Goal: Task Accomplishment & Management: Use online tool/utility

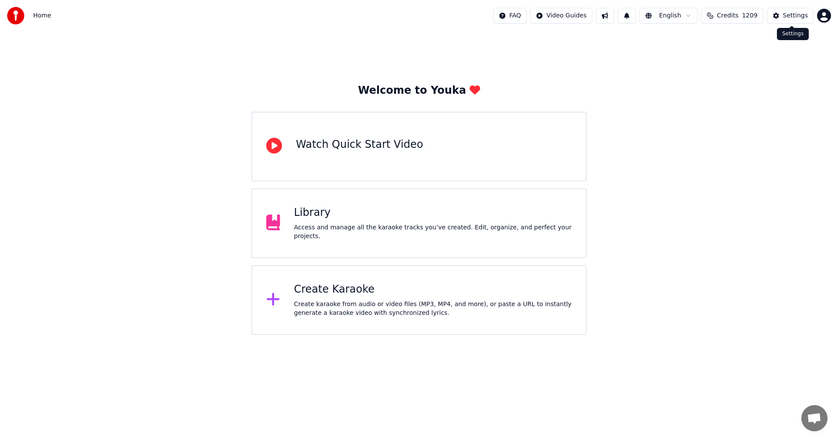
click at [789, 14] on div "Settings" at bounding box center [795, 15] width 25 height 9
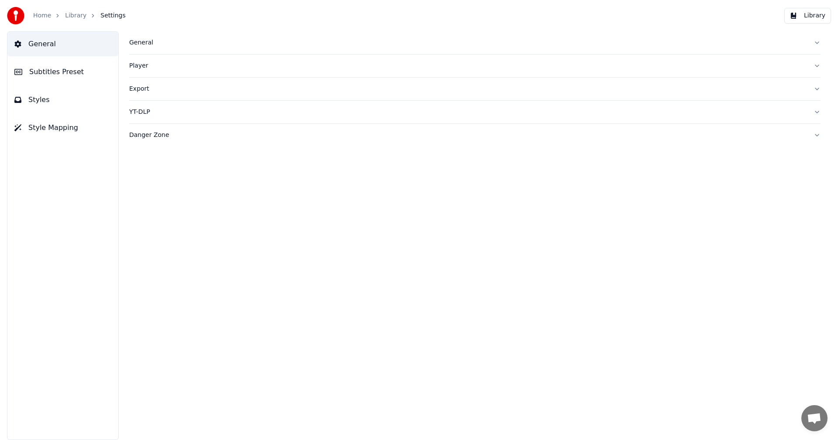
click at [145, 38] on div "General" at bounding box center [467, 42] width 677 height 9
click at [36, 14] on link "Home" at bounding box center [42, 15] width 18 height 9
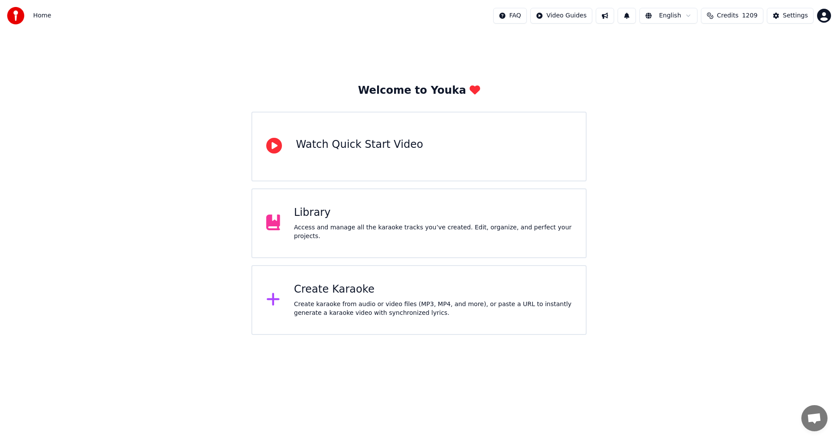
click at [357, 288] on div "Create Karaoke" at bounding box center [433, 290] width 278 height 14
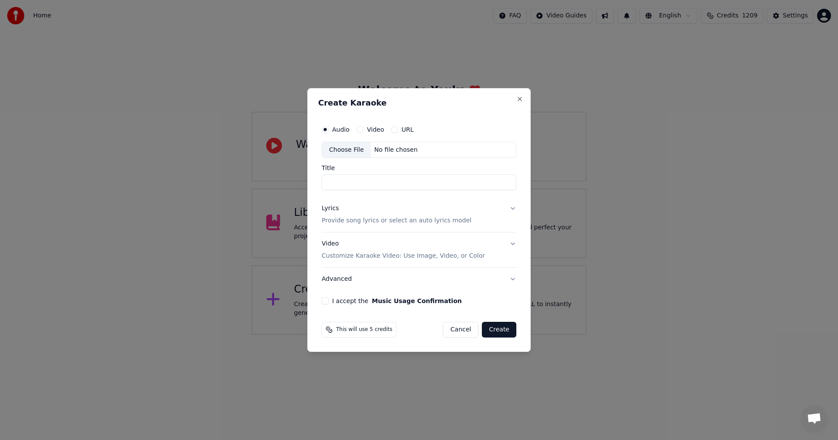
click at [342, 153] on div "Choose File" at bounding box center [346, 150] width 49 height 16
type input "**********"
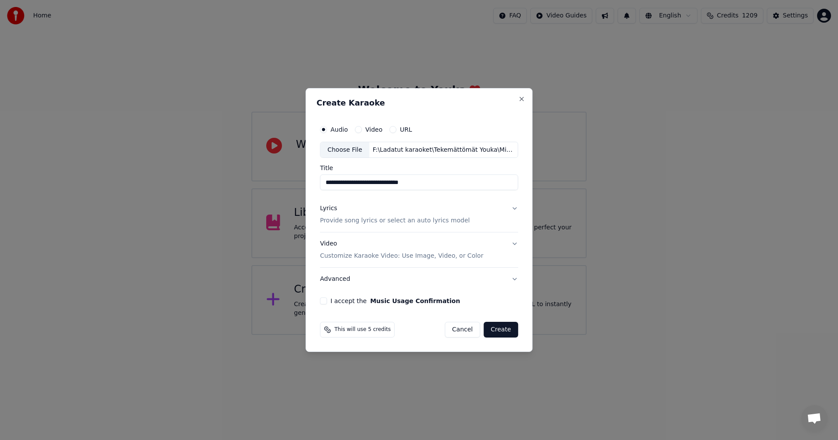
click at [512, 208] on button "Lyrics Provide song lyrics or select an auto lyrics model" at bounding box center [419, 215] width 198 height 35
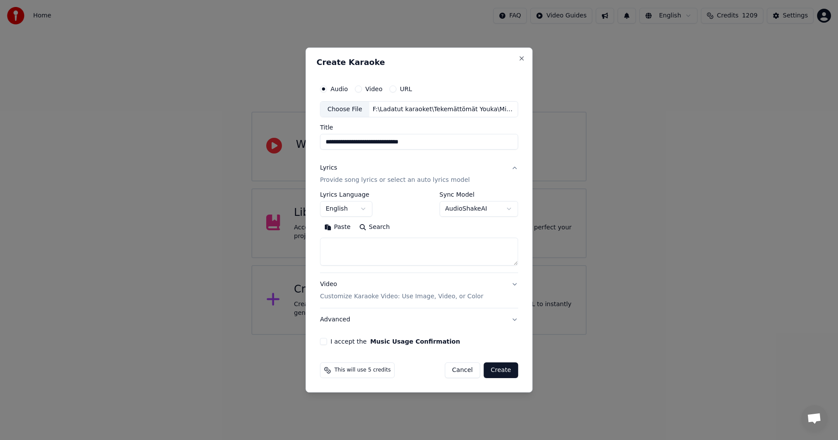
click at [345, 227] on button "Paste" at bounding box center [337, 228] width 35 height 14
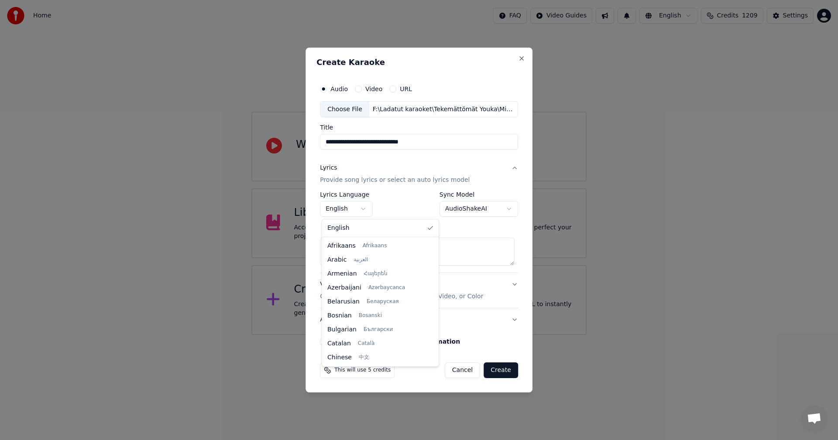
click at [367, 209] on body "**********" at bounding box center [419, 167] width 838 height 335
type textarea "**********"
select select "**"
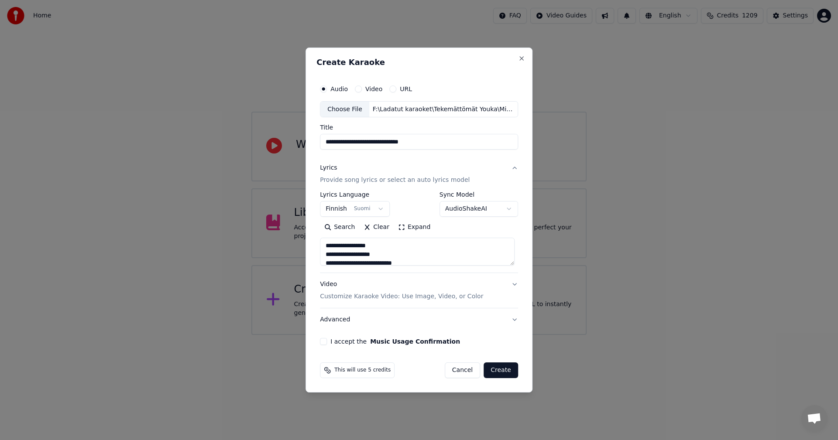
click at [325, 343] on button "I accept the Music Usage Confirmation" at bounding box center [323, 341] width 7 height 7
drag, startPoint x: 501, startPoint y: 374, endPoint x: 531, endPoint y: 364, distance: 31.7
click at [501, 373] on button "Create" at bounding box center [500, 371] width 34 height 16
type textarea "**********"
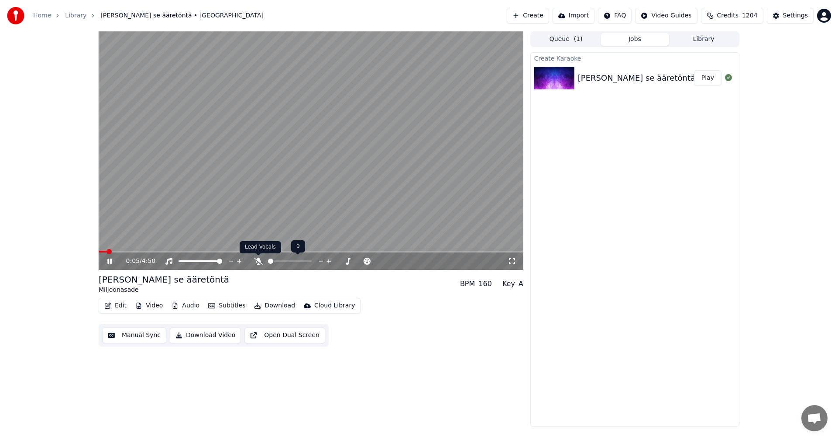
click at [262, 260] on icon at bounding box center [258, 261] width 9 height 7
click at [126, 306] on button "Edit" at bounding box center [115, 306] width 29 height 12
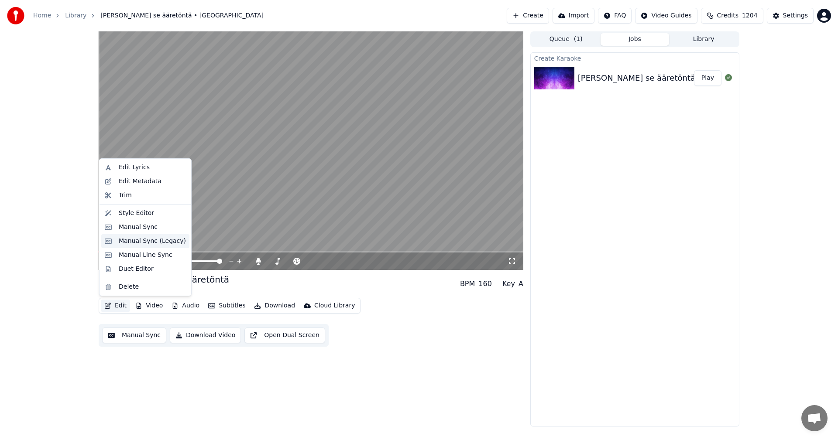
click at [139, 242] on div "Manual Sync (Legacy)" at bounding box center [152, 241] width 67 height 9
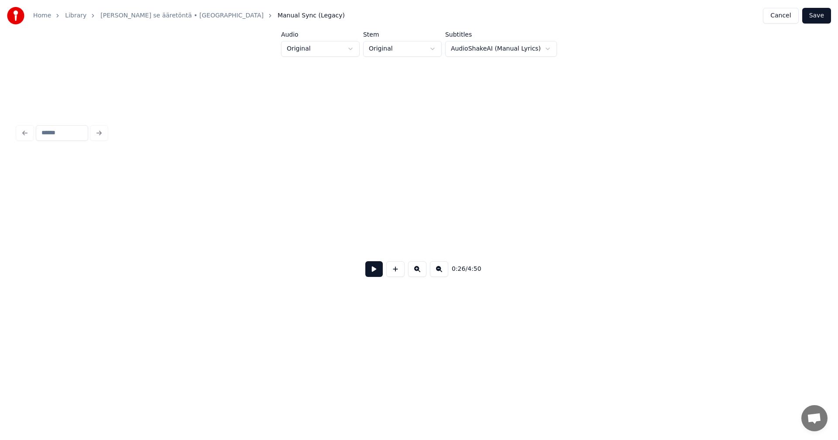
scroll to position [0, 4586]
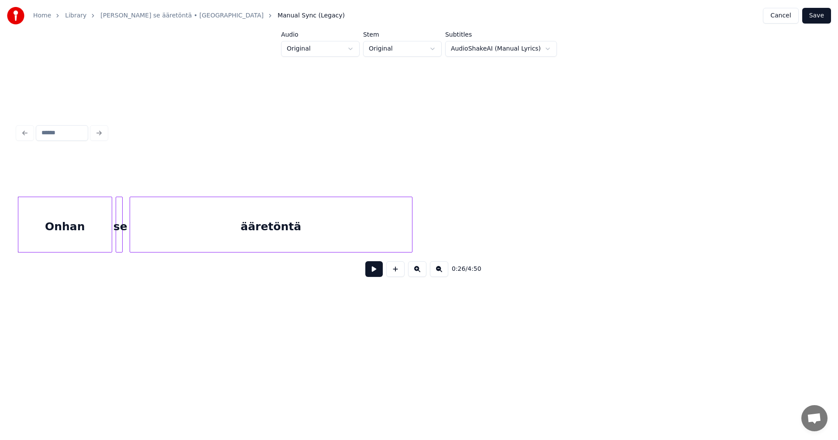
click at [375, 271] on button at bounding box center [373, 269] width 17 height 16
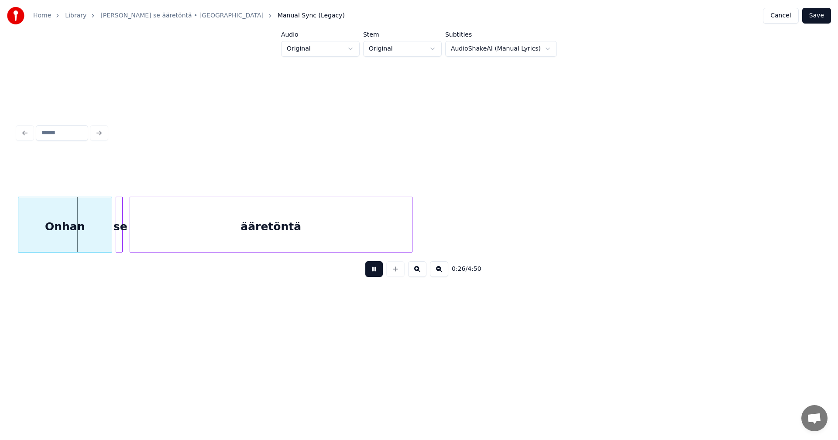
click at [376, 271] on button at bounding box center [373, 269] width 17 height 16
click at [99, 225] on div at bounding box center [99, 224] width 3 height 55
click at [107, 229] on div at bounding box center [107, 224] width 3 height 55
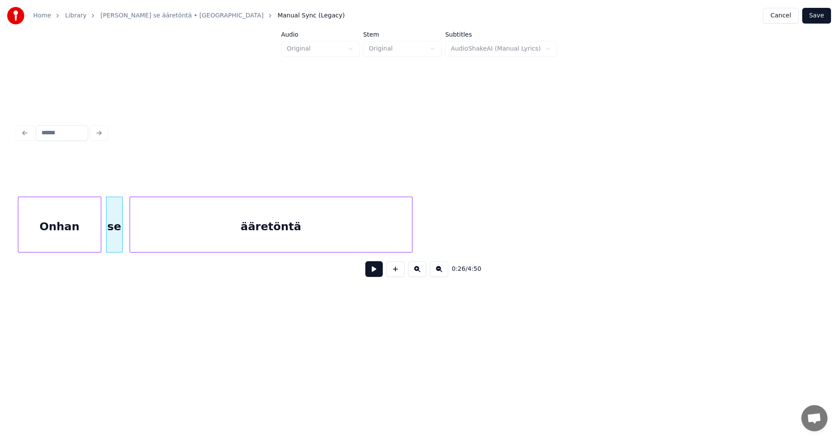
click at [378, 273] on button at bounding box center [373, 269] width 17 height 16
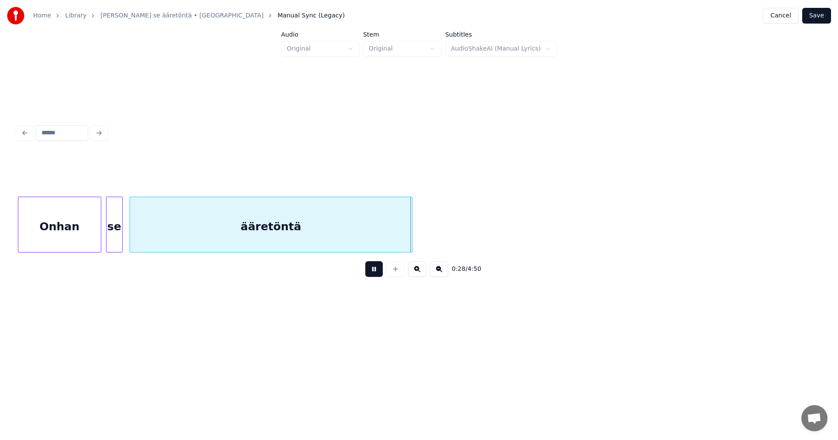
click at [377, 271] on button at bounding box center [373, 269] width 17 height 16
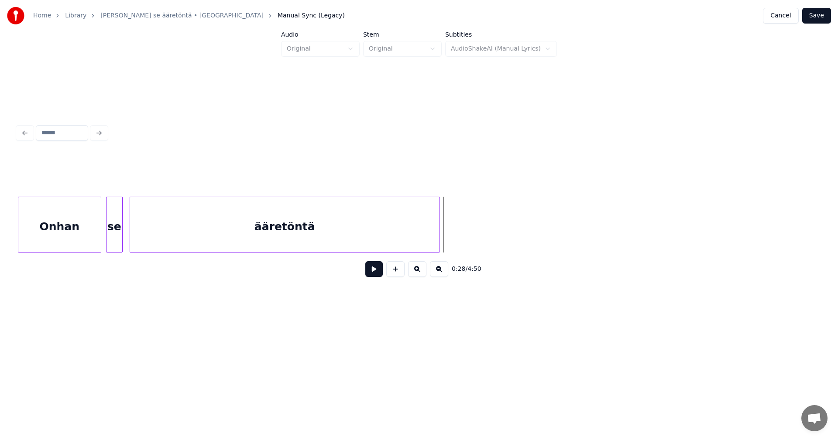
click at [437, 236] on div at bounding box center [438, 224] width 3 height 55
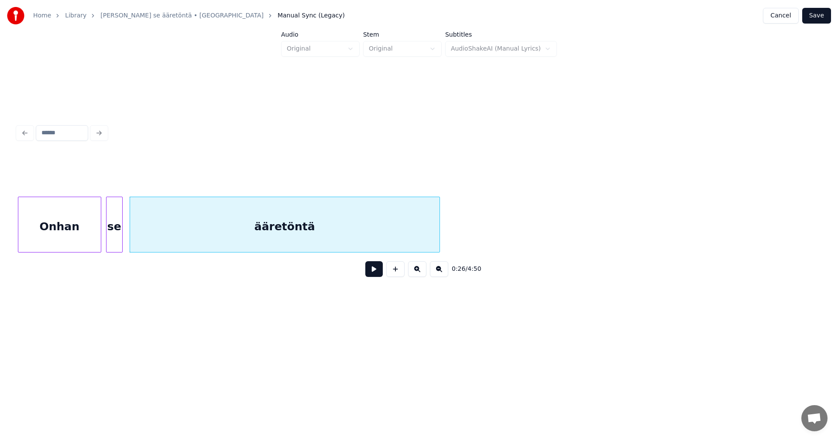
click at [820, 19] on button "Save" at bounding box center [816, 16] width 29 height 16
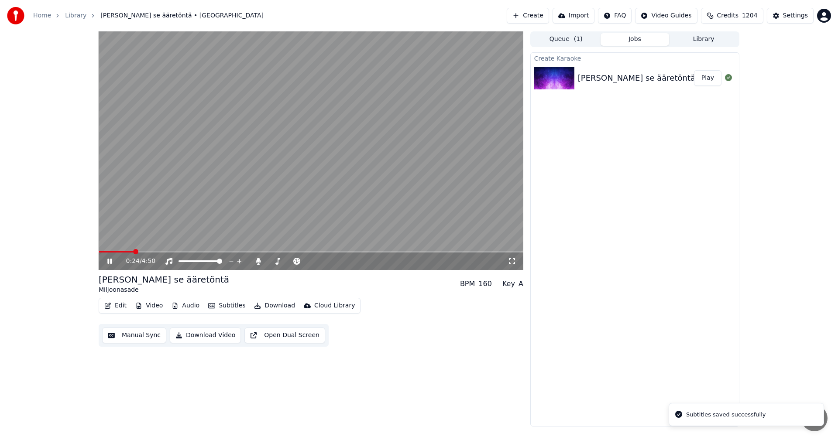
click at [133, 251] on span at bounding box center [311, 252] width 425 height 2
click at [194, 251] on span at bounding box center [146, 252] width 95 height 2
click at [261, 261] on icon at bounding box center [258, 261] width 9 height 7
drag, startPoint x: 108, startPoint y: 260, endPoint x: 116, endPoint y: 265, distance: 9.6
click at [108, 260] on icon at bounding box center [109, 261] width 4 height 5
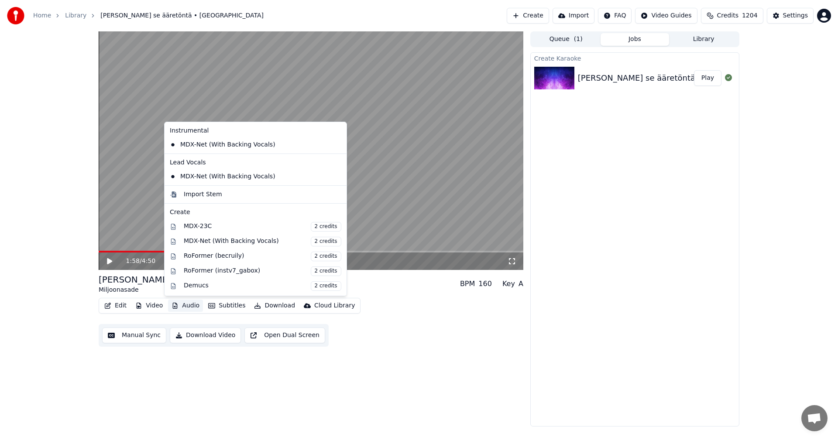
click at [188, 305] on button "Audio" at bounding box center [185, 306] width 35 height 12
click at [205, 226] on div "MDX-23C 2 credits" at bounding box center [263, 227] width 158 height 10
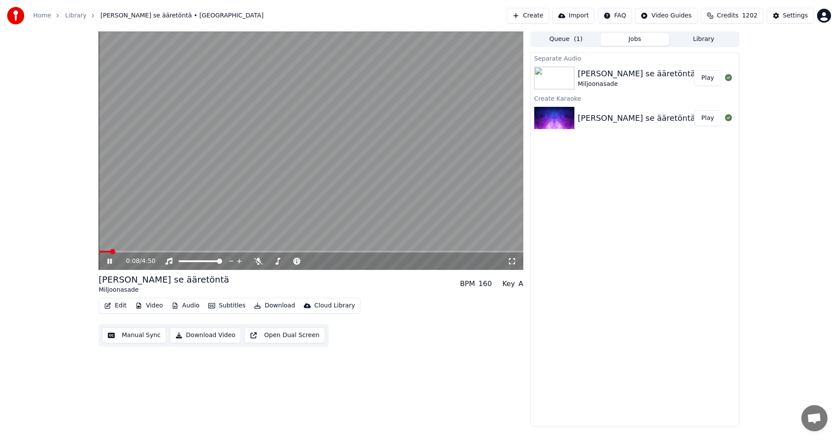
click at [110, 251] on span at bounding box center [105, 252] width 12 height 2
click at [185, 309] on button "Audio" at bounding box center [185, 306] width 35 height 12
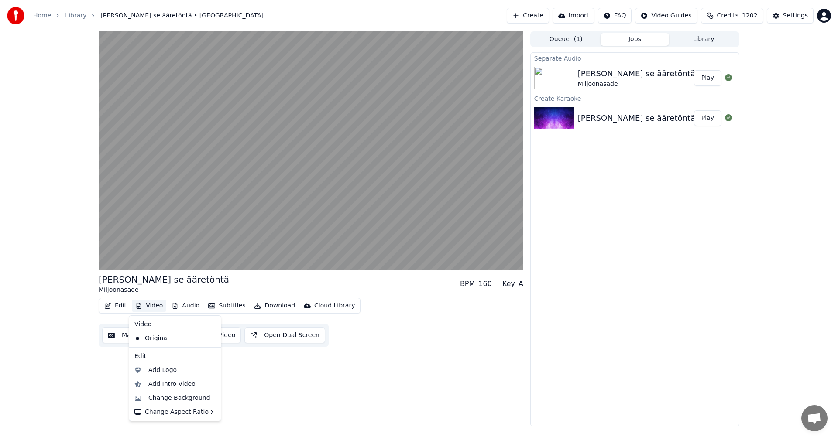
click at [32, 233] on div "Onhan se ääretöntä Miljoonasade BPM 160 Key A Edit Video Audio Subtitles Downlo…" at bounding box center [419, 228] width 838 height 395
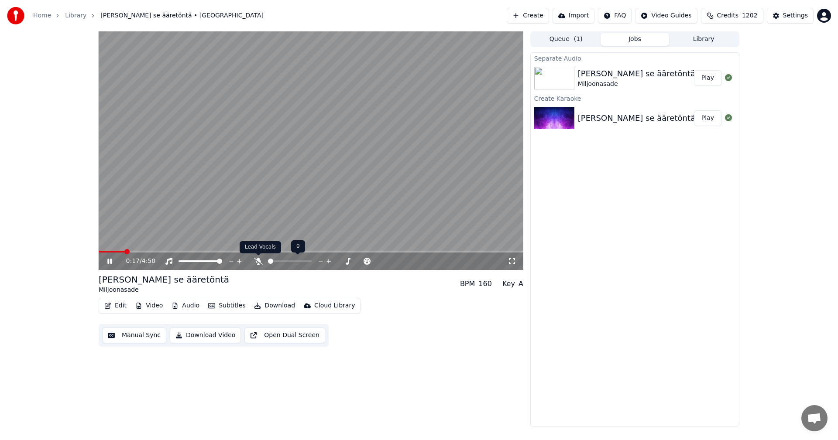
click at [257, 263] on icon at bounding box center [258, 261] width 9 height 7
click at [110, 262] on icon at bounding box center [116, 261] width 21 height 7
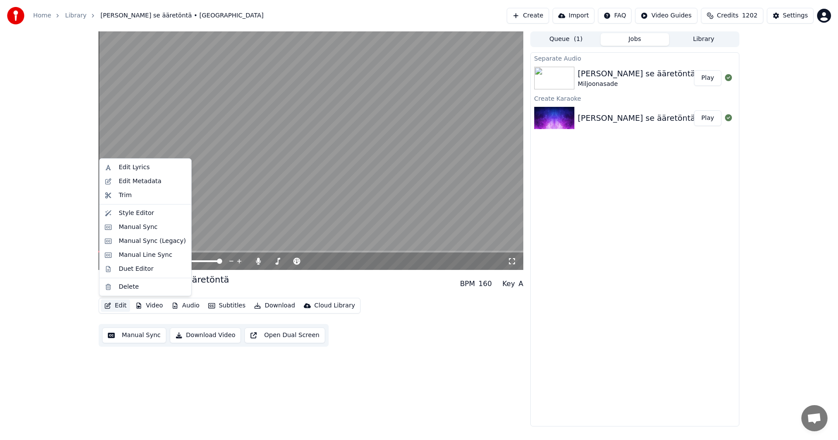
click at [125, 303] on button "Edit" at bounding box center [115, 306] width 29 height 12
click at [139, 243] on div "Manual Sync (Legacy)" at bounding box center [152, 241] width 67 height 9
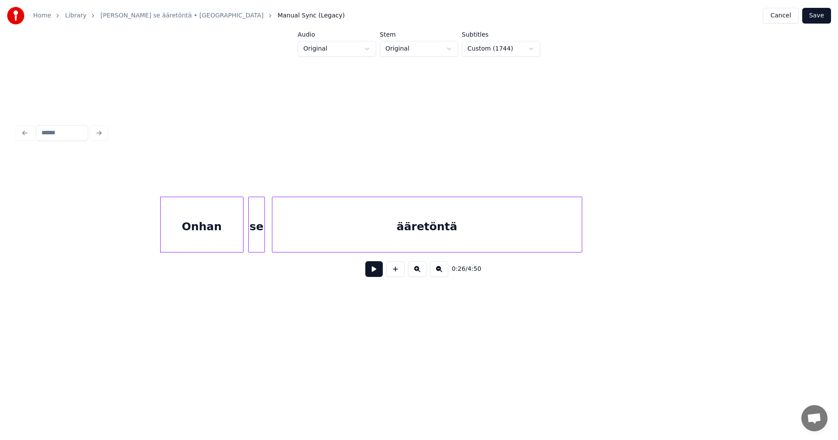
scroll to position [0, 4429]
click at [175, 243] on div "Onhan" at bounding box center [199, 226] width 82 height 59
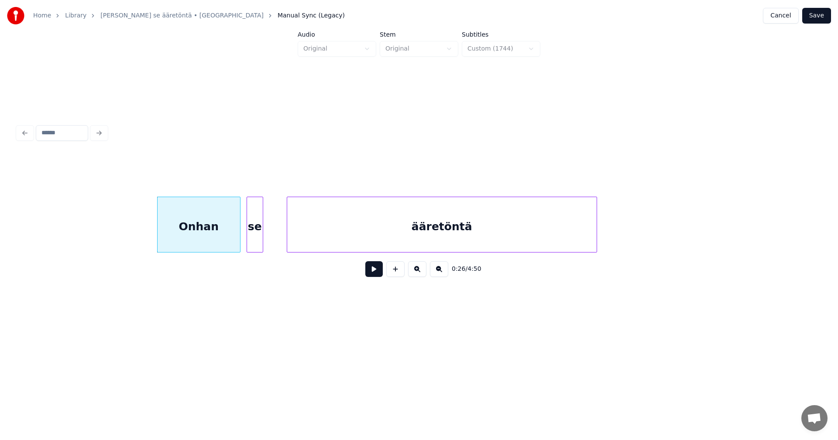
click at [254, 238] on div "se" at bounding box center [255, 226] width 16 height 59
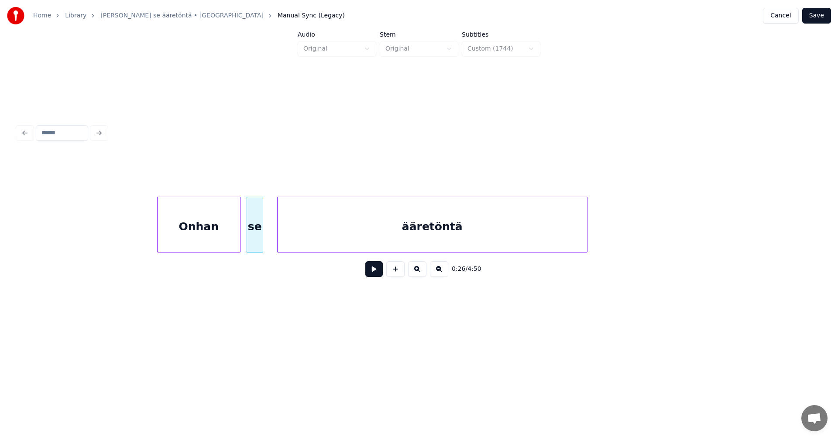
click at [306, 242] on div "ääretöntä" at bounding box center [432, 226] width 309 height 59
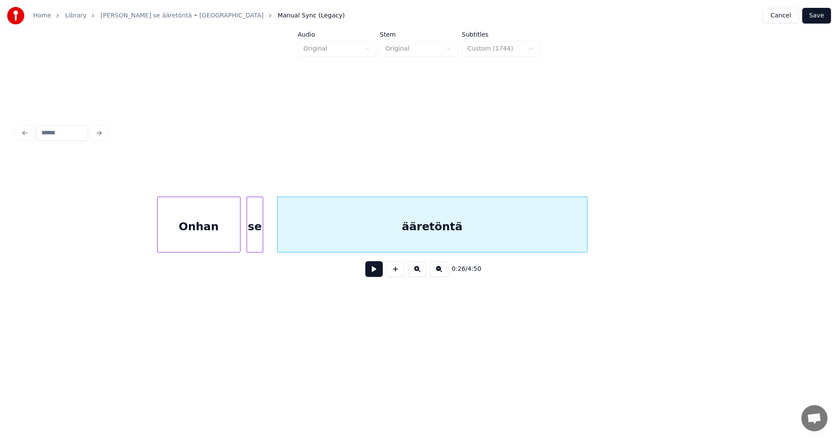
click at [227, 235] on div "Onhan" at bounding box center [199, 226] width 82 height 59
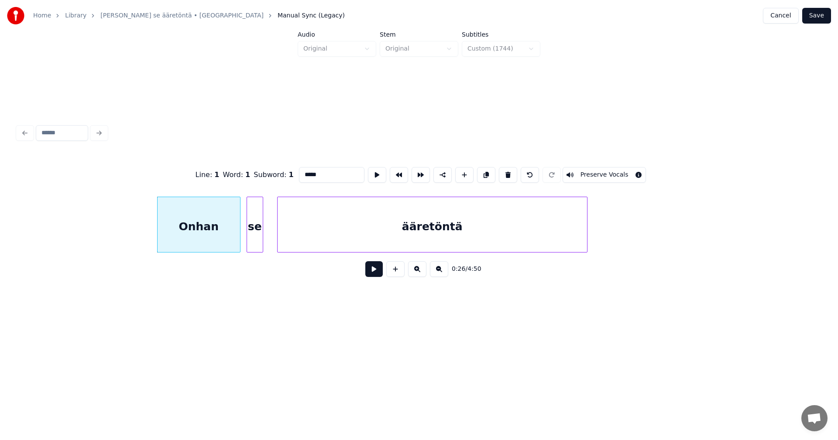
click at [374, 271] on button at bounding box center [373, 269] width 17 height 16
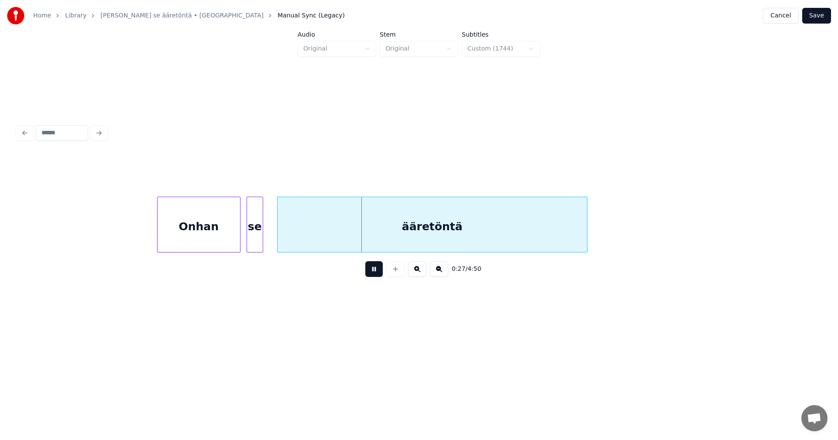
drag, startPoint x: 373, startPoint y: 271, endPoint x: 364, endPoint y: 269, distance: 8.8
click at [370, 269] on button at bounding box center [373, 269] width 17 height 16
click at [266, 234] on div at bounding box center [266, 224] width 3 height 55
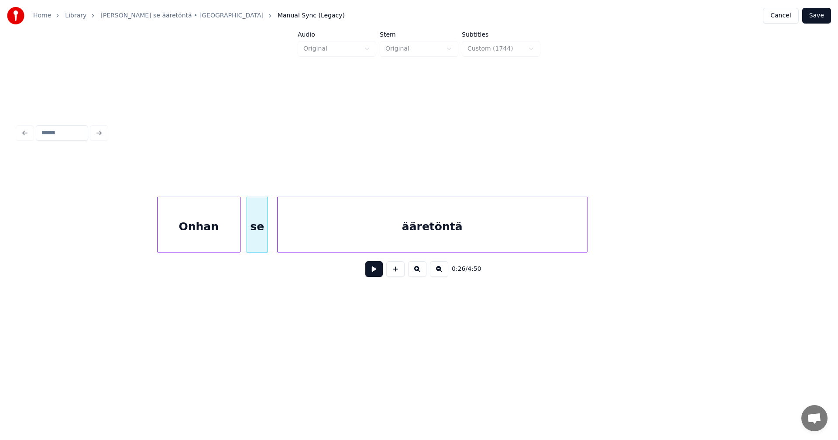
click at [374, 271] on button at bounding box center [373, 269] width 17 height 16
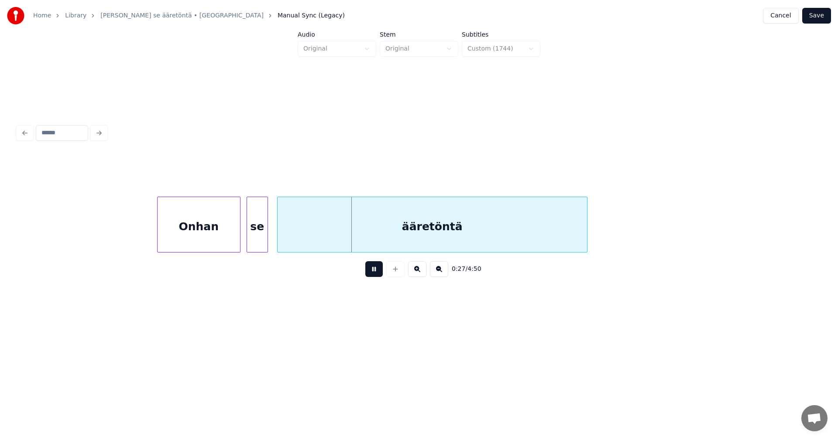
click at [373, 270] on button at bounding box center [373, 269] width 17 height 16
click at [357, 233] on div "ääretöntä" at bounding box center [432, 226] width 309 height 59
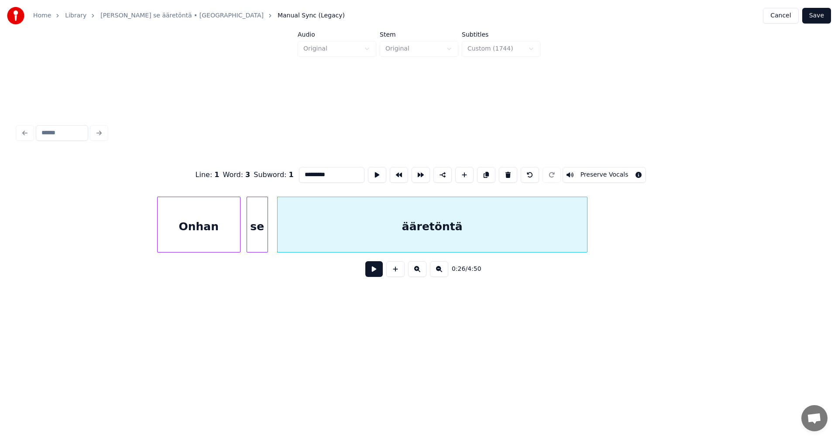
click at [375, 268] on button at bounding box center [373, 269] width 17 height 16
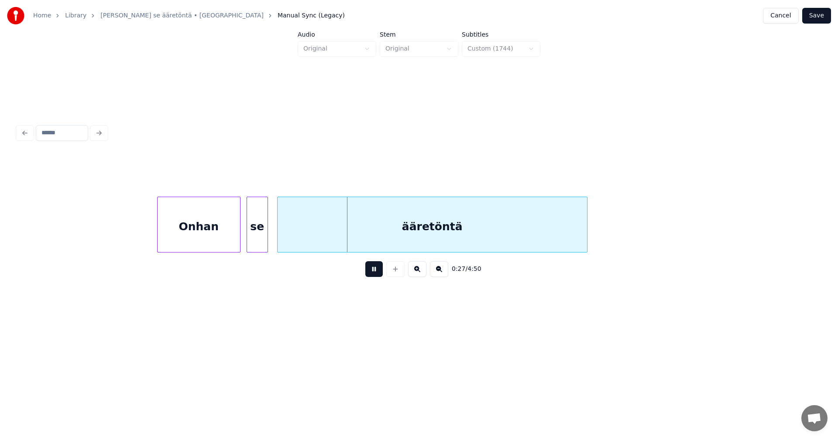
drag, startPoint x: 375, startPoint y: 268, endPoint x: 365, endPoint y: 260, distance: 13.0
click at [372, 264] on div "0:27 / 4:50" at bounding box center [418, 269] width 789 height 19
click at [374, 269] on button at bounding box center [373, 269] width 17 height 16
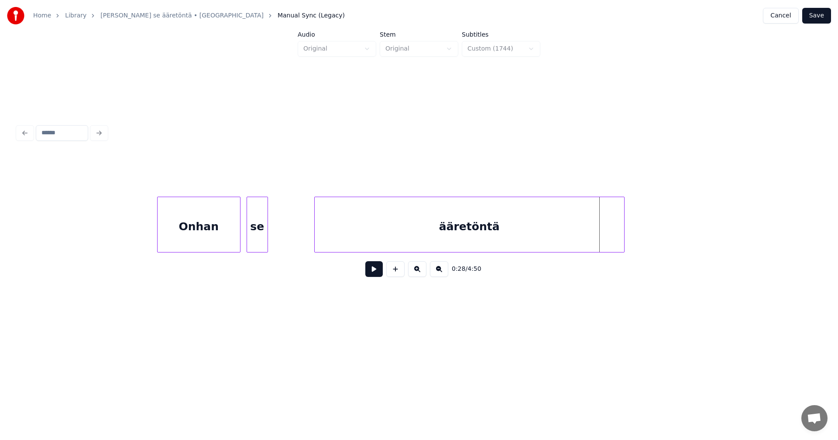
click at [396, 219] on div "ääretöntä" at bounding box center [469, 226] width 309 height 59
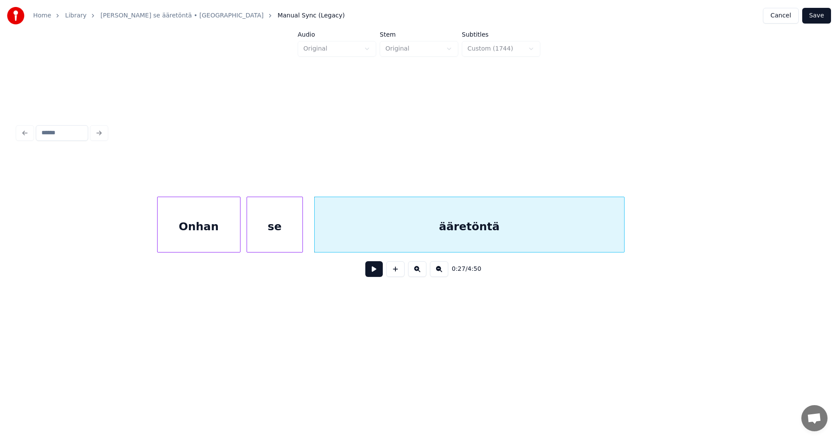
click at [300, 225] on div at bounding box center [301, 224] width 3 height 55
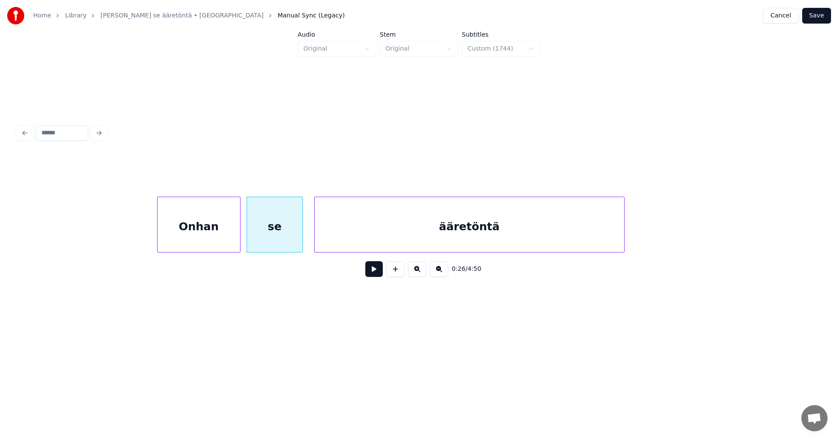
click at [230, 236] on div "Onhan" at bounding box center [199, 226] width 82 height 59
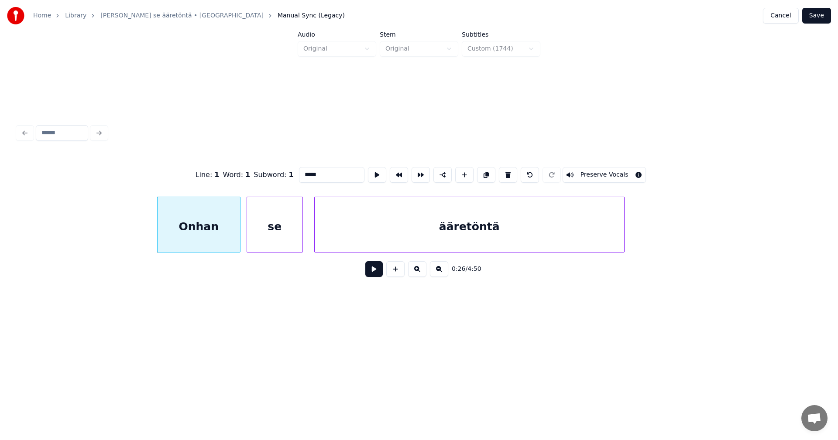
click at [374, 274] on button at bounding box center [373, 269] width 17 height 16
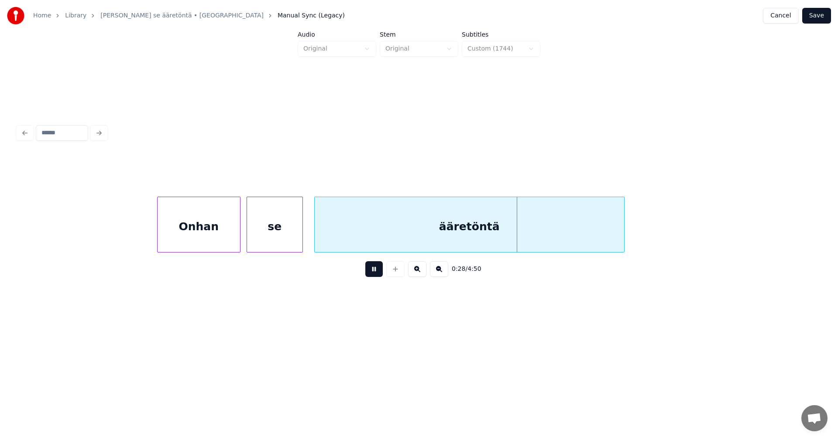
drag, startPoint x: 376, startPoint y: 273, endPoint x: 349, endPoint y: 273, distance: 26.6
click at [375, 273] on button at bounding box center [373, 269] width 17 height 16
click at [292, 224] on div "se" at bounding box center [274, 226] width 55 height 59
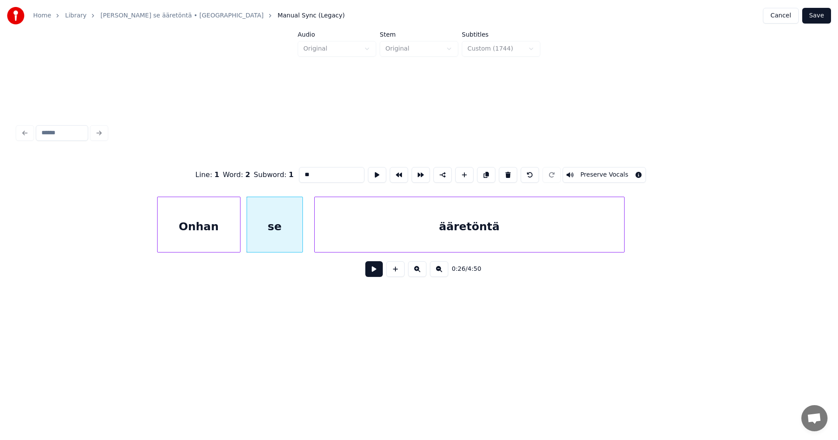
click at [377, 270] on button at bounding box center [373, 269] width 17 height 16
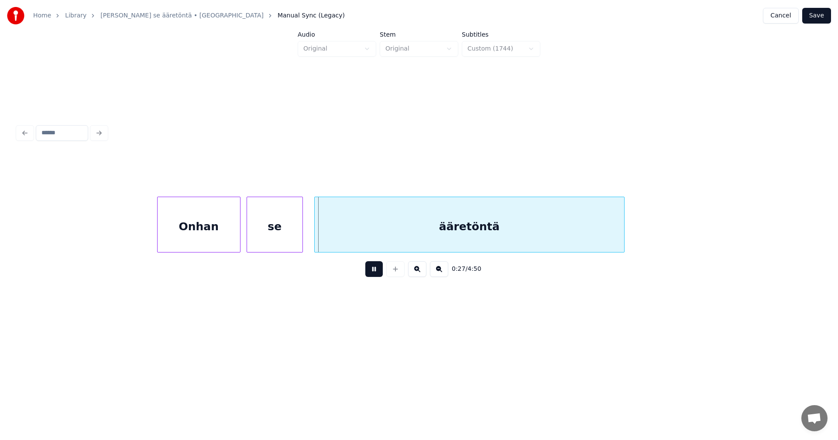
drag, startPoint x: 377, startPoint y: 270, endPoint x: 347, endPoint y: 267, distance: 30.2
click at [375, 269] on button at bounding box center [373, 269] width 17 height 16
click at [264, 230] on div at bounding box center [264, 224] width 3 height 55
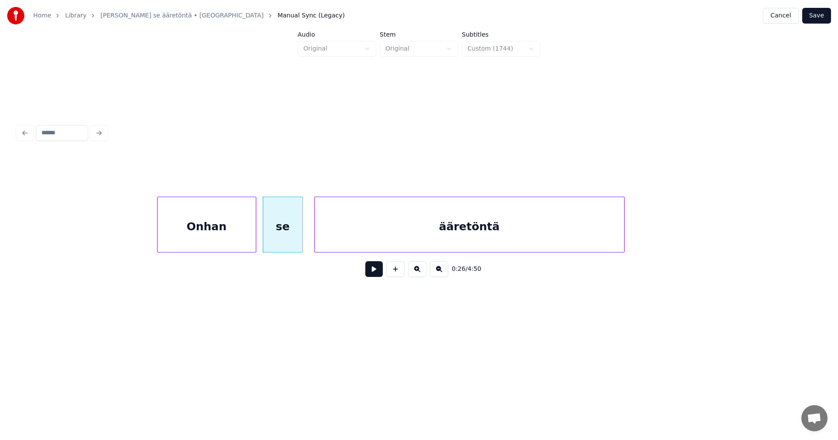
click at [255, 232] on div at bounding box center [254, 224] width 3 height 55
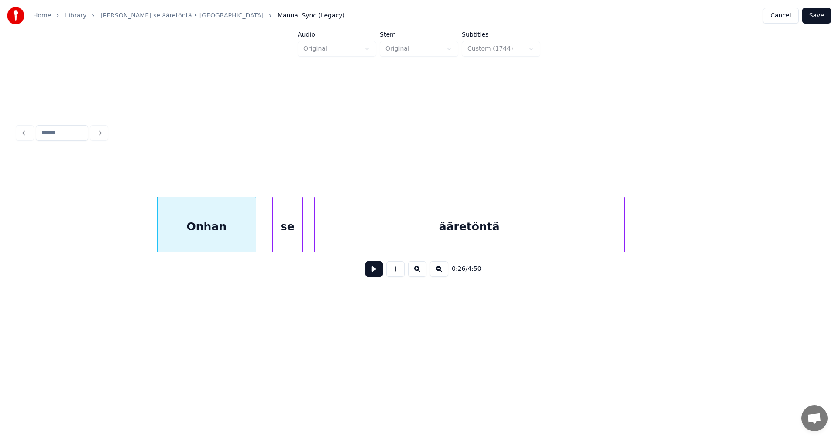
click at [274, 233] on div at bounding box center [274, 224] width 3 height 55
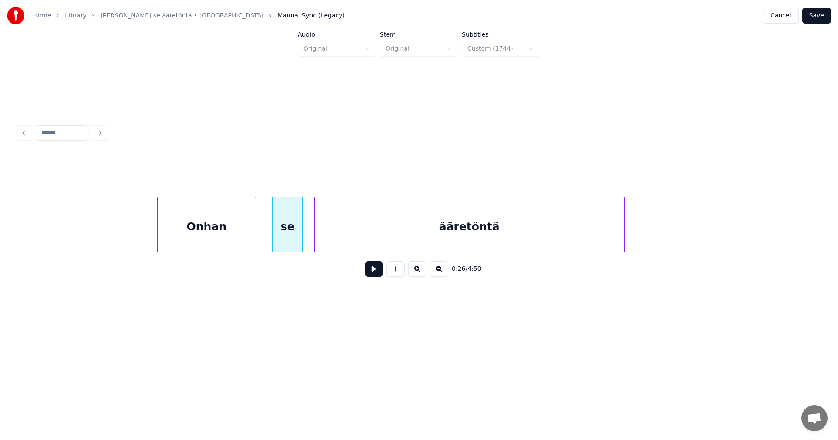
click at [243, 237] on div "Onhan" at bounding box center [207, 226] width 98 height 59
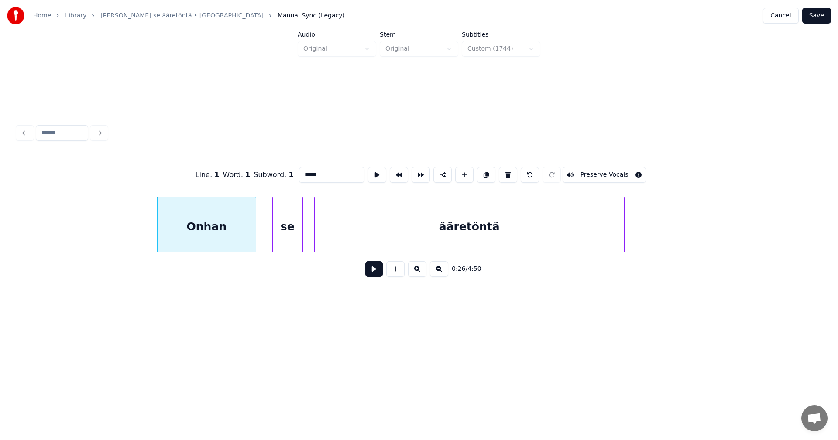
click at [373, 272] on button at bounding box center [373, 269] width 17 height 16
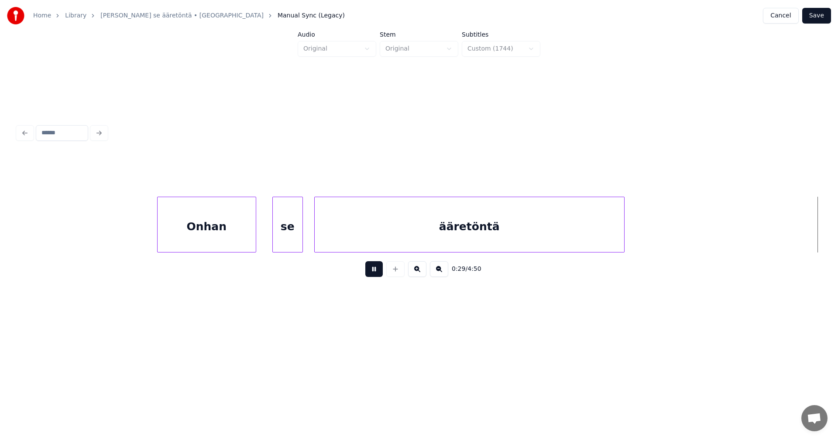
scroll to position [0, 5234]
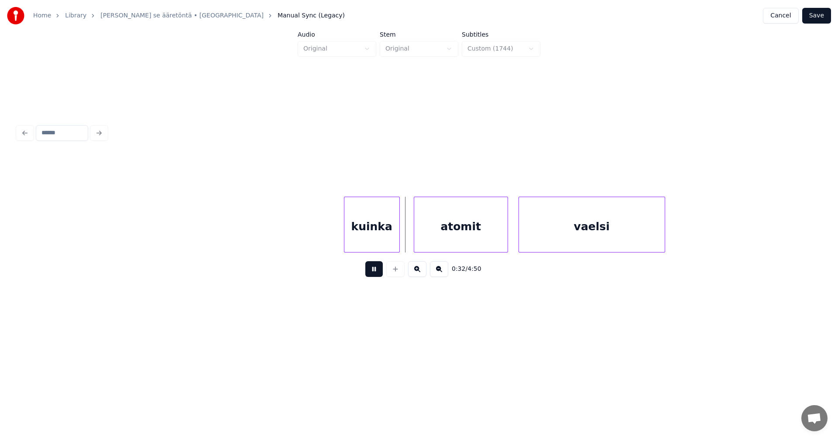
click at [375, 271] on button at bounding box center [373, 269] width 17 height 16
click at [455, 244] on div "atomit" at bounding box center [457, 226] width 93 height 59
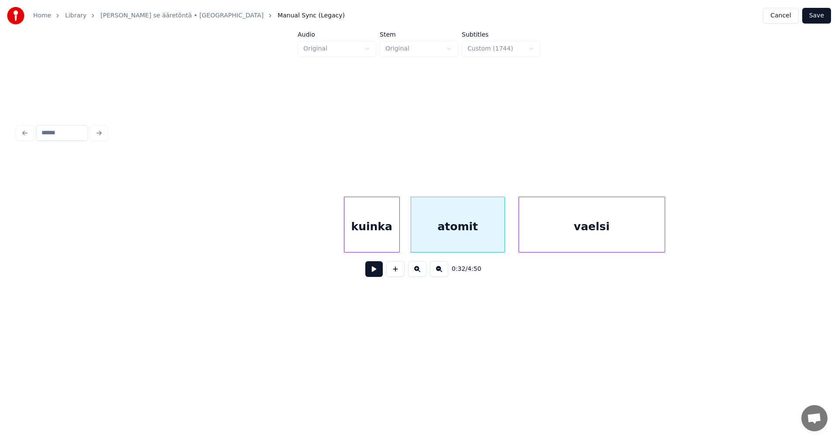
click at [372, 271] on button at bounding box center [373, 269] width 17 height 16
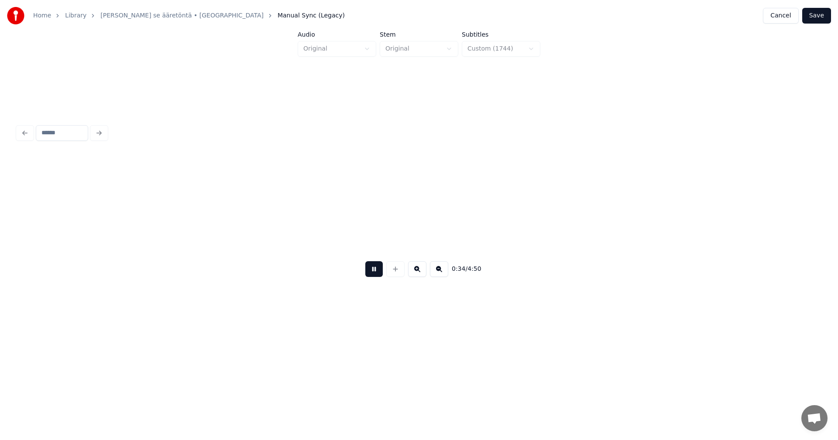
scroll to position [0, 6037]
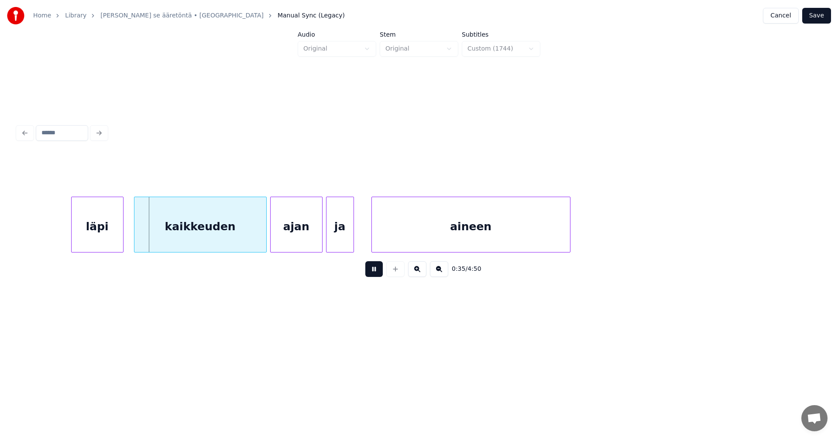
click at [376, 270] on button at bounding box center [373, 269] width 17 height 16
click at [97, 238] on div "läpi" at bounding box center [87, 226] width 51 height 59
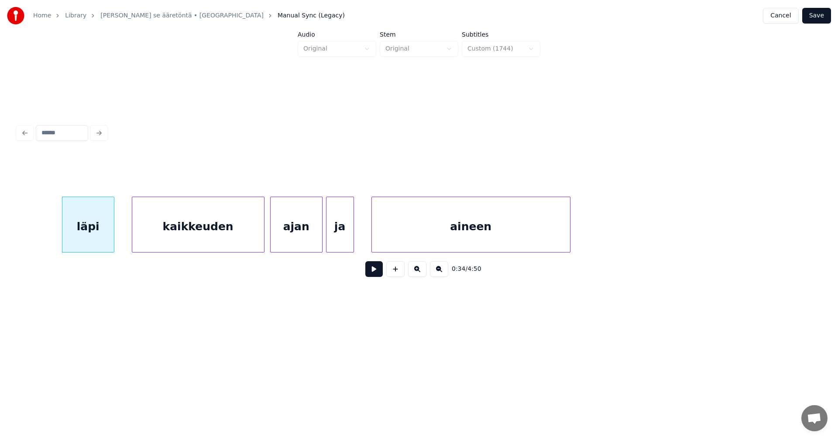
click at [182, 242] on div "kaikkeuden" at bounding box center [198, 226] width 132 height 59
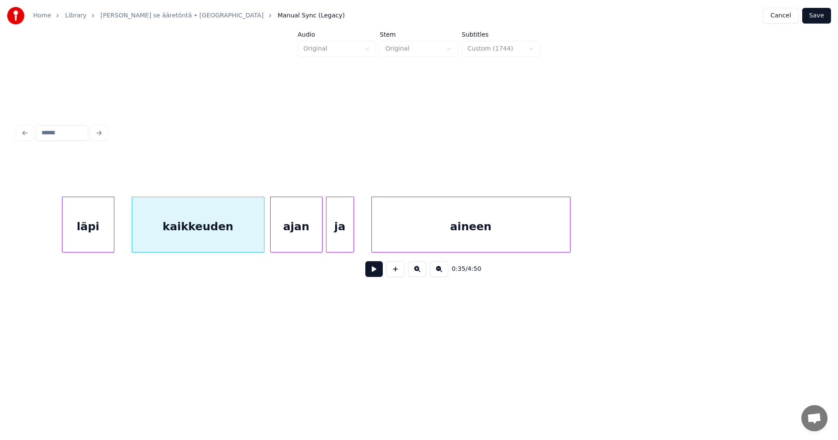
click at [374, 274] on button at bounding box center [373, 269] width 17 height 16
drag, startPoint x: 374, startPoint y: 272, endPoint x: 370, endPoint y: 270, distance: 4.9
click at [374, 272] on button at bounding box center [373, 269] width 17 height 16
click at [256, 239] on div at bounding box center [256, 224] width 3 height 55
click at [283, 239] on div "ajan" at bounding box center [289, 226] width 51 height 59
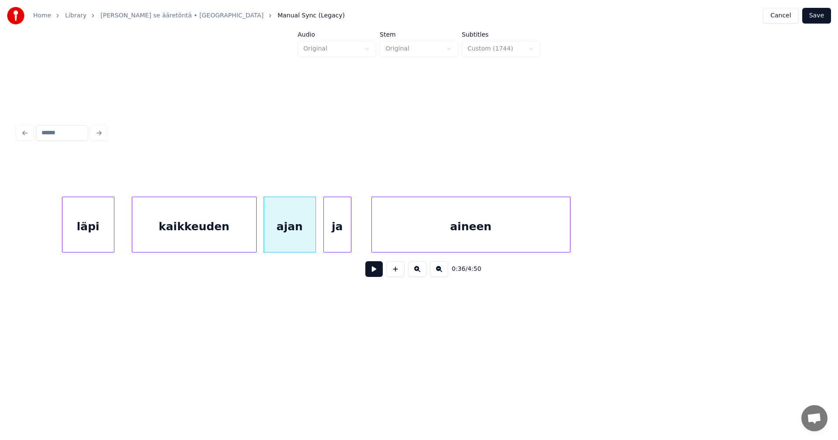
click at [335, 234] on div "ja" at bounding box center [337, 226] width 27 height 59
click at [380, 273] on button at bounding box center [373, 269] width 17 height 16
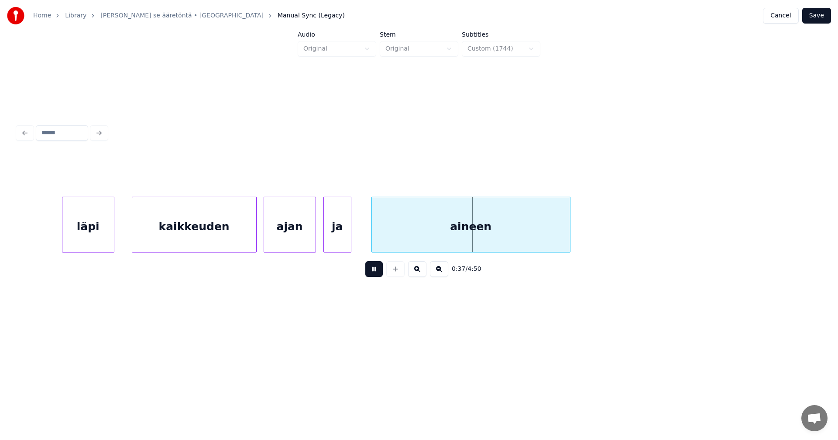
drag, startPoint x: 380, startPoint y: 273, endPoint x: 385, endPoint y: 263, distance: 11.3
click at [383, 266] on div "0:37 / 4:50" at bounding box center [418, 269] width 789 height 19
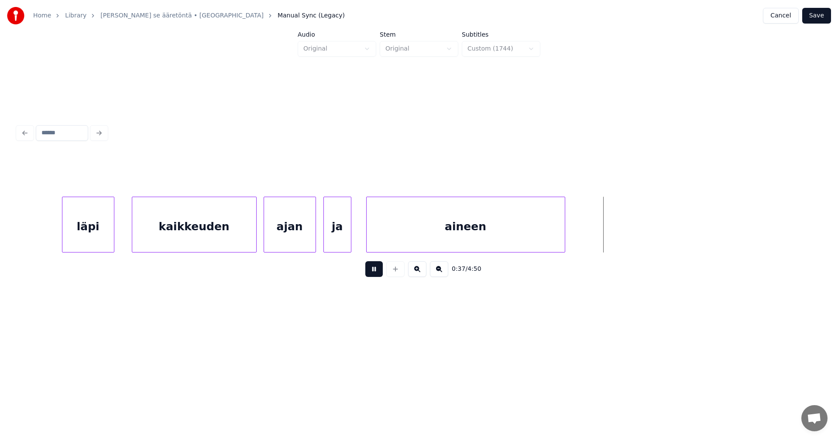
click at [397, 246] on div "aineen" at bounding box center [466, 226] width 198 height 59
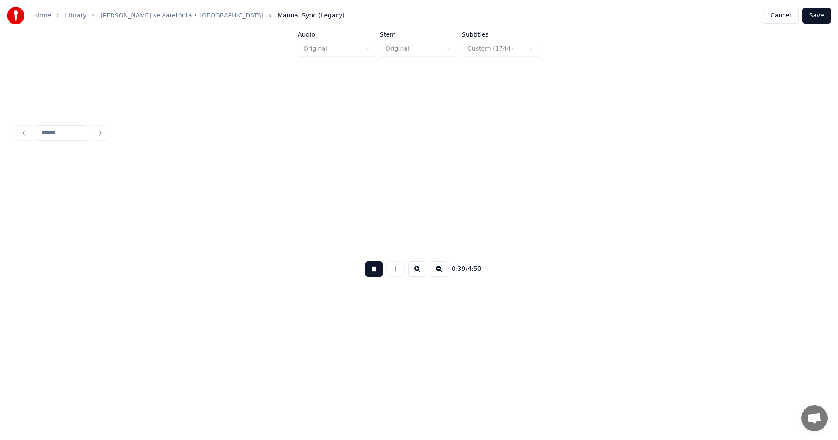
scroll to position [0, 6842]
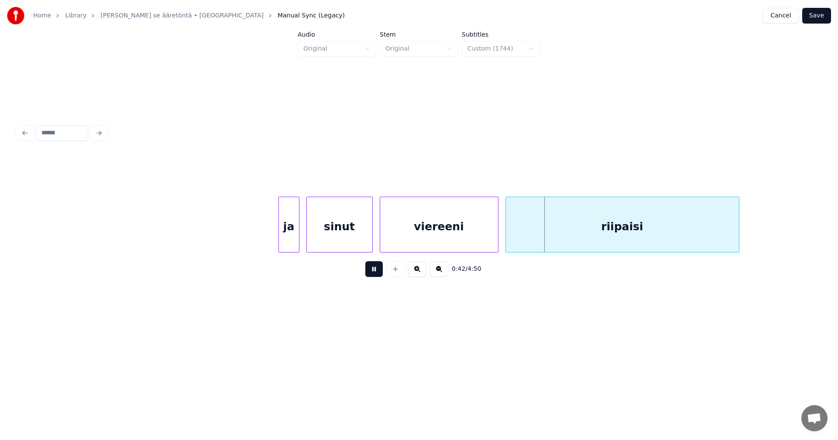
click at [379, 272] on button at bounding box center [373, 269] width 17 height 16
click at [404, 245] on div "viereeni" at bounding box center [439, 226] width 118 height 59
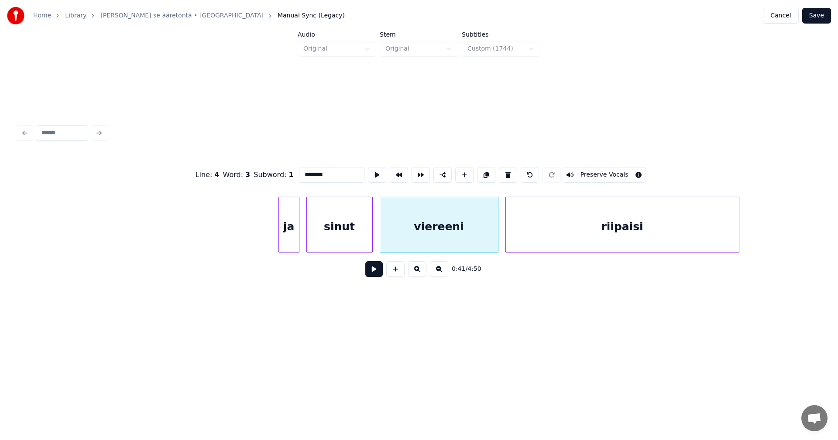
click at [377, 272] on button at bounding box center [373, 269] width 17 height 16
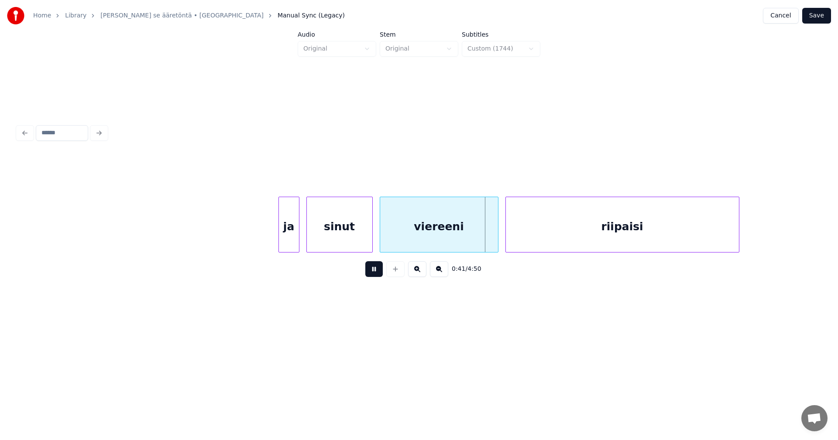
click at [376, 271] on button at bounding box center [373, 269] width 17 height 16
click at [376, 270] on button at bounding box center [373, 269] width 17 height 16
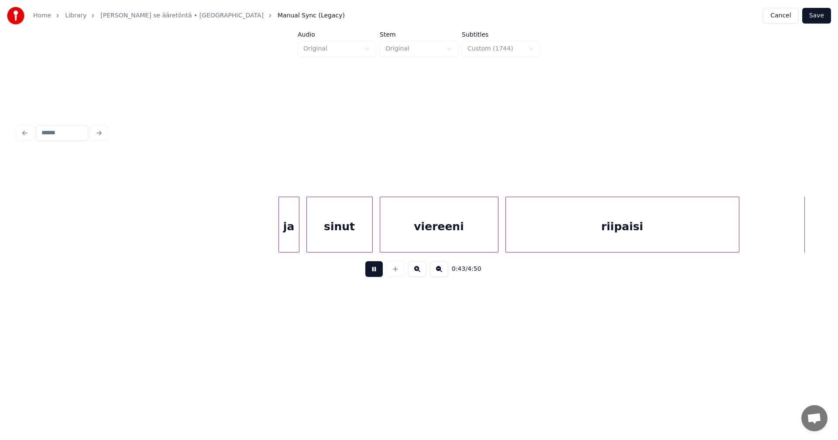
scroll to position [0, 7646]
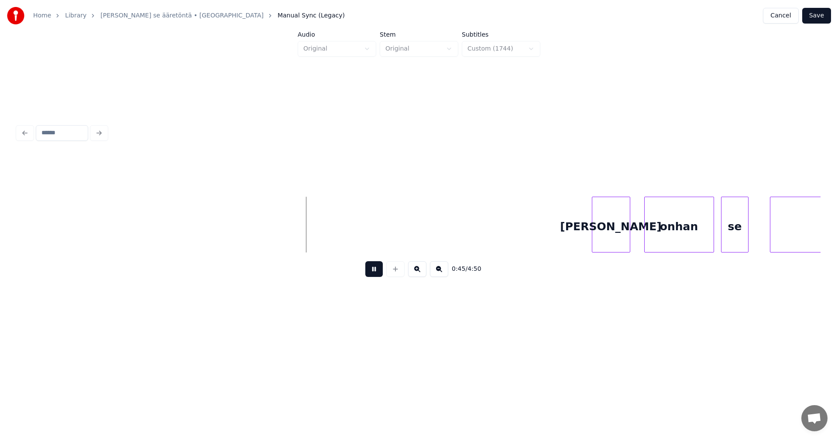
click at [374, 274] on button at bounding box center [373, 269] width 17 height 16
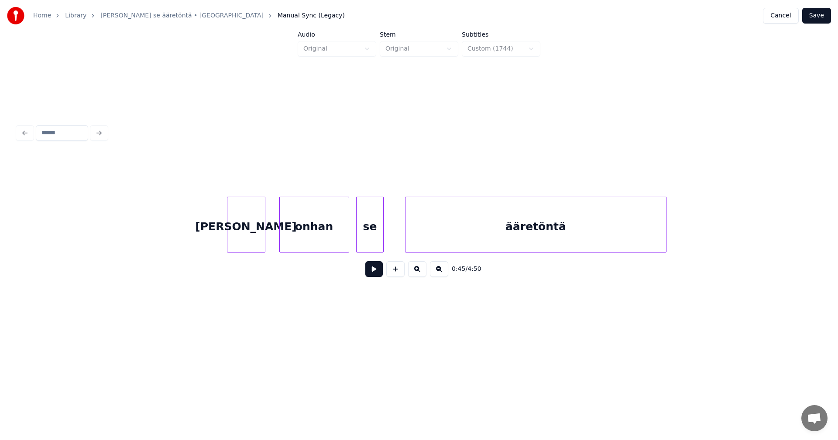
scroll to position [0, 8065]
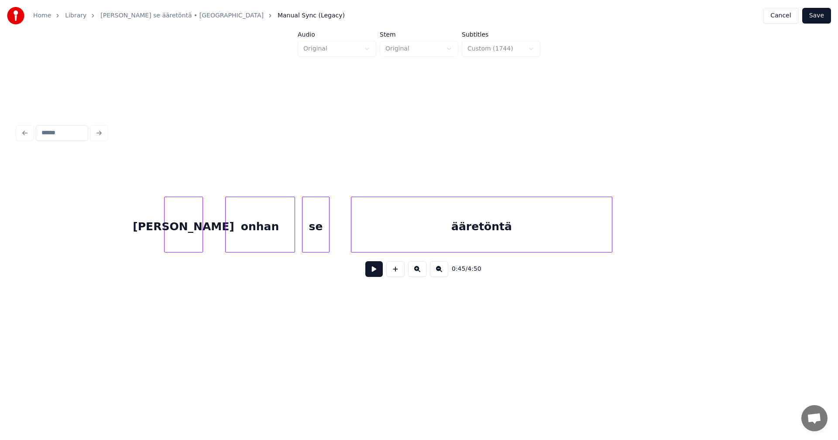
click at [197, 238] on div "[PERSON_NAME]" at bounding box center [183, 226] width 38 height 59
click at [247, 236] on div "onhan" at bounding box center [252, 226] width 69 height 59
click at [188, 232] on div "[PERSON_NAME]" at bounding box center [183, 226] width 38 height 59
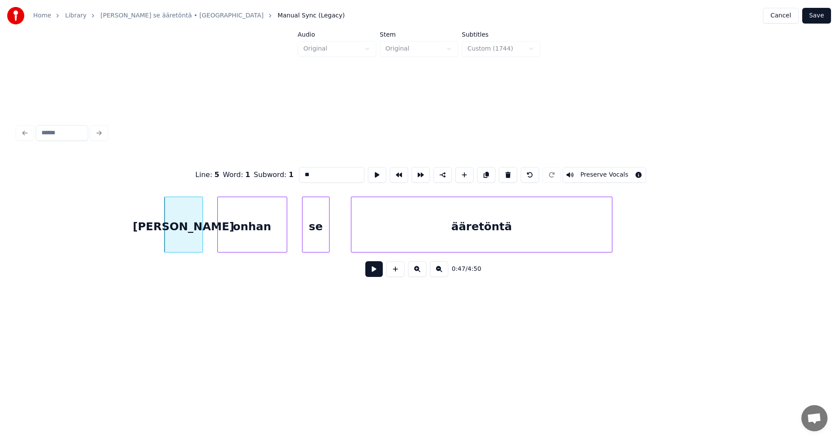
click at [373, 270] on button at bounding box center [373, 269] width 17 height 16
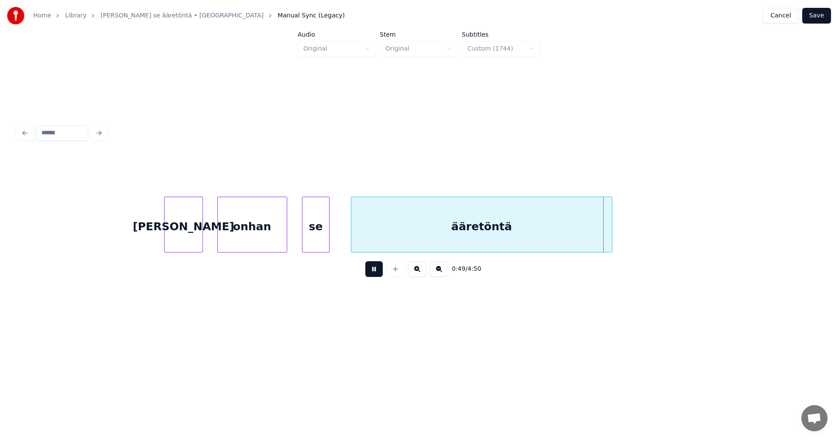
click at [376, 268] on button at bounding box center [373, 269] width 17 height 16
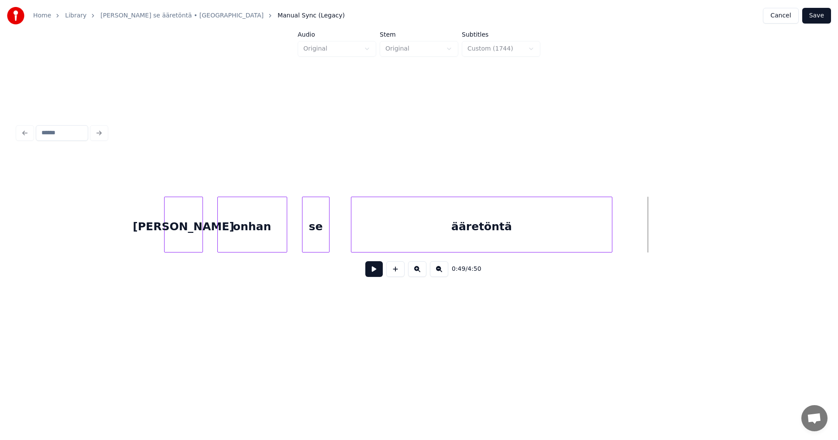
click at [612, 237] on div "ääretöntä" at bounding box center [482, 225] width 262 height 56
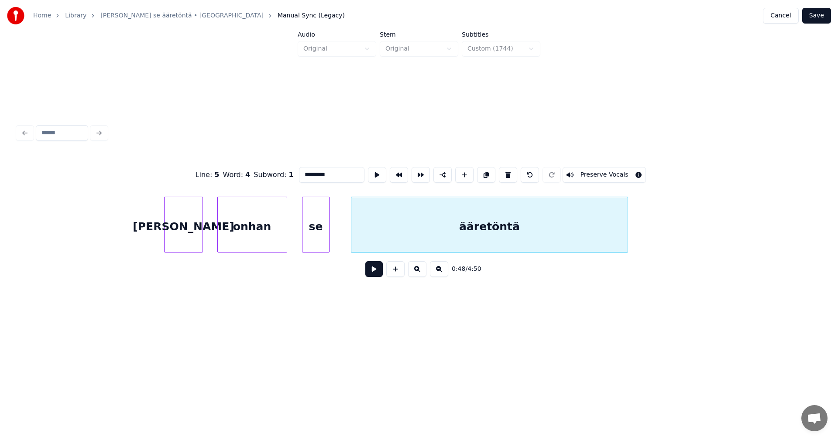
click at [627, 230] on div at bounding box center [626, 224] width 3 height 55
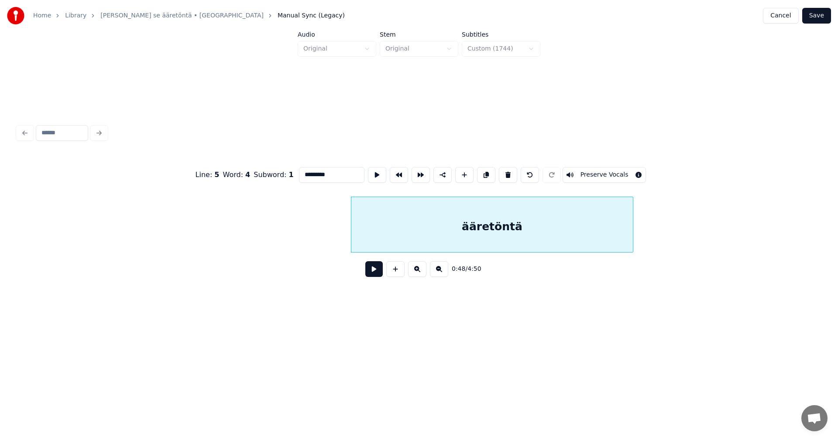
scroll to position [0, 8768]
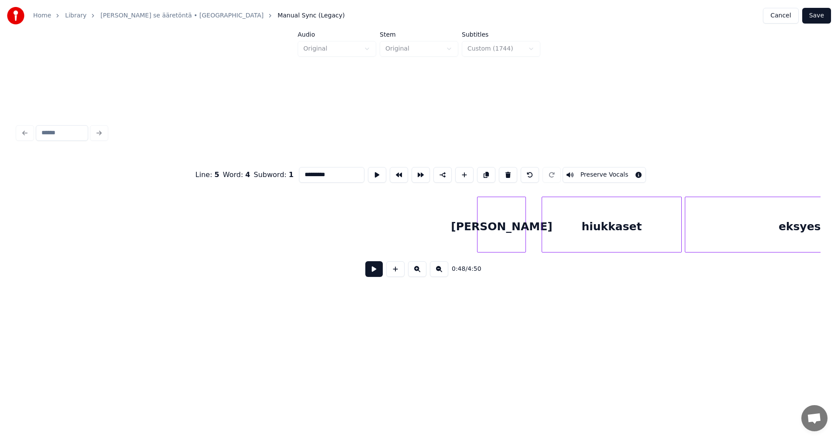
click at [518, 235] on div "[PERSON_NAME]" at bounding box center [501, 226] width 48 height 59
click at [378, 271] on button at bounding box center [373, 269] width 17 height 16
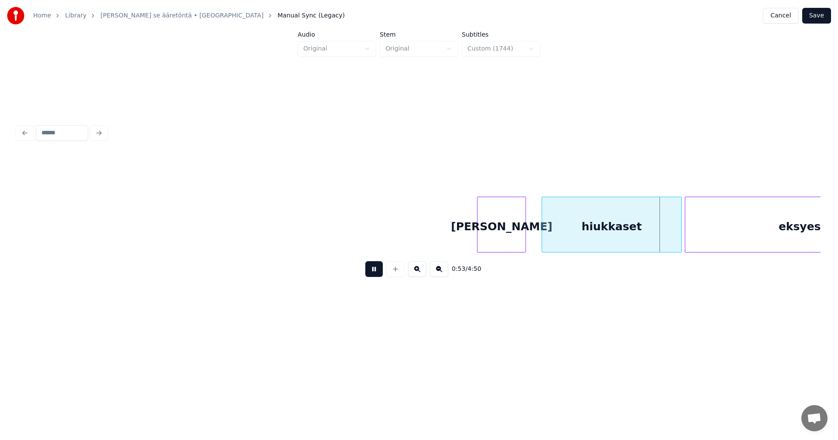
drag, startPoint x: 378, startPoint y: 271, endPoint x: 463, endPoint y: 271, distance: 85.1
click at [378, 270] on button at bounding box center [373, 269] width 17 height 16
click at [661, 230] on div at bounding box center [662, 224] width 3 height 55
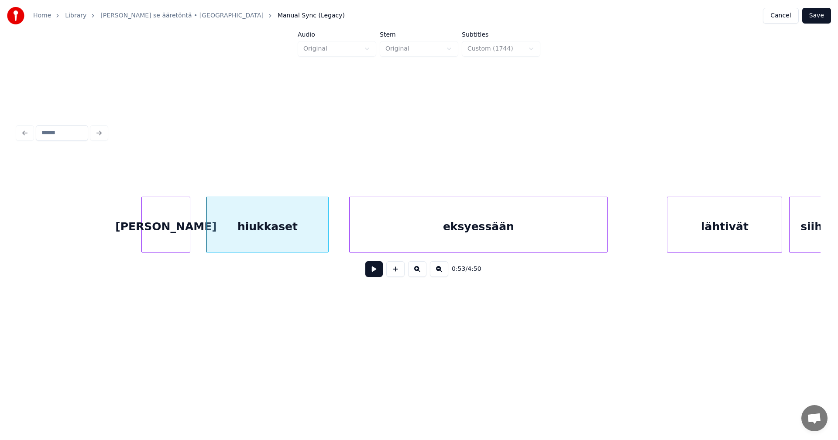
scroll to position [0, 9117]
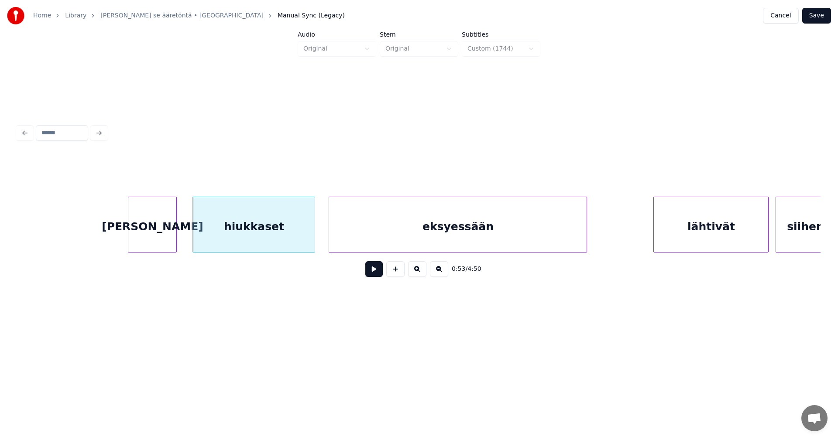
click at [467, 241] on div "eksyessään" at bounding box center [457, 226] width 257 height 59
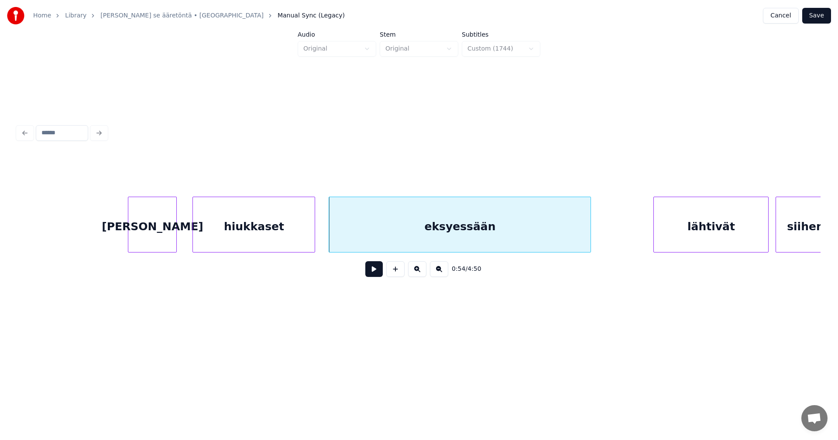
click at [590, 231] on div at bounding box center [589, 224] width 3 height 55
click at [372, 276] on button at bounding box center [373, 269] width 17 height 16
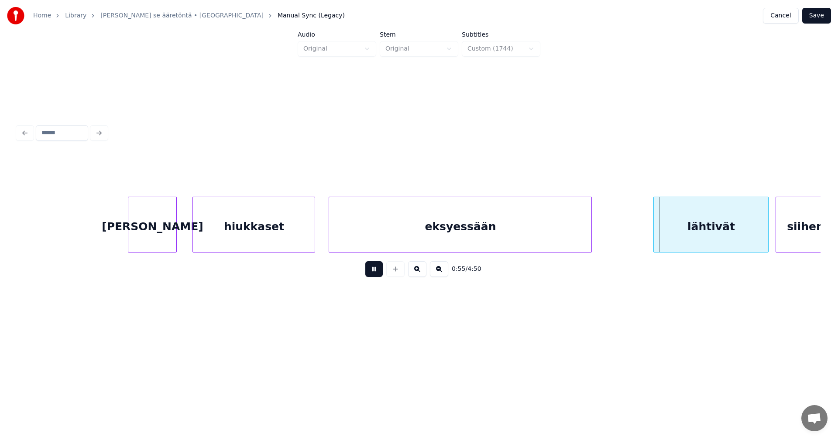
drag, startPoint x: 374, startPoint y: 275, endPoint x: 388, endPoint y: 271, distance: 14.1
click at [377, 274] on button at bounding box center [373, 269] width 17 height 16
click at [473, 235] on div "eksyessään" at bounding box center [460, 226] width 262 height 59
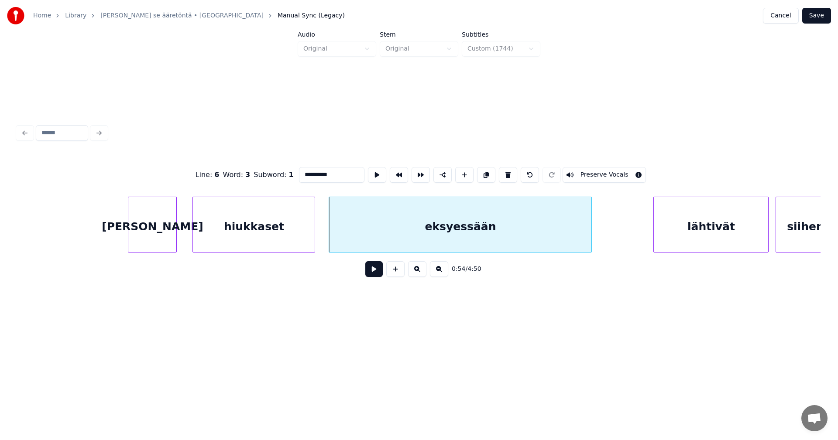
click at [679, 224] on div "lähtivät" at bounding box center [711, 226] width 114 height 59
type input "********"
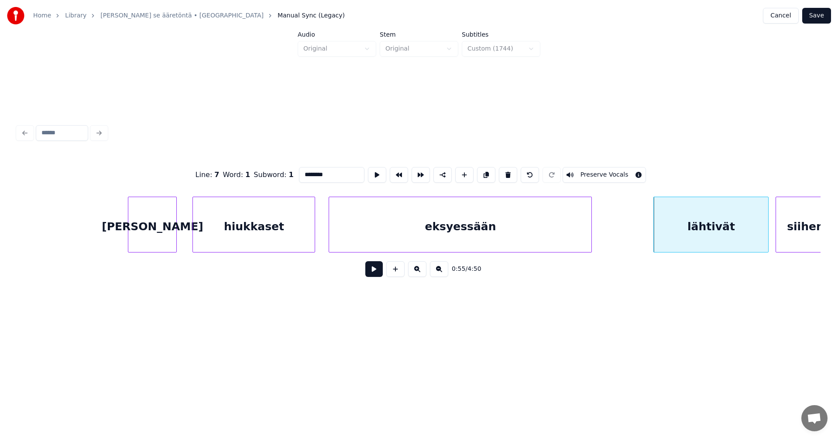
click at [378, 275] on button at bounding box center [373, 269] width 17 height 16
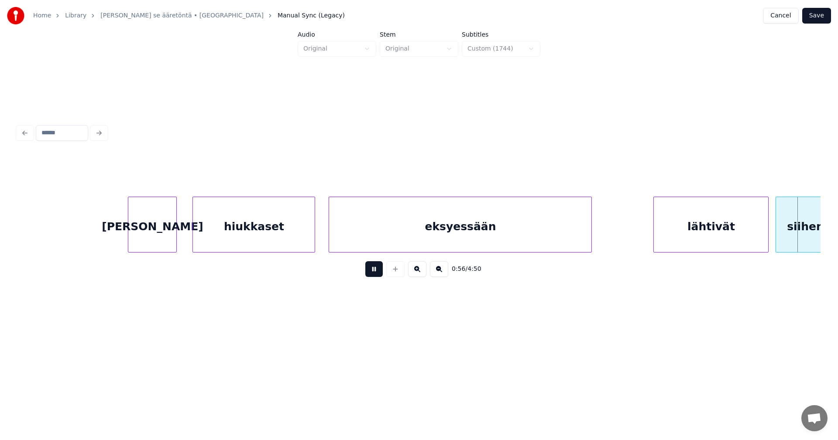
scroll to position [0, 9919]
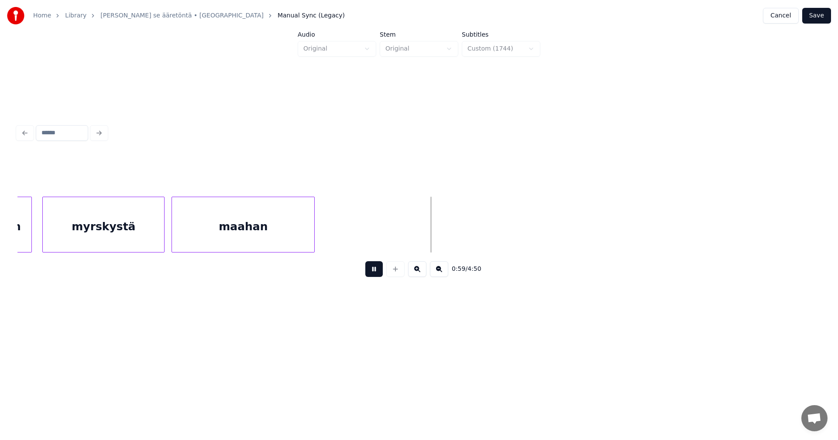
drag, startPoint x: 378, startPoint y: 275, endPoint x: 367, endPoint y: 268, distance: 13.1
click at [377, 274] on button at bounding box center [373, 269] width 17 height 16
click at [279, 239] on div "maahan" at bounding box center [243, 226] width 142 height 59
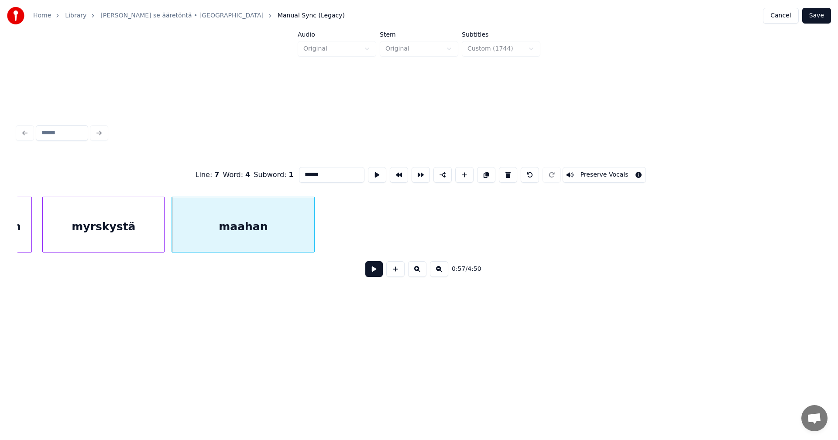
click at [370, 270] on button at bounding box center [373, 269] width 17 height 16
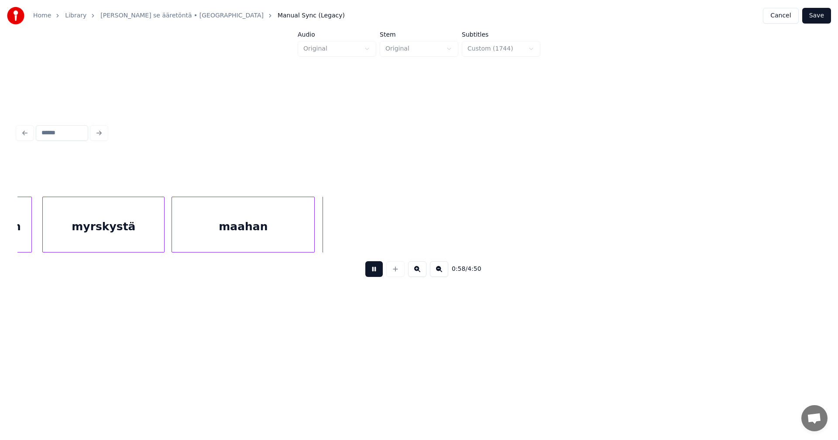
click at [372, 268] on button at bounding box center [373, 269] width 17 height 16
click at [328, 236] on div at bounding box center [328, 224] width 3 height 55
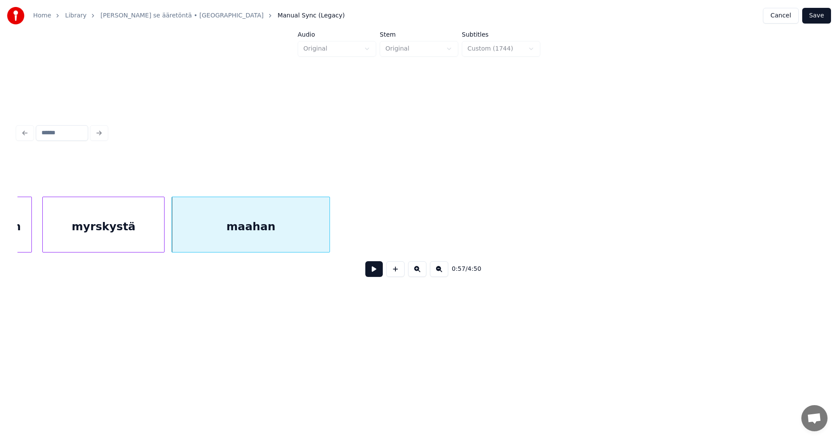
scroll to position [0, 10622]
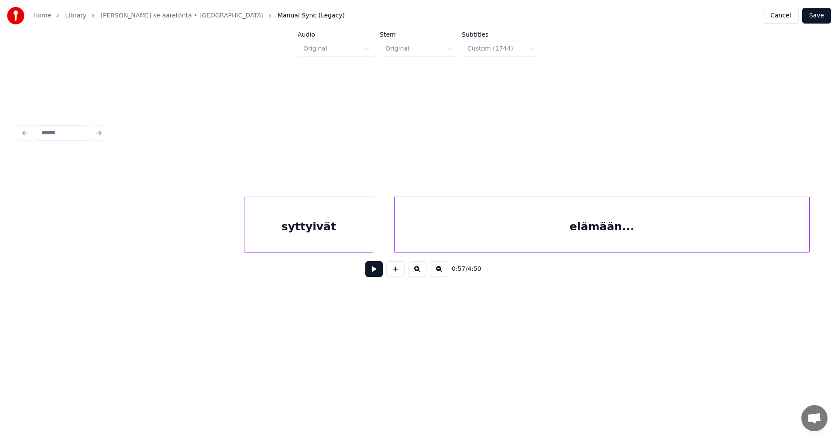
click at [351, 247] on div "syttyivät" at bounding box center [308, 226] width 128 height 59
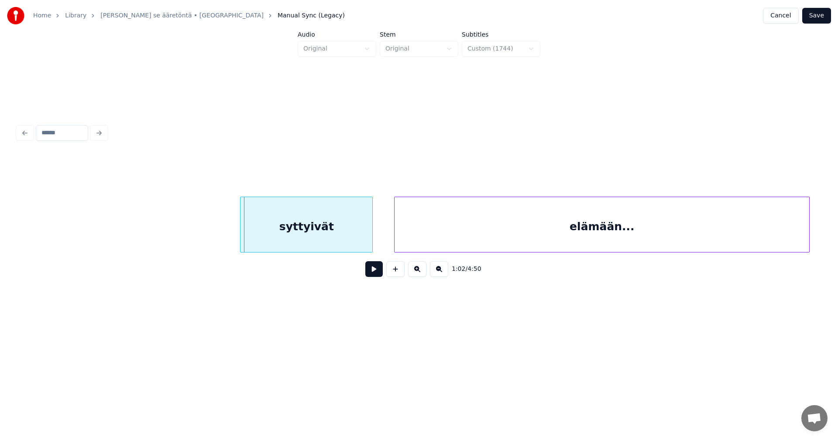
click at [242, 243] on div at bounding box center [241, 224] width 3 height 55
click at [377, 275] on button at bounding box center [373, 269] width 17 height 16
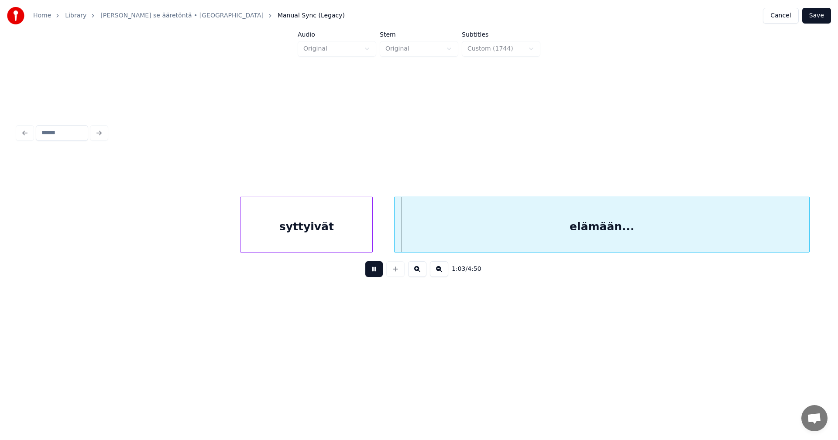
drag, startPoint x: 377, startPoint y: 275, endPoint x: 419, endPoint y: 255, distance: 46.1
click at [378, 272] on button at bounding box center [373, 269] width 17 height 16
click at [465, 235] on div "elämään..." at bounding box center [596, 226] width 415 height 59
click at [369, 274] on button at bounding box center [373, 269] width 17 height 16
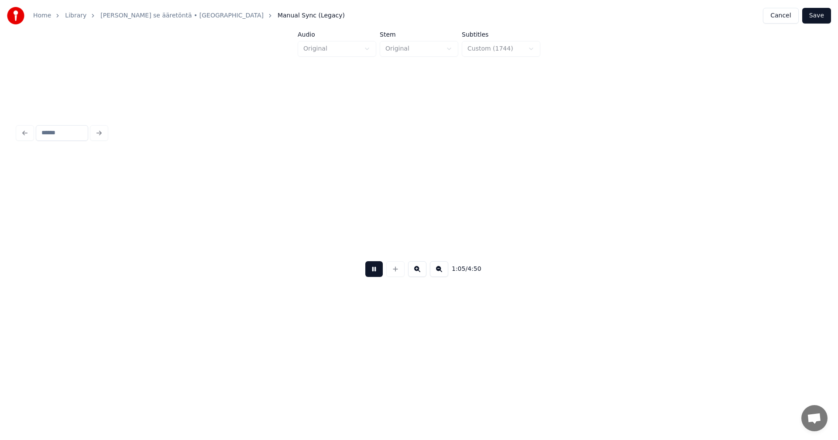
scroll to position [0, 11426]
drag, startPoint x: 374, startPoint y: 274, endPoint x: 370, endPoint y: 271, distance: 5.0
click at [375, 274] on button at bounding box center [373, 269] width 17 height 16
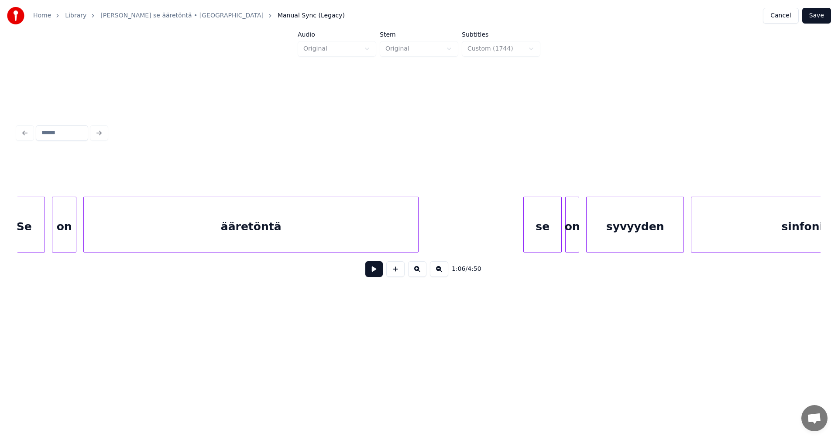
scroll to position [0, 12970]
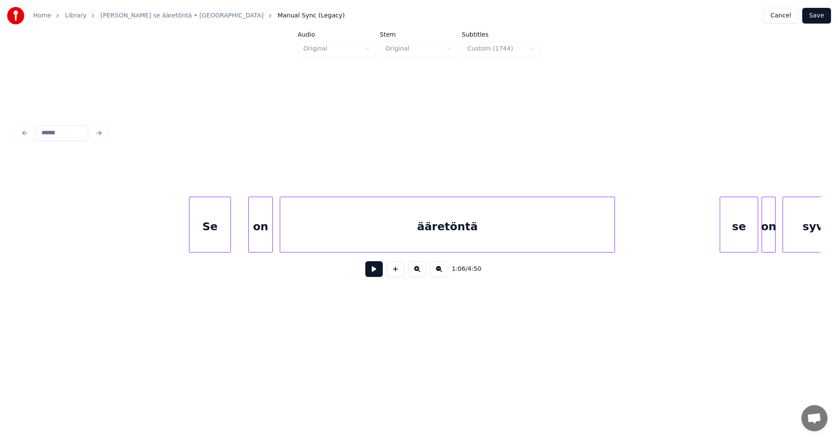
click at [215, 243] on div "Se" at bounding box center [209, 226] width 41 height 59
click at [250, 241] on div "on" at bounding box center [255, 226] width 24 height 59
click at [346, 236] on div "ääretöntä" at bounding box center [445, 226] width 334 height 59
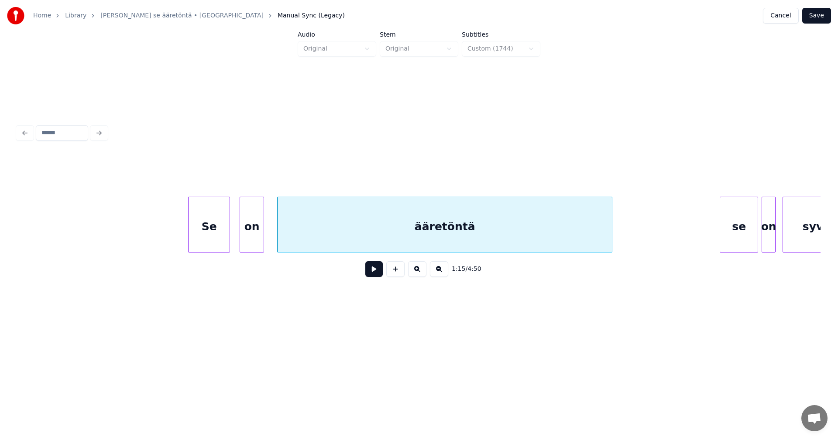
click at [253, 237] on div "on" at bounding box center [252, 226] width 24 height 59
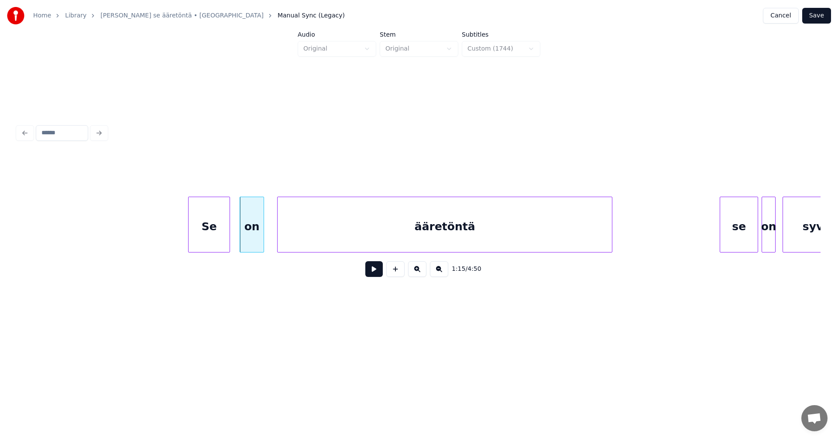
click at [224, 241] on div "Se" at bounding box center [208, 226] width 41 height 59
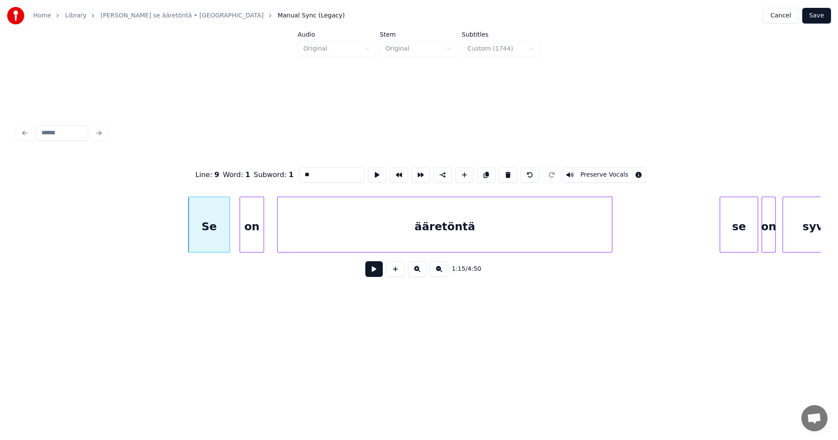
click at [374, 272] on button at bounding box center [373, 269] width 17 height 16
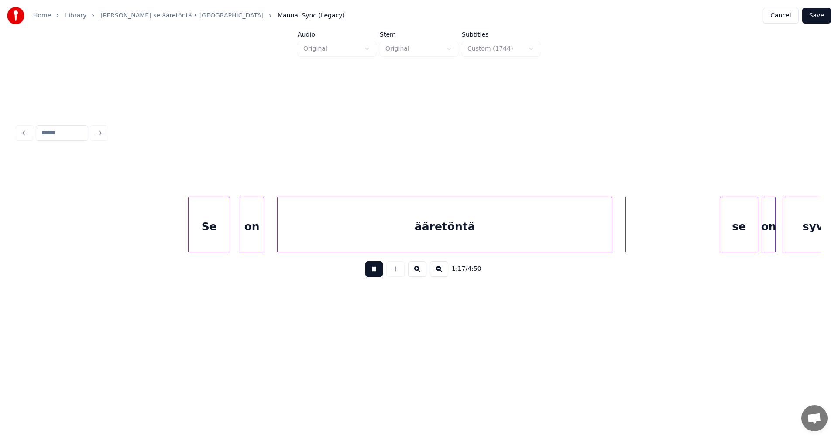
drag, startPoint x: 376, startPoint y: 271, endPoint x: 473, endPoint y: 259, distance: 98.1
click at [377, 271] on button at bounding box center [373, 269] width 17 height 16
click at [653, 227] on div at bounding box center [652, 224] width 3 height 55
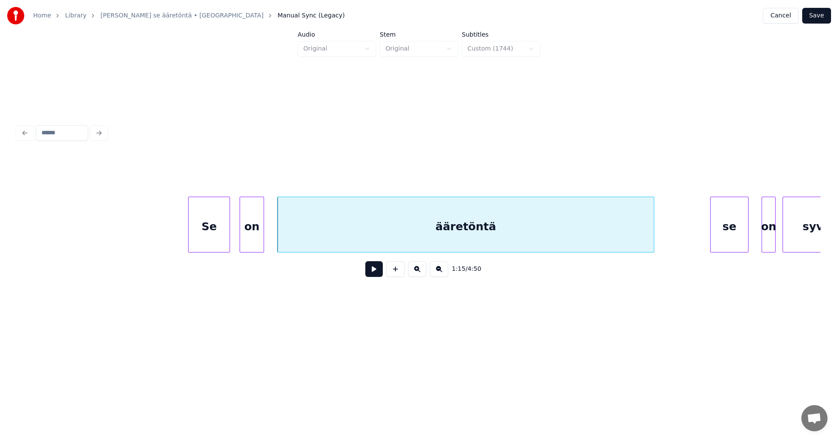
click at [727, 233] on div "se" at bounding box center [729, 226] width 38 height 59
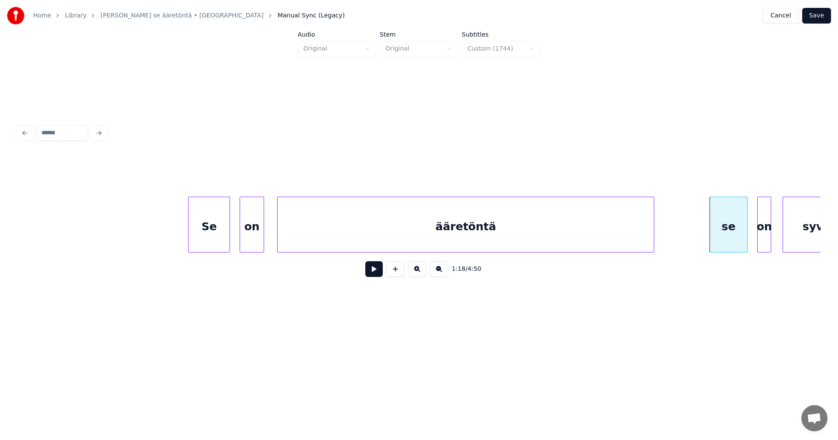
click at [761, 228] on div "on" at bounding box center [763, 226] width 13 height 59
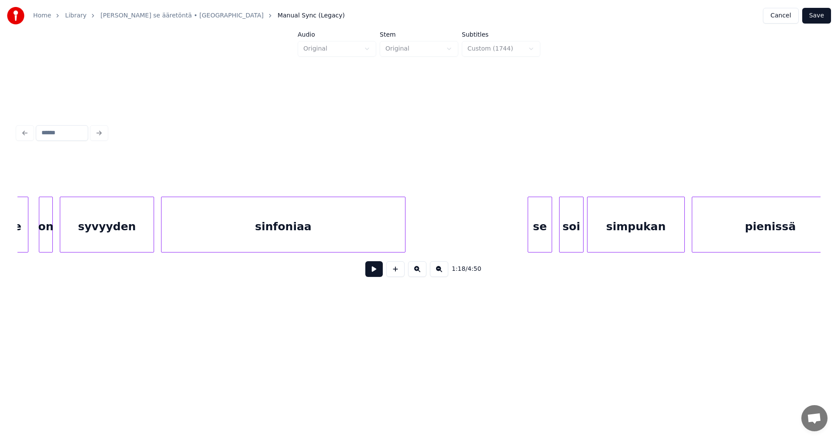
scroll to position [0, 15078]
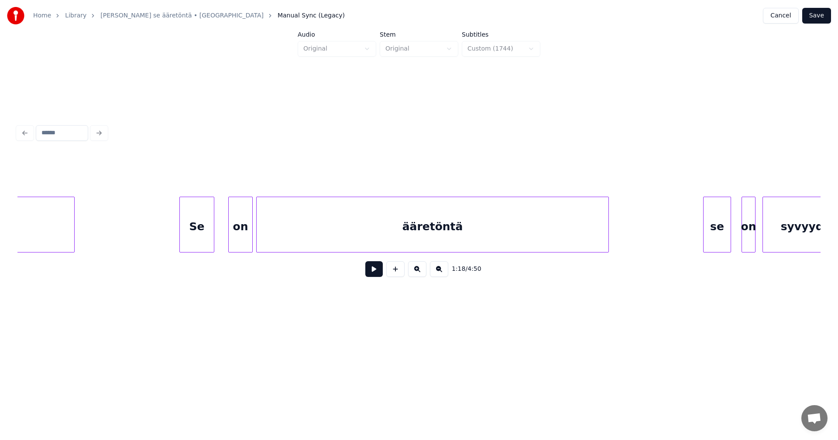
click at [193, 238] on div "Se" at bounding box center [197, 226] width 34 height 59
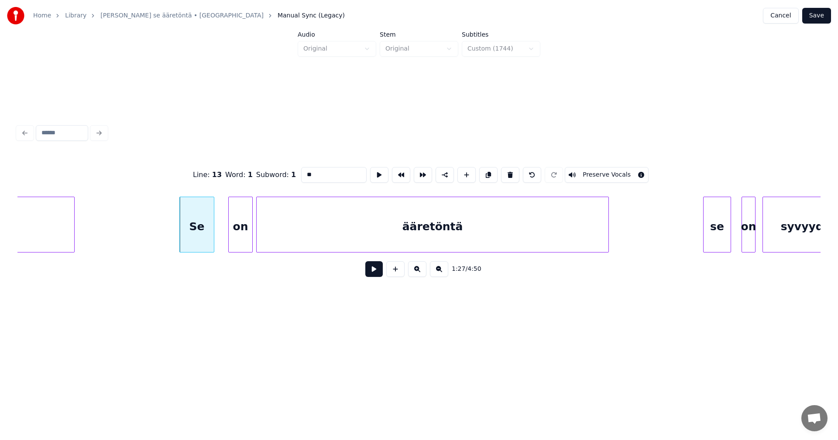
click at [374, 274] on button at bounding box center [373, 269] width 17 height 16
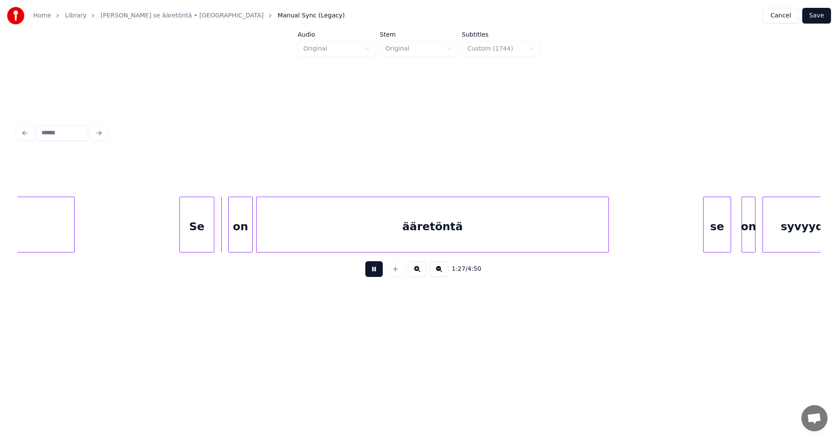
click at [374, 274] on button at bounding box center [373, 269] width 17 height 16
click at [236, 239] on div "on" at bounding box center [236, 226] width 24 height 59
click at [199, 242] on div "Se" at bounding box center [193, 226] width 34 height 59
click at [231, 236] on div "on" at bounding box center [231, 226] width 24 height 59
click at [372, 272] on button at bounding box center [373, 269] width 17 height 16
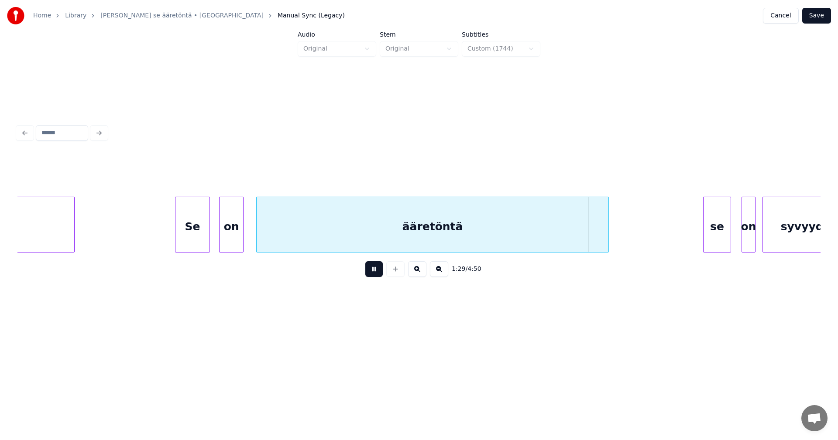
click at [372, 272] on button at bounding box center [373, 269] width 17 height 16
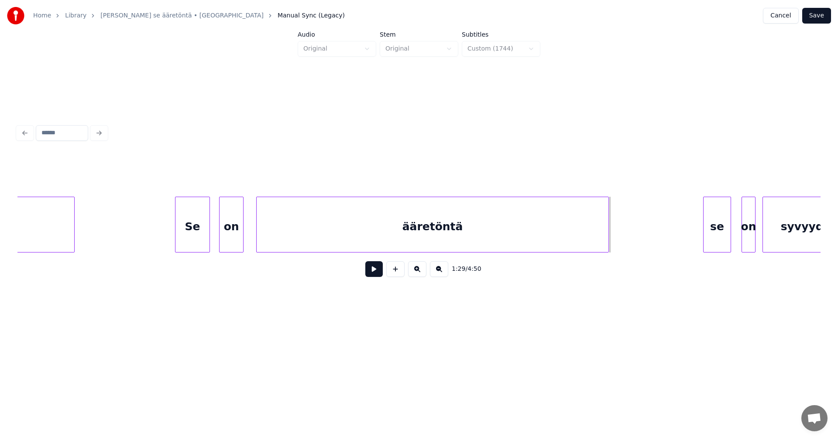
click at [372, 272] on button at bounding box center [373, 269] width 17 height 16
click at [372, 271] on button at bounding box center [373, 269] width 17 height 16
click at [716, 232] on div "se" at bounding box center [712, 226] width 27 height 59
click at [741, 230] on div "on" at bounding box center [741, 226] width 13 height 59
click at [751, 231] on div at bounding box center [750, 224] width 3 height 55
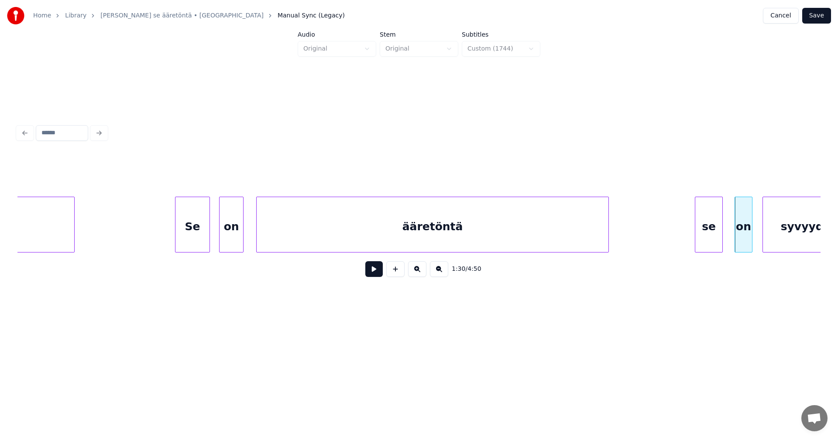
click at [710, 232] on div "se" at bounding box center [708, 226] width 27 height 59
click at [731, 231] on div at bounding box center [732, 224] width 3 height 55
click at [700, 228] on div "se" at bounding box center [708, 226] width 27 height 59
click at [376, 271] on button at bounding box center [373, 269] width 17 height 16
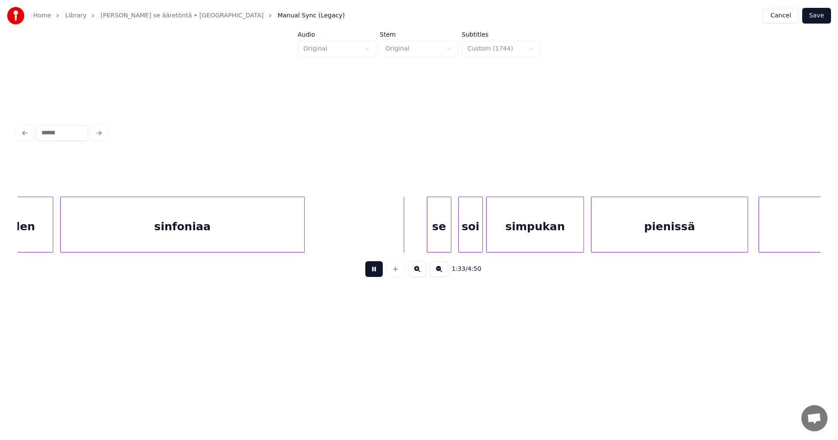
click at [376, 271] on button at bounding box center [373, 269] width 17 height 16
click at [434, 241] on div "se" at bounding box center [433, 226] width 24 height 59
click at [471, 233] on div "soi" at bounding box center [466, 226] width 24 height 59
click at [439, 235] on div "se" at bounding box center [434, 226] width 24 height 59
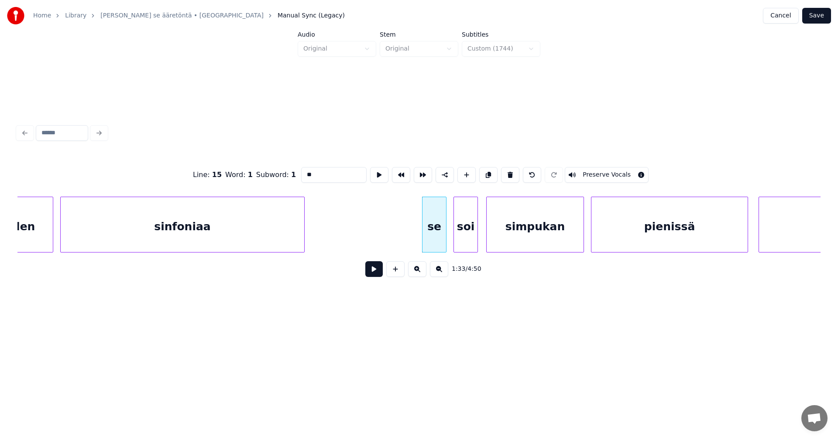
click at [379, 274] on button at bounding box center [373, 269] width 17 height 16
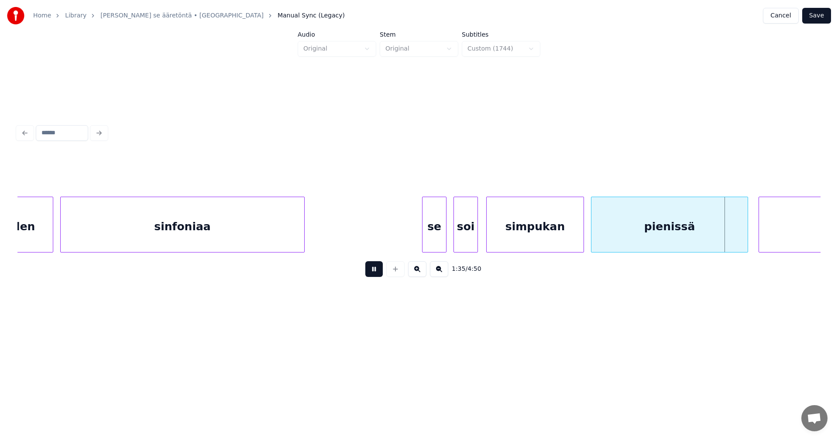
drag, startPoint x: 380, startPoint y: 274, endPoint x: 402, endPoint y: 270, distance: 23.0
click at [382, 273] on button at bounding box center [373, 269] width 17 height 16
click at [741, 232] on div at bounding box center [742, 224] width 3 height 55
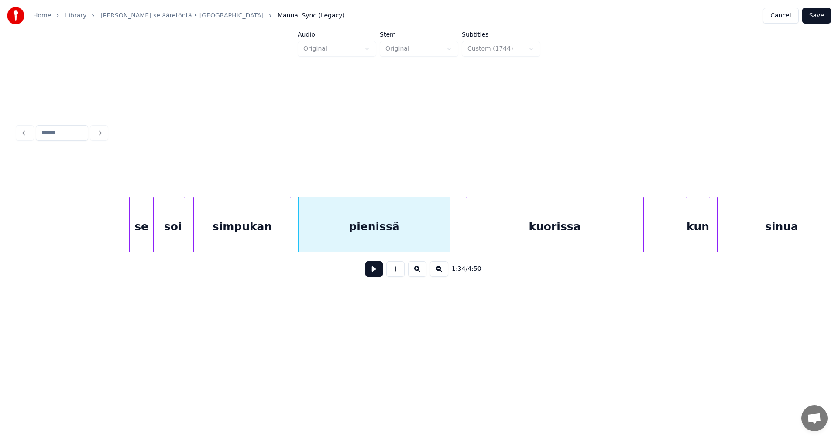
scroll to position [0, 16178]
click at [618, 236] on div "kuorissa" at bounding box center [544, 226] width 177 height 59
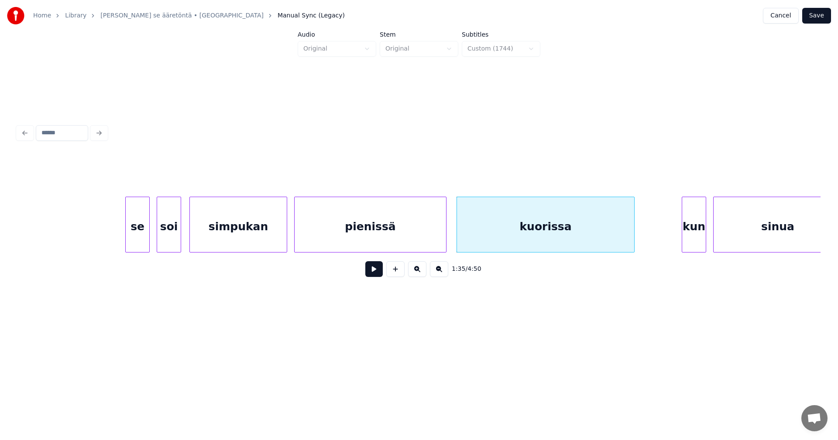
click at [377, 271] on button at bounding box center [373, 269] width 17 height 16
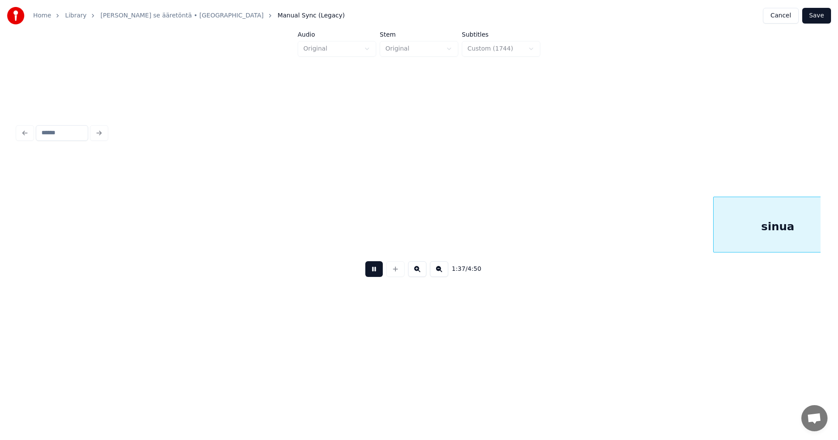
scroll to position [0, 16981]
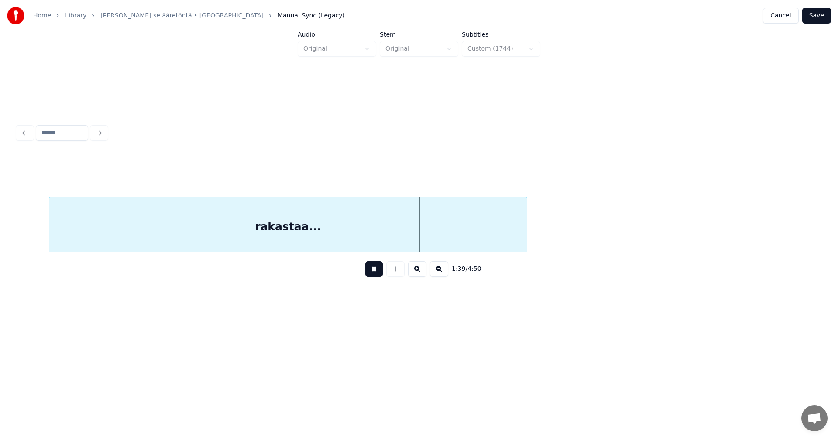
click at [376, 270] on button at bounding box center [373, 269] width 17 height 16
click at [35, 235] on div at bounding box center [36, 224] width 3 height 55
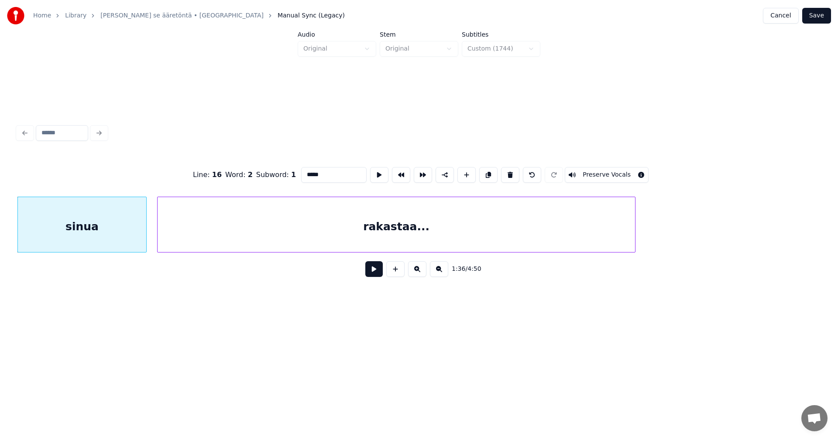
click at [370, 275] on button at bounding box center [373, 269] width 17 height 16
click at [372, 272] on button at bounding box center [373, 269] width 17 height 16
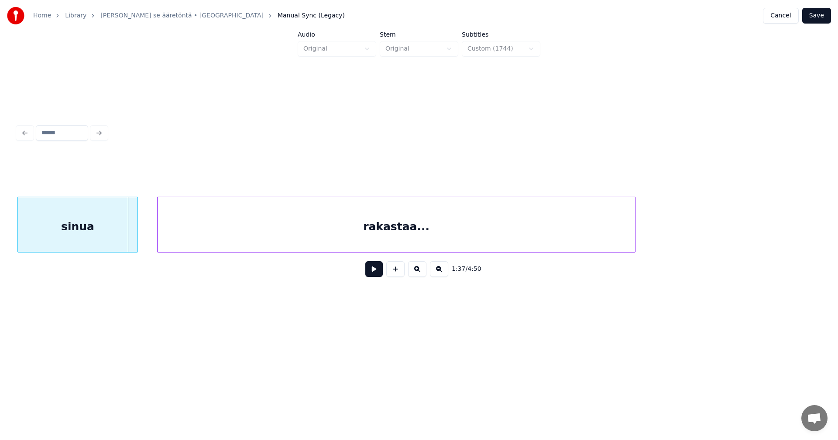
click at [136, 237] on div at bounding box center [136, 224] width 3 height 55
click at [193, 230] on div "rakastaa..." at bounding box center [389, 226] width 477 height 59
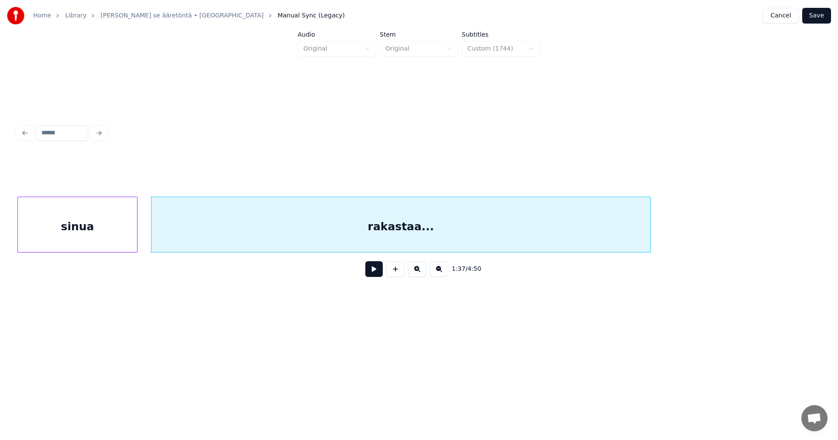
click at [648, 226] on div at bounding box center [649, 224] width 3 height 55
click at [373, 273] on button at bounding box center [373, 269] width 17 height 16
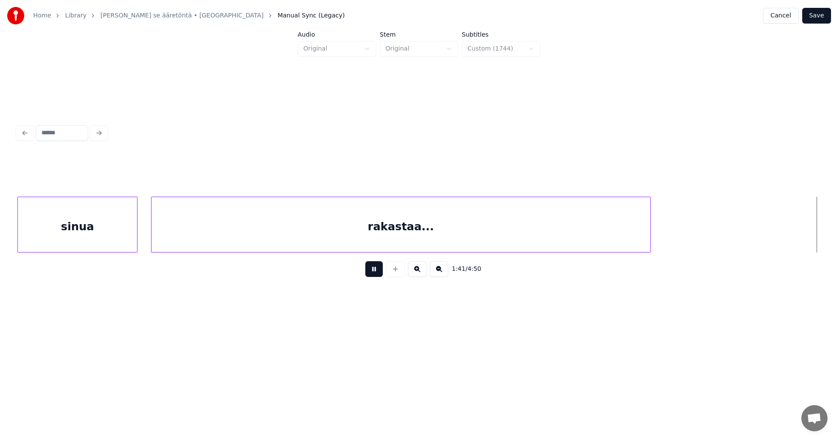
scroll to position [0, 17678]
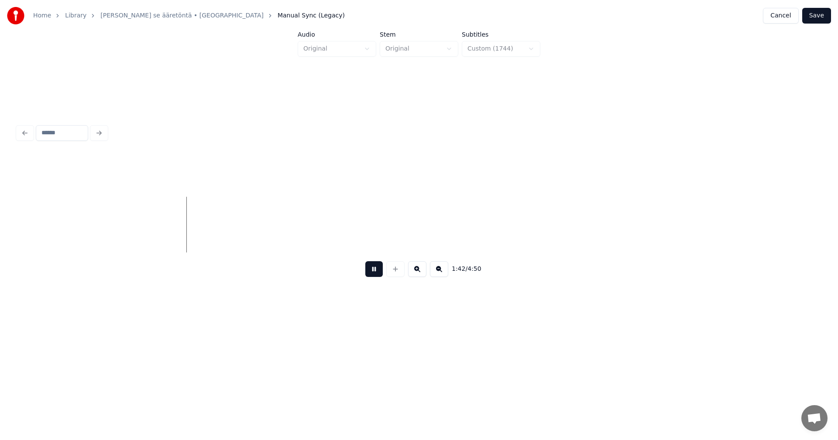
drag, startPoint x: 374, startPoint y: 276, endPoint x: 339, endPoint y: 267, distance: 36.1
click at [374, 275] on button at bounding box center [373, 269] width 17 height 16
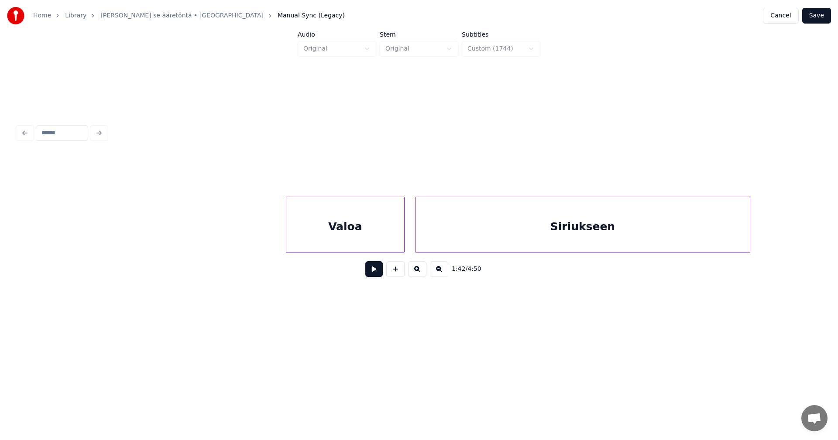
scroll to position [0, 18472]
click at [325, 239] on div "Valoa" at bounding box center [309, 226] width 118 height 59
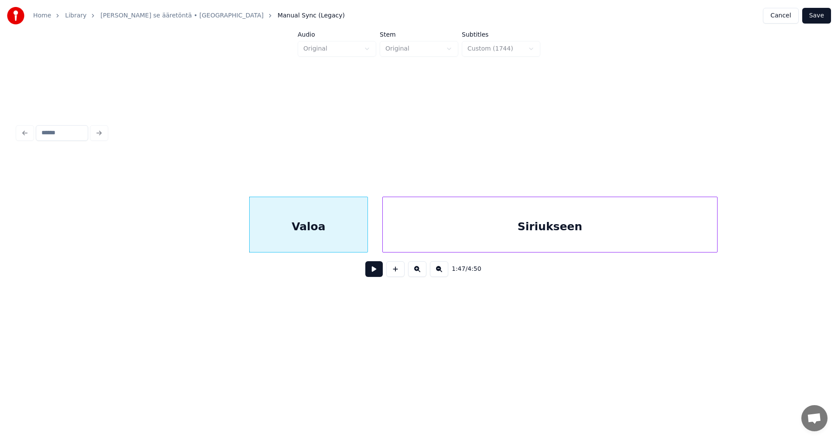
click at [469, 219] on div "Siriukseen" at bounding box center [550, 226] width 334 height 59
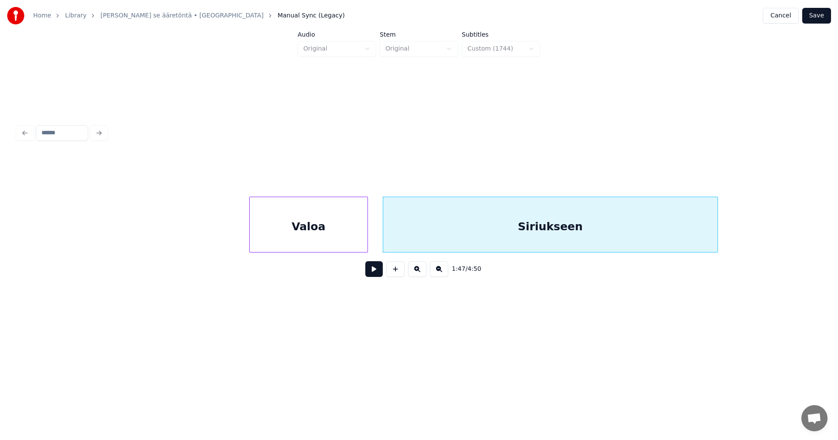
click at [349, 239] on div "Valoa" at bounding box center [309, 226] width 118 height 59
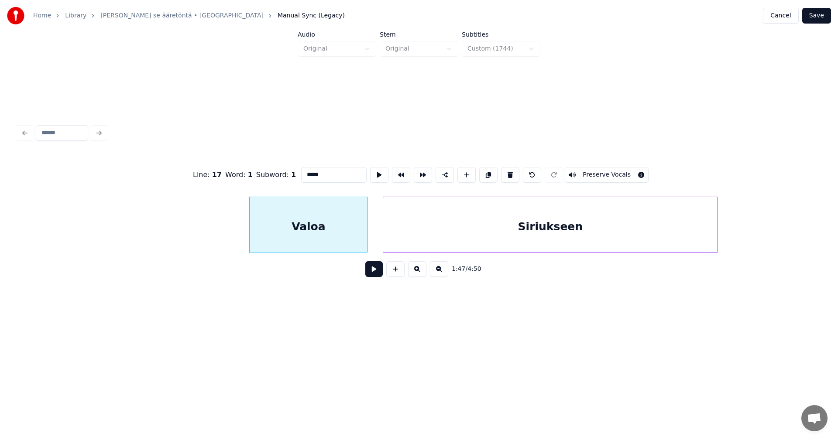
click at [376, 269] on button at bounding box center [373, 269] width 17 height 16
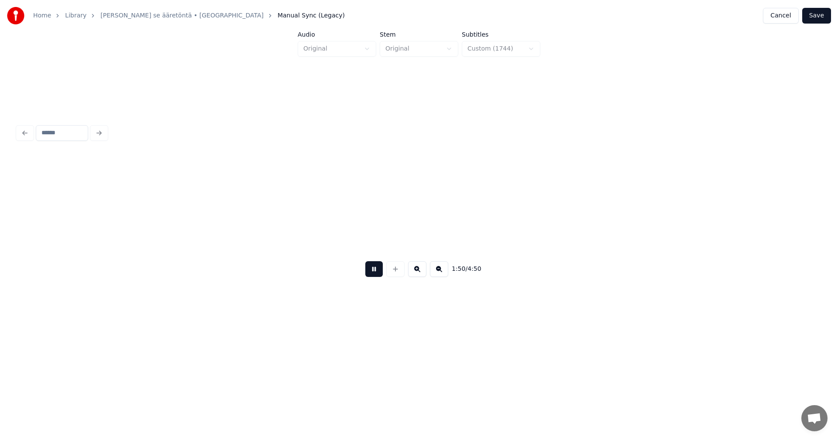
scroll to position [0, 19278]
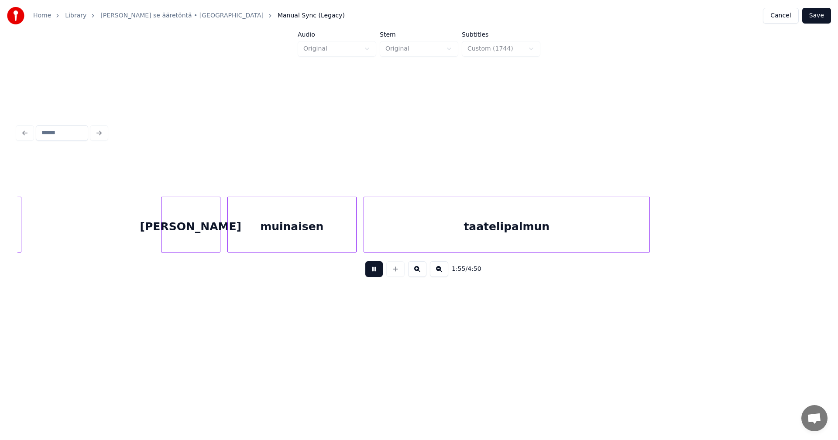
click at [374, 270] on button at bounding box center [373, 269] width 17 height 16
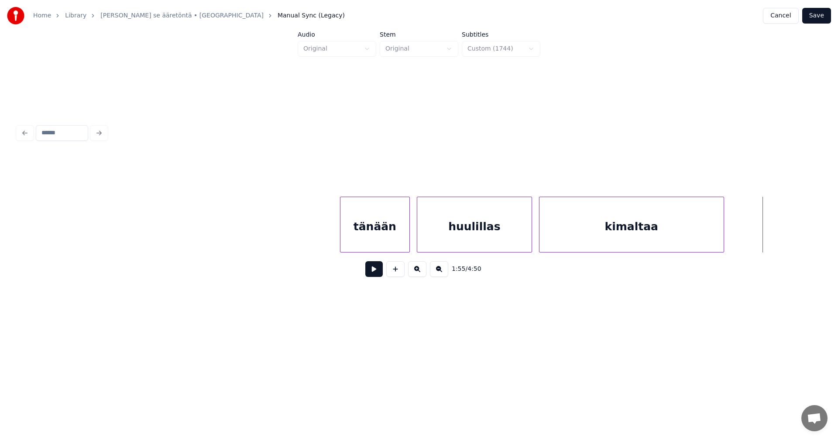
scroll to position [0, 18676]
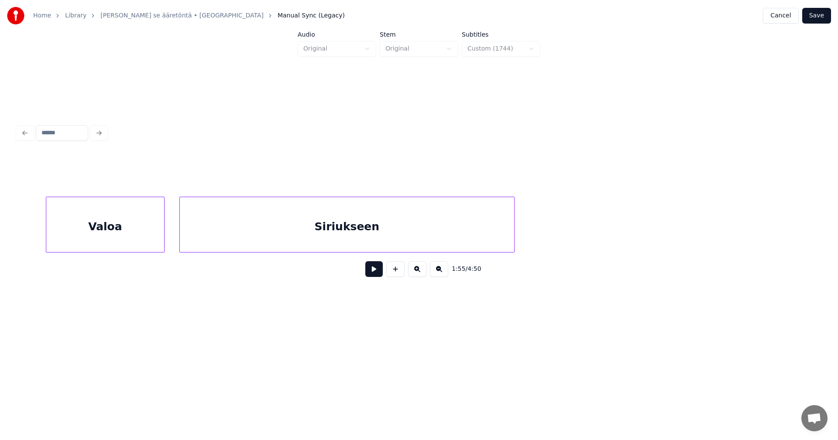
click at [338, 230] on div "Siriukseen" at bounding box center [347, 226] width 334 height 59
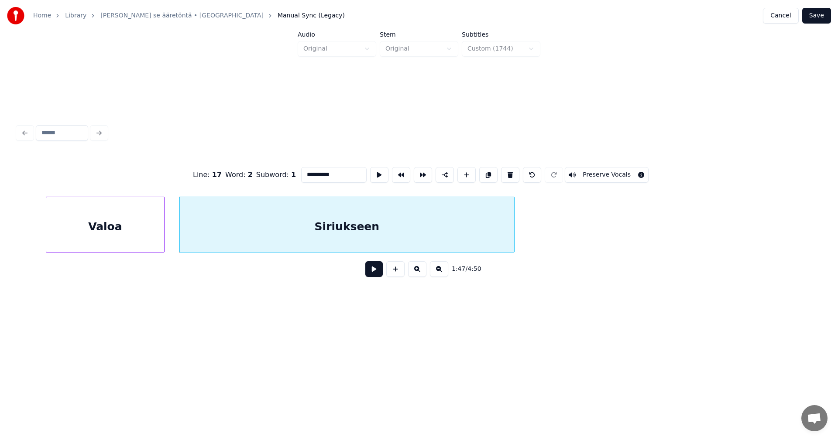
click at [325, 173] on input "**********" at bounding box center [333, 175] width 65 height 16
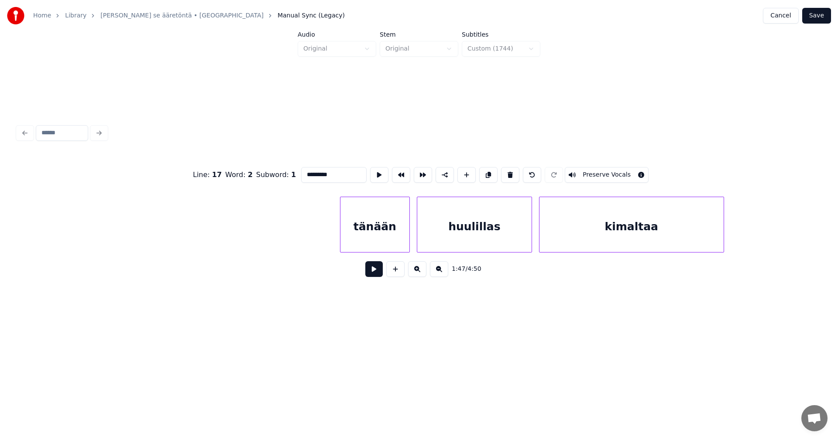
scroll to position [0, 20081]
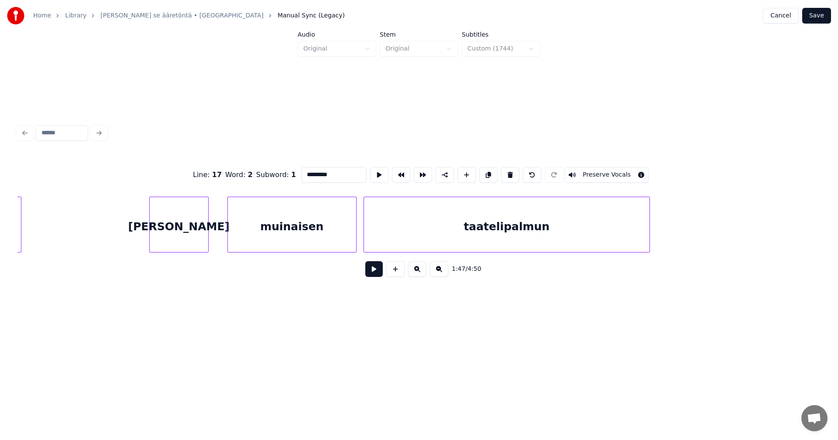
click at [189, 247] on div "[PERSON_NAME]" at bounding box center [179, 226] width 58 height 59
click at [260, 232] on div "muinaisen" at bounding box center [287, 226] width 128 height 59
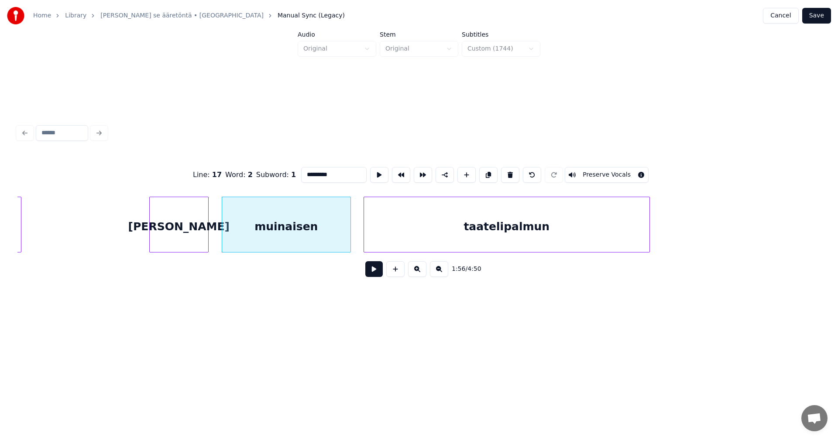
type input "*********"
click at [377, 275] on button at bounding box center [373, 269] width 17 height 16
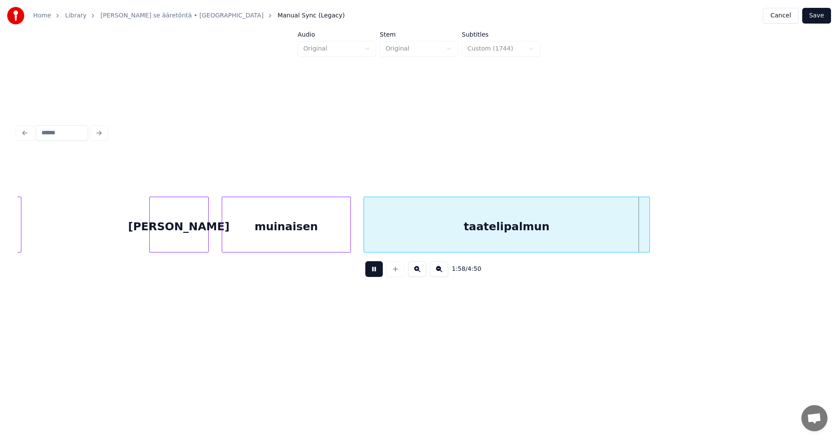
click at [374, 274] on button at bounding box center [373, 269] width 17 height 16
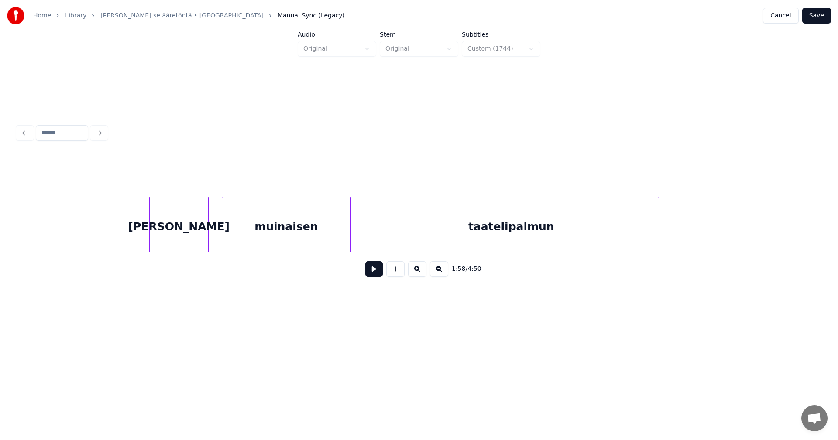
click at [657, 233] on div at bounding box center [657, 224] width 3 height 55
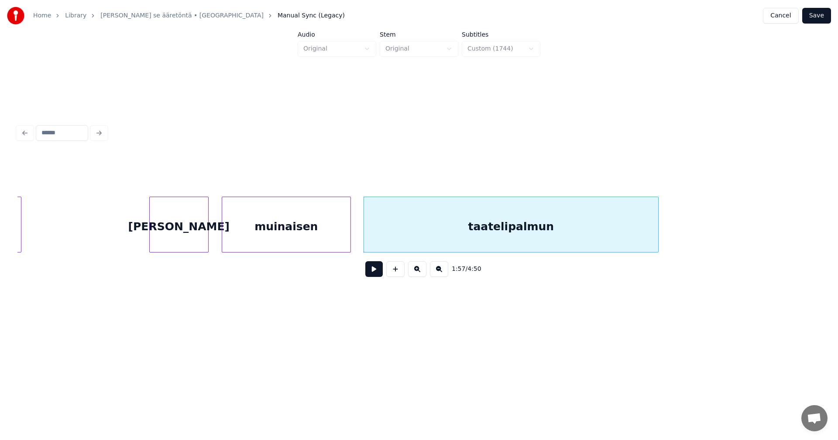
scroll to position [0, 20783]
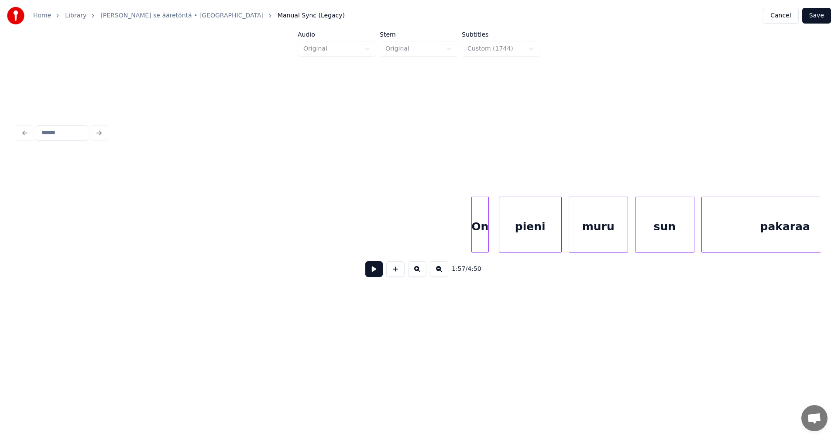
click at [483, 233] on div "On" at bounding box center [480, 226] width 17 height 59
click at [514, 235] on div "pieni" at bounding box center [528, 226] width 62 height 59
click at [483, 228] on div "On" at bounding box center [479, 226] width 17 height 59
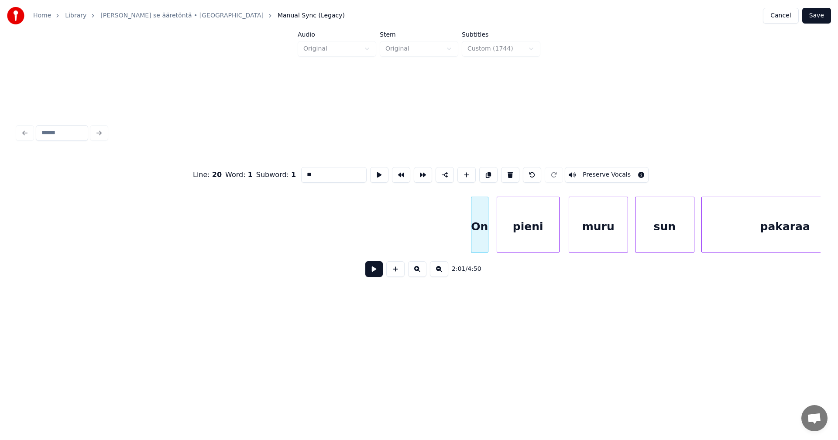
drag, startPoint x: 308, startPoint y: 172, endPoint x: 312, endPoint y: 180, distance: 9.2
click at [308, 171] on input "**" at bounding box center [333, 175] width 65 height 16
type input "**"
click at [373, 277] on button at bounding box center [373, 269] width 17 height 16
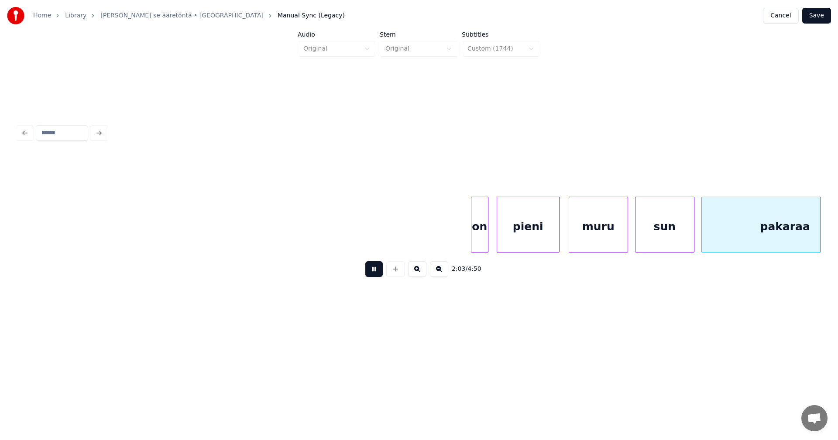
scroll to position [0, 21588]
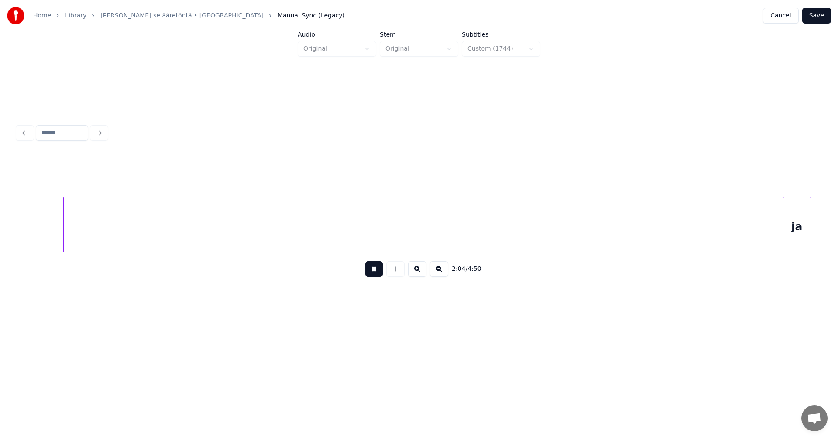
click at [372, 274] on button at bounding box center [373, 269] width 17 height 16
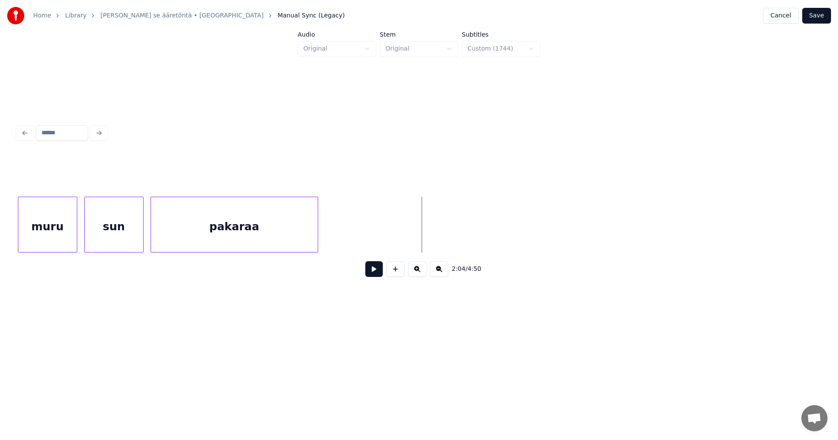
scroll to position [0, 21326]
click at [214, 219] on div "pakaraa" at bounding box center [241, 226] width 167 height 59
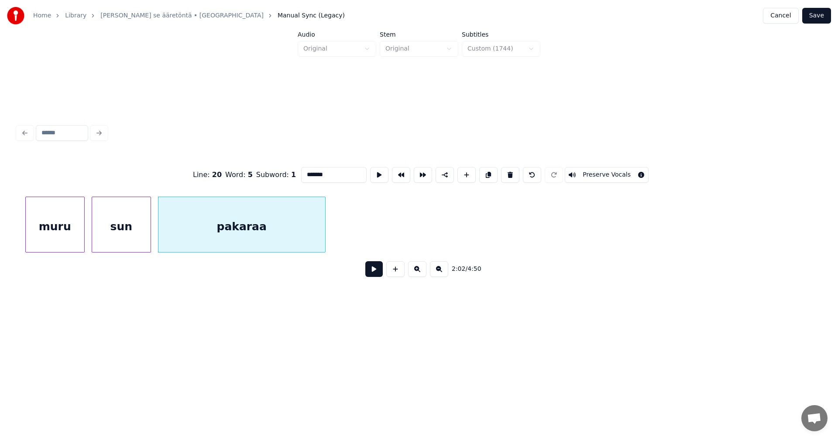
click at [367, 269] on button at bounding box center [373, 269] width 17 height 16
click at [370, 270] on button at bounding box center [373, 269] width 17 height 16
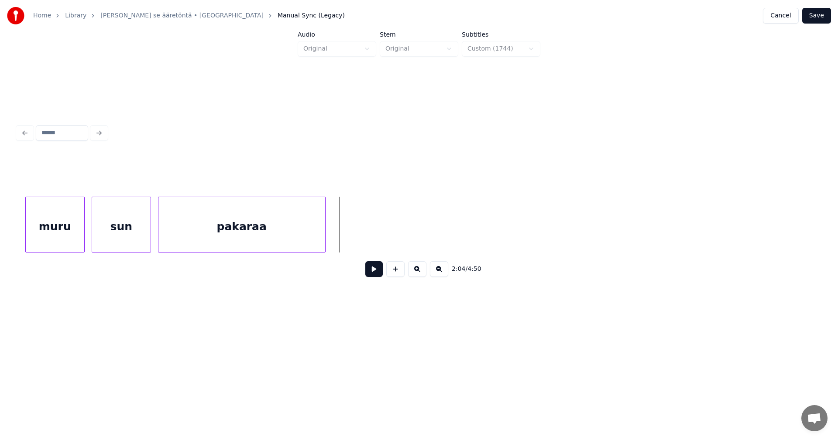
click at [314, 237] on div "pakaraa" at bounding box center [241, 226] width 167 height 59
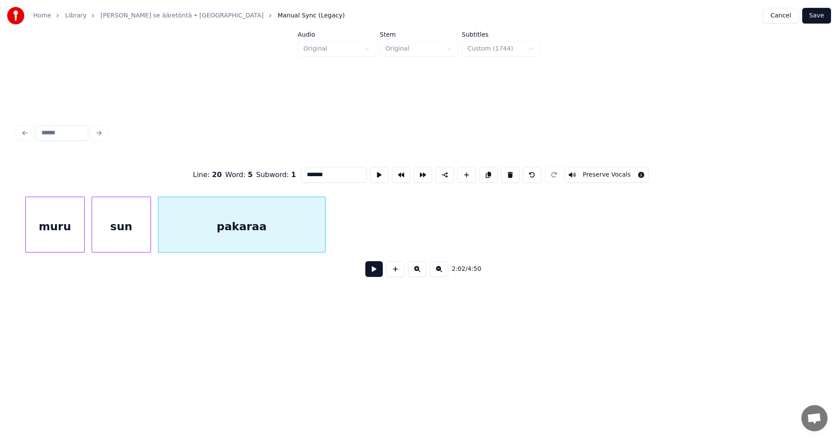
click at [370, 275] on button at bounding box center [373, 269] width 17 height 16
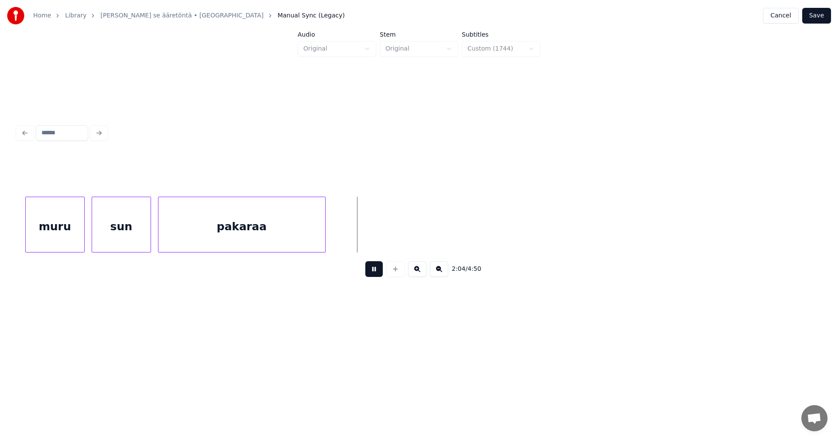
drag, startPoint x: 370, startPoint y: 275, endPoint x: 370, endPoint y: 267, distance: 7.5
click at [370, 274] on button at bounding box center [373, 269] width 17 height 16
click at [340, 230] on div at bounding box center [339, 224] width 3 height 55
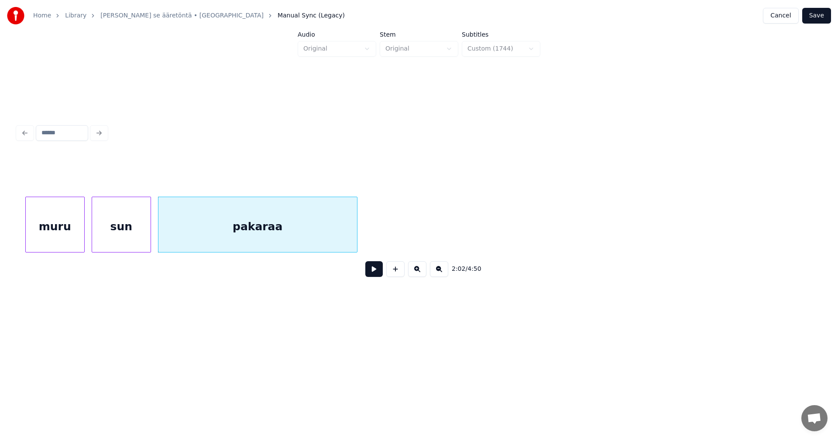
click at [377, 267] on button at bounding box center [373, 269] width 17 height 16
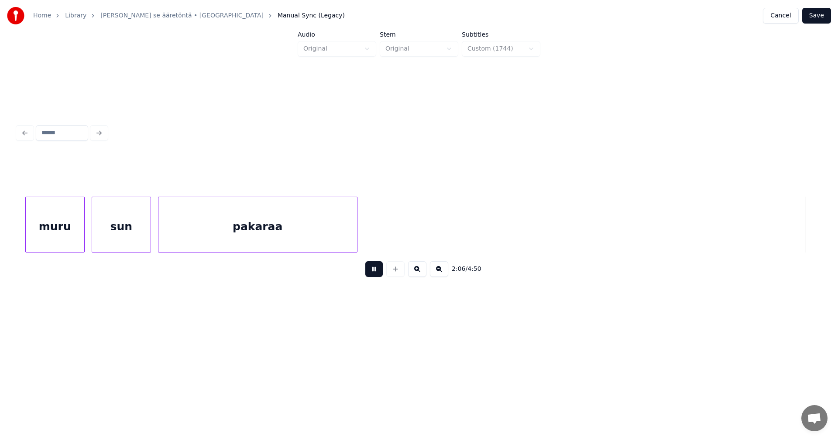
scroll to position [0, 22131]
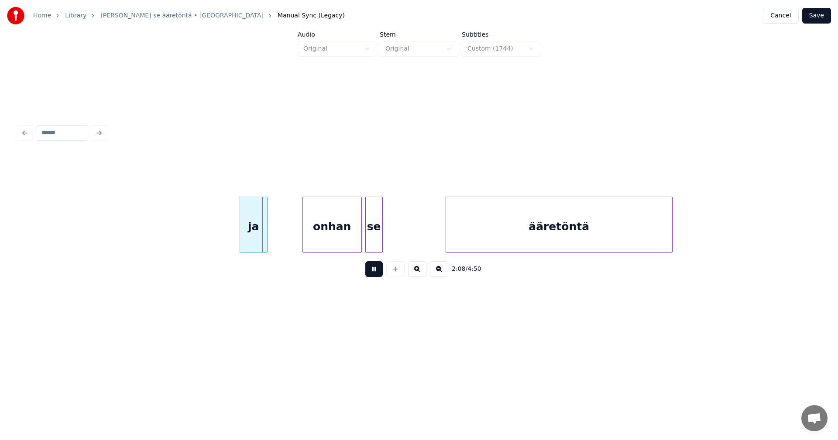
drag, startPoint x: 374, startPoint y: 269, endPoint x: 361, endPoint y: 268, distance: 12.7
click at [372, 269] on button at bounding box center [373, 269] width 17 height 16
click at [303, 246] on div "onhan" at bounding box center [307, 226] width 58 height 59
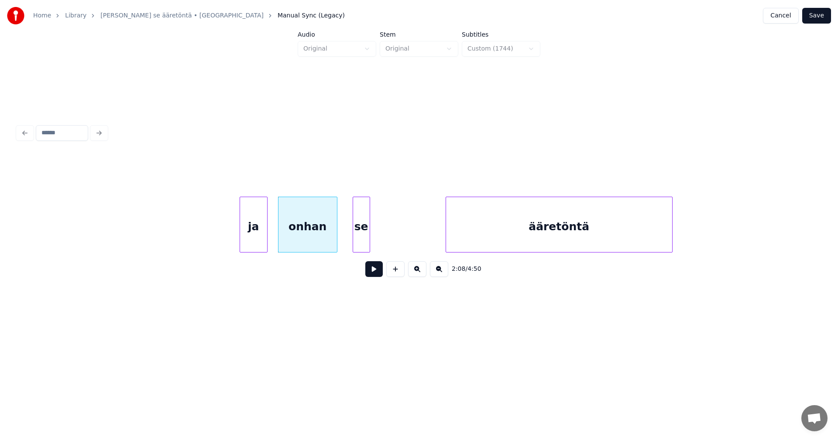
click at [360, 236] on div "se" at bounding box center [361, 226] width 17 height 59
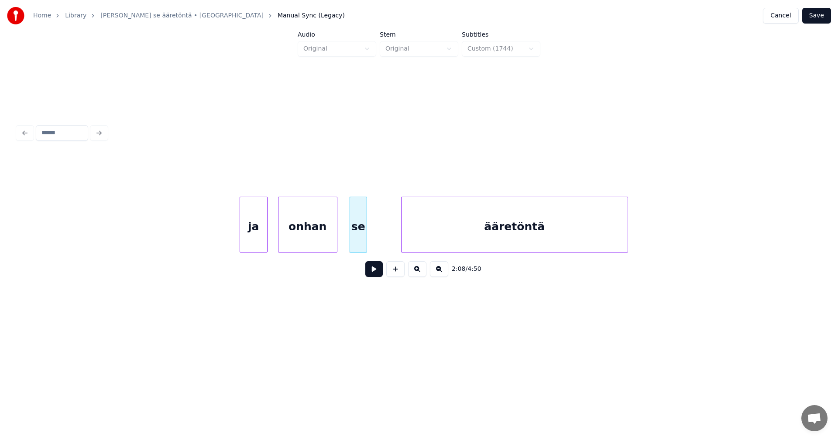
click at [445, 238] on div "ääretöntä" at bounding box center [514, 226] width 226 height 59
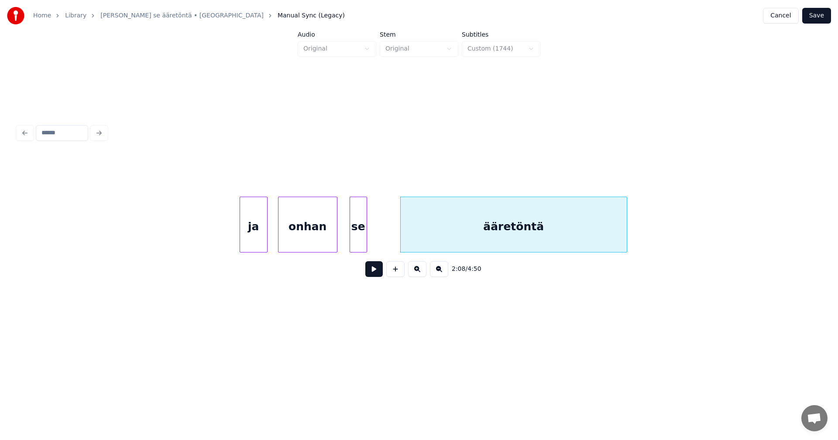
click at [263, 237] on div "ja" at bounding box center [253, 226] width 27 height 59
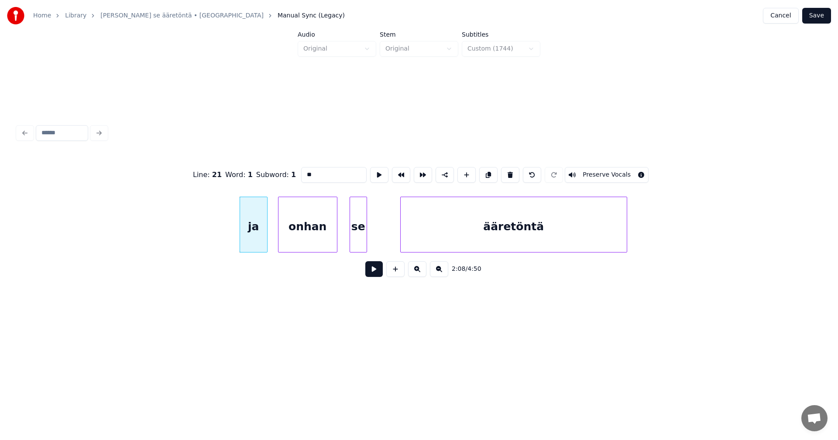
click at [376, 272] on button at bounding box center [373, 269] width 17 height 16
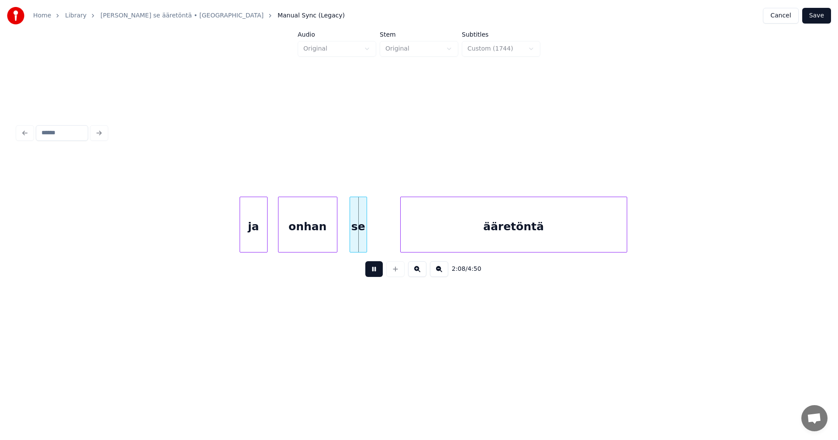
click at [375, 273] on button at bounding box center [373, 269] width 17 height 16
click at [381, 236] on div "se" at bounding box center [380, 226] width 17 height 59
click at [364, 232] on div at bounding box center [362, 224] width 3 height 55
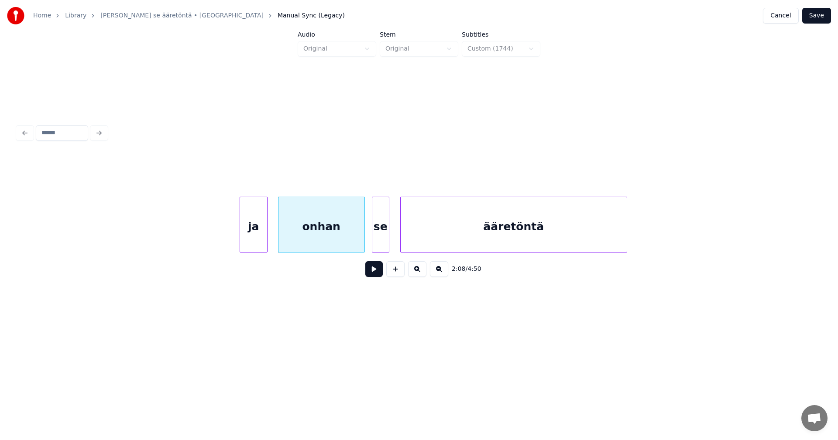
click at [371, 276] on button at bounding box center [373, 269] width 17 height 16
click at [375, 273] on button at bounding box center [373, 269] width 17 height 16
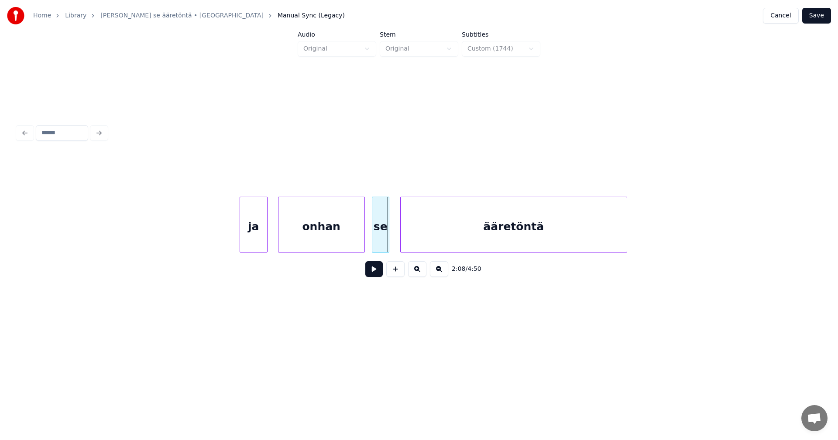
click at [375, 272] on button at bounding box center [373, 269] width 17 height 16
drag, startPoint x: 377, startPoint y: 271, endPoint x: 566, endPoint y: 252, distance: 190.7
click at [381, 273] on button at bounding box center [373, 269] width 17 height 16
click at [700, 218] on div at bounding box center [700, 224] width 3 height 55
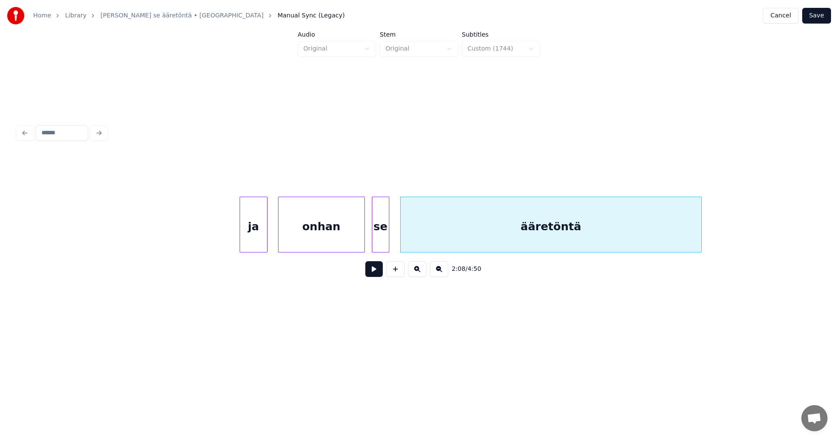
click at [549, 229] on div "ääretöntä" at bounding box center [551, 226] width 301 height 59
click at [373, 276] on button at bounding box center [373, 269] width 17 height 16
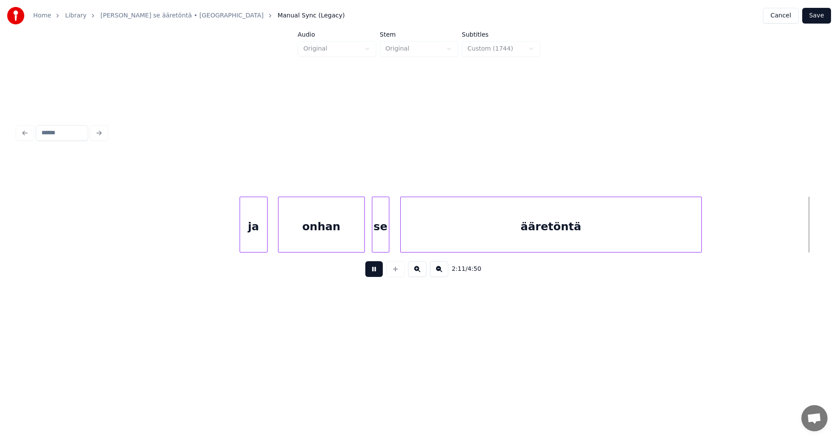
scroll to position [0, 22937]
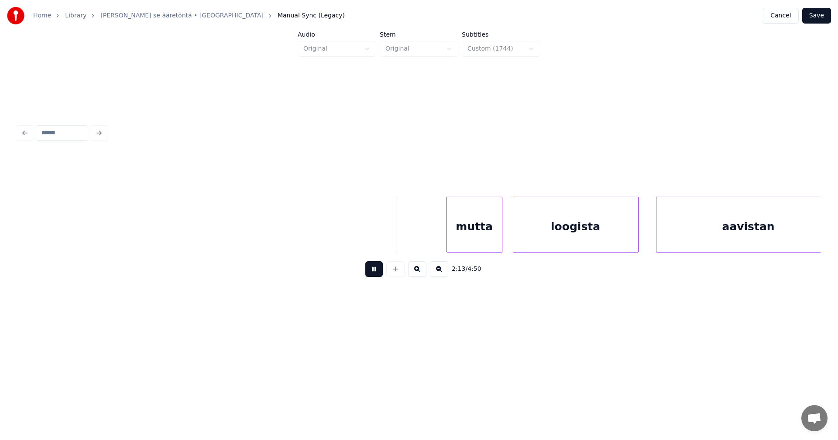
drag, startPoint x: 375, startPoint y: 274, endPoint x: 405, endPoint y: 264, distance: 31.2
click at [375, 274] on button at bounding box center [373, 269] width 17 height 16
click at [458, 240] on div "mutta" at bounding box center [466, 226] width 55 height 59
click at [530, 233] on div "loogista" at bounding box center [569, 226] width 125 height 59
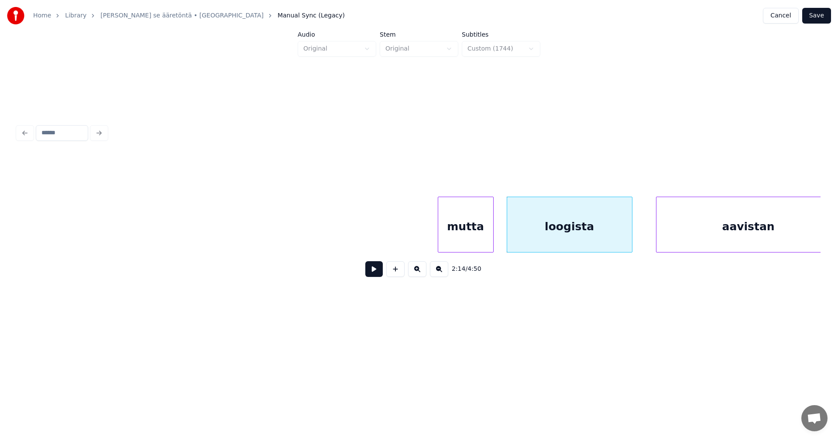
click at [462, 228] on div "mutta" at bounding box center [465, 226] width 55 height 59
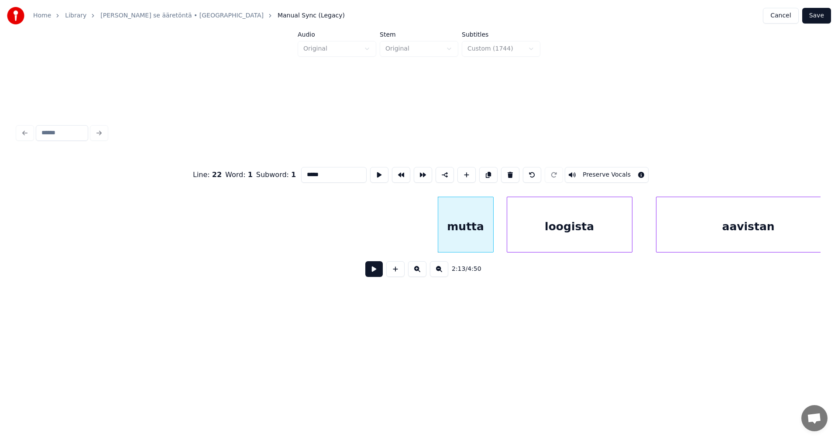
click at [373, 274] on button at bounding box center [373, 269] width 17 height 16
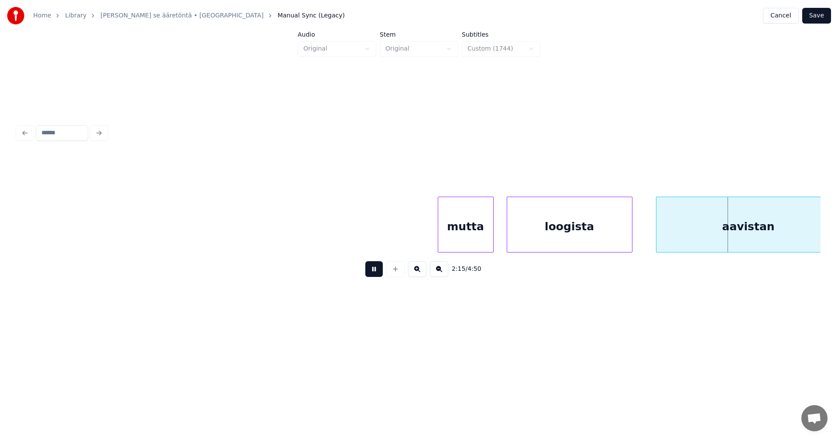
click at [373, 272] on button at bounding box center [373, 269] width 17 height 16
click at [674, 224] on div "aavistan" at bounding box center [724, 226] width 184 height 59
click at [379, 270] on button at bounding box center [373, 269] width 17 height 16
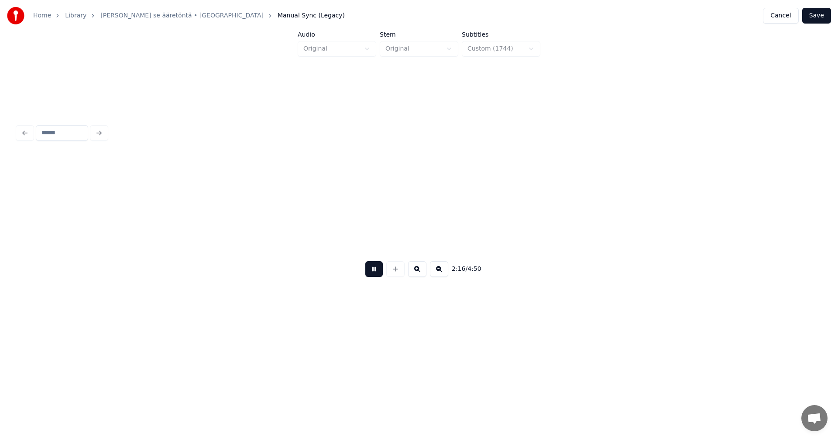
scroll to position [0, 23759]
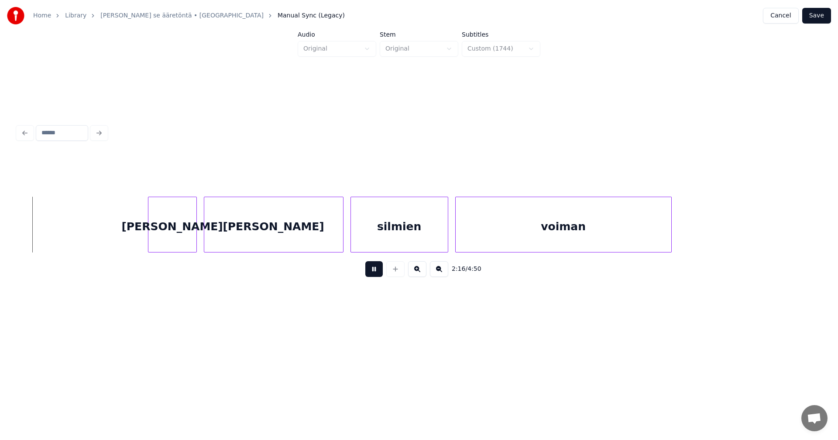
click at [378, 271] on button at bounding box center [373, 269] width 17 height 16
click at [182, 243] on div "[PERSON_NAME]" at bounding box center [168, 226] width 48 height 59
click at [373, 272] on button at bounding box center [373, 269] width 17 height 16
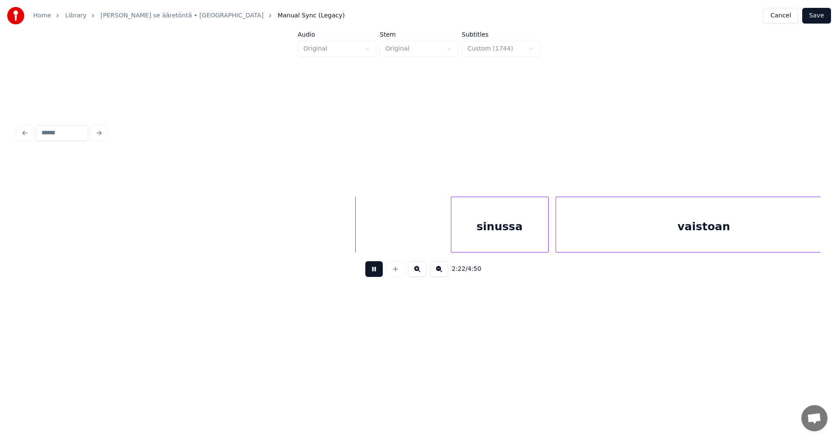
click at [372, 272] on button at bounding box center [373, 269] width 17 height 16
click at [470, 244] on div "sinussa" at bounding box center [474, 226] width 97 height 59
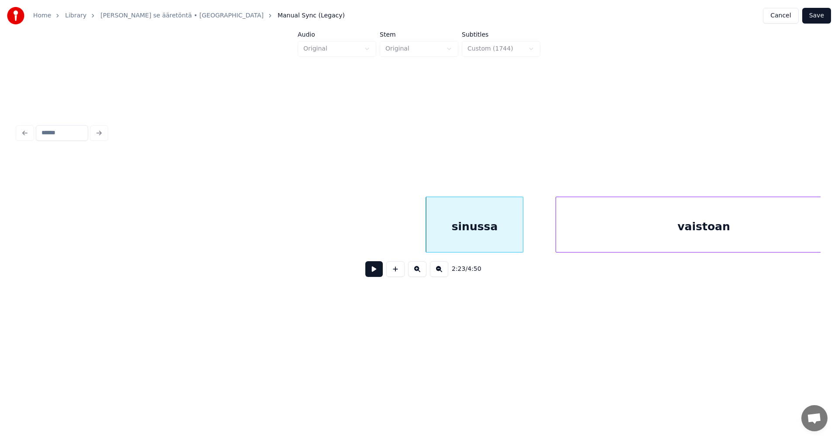
click at [370, 275] on button at bounding box center [373, 269] width 17 height 16
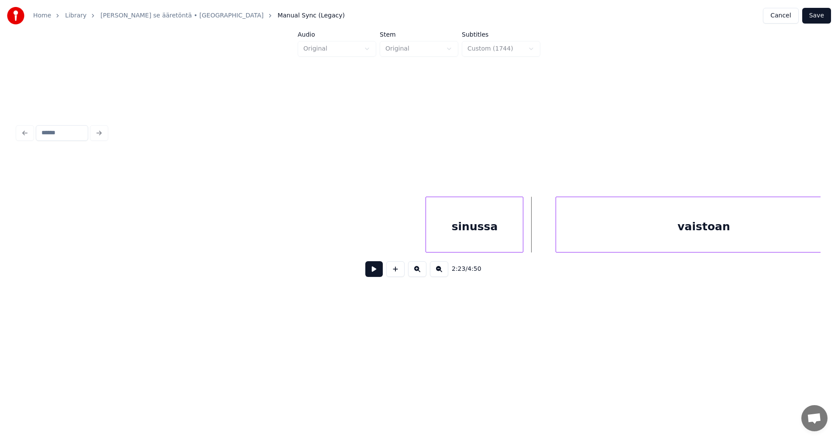
scroll to position [0, 24592]
click at [560, 241] on div "vaistoan" at bounding box center [656, 226] width 296 height 59
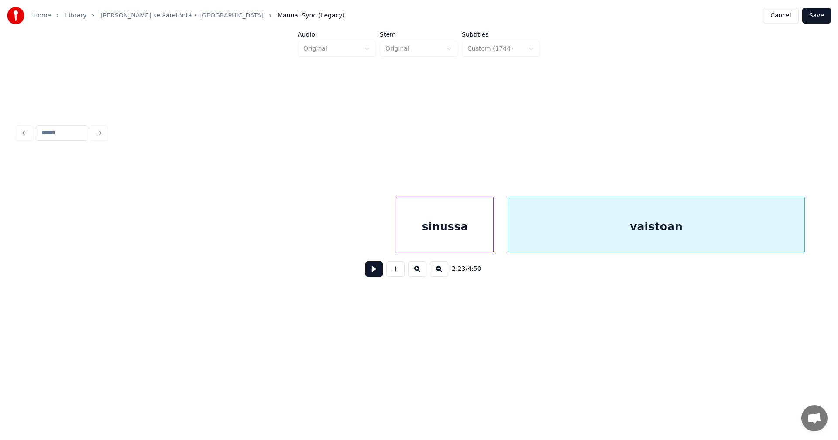
click at [378, 272] on button at bounding box center [373, 269] width 17 height 16
drag, startPoint x: 378, startPoint y: 272, endPoint x: 514, endPoint y: 243, distance: 138.8
click at [387, 270] on div "2:24 / 4:50" at bounding box center [418, 269] width 789 height 19
click at [384, 275] on div "2:25 / 4:50" at bounding box center [418, 269] width 789 height 19
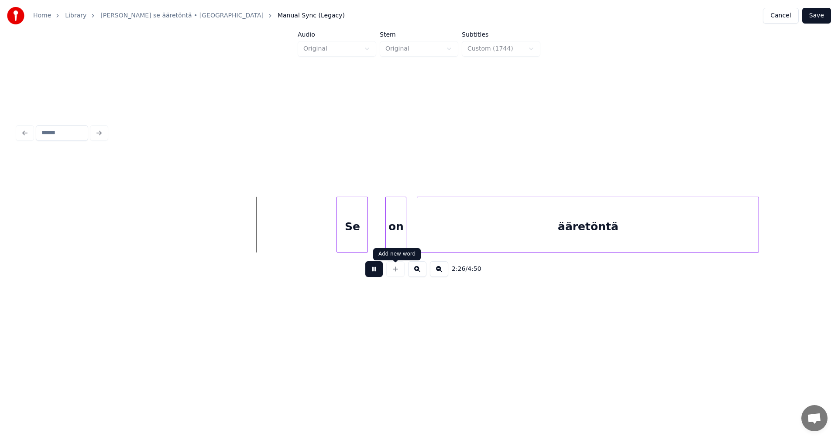
drag, startPoint x: 378, startPoint y: 271, endPoint x: 359, endPoint y: 257, distance: 24.1
click at [379, 263] on div "2:26 / 4:50" at bounding box center [418, 269] width 789 height 19
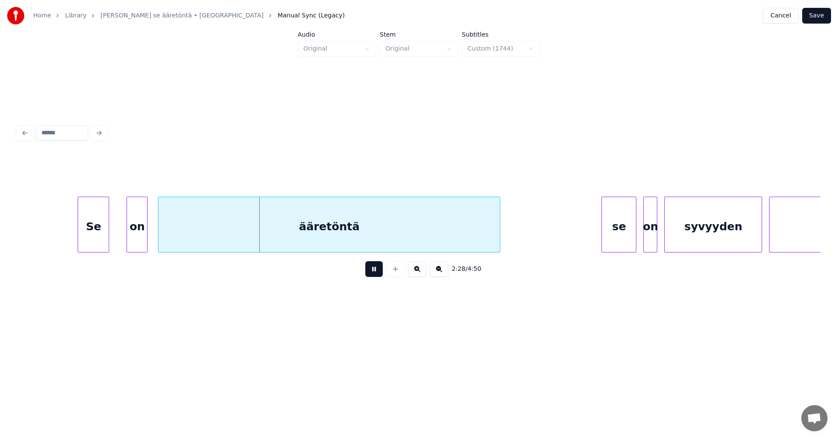
drag, startPoint x: 376, startPoint y: 277, endPoint x: 347, endPoint y: 266, distance: 31.2
click at [376, 276] on button at bounding box center [373, 269] width 17 height 16
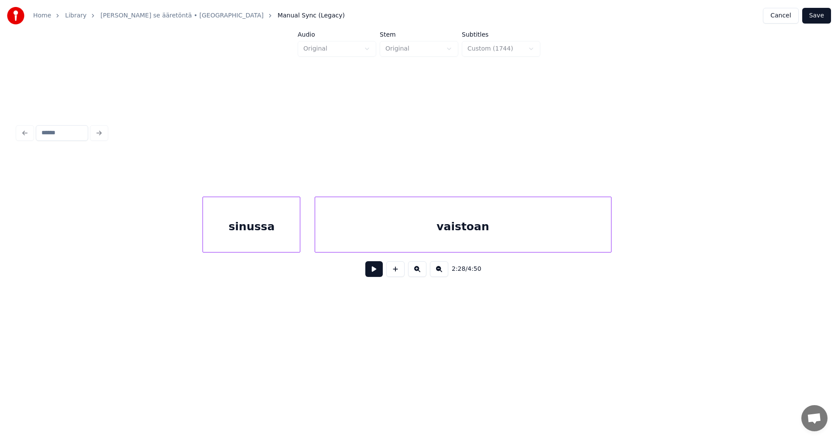
scroll to position [0, 24843]
click at [428, 231] on div "vaistoan" at bounding box center [417, 226] width 296 height 59
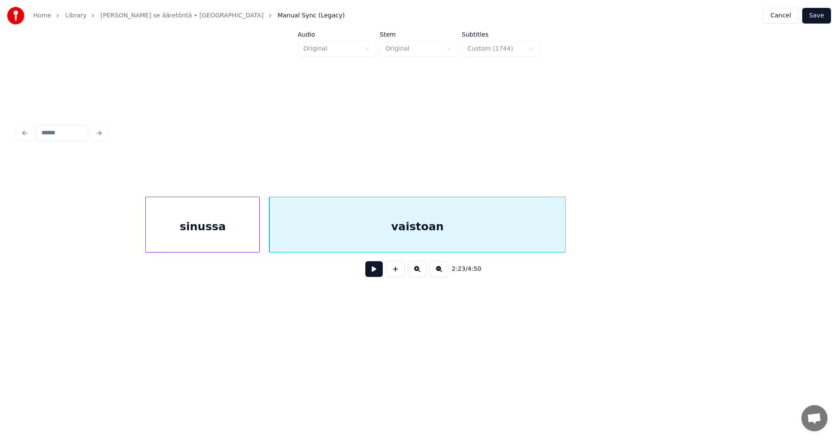
click at [259, 236] on div at bounding box center [258, 224] width 3 height 55
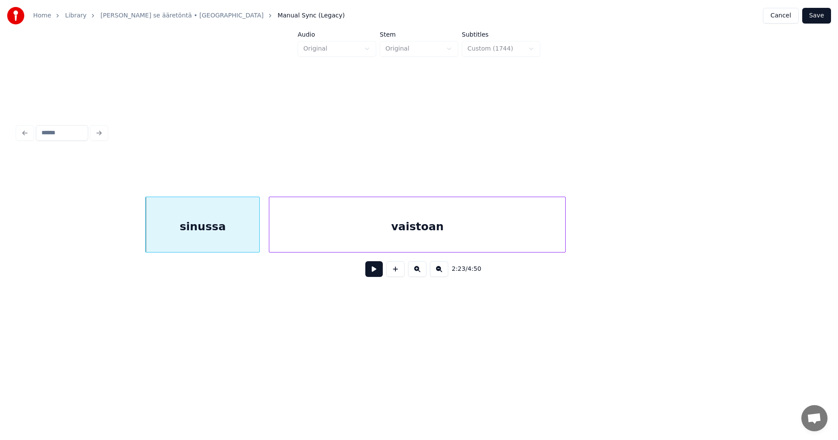
click at [370, 274] on button at bounding box center [373, 269] width 17 height 16
click at [370, 272] on button at bounding box center [373, 269] width 17 height 16
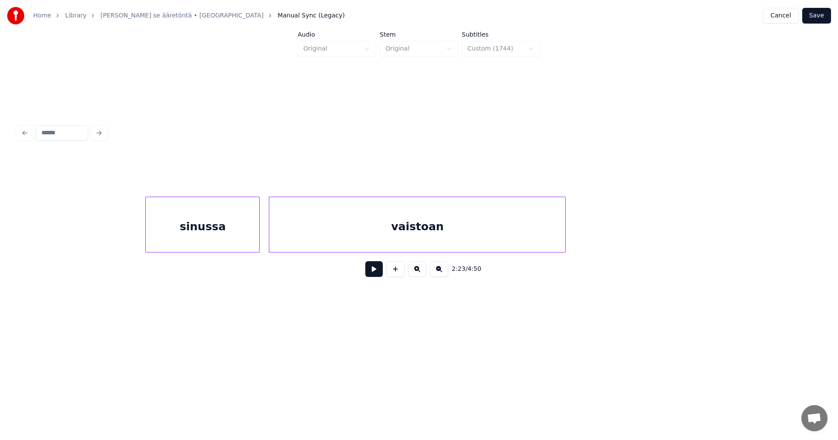
click at [370, 272] on button at bounding box center [373, 269] width 17 height 16
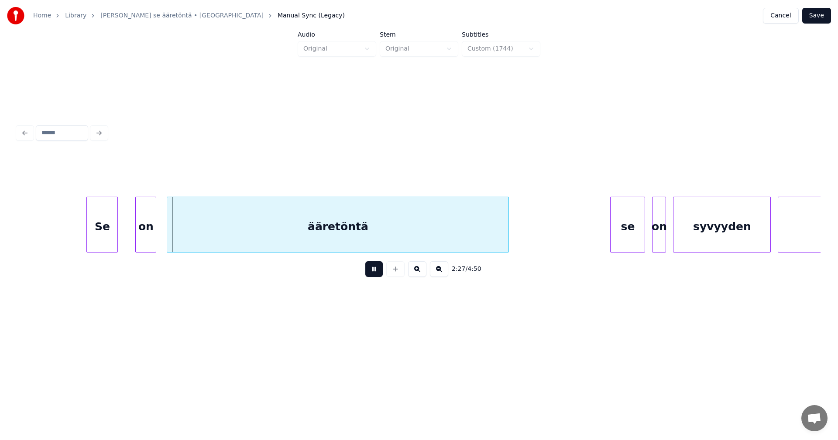
drag, startPoint x: 370, startPoint y: 272, endPoint x: 271, endPoint y: 263, distance: 99.9
click at [370, 272] on button at bounding box center [373, 269] width 17 height 16
click at [140, 230] on div "on" at bounding box center [137, 226] width 20 height 59
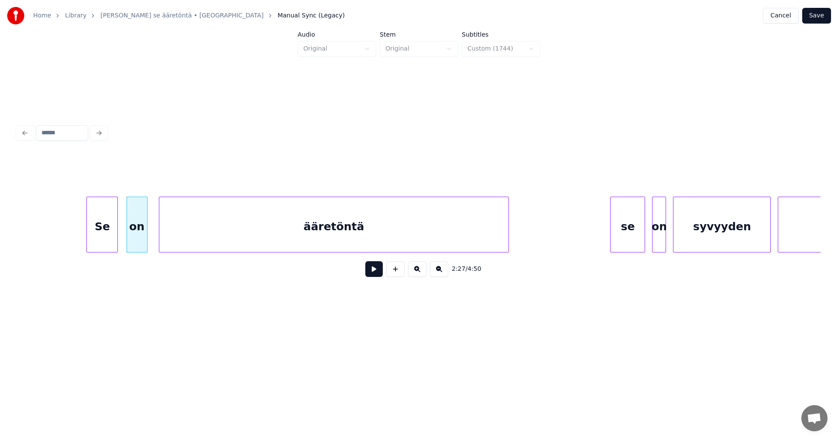
click at [161, 229] on div at bounding box center [160, 224] width 3 height 55
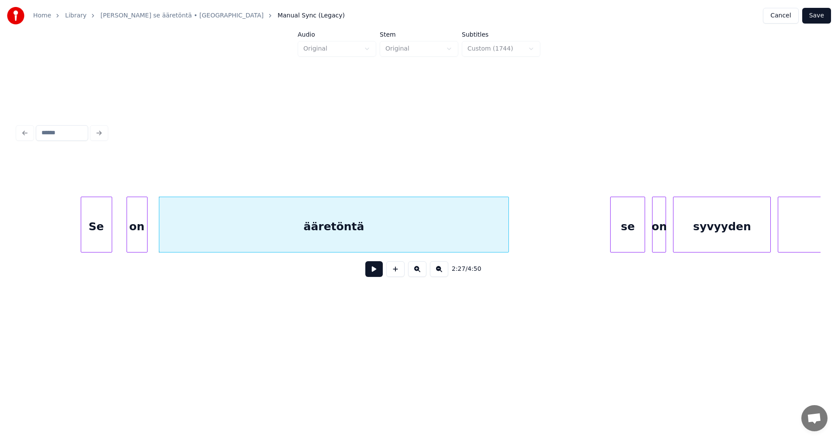
click at [103, 232] on div "Se" at bounding box center [96, 226] width 31 height 59
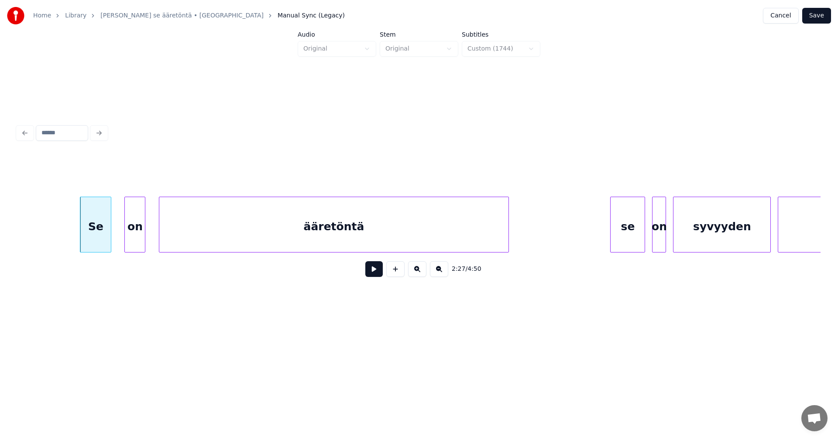
click at [138, 229] on div "on" at bounding box center [135, 226] width 20 height 59
click at [106, 234] on div "Se" at bounding box center [95, 226] width 31 height 59
click at [373, 277] on button at bounding box center [373, 269] width 17 height 16
drag, startPoint x: 377, startPoint y: 271, endPoint x: 411, endPoint y: 275, distance: 34.3
click at [377, 271] on button at bounding box center [373, 269] width 17 height 16
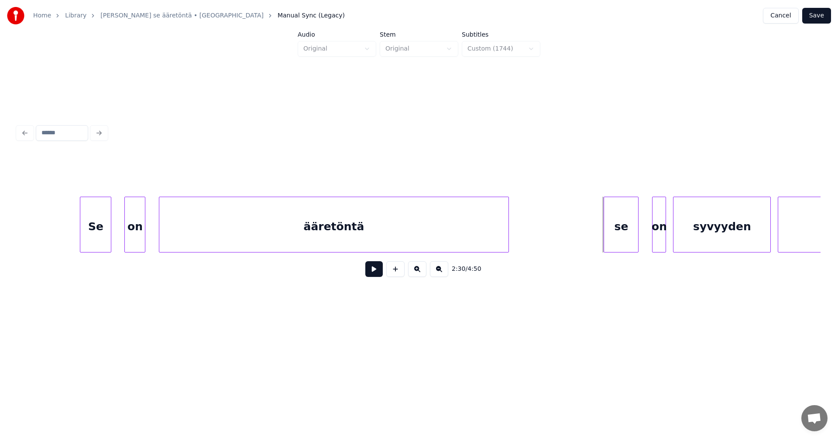
click at [623, 224] on div "se" at bounding box center [621, 226] width 34 height 59
click at [648, 226] on div at bounding box center [648, 224] width 3 height 55
click at [648, 226] on div at bounding box center [647, 224] width 3 height 55
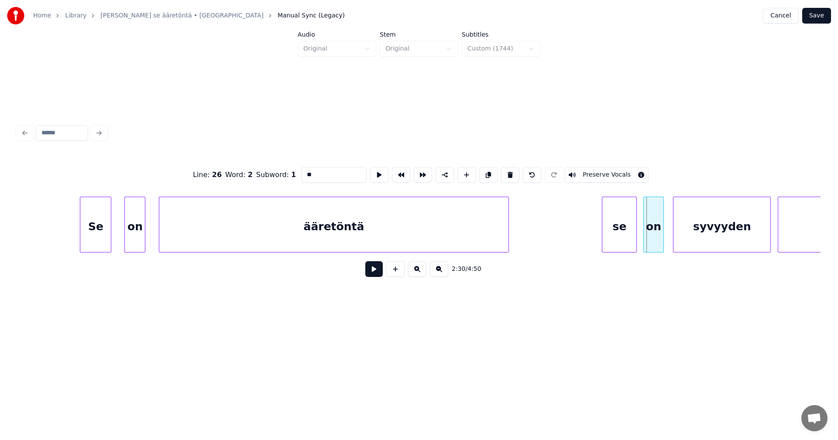
click at [654, 225] on div "on" at bounding box center [653, 226] width 19 height 59
click at [377, 271] on button at bounding box center [373, 269] width 17 height 16
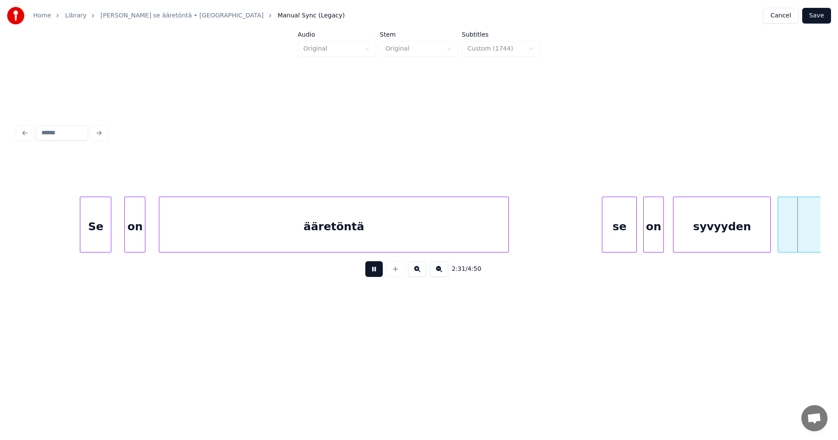
scroll to position [0, 26448]
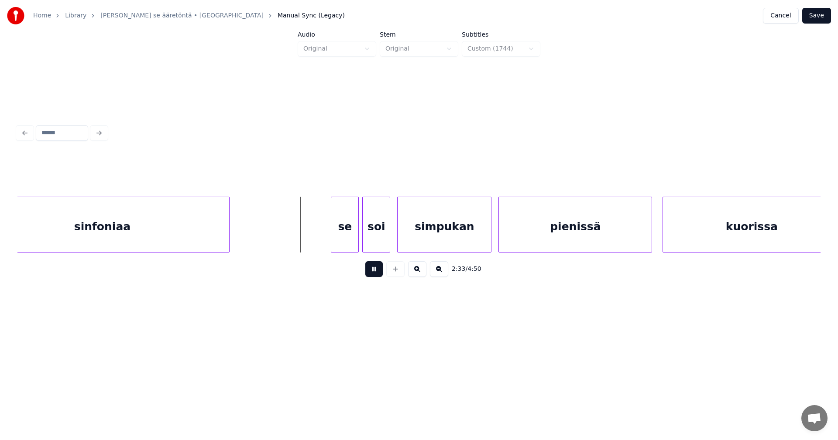
click at [376, 269] on button at bounding box center [373, 269] width 17 height 16
click at [341, 246] on div "se" at bounding box center [338, 226] width 27 height 59
click at [373, 270] on button at bounding box center [373, 269] width 17 height 16
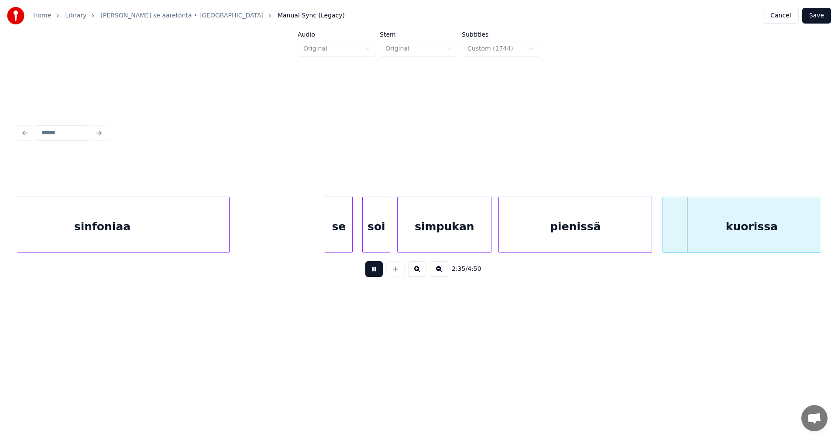
click at [373, 271] on button at bounding box center [373, 269] width 17 height 16
click at [644, 239] on div at bounding box center [643, 224] width 3 height 55
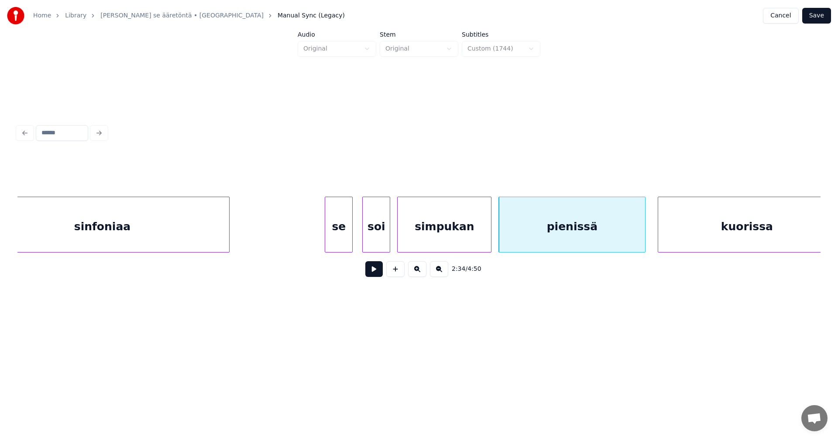
scroll to position [0, 26466]
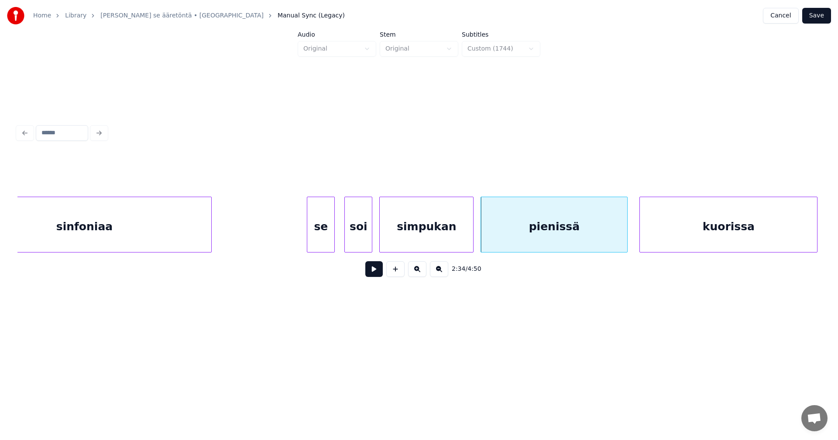
click at [670, 235] on div "kuorissa" at bounding box center [728, 226] width 177 height 59
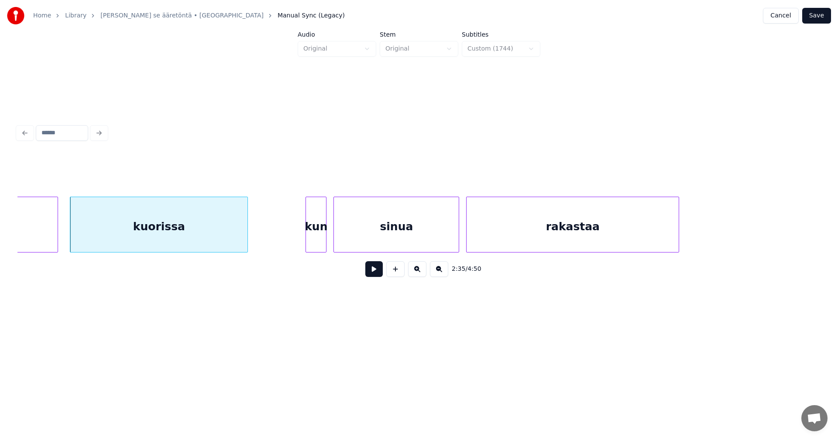
scroll to position [0, 27042]
click at [304, 243] on div "kun" at bounding box center [301, 226] width 20 height 59
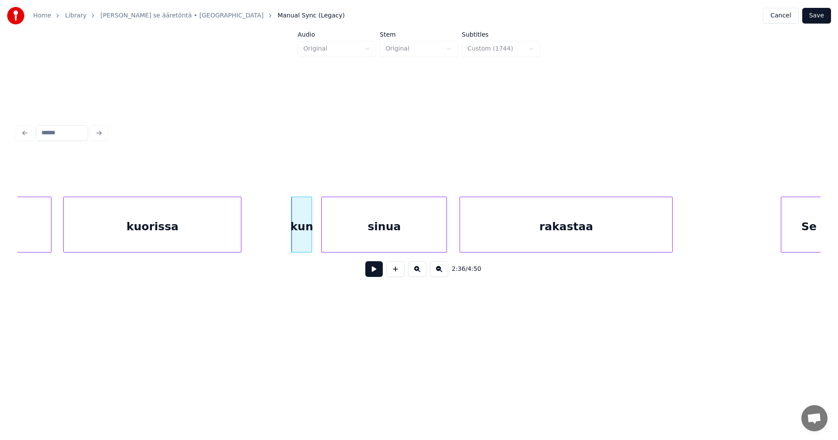
click at [370, 236] on div "sinua" at bounding box center [384, 226] width 125 height 59
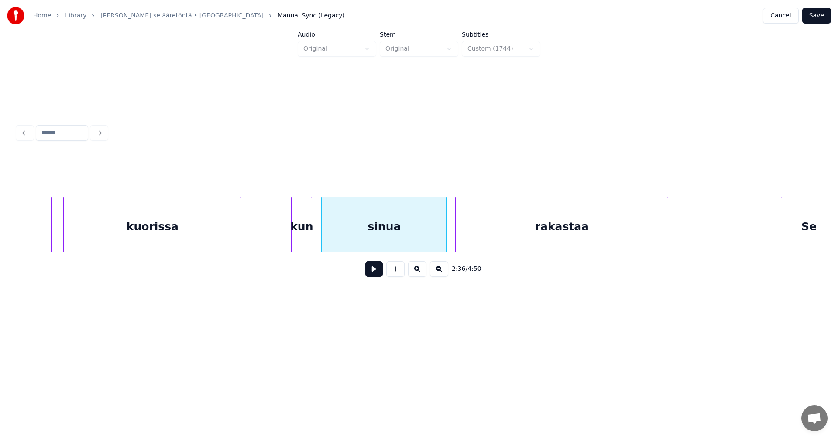
click at [512, 223] on div "rakastaa" at bounding box center [562, 226] width 212 height 59
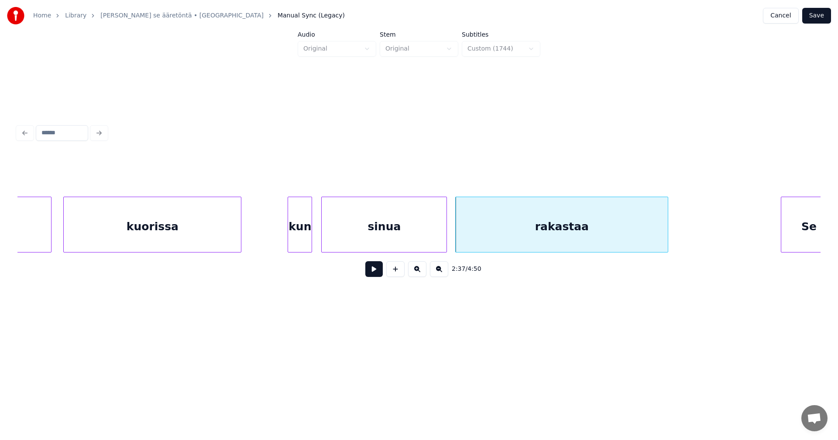
click at [289, 232] on div at bounding box center [289, 224] width 3 height 55
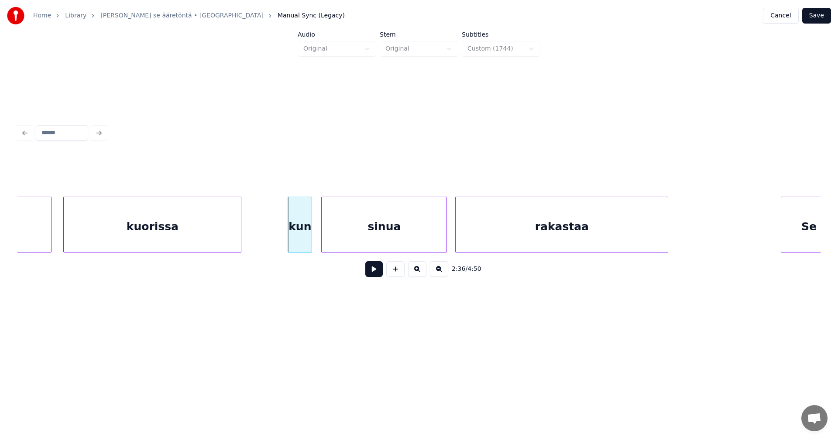
click at [375, 271] on button at bounding box center [373, 269] width 17 height 16
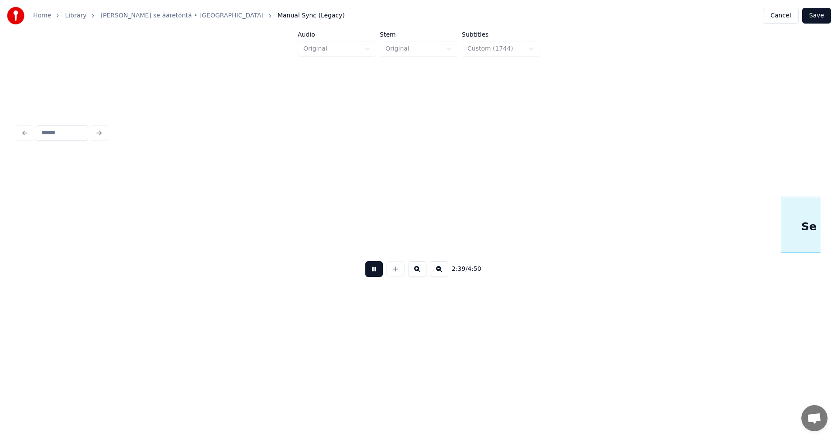
scroll to position [0, 27847]
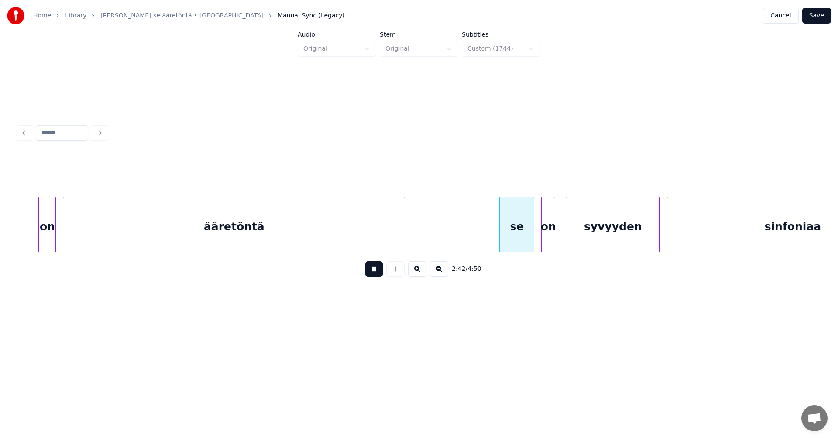
click at [394, 262] on body "Home Library Onhan se ääretöntä • Miljoonasade Manual Sync (Legacy) Cancel Save…" at bounding box center [419, 167] width 838 height 335
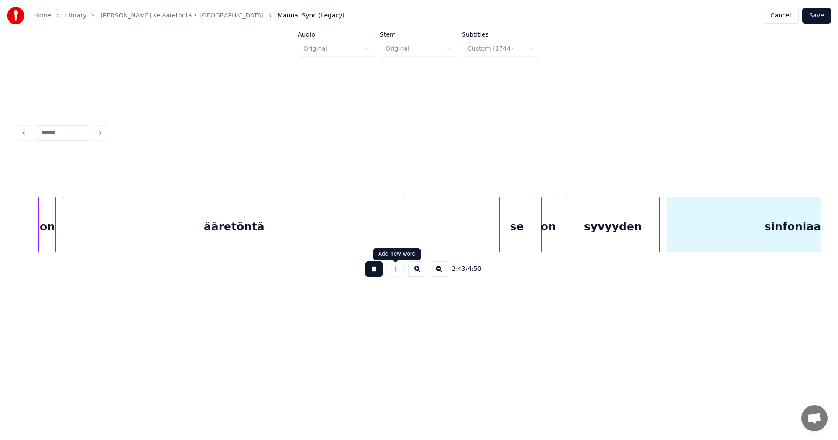
drag, startPoint x: 378, startPoint y: 270, endPoint x: 386, endPoint y: 267, distance: 8.4
click at [378, 269] on button at bounding box center [373, 269] width 17 height 16
click at [515, 233] on div "se" at bounding box center [517, 226] width 34 height 59
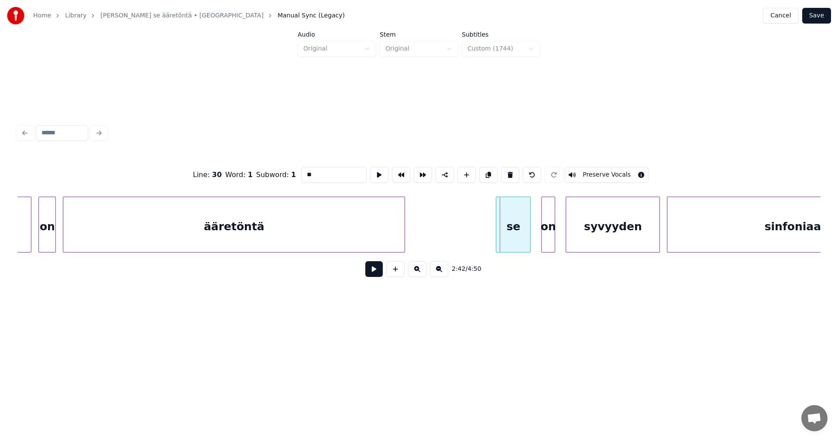
click at [513, 235] on div "se" at bounding box center [513, 226] width 34 height 59
click at [539, 229] on div at bounding box center [539, 224] width 3 height 55
click at [377, 276] on button at bounding box center [373, 269] width 17 height 16
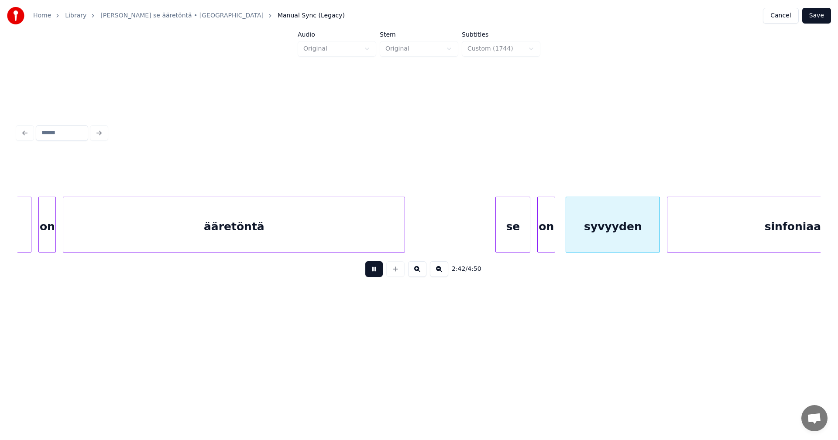
click at [380, 274] on button at bounding box center [373, 269] width 17 height 16
click at [526, 231] on div at bounding box center [526, 224] width 3 height 55
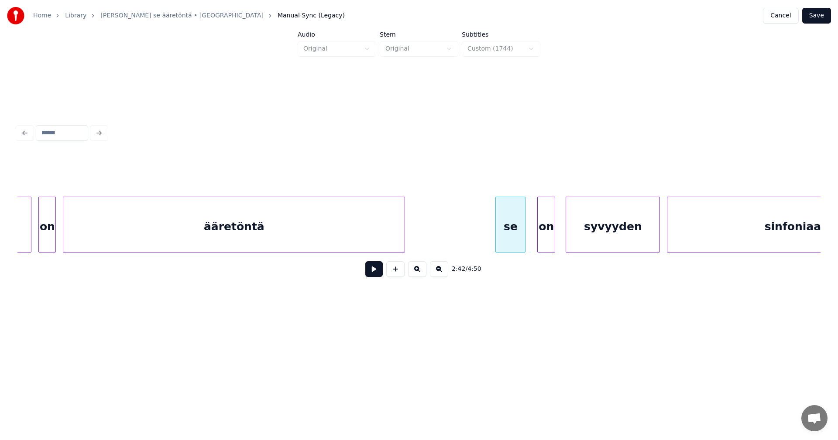
click at [524, 232] on div at bounding box center [523, 224] width 3 height 55
click at [535, 230] on div at bounding box center [534, 224] width 3 height 55
click at [514, 238] on div "se" at bounding box center [510, 226] width 29 height 59
click at [380, 273] on button at bounding box center [373, 269] width 17 height 16
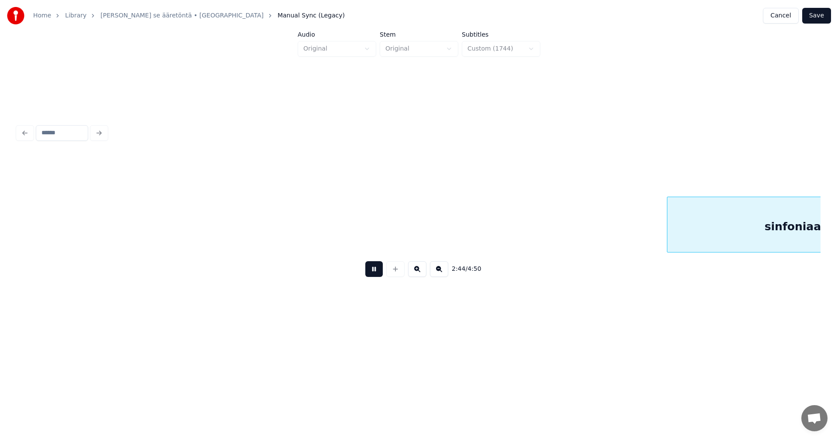
scroll to position [0, 28652]
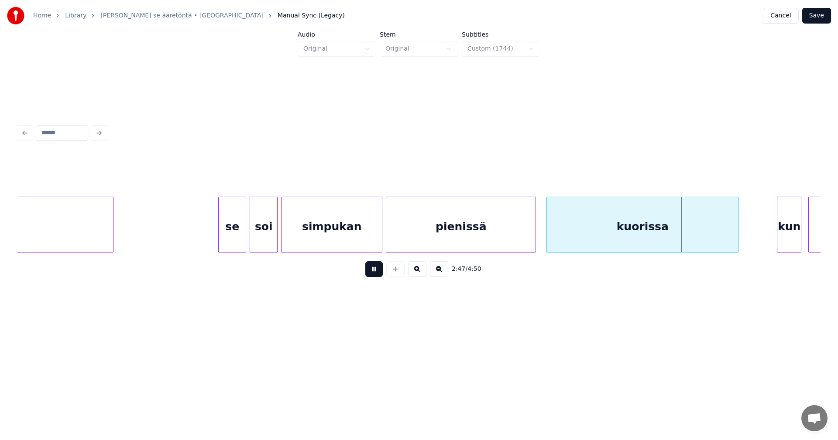
click at [379, 270] on button at bounding box center [373, 269] width 17 height 16
click at [376, 233] on div at bounding box center [377, 224] width 3 height 55
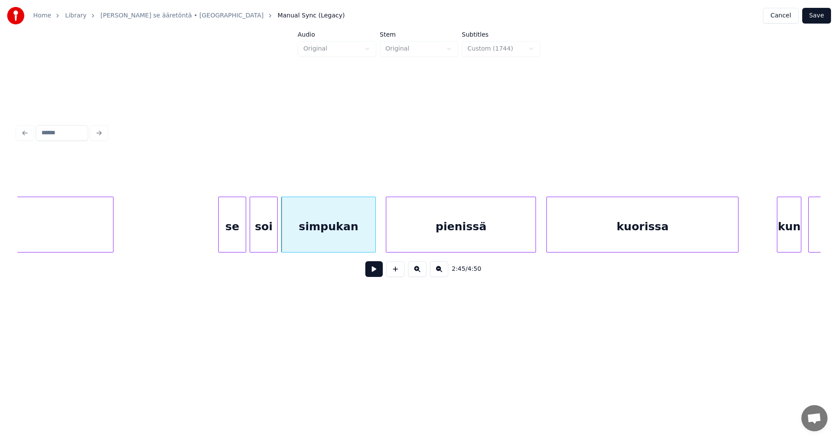
click at [372, 274] on button at bounding box center [373, 269] width 17 height 16
click at [373, 272] on button at bounding box center [373, 269] width 17 height 16
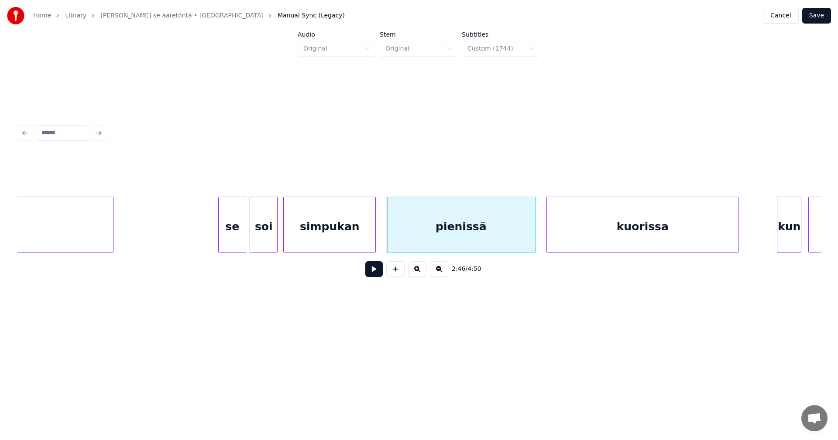
click at [284, 237] on div at bounding box center [285, 224] width 3 height 55
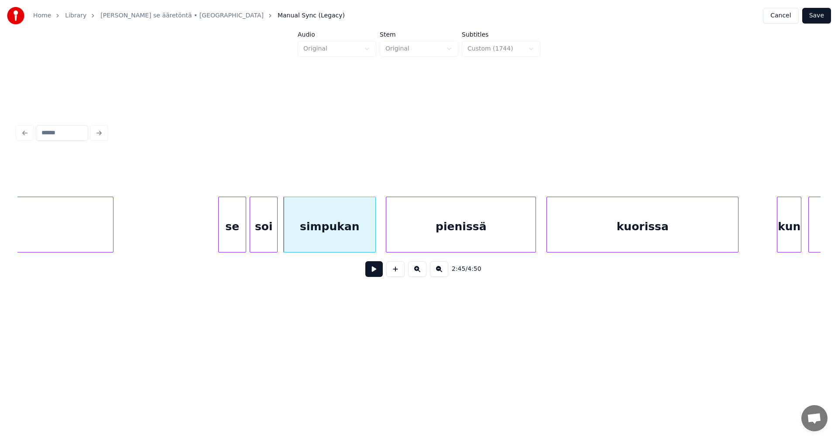
click at [377, 273] on button at bounding box center [373, 269] width 17 height 16
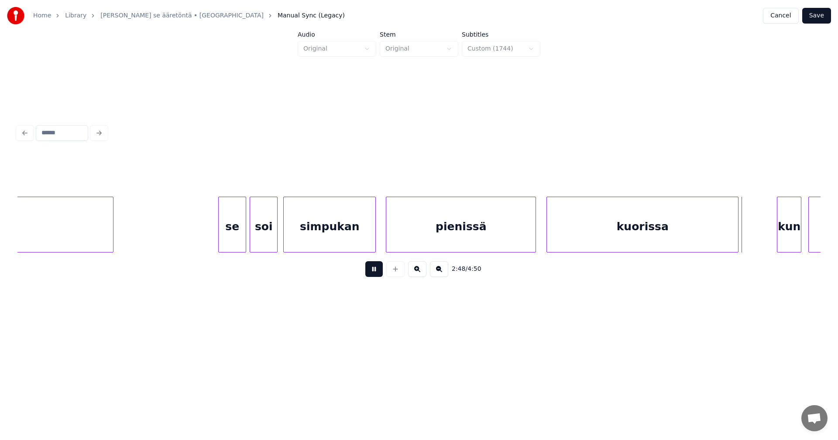
click at [380, 271] on button at bounding box center [373, 269] width 17 height 16
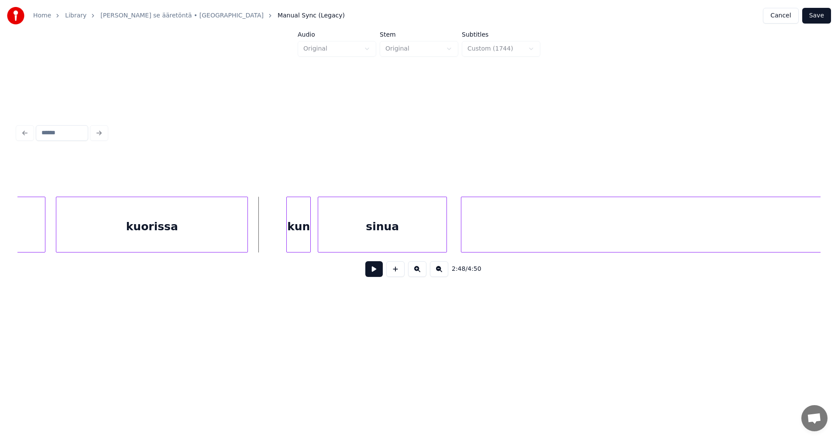
scroll to position [0, 29158]
click at [282, 245] on div "kun" at bounding box center [278, 226] width 24 height 59
click at [343, 236] on div "sinua" at bounding box center [362, 226] width 128 height 59
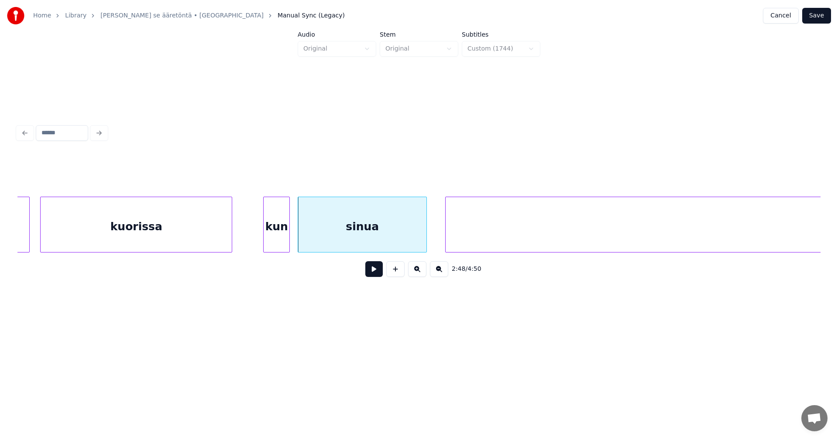
click at [264, 243] on div at bounding box center [265, 224] width 3 height 55
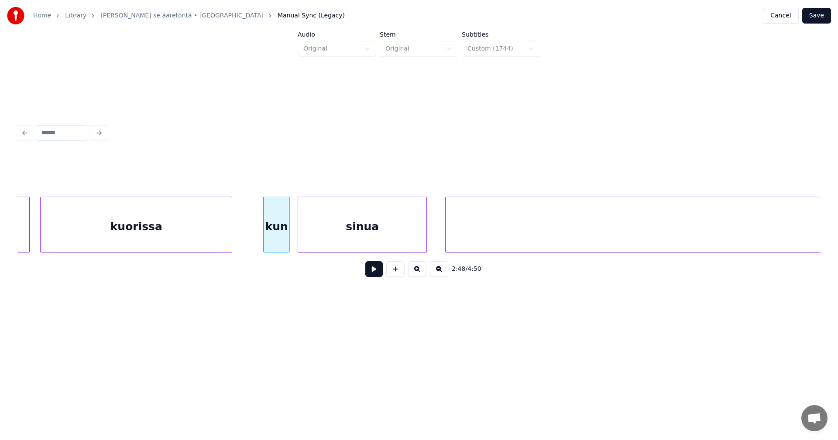
click at [368, 273] on button at bounding box center [373, 269] width 17 height 16
click at [369, 272] on button at bounding box center [373, 269] width 17 height 16
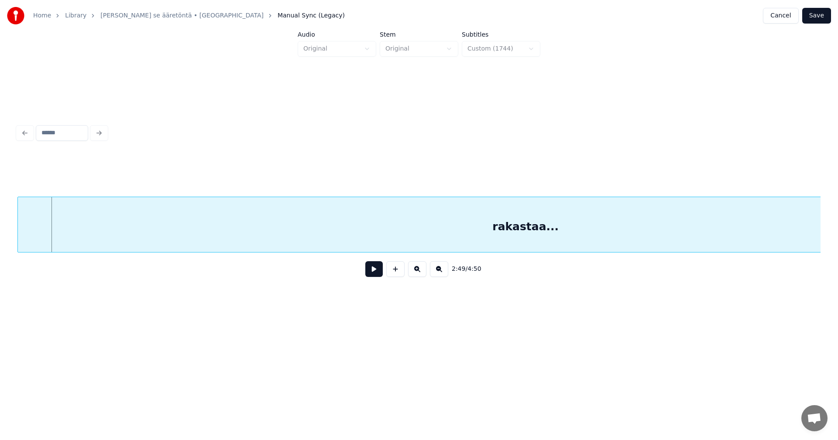
click at [511, 219] on div "rakastaa..." at bounding box center [525, 226] width 1015 height 59
click at [380, 258] on div "Add new word Add new word" at bounding box center [397, 254] width 48 height 12
click at [298, 240] on div "rakastaa..." at bounding box center [547, 226] width 1015 height 59
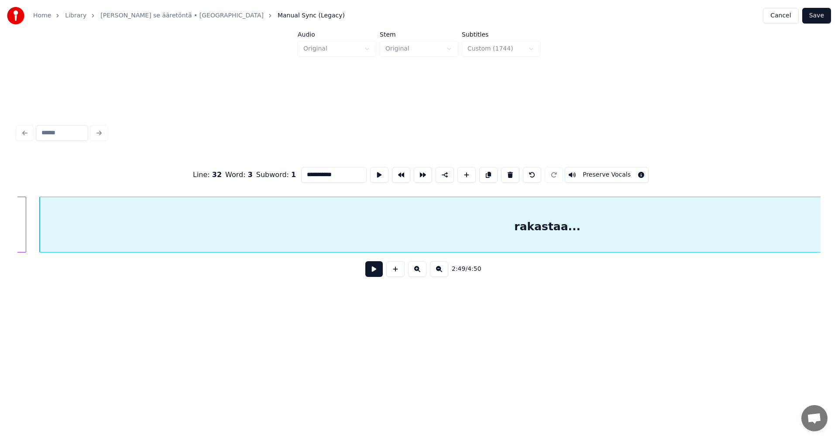
click at [375, 273] on button at bounding box center [373, 269] width 17 height 16
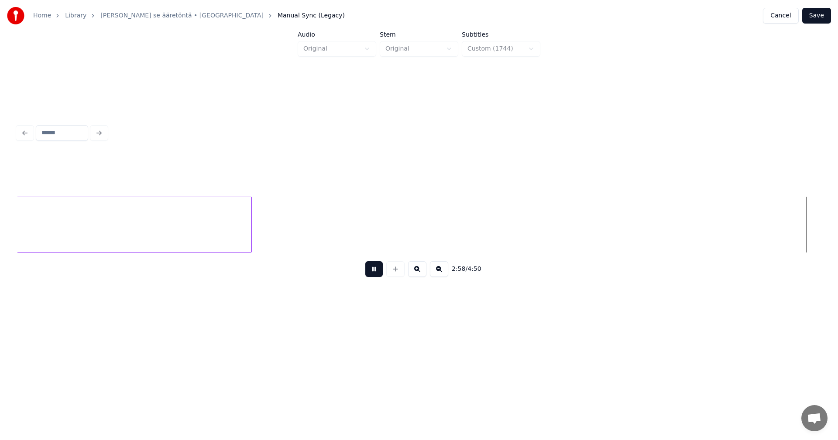
scroll to position [0, 31165]
click at [375, 273] on button at bounding box center [373, 269] width 17 height 16
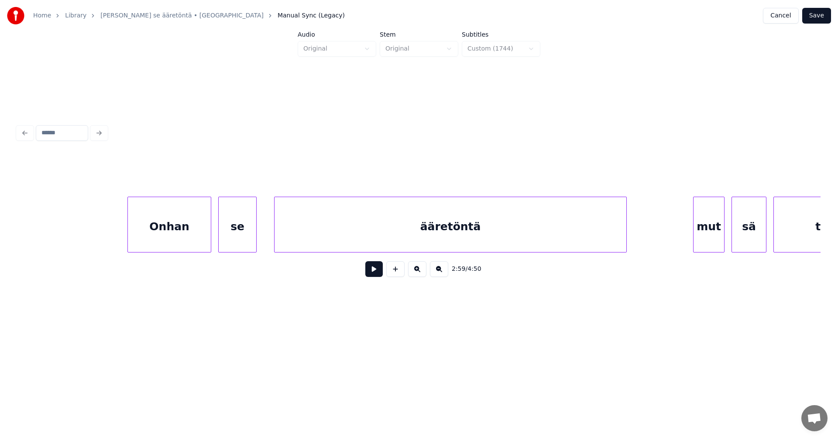
scroll to position [0, 31779]
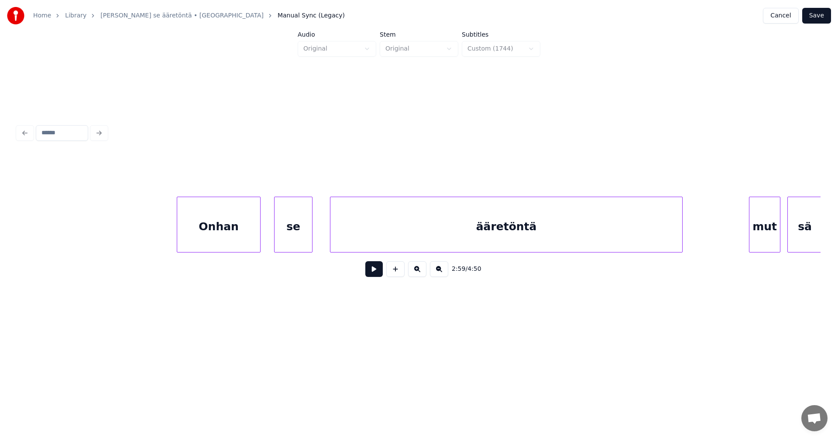
click at [231, 245] on div "Onhan" at bounding box center [218, 226] width 83 height 59
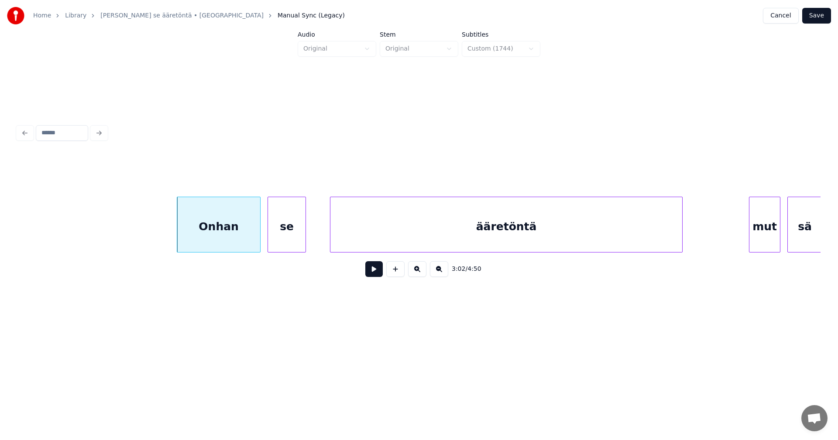
click at [295, 233] on div "se" at bounding box center [287, 226] width 38 height 59
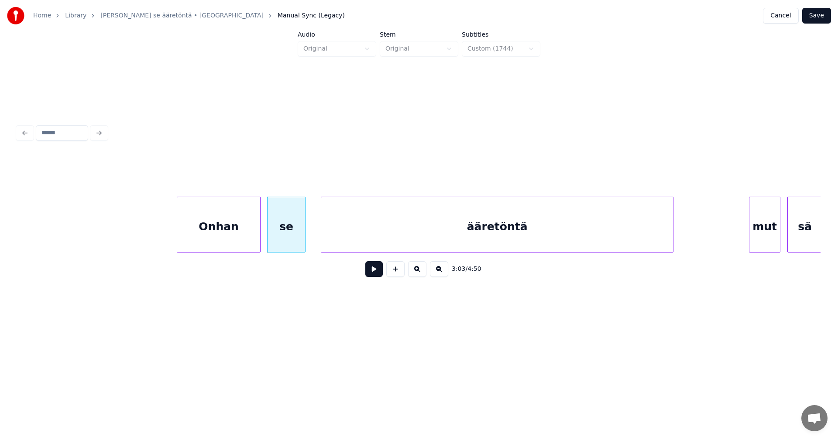
click at [334, 232] on div "ääretöntä" at bounding box center [497, 226] width 352 height 59
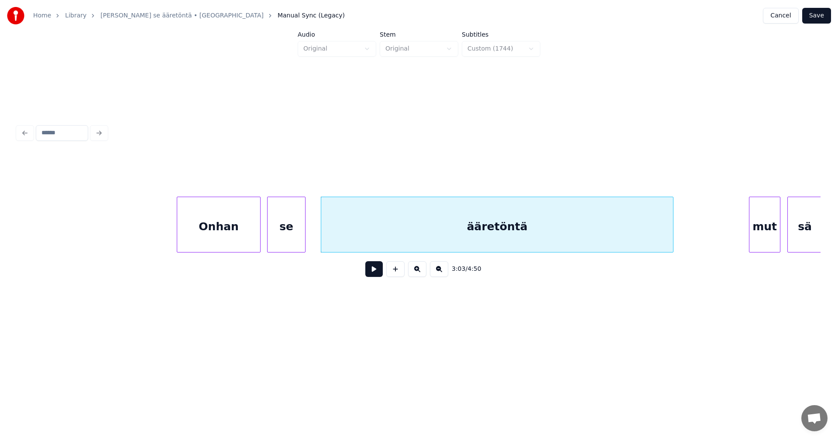
click at [239, 243] on div "Onhan" at bounding box center [218, 226] width 83 height 59
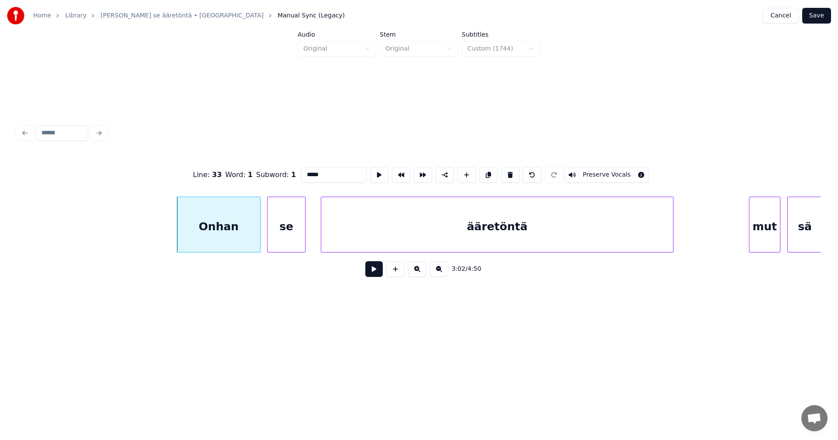
click at [372, 277] on button at bounding box center [373, 269] width 17 height 16
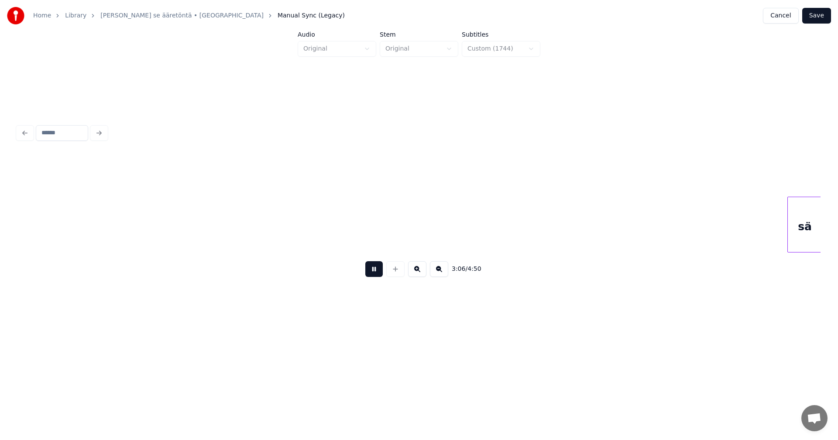
scroll to position [0, 32582]
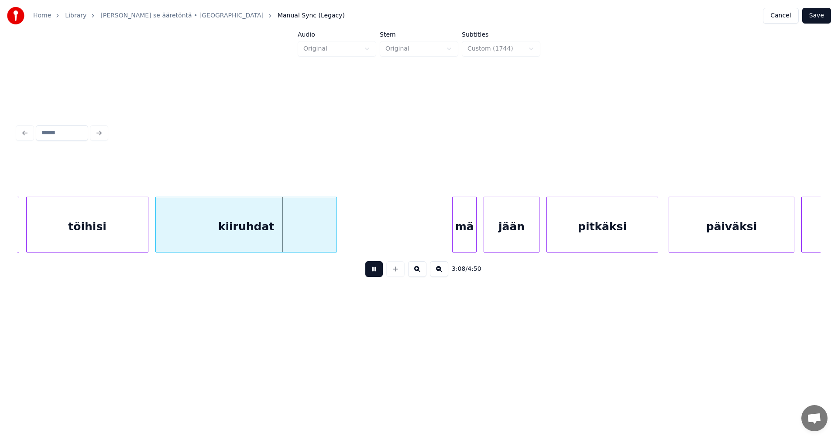
click at [372, 274] on button at bounding box center [373, 269] width 17 height 16
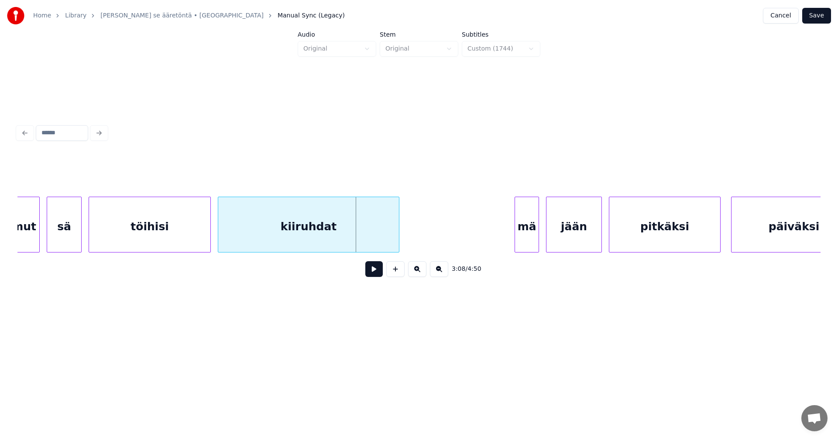
scroll to position [0, 32512]
click at [79, 228] on div at bounding box center [79, 224] width 3 height 55
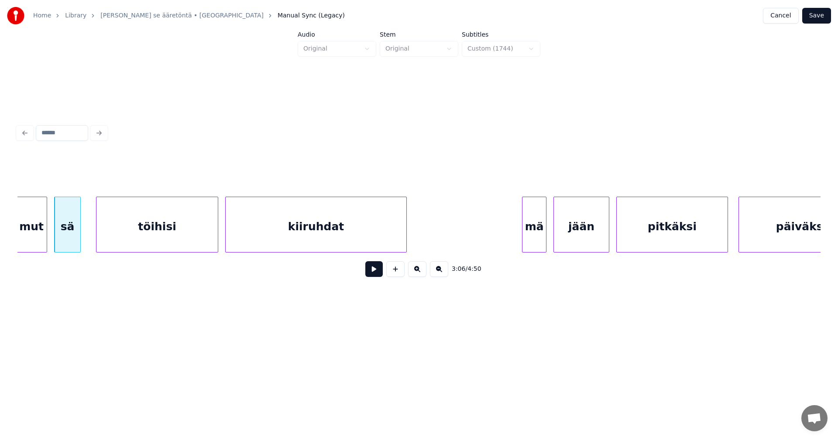
click at [42, 239] on div "mut" at bounding box center [31, 226] width 31 height 59
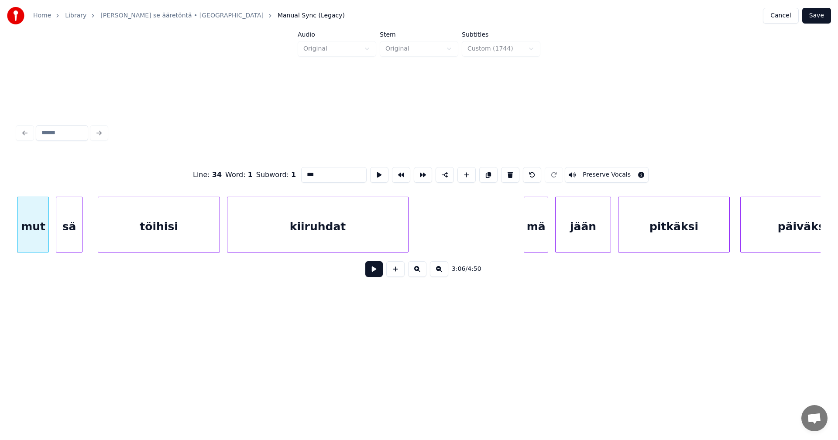
click at [369, 271] on button at bounding box center [373, 269] width 17 height 16
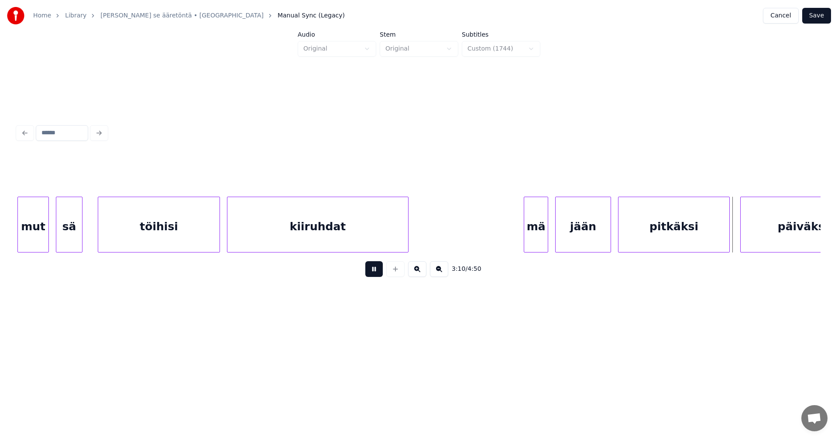
click at [372, 273] on button at bounding box center [373, 269] width 17 height 16
click at [606, 233] on div at bounding box center [606, 224] width 3 height 55
click at [724, 236] on div "pitkäksi" at bounding box center [672, 226] width 111 height 59
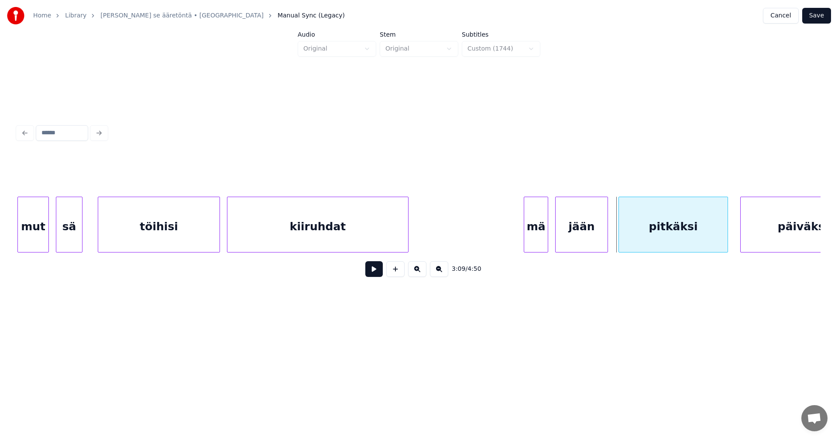
click at [620, 239] on div at bounding box center [620, 224] width 3 height 55
click at [373, 269] on button at bounding box center [373, 269] width 17 height 16
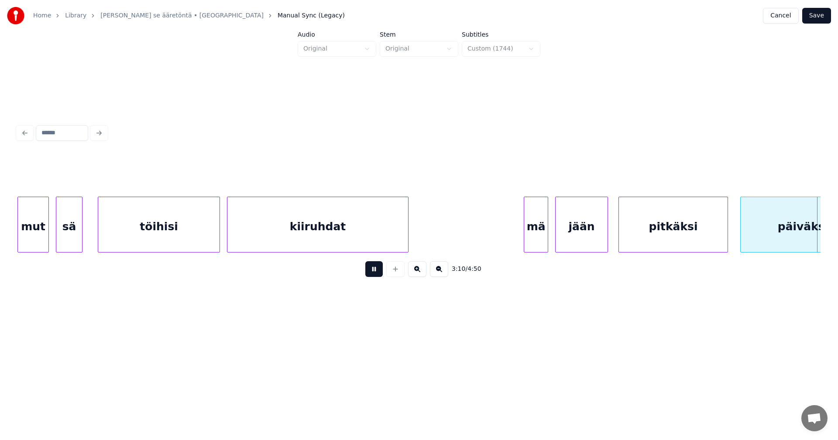
scroll to position [0, 33315]
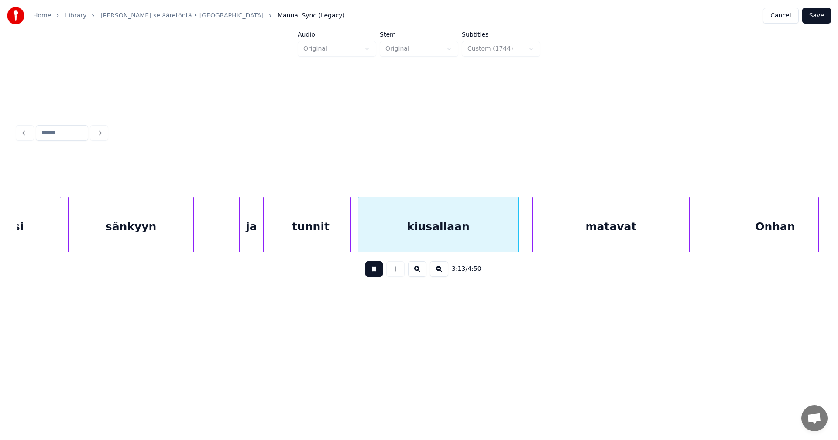
drag, startPoint x: 373, startPoint y: 269, endPoint x: 388, endPoint y: 265, distance: 15.0
click at [374, 269] on button at bounding box center [373, 269] width 17 height 16
click at [515, 237] on div at bounding box center [514, 224] width 3 height 55
click at [341, 241] on div at bounding box center [342, 224] width 3 height 55
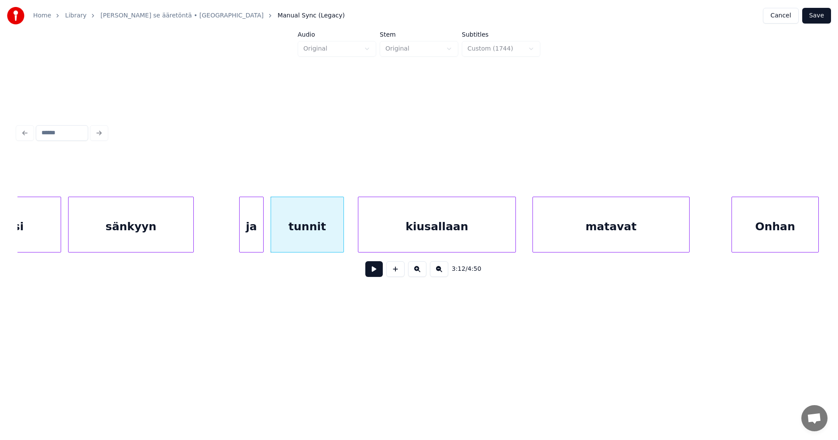
click at [373, 273] on button at bounding box center [373, 269] width 17 height 16
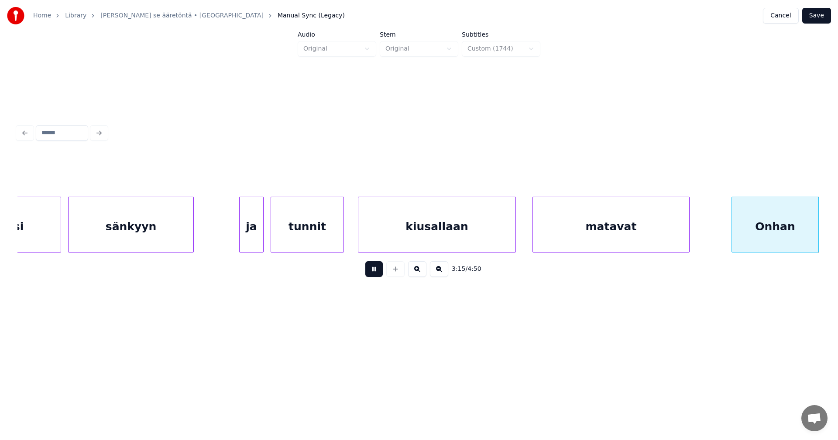
scroll to position [0, 34118]
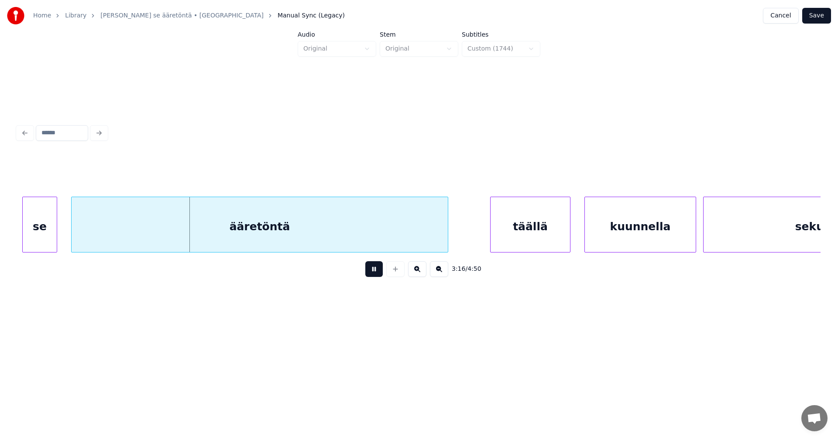
drag, startPoint x: 373, startPoint y: 273, endPoint x: 203, endPoint y: 298, distance: 172.5
click at [373, 272] on button at bounding box center [373, 269] width 17 height 16
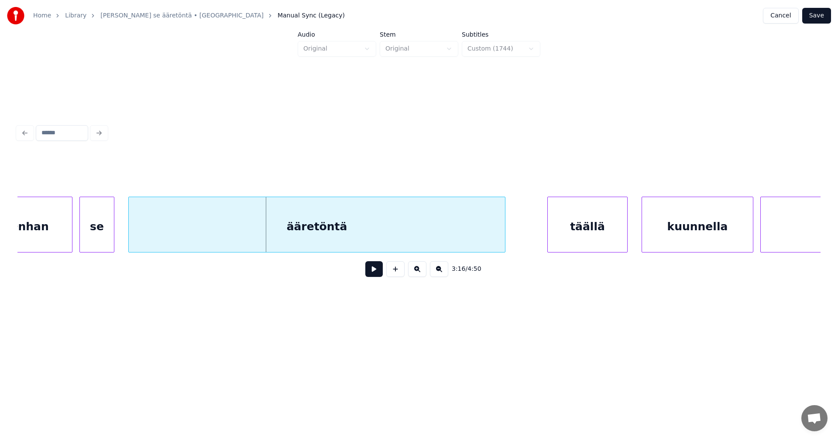
scroll to position [0, 34049]
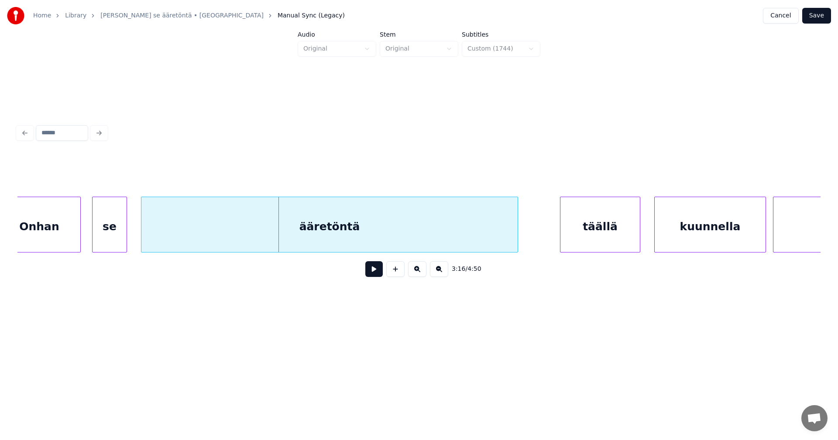
click at [78, 232] on div at bounding box center [79, 224] width 3 height 55
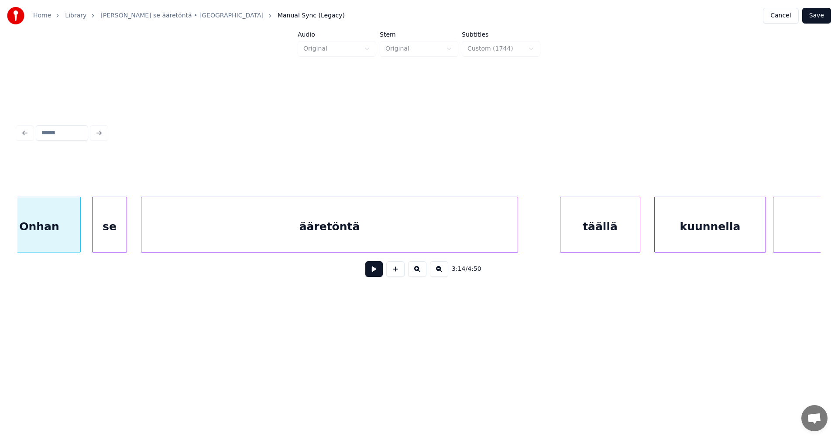
scroll to position [0, 34029]
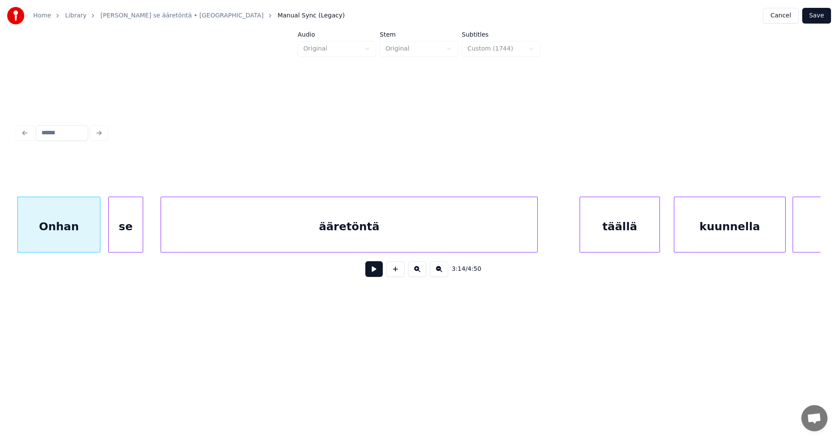
click at [127, 230] on div "se" at bounding box center [126, 226] width 34 height 59
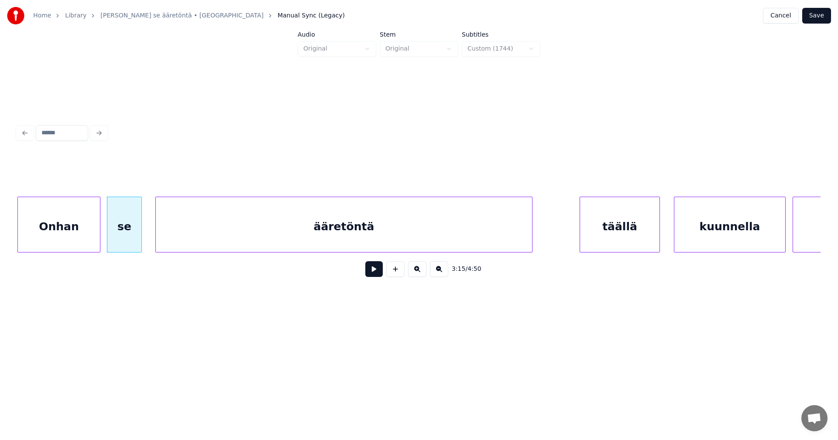
click at [176, 226] on div "ääretöntä" at bounding box center [344, 226] width 376 height 59
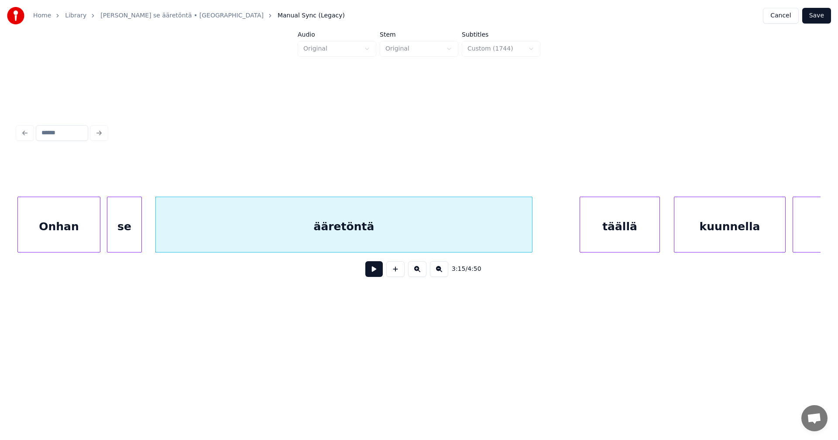
click at [375, 269] on button at bounding box center [373, 269] width 17 height 16
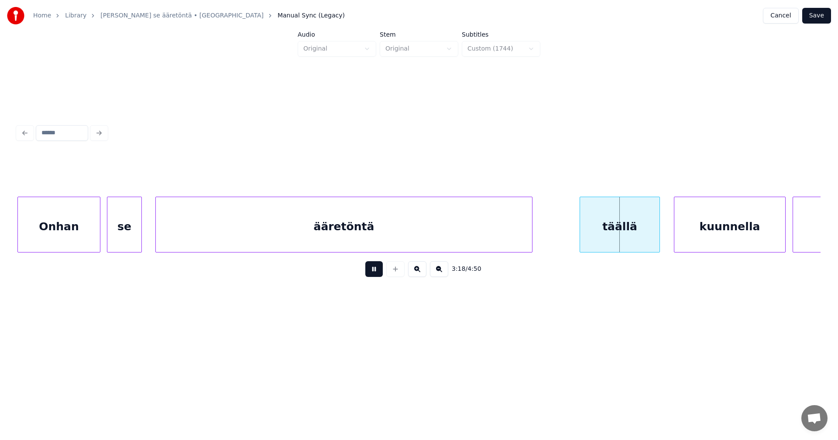
click at [373, 273] on button at bounding box center [373, 269] width 17 height 16
click at [650, 234] on div at bounding box center [651, 224] width 3 height 55
click at [690, 230] on div "kuunnella" at bounding box center [725, 226] width 111 height 59
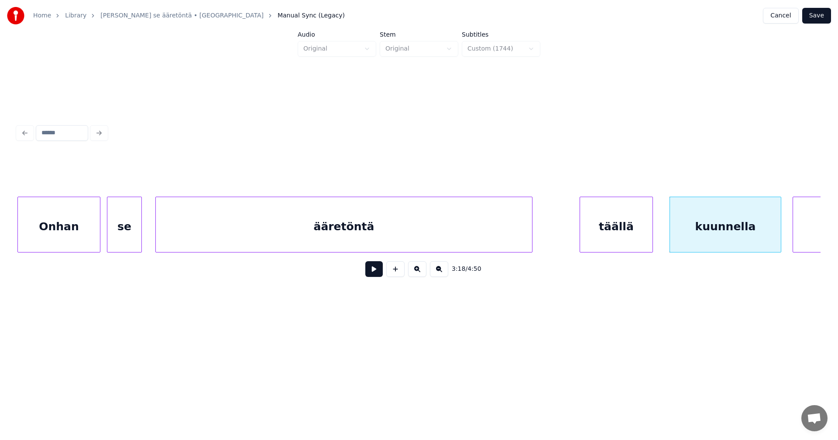
click at [370, 277] on button at bounding box center [373, 269] width 17 height 16
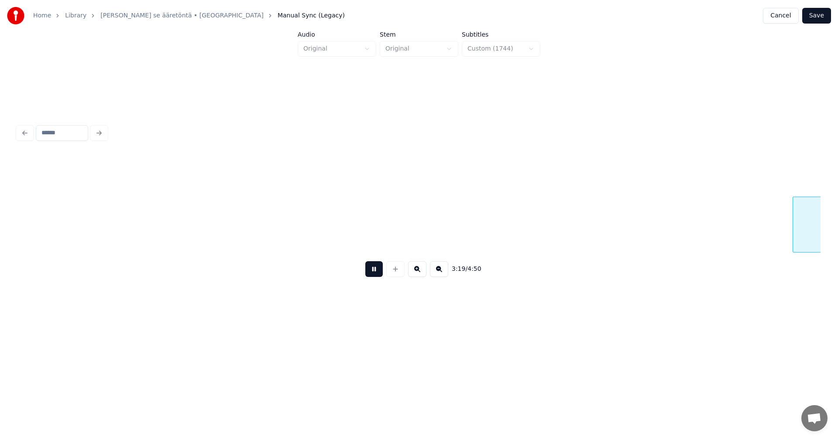
scroll to position [0, 34834]
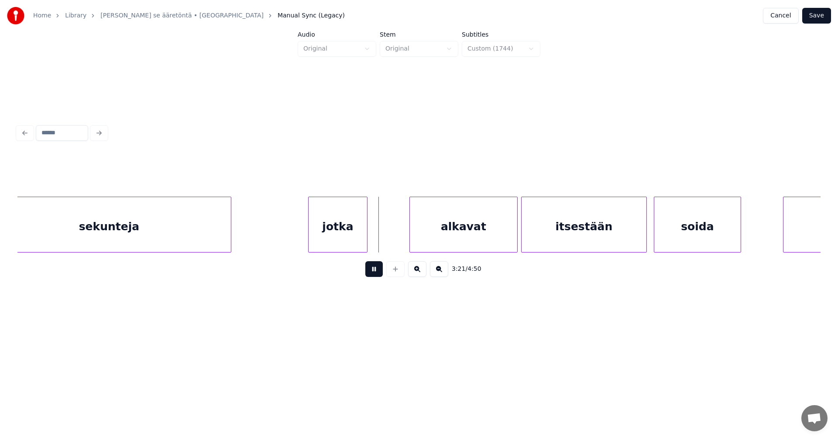
drag, startPoint x: 372, startPoint y: 275, endPoint x: 400, endPoint y: 254, distance: 35.3
click at [372, 275] on button at bounding box center [373, 269] width 17 height 16
click at [412, 242] on div "alkavat" at bounding box center [444, 226] width 107 height 59
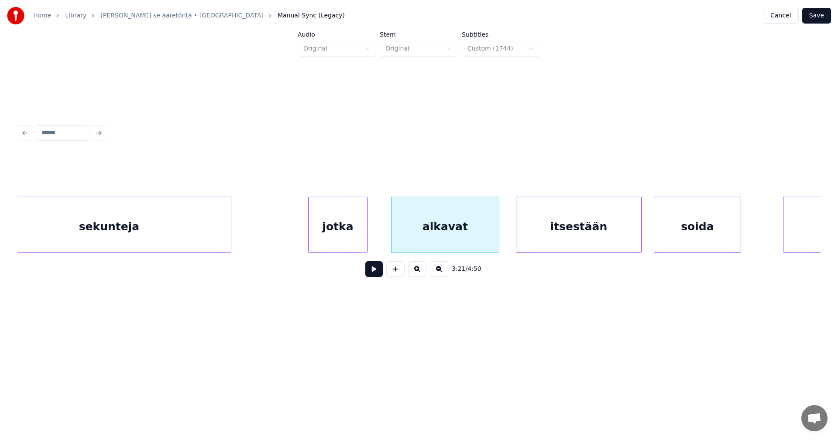
click at [562, 220] on div "itsestään" at bounding box center [578, 226] width 125 height 59
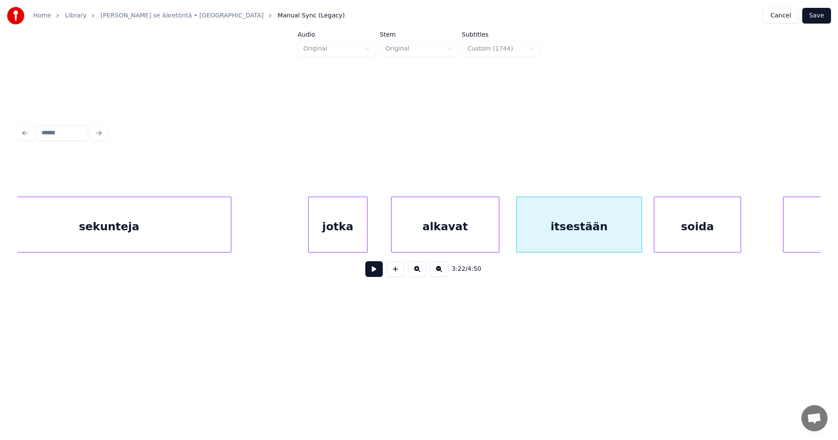
click at [371, 275] on button at bounding box center [373, 269] width 17 height 16
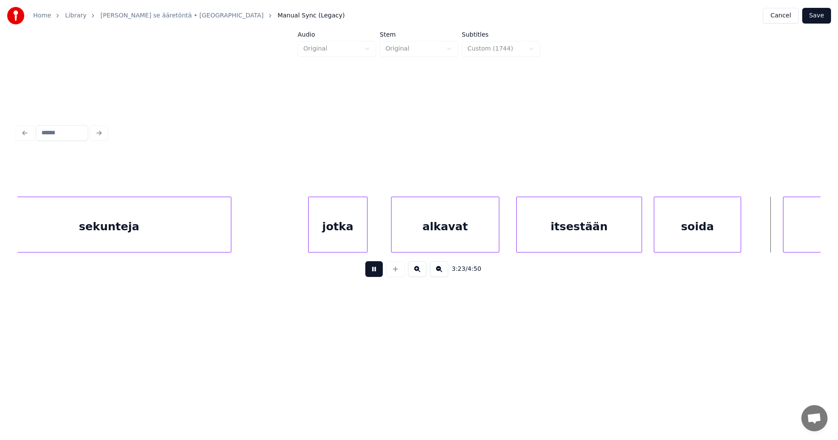
drag, startPoint x: 371, startPoint y: 275, endPoint x: 393, endPoint y: 276, distance: 21.8
click at [375, 277] on button at bounding box center [373, 269] width 17 height 16
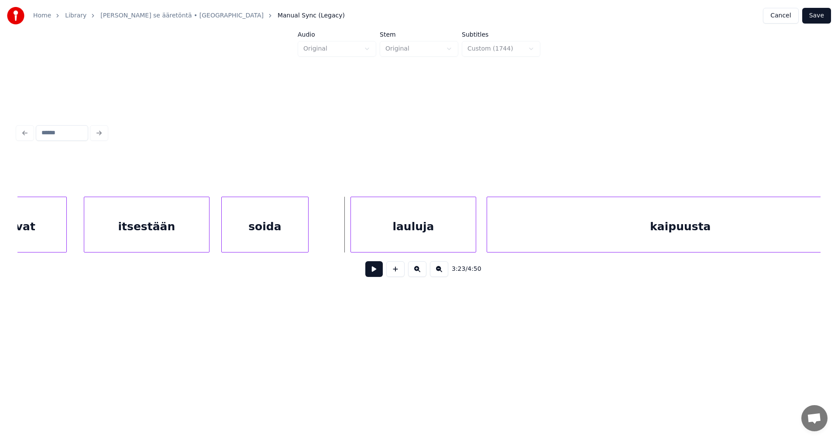
scroll to position [0, 35271]
click at [433, 237] on div "lauluja" at bounding box center [401, 226] width 125 height 59
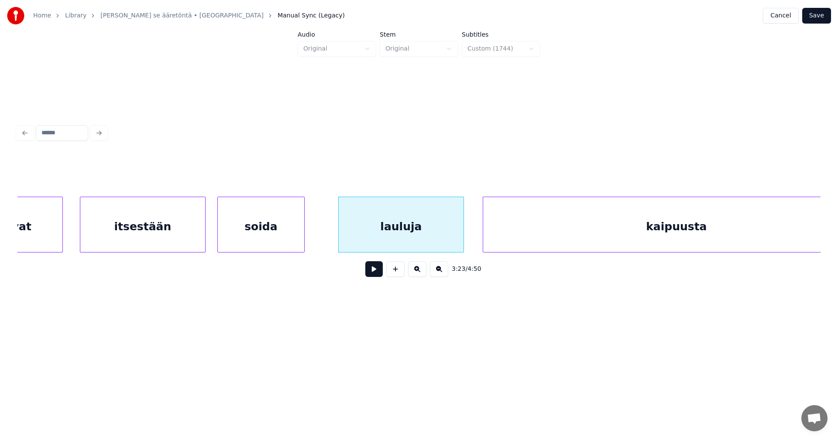
click at [380, 272] on button at bounding box center [373, 269] width 17 height 16
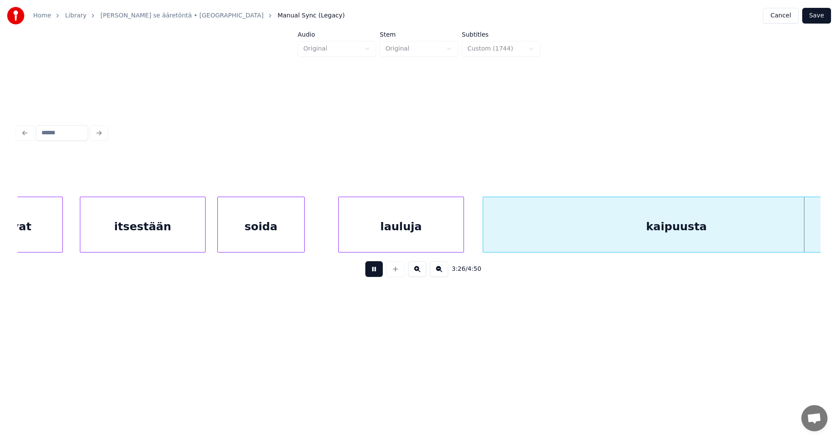
scroll to position [0, 36074]
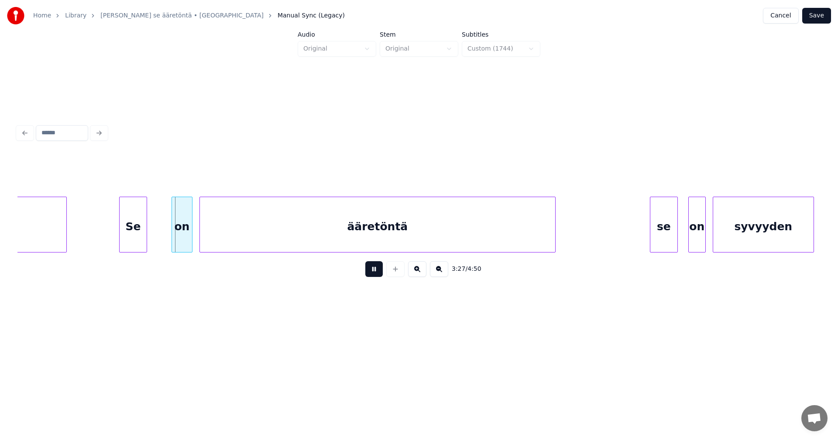
click at [377, 272] on button at bounding box center [373, 269] width 17 height 16
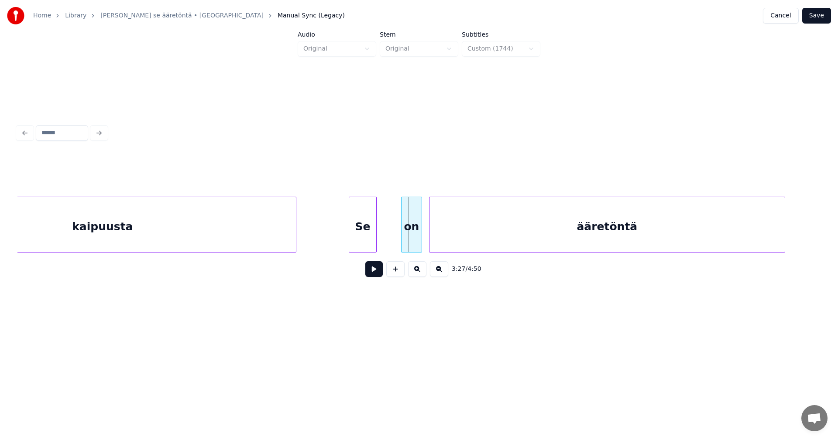
scroll to position [0, 35830]
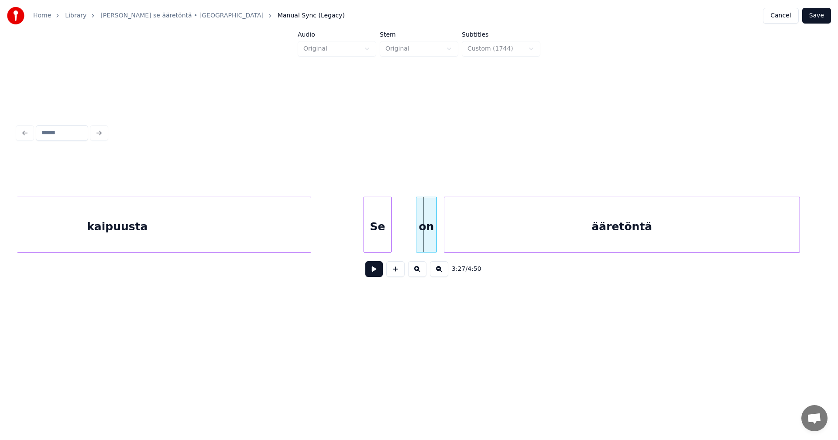
click at [254, 178] on div at bounding box center [418, 175] width 803 height 44
click at [246, 212] on div "kaipuusta" at bounding box center [117, 226] width 387 height 59
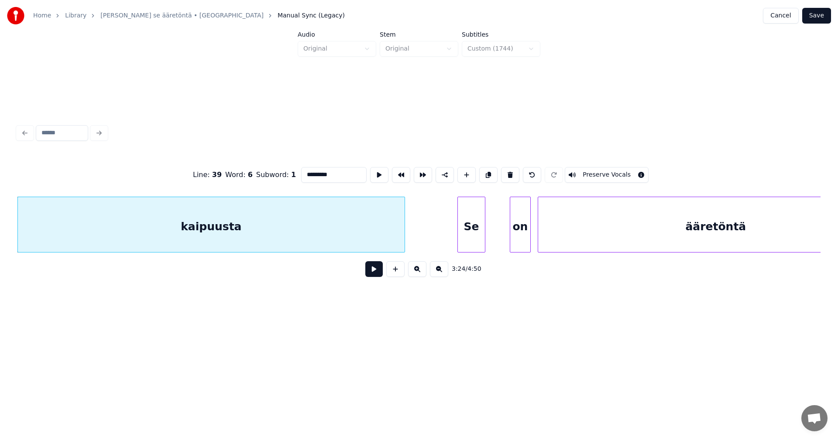
click at [345, 168] on input "*********" at bounding box center [333, 175] width 65 height 16
click at [340, 232] on div "kaipuusta..." at bounding box center [211, 226] width 387 height 59
type input "**********"
click at [371, 272] on button at bounding box center [373, 269] width 17 height 16
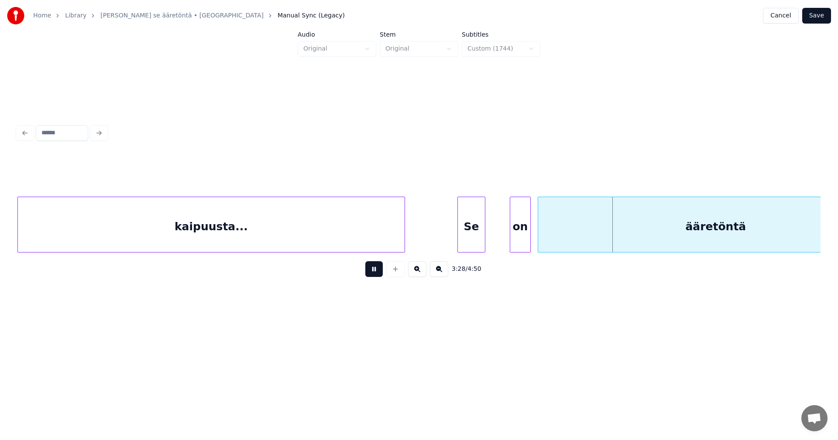
drag, startPoint x: 371, startPoint y: 277, endPoint x: 505, endPoint y: 226, distance: 142.8
click at [387, 269] on div "3:28 / 4:50" at bounding box center [418, 269] width 789 height 19
click at [367, 276] on button at bounding box center [373, 269] width 17 height 16
click at [471, 229] on div "Se" at bounding box center [471, 226] width 27 height 59
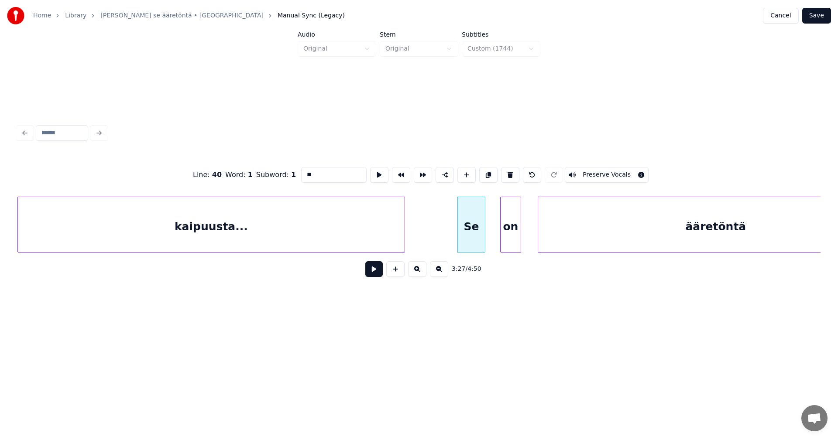
click at [509, 232] on div "on" at bounding box center [510, 226] width 20 height 59
click at [496, 233] on div at bounding box center [497, 224] width 3 height 55
click at [472, 239] on div "Se" at bounding box center [471, 226] width 27 height 59
click at [377, 274] on button at bounding box center [373, 269] width 17 height 16
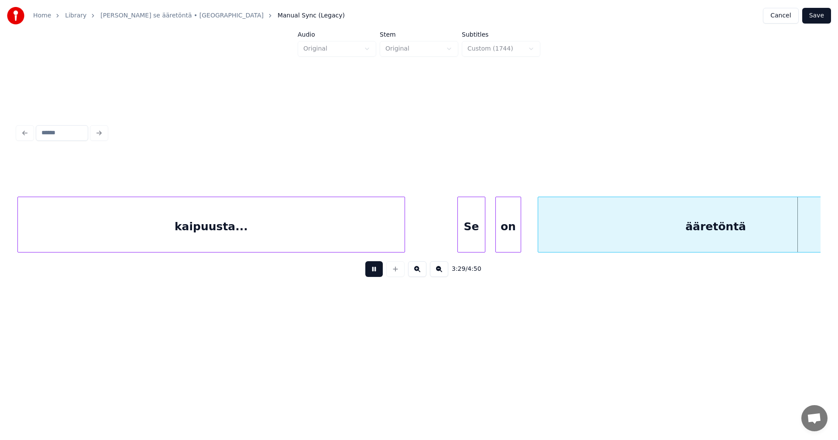
scroll to position [0, 36539]
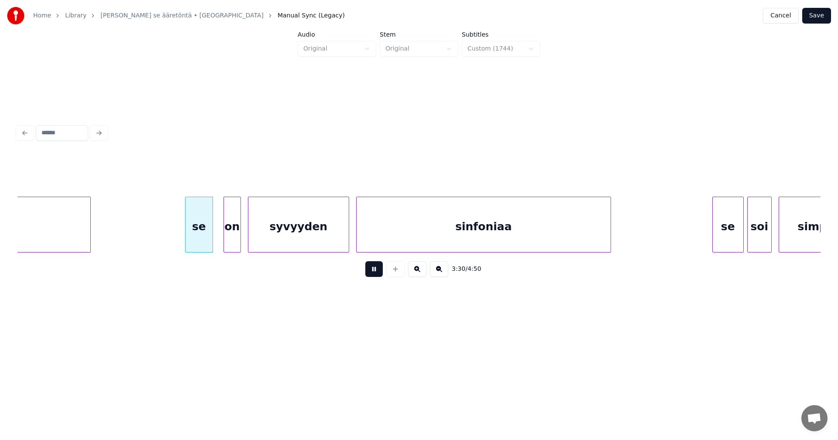
drag, startPoint x: 376, startPoint y: 273, endPoint x: 363, endPoint y: 269, distance: 13.7
click at [363, 269] on div "3:30 / 4:50" at bounding box center [418, 269] width 789 height 19
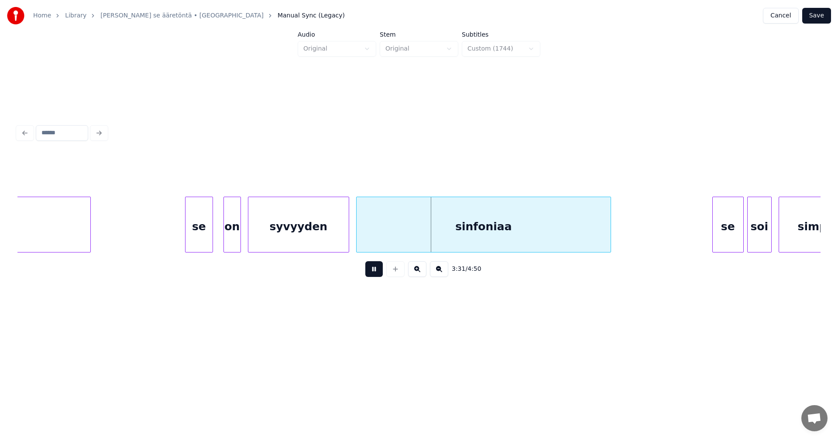
drag, startPoint x: 373, startPoint y: 273, endPoint x: 370, endPoint y: 269, distance: 4.9
click at [372, 271] on button at bounding box center [373, 269] width 17 height 16
click at [198, 243] on div "se" at bounding box center [195, 226] width 27 height 59
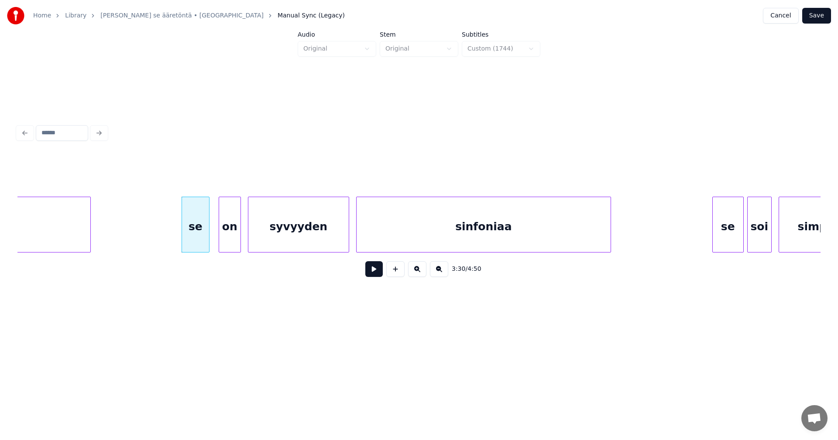
click at [220, 234] on div at bounding box center [220, 224] width 3 height 55
click at [374, 273] on button at bounding box center [373, 269] width 17 height 16
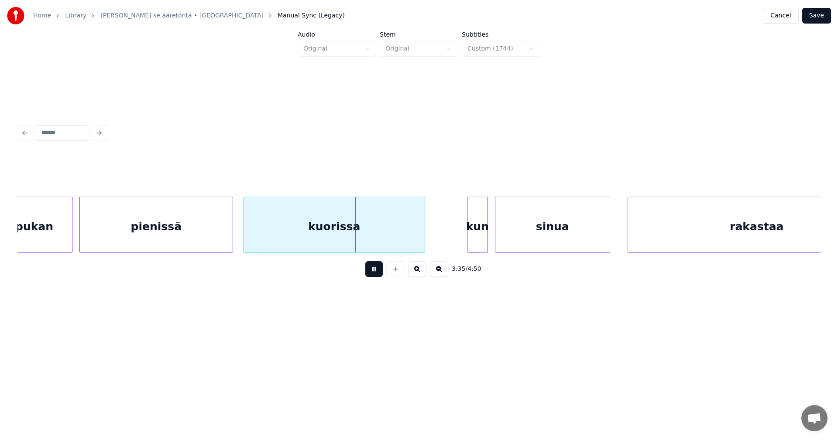
drag, startPoint x: 374, startPoint y: 273, endPoint x: 252, endPoint y: 270, distance: 122.2
click at [373, 272] on button at bounding box center [373, 269] width 17 height 16
click at [68, 233] on div at bounding box center [66, 224] width 3 height 55
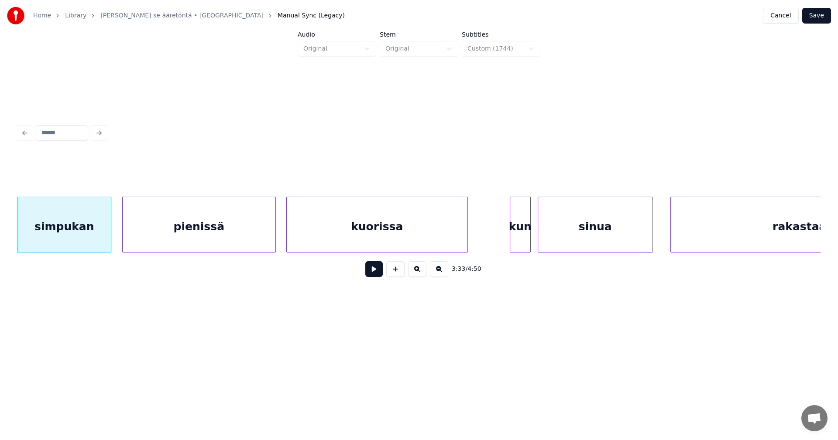
click at [516, 235] on div "kun" at bounding box center [520, 226] width 20 height 59
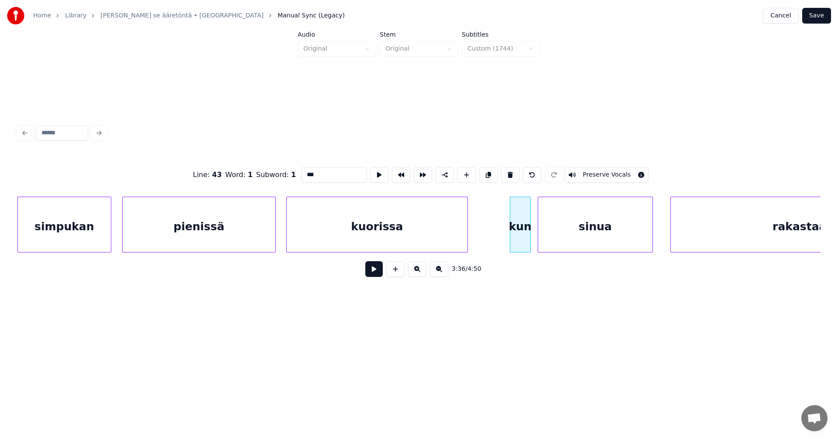
click at [377, 275] on button at bounding box center [373, 269] width 17 height 16
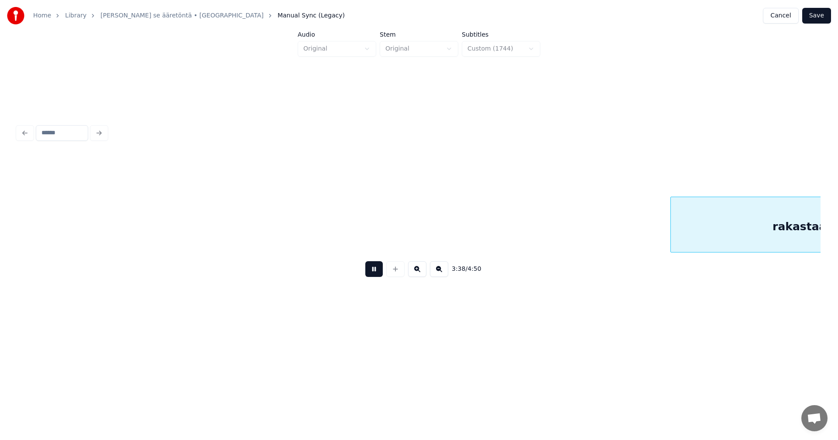
scroll to position [0, 38103]
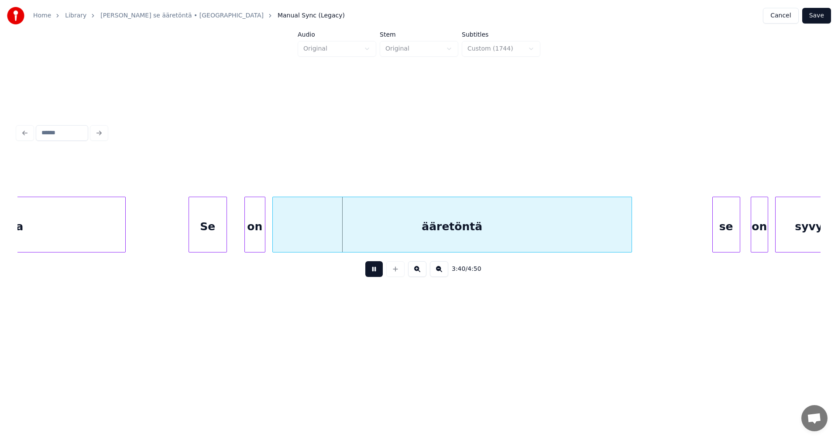
drag, startPoint x: 377, startPoint y: 274, endPoint x: 337, endPoint y: 278, distance: 39.9
click at [371, 273] on button at bounding box center [373, 269] width 17 height 16
click at [238, 237] on div at bounding box center [238, 224] width 3 height 55
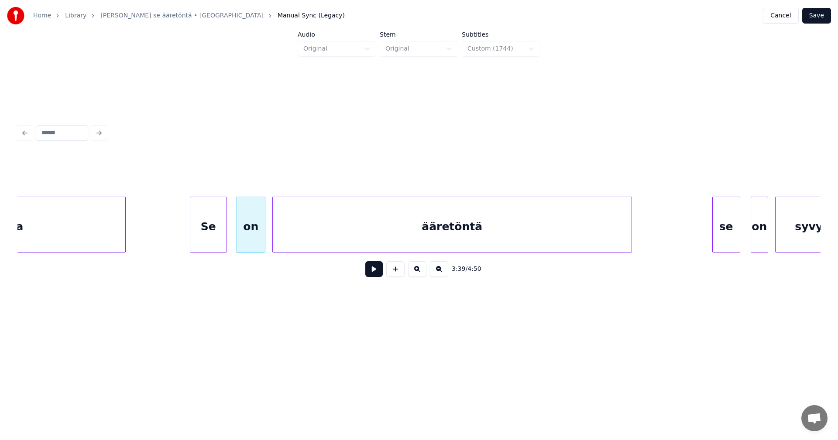
click at [191, 240] on div at bounding box center [191, 224] width 3 height 55
click at [376, 271] on button at bounding box center [373, 269] width 17 height 16
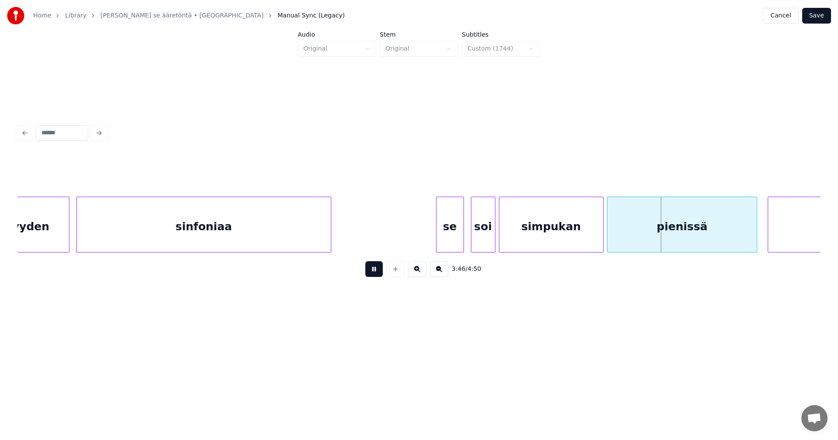
click at [375, 270] on button at bounding box center [373, 269] width 17 height 16
click at [548, 228] on div "simpukan" at bounding box center [551, 226] width 104 height 59
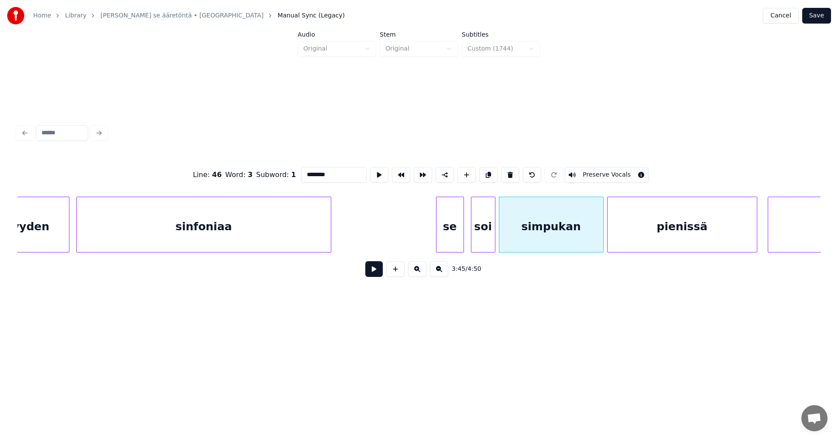
click at [380, 273] on button at bounding box center [373, 269] width 17 height 16
click at [380, 271] on button at bounding box center [373, 269] width 17 height 16
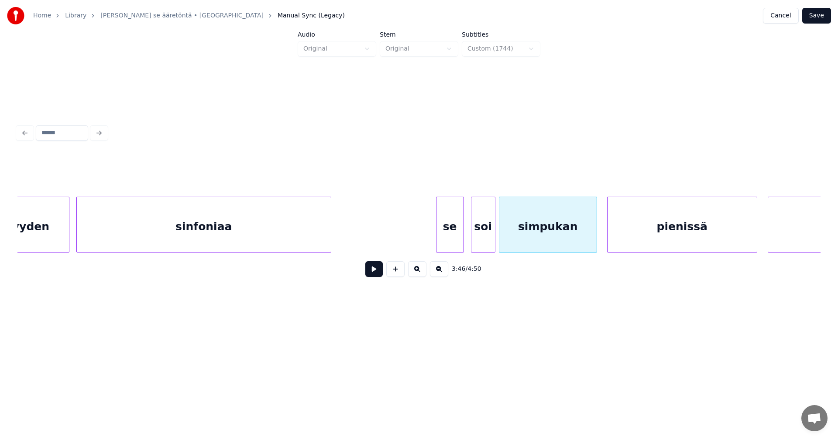
click at [594, 228] on div at bounding box center [595, 224] width 3 height 55
click at [687, 229] on div "pienissä" at bounding box center [680, 226] width 149 height 59
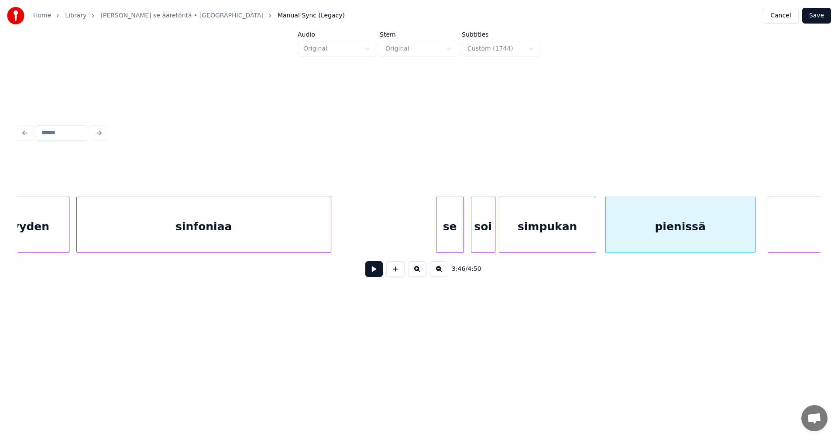
click at [373, 276] on button at bounding box center [373, 269] width 17 height 16
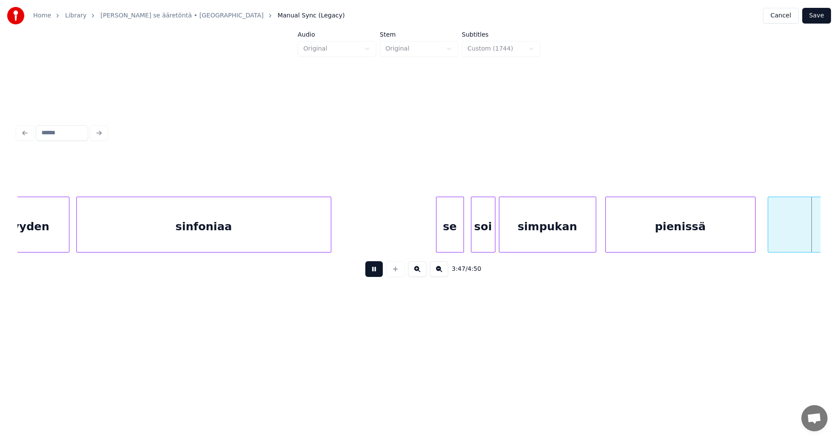
scroll to position [0, 39711]
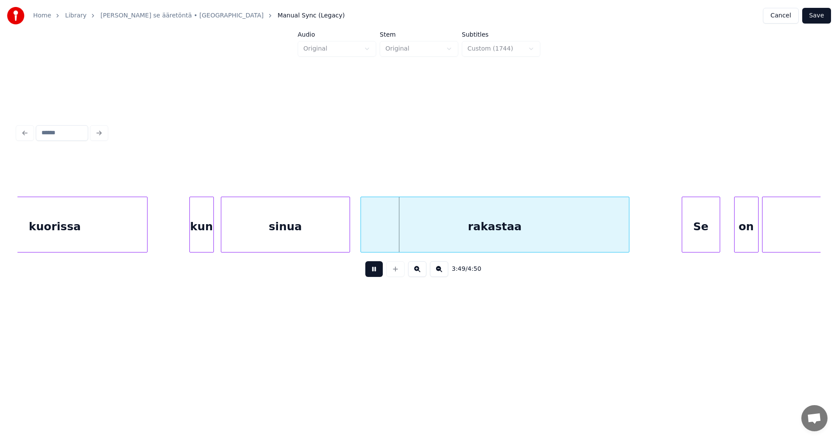
drag, startPoint x: 373, startPoint y: 274, endPoint x: 366, endPoint y: 272, distance: 7.5
click at [372, 273] on button at bounding box center [373, 269] width 17 height 16
click at [183, 237] on div "kun" at bounding box center [195, 225] width 24 height 56
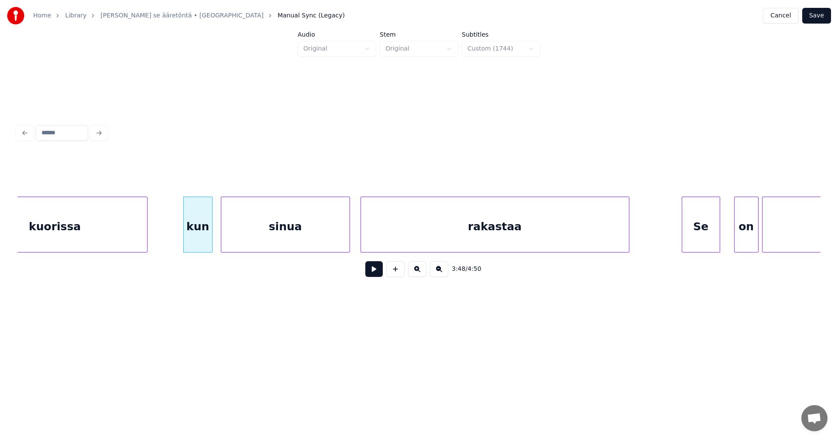
click at [210, 236] on div at bounding box center [210, 224] width 3 height 55
click at [233, 240] on div "sinua" at bounding box center [285, 226] width 128 height 59
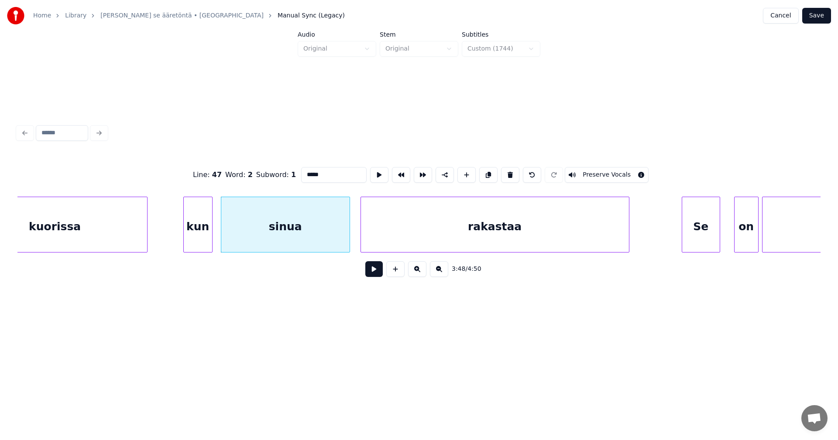
click at [371, 273] on button at bounding box center [373, 269] width 17 height 16
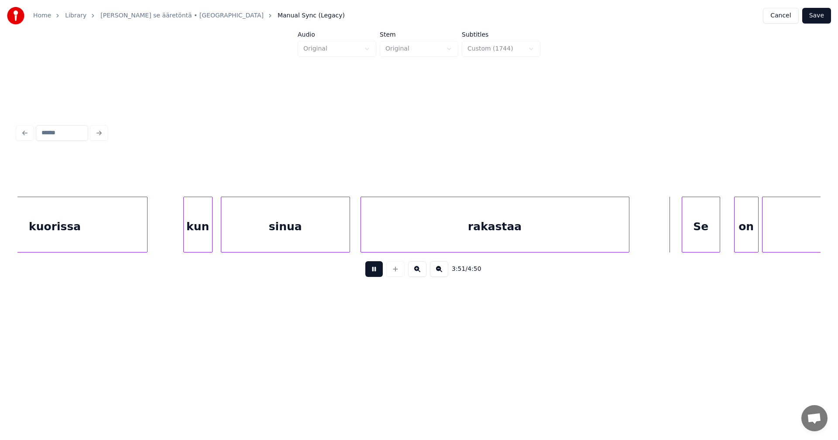
click at [370, 273] on button at bounding box center [373, 269] width 17 height 16
click at [733, 230] on div "on" at bounding box center [737, 226] width 24 height 59
click at [711, 232] on div at bounding box center [712, 224] width 3 height 55
click at [377, 276] on button at bounding box center [373, 269] width 17 height 16
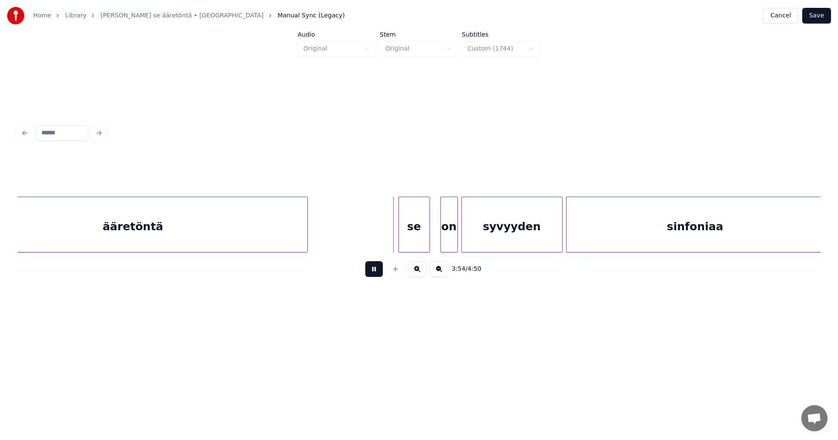
drag, startPoint x: 377, startPoint y: 276, endPoint x: 393, endPoint y: 268, distance: 18.0
click at [378, 275] on button at bounding box center [373, 269] width 17 height 16
click at [417, 237] on div "se" at bounding box center [408, 226] width 31 height 59
click at [437, 236] on div "on" at bounding box center [440, 226] width 17 height 59
click at [453, 229] on div at bounding box center [453, 224] width 3 height 55
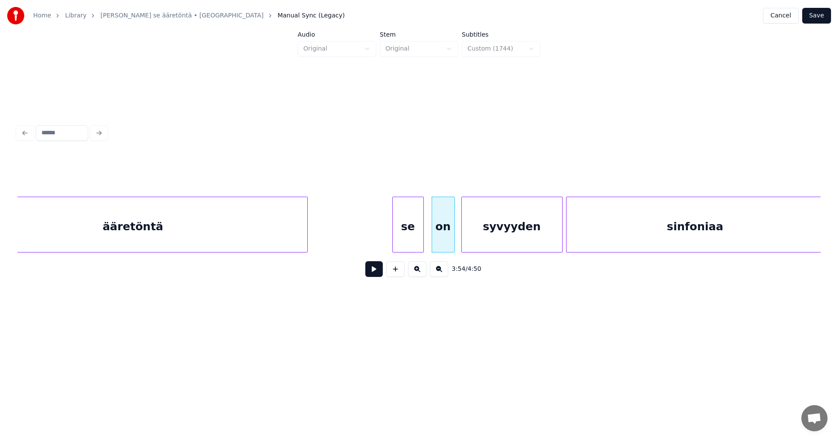
click at [377, 275] on button at bounding box center [373, 269] width 17 height 16
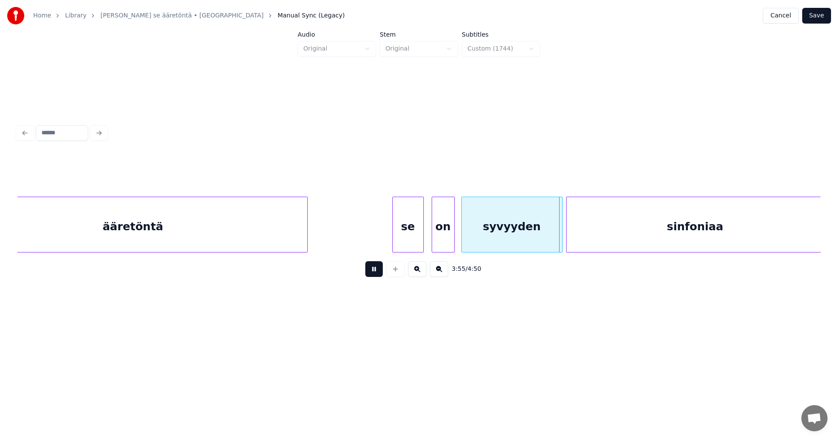
drag, startPoint x: 377, startPoint y: 275, endPoint x: 436, endPoint y: 236, distance: 70.4
click at [379, 273] on button at bounding box center [373, 269] width 17 height 16
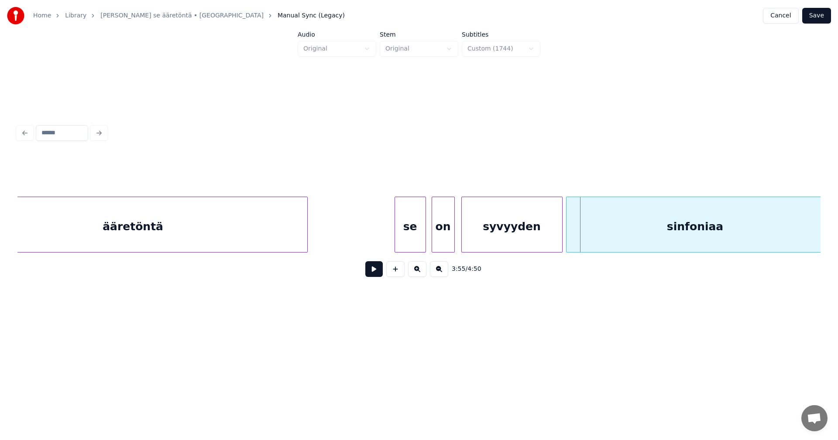
click at [417, 236] on div "se" at bounding box center [410, 226] width 31 height 59
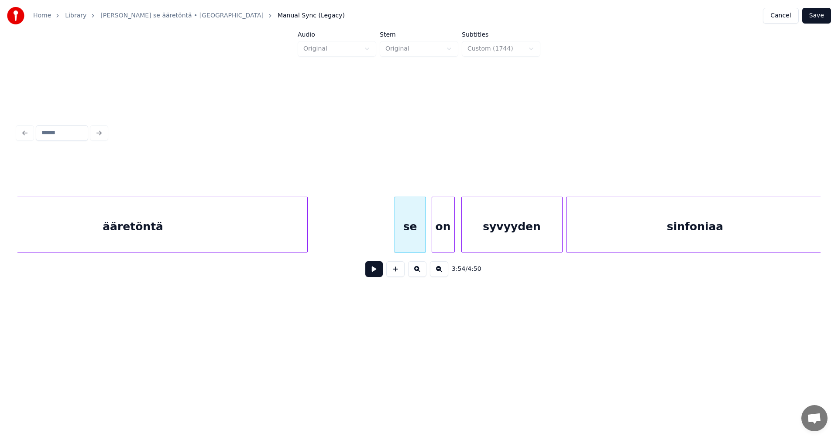
click at [415, 239] on div "se" at bounding box center [410, 226] width 31 height 59
click at [377, 275] on button at bounding box center [373, 269] width 17 height 16
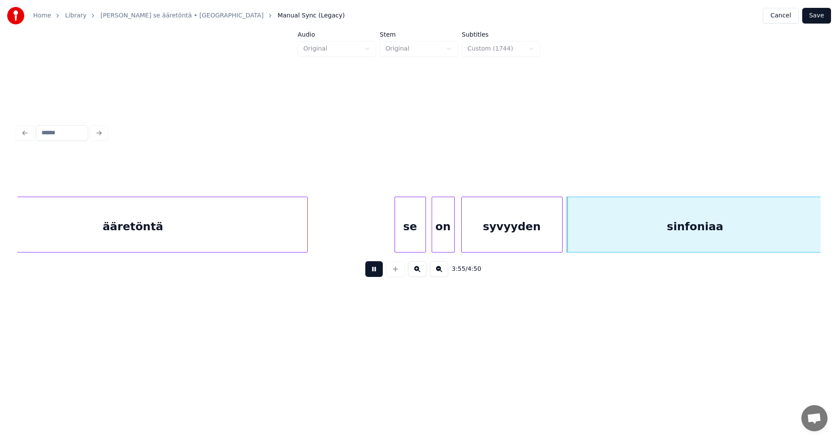
click at [377, 274] on button at bounding box center [373, 269] width 17 height 16
click at [549, 217] on div "syvyyden" at bounding box center [512, 226] width 100 height 59
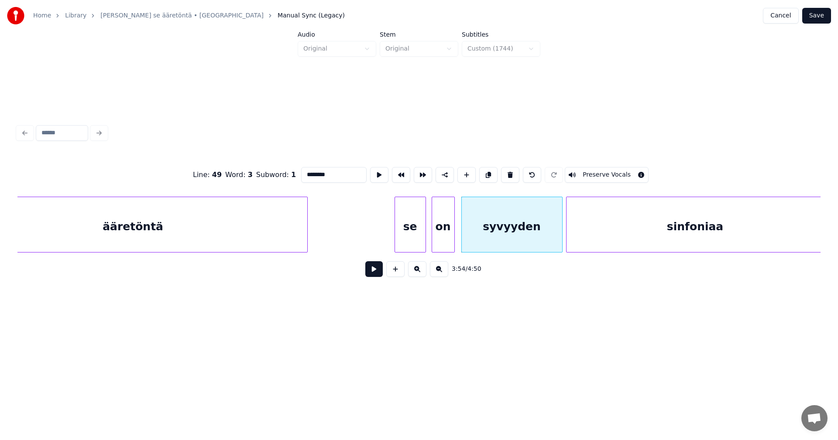
click at [377, 276] on button at bounding box center [373, 269] width 17 height 16
drag, startPoint x: 377, startPoint y: 276, endPoint x: 382, endPoint y: 274, distance: 5.5
click at [377, 276] on button at bounding box center [373, 269] width 17 height 16
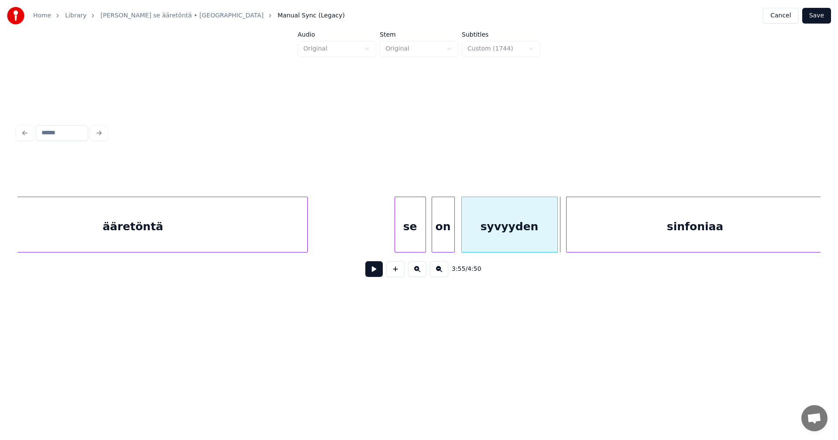
click at [556, 230] on div at bounding box center [556, 224] width 3 height 55
click at [372, 274] on button at bounding box center [373, 269] width 17 height 16
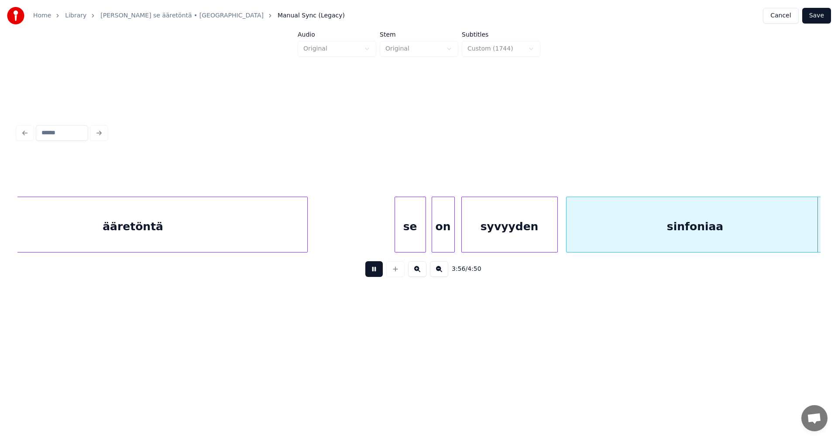
scroll to position [0, 41320]
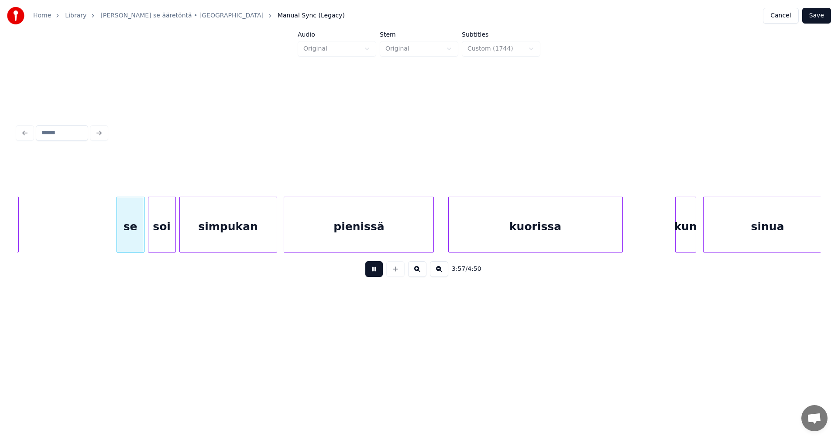
click at [372, 273] on button at bounding box center [373, 269] width 17 height 16
click at [127, 237] on div "se" at bounding box center [123, 226] width 27 height 59
click at [159, 233] on div "soi" at bounding box center [158, 226] width 27 height 59
click at [369, 271] on button at bounding box center [373, 269] width 17 height 16
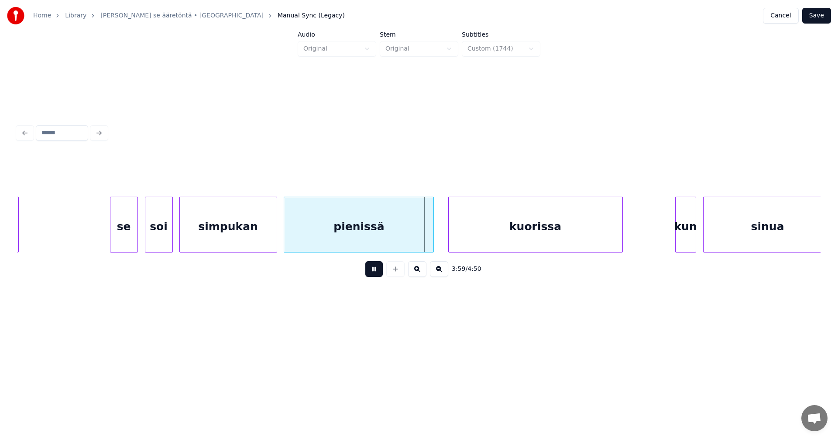
drag, startPoint x: 369, startPoint y: 271, endPoint x: 360, endPoint y: 262, distance: 12.7
click at [361, 264] on div "3:59 / 4:50" at bounding box center [418, 269] width 789 height 19
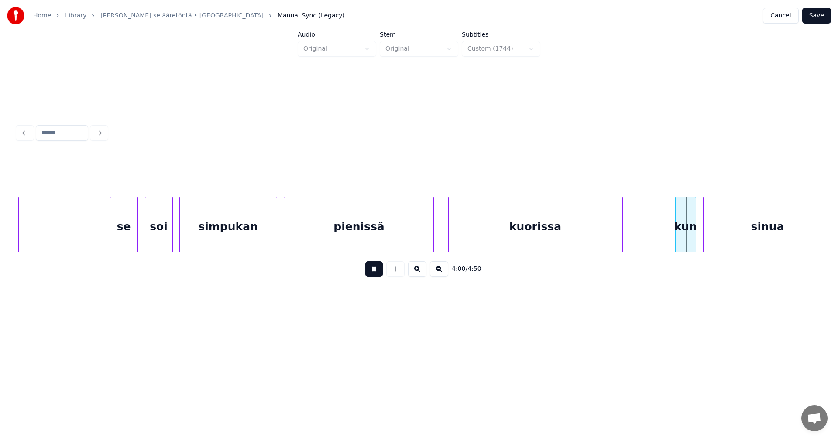
click at [376, 274] on button at bounding box center [373, 269] width 17 height 16
click at [680, 231] on div "kun" at bounding box center [681, 226] width 20 height 59
click at [668, 232] on div at bounding box center [668, 224] width 3 height 55
click at [367, 273] on button at bounding box center [373, 269] width 17 height 16
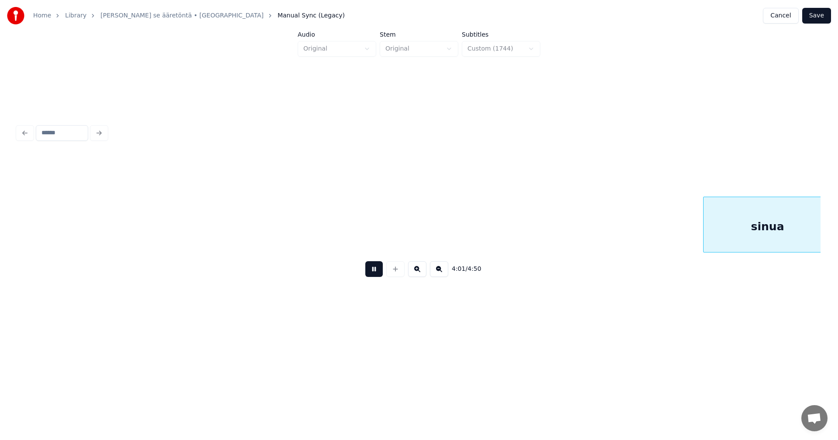
scroll to position [0, 42124]
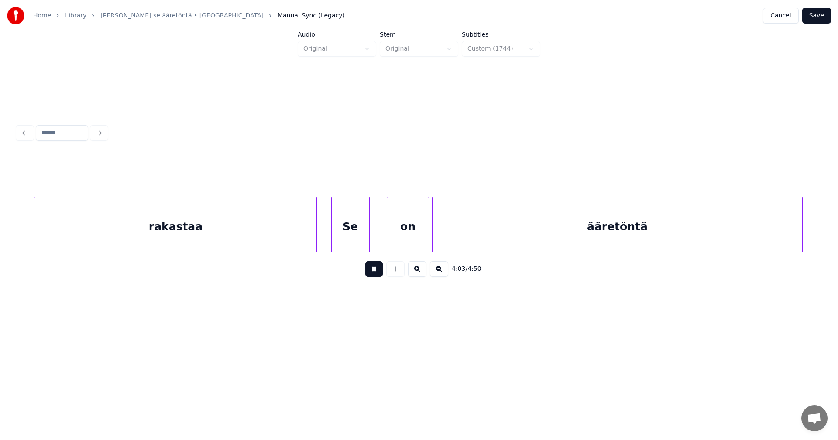
click at [367, 271] on button at bounding box center [373, 269] width 17 height 16
click at [342, 241] on div "Se" at bounding box center [351, 226] width 38 height 59
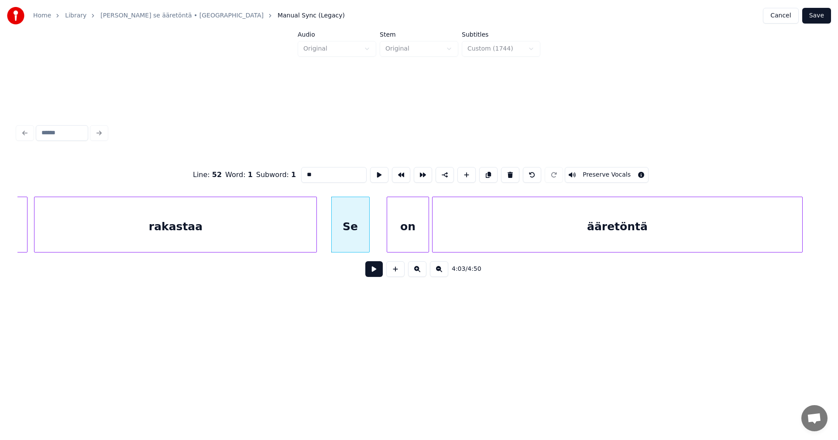
click at [310, 239] on div "rakastaa" at bounding box center [175, 226] width 282 height 59
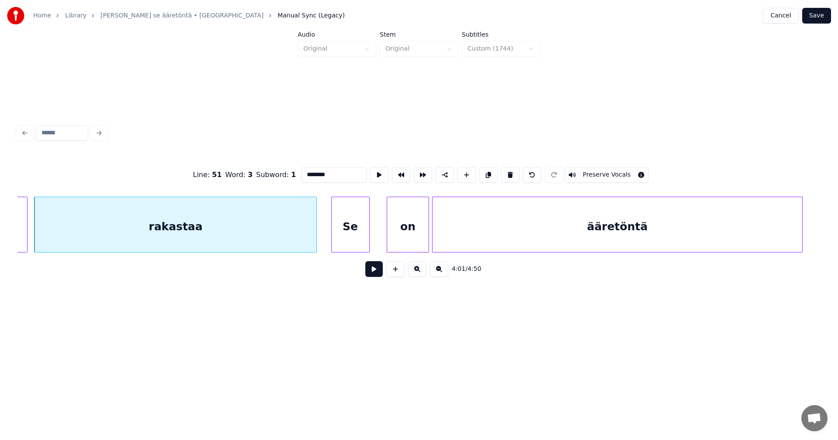
click at [362, 231] on div "Se" at bounding box center [351, 226] width 38 height 59
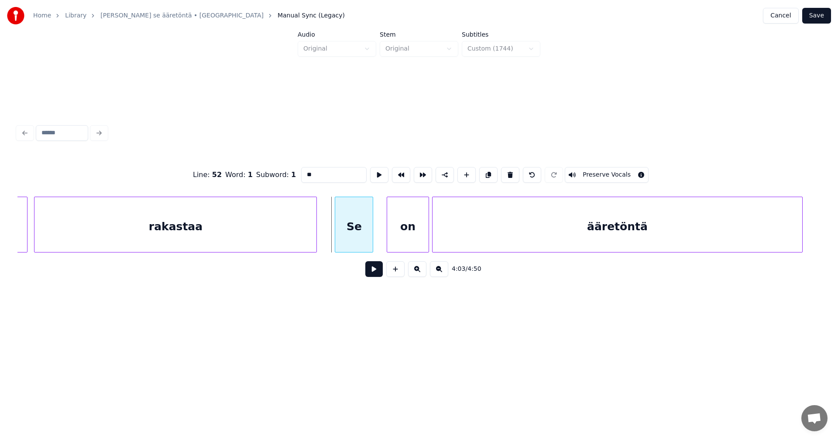
click at [361, 229] on div "Se" at bounding box center [354, 226] width 38 height 59
click at [313, 233] on div "rakastaa" at bounding box center [175, 226] width 282 height 59
type input "********"
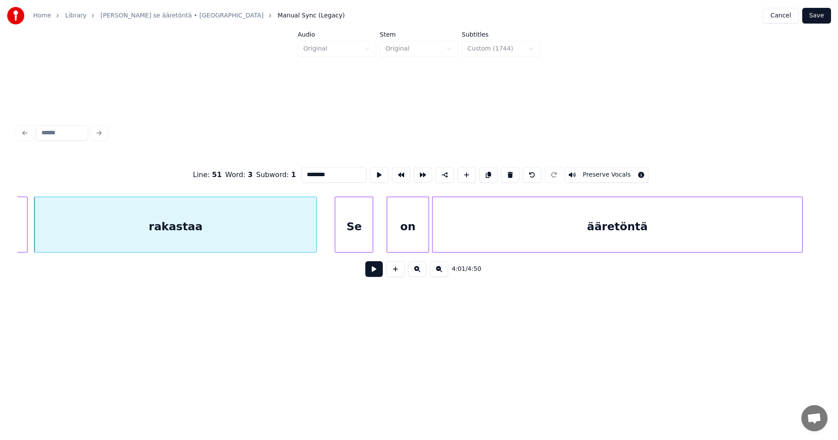
click at [373, 272] on button at bounding box center [373, 269] width 17 height 16
click at [371, 269] on button at bounding box center [373, 269] width 17 height 16
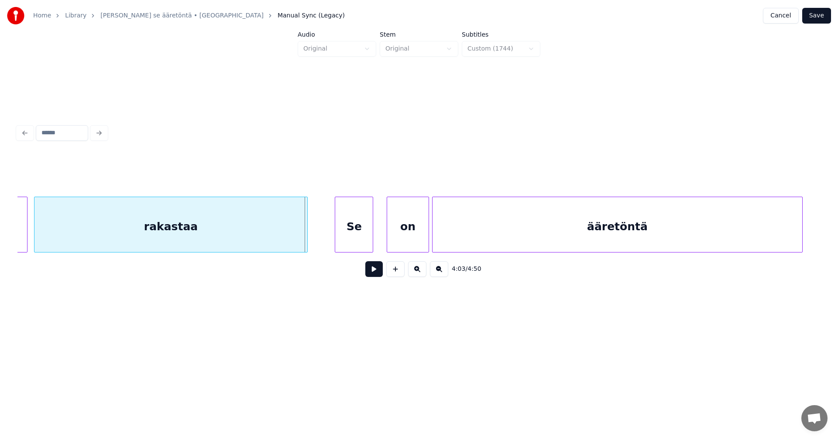
click at [305, 243] on div at bounding box center [306, 224] width 3 height 55
click at [373, 271] on button at bounding box center [373, 269] width 17 height 16
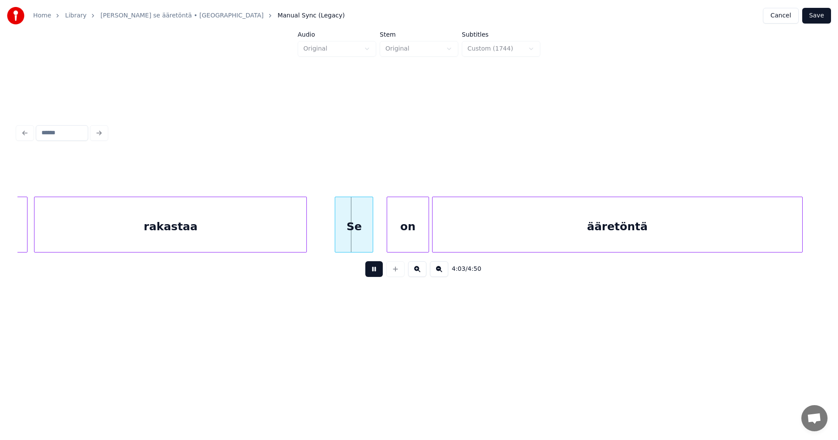
click at [371, 273] on button at bounding box center [373, 269] width 17 height 16
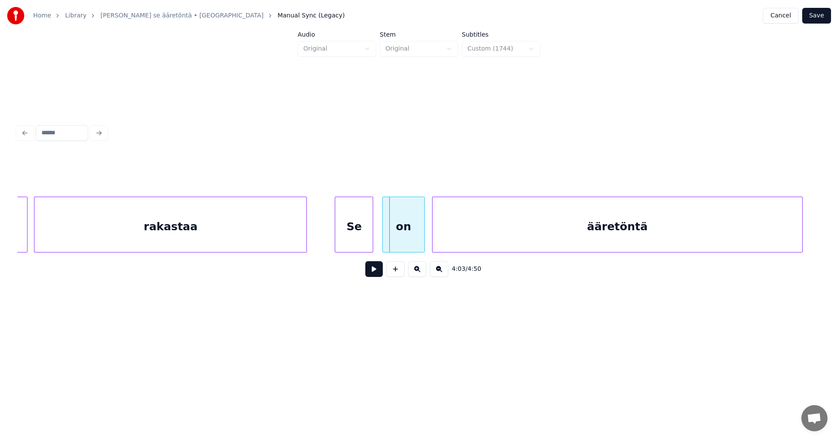
click at [414, 234] on div "on" at bounding box center [403, 226] width 41 height 59
click at [414, 233] on div at bounding box center [415, 224] width 3 height 55
click at [439, 231] on div "ääretöntä" at bounding box center [611, 226] width 369 height 59
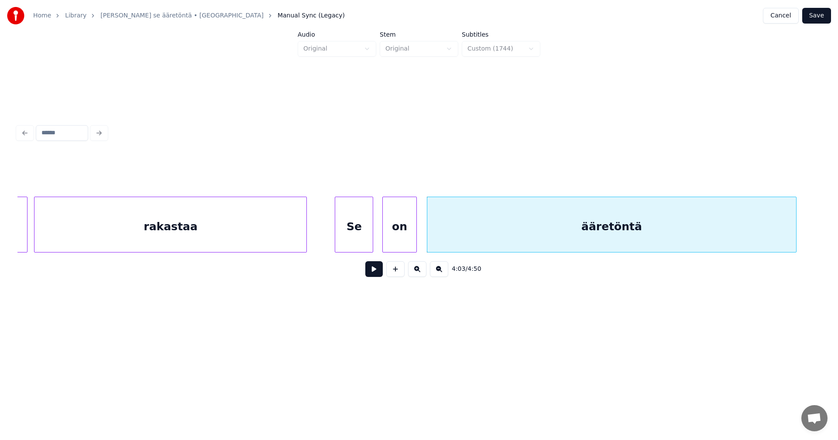
click at [357, 245] on div "Se" at bounding box center [354, 226] width 38 height 59
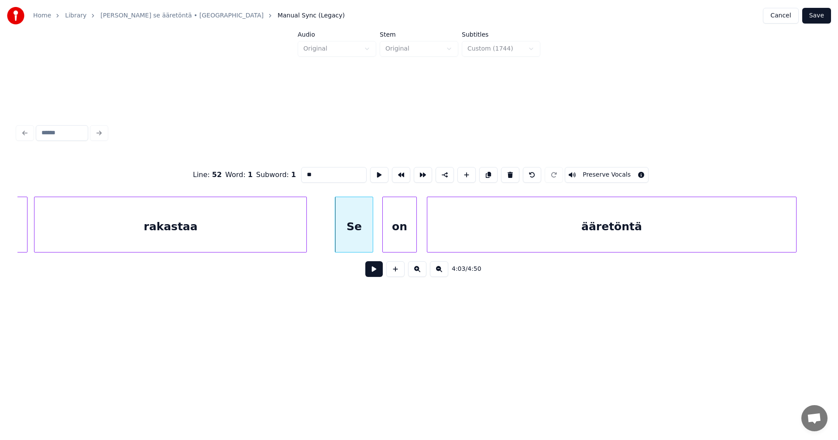
click at [371, 273] on button at bounding box center [373, 269] width 17 height 16
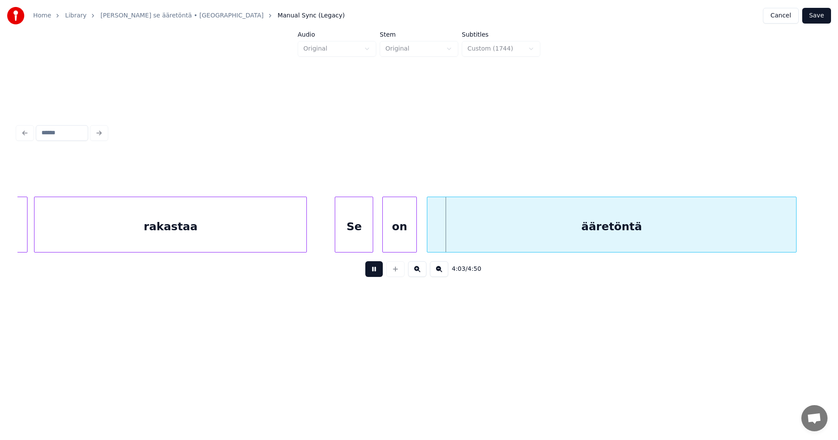
drag, startPoint x: 371, startPoint y: 273, endPoint x: 357, endPoint y: 243, distance: 32.4
click at [370, 269] on button at bounding box center [373, 269] width 17 height 16
click at [362, 237] on div "Se" at bounding box center [354, 226] width 38 height 59
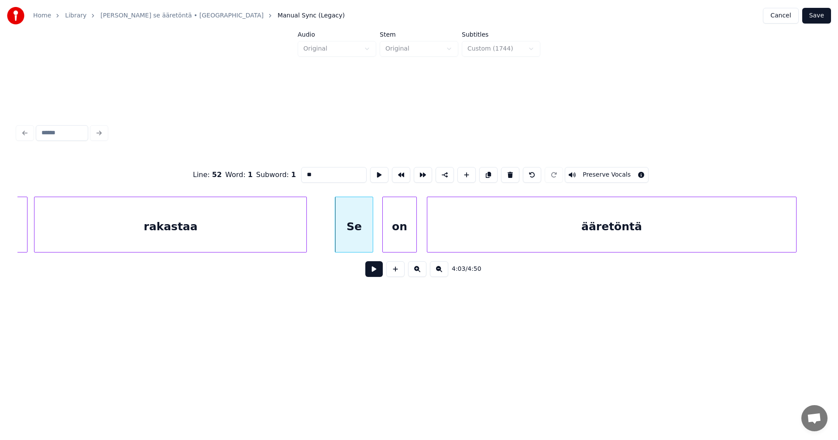
click at [374, 275] on button at bounding box center [373, 269] width 17 height 16
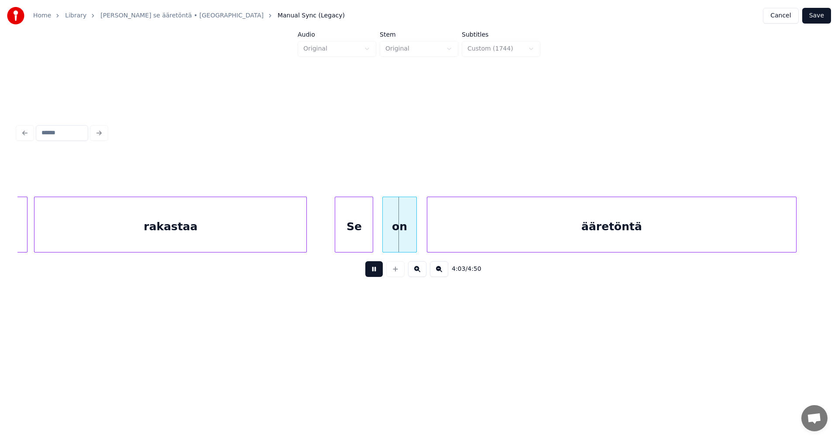
drag, startPoint x: 374, startPoint y: 273, endPoint x: 369, endPoint y: 251, distance: 22.4
click at [374, 272] on button at bounding box center [373, 269] width 17 height 16
click at [375, 273] on button at bounding box center [373, 269] width 17 height 16
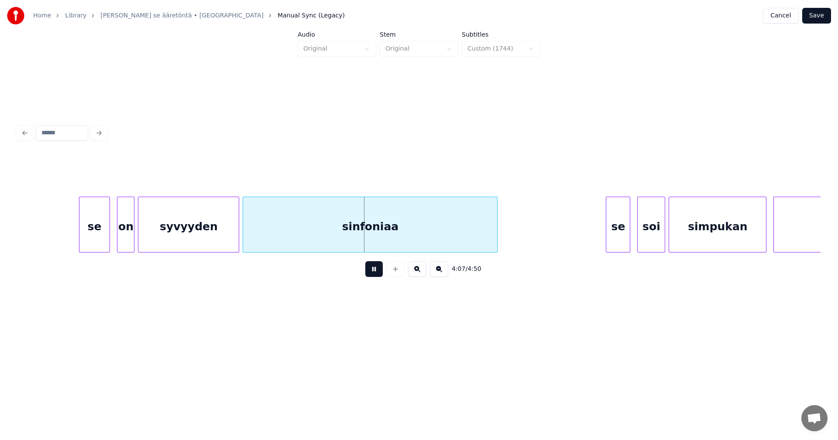
click at [374, 270] on button at bounding box center [373, 269] width 17 height 16
click at [125, 231] on div "on" at bounding box center [124, 226] width 17 height 59
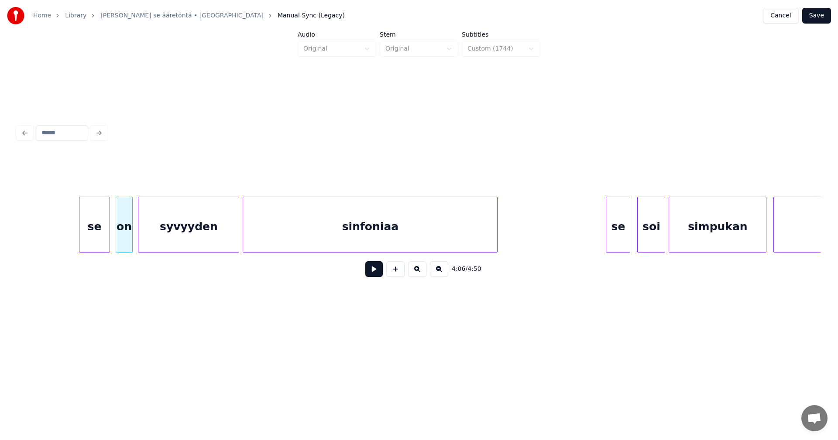
click at [373, 270] on button at bounding box center [373, 269] width 17 height 16
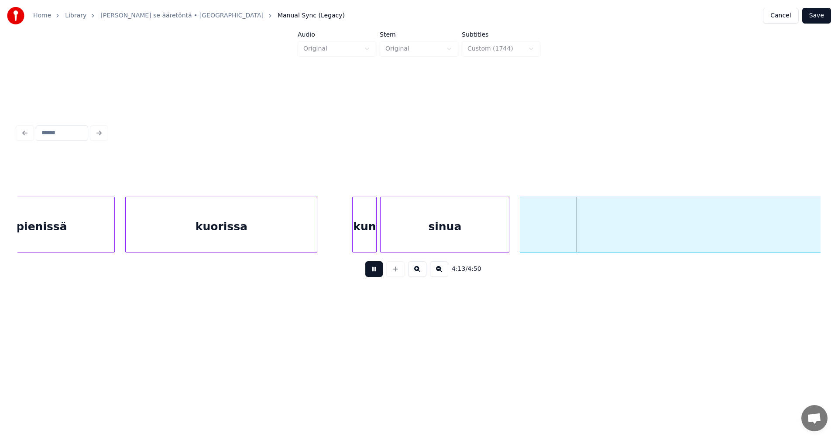
click at [377, 269] on button at bounding box center [373, 269] width 17 height 16
click at [386, 235] on div at bounding box center [385, 224] width 3 height 55
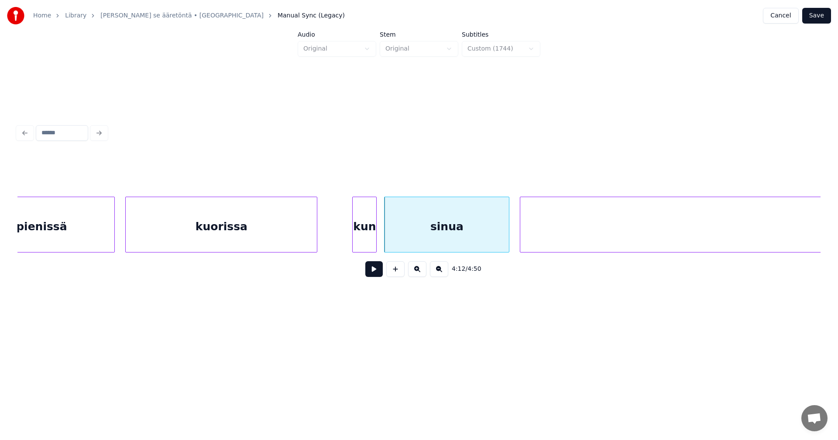
click at [373, 273] on button at bounding box center [373, 269] width 17 height 16
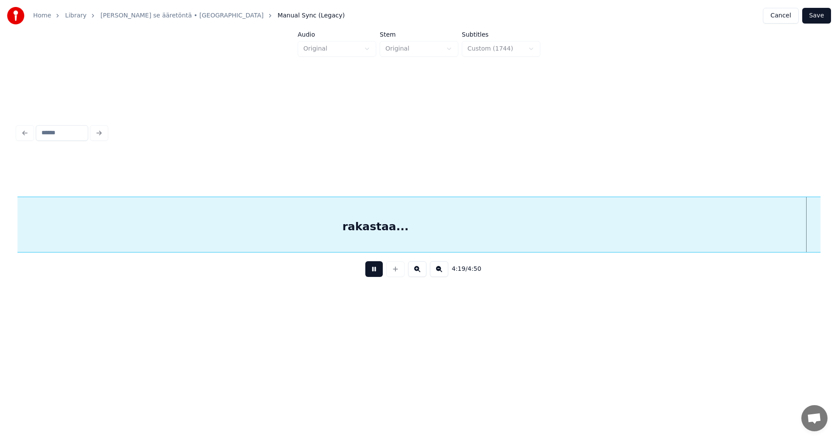
scroll to position [0, 45340]
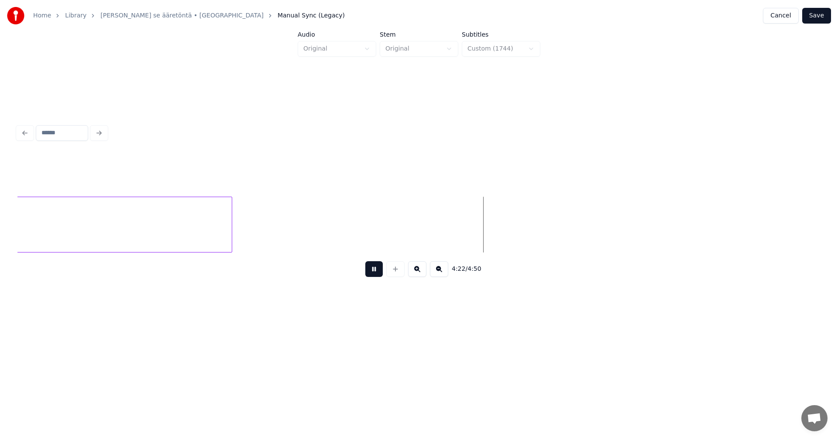
drag, startPoint x: 373, startPoint y: 271, endPoint x: 386, endPoint y: 262, distance: 16.2
click at [373, 271] on button at bounding box center [373, 269] width 17 height 16
click at [817, 13] on button "Save" at bounding box center [816, 16] width 29 height 16
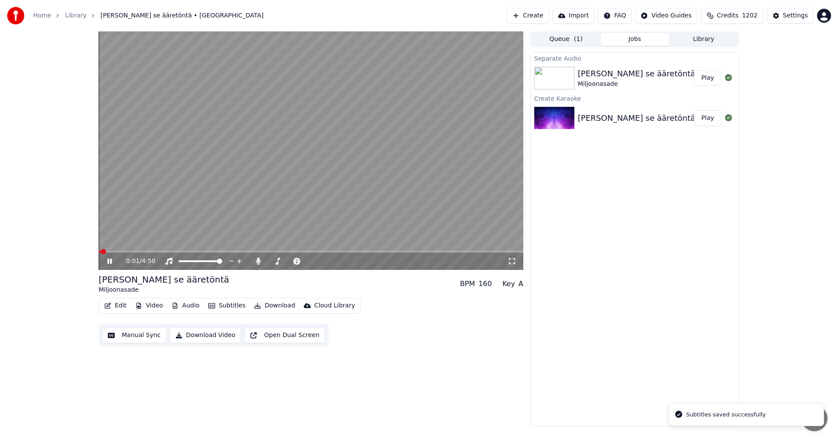
click at [154, 305] on button "Video" at bounding box center [149, 306] width 34 height 12
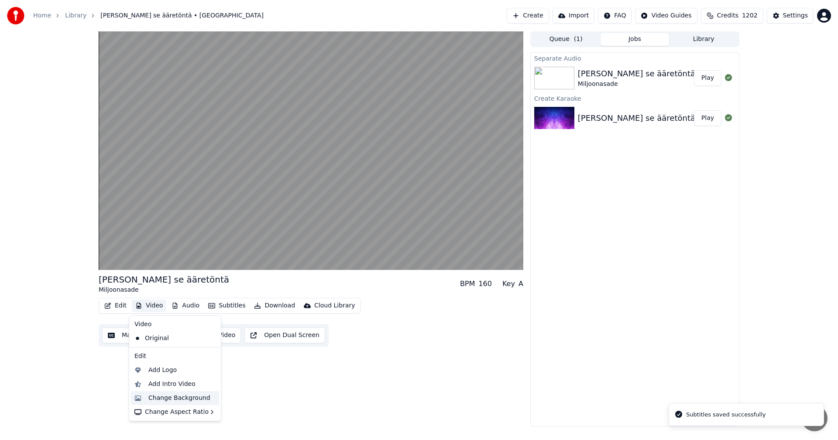
click at [168, 398] on div "Change Background" at bounding box center [179, 398] width 62 height 9
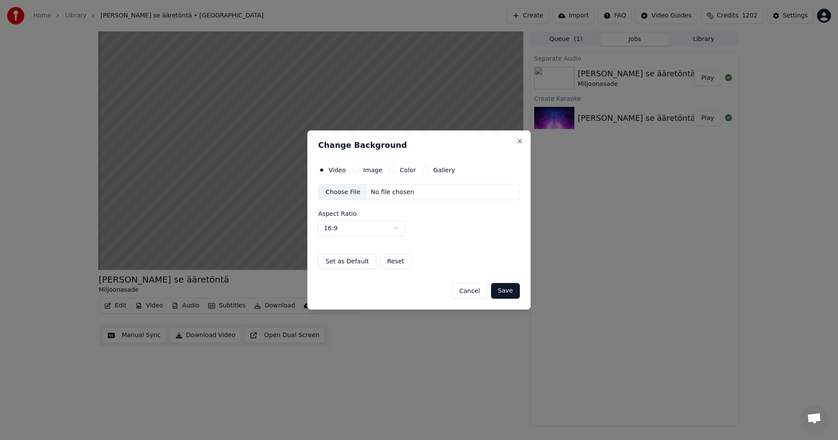
click at [358, 169] on button "Image" at bounding box center [356, 170] width 7 height 7
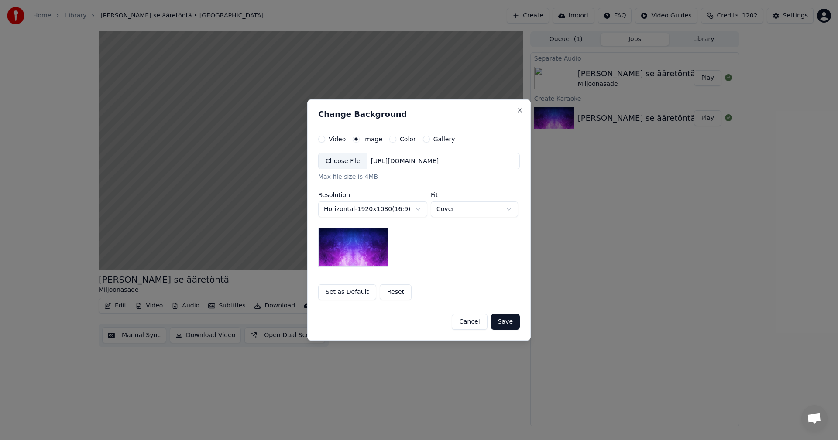
click at [345, 165] on div "Choose File" at bounding box center [343, 162] width 49 height 16
click at [504, 319] on button "Save" at bounding box center [505, 322] width 29 height 16
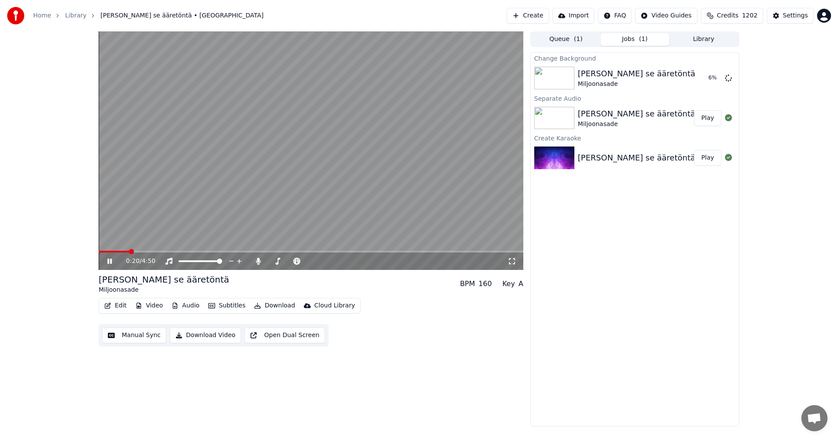
click at [101, 252] on span at bounding box center [114, 252] width 31 height 2
click at [100, 254] on span at bounding box center [102, 251] width 5 height 5
click at [307, 253] on span at bounding box center [212, 252] width 226 height 2
click at [298, 251] on span at bounding box center [199, 252] width 200 height 2
click at [109, 263] on icon at bounding box center [109, 261] width 4 height 5
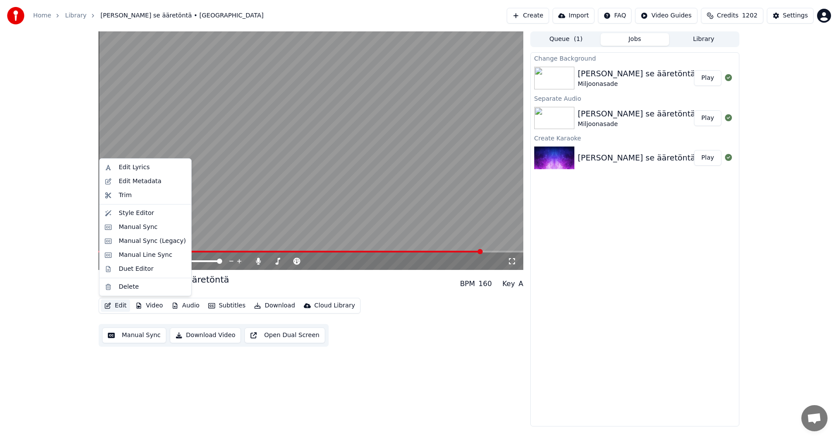
click at [121, 308] on button "Edit" at bounding box center [115, 306] width 29 height 12
click at [156, 240] on div "Manual Sync (Legacy)" at bounding box center [152, 241] width 67 height 9
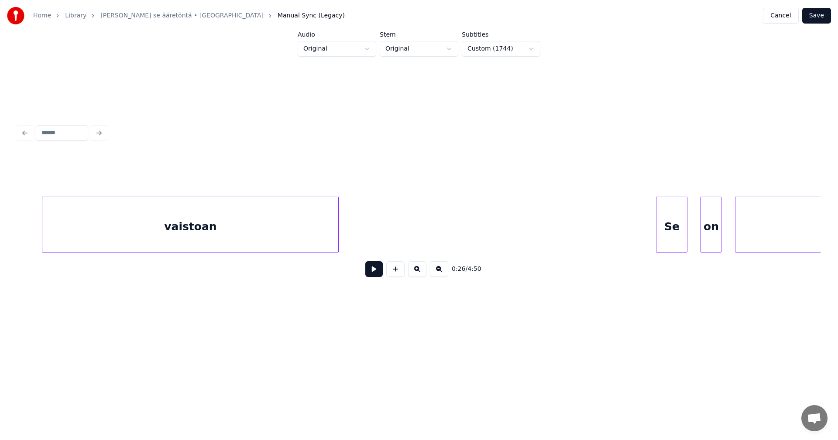
scroll to position [0, 25126]
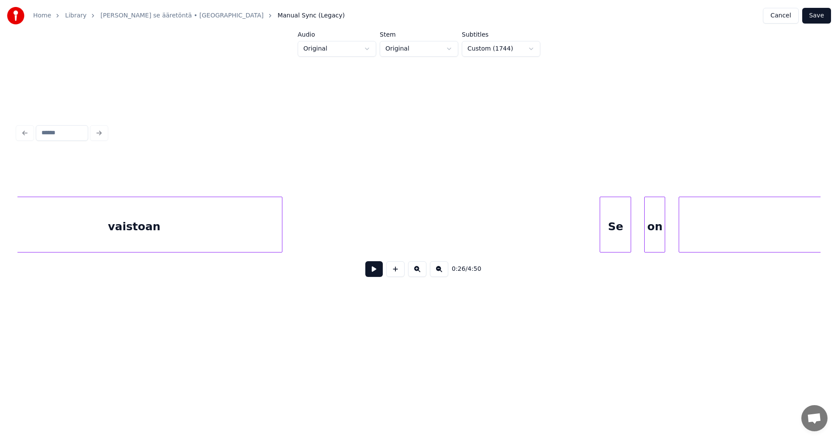
click at [262, 236] on div "vaistoan" at bounding box center [134, 226] width 296 height 59
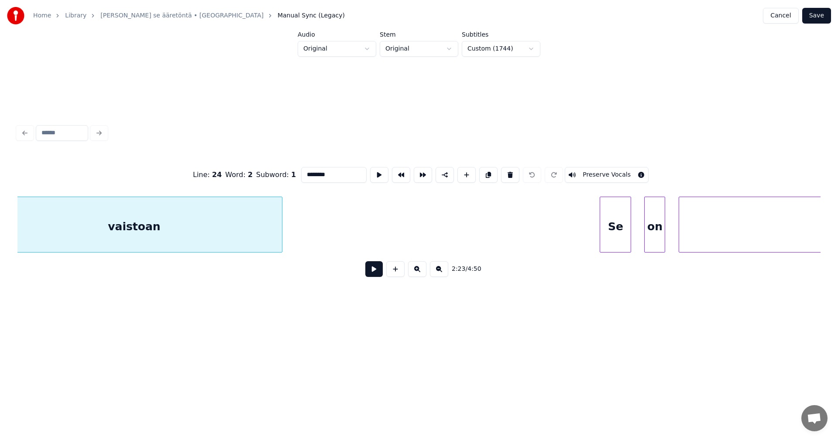
scroll to position [0, 25094]
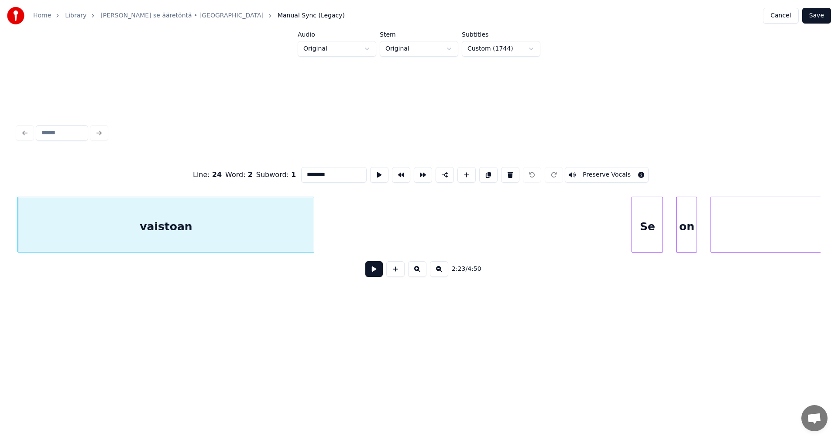
click at [374, 271] on button at bounding box center [373, 269] width 17 height 16
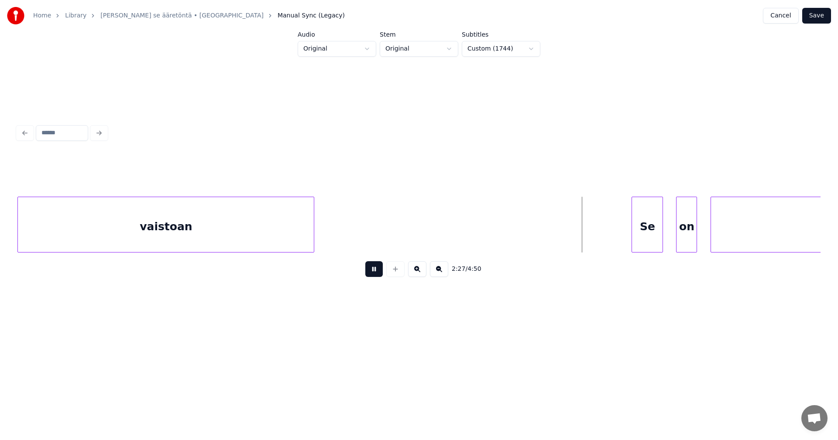
click at [369, 270] on button at bounding box center [373, 269] width 17 height 16
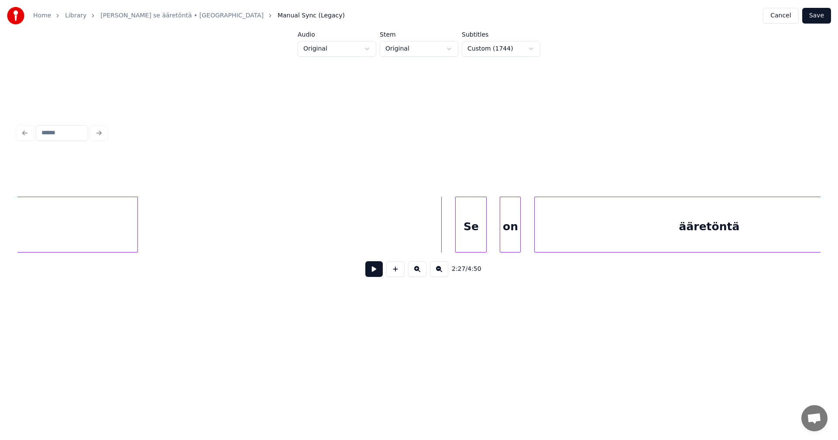
scroll to position [0, 25286]
click at [434, 232] on div at bounding box center [434, 224] width 3 height 55
click at [376, 275] on button at bounding box center [373, 269] width 17 height 16
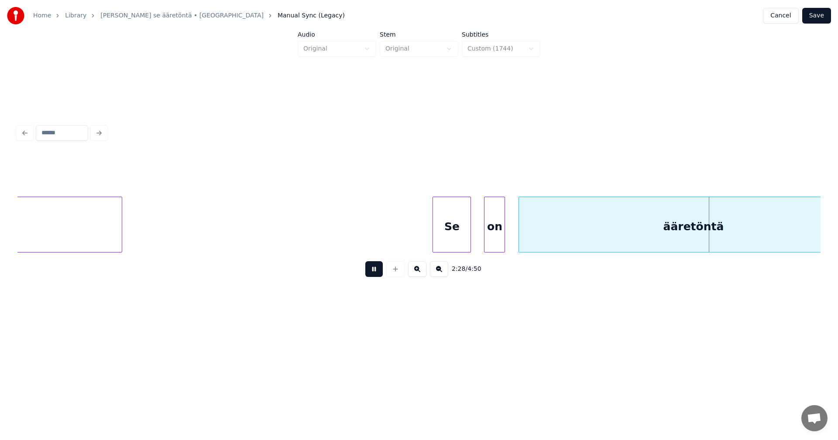
drag, startPoint x: 376, startPoint y: 275, endPoint x: 418, endPoint y: 244, distance: 51.8
click at [378, 273] on button at bounding box center [373, 269] width 17 height 16
click at [405, 223] on div "vaistoan Se on ääretöntä" at bounding box center [76, 225] width 50689 height 56
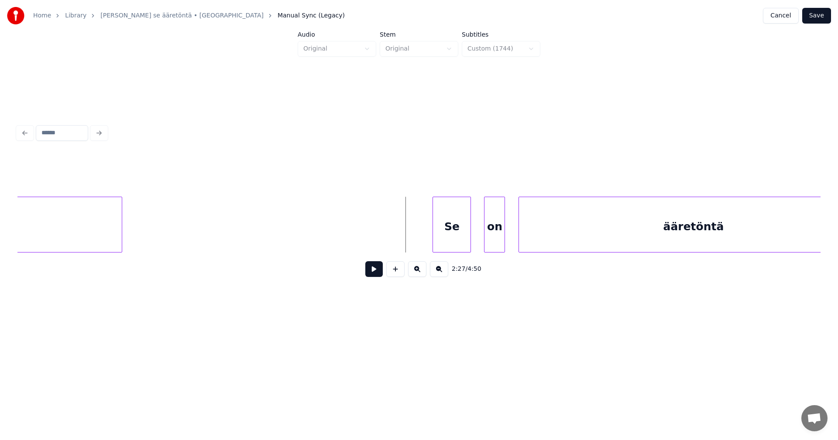
click at [382, 271] on button at bounding box center [373, 269] width 17 height 16
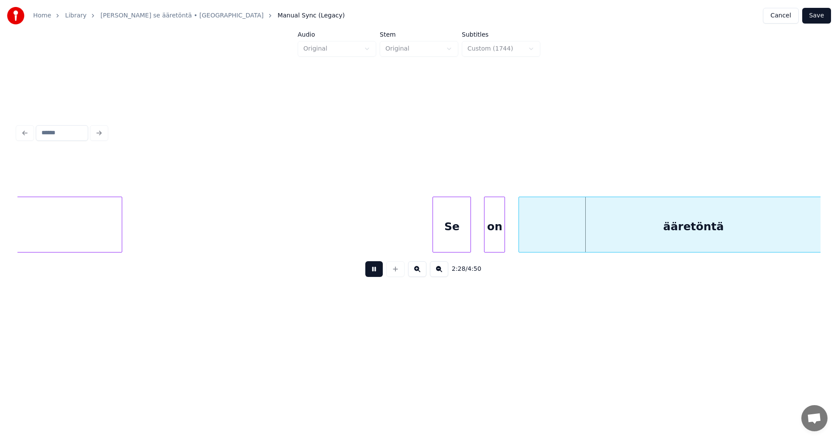
click at [382, 271] on button at bounding box center [373, 269] width 17 height 16
click at [455, 235] on div "Se" at bounding box center [452, 226] width 38 height 59
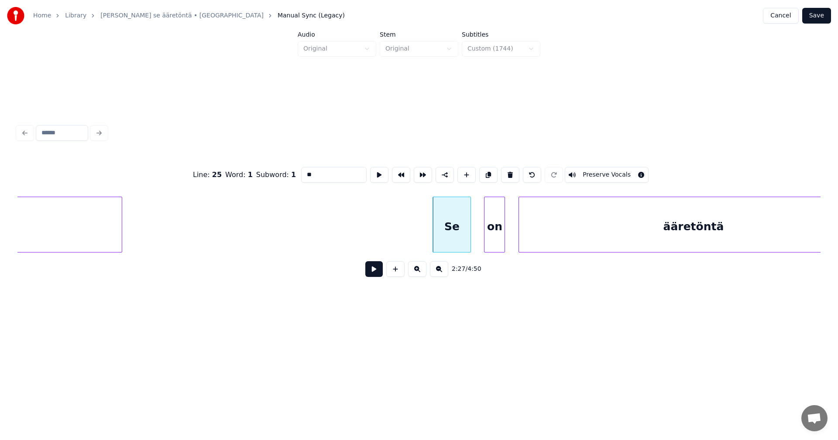
click at [376, 274] on button at bounding box center [373, 269] width 17 height 16
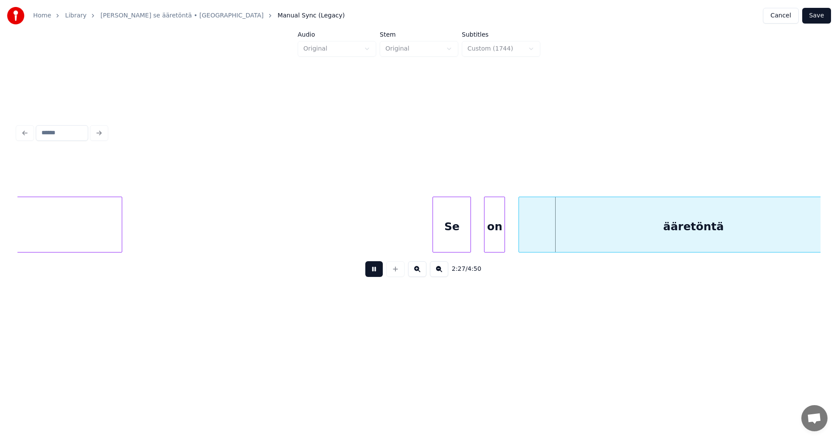
drag, startPoint x: 376, startPoint y: 274, endPoint x: 468, endPoint y: 233, distance: 100.8
click at [379, 272] on button at bounding box center [373, 269] width 17 height 16
click at [504, 227] on div at bounding box center [503, 224] width 3 height 55
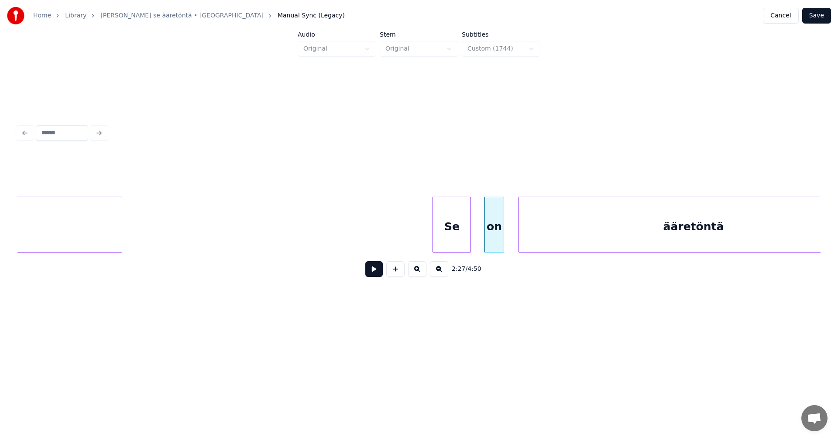
click at [373, 277] on button at bounding box center [373, 269] width 17 height 16
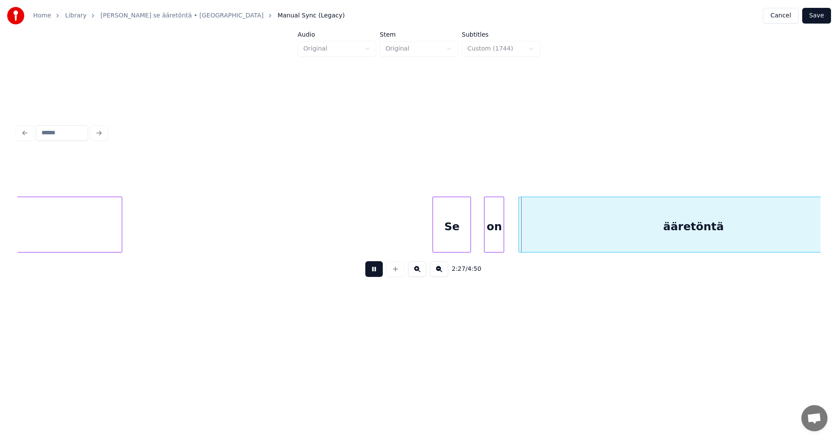
click at [373, 277] on button at bounding box center [373, 269] width 17 height 16
click at [381, 276] on button at bounding box center [373, 269] width 17 height 16
click at [377, 277] on button at bounding box center [373, 269] width 17 height 16
click at [531, 220] on div "ääretöntä" at bounding box center [693, 226] width 349 height 59
click at [375, 277] on button at bounding box center [373, 269] width 17 height 16
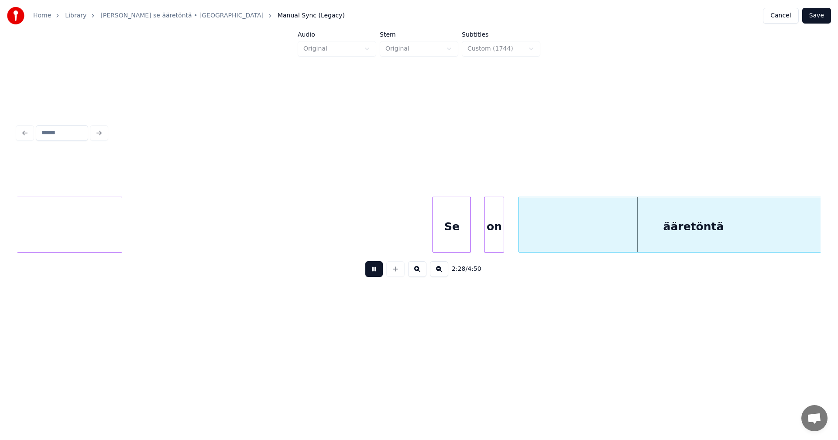
click at [376, 277] on button at bounding box center [373, 269] width 17 height 16
click at [821, 18] on button "Save" at bounding box center [816, 16] width 29 height 16
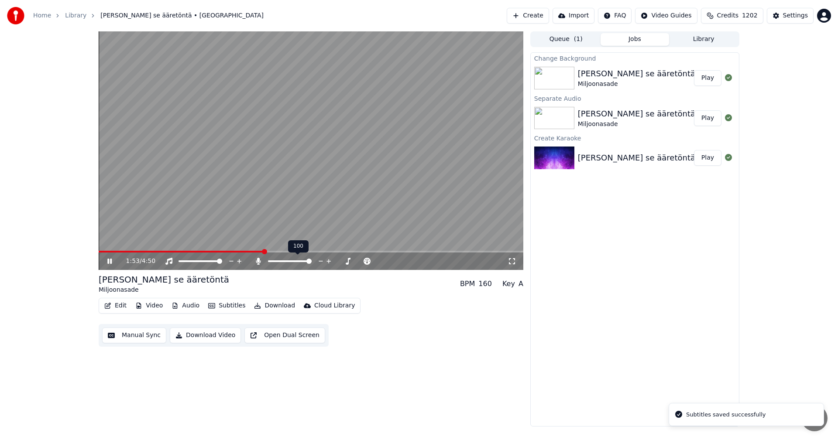
click at [263, 251] on span at bounding box center [311, 252] width 425 height 2
click at [112, 261] on icon at bounding box center [116, 261] width 21 height 7
click at [257, 261] on icon at bounding box center [258, 261] width 5 height 7
click at [279, 306] on button "Download" at bounding box center [274, 306] width 48 height 12
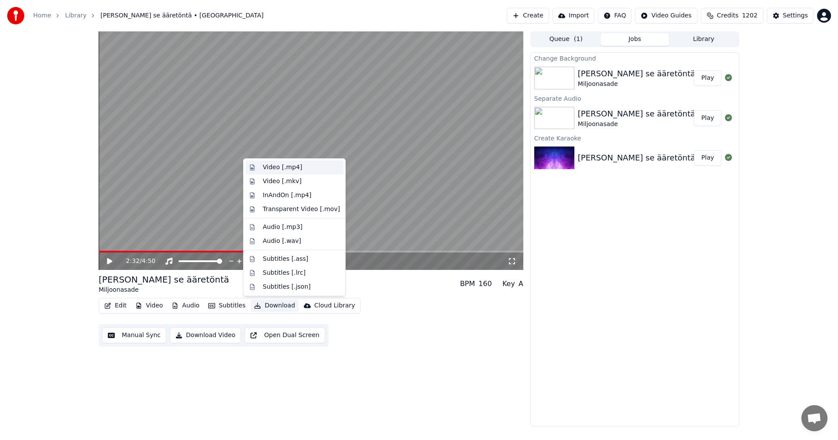
click at [301, 169] on div "Video [.mp4]" at bounding box center [301, 167] width 77 height 9
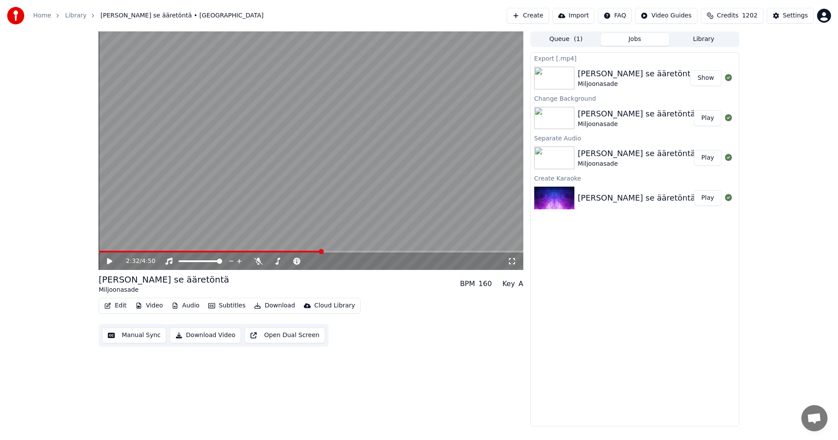
click at [699, 79] on button "Show" at bounding box center [705, 78] width 31 height 16
click at [151, 305] on button "Video" at bounding box center [149, 306] width 34 height 12
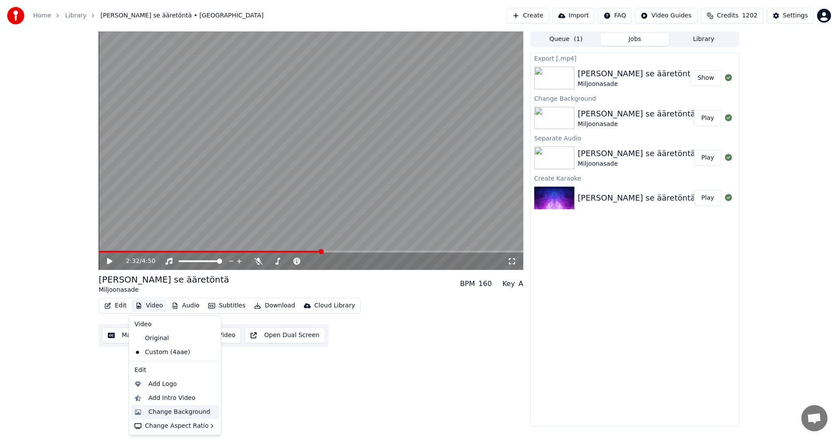
click at [168, 411] on div "Change Background" at bounding box center [179, 412] width 62 height 9
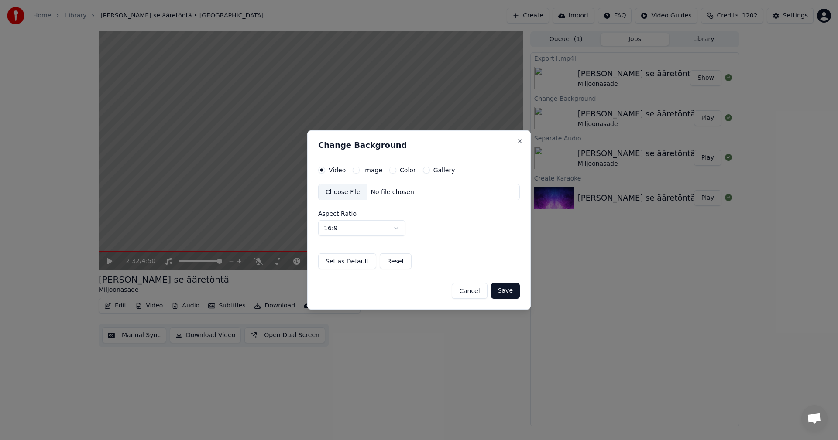
click at [356, 171] on button "Image" at bounding box center [356, 170] width 7 height 7
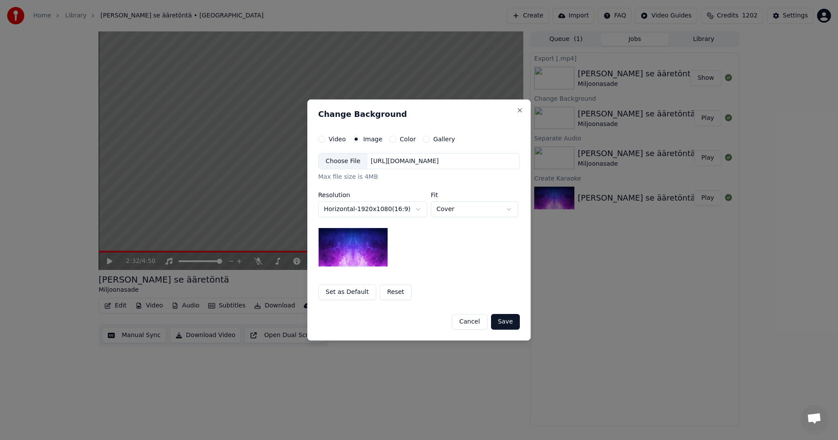
click at [350, 159] on div "Choose File" at bounding box center [343, 162] width 49 height 16
click at [514, 320] on button "Save" at bounding box center [505, 322] width 29 height 16
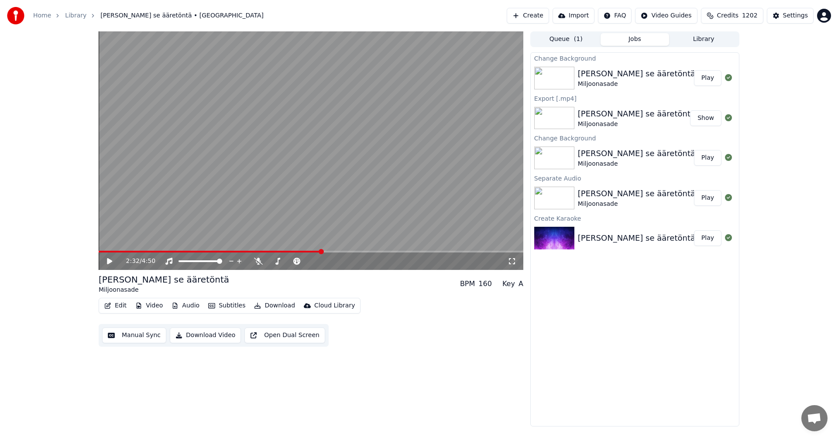
click at [718, 78] on button "Play" at bounding box center [707, 78] width 27 height 16
click at [166, 252] on span at bounding box center [311, 252] width 425 height 2
click at [109, 260] on icon at bounding box center [109, 261] width 4 height 5
click at [276, 308] on button "Download" at bounding box center [274, 306] width 48 height 12
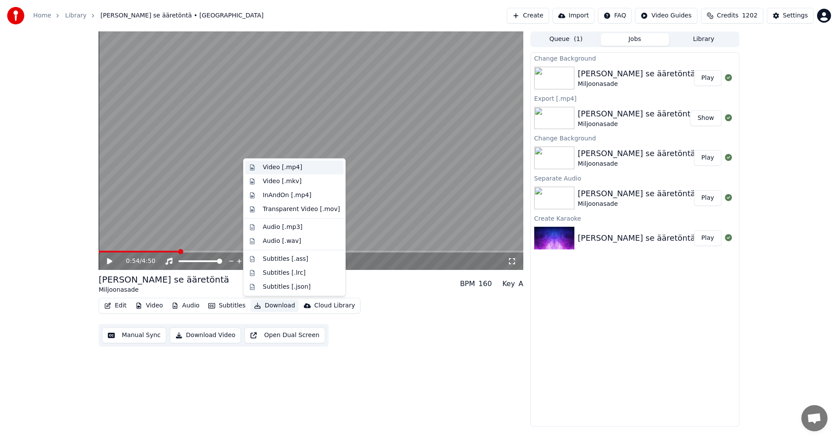
click at [288, 168] on div "Video [.mp4]" at bounding box center [282, 167] width 39 height 9
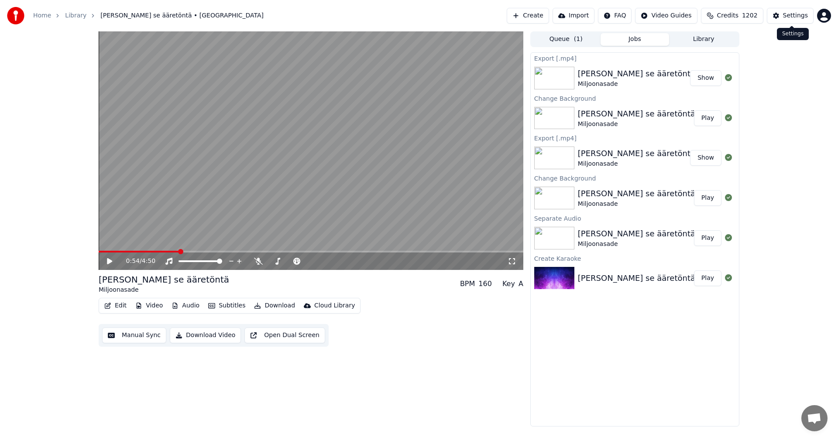
click at [803, 13] on div "Settings" at bounding box center [795, 15] width 25 height 9
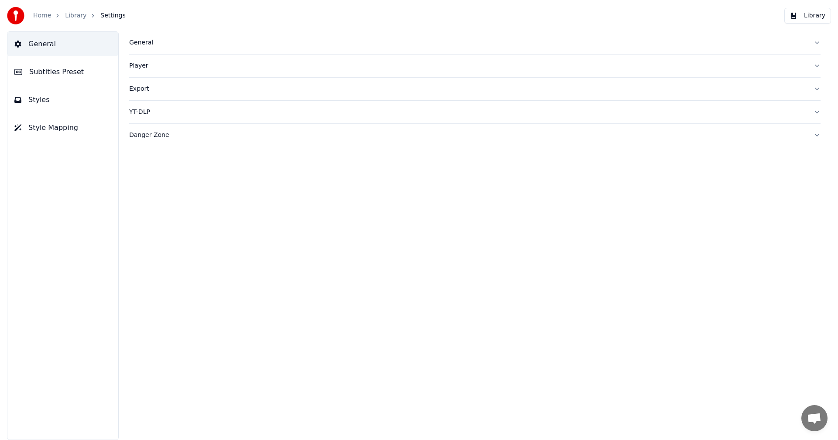
click at [142, 39] on div "General" at bounding box center [467, 42] width 677 height 9
click at [464, 151] on div "Dark Mode Library Folder ******** Change Reset Sync Model AudioShakeAI Separate…" at bounding box center [474, 124] width 691 height 141
click at [40, 14] on link "Home" at bounding box center [42, 15] width 18 height 9
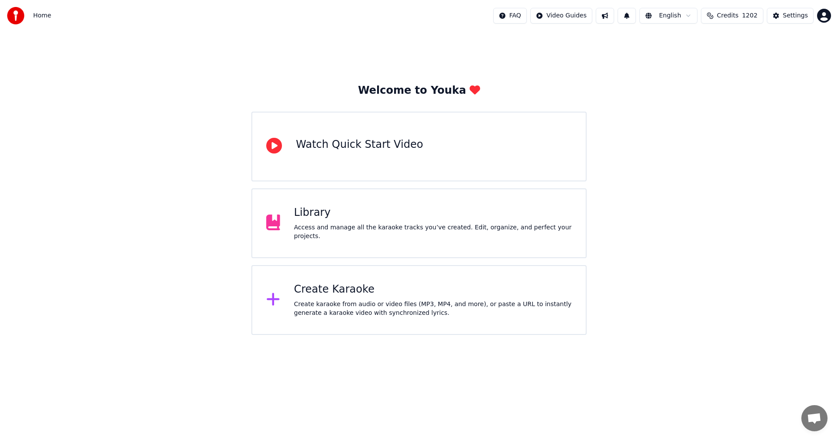
click at [316, 298] on div "Create Karaoke Create karaoke from audio or video files (MP3, MP4, and more), o…" at bounding box center [433, 300] width 278 height 35
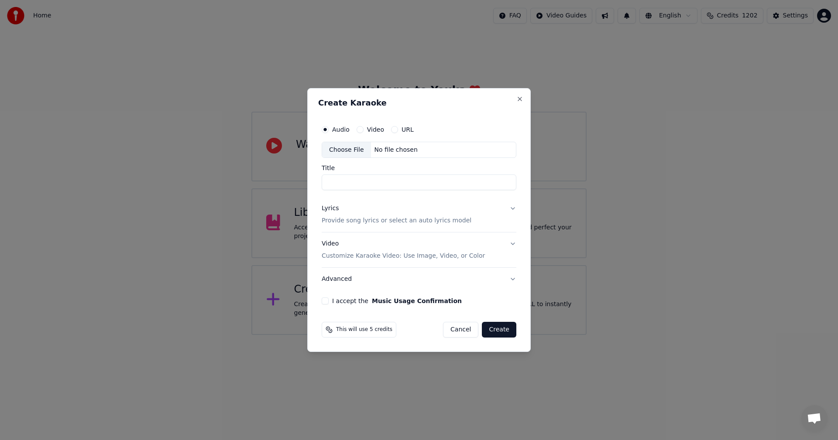
click at [346, 148] on div "Choose File" at bounding box center [346, 150] width 49 height 16
type input "**********"
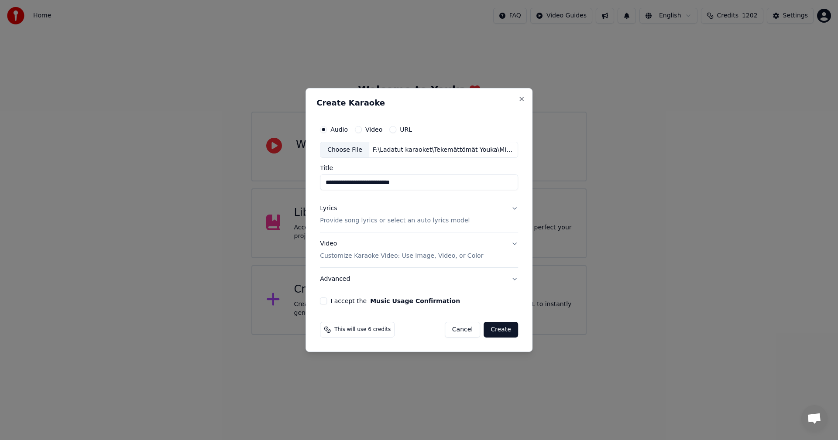
click at [514, 208] on button "Lyrics Provide song lyrics or select an auto lyrics model" at bounding box center [419, 215] width 198 height 35
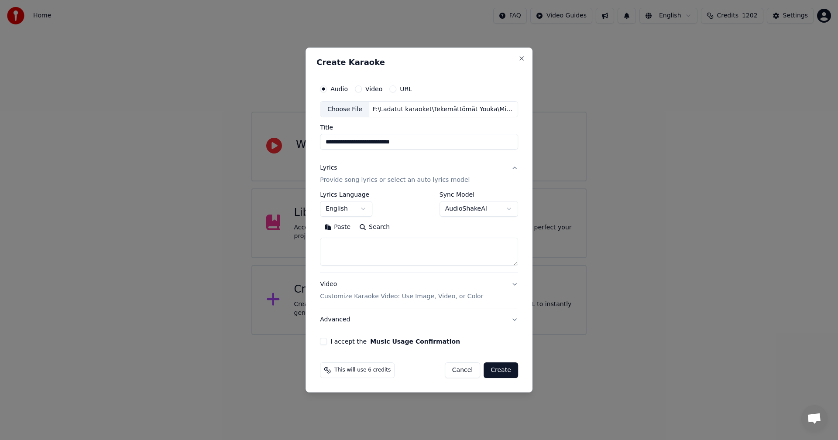
click at [346, 229] on button "Paste" at bounding box center [337, 228] width 35 height 14
click at [365, 210] on body "**********" at bounding box center [419, 167] width 838 height 335
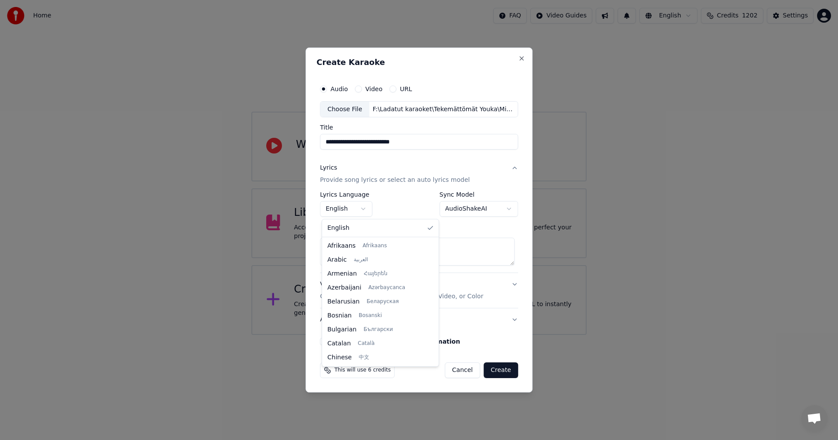
type textarea "**********"
select select "**"
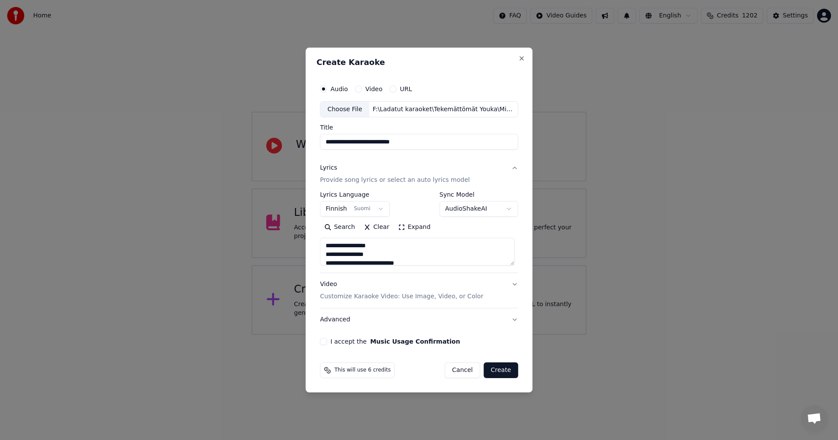
click at [324, 343] on button "I accept the Music Usage Confirmation" at bounding box center [323, 341] width 7 height 7
click at [504, 373] on button "Create" at bounding box center [500, 371] width 34 height 16
type textarea "**********"
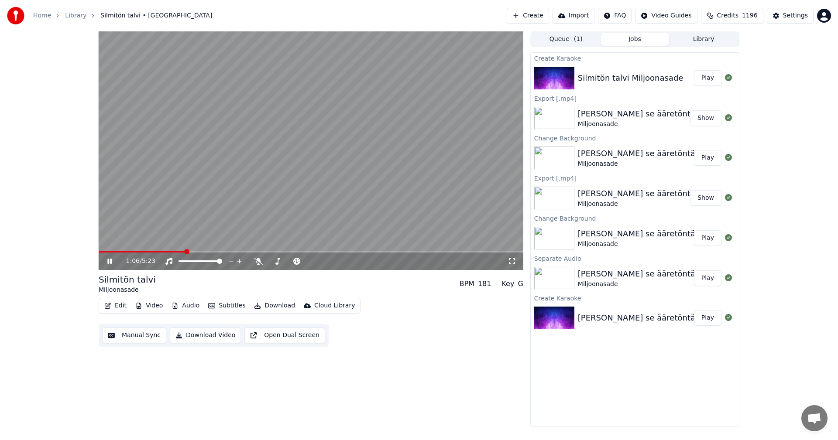
click at [110, 262] on icon at bounding box center [116, 261] width 21 height 7
click at [110, 262] on icon at bounding box center [109, 261] width 5 height 6
click at [259, 261] on icon at bounding box center [258, 261] width 9 height 7
click at [109, 259] on icon at bounding box center [109, 261] width 4 height 5
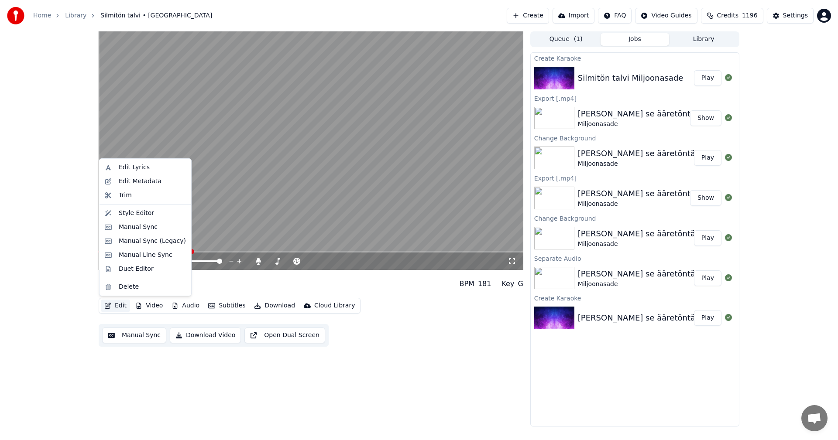
click at [120, 304] on button "Edit" at bounding box center [115, 306] width 29 height 12
click at [138, 243] on div "Manual Sync (Legacy)" at bounding box center [152, 241] width 67 height 9
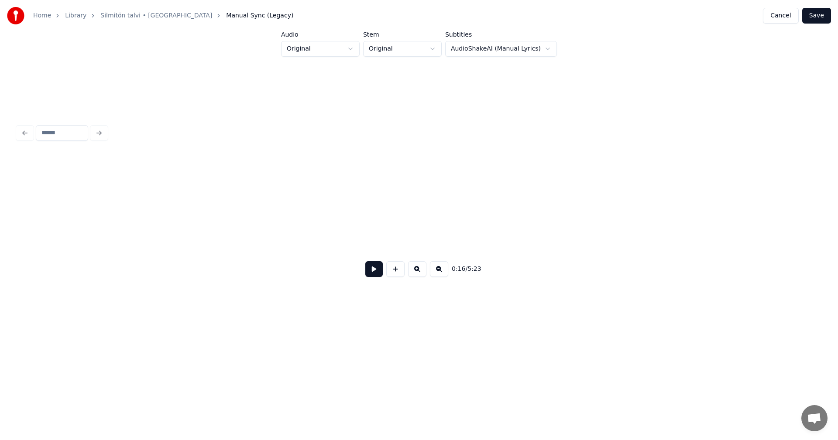
scroll to position [0, 2803]
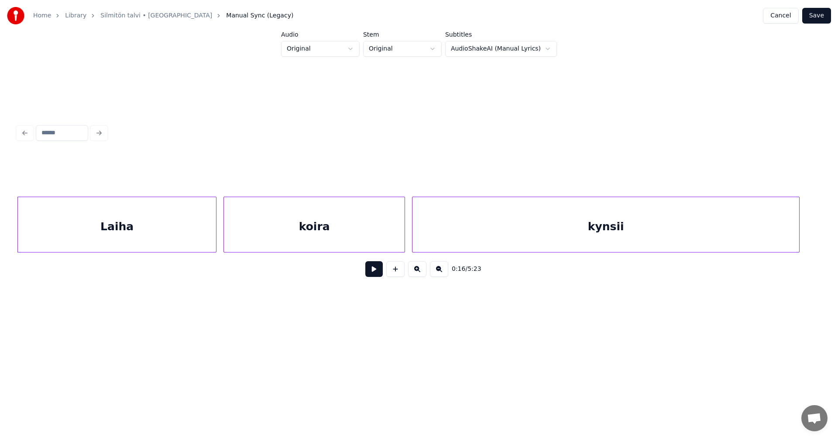
click at [380, 272] on button at bounding box center [373, 269] width 17 height 16
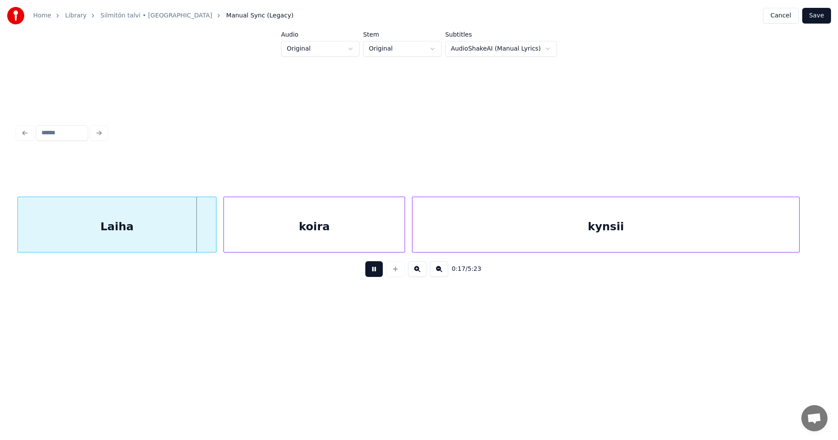
drag, startPoint x: 374, startPoint y: 271, endPoint x: 327, endPoint y: 271, distance: 47.6
click at [373, 271] on button at bounding box center [373, 269] width 17 height 16
click at [209, 239] on div at bounding box center [208, 224] width 3 height 55
click at [393, 235] on div at bounding box center [394, 224] width 3 height 55
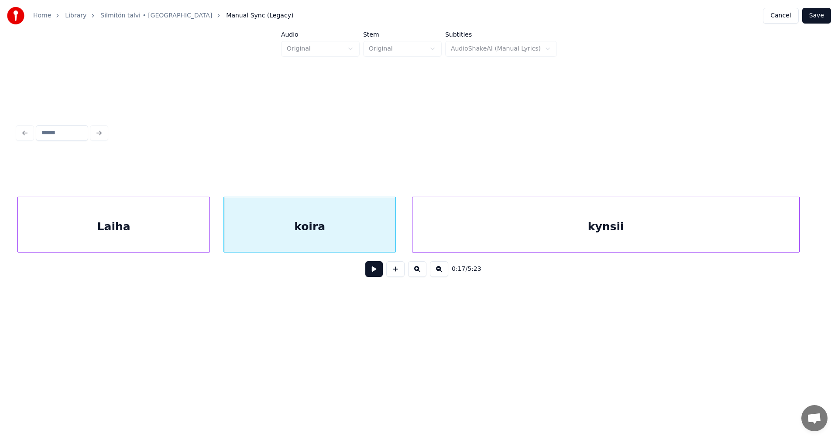
click at [373, 272] on button at bounding box center [373, 269] width 17 height 16
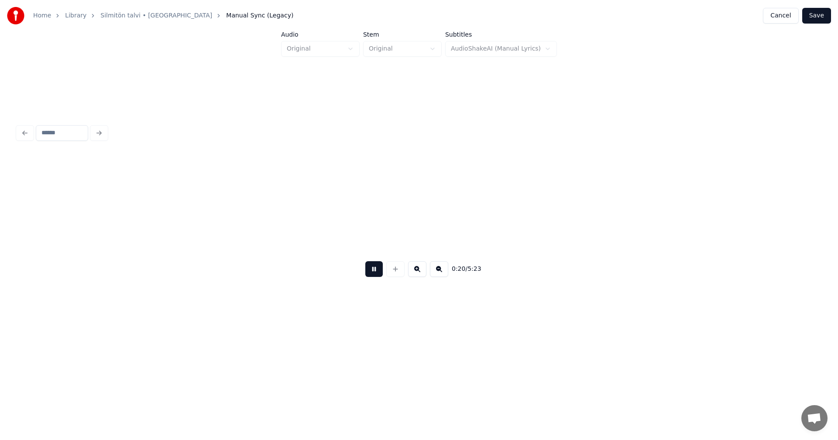
scroll to position [0, 3607]
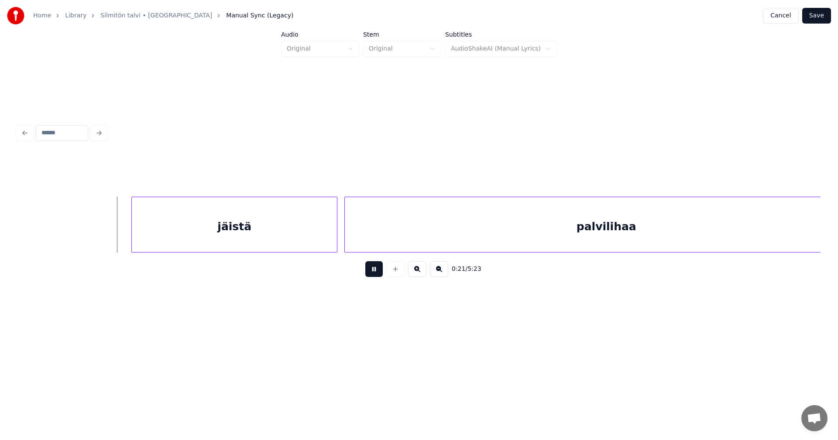
drag, startPoint x: 373, startPoint y: 272, endPoint x: 330, endPoint y: 264, distance: 44.0
click at [371, 271] on button at bounding box center [373, 269] width 17 height 16
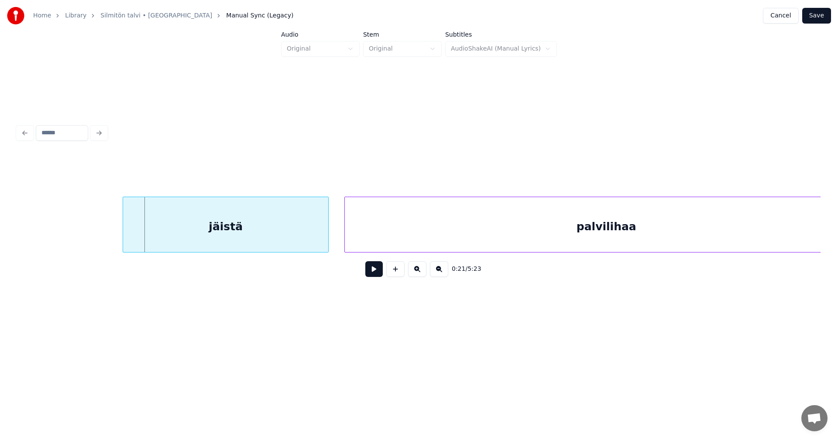
click at [278, 238] on div "jäistä" at bounding box center [225, 226] width 205 height 59
click at [116, 237] on div at bounding box center [116, 224] width 3 height 55
click at [374, 273] on button at bounding box center [373, 269] width 17 height 16
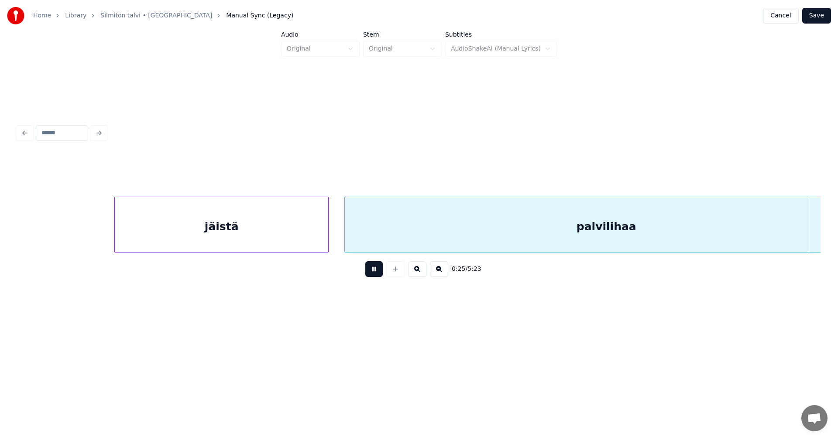
scroll to position [0, 4413]
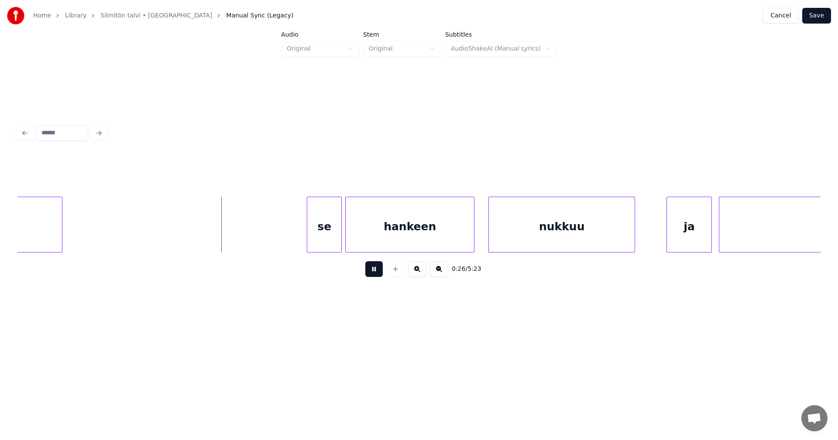
drag, startPoint x: 374, startPoint y: 272, endPoint x: 312, endPoint y: 262, distance: 63.3
click at [361, 265] on div "0:26 / 5:23" at bounding box center [418, 269] width 789 height 19
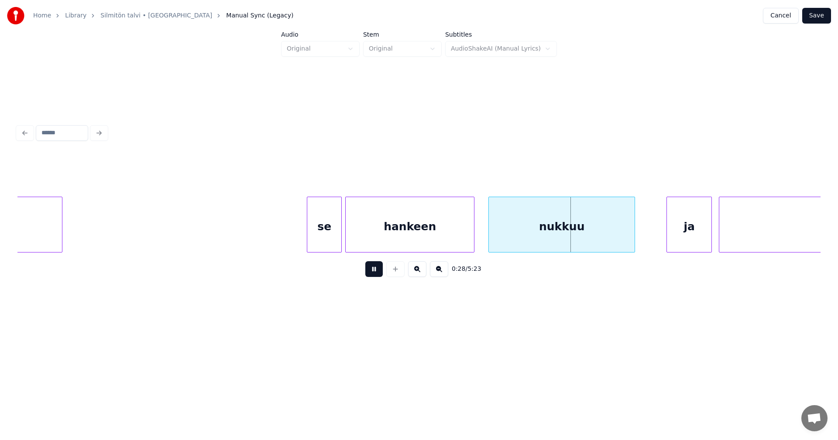
drag, startPoint x: 374, startPoint y: 273, endPoint x: 363, endPoint y: 262, distance: 15.4
click at [372, 271] on button at bounding box center [373, 269] width 17 height 16
click at [329, 247] on div "se" at bounding box center [321, 226] width 34 height 59
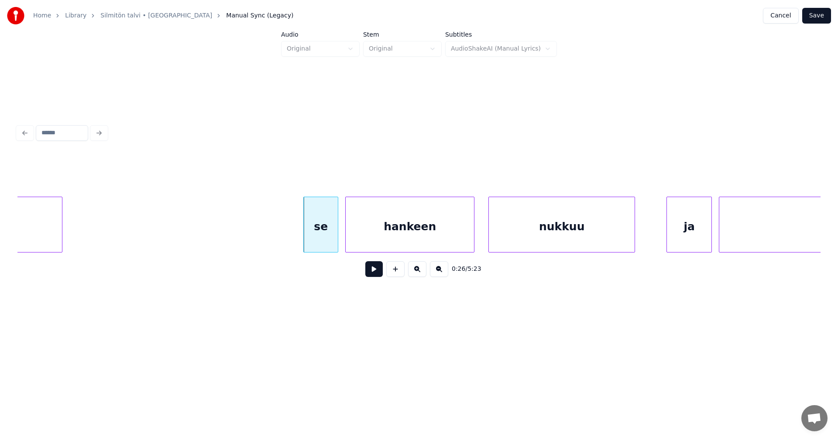
click at [373, 274] on button at bounding box center [373, 269] width 17 height 16
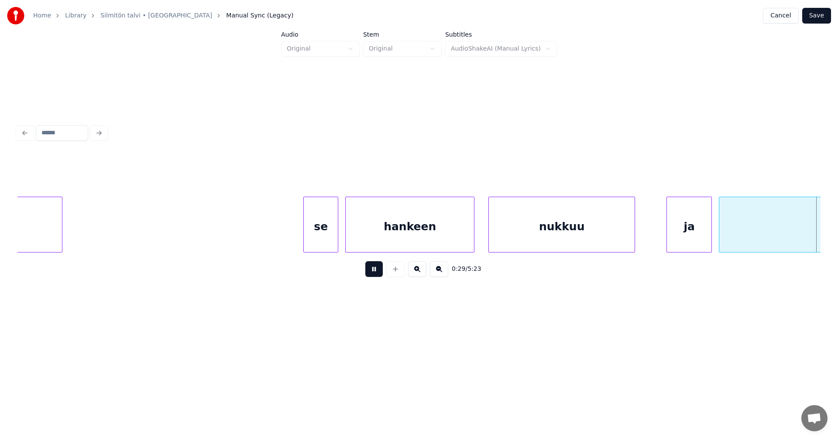
scroll to position [0, 5217]
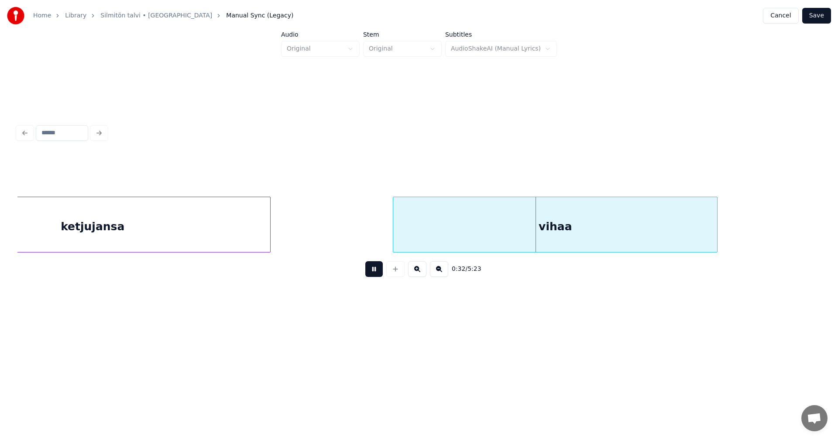
drag, startPoint x: 373, startPoint y: 275, endPoint x: 353, endPoint y: 269, distance: 21.1
click at [371, 274] on button at bounding box center [373, 269] width 17 height 16
click at [256, 223] on div "ketjujansa" at bounding box center [92, 226] width 355 height 59
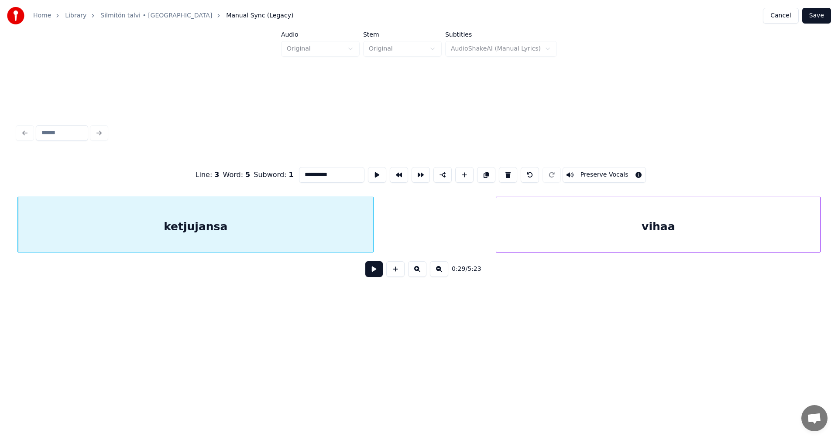
click at [516, 237] on div "vihaa" at bounding box center [658, 226] width 324 height 59
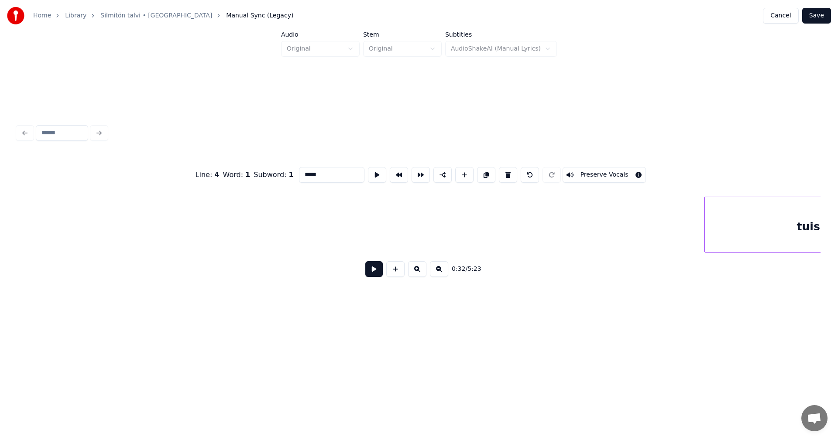
scroll to position [0, 6519]
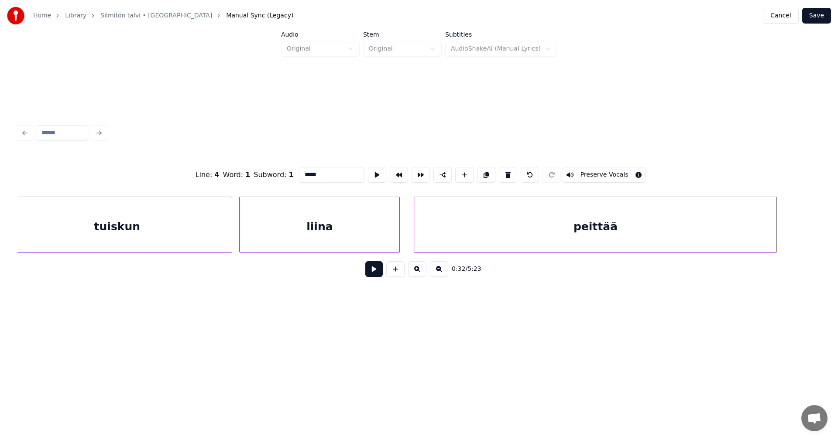
click at [168, 231] on div "tuiskun" at bounding box center [117, 226] width 230 height 59
type input "*******"
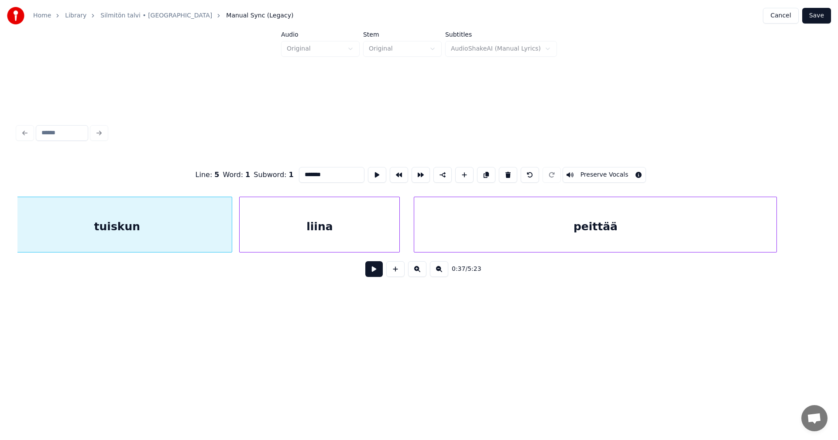
scroll to position [0, 6503]
click at [376, 276] on button at bounding box center [373, 269] width 17 height 16
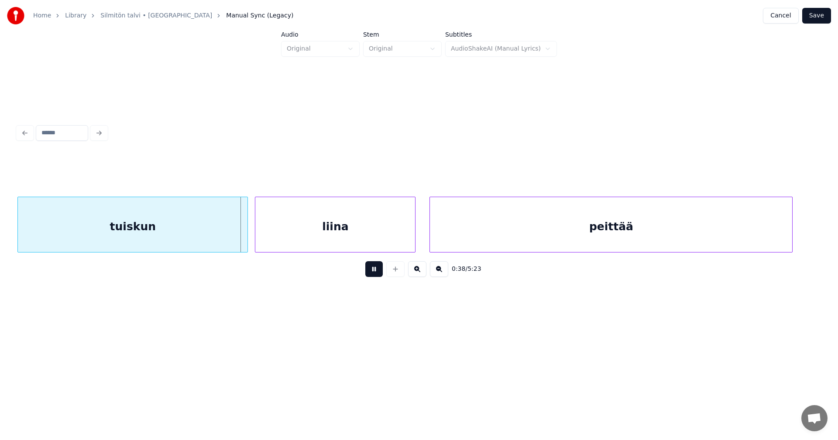
click at [371, 276] on button at bounding box center [373, 269] width 17 height 16
click at [370, 277] on button at bounding box center [373, 269] width 17 height 16
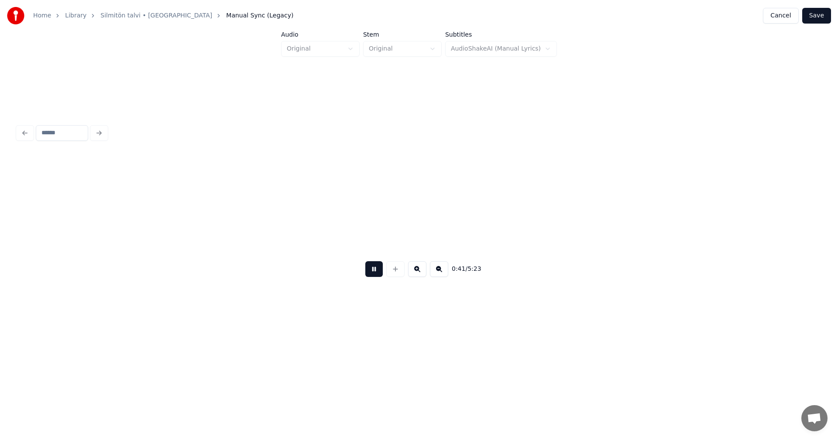
scroll to position [0, 7307]
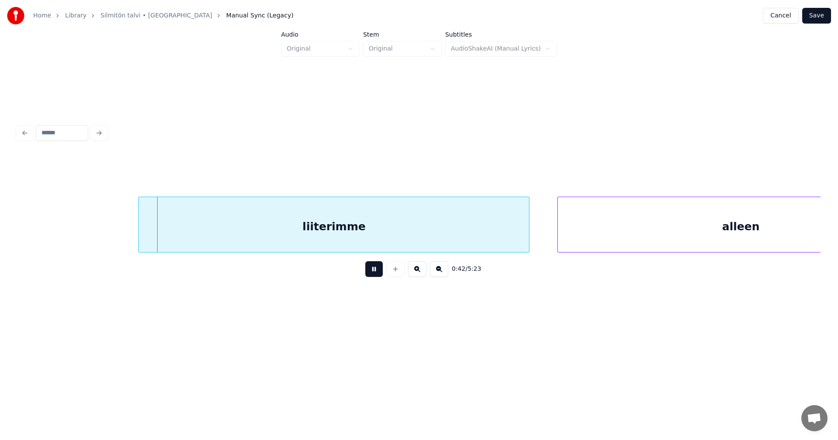
click at [370, 277] on button at bounding box center [373, 269] width 17 height 16
click at [369, 245] on div "liiterimme" at bounding box center [318, 226] width 390 height 59
click at [375, 271] on button at bounding box center [373, 269] width 17 height 16
click at [378, 271] on button at bounding box center [373, 269] width 17 height 16
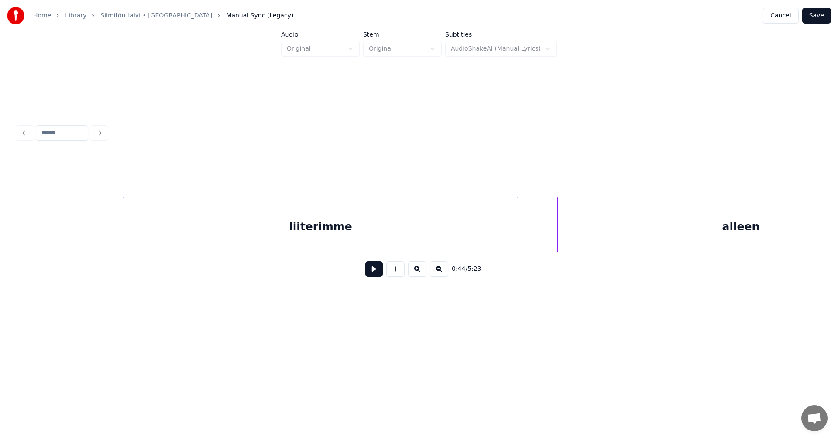
click at [516, 237] on div at bounding box center [516, 224] width 3 height 55
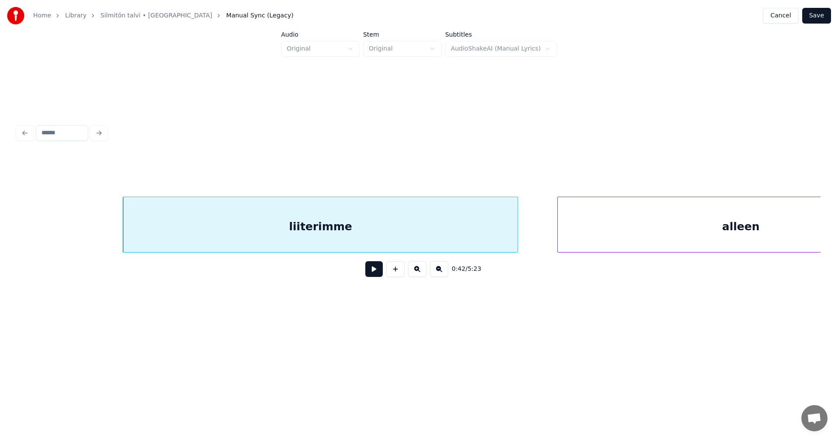
scroll to position [0, 7409]
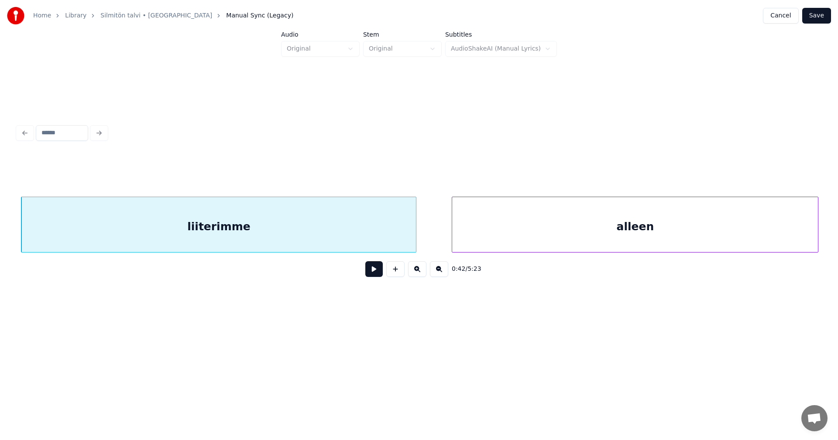
click at [607, 240] on div "alleen" at bounding box center [635, 226] width 366 height 59
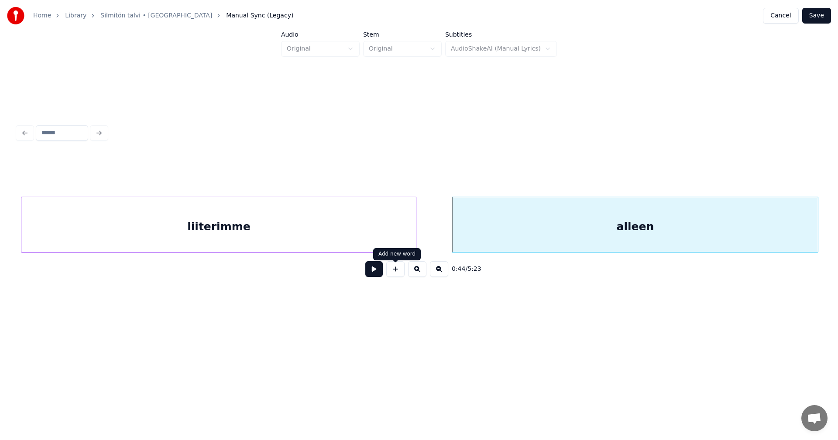
click at [373, 277] on button at bounding box center [373, 269] width 17 height 16
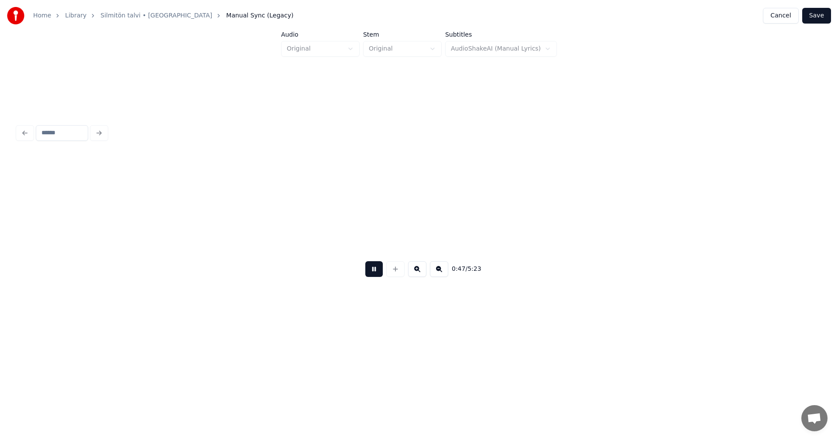
scroll to position [0, 8214]
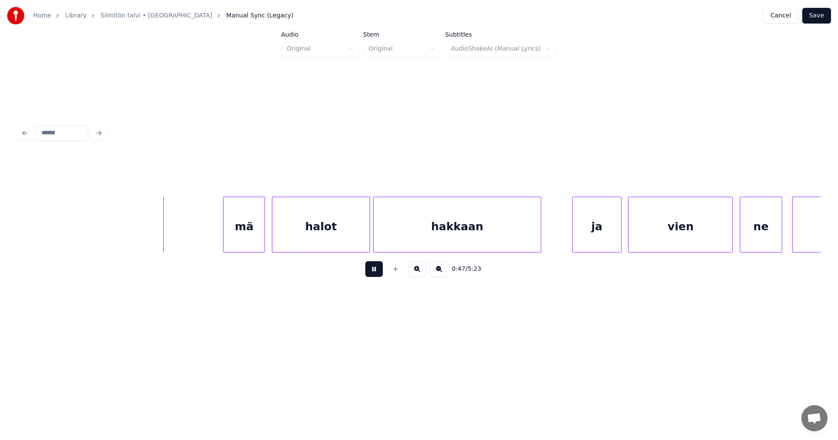
click at [373, 277] on button at bounding box center [373, 269] width 17 height 16
click at [236, 243] on div "mä" at bounding box center [236, 226] width 41 height 59
click at [212, 243] on div at bounding box center [212, 224] width 3 height 55
click at [345, 239] on div at bounding box center [345, 224] width 3 height 55
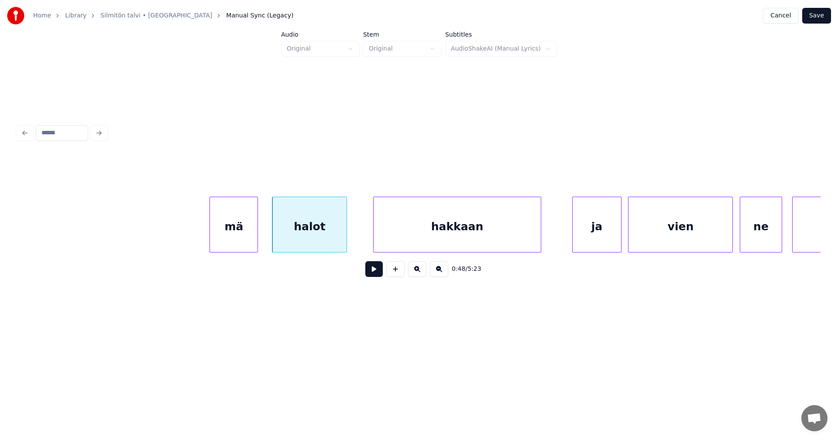
click at [254, 239] on div "mä" at bounding box center [234, 226] width 48 height 59
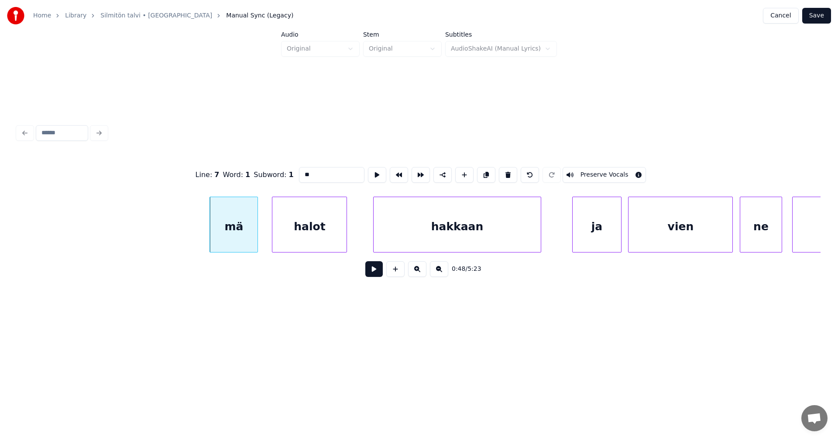
click at [373, 273] on button at bounding box center [373, 269] width 17 height 16
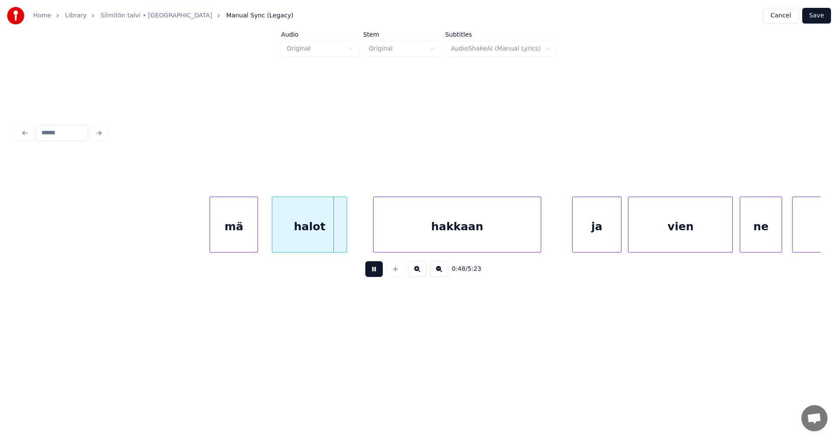
click at [373, 273] on button at bounding box center [373, 269] width 17 height 16
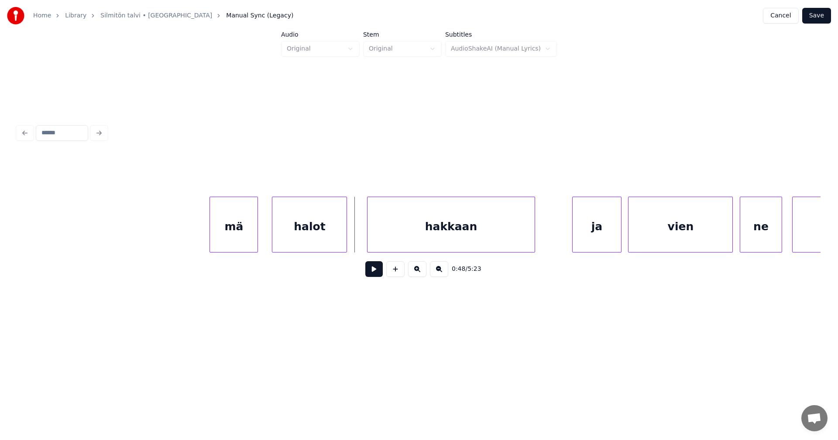
click at [416, 249] on div "mä halot hakkaan [PERSON_NAME] ne mun" at bounding box center [418, 225] width 803 height 56
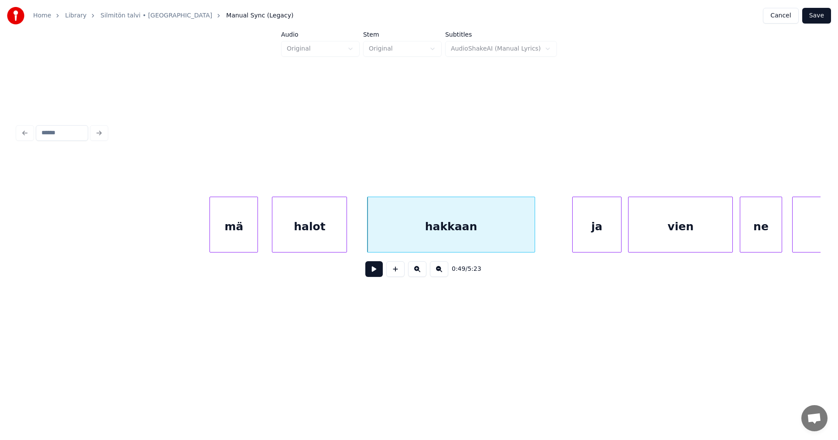
click at [377, 272] on button at bounding box center [373, 269] width 17 height 16
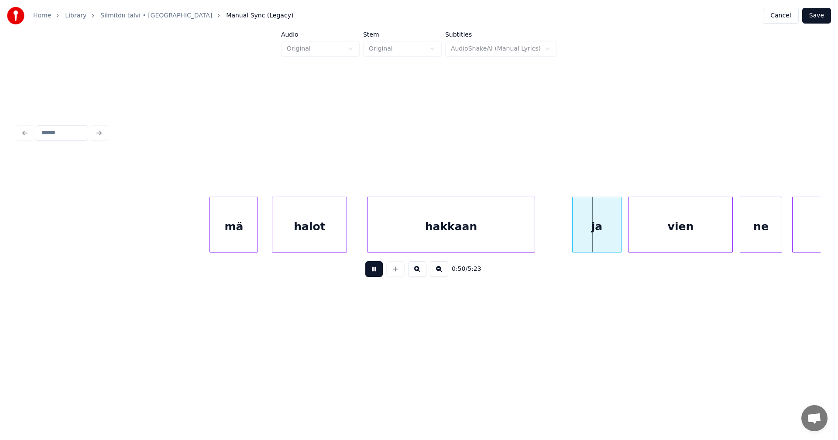
drag, startPoint x: 377, startPoint y: 272, endPoint x: 445, endPoint y: 264, distance: 69.3
click at [406, 272] on div "0:50 / 5:23" at bounding box center [418, 269] width 789 height 19
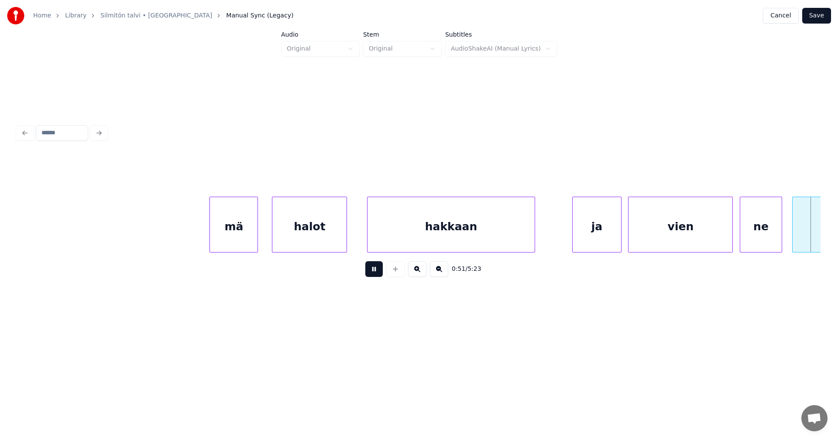
scroll to position [0, 9018]
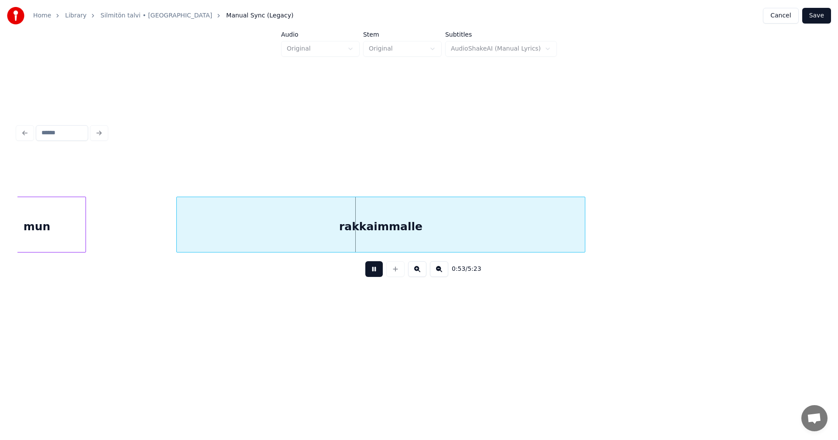
drag, startPoint x: 377, startPoint y: 274, endPoint x: 372, endPoint y: 271, distance: 5.3
click at [375, 271] on button at bounding box center [373, 269] width 17 height 16
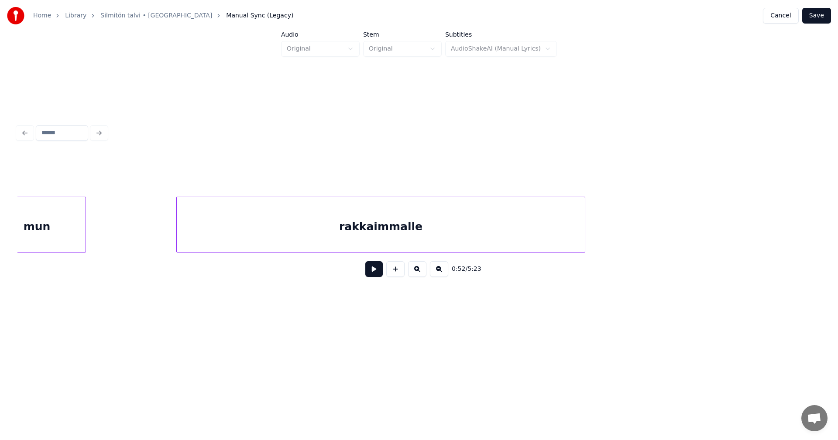
click at [370, 277] on button at bounding box center [373, 269] width 17 height 16
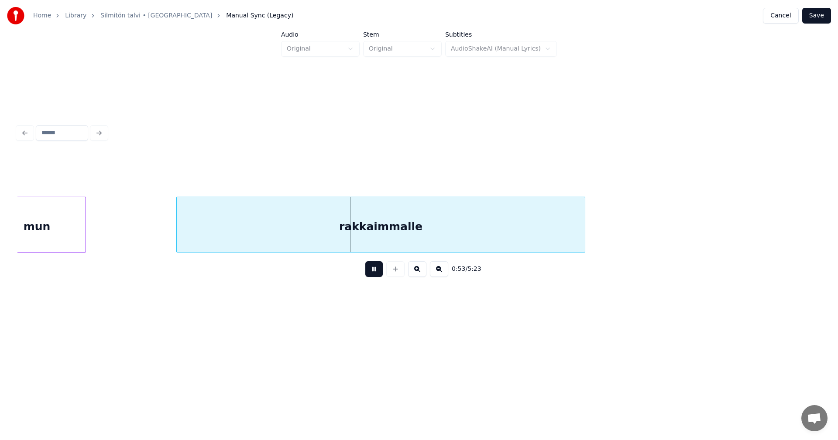
click at [374, 270] on button at bounding box center [373, 269] width 17 height 16
click at [168, 228] on div at bounding box center [169, 224] width 3 height 55
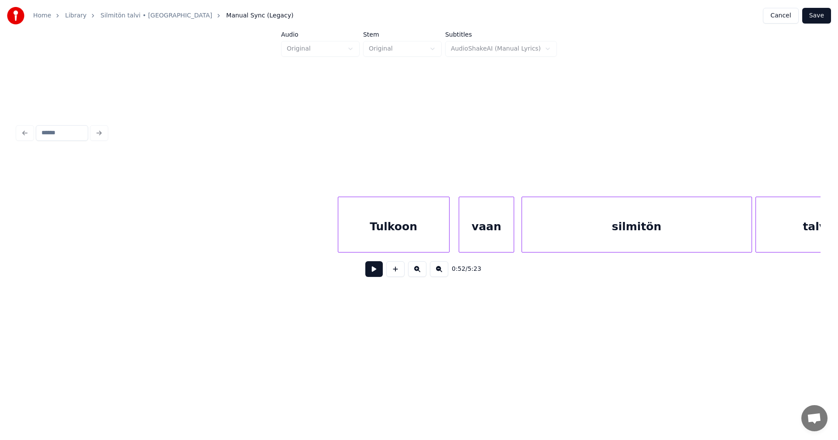
click at [399, 226] on div "Tulkoon" at bounding box center [393, 226] width 111 height 59
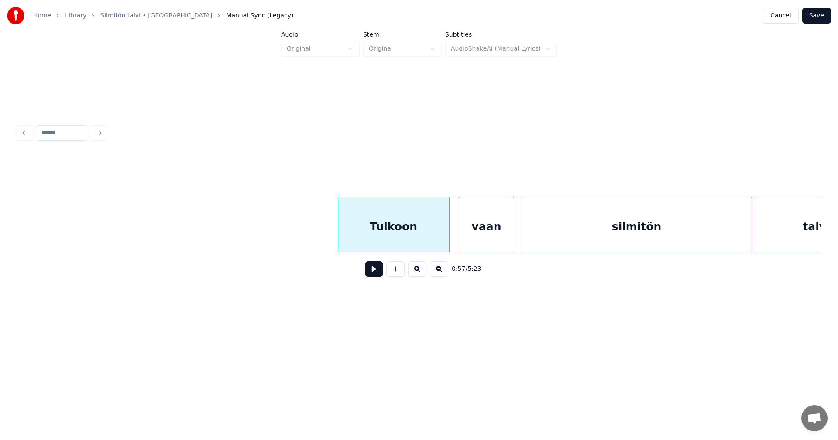
click at [374, 271] on button at bounding box center [373, 269] width 17 height 16
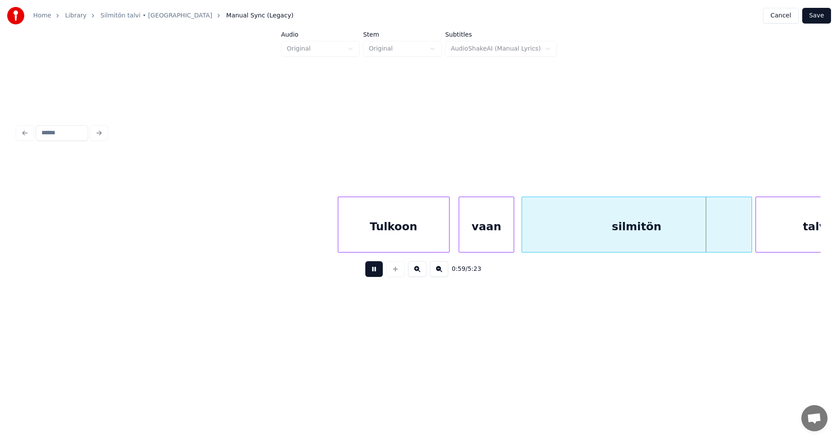
click at [374, 271] on button at bounding box center [373, 269] width 17 height 16
click at [742, 232] on div at bounding box center [743, 224] width 3 height 55
click at [371, 274] on button at bounding box center [373, 269] width 17 height 16
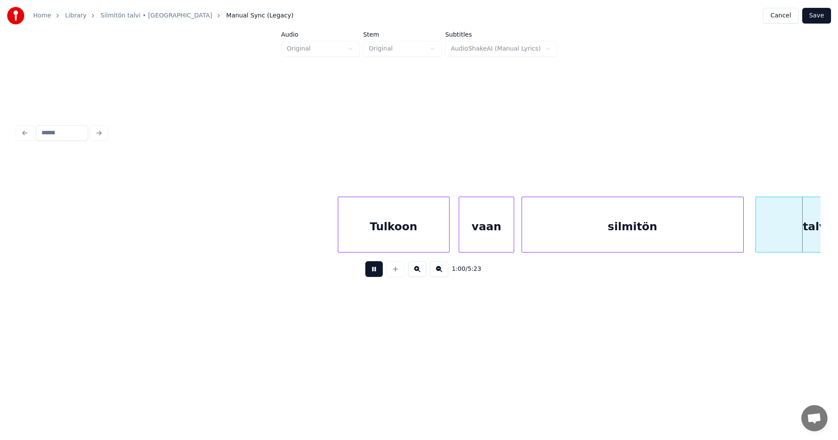
scroll to position [0, 10525]
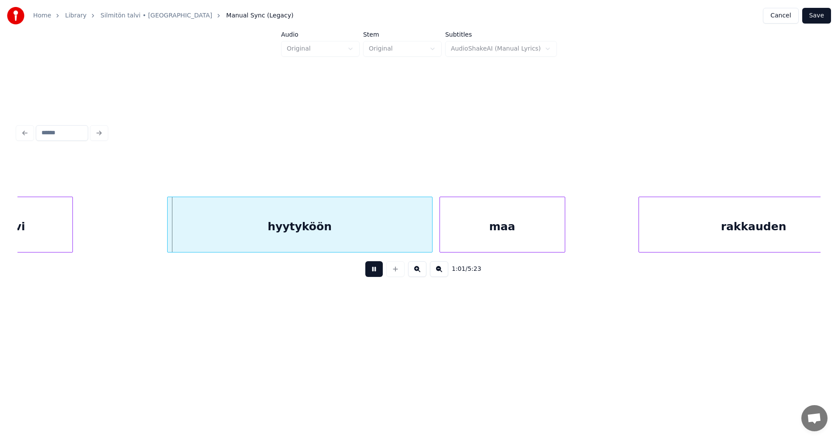
drag, startPoint x: 372, startPoint y: 274, endPoint x: 371, endPoint y: 270, distance: 4.4
click at [371, 270] on button at bounding box center [373, 269] width 17 height 16
click at [353, 242] on div "hyytyköön" at bounding box center [294, 226] width 264 height 59
click at [368, 273] on button at bounding box center [373, 269] width 17 height 16
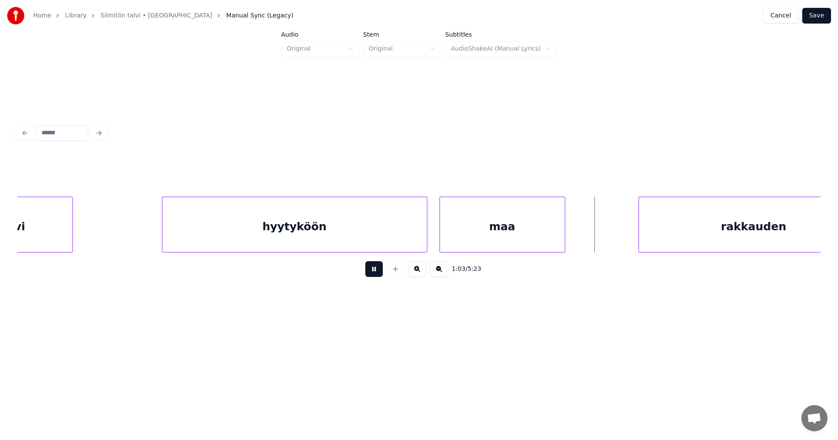
click at [375, 271] on button at bounding box center [373, 269] width 17 height 16
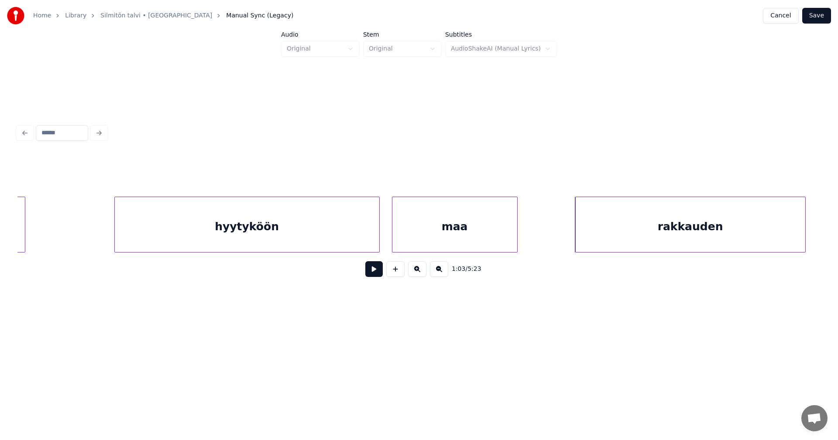
click at [667, 238] on div "rakkauden" at bounding box center [691, 226] width 230 height 59
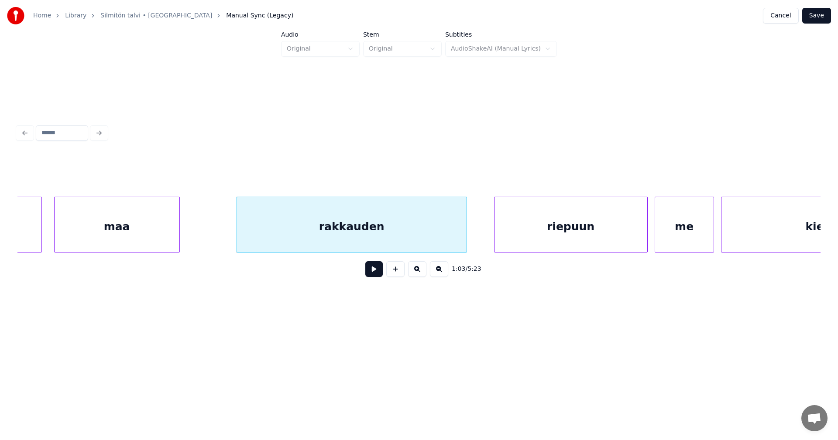
scroll to position [0, 10922]
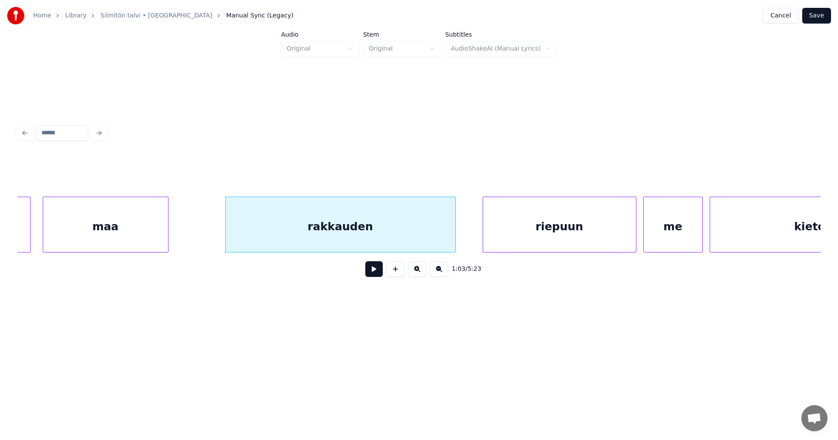
click at [374, 275] on button at bounding box center [373, 269] width 17 height 16
click at [374, 274] on button at bounding box center [373, 269] width 17 height 16
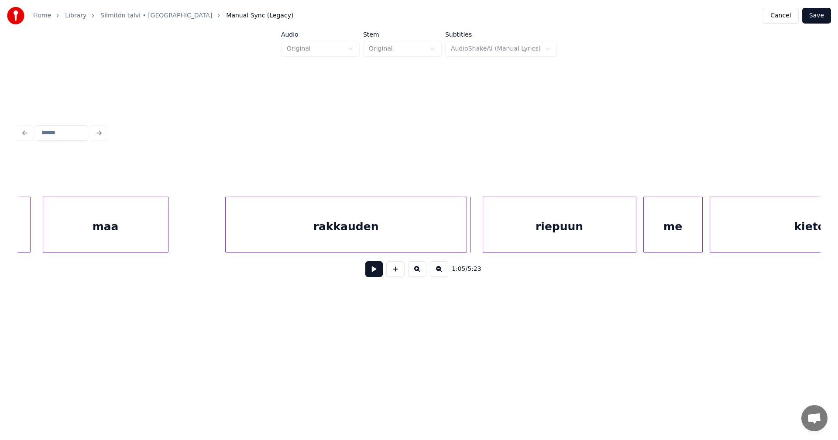
click at [465, 239] on div at bounding box center [465, 224] width 3 height 55
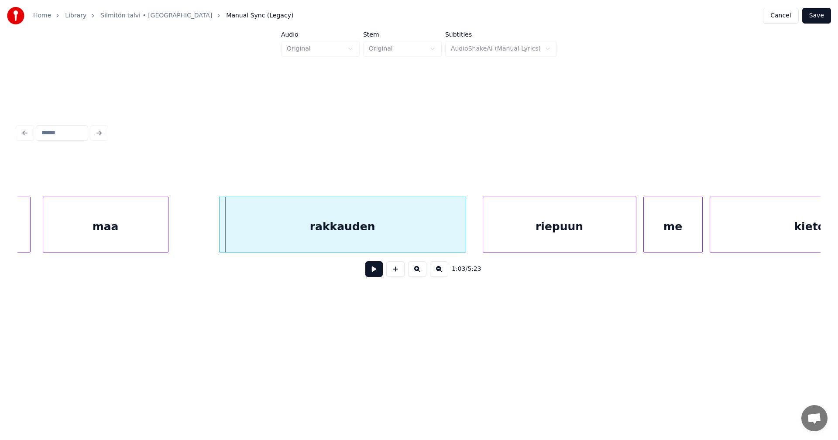
click at [220, 237] on div at bounding box center [220, 224] width 3 height 55
click at [381, 274] on button at bounding box center [373, 269] width 17 height 16
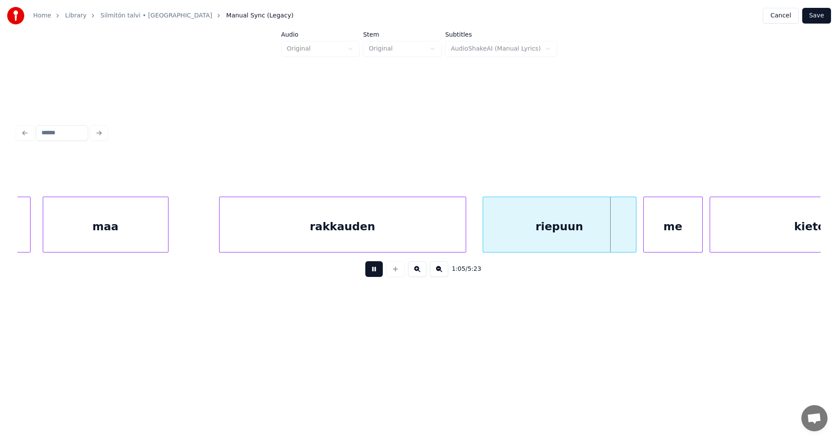
click at [380, 275] on button at bounding box center [373, 269] width 17 height 16
click at [380, 272] on button at bounding box center [373, 269] width 17 height 16
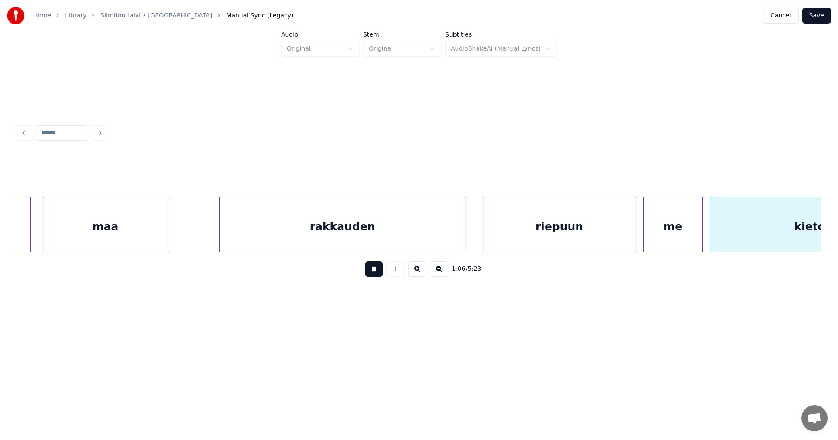
drag, startPoint x: 380, startPoint y: 272, endPoint x: 564, endPoint y: 249, distance: 185.1
click at [428, 269] on div "1:06 / 5:23" at bounding box center [418, 269] width 789 height 19
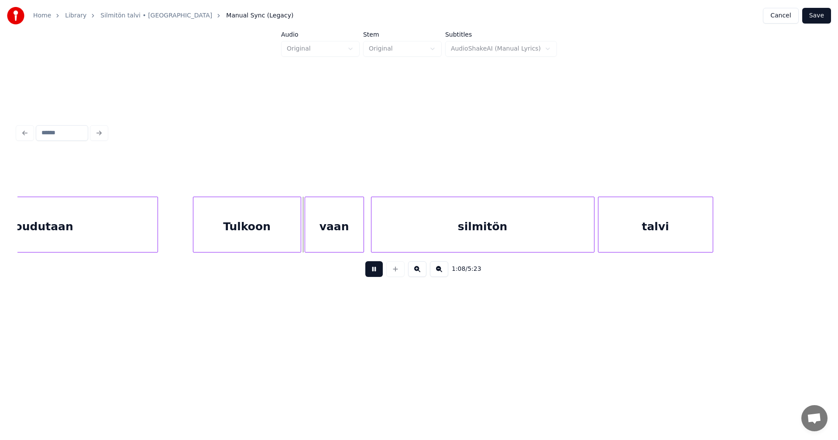
drag, startPoint x: 378, startPoint y: 271, endPoint x: 373, endPoint y: 264, distance: 8.0
click at [377, 267] on button at bounding box center [373, 269] width 17 height 16
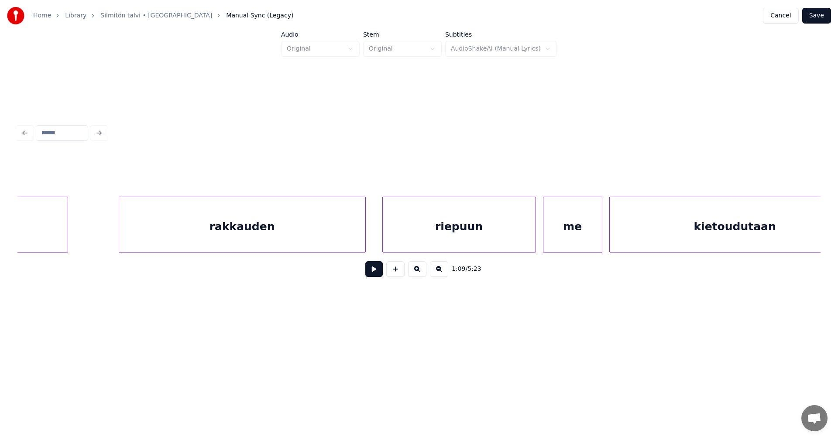
click at [552, 231] on div "me" at bounding box center [572, 226] width 58 height 59
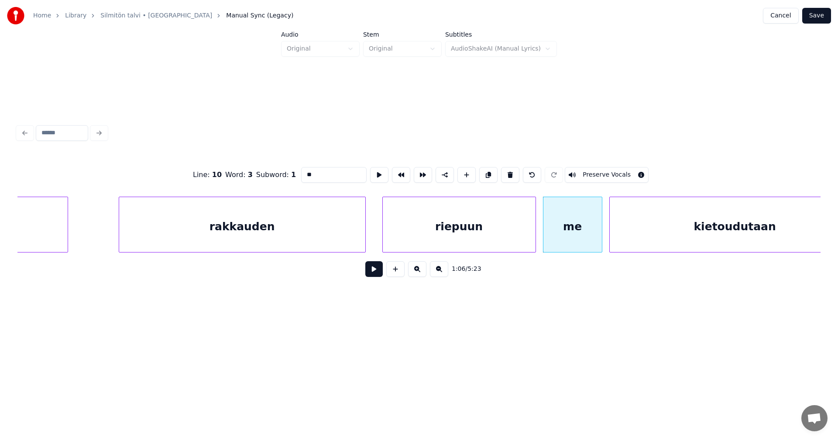
click at [375, 272] on button at bounding box center [373, 269] width 17 height 16
click at [375, 271] on button at bounding box center [373, 269] width 17 height 16
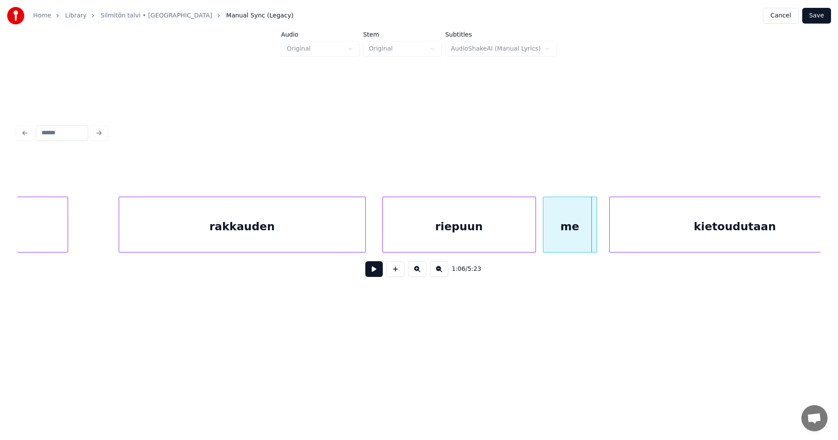
click at [595, 238] on div at bounding box center [595, 224] width 3 height 55
click at [373, 268] on button at bounding box center [373, 269] width 17 height 16
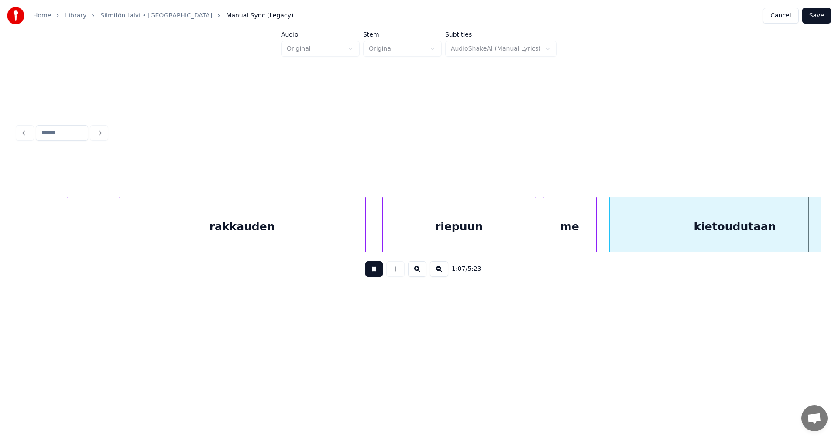
scroll to position [0, 11827]
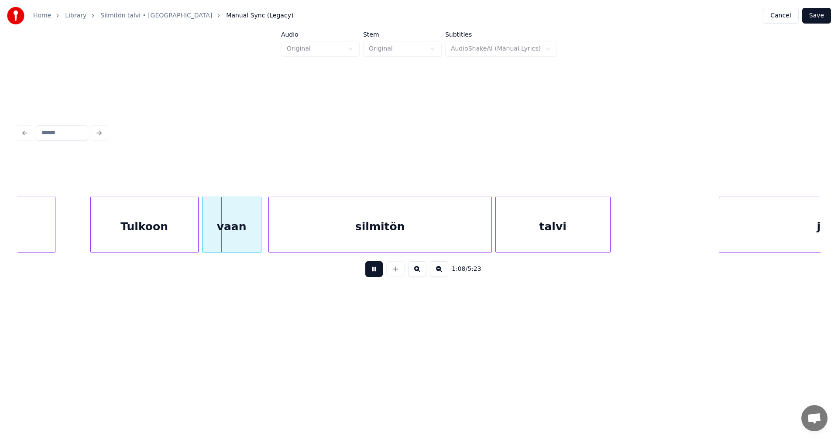
click at [369, 275] on button at bounding box center [373, 269] width 17 height 16
click at [193, 233] on div at bounding box center [193, 224] width 3 height 55
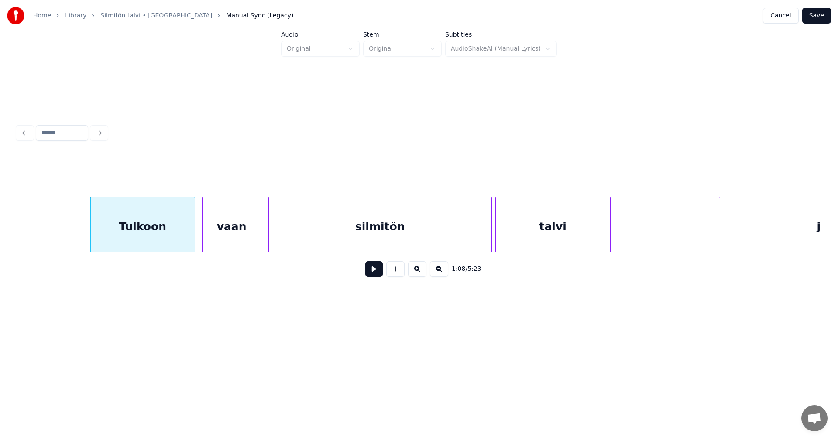
click at [372, 273] on button at bounding box center [373, 269] width 17 height 16
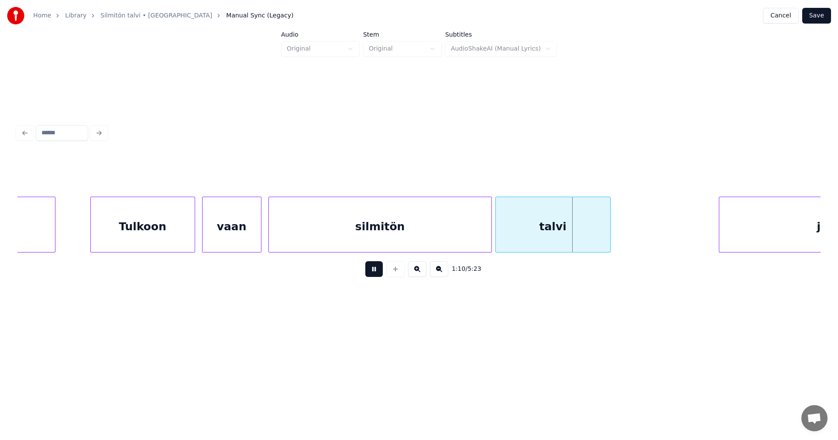
click at [372, 273] on button at bounding box center [373, 269] width 17 height 16
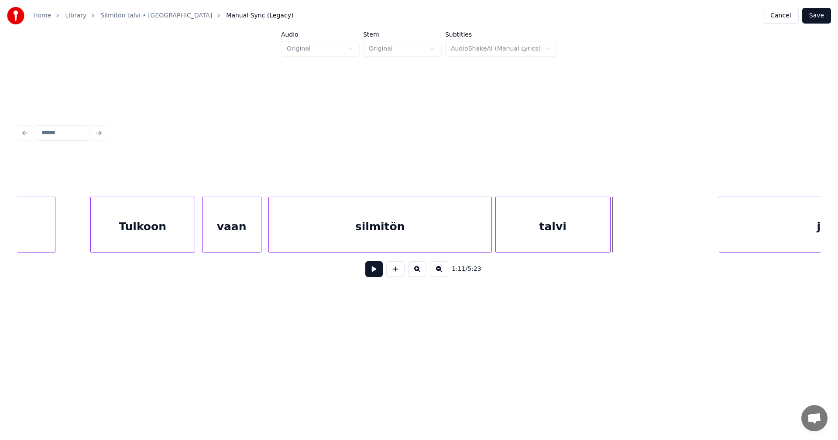
click at [372, 273] on button at bounding box center [373, 269] width 17 height 16
click at [372, 272] on button at bounding box center [373, 269] width 17 height 16
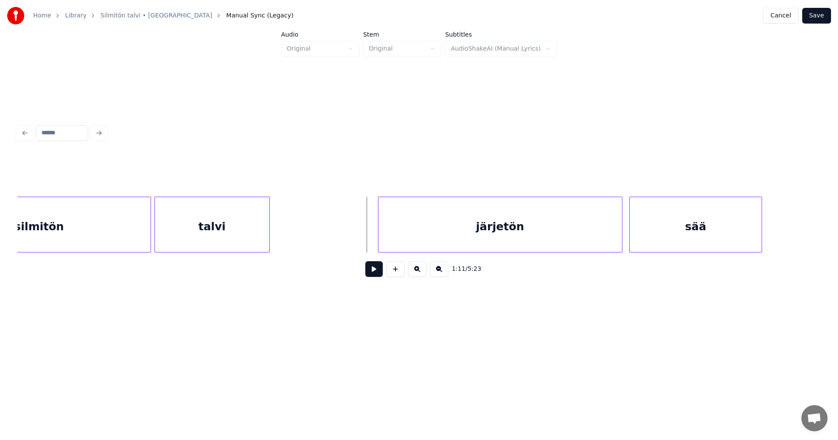
scroll to position [0, 12176]
click at [507, 241] on div "järjetön" at bounding box center [469, 226] width 243 height 59
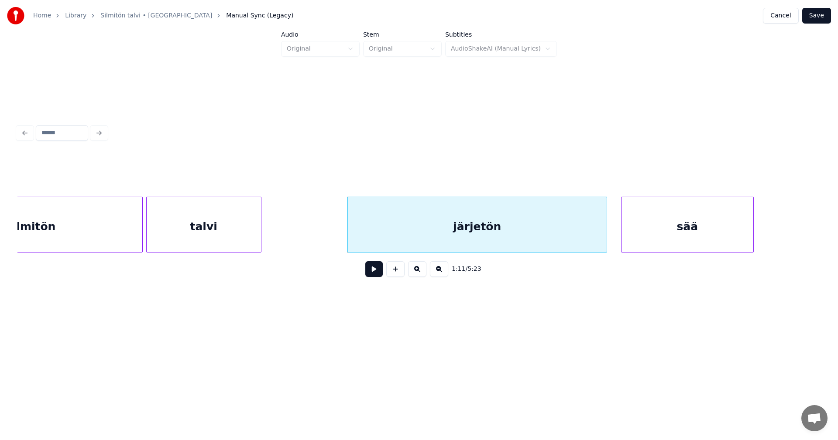
click at [605, 226] on div at bounding box center [605, 224] width 3 height 55
click at [374, 276] on button at bounding box center [373, 269] width 17 height 16
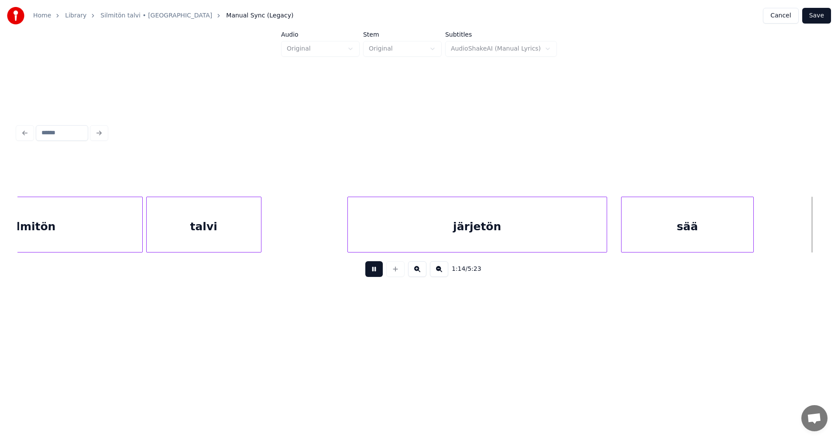
scroll to position [0, 12982]
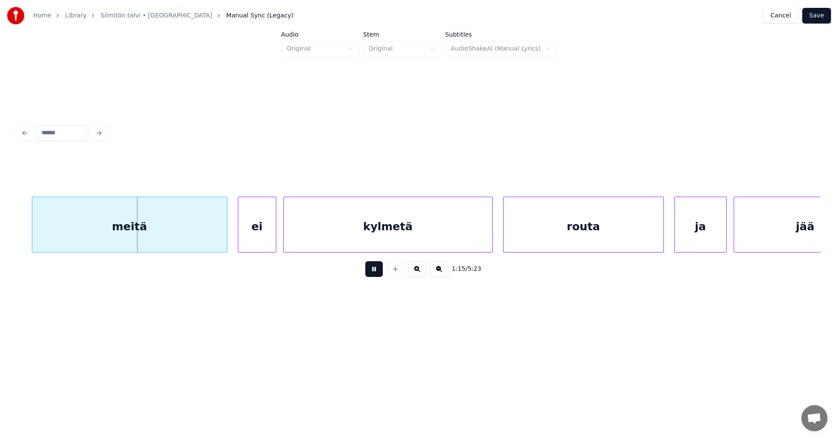
click at [374, 275] on button at bounding box center [373, 269] width 17 height 16
click at [131, 237] on div "meitä" at bounding box center [115, 226] width 195 height 59
click at [219, 235] on div at bounding box center [218, 224] width 3 height 55
click at [378, 271] on button at bounding box center [373, 269] width 17 height 16
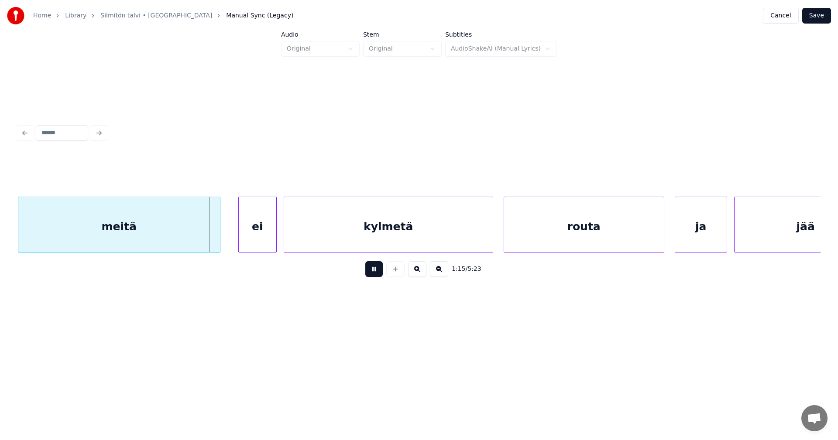
click at [377, 274] on button at bounding box center [373, 269] width 17 height 16
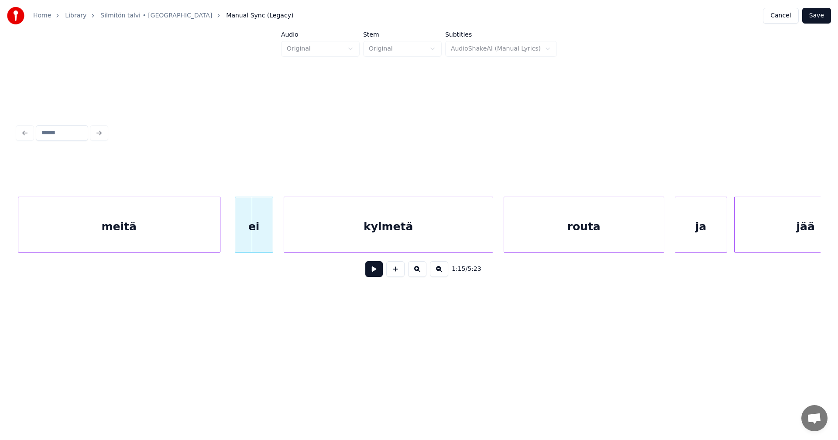
click at [264, 242] on div "ei" at bounding box center [254, 226] width 38 height 59
click at [376, 268] on button at bounding box center [373, 269] width 17 height 16
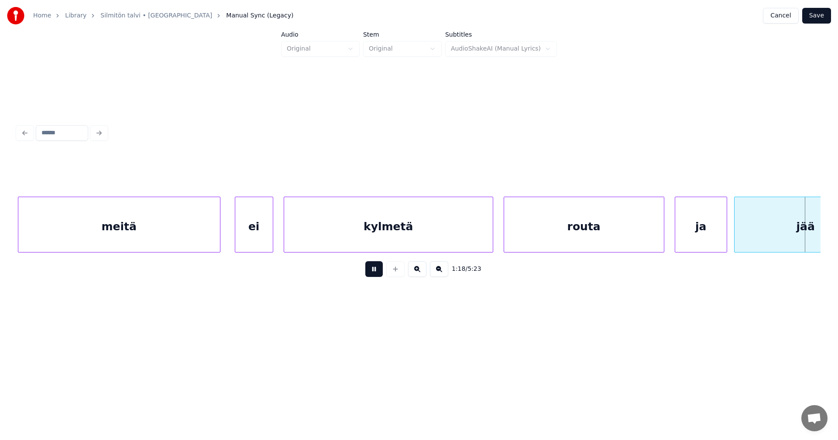
scroll to position [0, 13785]
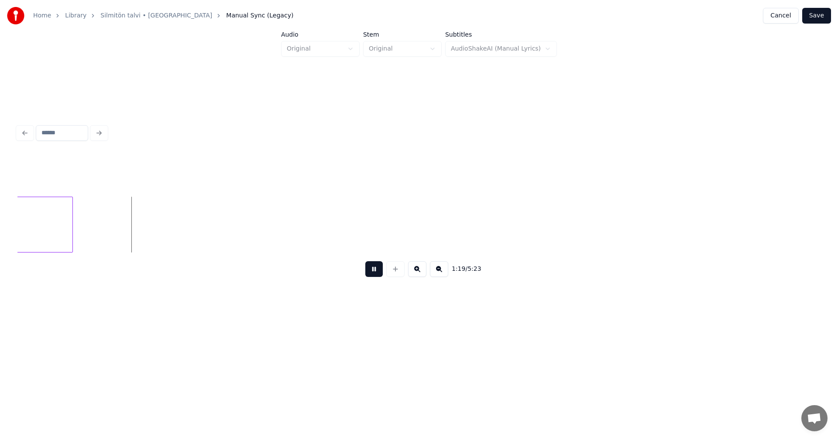
click at [376, 268] on button at bounding box center [373, 269] width 17 height 16
click at [821, 13] on button "Save" at bounding box center [816, 16] width 29 height 16
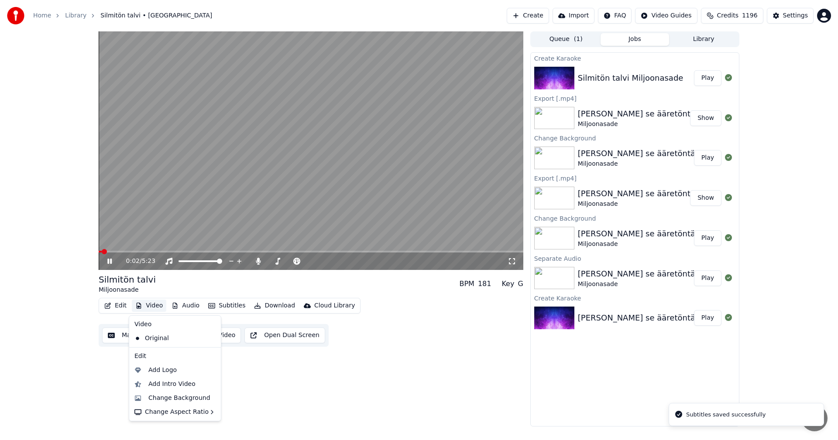
click at [156, 307] on button "Video" at bounding box center [149, 306] width 34 height 12
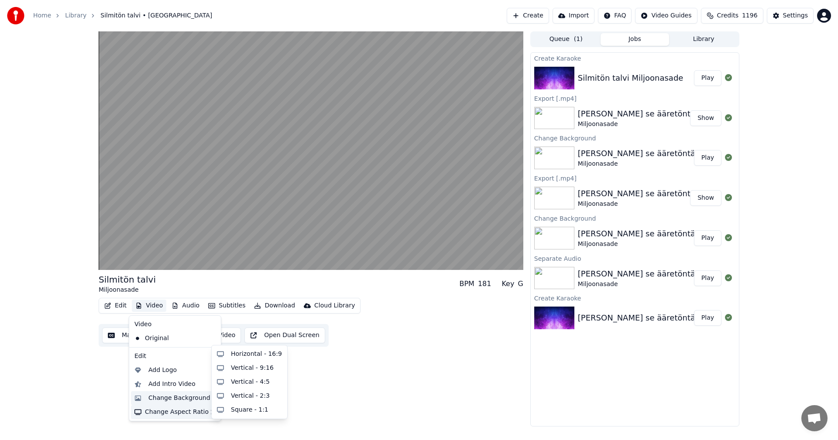
click at [187, 399] on div "Change Background" at bounding box center [179, 398] width 62 height 9
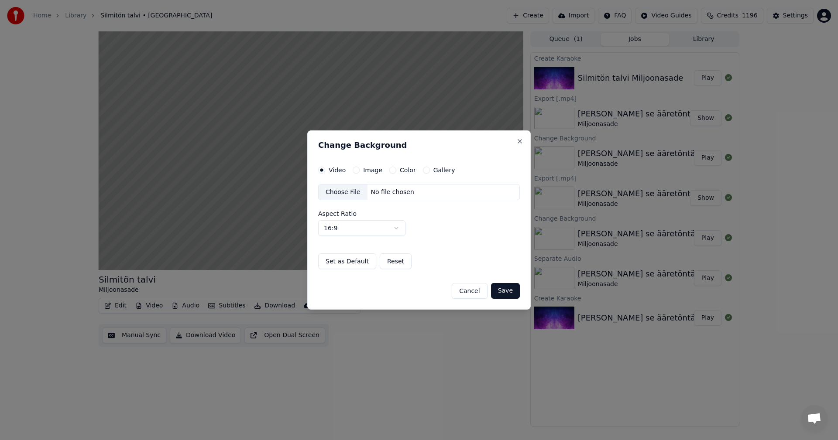
click at [356, 169] on button "Image" at bounding box center [356, 170] width 7 height 7
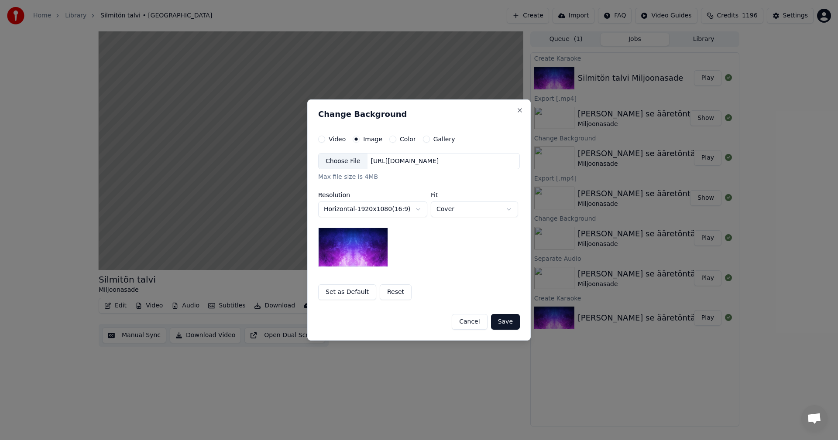
click at [349, 162] on div "Choose File" at bounding box center [343, 162] width 49 height 16
click at [504, 323] on button "Save" at bounding box center [505, 322] width 29 height 16
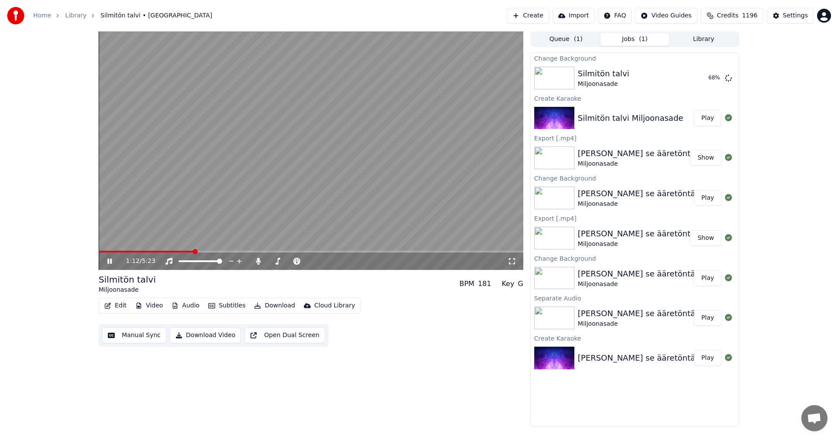
click at [110, 262] on icon at bounding box center [109, 261] width 4 height 5
click at [119, 307] on button "Edit" at bounding box center [115, 306] width 29 height 12
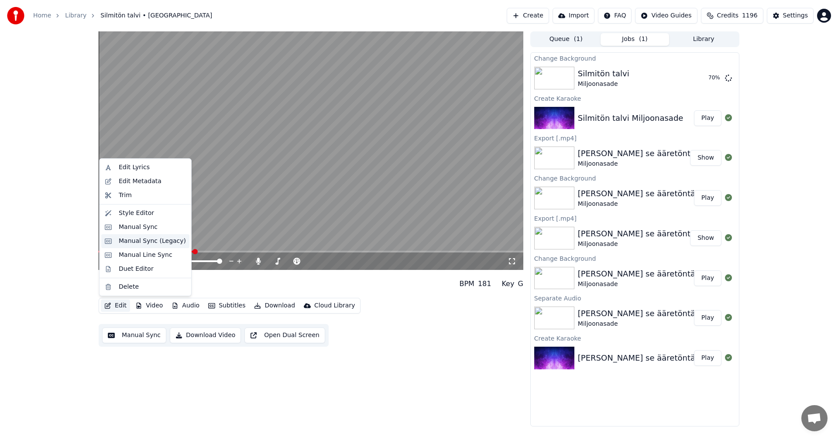
click at [137, 243] on div "Manual Sync (Legacy)" at bounding box center [152, 241] width 67 height 9
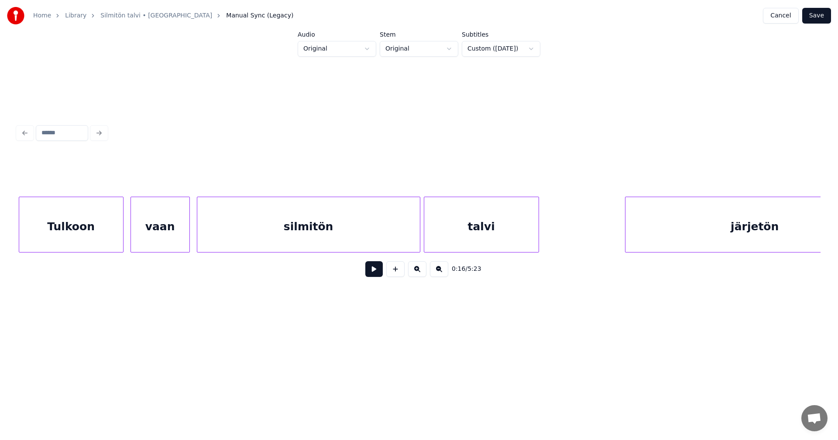
scroll to position [0, 11742]
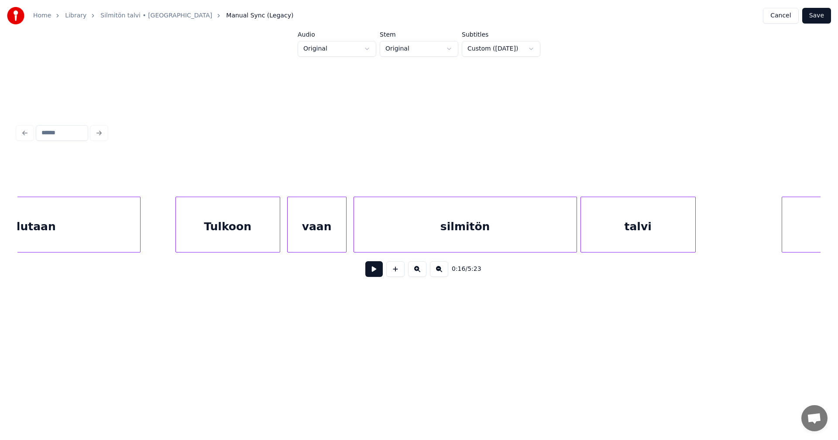
click at [202, 238] on div "Tulkoon" at bounding box center [228, 226] width 104 height 59
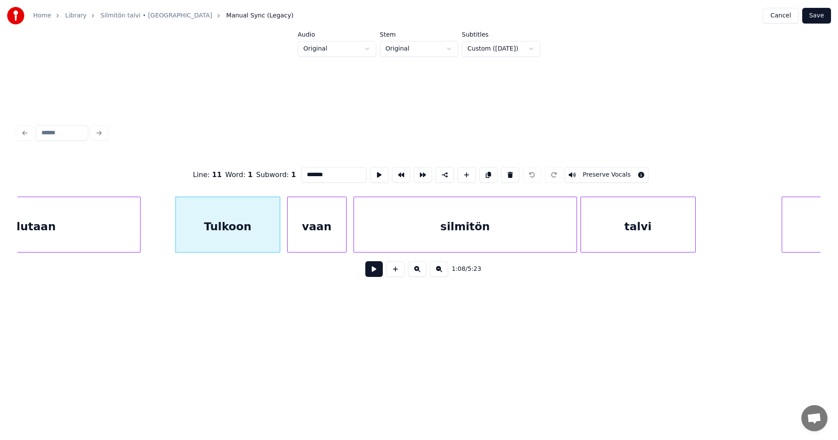
click at [307, 170] on input "*******" at bounding box center [333, 175] width 65 height 16
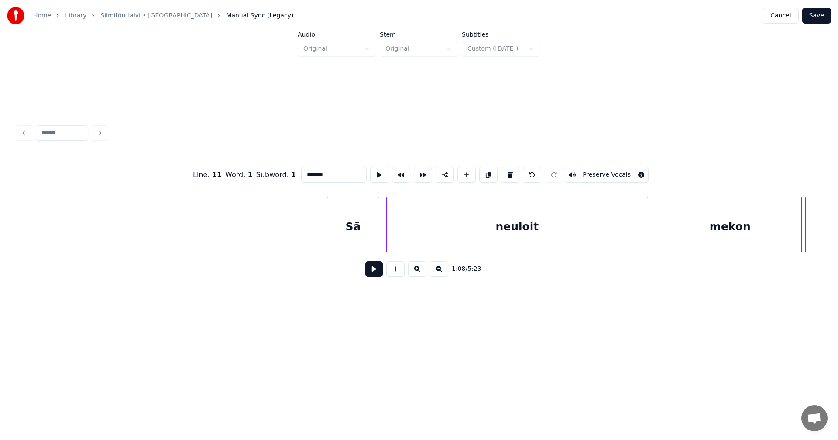
scroll to position [0, 15437]
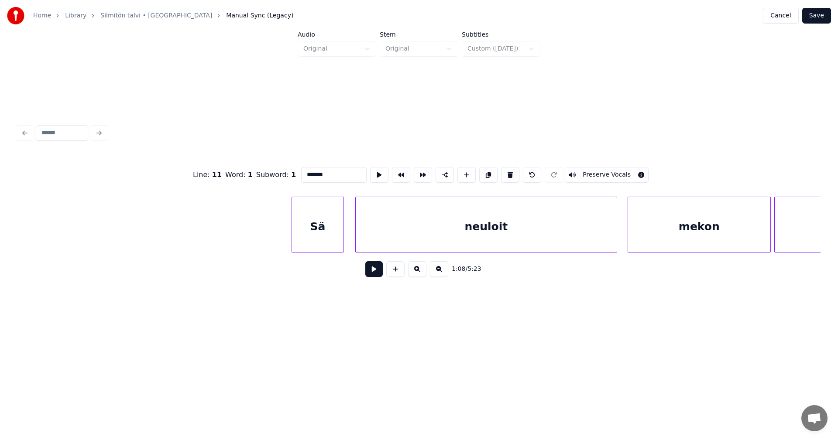
click at [308, 232] on div "Sä" at bounding box center [317, 226] width 51 height 59
click at [288, 230] on div at bounding box center [289, 224] width 3 height 55
click at [329, 236] on div "Sä" at bounding box center [315, 226] width 56 height 59
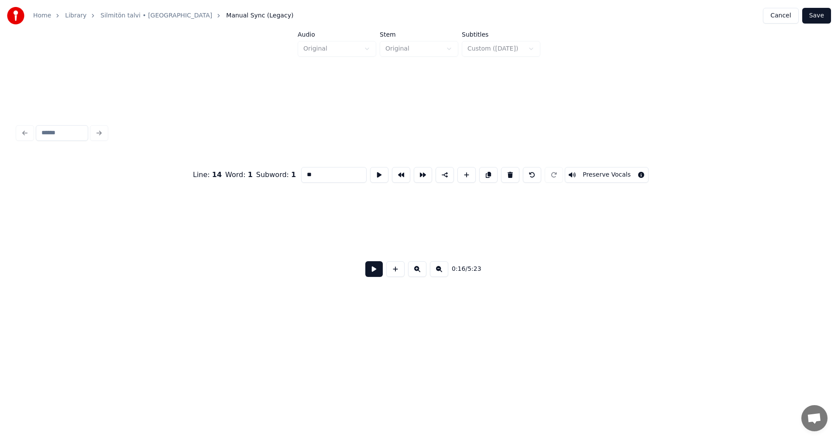
scroll to position [0, 2803]
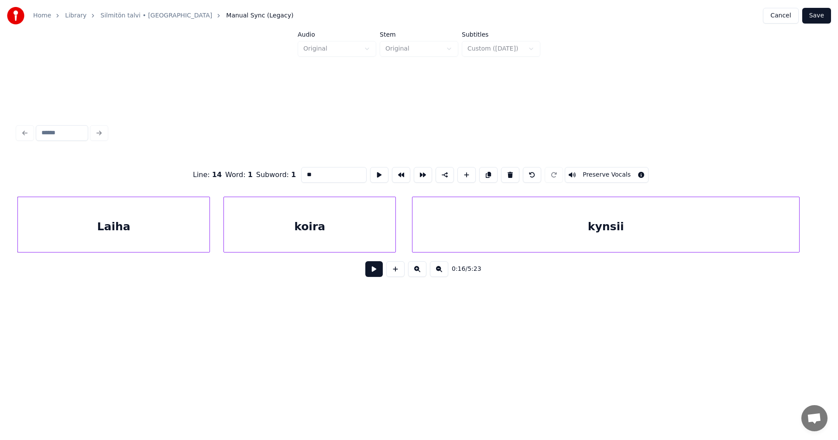
type input "**"
click at [816, 16] on button "Save" at bounding box center [816, 16] width 29 height 16
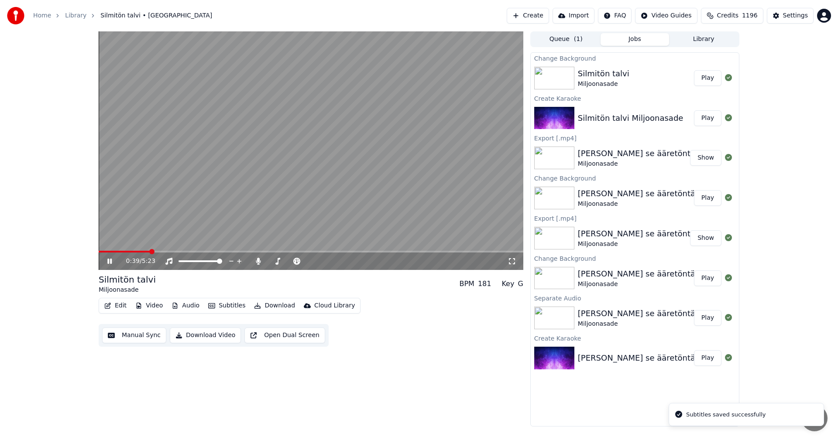
click at [150, 251] on span at bounding box center [311, 252] width 425 height 2
drag, startPoint x: 111, startPoint y: 260, endPoint x: 111, endPoint y: 267, distance: 7.4
click at [111, 261] on icon at bounding box center [109, 261] width 4 height 5
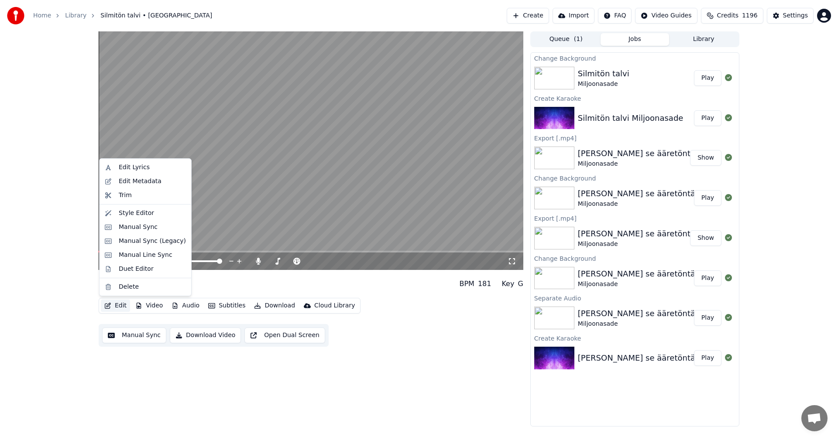
click at [117, 304] on button "Edit" at bounding box center [115, 306] width 29 height 12
click at [147, 240] on div "Manual Sync (Legacy)" at bounding box center [152, 241] width 67 height 9
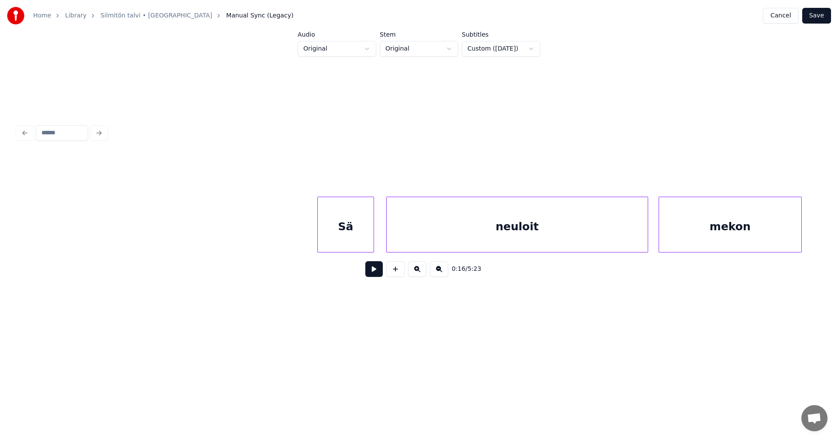
scroll to position [0, 15531]
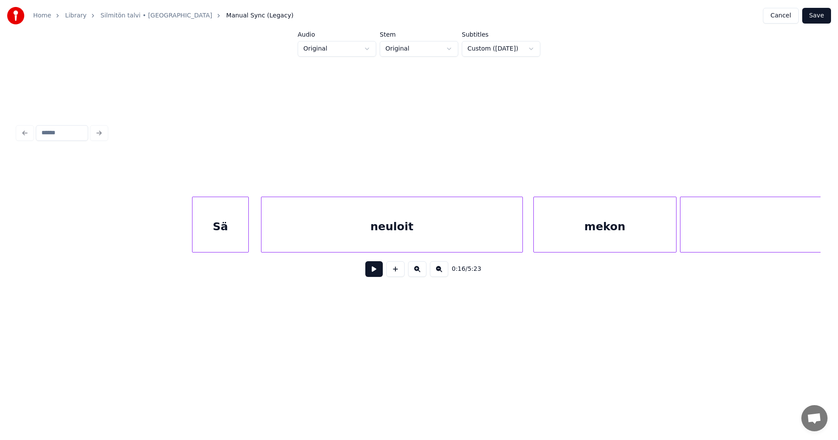
click at [366, 243] on div "neuloit" at bounding box center [391, 226] width 261 height 59
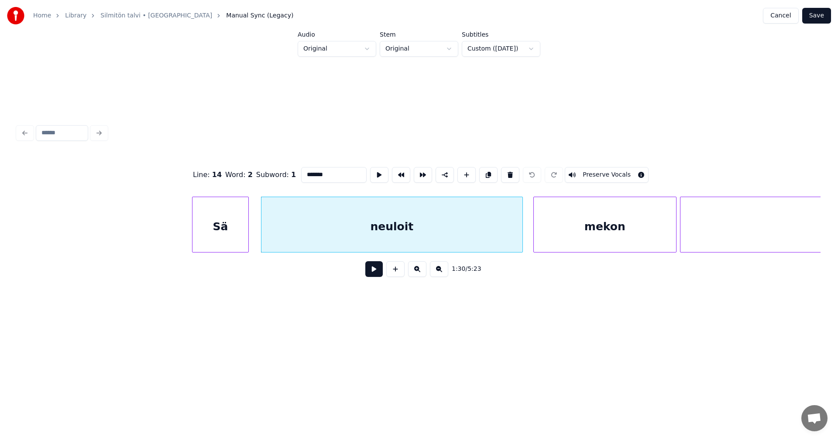
click at [375, 270] on button at bounding box center [373, 269] width 17 height 16
click at [374, 270] on button at bounding box center [373, 269] width 17 height 16
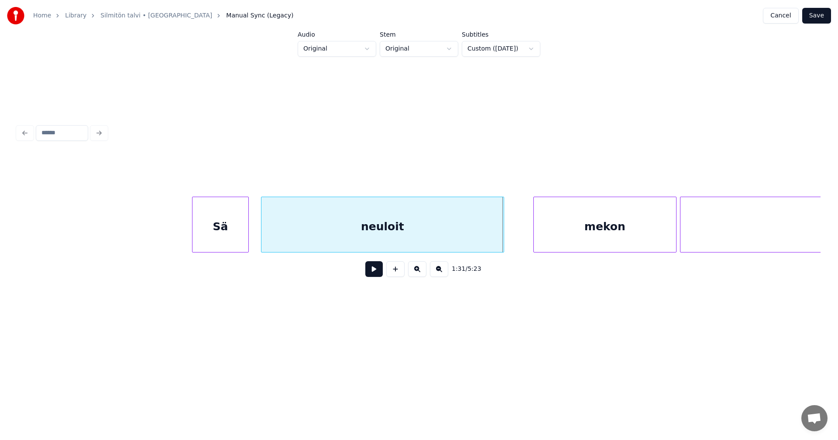
click at [502, 240] on div at bounding box center [502, 224] width 3 height 55
click at [560, 233] on div "mekon" at bounding box center [594, 226] width 142 height 59
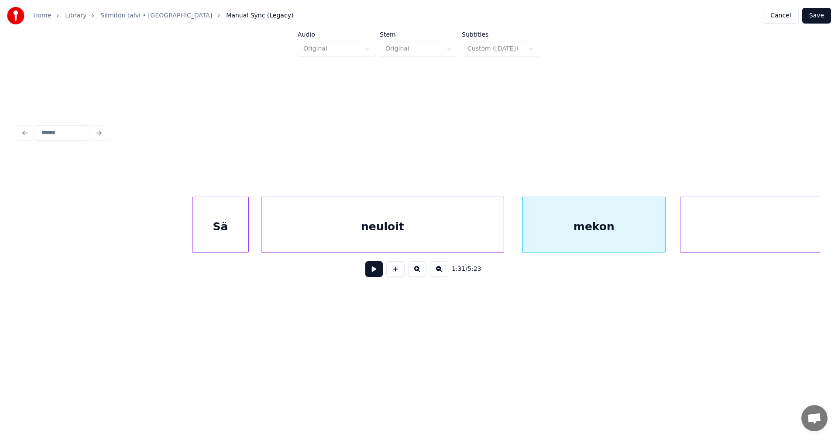
click at [378, 272] on button at bounding box center [373, 269] width 17 height 16
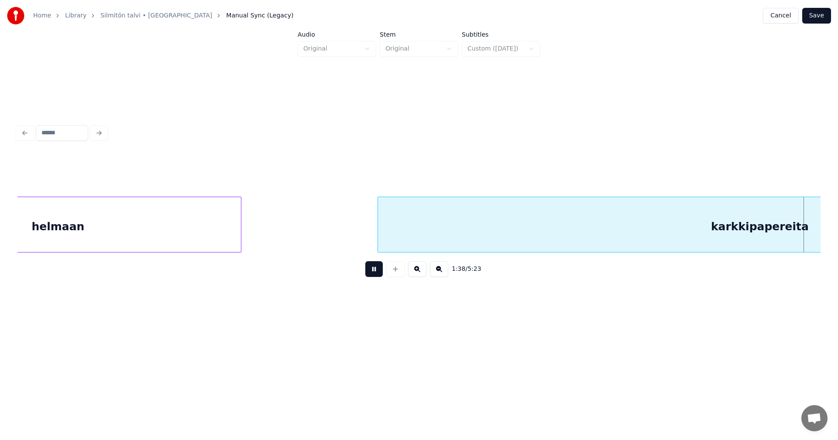
scroll to position [0, 17139]
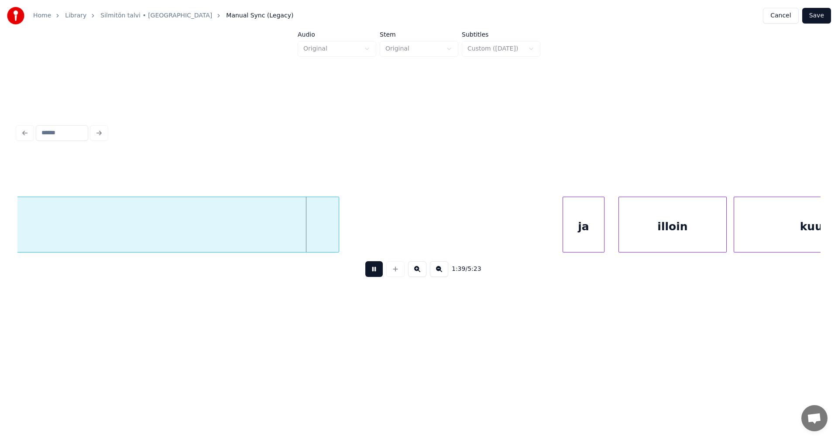
click at [378, 271] on button at bounding box center [373, 269] width 17 height 16
click at [286, 240] on div at bounding box center [286, 224] width 3 height 55
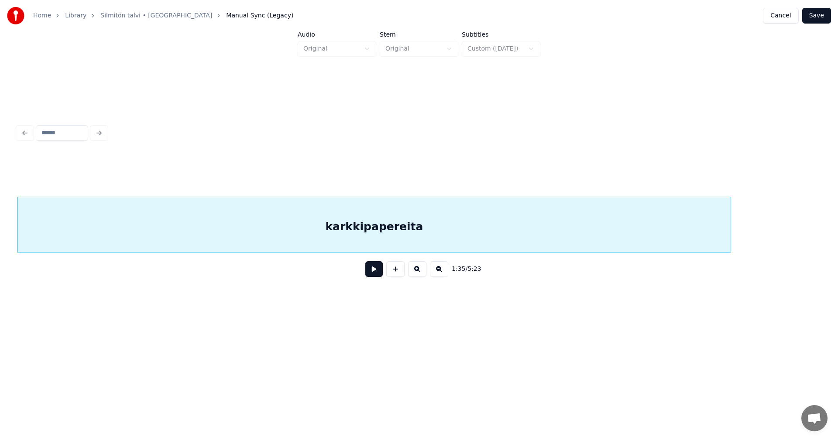
scroll to position [0, 17398]
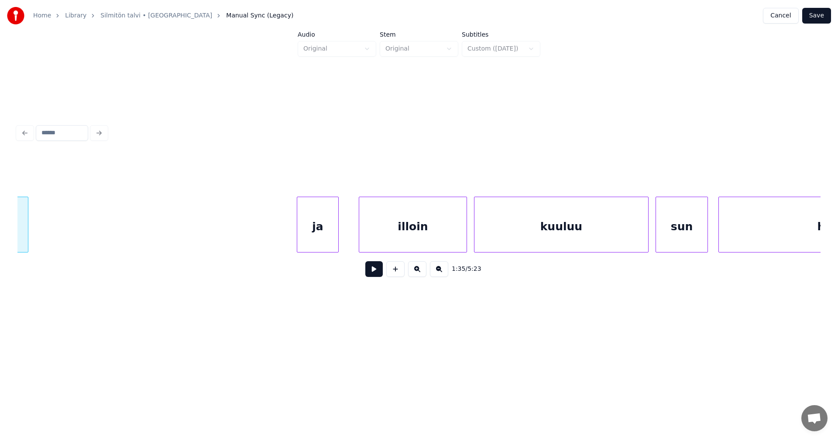
click at [318, 241] on div "ja" at bounding box center [317, 226] width 41 height 59
click at [383, 237] on div "illoin" at bounding box center [405, 226] width 107 height 59
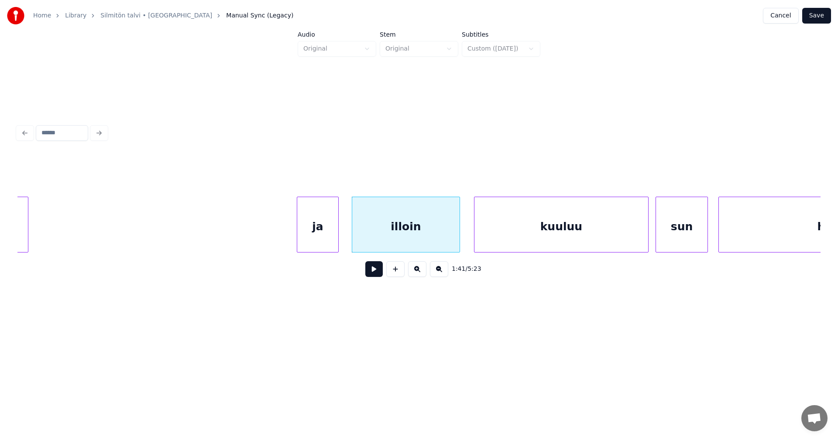
click at [336, 243] on div at bounding box center [337, 224] width 3 height 55
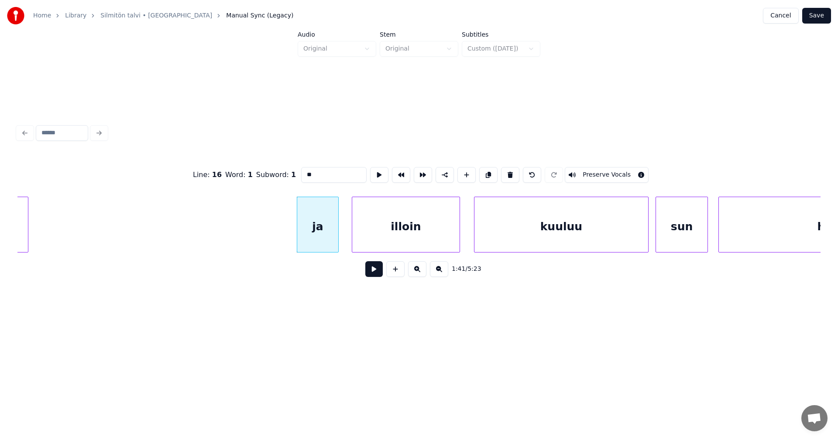
click at [378, 274] on button at bounding box center [373, 269] width 17 height 16
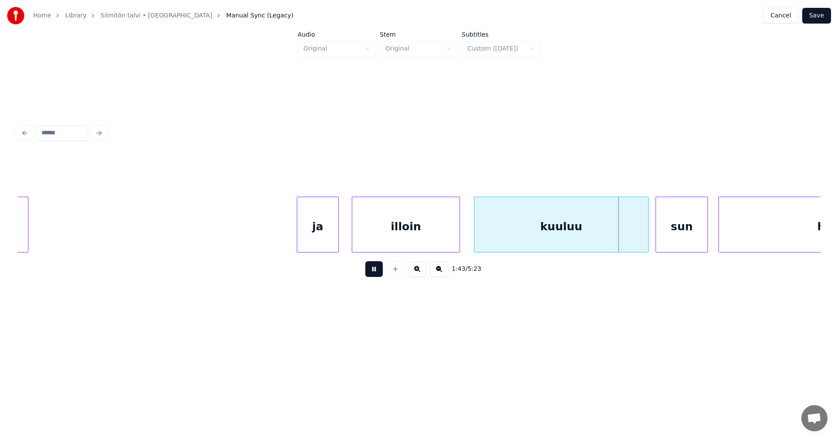
click at [377, 276] on button at bounding box center [373, 269] width 17 height 16
click at [625, 241] on div at bounding box center [625, 224] width 3 height 55
click at [651, 241] on div "sun" at bounding box center [671, 226] width 51 height 59
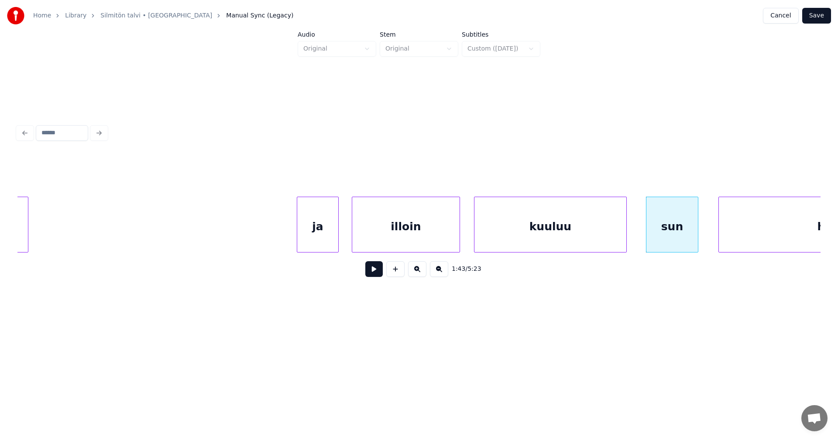
click at [378, 276] on button at bounding box center [373, 269] width 17 height 16
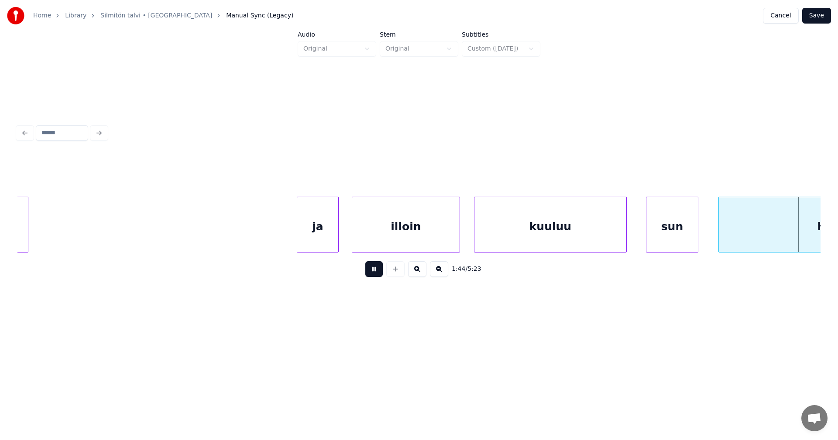
scroll to position [0, 18202]
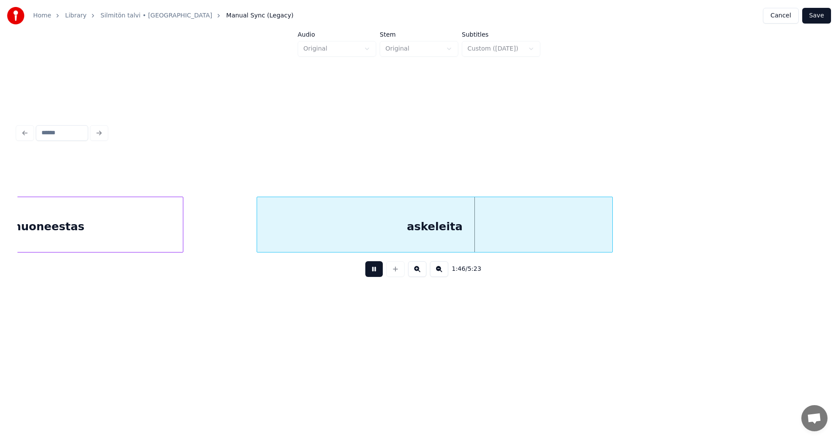
click at [374, 275] on button at bounding box center [373, 269] width 17 height 16
click at [168, 240] on div "huoneestas" at bounding box center [49, 226] width 268 height 59
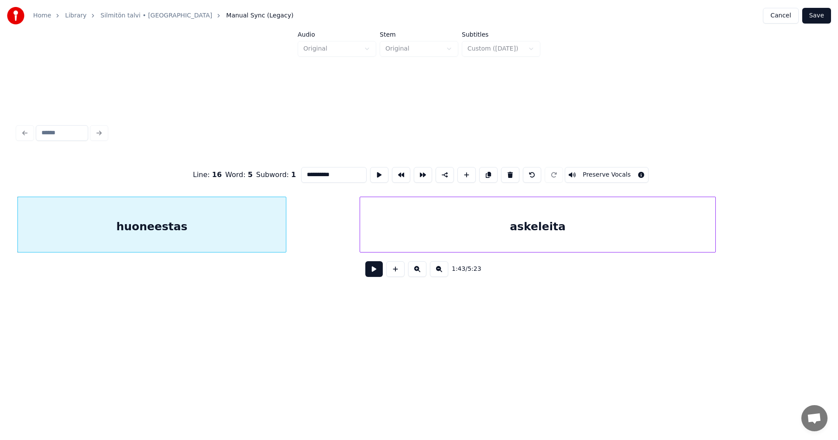
click at [414, 218] on div "askeleita" at bounding box center [537, 226] width 355 height 59
type input "*********"
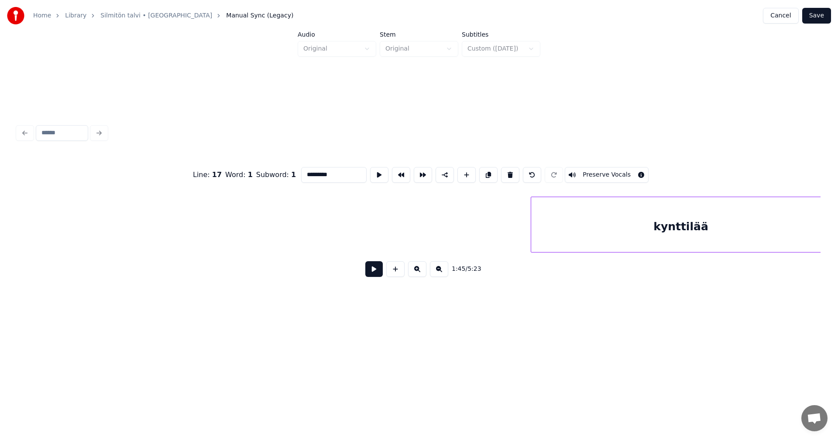
scroll to position [0, 19069]
click at [449, 245] on div "kynttilää" at bounding box center [578, 226] width 299 height 59
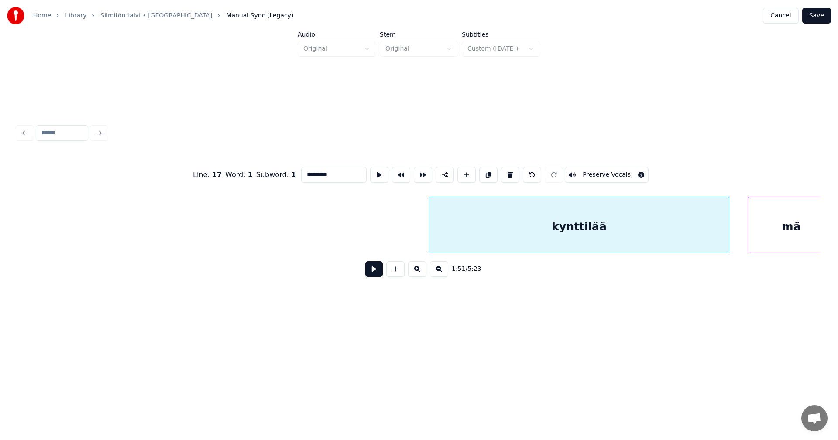
click at [367, 272] on button at bounding box center [373, 269] width 17 height 16
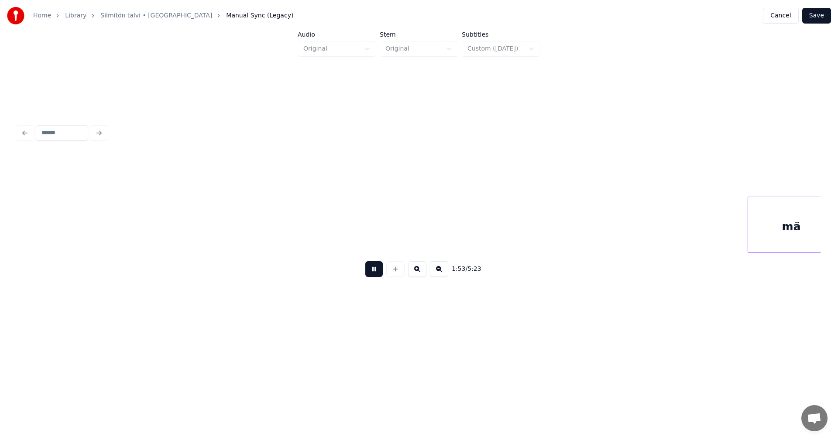
scroll to position [0, 19873]
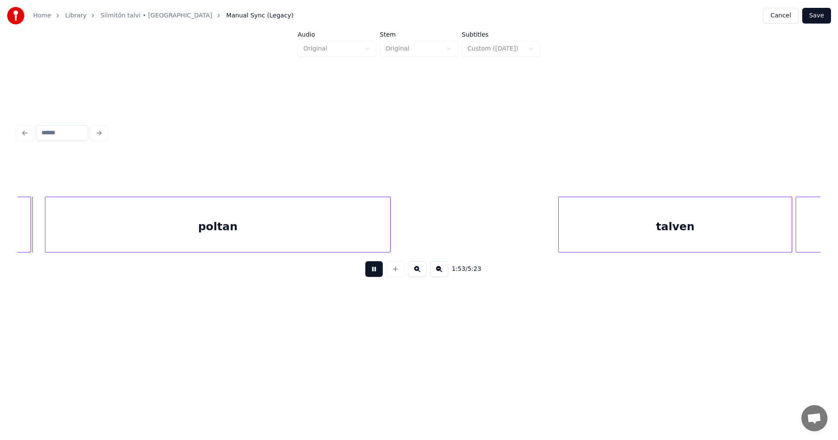
click at [368, 272] on button at bounding box center [373, 269] width 17 height 16
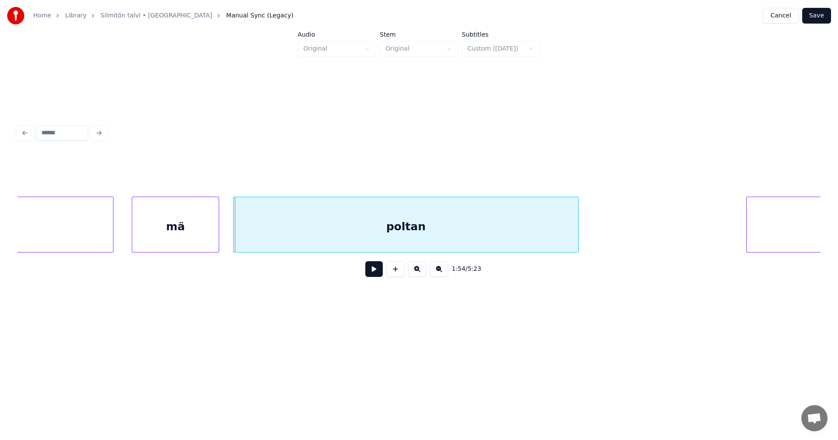
scroll to position [0, 19681]
click at [204, 232] on div at bounding box center [204, 224] width 3 height 55
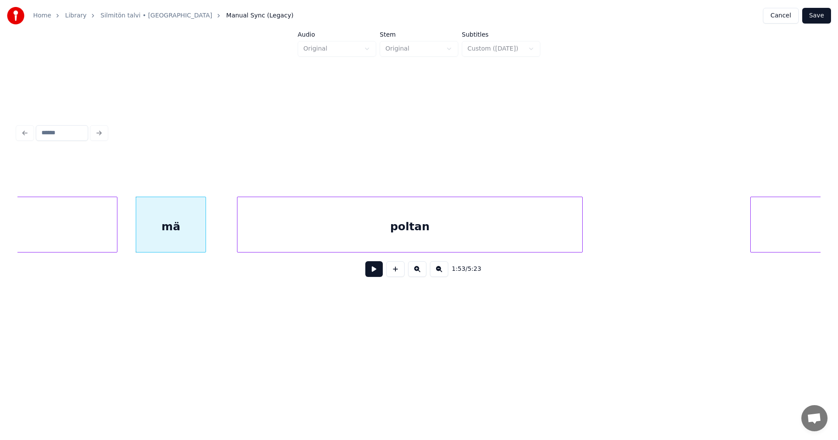
click at [187, 235] on div "mä" at bounding box center [170, 226] width 69 height 59
click at [371, 271] on button at bounding box center [373, 269] width 17 height 16
click at [208, 240] on div at bounding box center [207, 224] width 3 height 55
click at [258, 238] on div "poltan" at bounding box center [406, 226] width 345 height 59
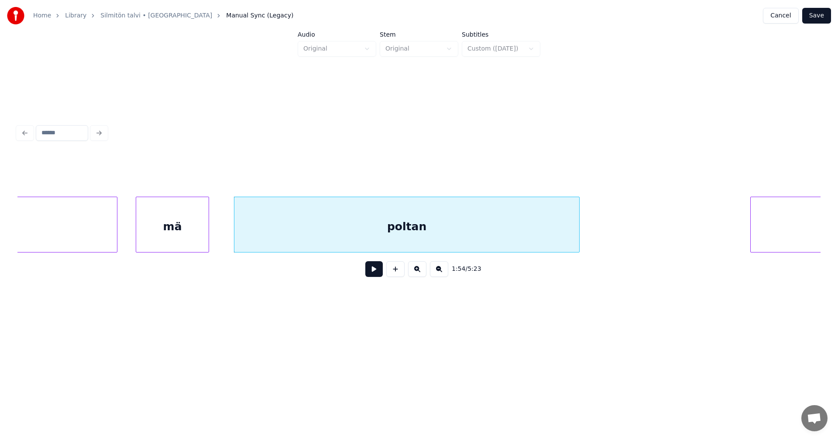
click at [373, 274] on button at bounding box center [373, 269] width 17 height 16
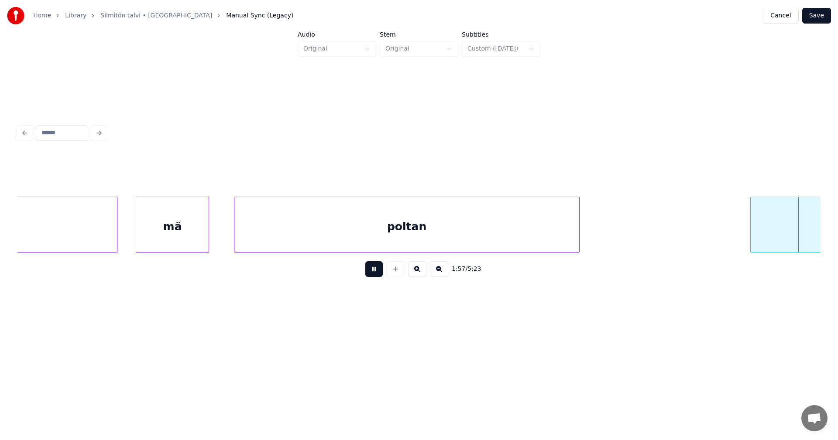
scroll to position [0, 20485]
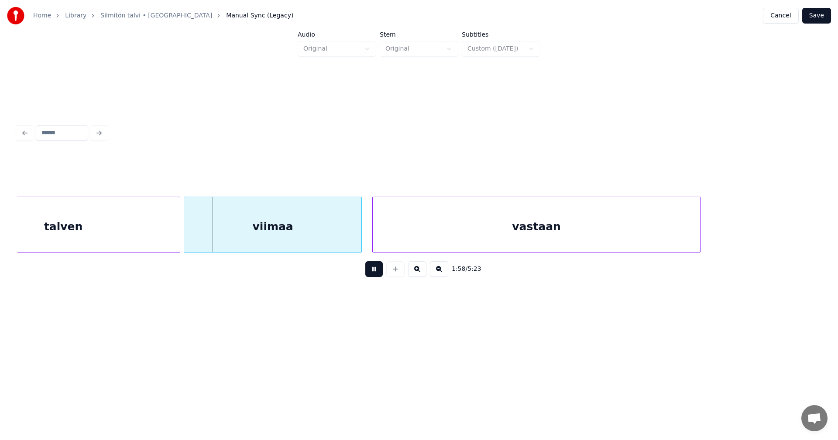
click at [373, 274] on button at bounding box center [373, 269] width 17 height 16
click at [175, 240] on div at bounding box center [173, 224] width 3 height 55
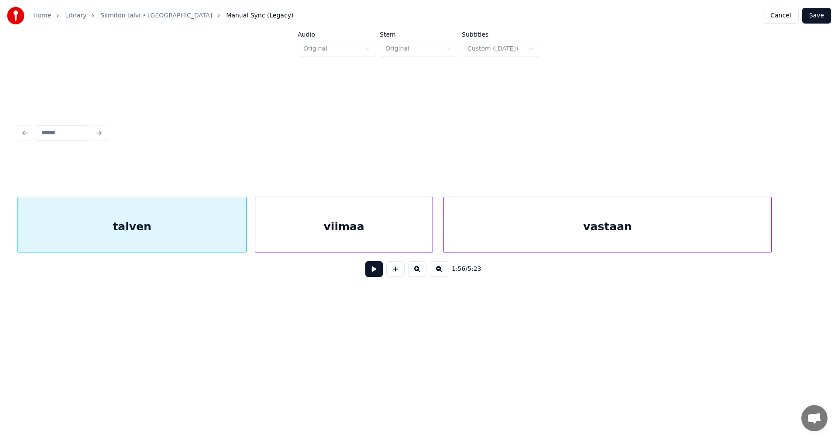
click at [375, 274] on button at bounding box center [373, 269] width 17 height 16
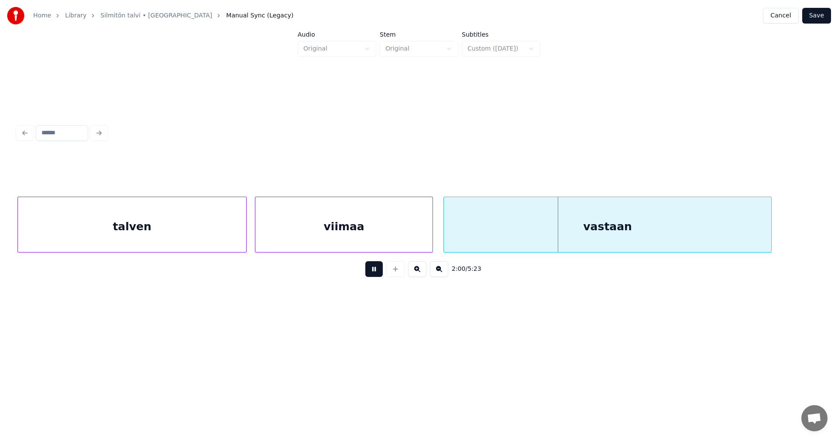
click at [374, 272] on button at bounding box center [373, 269] width 17 height 16
click at [427, 236] on div at bounding box center [428, 224] width 3 height 55
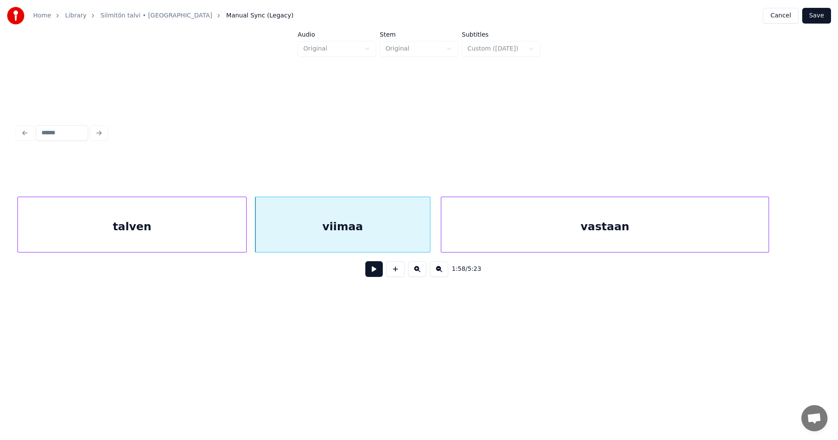
click at [453, 230] on div "vastaan" at bounding box center [604, 226] width 327 height 59
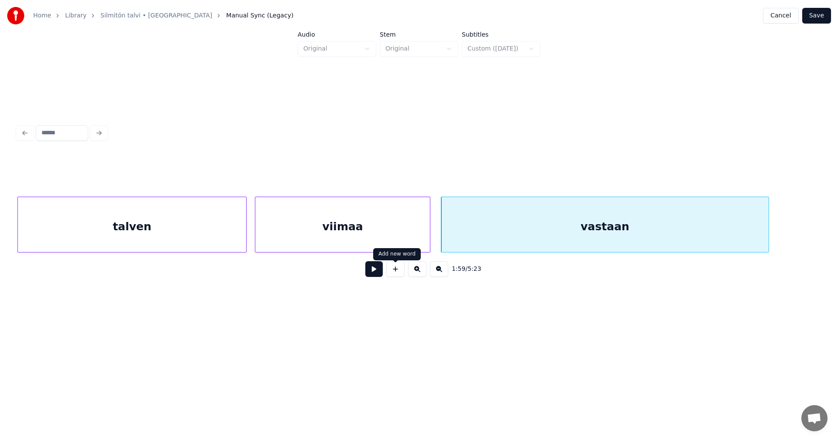
click at [378, 274] on button at bounding box center [373, 269] width 17 height 16
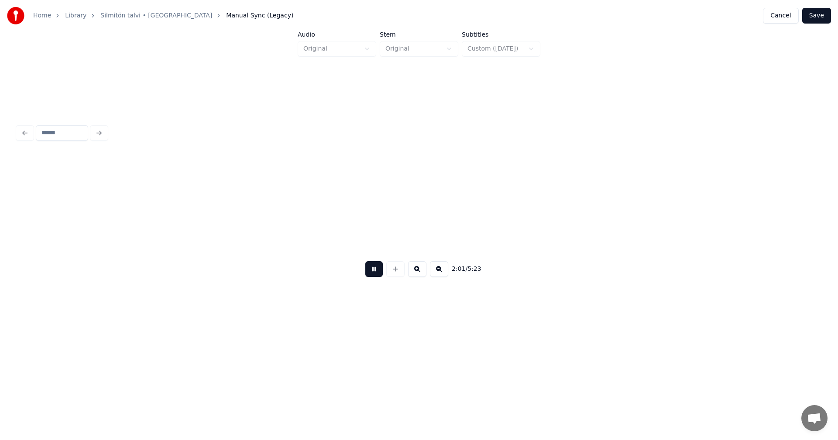
scroll to position [0, 21218]
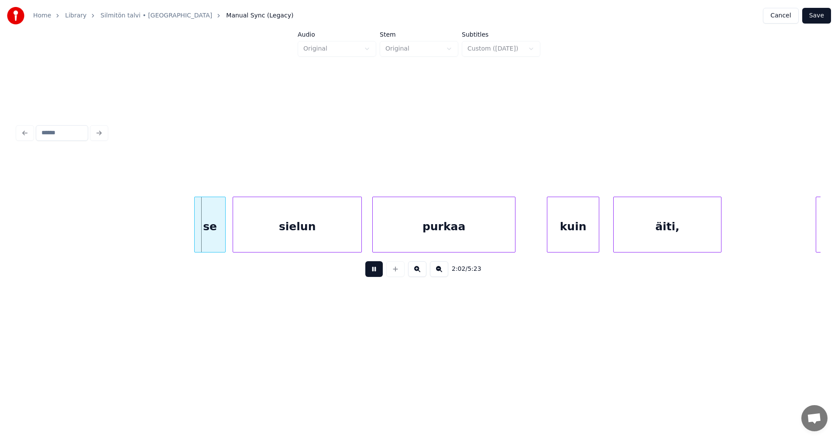
drag, startPoint x: 378, startPoint y: 274, endPoint x: 368, endPoint y: 271, distance: 10.3
click at [378, 273] on button at bounding box center [373, 269] width 17 height 16
click at [206, 241] on div "se" at bounding box center [205, 226] width 31 height 59
click at [185, 233] on div at bounding box center [184, 224] width 3 height 55
click at [358, 247] on div at bounding box center [357, 224] width 3 height 55
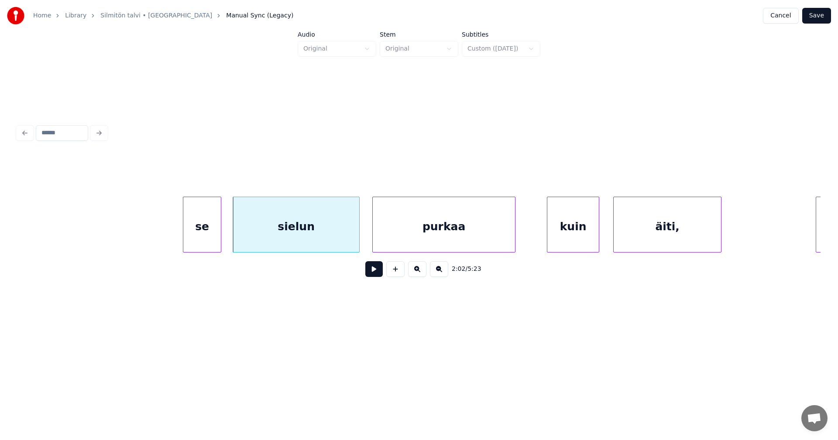
click at [326, 247] on div "sielun" at bounding box center [296, 226] width 126 height 59
click at [371, 272] on button at bounding box center [373, 269] width 17 height 16
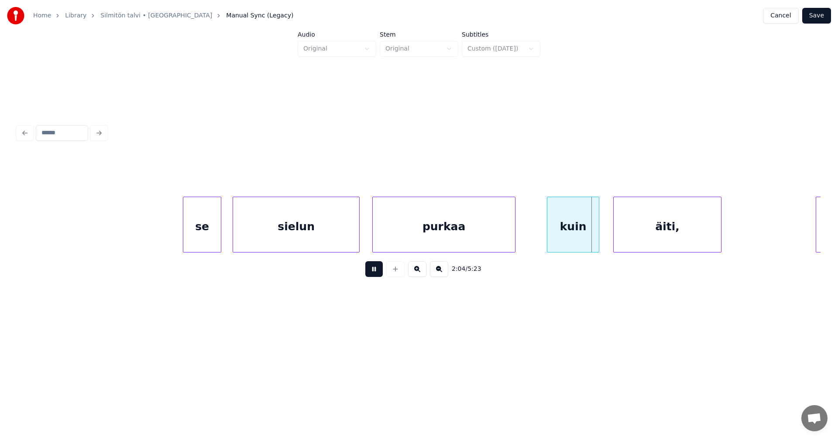
drag, startPoint x: 372, startPoint y: 273, endPoint x: 458, endPoint y: 265, distance: 86.8
click at [373, 273] on button at bounding box center [373, 269] width 17 height 16
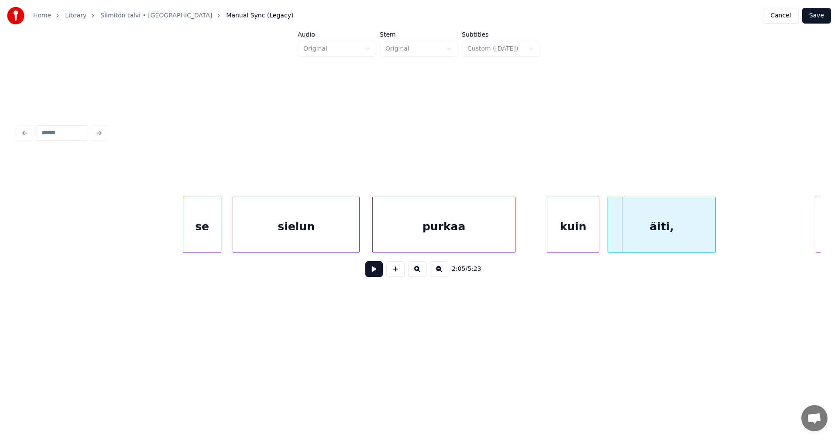
click at [641, 231] on div "äiti," at bounding box center [661, 226] width 107 height 59
click at [597, 233] on div at bounding box center [595, 224] width 3 height 55
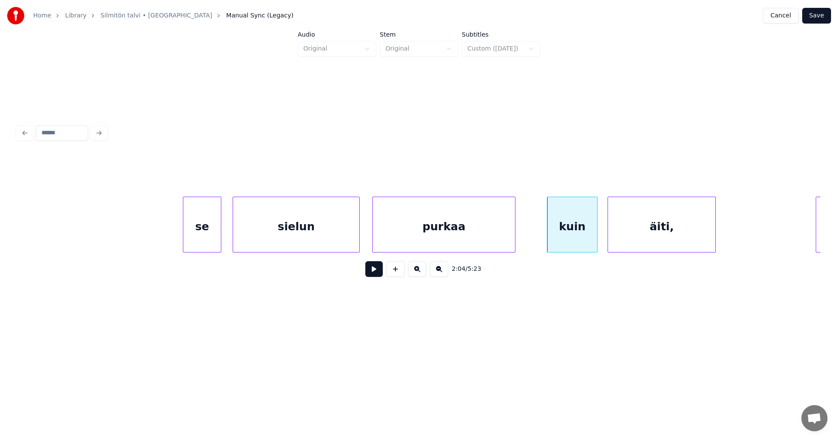
click at [379, 275] on button at bounding box center [373, 269] width 17 height 16
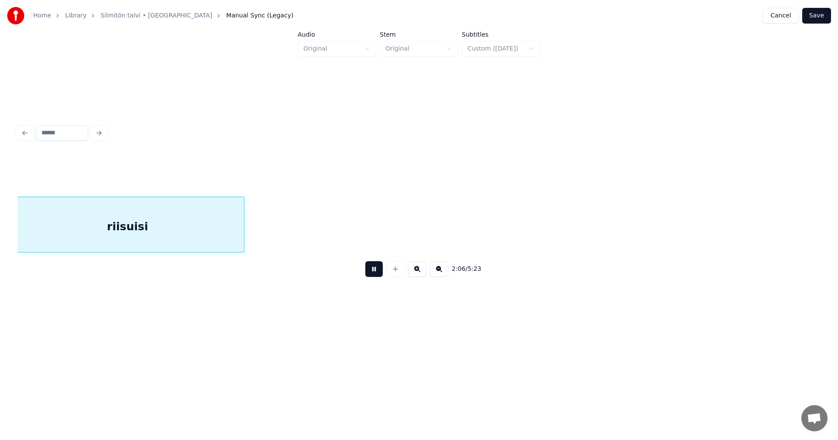
click at [379, 274] on button at bounding box center [373, 269] width 17 height 16
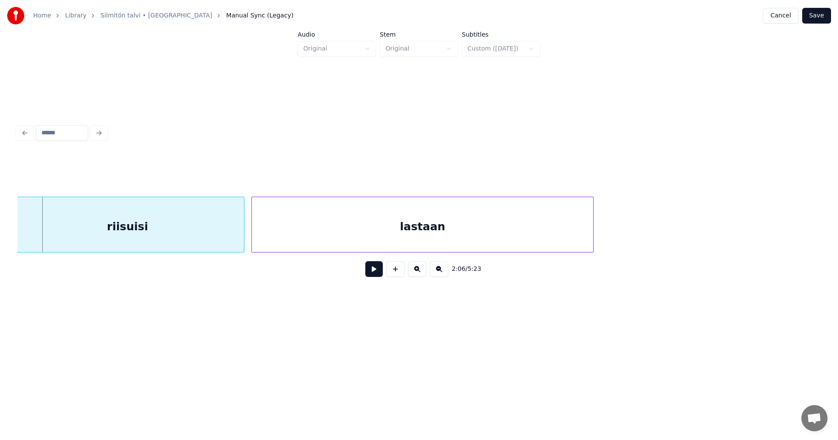
scroll to position [0, 21320]
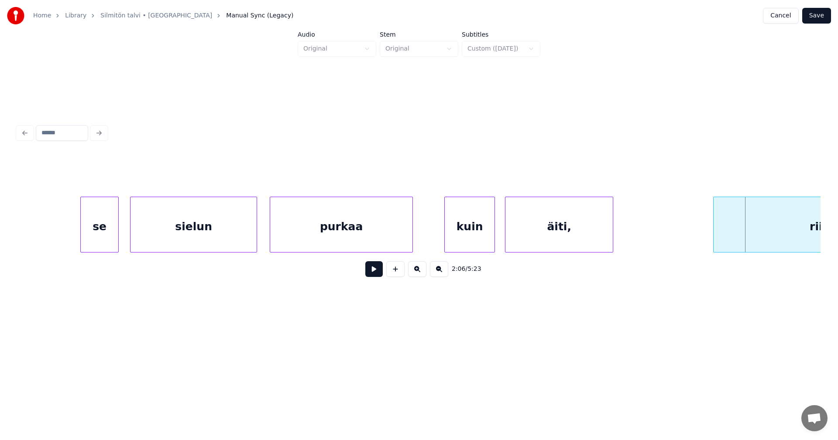
click at [481, 235] on div "kuin" at bounding box center [470, 226] width 50 height 59
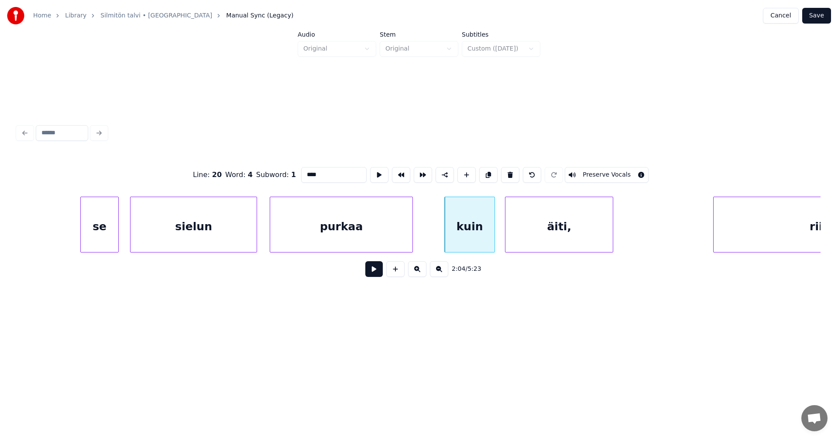
click at [376, 277] on button at bounding box center [373, 269] width 17 height 16
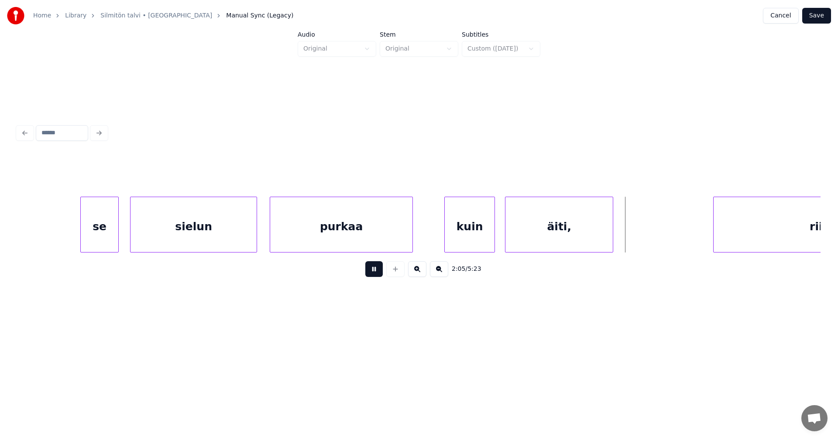
click at [380, 273] on button at bounding box center [373, 269] width 17 height 16
click at [482, 236] on div "kuin" at bounding box center [470, 226] width 50 height 59
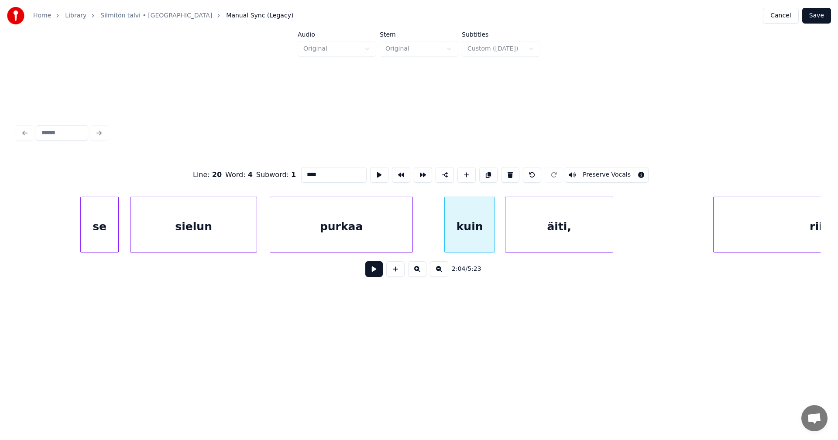
click at [539, 236] on div "äiti," at bounding box center [558, 226] width 107 height 59
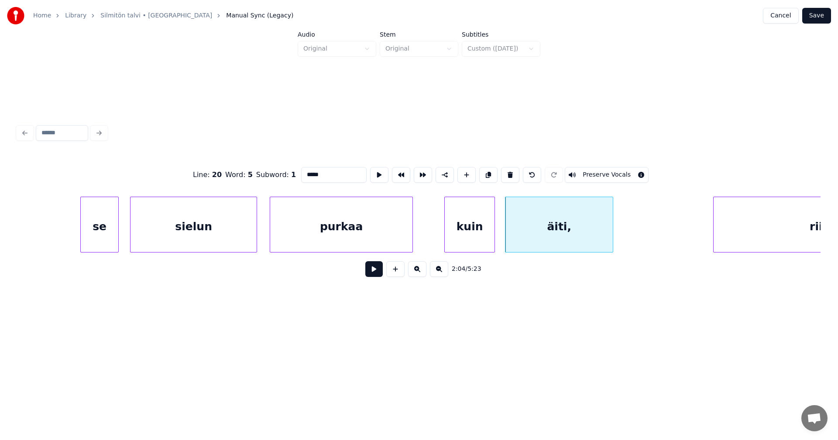
click at [778, 232] on div "riisuisi" at bounding box center [829, 226] width 233 height 59
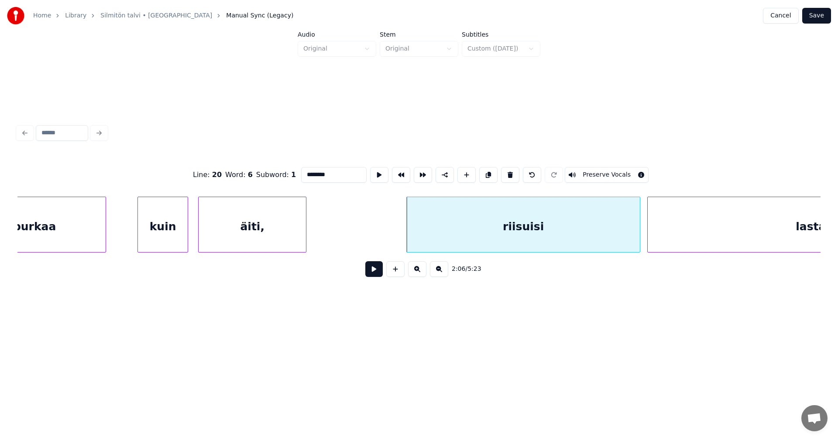
scroll to position [0, 21634]
click at [240, 228] on div "äiti," at bounding box center [244, 226] width 107 height 59
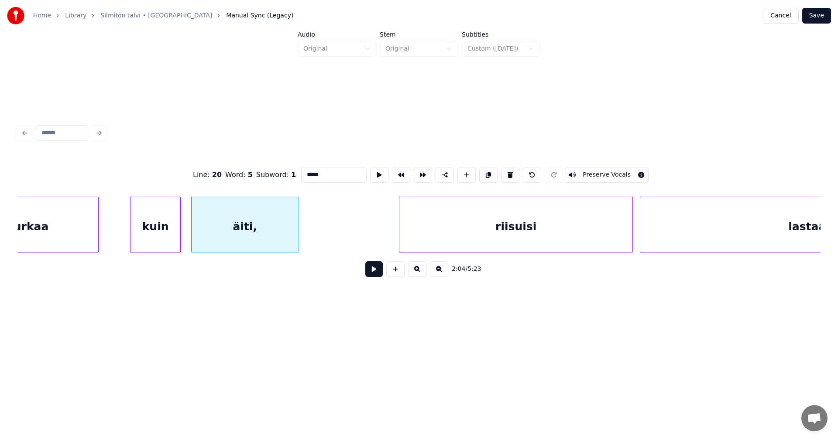
click at [319, 174] on input "*****" at bounding box center [333, 175] width 65 height 16
click at [420, 233] on div "riisuisi" at bounding box center [500, 226] width 233 height 59
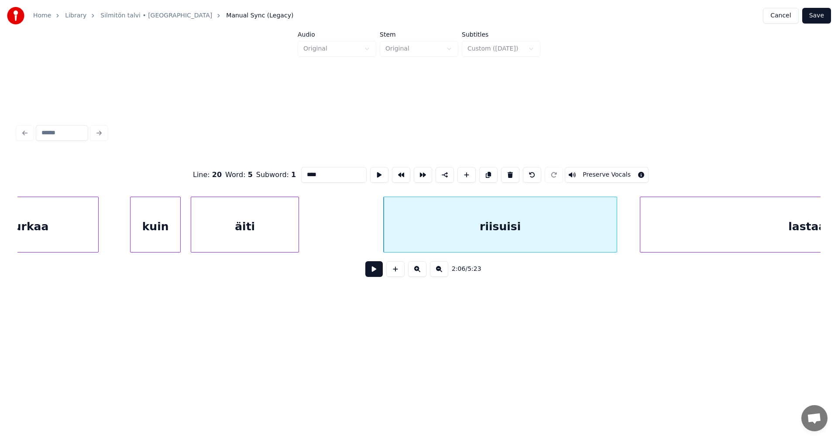
click at [279, 225] on div "äiti" at bounding box center [244, 226] width 107 height 59
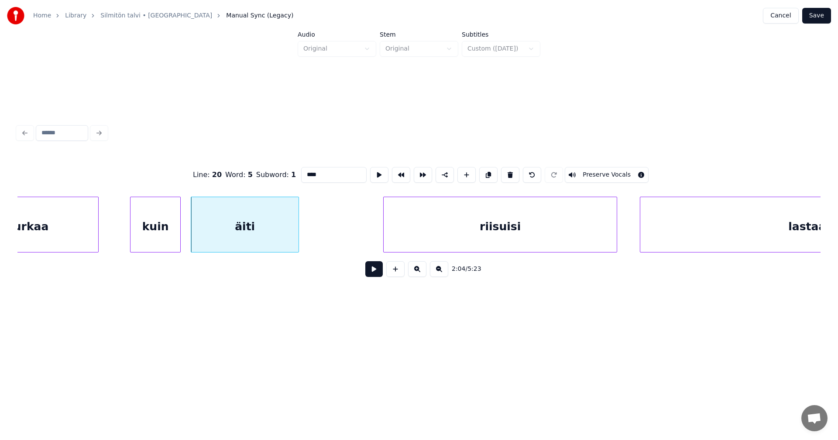
type input "****"
click at [374, 274] on button at bounding box center [373, 269] width 17 height 16
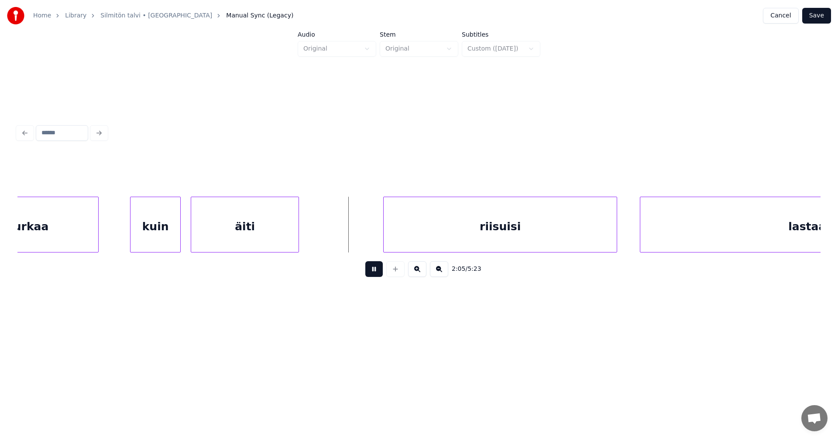
drag, startPoint x: 375, startPoint y: 272, endPoint x: 334, endPoint y: 267, distance: 41.3
click at [368, 268] on button at bounding box center [373, 269] width 17 height 16
click at [288, 236] on div "äiti" at bounding box center [244, 226] width 107 height 59
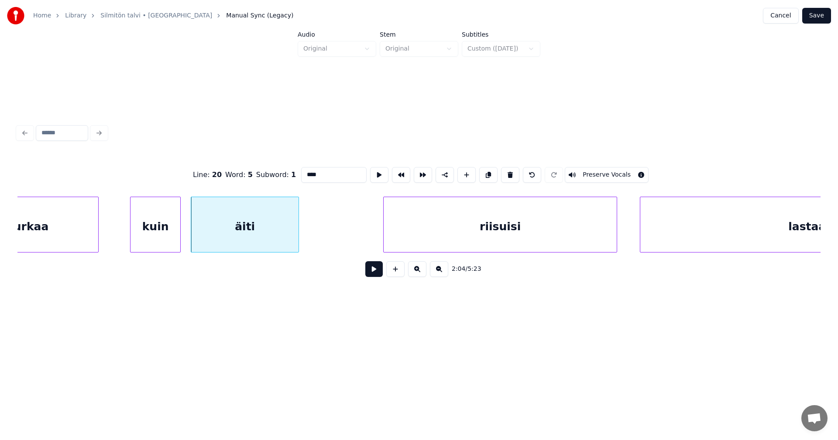
click at [423, 227] on div "riisuisi" at bounding box center [500, 226] width 233 height 59
type input "********"
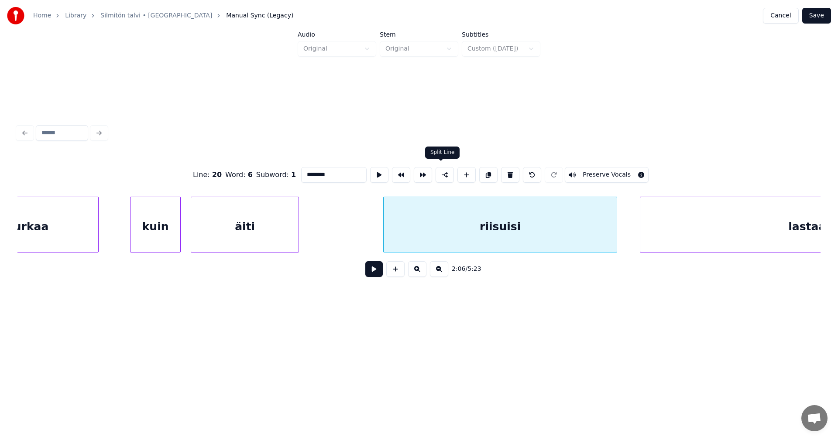
click at [446, 174] on button at bounding box center [444, 175] width 18 height 16
click at [470, 243] on div "riisuisi" at bounding box center [500, 226] width 233 height 59
click at [378, 276] on button at bounding box center [373, 269] width 17 height 16
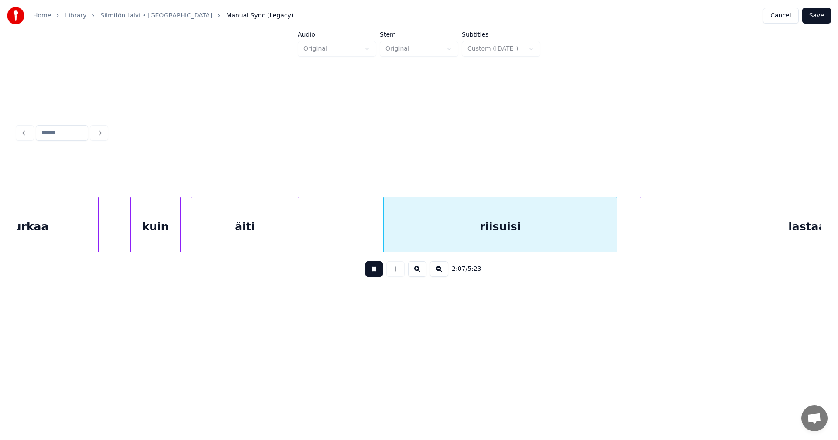
click at [378, 271] on button at bounding box center [373, 269] width 17 height 16
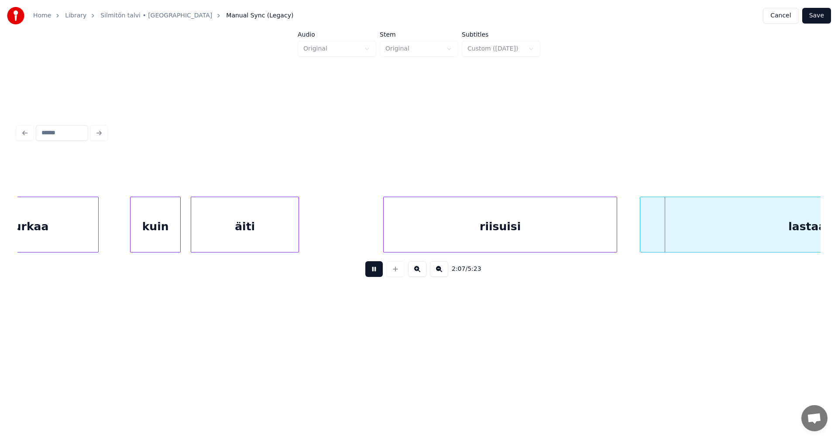
drag, startPoint x: 378, startPoint y: 271, endPoint x: 428, endPoint y: 274, distance: 49.8
click at [378, 271] on button at bounding box center [373, 269] width 17 height 16
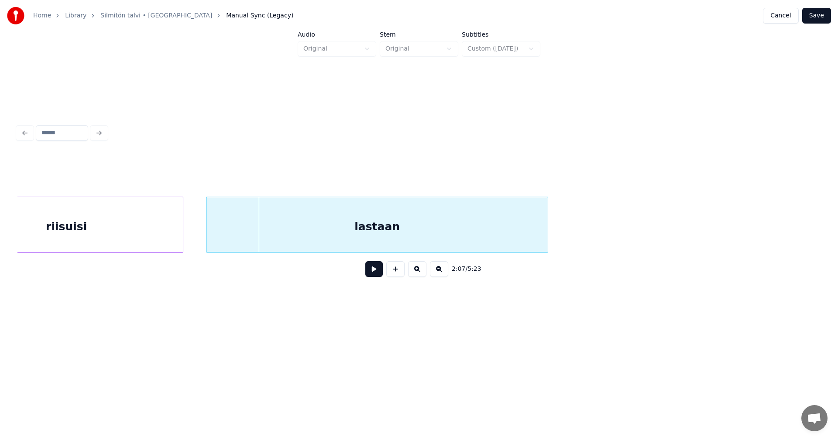
scroll to position [0, 22088]
click at [183, 237] on div at bounding box center [182, 224] width 3 height 55
click at [377, 270] on button at bounding box center [373, 269] width 17 height 16
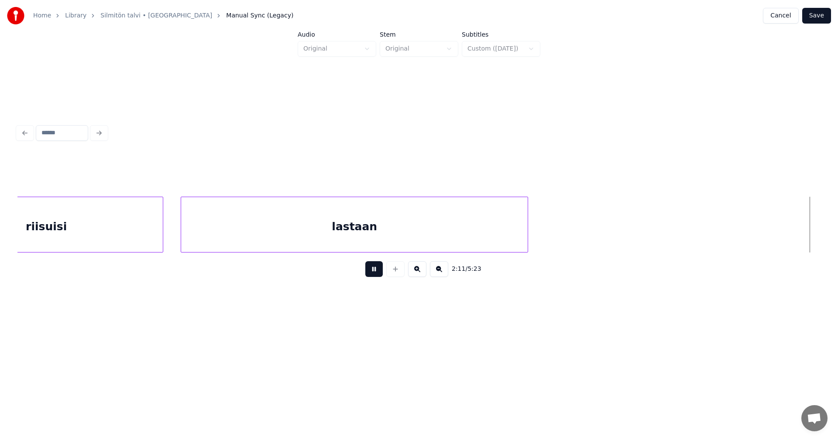
scroll to position [0, 22891]
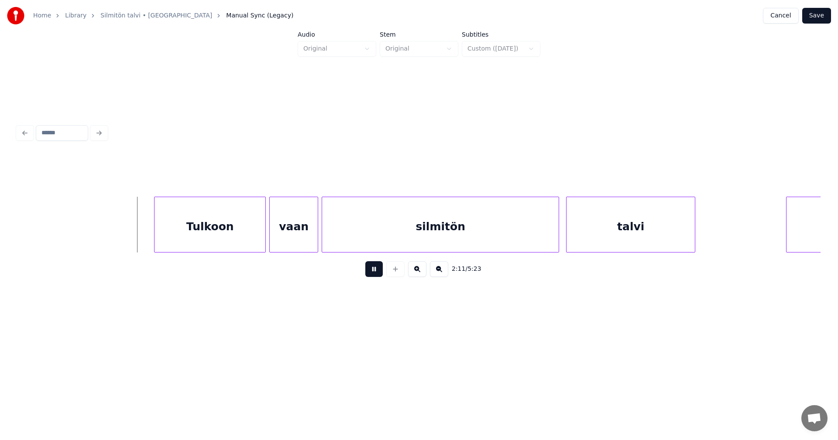
drag, startPoint x: 376, startPoint y: 276, endPoint x: 349, endPoint y: 272, distance: 27.3
click at [370, 274] on button at bounding box center [373, 269] width 17 height 16
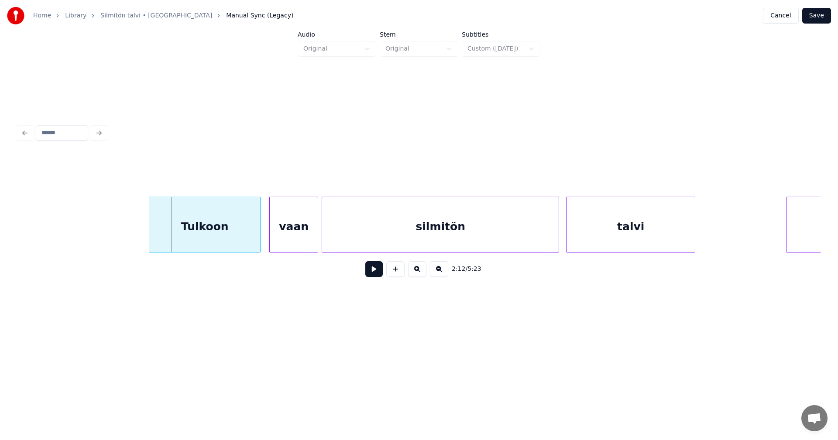
click at [241, 246] on div "Tulkoon" at bounding box center [204, 226] width 111 height 59
click at [374, 271] on button at bounding box center [373, 269] width 17 height 16
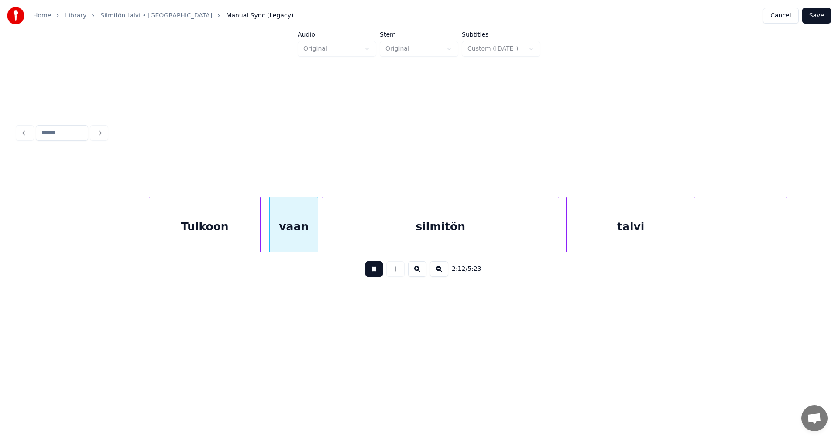
click at [374, 269] on button at bounding box center [373, 269] width 17 height 16
click at [311, 239] on div at bounding box center [310, 224] width 3 height 55
click at [379, 275] on button at bounding box center [373, 269] width 17 height 16
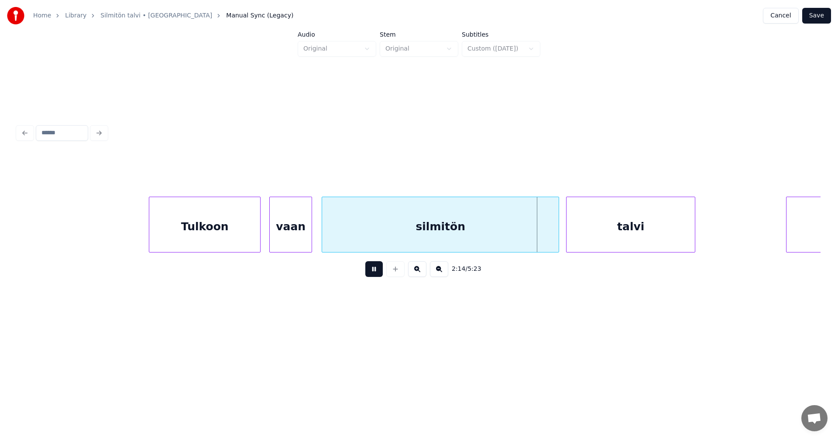
click at [378, 274] on button at bounding box center [373, 269] width 17 height 16
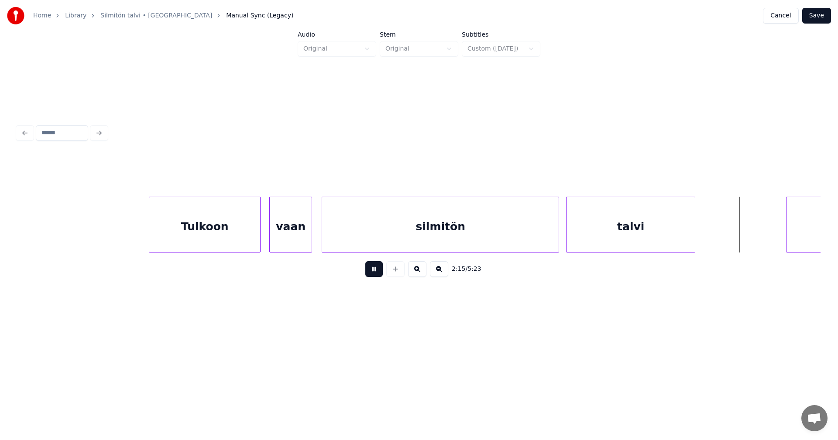
click at [378, 274] on button at bounding box center [373, 269] width 17 height 16
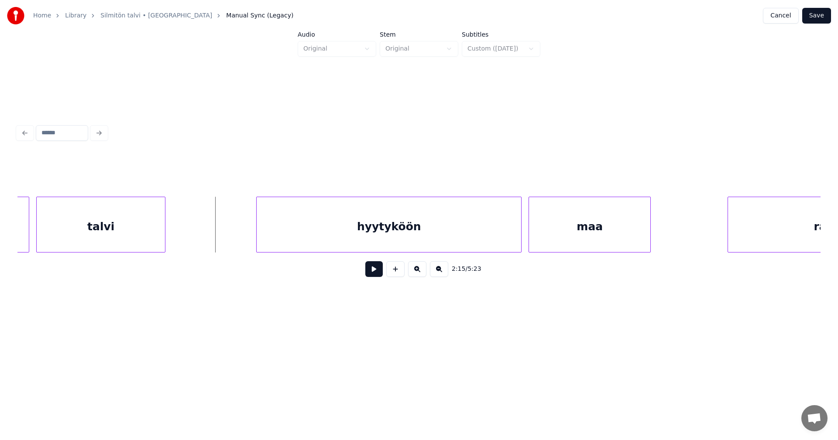
scroll to position [0, 23432]
click at [356, 243] on div "hyytyköön" at bounding box center [370, 226] width 264 height 59
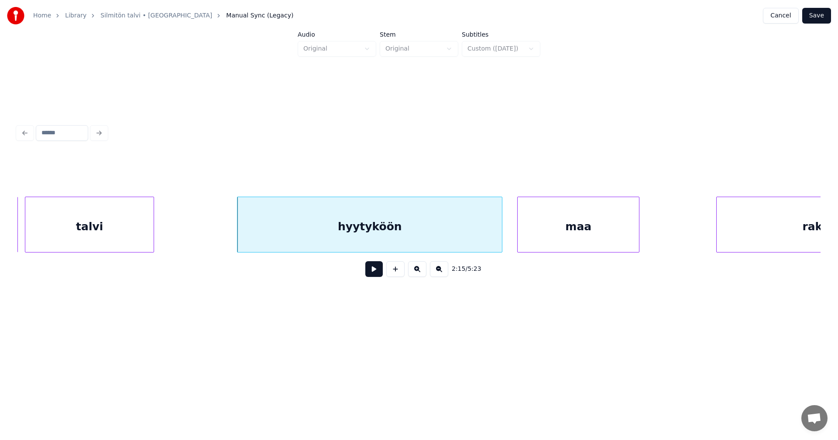
click at [118, 236] on div "talvi" at bounding box center [89, 226] width 128 height 59
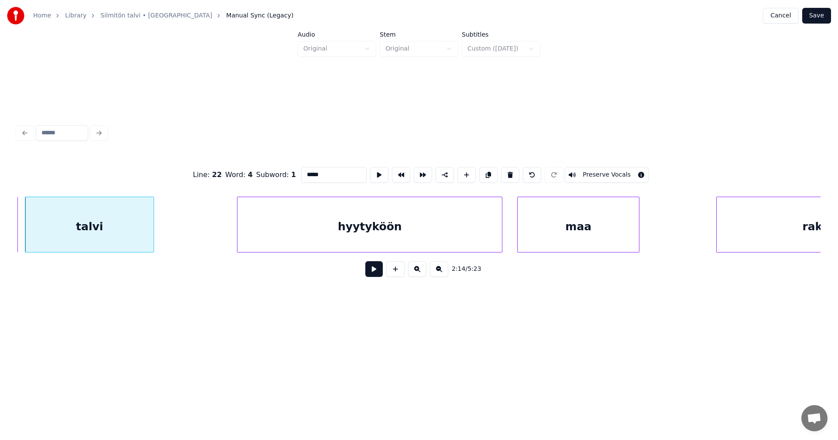
click at [336, 218] on div "hyytyköön" at bounding box center [369, 226] width 264 height 59
type input "*********"
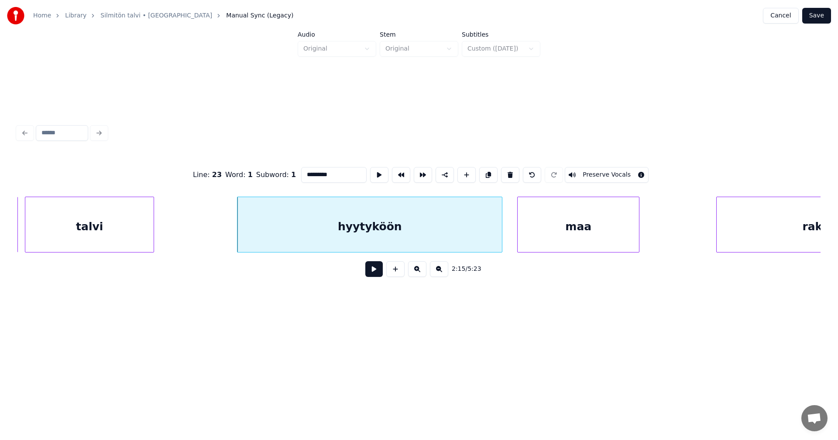
click at [376, 274] on button at bounding box center [373, 269] width 17 height 16
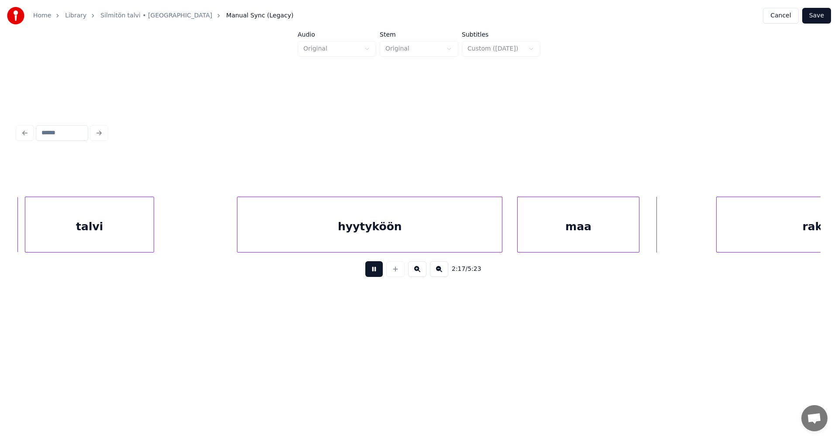
click at [376, 274] on button at bounding box center [373, 269] width 17 height 16
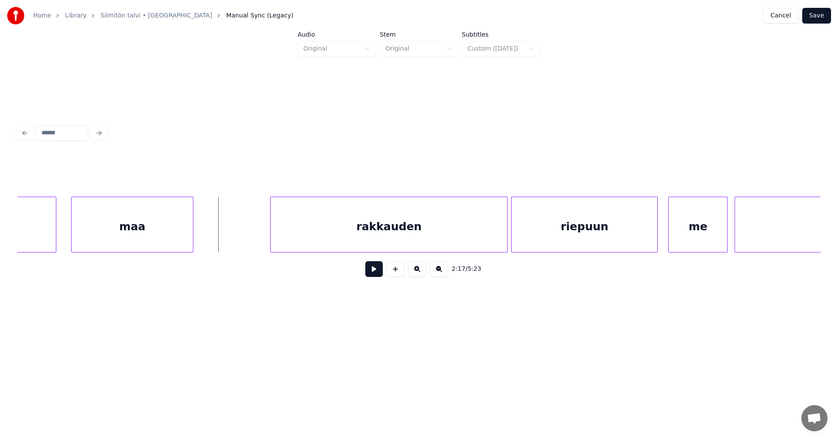
scroll to position [0, 23886]
click at [442, 236] on div "rakkauden" at bounding box center [361, 226] width 236 height 59
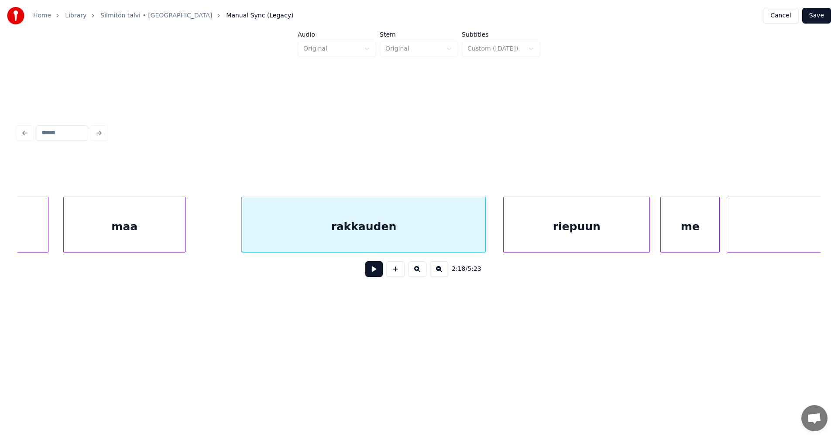
click at [483, 231] on div at bounding box center [484, 224] width 3 height 55
click at [376, 275] on button at bounding box center [373, 269] width 17 height 16
click at [377, 271] on button at bounding box center [373, 269] width 17 height 16
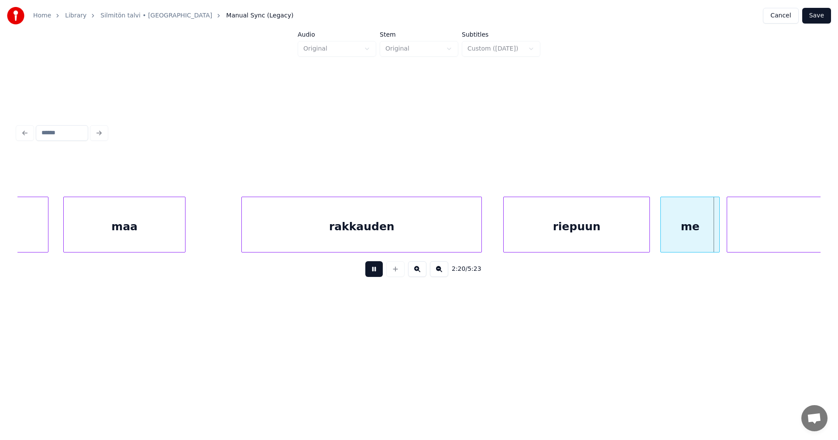
drag, startPoint x: 377, startPoint y: 271, endPoint x: 438, endPoint y: 260, distance: 62.1
click at [404, 267] on div "2:20 / 5:23" at bounding box center [418, 269] width 789 height 19
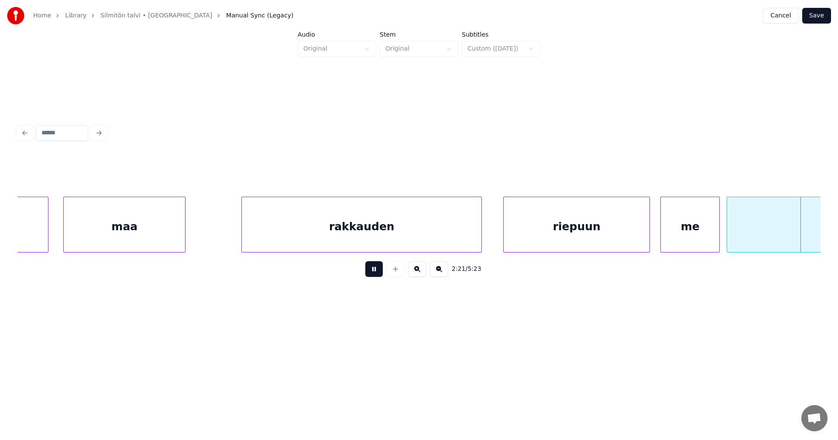
scroll to position [0, 24689]
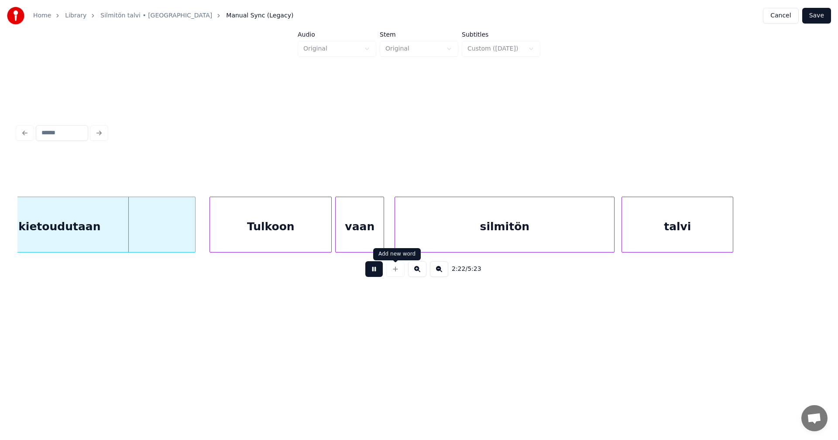
click at [372, 276] on button at bounding box center [373, 269] width 17 height 16
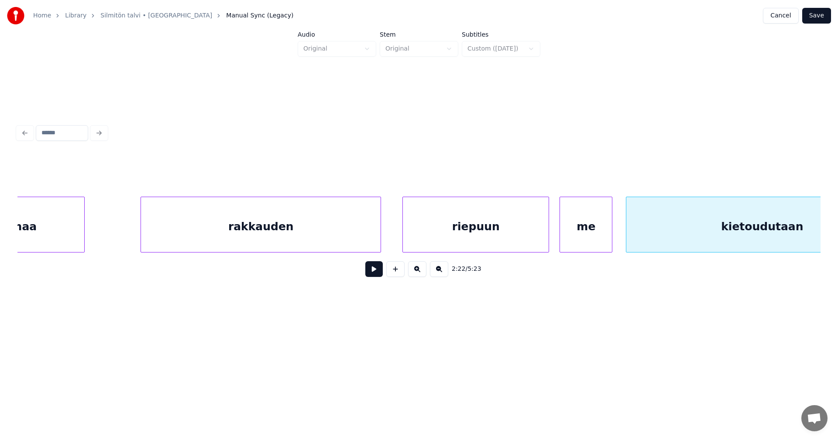
click at [609, 234] on div at bounding box center [610, 224] width 3 height 55
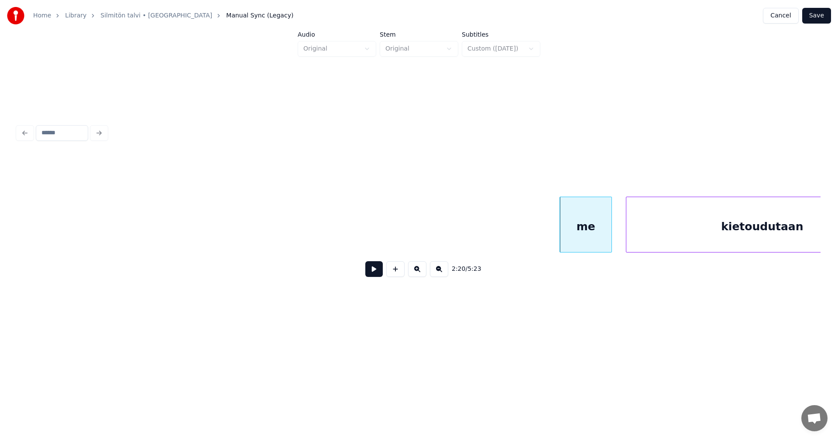
scroll to position [0, 24689]
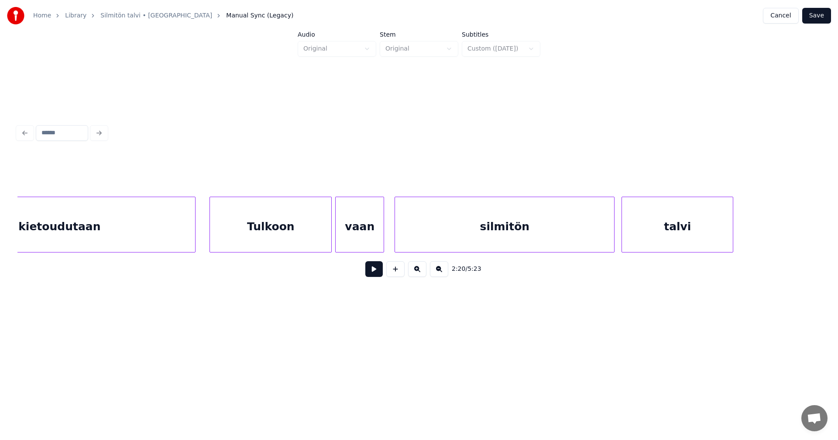
click at [179, 243] on div "kietoudutaan" at bounding box center [59, 226] width 271 height 59
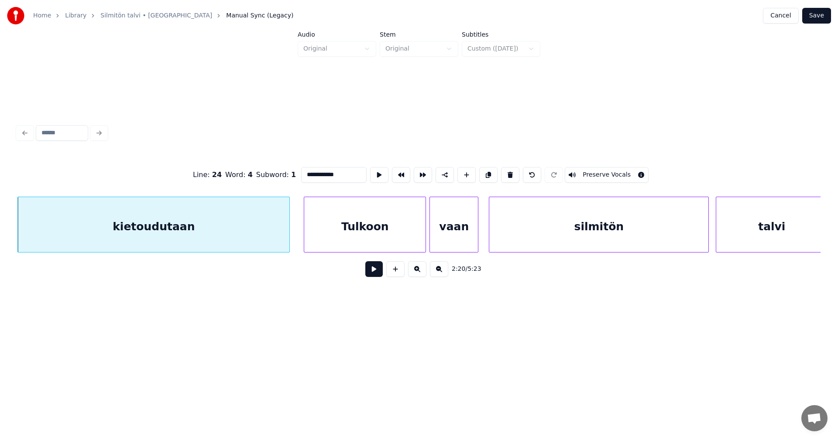
click at [379, 270] on button at bounding box center [373, 269] width 17 height 16
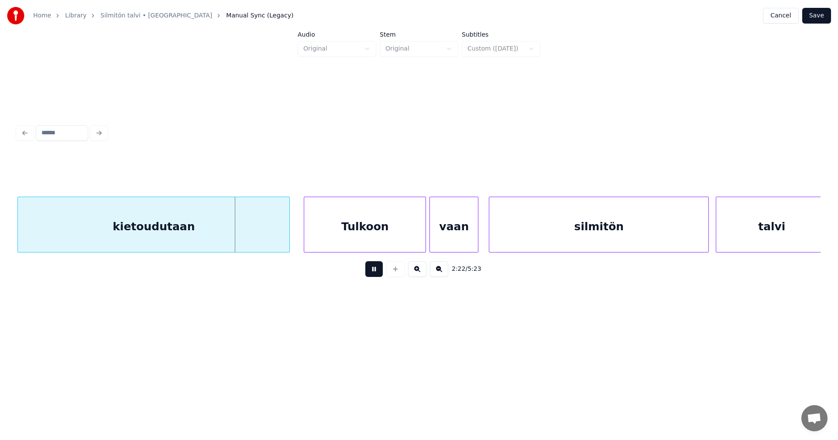
drag, startPoint x: 375, startPoint y: 271, endPoint x: 365, endPoint y: 272, distance: 10.6
click at [372, 270] on button at bounding box center [373, 269] width 17 height 16
click at [271, 242] on div at bounding box center [272, 224] width 3 height 55
click at [322, 233] on div "Tulkoon" at bounding box center [364, 226] width 121 height 59
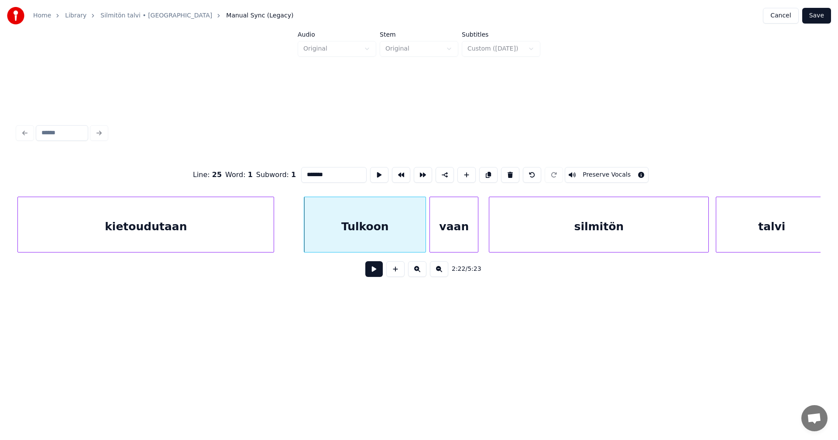
drag, startPoint x: 306, startPoint y: 171, endPoint x: 302, endPoint y: 188, distance: 17.6
click at [306, 171] on input "*******" at bounding box center [333, 175] width 65 height 16
click at [382, 228] on div "tulkoon" at bounding box center [364, 226] width 121 height 59
type input "*******"
click at [372, 273] on button at bounding box center [373, 269] width 17 height 16
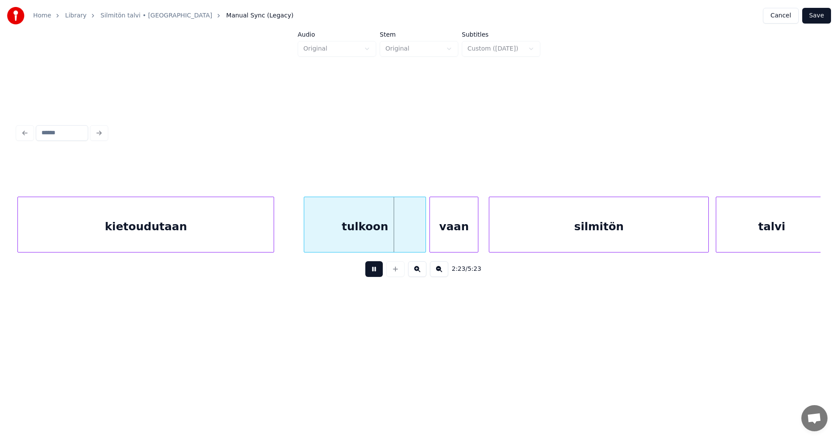
click at [372, 271] on button at bounding box center [373, 269] width 17 height 16
click at [418, 237] on div at bounding box center [418, 224] width 3 height 55
click at [413, 236] on div at bounding box center [414, 224] width 3 height 55
click at [444, 237] on div "vaan" at bounding box center [445, 226] width 48 height 59
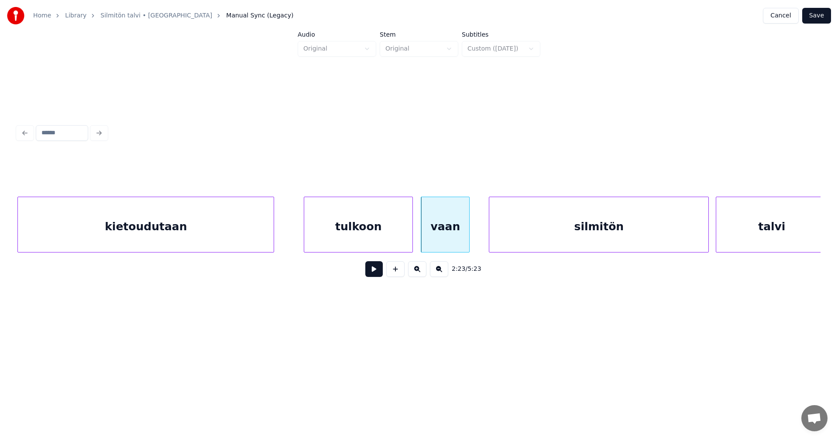
click at [388, 235] on div "tulkoon" at bounding box center [358, 226] width 108 height 59
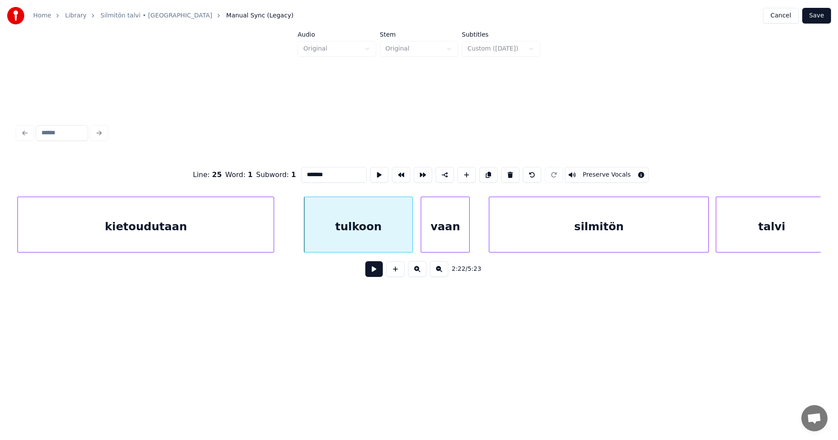
click at [372, 272] on button at bounding box center [373, 269] width 17 height 16
click at [373, 270] on button at bounding box center [373, 269] width 17 height 16
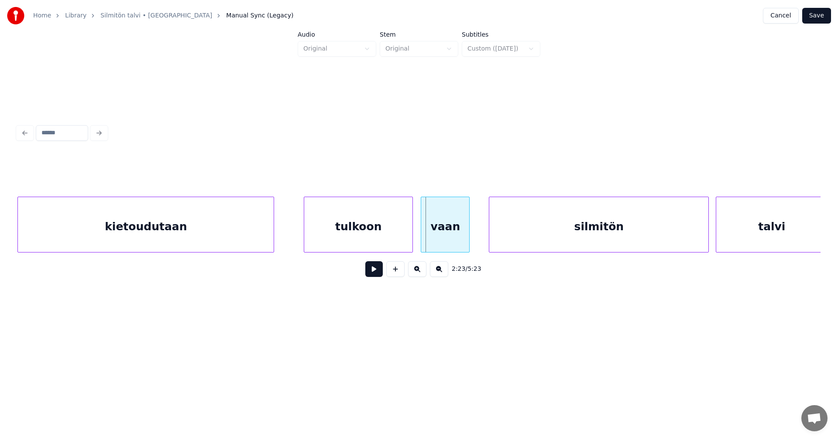
click at [375, 270] on button at bounding box center [373, 269] width 17 height 16
click at [376, 270] on button at bounding box center [373, 269] width 17 height 16
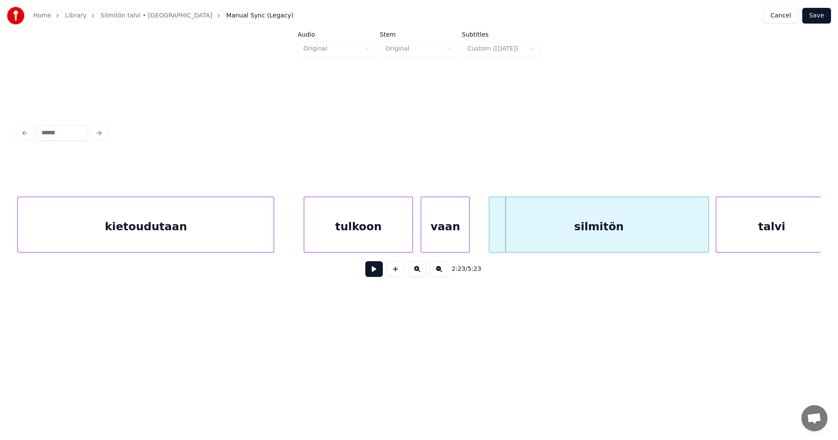
click at [433, 239] on div "vaan" at bounding box center [445, 226] width 48 height 59
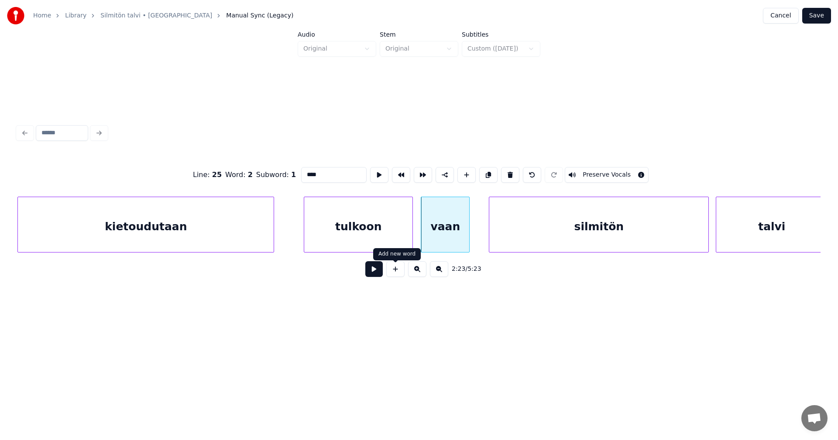
click at [377, 270] on button at bounding box center [373, 269] width 17 height 16
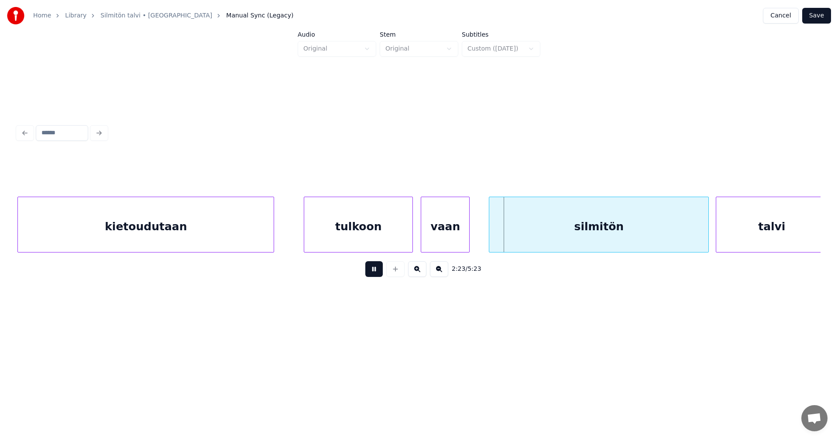
click at [377, 270] on button at bounding box center [373, 269] width 17 height 16
click at [378, 270] on button at bounding box center [373, 269] width 17 height 16
click at [700, 237] on div at bounding box center [701, 224] width 3 height 55
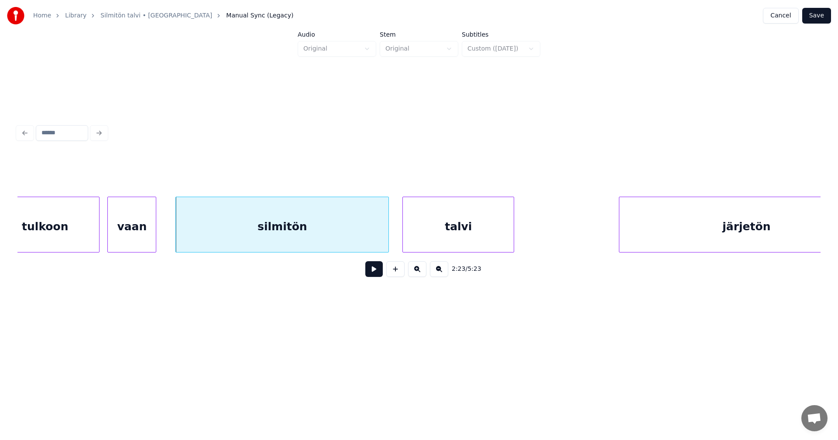
scroll to position [0, 24909]
click at [399, 238] on div at bounding box center [399, 224] width 3 height 55
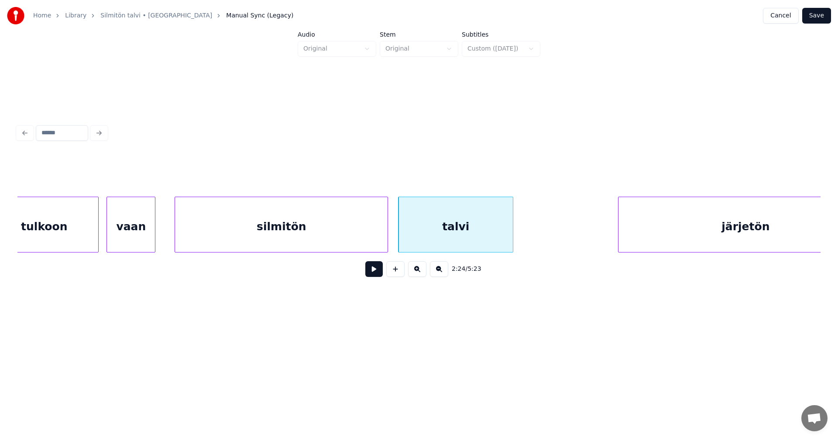
click at [401, 237] on div at bounding box center [399, 224] width 3 height 55
click at [401, 236] on div at bounding box center [401, 224] width 3 height 55
click at [371, 269] on button at bounding box center [373, 269] width 17 height 16
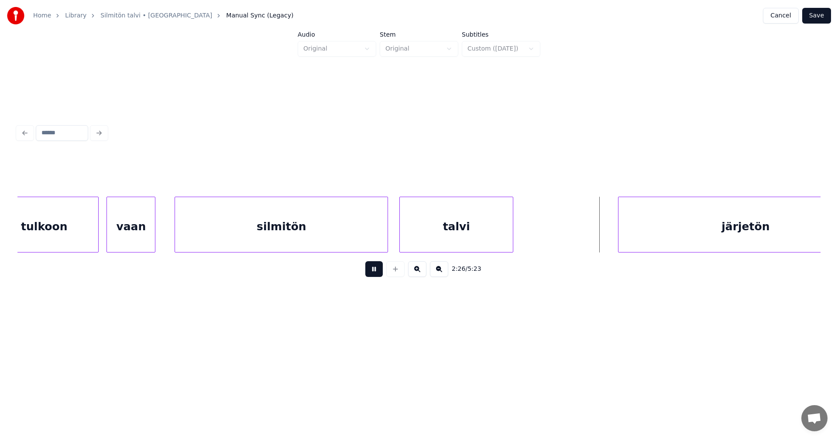
drag, startPoint x: 371, startPoint y: 270, endPoint x: 531, endPoint y: 281, distance: 161.0
click at [371, 270] on button at bounding box center [373, 269] width 17 height 16
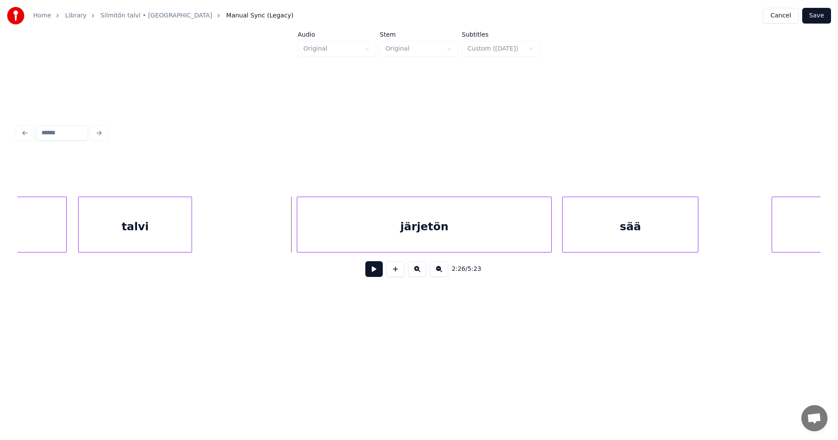
scroll to position [0, 25241]
click at [328, 235] on div "järjetön" at bounding box center [398, 226] width 254 height 59
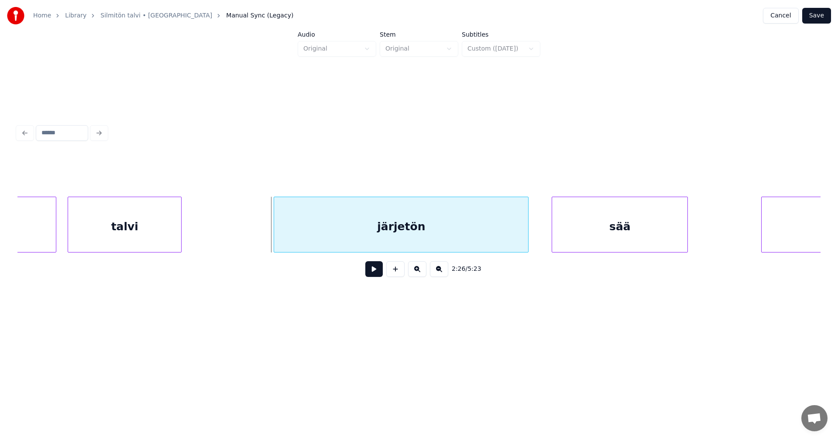
click at [525, 236] on div "järjetön" at bounding box center [401, 226] width 254 height 59
click at [273, 234] on div at bounding box center [273, 224] width 3 height 55
click at [373, 271] on button at bounding box center [373, 269] width 17 height 16
click at [374, 270] on button at bounding box center [373, 269] width 17 height 16
click at [376, 270] on button at bounding box center [373, 269] width 17 height 16
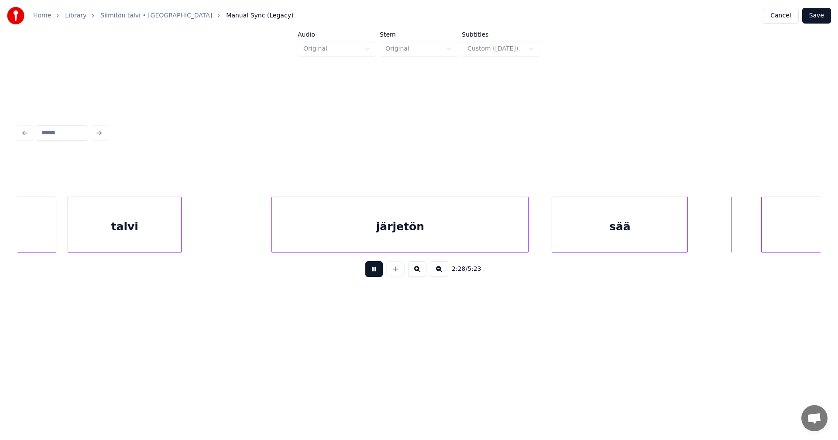
click at [376, 270] on button at bounding box center [373, 269] width 17 height 16
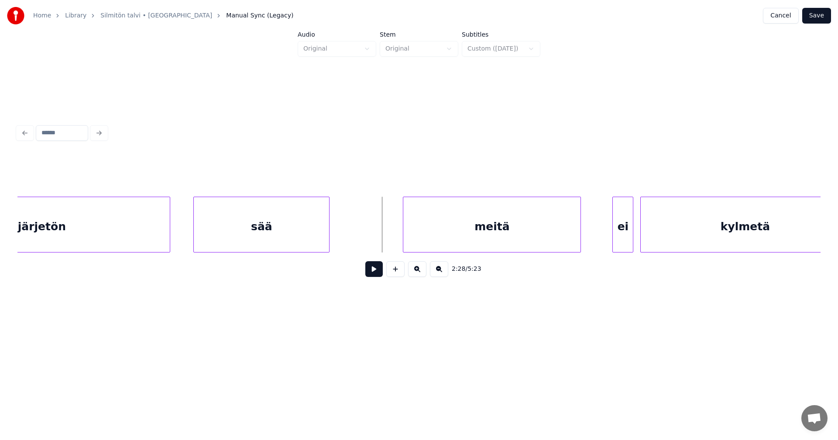
scroll to position [0, 25607]
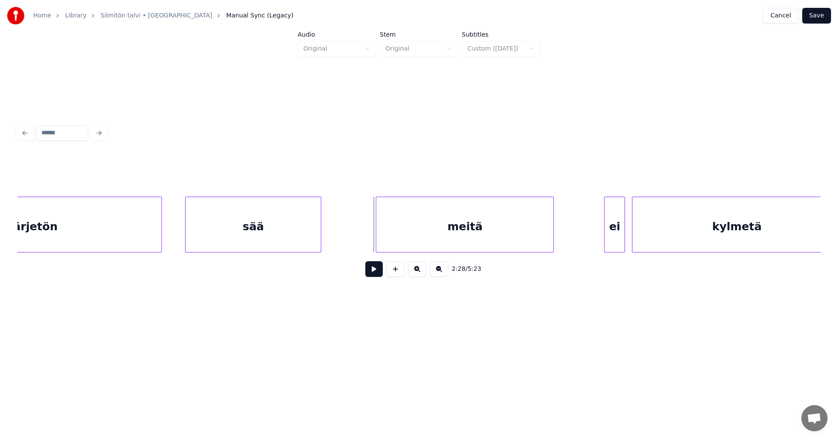
click at [483, 247] on div "meitä" at bounding box center [464, 226] width 177 height 59
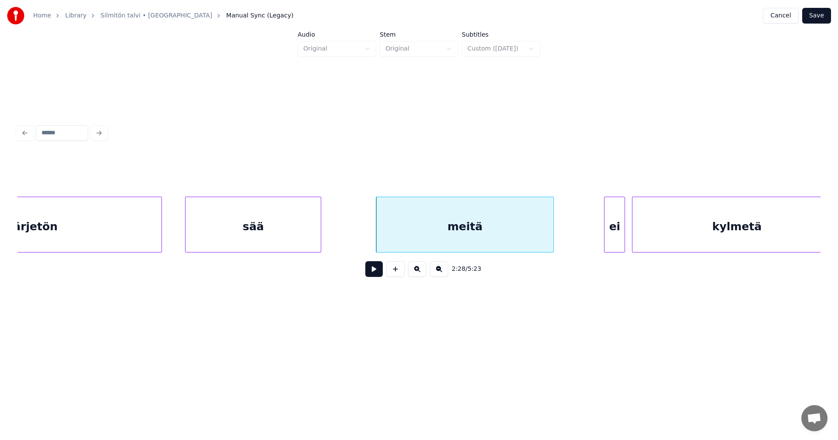
click at [377, 272] on button at bounding box center [373, 269] width 17 height 16
click at [377, 271] on button at bounding box center [373, 269] width 17 height 16
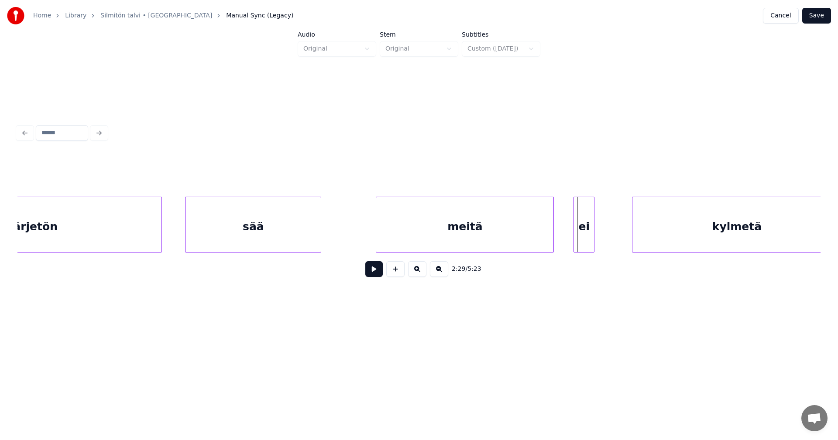
click at [584, 228] on div "ei" at bounding box center [584, 226] width 20 height 59
click at [609, 226] on div at bounding box center [609, 224] width 3 height 55
click at [527, 231] on div "meitä" at bounding box center [464, 226] width 177 height 59
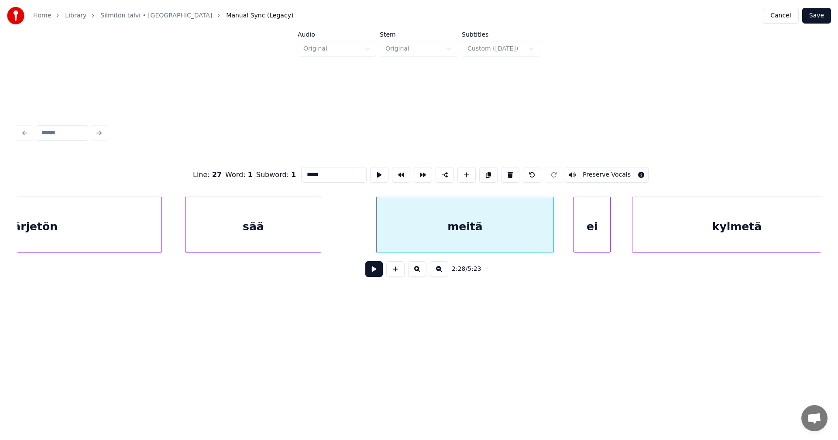
click at [377, 274] on button at bounding box center [373, 269] width 17 height 16
click at [377, 273] on button at bounding box center [373, 269] width 17 height 16
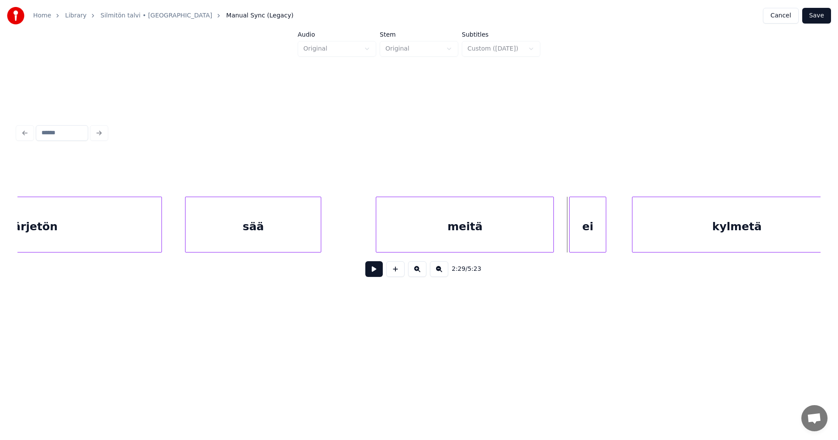
click at [587, 231] on div "ei" at bounding box center [587, 226] width 36 height 59
click at [611, 229] on div at bounding box center [611, 224] width 3 height 55
click at [379, 274] on button at bounding box center [373, 269] width 17 height 16
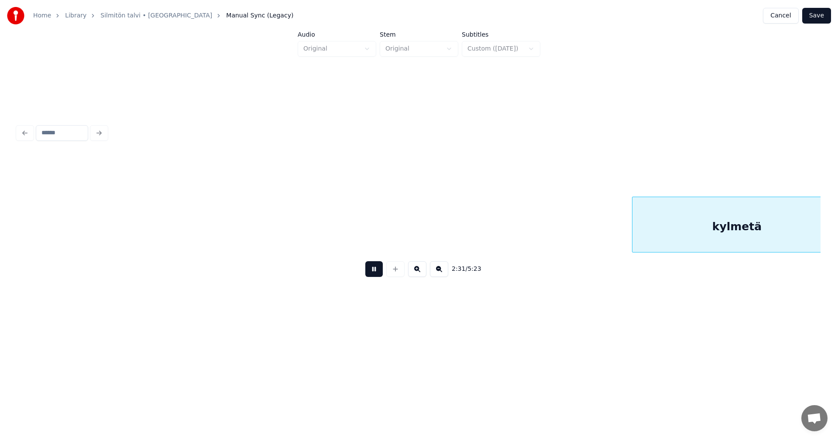
scroll to position [0, 26411]
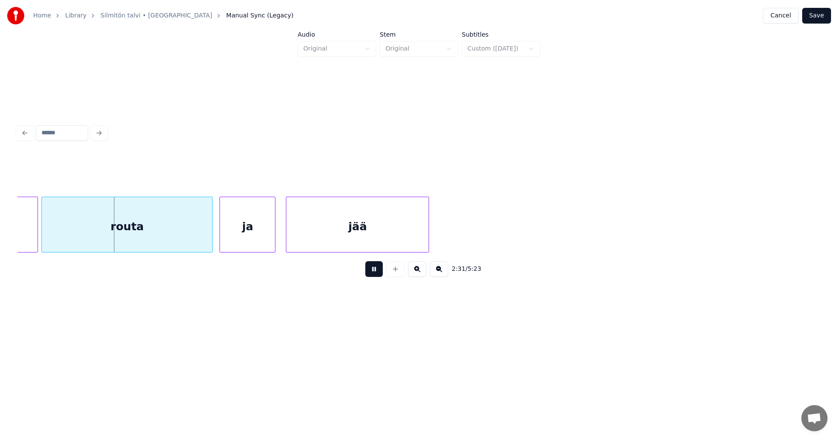
click at [379, 273] on button at bounding box center [373, 269] width 17 height 16
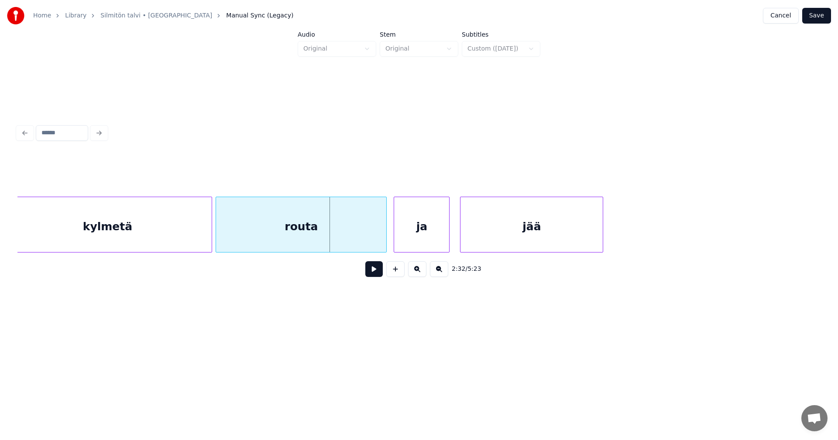
scroll to position [0, 26236]
click at [208, 232] on div at bounding box center [207, 224] width 3 height 55
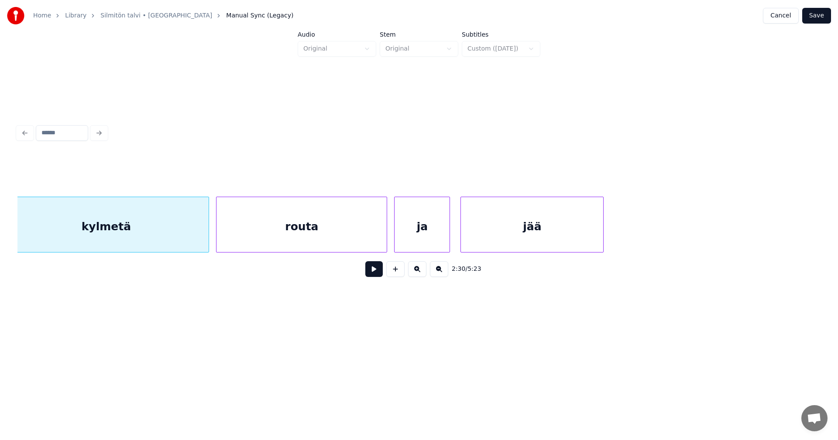
scroll to position [0, 26222]
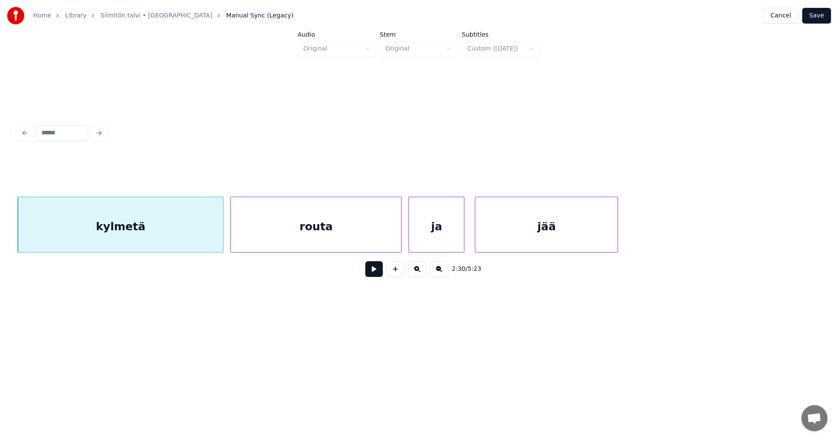
click at [205, 233] on div "kylmetä" at bounding box center [120, 226] width 205 height 59
click at [373, 273] on button at bounding box center [373, 269] width 17 height 16
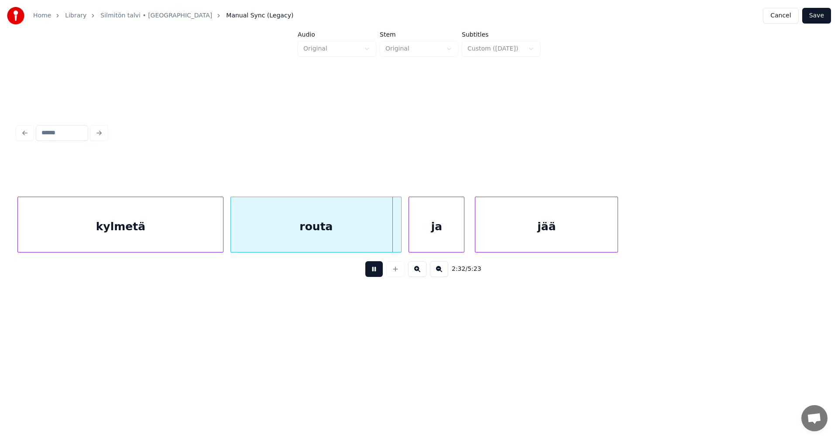
click at [370, 270] on button at bounding box center [373, 269] width 17 height 16
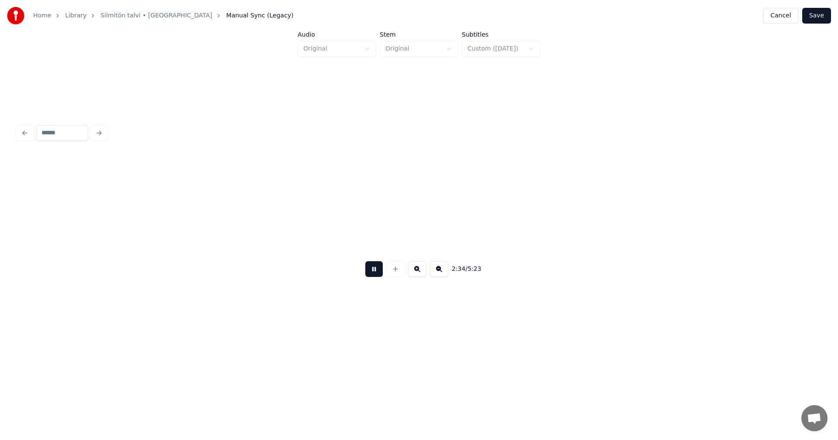
scroll to position [0, 27025]
click at [370, 270] on button at bounding box center [373, 269] width 17 height 16
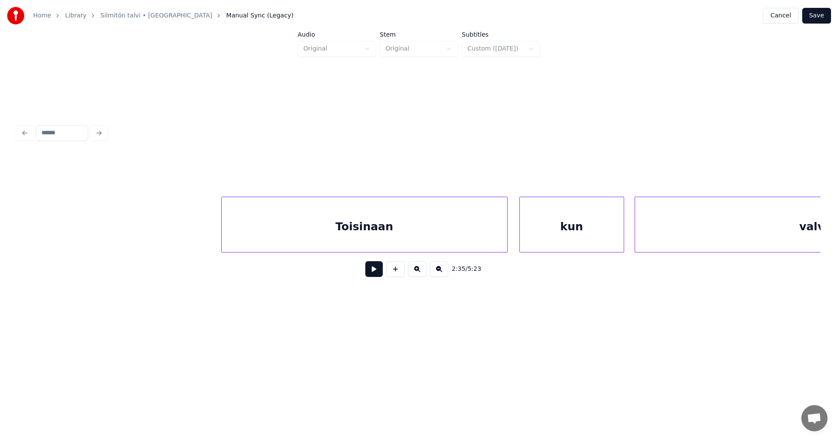
click at [448, 235] on div "Toisinaan" at bounding box center [364, 226] width 285 height 59
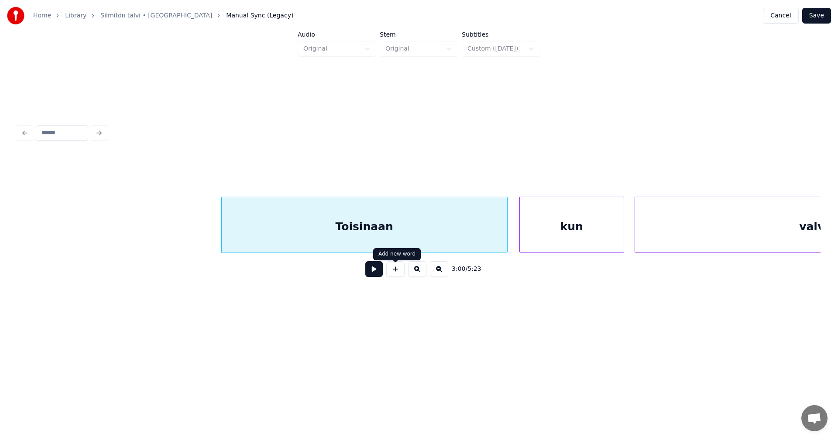
click at [377, 277] on button at bounding box center [373, 269] width 17 height 16
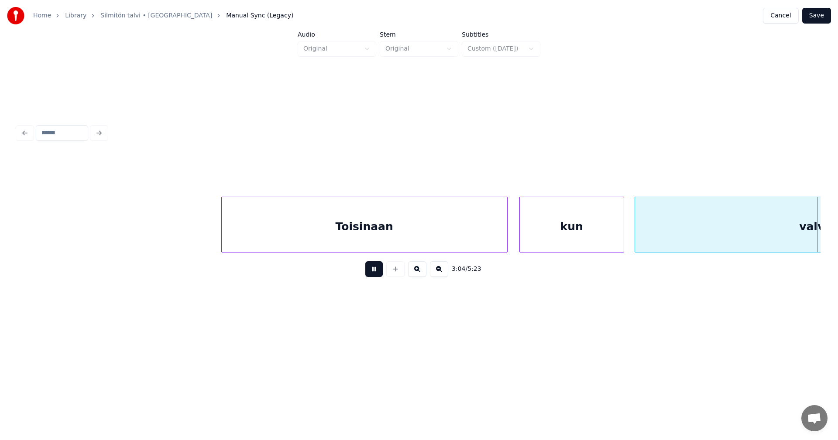
scroll to position [0, 32149]
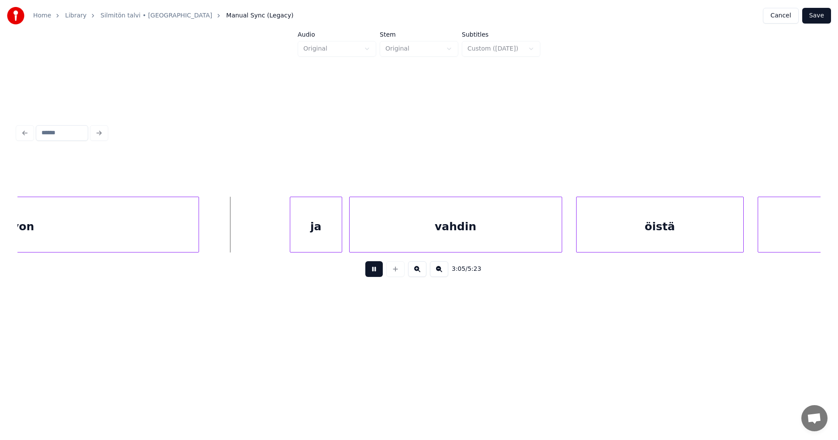
drag, startPoint x: 376, startPoint y: 273, endPoint x: 365, endPoint y: 269, distance: 11.9
click at [368, 269] on button at bounding box center [373, 269] width 17 height 16
click at [316, 242] on div "ja" at bounding box center [306, 226] width 51 height 59
click at [372, 269] on button at bounding box center [373, 269] width 17 height 16
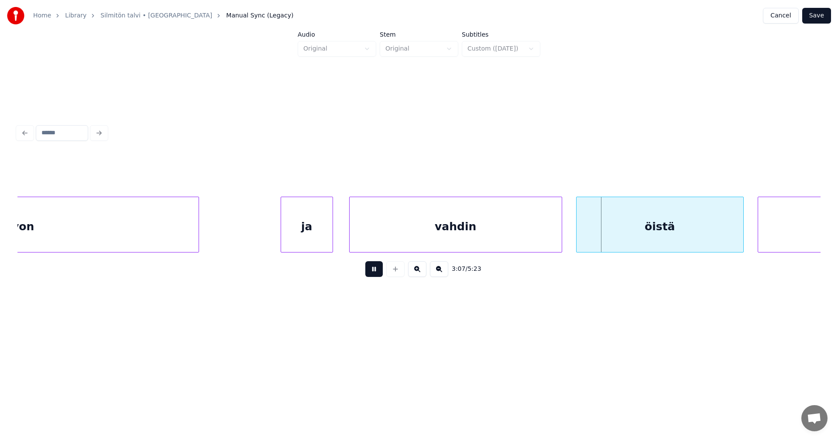
drag, startPoint x: 372, startPoint y: 269, endPoint x: 577, endPoint y: 214, distance: 212.3
click at [373, 269] on button at bounding box center [373, 269] width 17 height 16
click at [527, 226] on div "vahdin" at bounding box center [455, 226] width 212 height 59
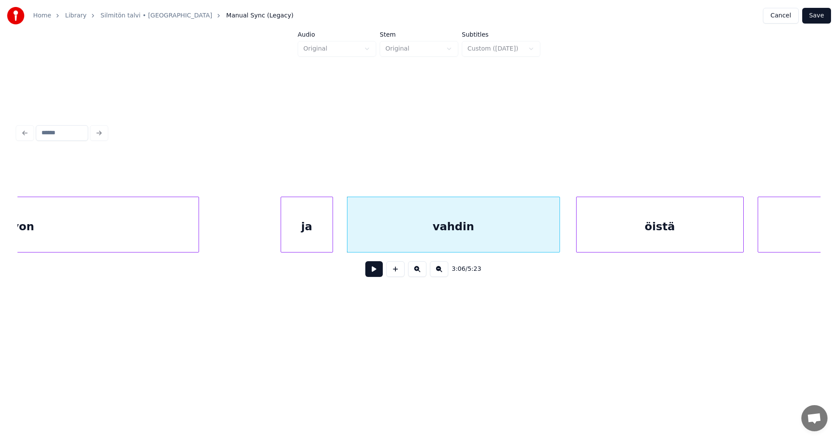
click at [378, 274] on button at bounding box center [373, 269] width 17 height 16
drag, startPoint x: 380, startPoint y: 269, endPoint x: 385, endPoint y: 269, distance: 4.8
click at [380, 269] on button at bounding box center [373, 269] width 17 height 16
click at [587, 232] on div "öistä" at bounding box center [653, 226] width 167 height 59
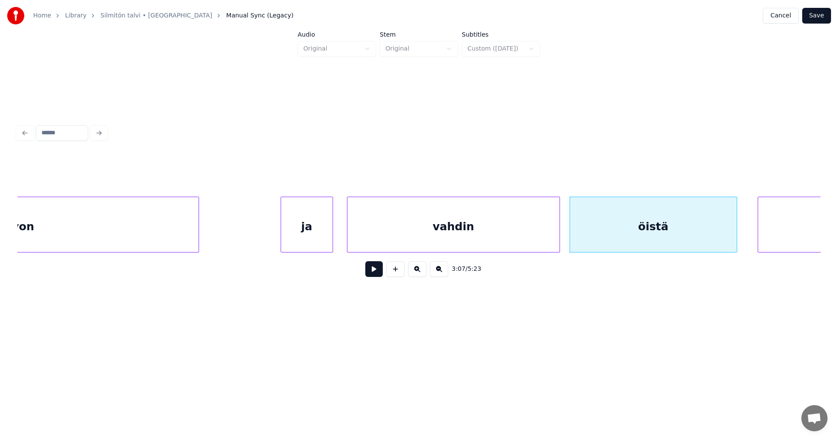
click at [375, 272] on button at bounding box center [373, 269] width 17 height 16
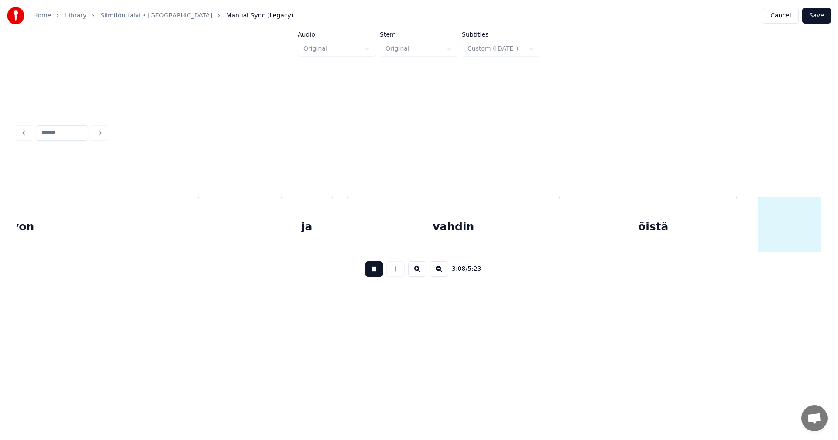
scroll to position [0, 32955]
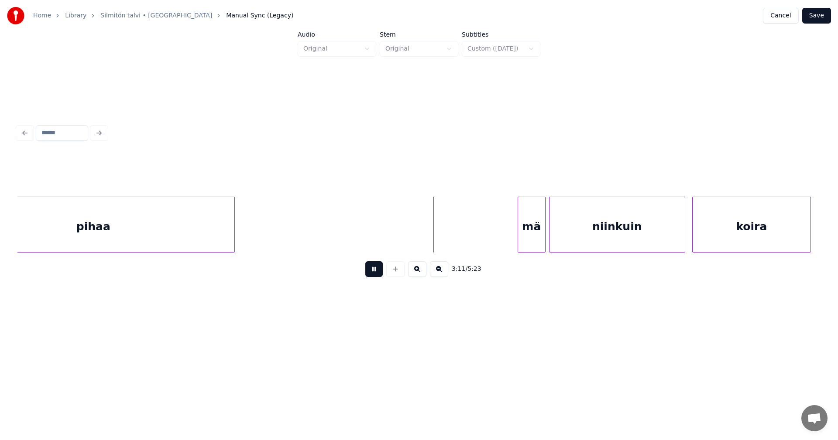
click at [376, 271] on button at bounding box center [373, 269] width 17 height 16
click at [528, 227] on div "mä" at bounding box center [527, 226] width 27 height 59
click at [380, 272] on button at bounding box center [373, 269] width 17 height 16
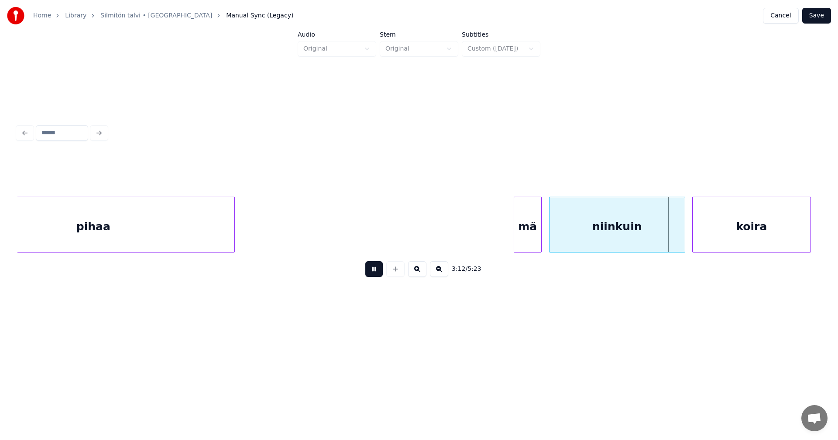
click at [376, 274] on button at bounding box center [373, 269] width 17 height 16
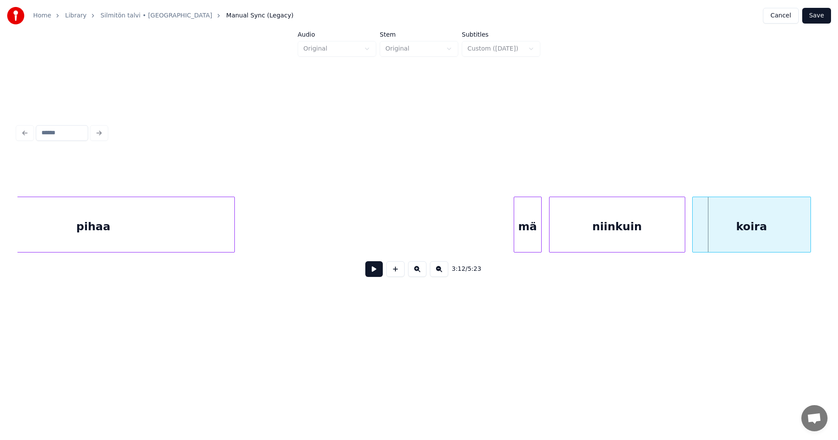
click at [685, 233] on div "niinkuin" at bounding box center [617, 225] width 136 height 56
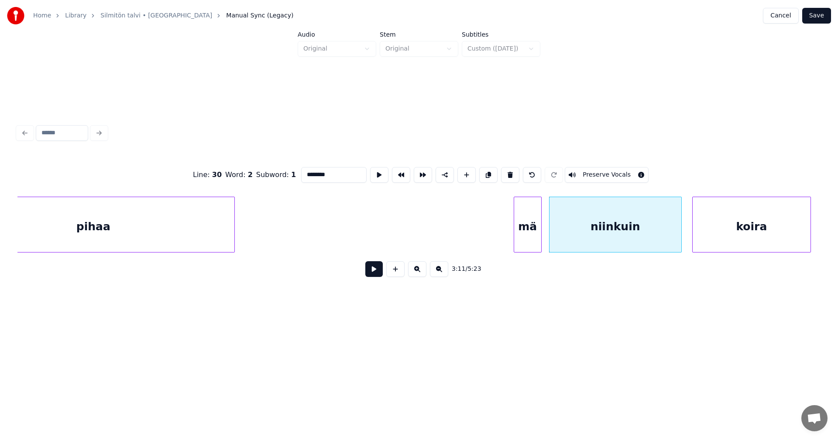
click at [680, 235] on div at bounding box center [679, 224] width 3 height 55
click at [710, 232] on div "koira" at bounding box center [748, 226] width 118 height 59
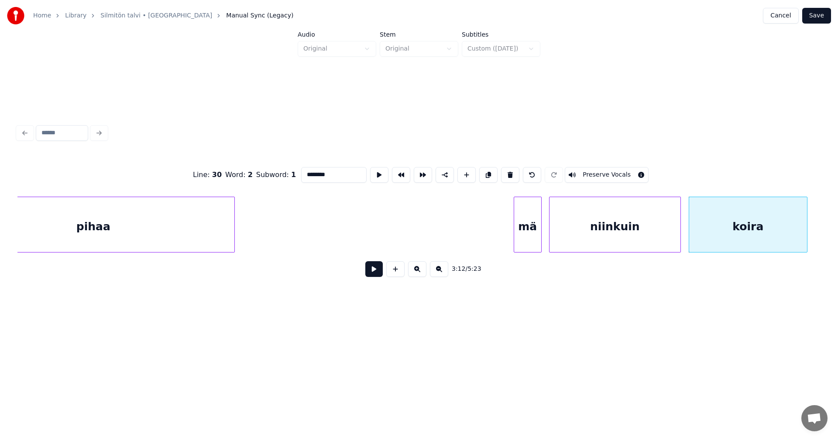
click at [373, 274] on button at bounding box center [373, 269] width 17 height 16
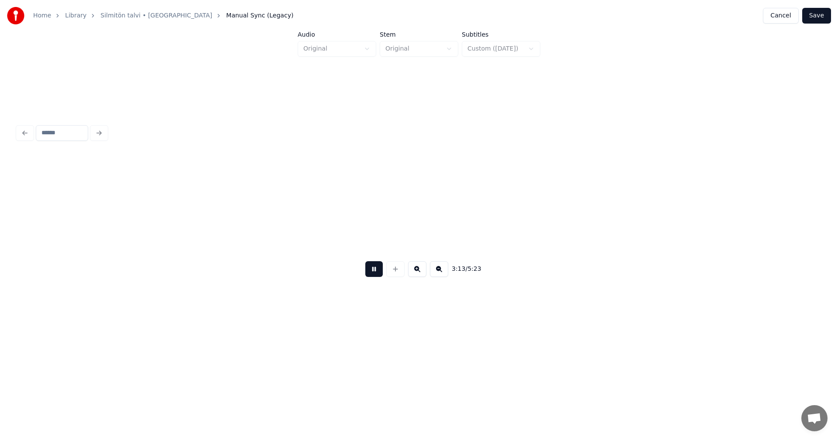
scroll to position [0, 33759]
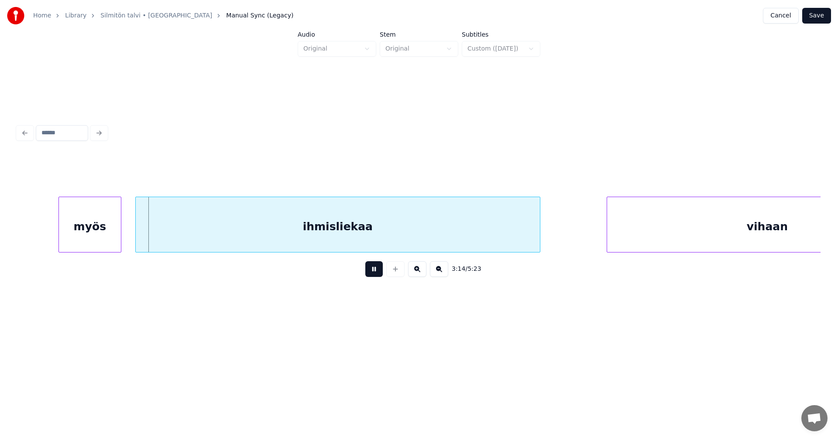
drag, startPoint x: 373, startPoint y: 273, endPoint x: 308, endPoint y: 277, distance: 64.7
click at [371, 272] on button at bounding box center [373, 269] width 17 height 16
click at [86, 243] on div "myös" at bounding box center [80, 226] width 62 height 59
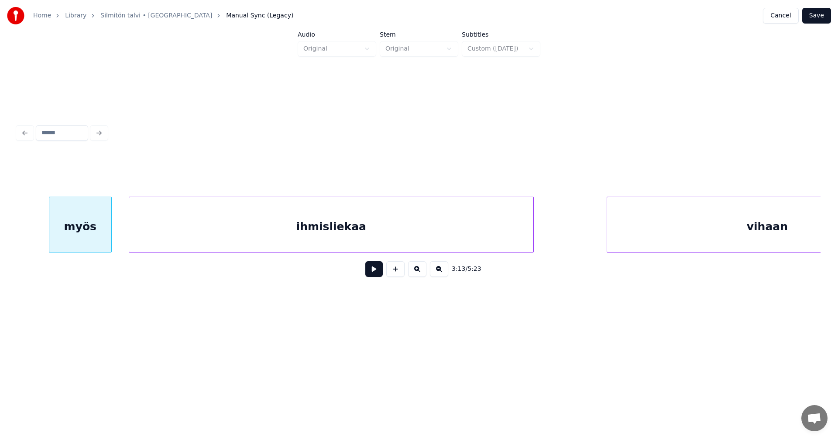
click at [236, 226] on div "ihmisliekaa" at bounding box center [331, 226] width 404 height 59
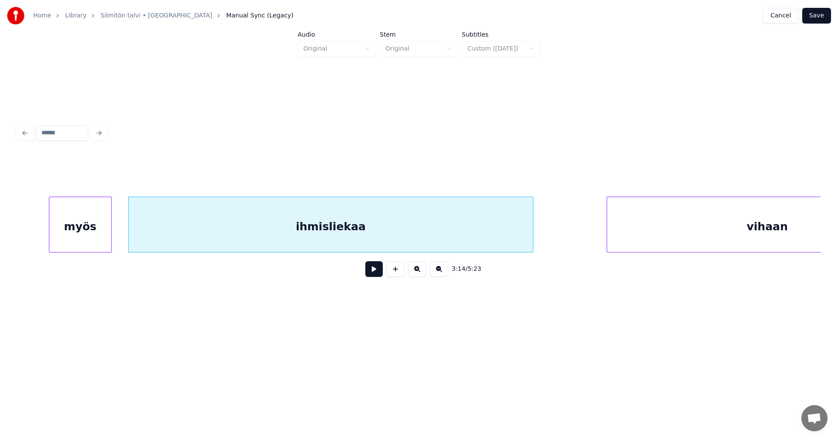
click at [372, 276] on button at bounding box center [373, 269] width 17 height 16
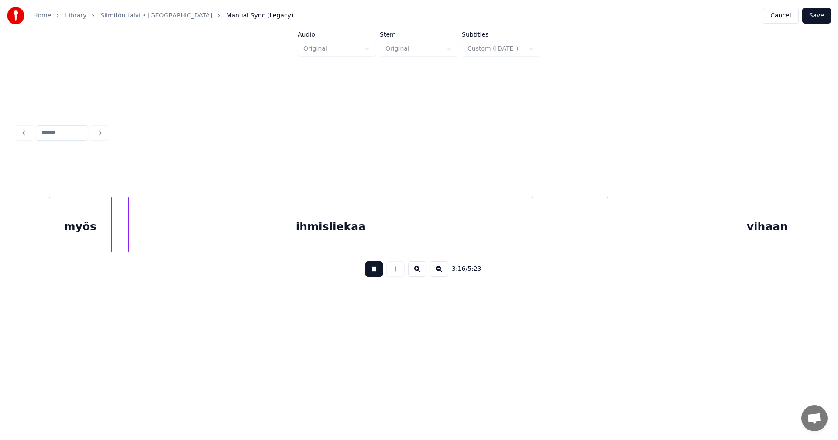
click at [376, 273] on button at bounding box center [373, 269] width 17 height 16
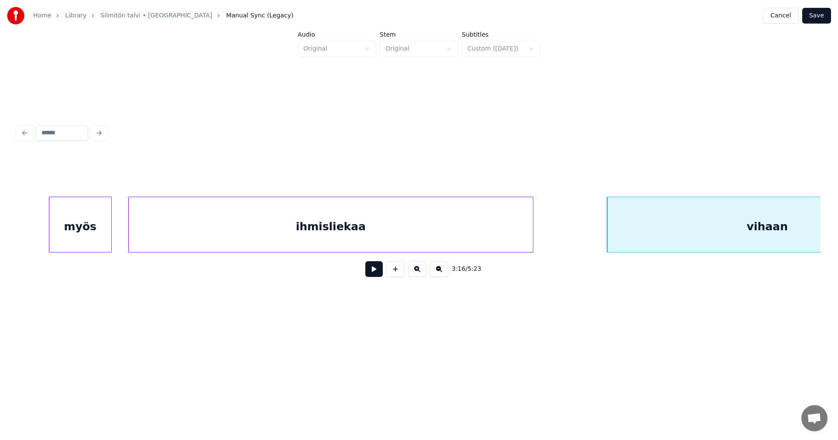
click at [469, 224] on div "ihmisliekaa" at bounding box center [331, 226] width 404 height 59
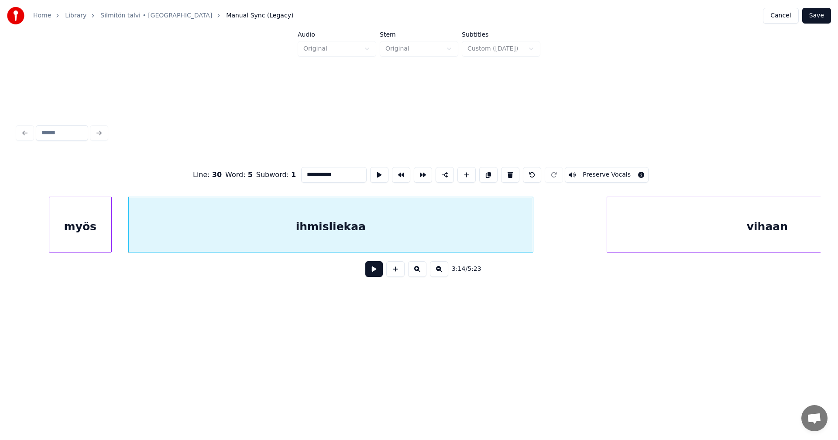
click at [640, 219] on div "vihaan" at bounding box center [767, 226] width 320 height 59
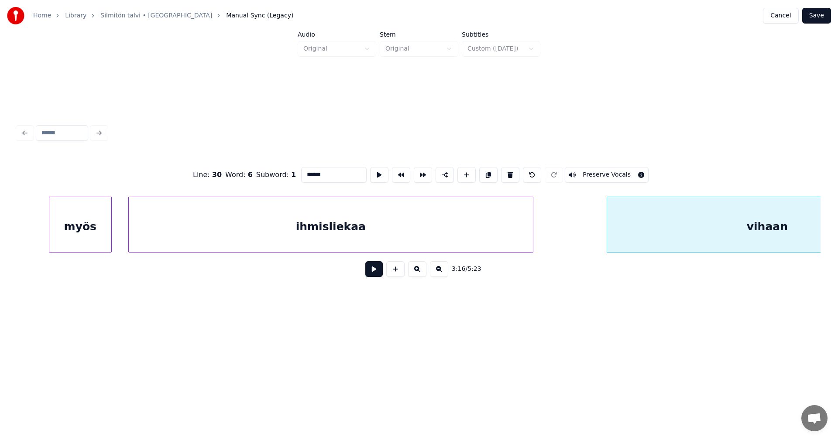
click at [497, 223] on div "ihmisliekaa" at bounding box center [331, 226] width 404 height 59
type input "**********"
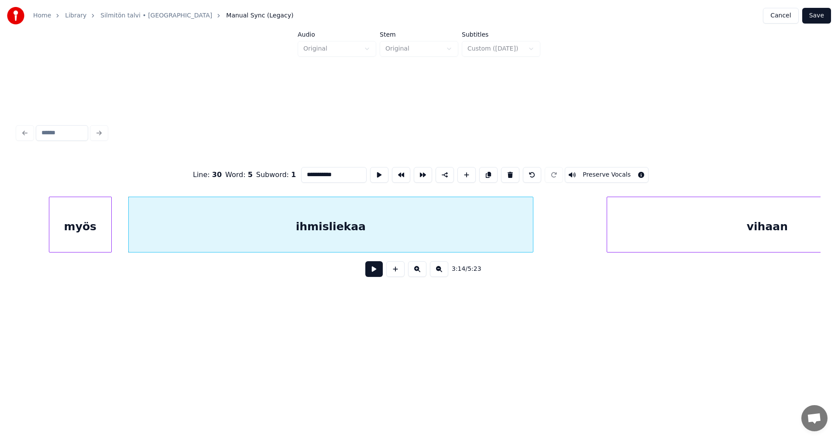
click at [378, 274] on button at bounding box center [373, 269] width 17 height 16
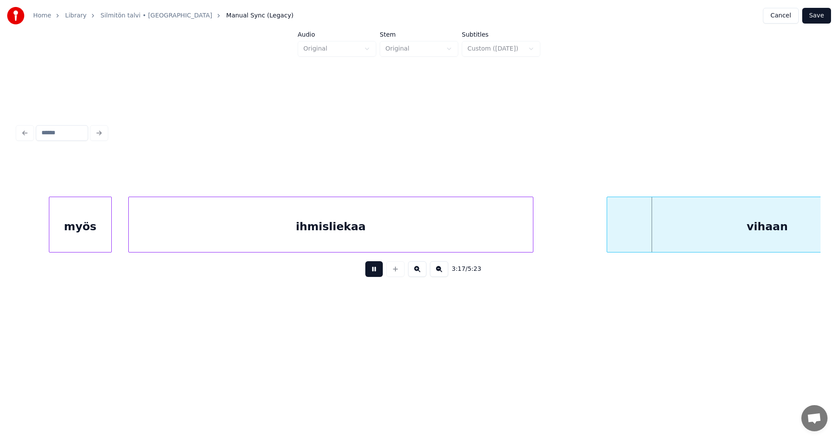
drag, startPoint x: 377, startPoint y: 271, endPoint x: 398, endPoint y: 271, distance: 20.9
click at [377, 271] on button at bounding box center [373, 269] width 17 height 16
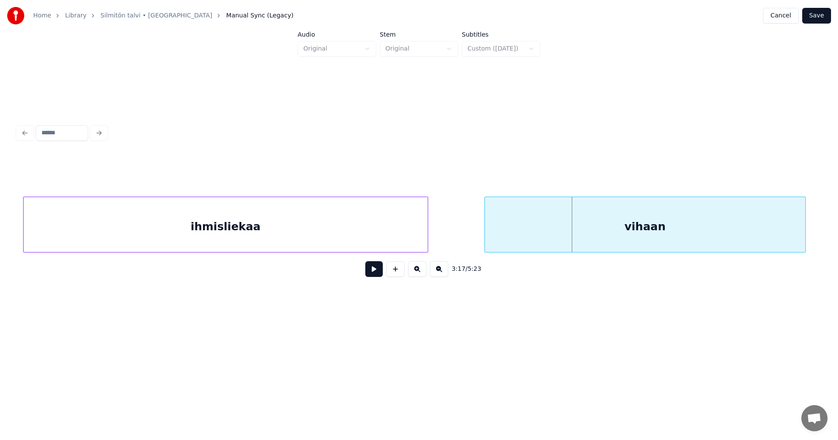
click at [640, 235] on div "vihaan" at bounding box center [645, 226] width 320 height 59
click at [378, 274] on button at bounding box center [373, 269] width 17 height 16
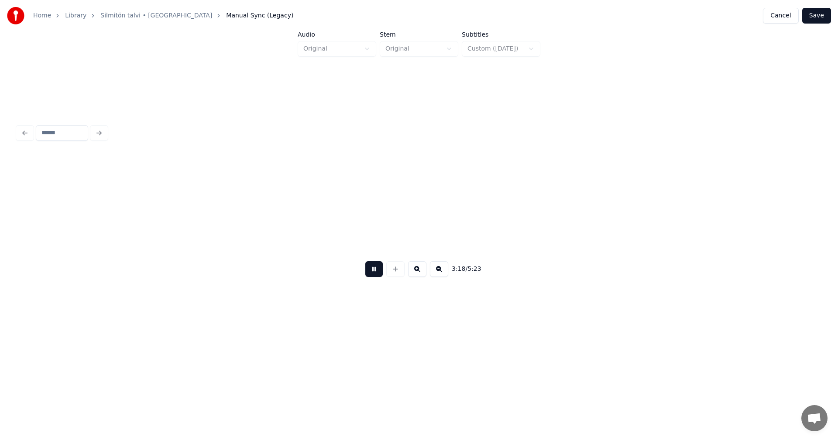
scroll to position [0, 34668]
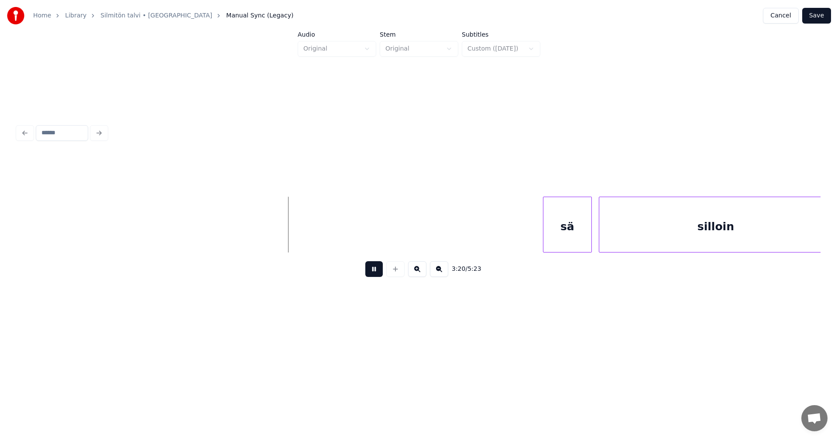
click at [377, 274] on button at bounding box center [373, 269] width 17 height 16
click at [553, 242] on div "sä" at bounding box center [558, 226] width 48 height 59
click at [374, 272] on button at bounding box center [373, 269] width 17 height 16
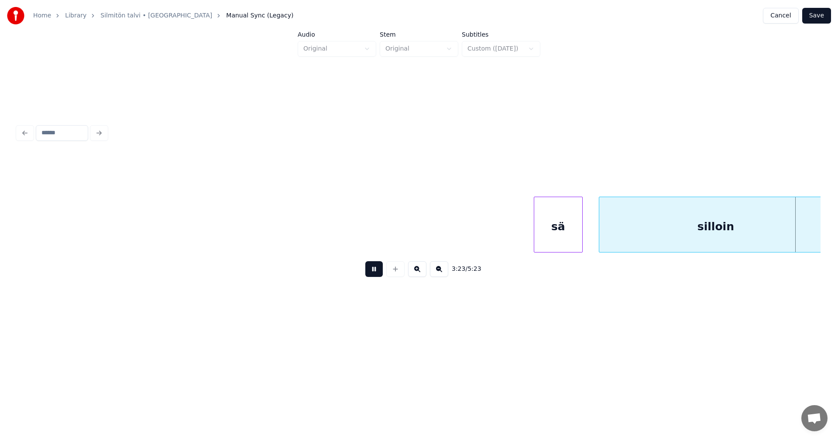
scroll to position [0, 35471]
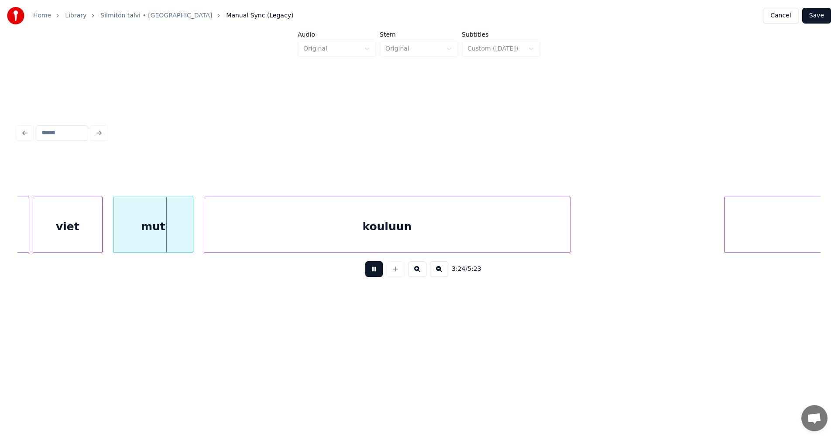
click at [374, 272] on button at bounding box center [373, 269] width 17 height 16
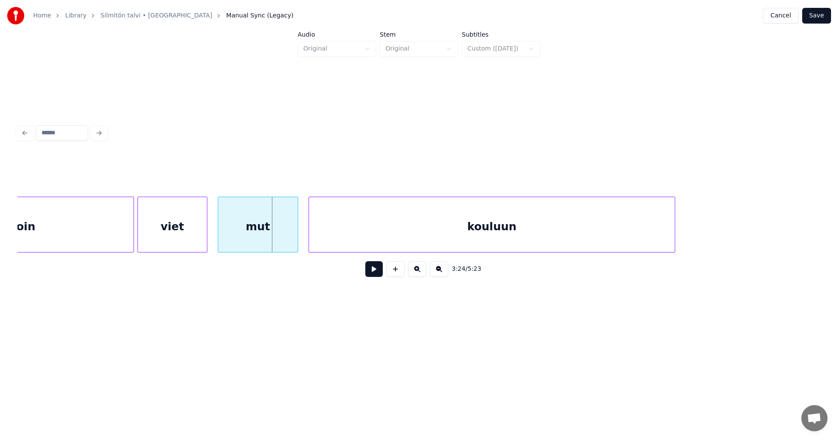
scroll to position [0, 35349]
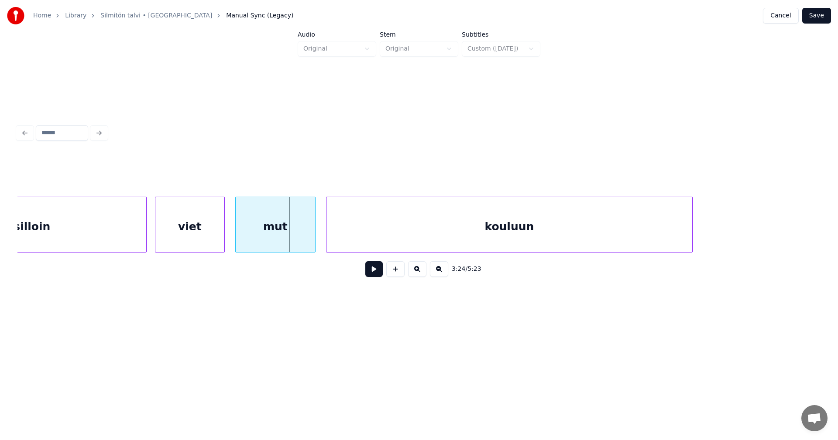
click at [144, 236] on div at bounding box center [145, 224] width 3 height 55
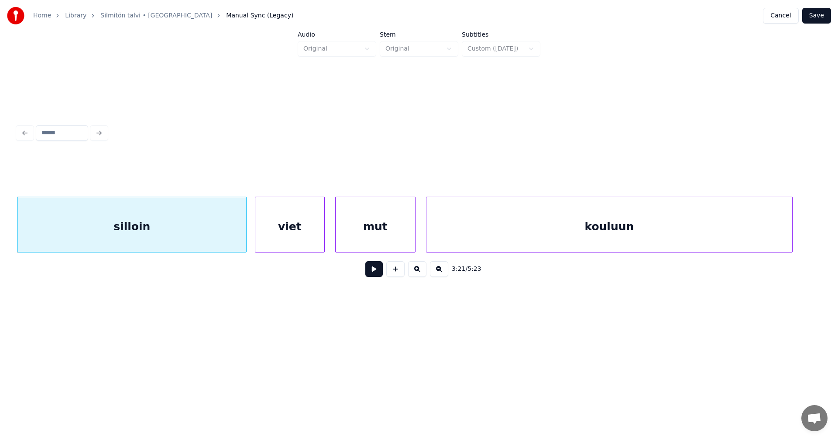
click at [281, 235] on div "viet" at bounding box center [289, 226] width 69 height 59
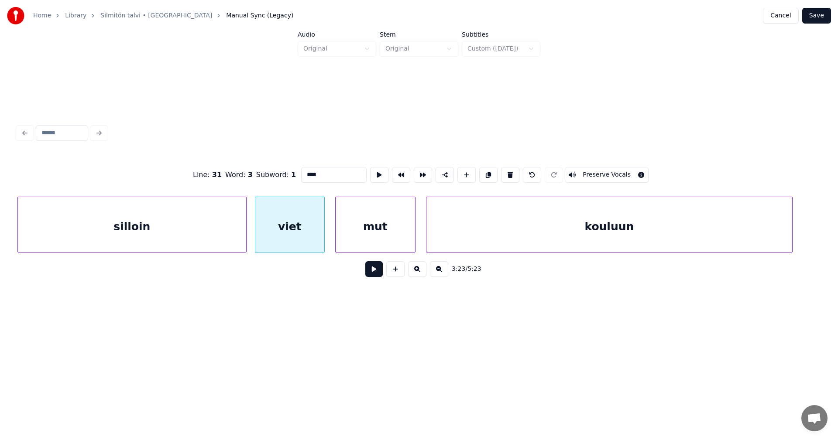
click at [374, 270] on button at bounding box center [373, 269] width 17 height 16
drag, startPoint x: 372, startPoint y: 270, endPoint x: 353, endPoint y: 267, distance: 19.8
click at [370, 271] on button at bounding box center [373, 269] width 17 height 16
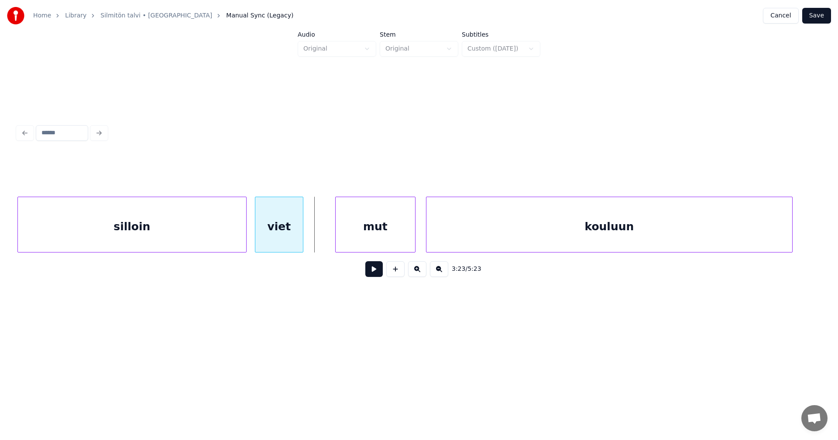
click at [301, 243] on div at bounding box center [301, 224] width 3 height 55
click at [335, 241] on div "mut" at bounding box center [357, 226] width 79 height 59
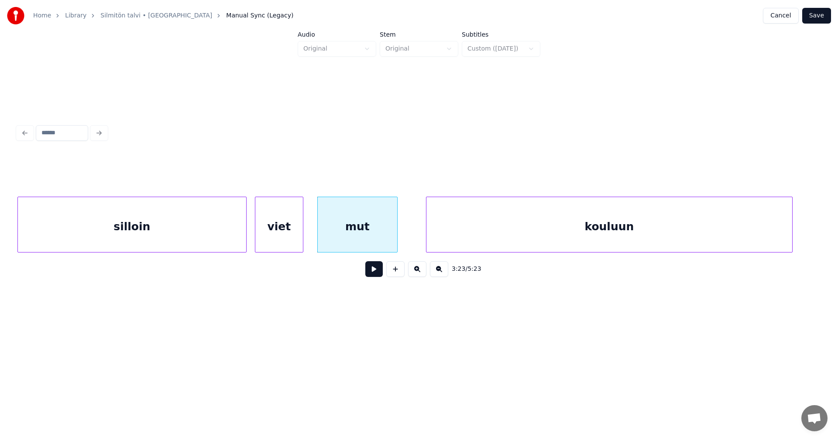
click at [370, 274] on button at bounding box center [373, 269] width 17 height 16
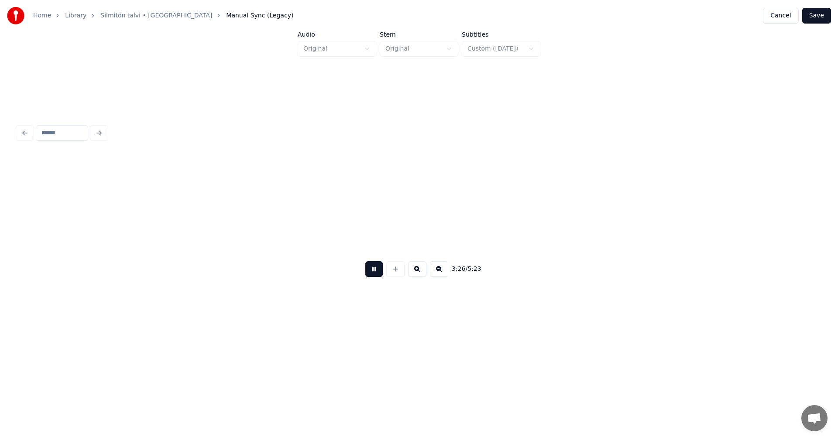
scroll to position [0, 36052]
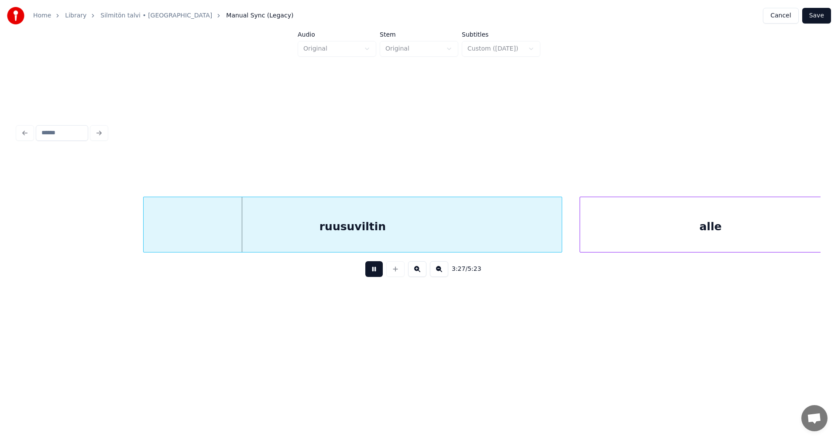
drag, startPoint x: 373, startPoint y: 271, endPoint x: 375, endPoint y: 263, distance: 7.7
click at [373, 269] on button at bounding box center [373, 269] width 17 height 16
click at [308, 241] on div "ruusuviltin" at bounding box center [325, 226] width 418 height 59
click at [373, 270] on button at bounding box center [373, 269] width 17 height 16
drag, startPoint x: 373, startPoint y: 270, endPoint x: 370, endPoint y: 263, distance: 8.0
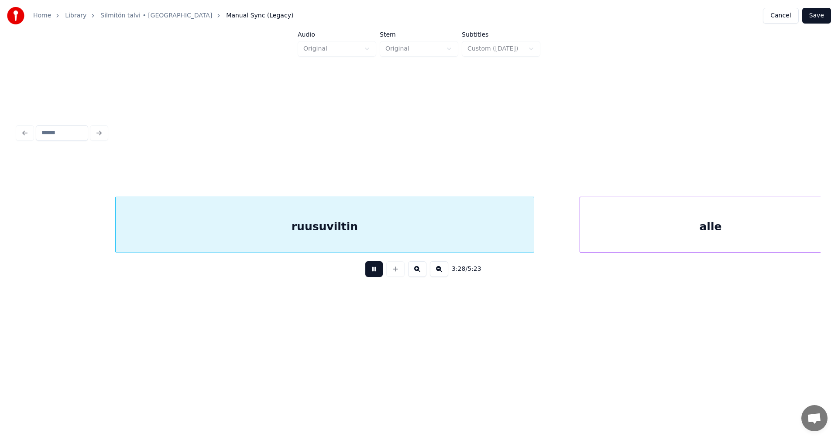
click at [371, 266] on button at bounding box center [373, 269] width 17 height 16
click at [358, 236] on div "ruusuviltin" at bounding box center [330, 226] width 418 height 59
click at [368, 273] on button at bounding box center [373, 269] width 17 height 16
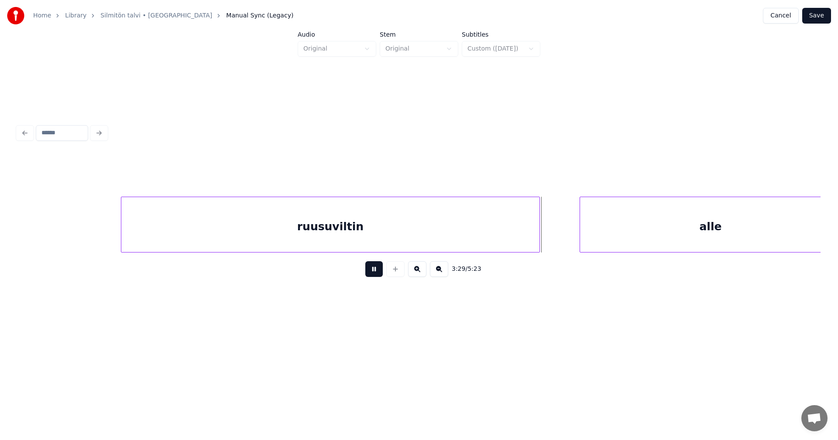
click at [369, 271] on button at bounding box center [373, 269] width 17 height 16
click at [551, 227] on div at bounding box center [552, 224] width 3 height 55
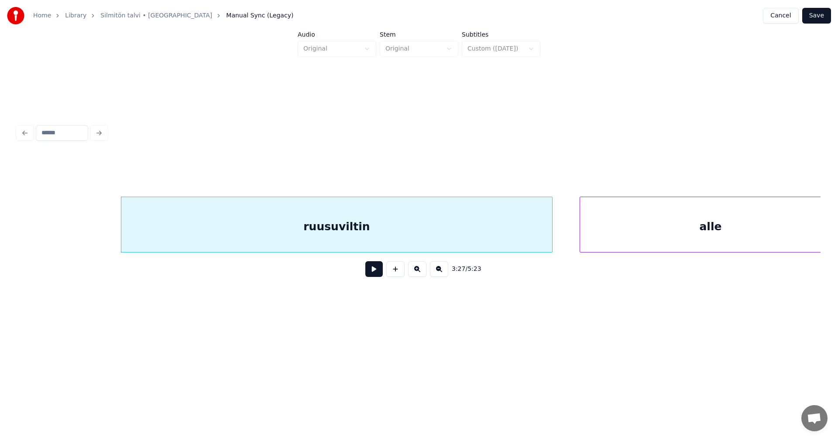
scroll to position [0, 36070]
click at [590, 228] on div "alle" at bounding box center [687, 226] width 261 height 59
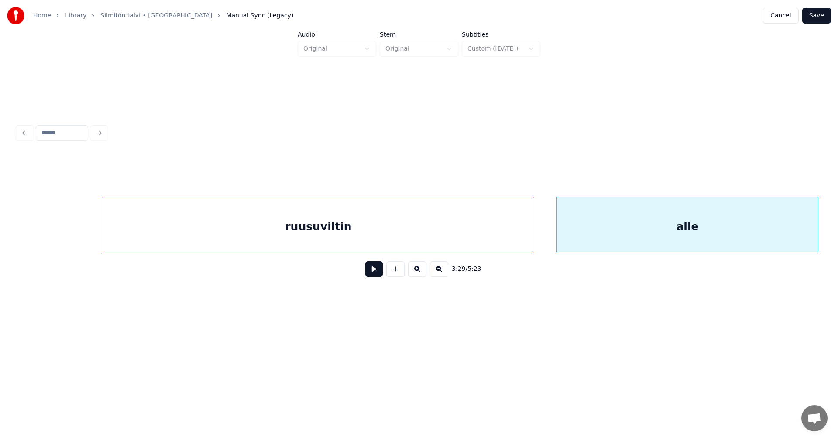
click at [379, 272] on button at bounding box center [373, 269] width 17 height 16
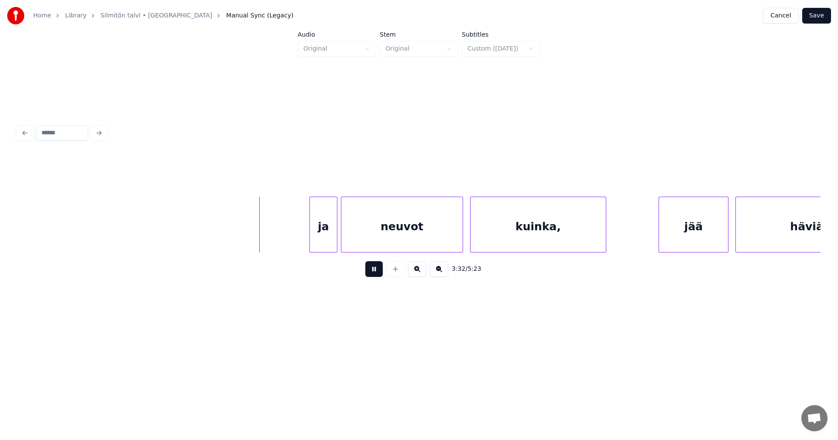
drag, startPoint x: 374, startPoint y: 272, endPoint x: 344, endPoint y: 255, distance: 34.4
click at [373, 271] on button at bounding box center [373, 269] width 17 height 16
click at [310, 246] on div "ja" at bounding box center [314, 226] width 27 height 59
click at [295, 245] on div at bounding box center [295, 224] width 3 height 55
click at [437, 236] on div at bounding box center [438, 224] width 3 height 55
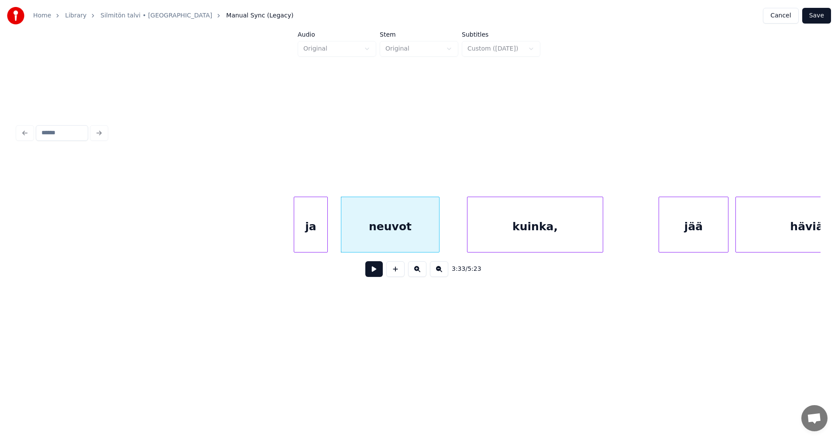
click at [495, 236] on div "kuinka," at bounding box center [534, 226] width 135 height 59
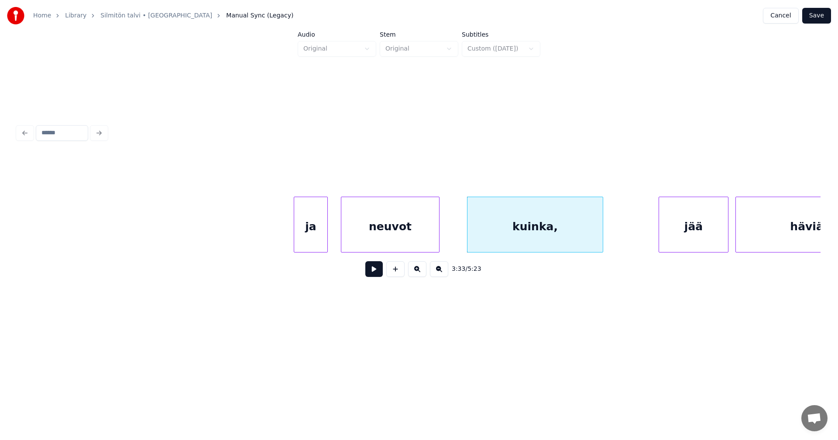
click at [322, 242] on div "ja" at bounding box center [310, 226] width 33 height 59
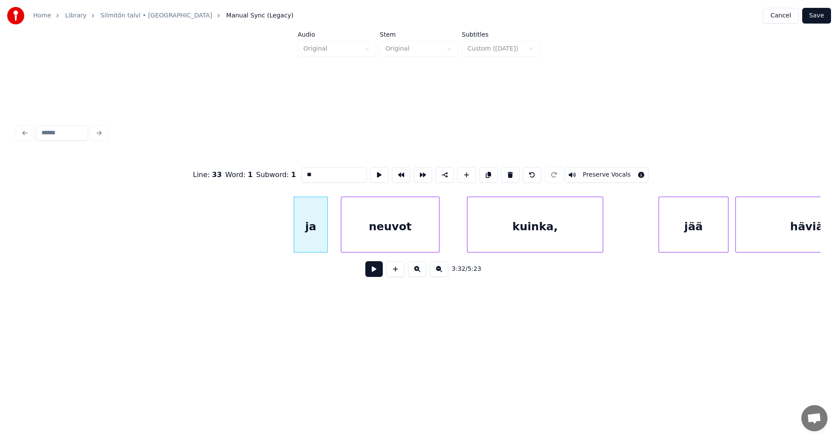
click at [373, 276] on button at bounding box center [373, 269] width 17 height 16
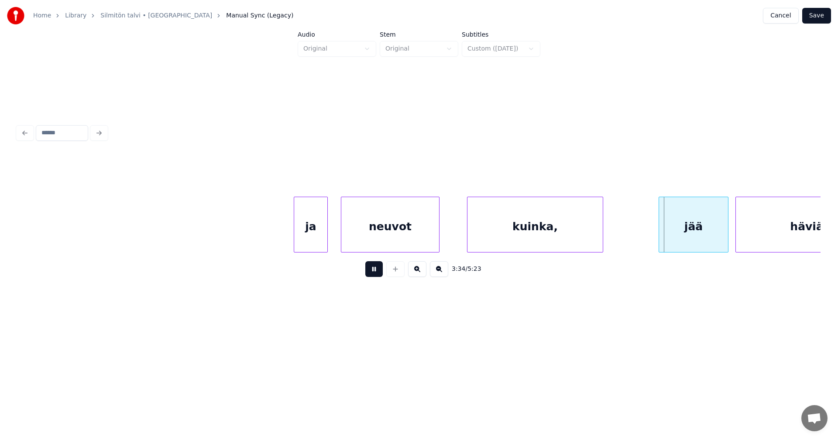
drag, startPoint x: 376, startPoint y: 271, endPoint x: 400, endPoint y: 265, distance: 24.9
click at [384, 269] on div "3:34 / 5:23" at bounding box center [418, 269] width 789 height 19
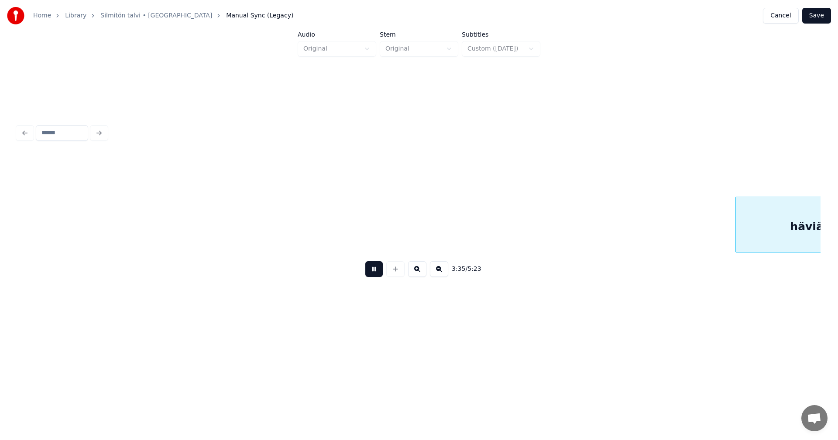
scroll to position [0, 37676]
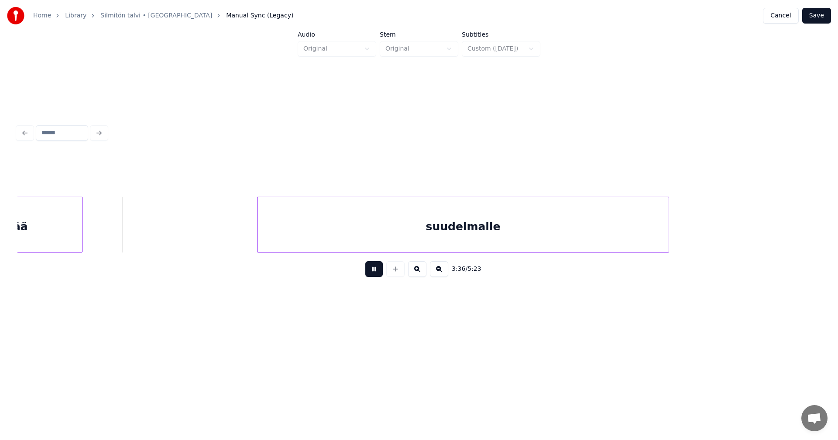
drag, startPoint x: 376, startPoint y: 270, endPoint x: 368, endPoint y: 262, distance: 10.8
click at [375, 267] on button at bounding box center [373, 269] width 17 height 16
click at [350, 253] on div "häviää suudelmalle" at bounding box center [418, 225] width 803 height 56
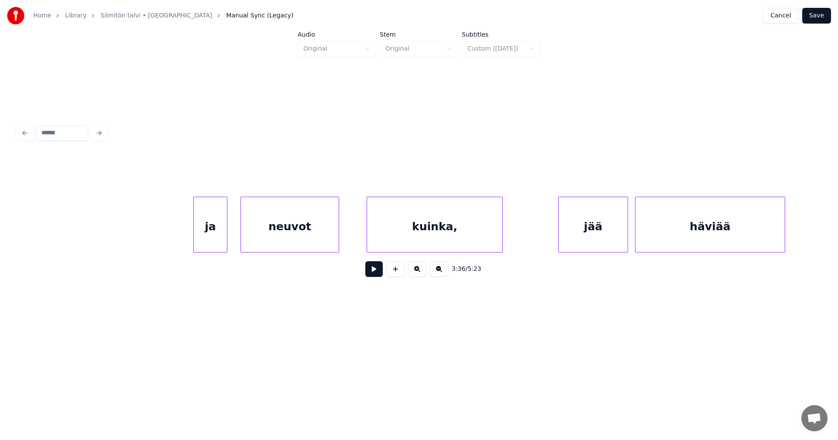
click at [314, 232] on div "neuvot" at bounding box center [290, 226] width 98 height 59
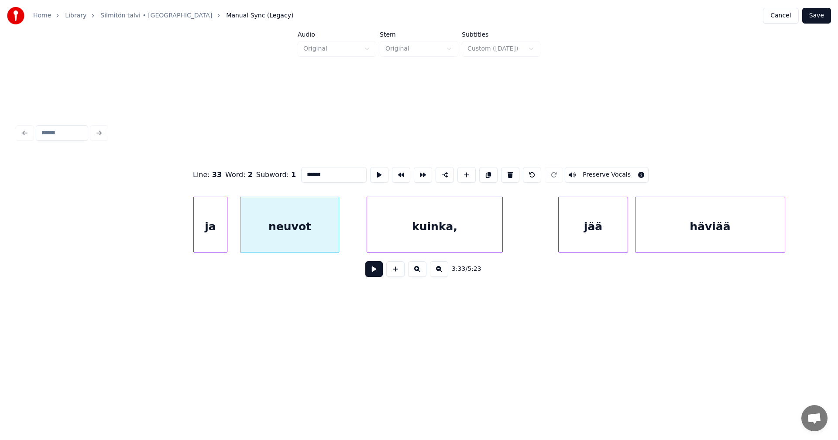
click at [419, 238] on div "kuinka," at bounding box center [434, 226] width 135 height 59
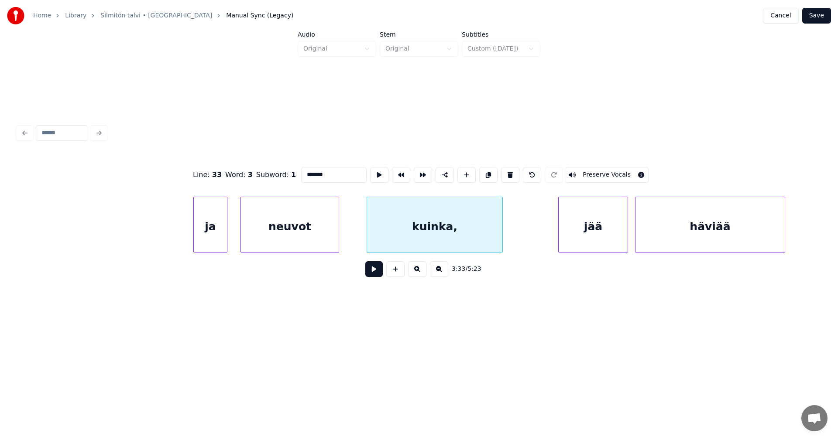
click at [573, 225] on div "jää" at bounding box center [592, 226] width 69 height 59
type input "***"
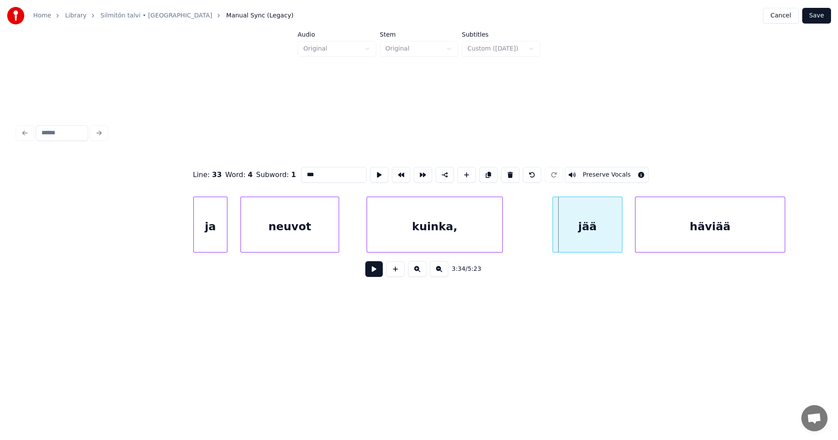
click at [569, 229] on div "jää" at bounding box center [587, 226] width 69 height 59
click at [376, 275] on button at bounding box center [373, 269] width 17 height 16
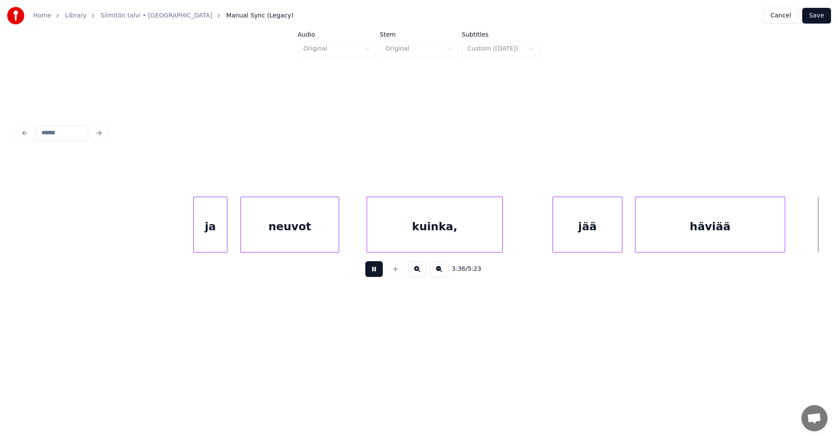
scroll to position [0, 37777]
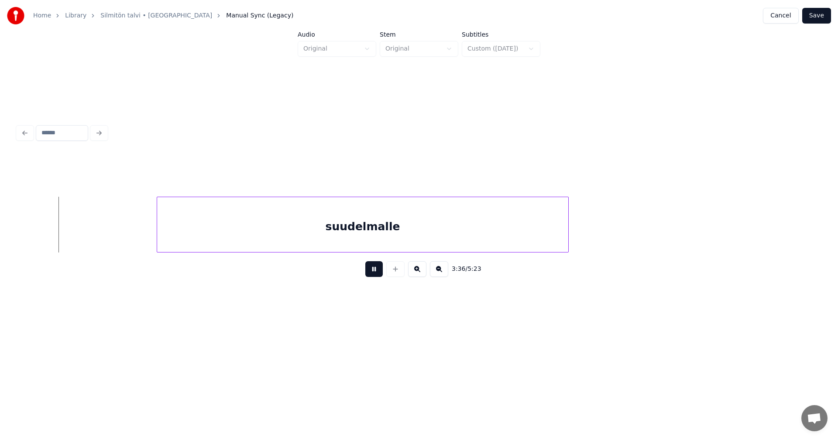
drag, startPoint x: 376, startPoint y: 274, endPoint x: 348, endPoint y: 275, distance: 27.5
click at [376, 274] on button at bounding box center [373, 269] width 17 height 16
click at [277, 244] on div "suudelmalle" at bounding box center [362, 226] width 411 height 59
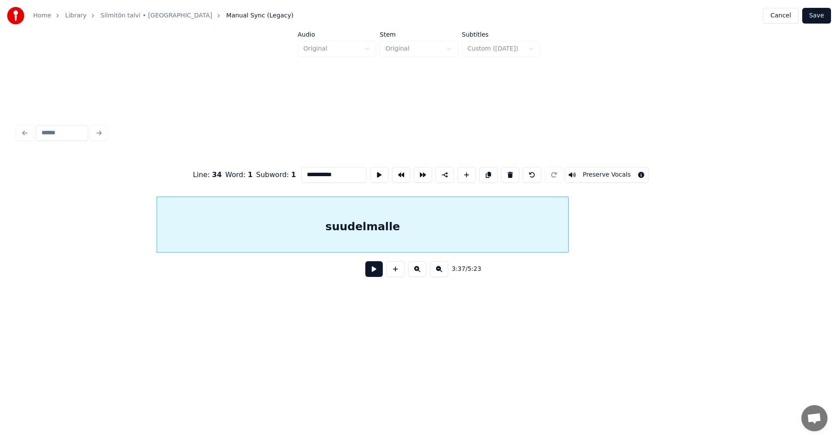
scroll to position [0, 37074]
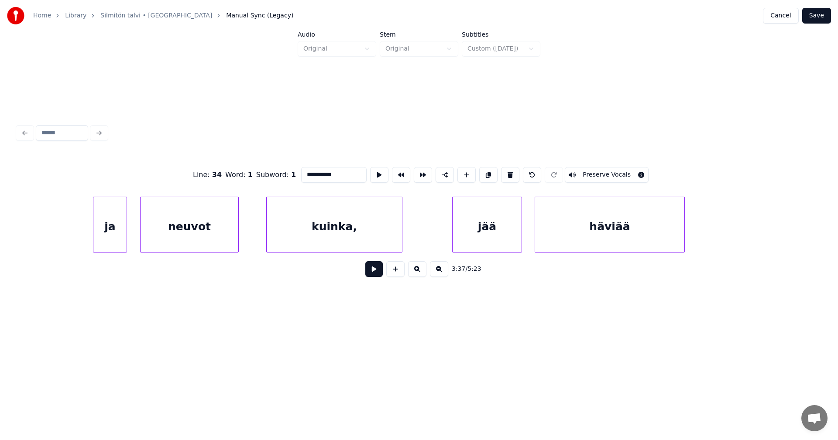
click at [651, 221] on div "häviää" at bounding box center [609, 226] width 149 height 59
type input "******"
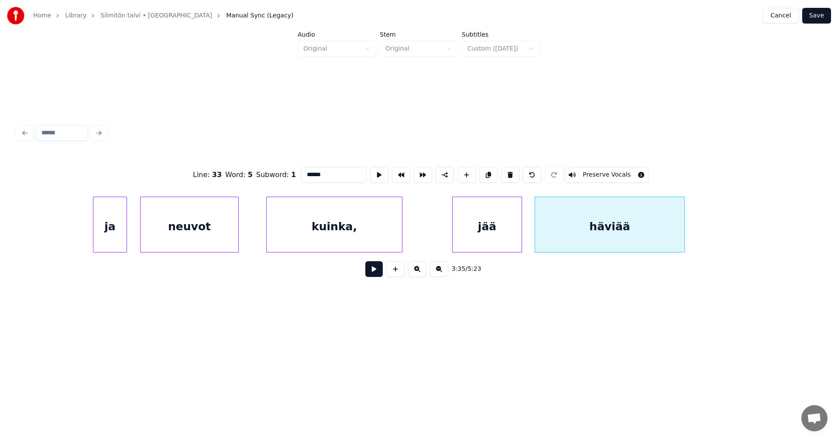
scroll to position [0, 37777]
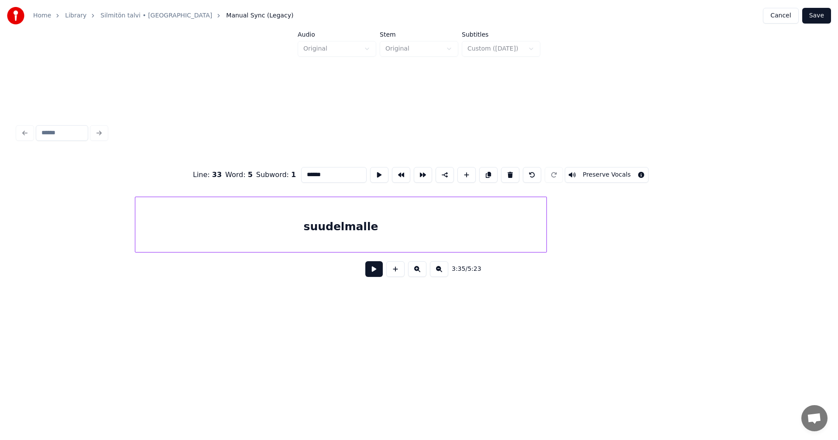
click at [347, 238] on div "suudelmalle" at bounding box center [340, 226] width 411 height 59
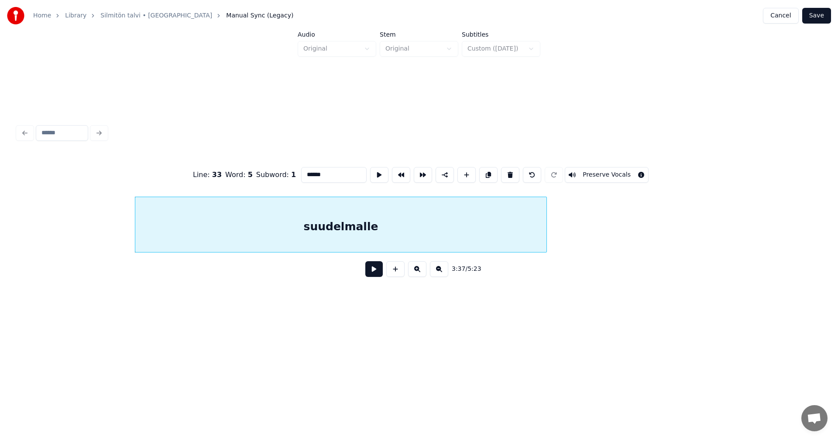
click at [372, 276] on button at bounding box center [373, 269] width 17 height 16
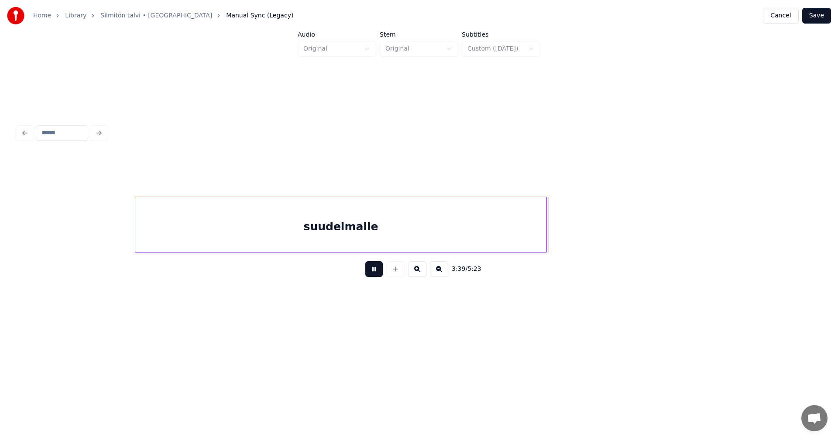
click at [377, 267] on button at bounding box center [373, 269] width 17 height 16
click at [566, 228] on div at bounding box center [566, 224] width 3 height 55
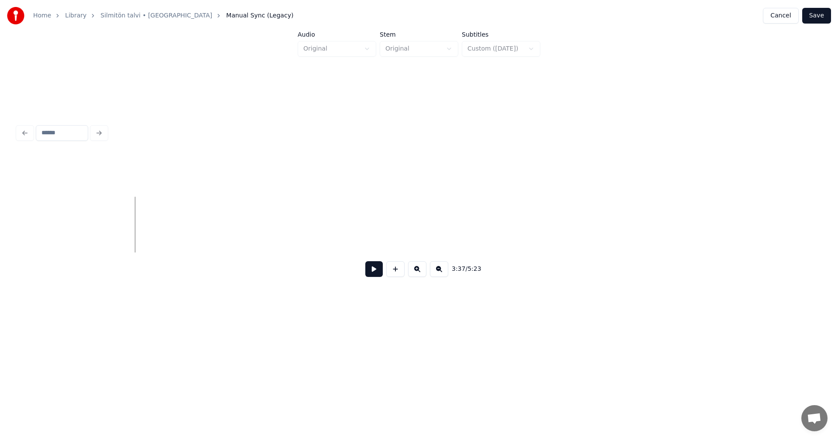
scroll to position [0, 38479]
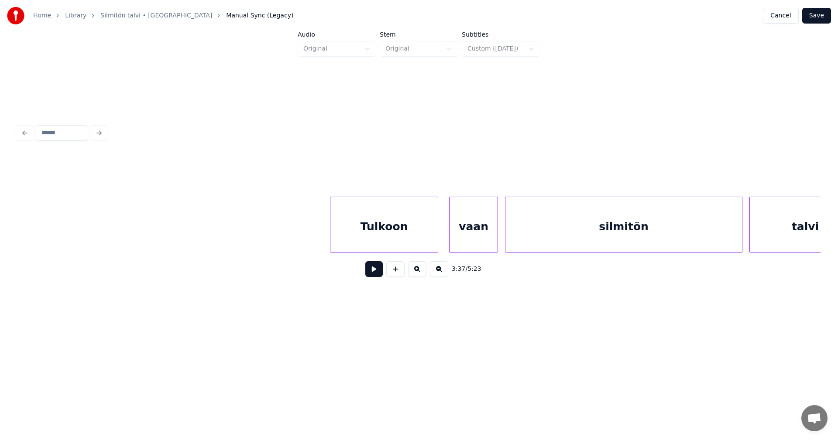
click at [420, 235] on div "Tulkoon" at bounding box center [383, 226] width 107 height 59
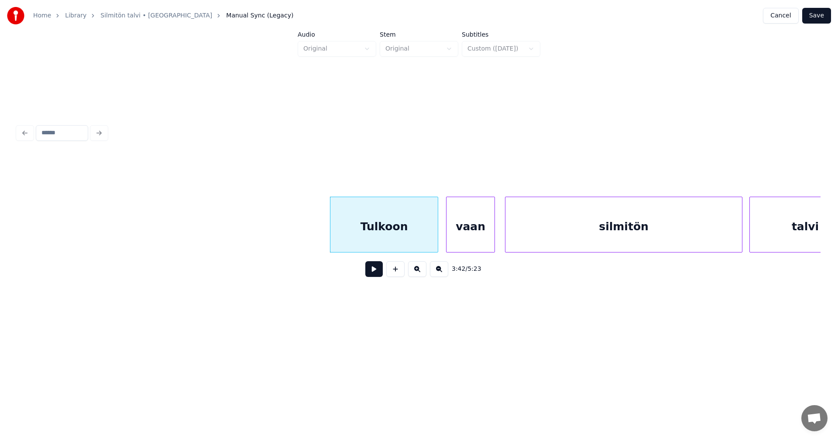
click at [469, 233] on div "vaan" at bounding box center [470, 226] width 48 height 59
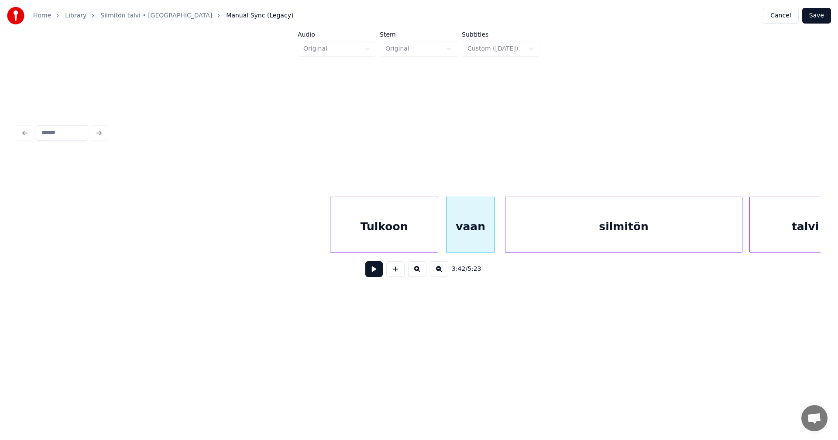
click at [390, 236] on div "Tulkoon" at bounding box center [383, 226] width 107 height 59
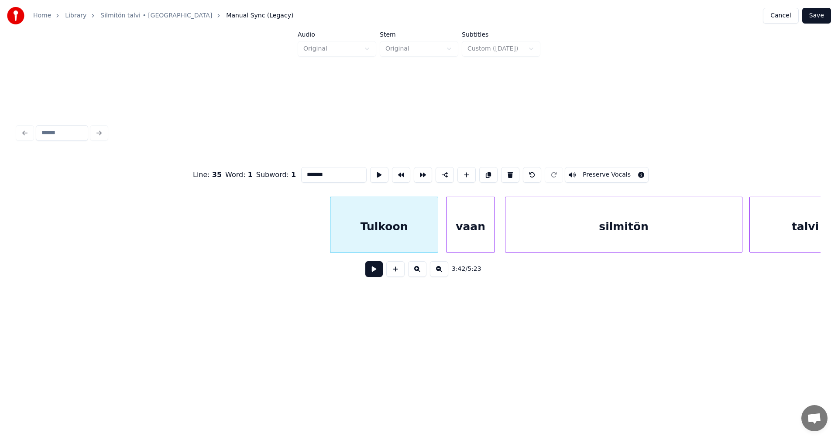
click at [373, 272] on button at bounding box center [373, 269] width 17 height 16
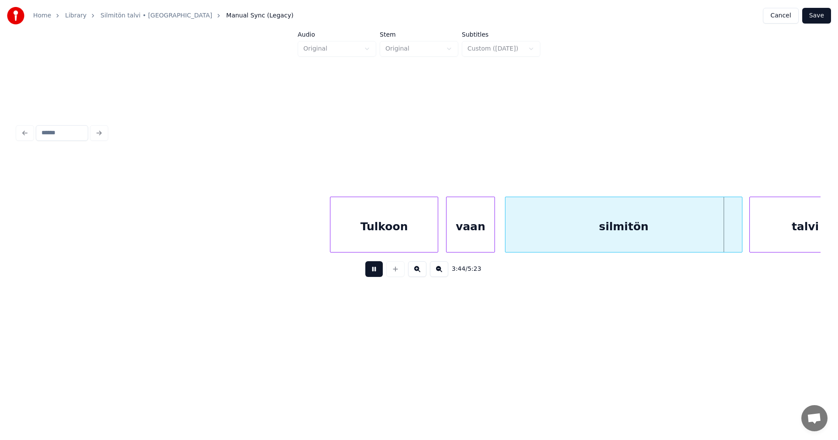
click at [373, 270] on button at bounding box center [373, 269] width 17 height 16
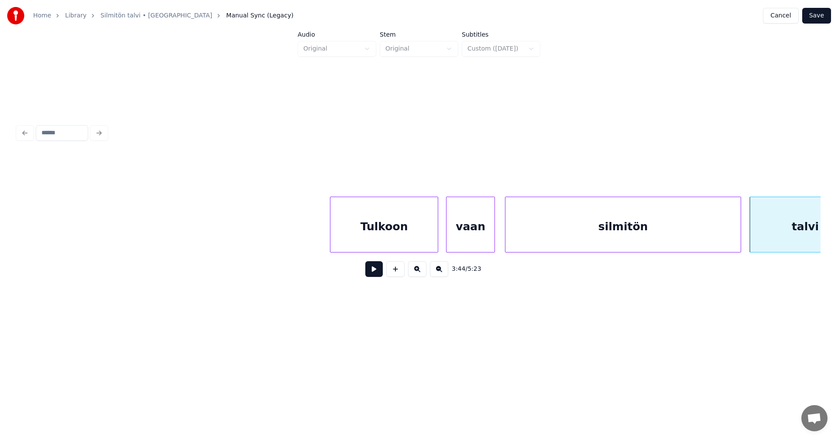
click at [739, 229] on div at bounding box center [739, 224] width 3 height 55
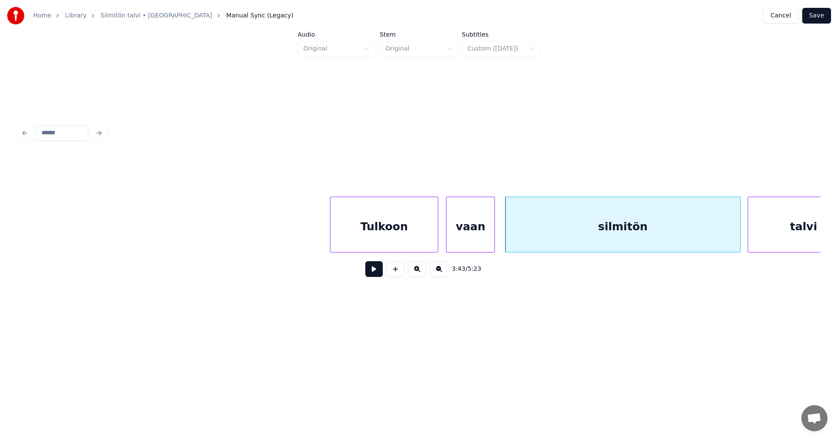
scroll to position [0, 38518]
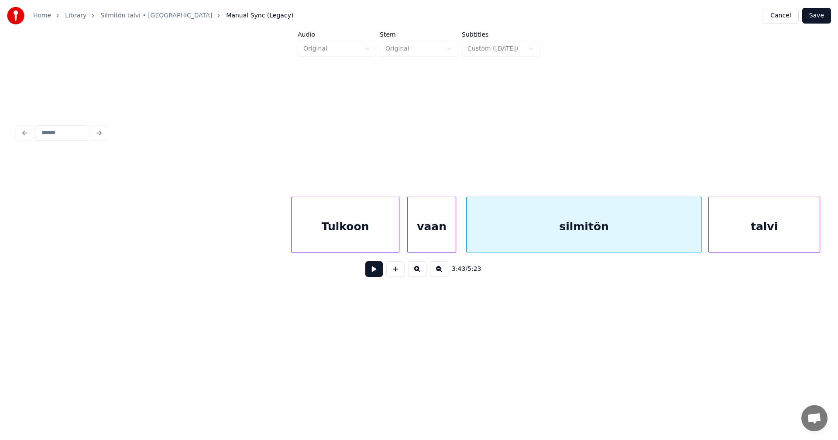
click at [755, 233] on div "talvi" at bounding box center [764, 226] width 111 height 59
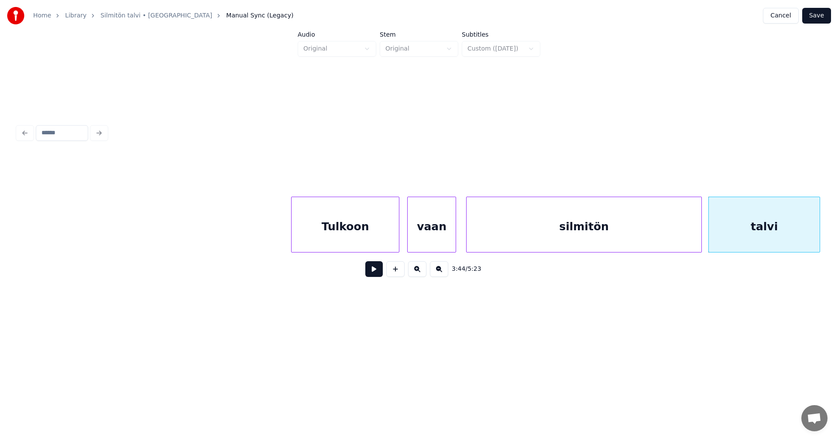
click at [378, 272] on button at bounding box center [373, 269] width 17 height 16
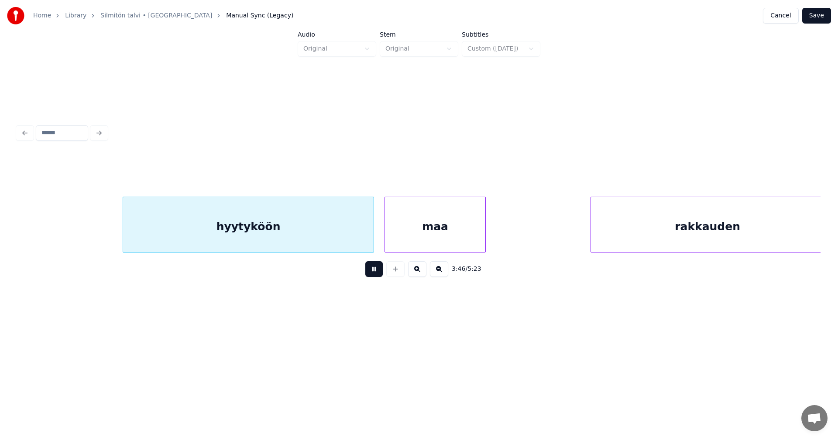
drag, startPoint x: 378, startPoint y: 273, endPoint x: 311, endPoint y: 265, distance: 67.2
click at [377, 272] on button at bounding box center [373, 269] width 17 height 16
click at [290, 241] on div "hyytyköön" at bounding box center [245, 226] width 250 height 59
click at [426, 231] on div "maa" at bounding box center [429, 226] width 100 height 59
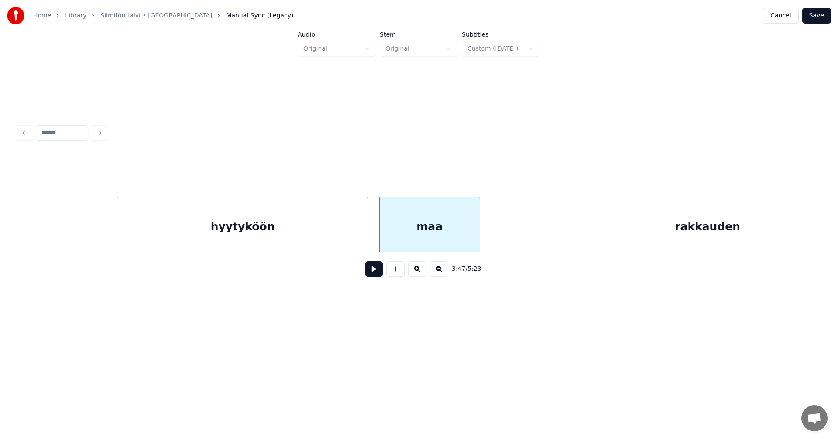
click at [374, 274] on button at bounding box center [373, 269] width 17 height 16
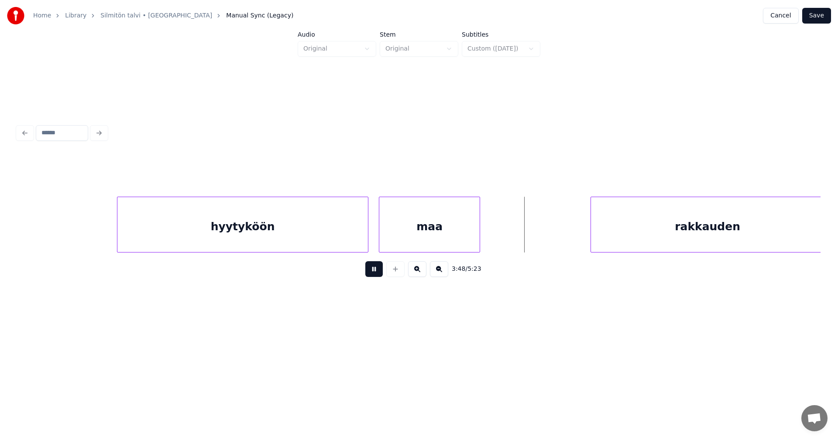
click at [374, 274] on button at bounding box center [373, 269] width 17 height 16
click at [614, 236] on div "rakkauden" at bounding box center [681, 226] width 233 height 59
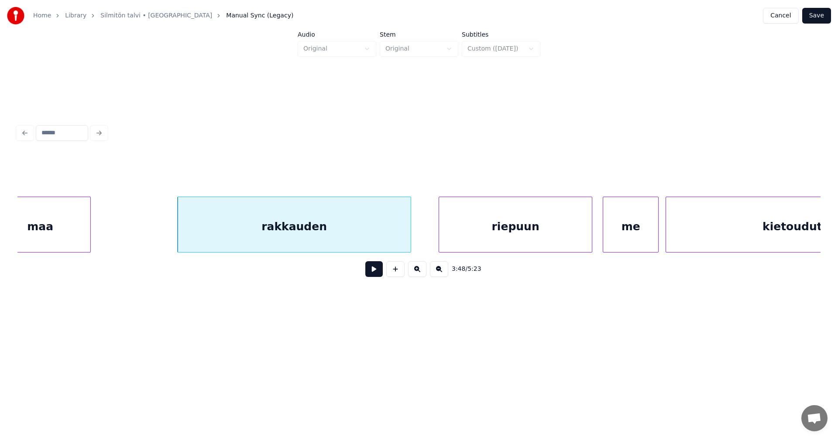
scroll to position [0, 39725]
click at [410, 236] on div at bounding box center [410, 224] width 3 height 55
click at [373, 272] on button at bounding box center [373, 269] width 17 height 16
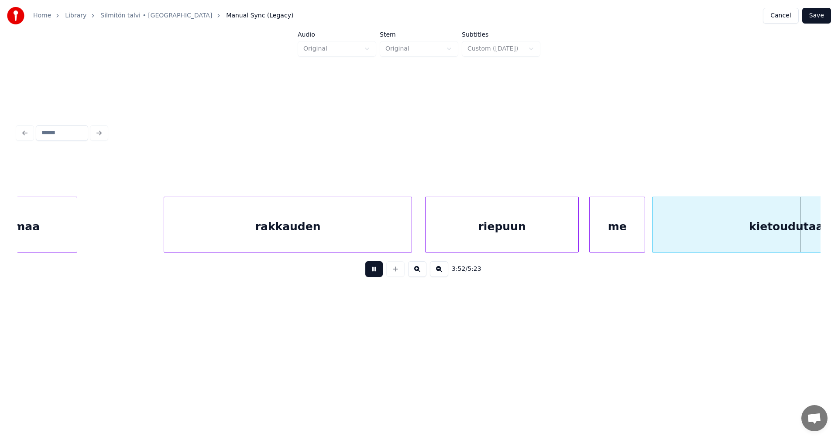
scroll to position [0, 40530]
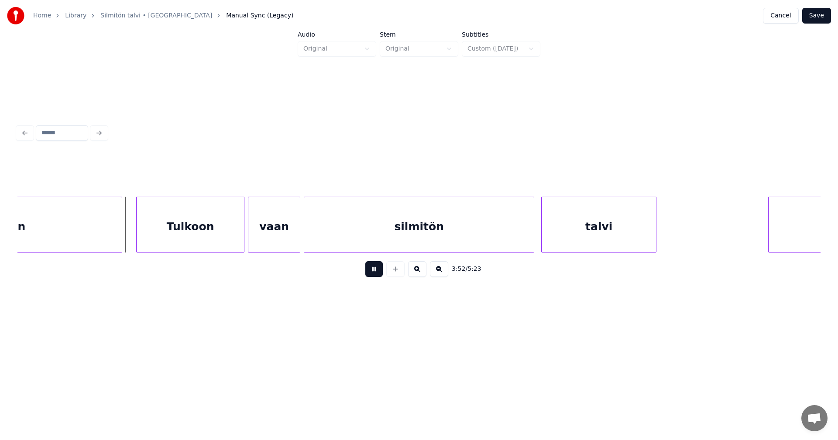
drag, startPoint x: 373, startPoint y: 271, endPoint x: 369, endPoint y: 267, distance: 5.9
click at [373, 269] on button at bounding box center [373, 269] width 17 height 16
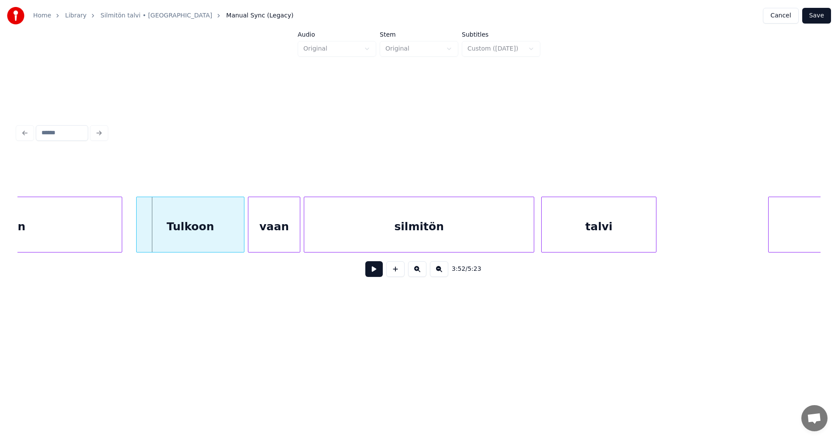
click at [210, 234] on div "Tulkoon" at bounding box center [190, 226] width 107 height 59
click at [307, 171] on input "*******" at bounding box center [333, 175] width 65 height 16
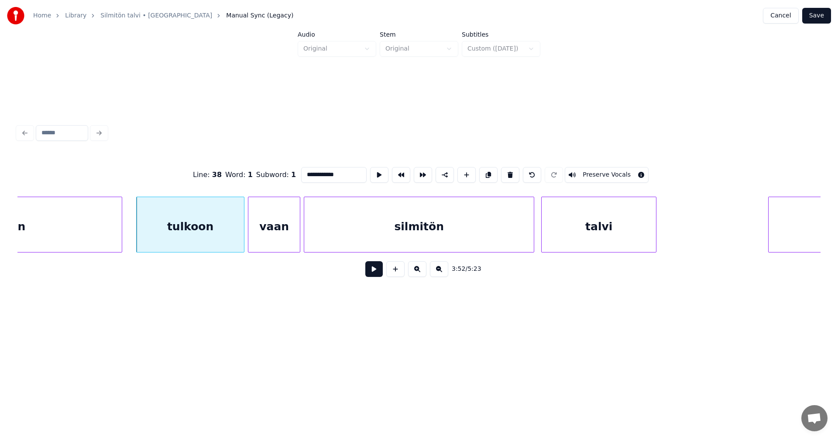
scroll to position [0, 40359]
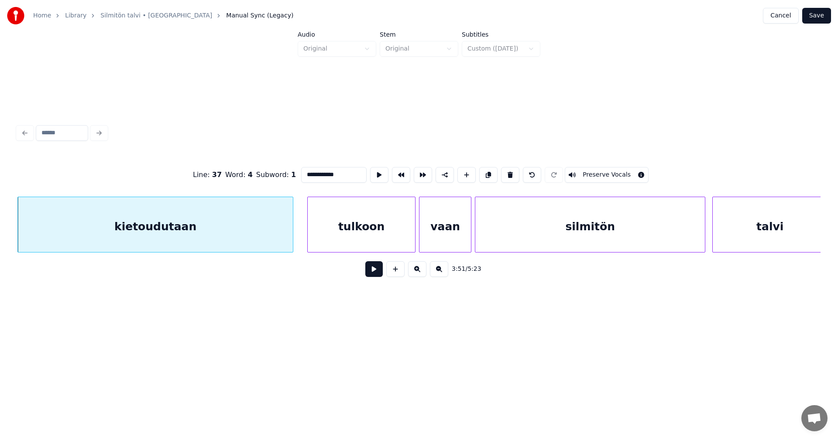
type input "**********"
click at [374, 268] on button at bounding box center [373, 269] width 17 height 16
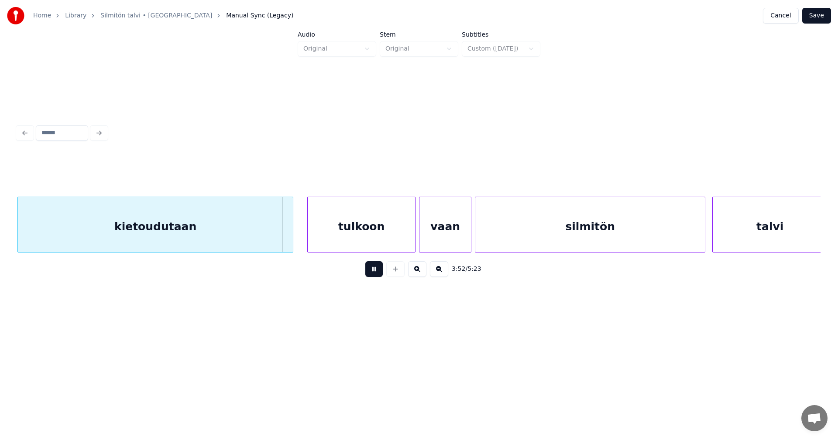
drag, startPoint x: 372, startPoint y: 267, endPoint x: 349, endPoint y: 266, distance: 23.6
click at [371, 267] on button at bounding box center [373, 269] width 17 height 16
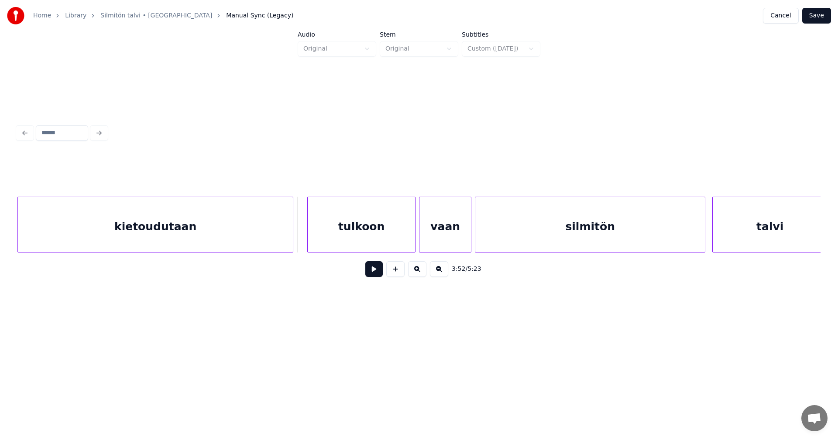
click at [369, 272] on button at bounding box center [373, 269] width 17 height 16
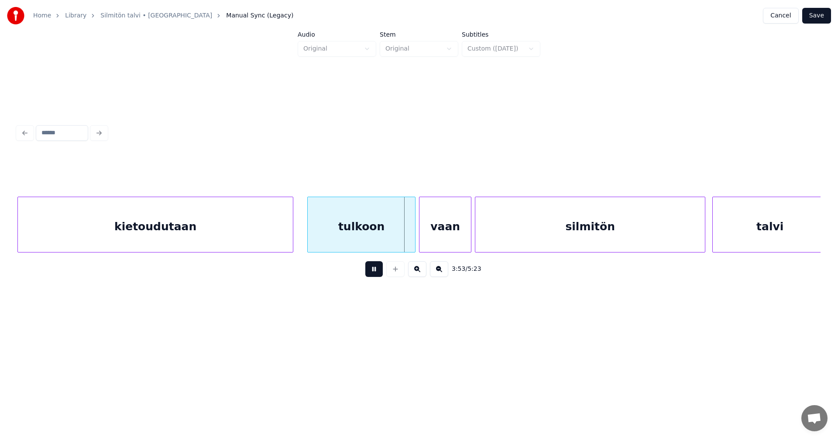
drag, startPoint x: 369, startPoint y: 272, endPoint x: 401, endPoint y: 246, distance: 41.2
click at [373, 269] on button at bounding box center [373, 269] width 17 height 16
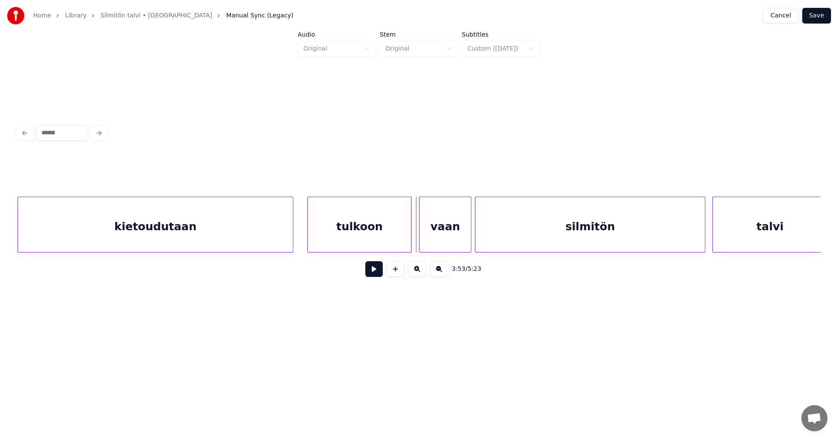
click at [409, 233] on div at bounding box center [409, 224] width 3 height 55
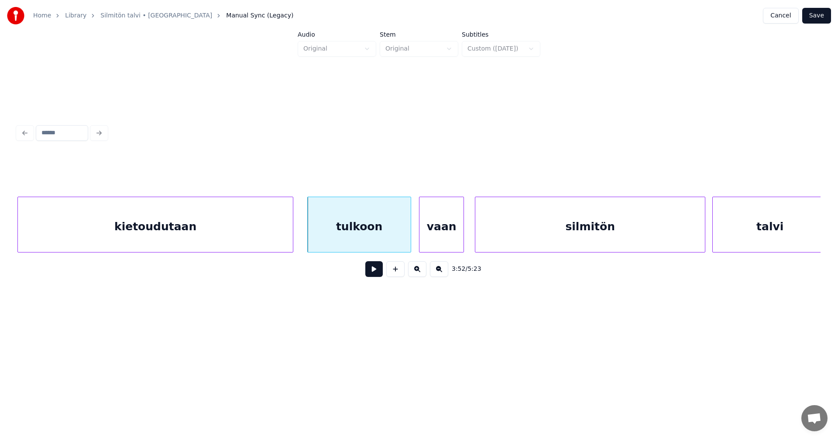
click at [461, 233] on div at bounding box center [462, 224] width 3 height 55
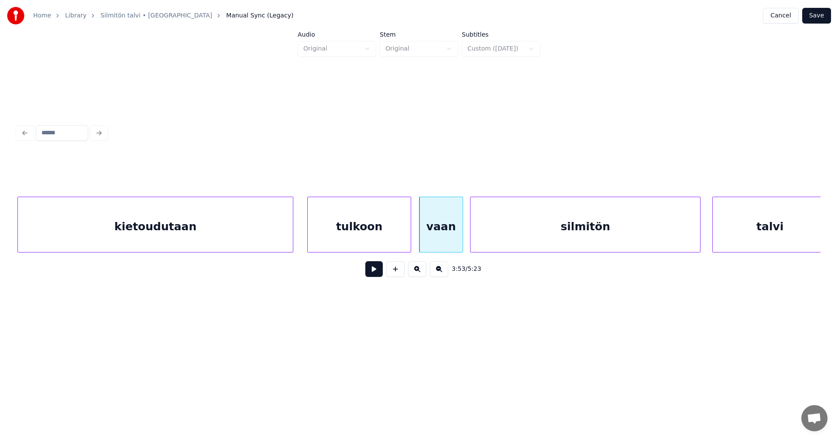
click at [494, 230] on div "silmitön" at bounding box center [585, 226] width 230 height 59
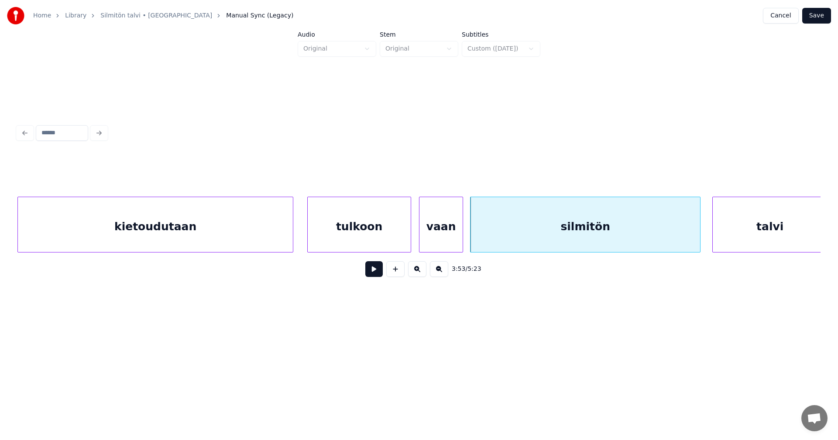
click at [403, 233] on div "tulkoon" at bounding box center [359, 226] width 103 height 59
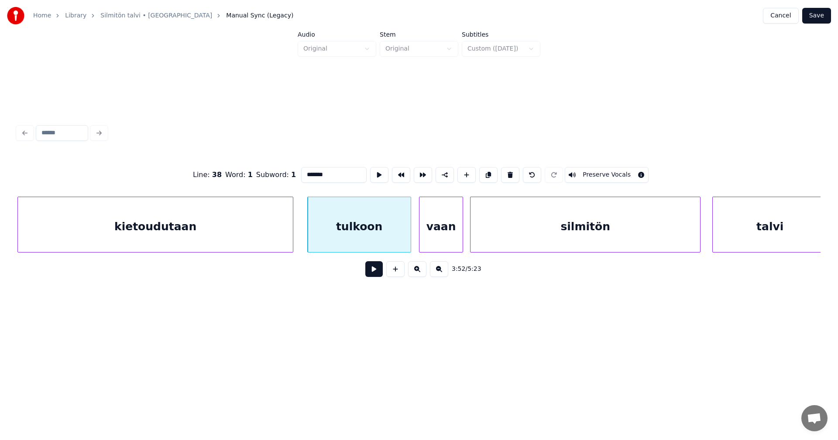
click at [379, 273] on button at bounding box center [373, 269] width 17 height 16
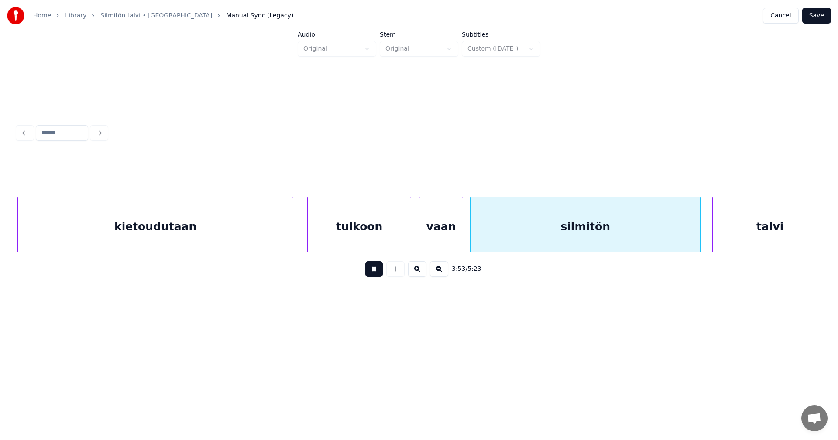
drag, startPoint x: 377, startPoint y: 272, endPoint x: 408, endPoint y: 246, distance: 40.9
click at [386, 263] on div "3:53 / 5:23" at bounding box center [418, 269] width 789 height 19
drag, startPoint x: 366, startPoint y: 281, endPoint x: 382, endPoint y: 250, distance: 34.9
click at [368, 276] on div "3:54 / 5:23" at bounding box center [418, 269] width 789 height 19
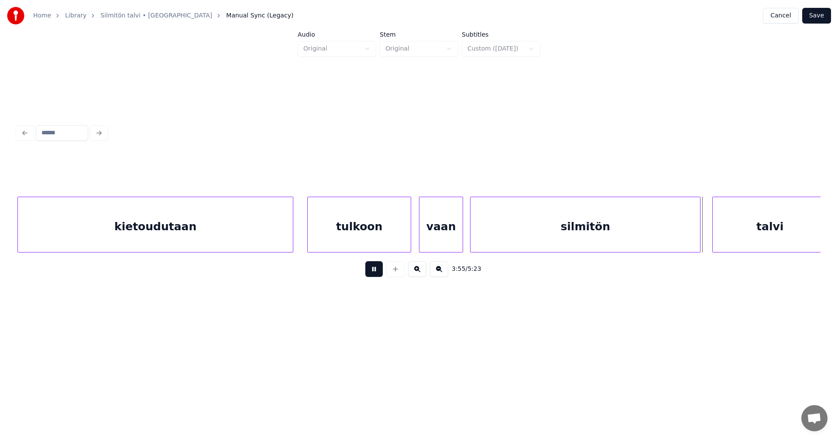
click at [384, 239] on div "tulkoon" at bounding box center [359, 226] width 103 height 59
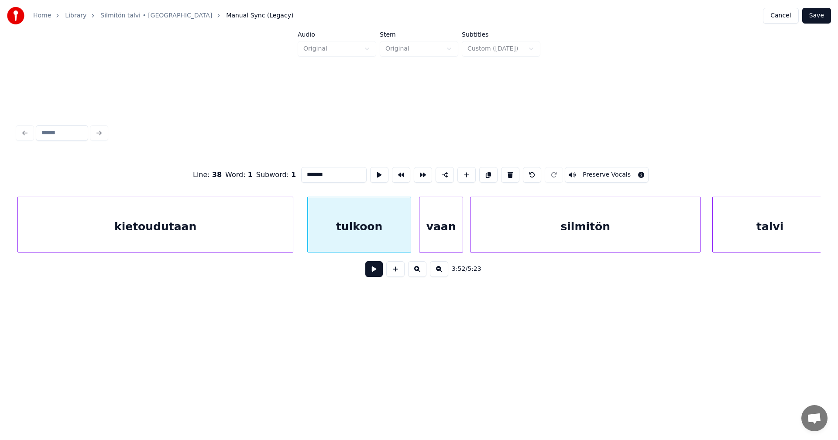
drag, startPoint x: 374, startPoint y: 273, endPoint x: 382, endPoint y: 268, distance: 9.6
click at [375, 271] on button at bounding box center [373, 269] width 17 height 16
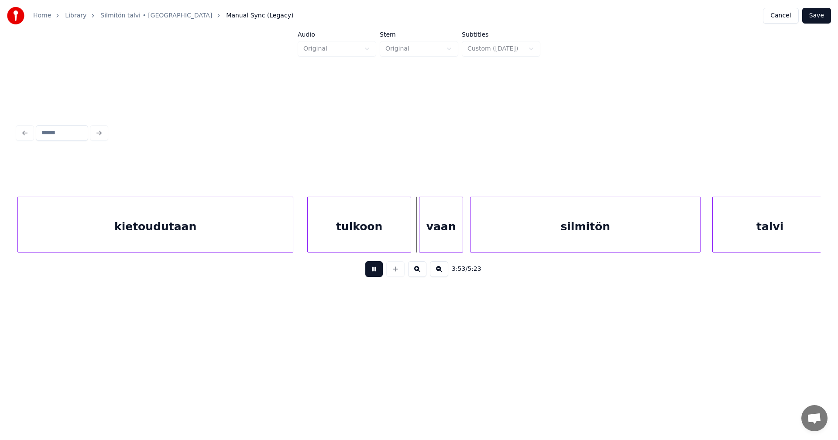
click at [374, 273] on button at bounding box center [373, 269] width 17 height 16
click at [380, 228] on div "tulkoon" at bounding box center [359, 226] width 103 height 59
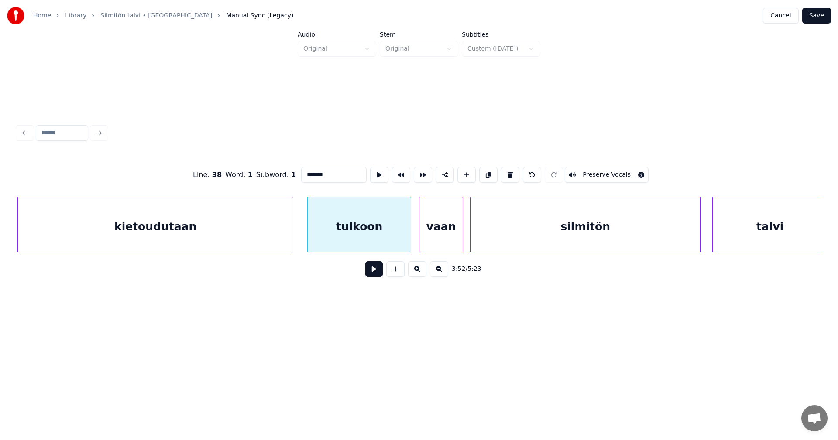
click at [375, 272] on button at bounding box center [373, 269] width 17 height 16
click at [374, 270] on button at bounding box center [373, 269] width 17 height 16
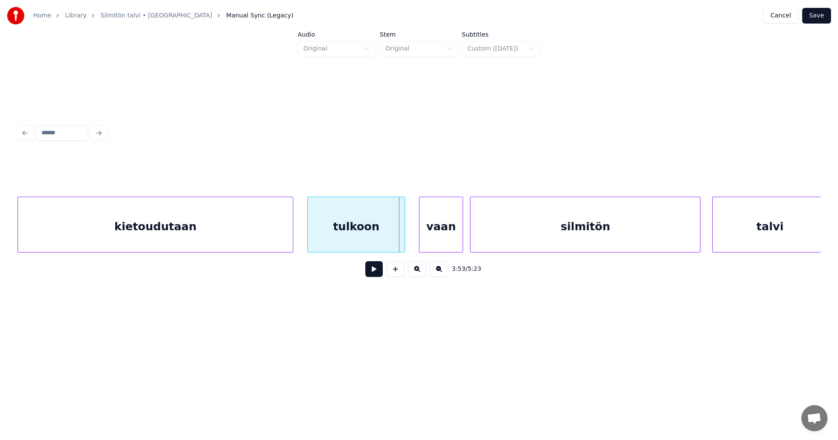
click at [403, 243] on div at bounding box center [403, 224] width 3 height 55
click at [432, 238] on div "vaan" at bounding box center [436, 226] width 43 height 59
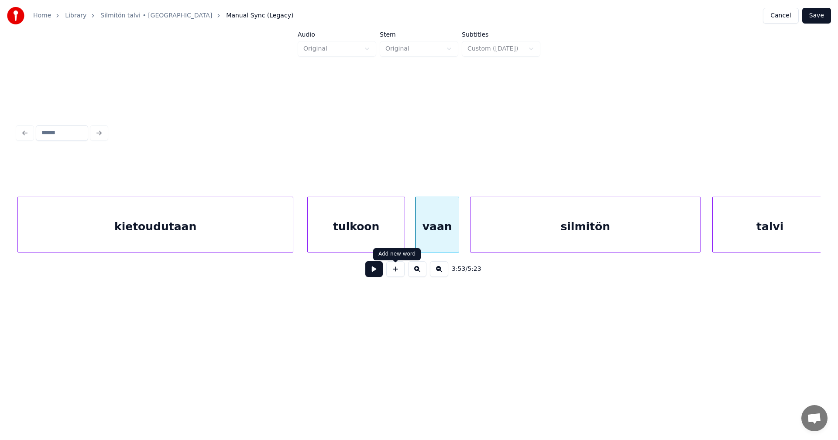
click at [378, 276] on button at bounding box center [373, 269] width 17 height 16
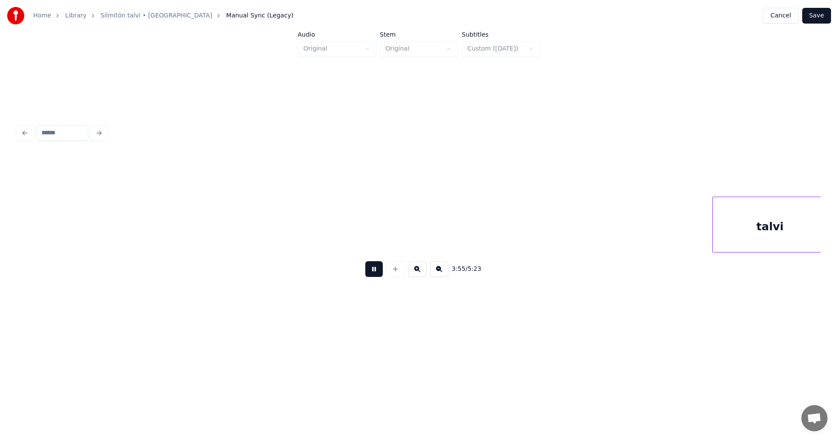
scroll to position [0, 41163]
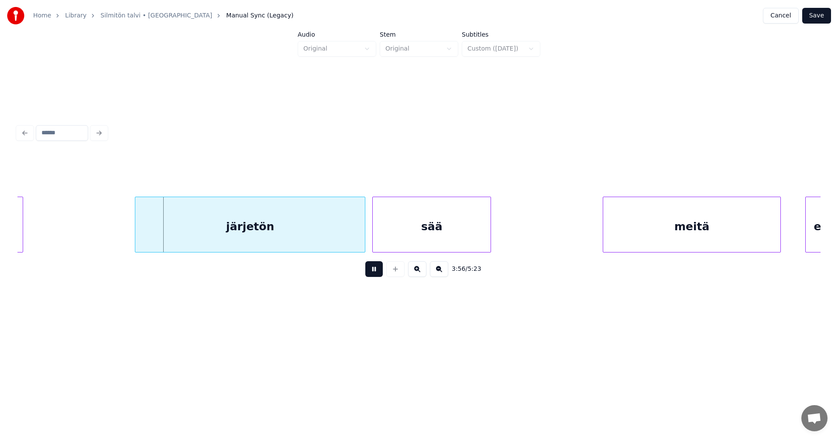
drag, startPoint x: 378, startPoint y: 274, endPoint x: 367, endPoint y: 267, distance: 12.3
click at [373, 271] on button at bounding box center [373, 269] width 17 height 16
click at [315, 236] on div "järjetön" at bounding box center [240, 226] width 230 height 59
click at [116, 232] on div at bounding box center [115, 224] width 3 height 55
click at [373, 276] on button at bounding box center [373, 269] width 17 height 16
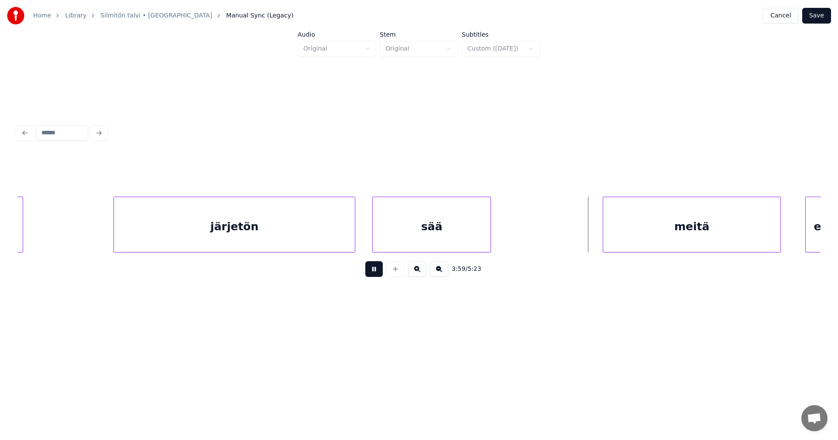
click at [374, 271] on button at bounding box center [373, 269] width 17 height 16
click at [636, 241] on div "meitä" at bounding box center [674, 226] width 177 height 59
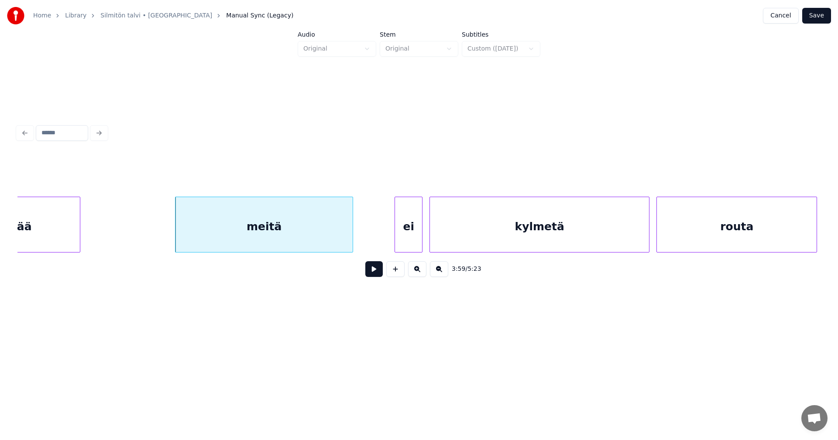
scroll to position [0, 41582]
click at [376, 277] on button at bounding box center [373, 269] width 17 height 16
click at [373, 271] on button at bounding box center [373, 269] width 17 height 16
click at [340, 240] on div at bounding box center [339, 224] width 3 height 55
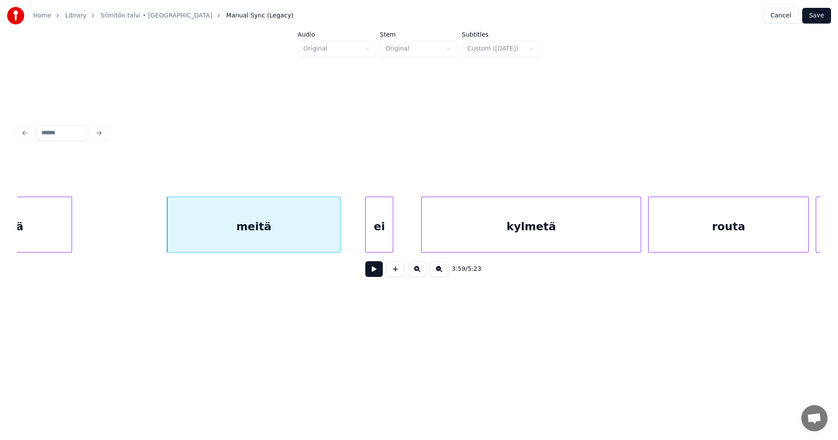
click at [381, 233] on div "ei" at bounding box center [379, 226] width 27 height 59
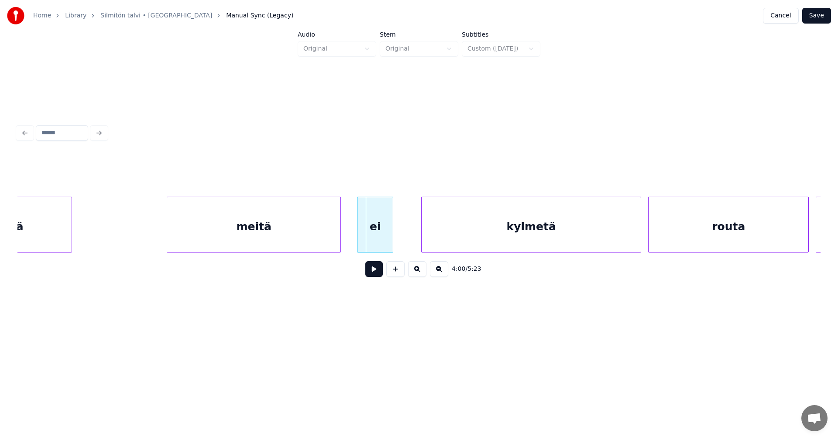
click at [357, 231] on div at bounding box center [358, 224] width 3 height 55
click at [372, 275] on button at bounding box center [373, 269] width 17 height 16
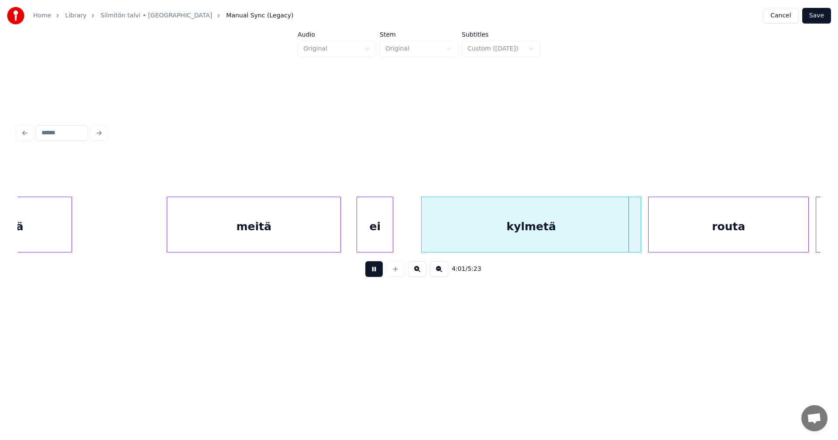
click at [372, 273] on button at bounding box center [373, 269] width 17 height 16
click at [636, 236] on div at bounding box center [637, 224] width 3 height 55
click at [669, 237] on div "routa" at bounding box center [727, 226] width 160 height 59
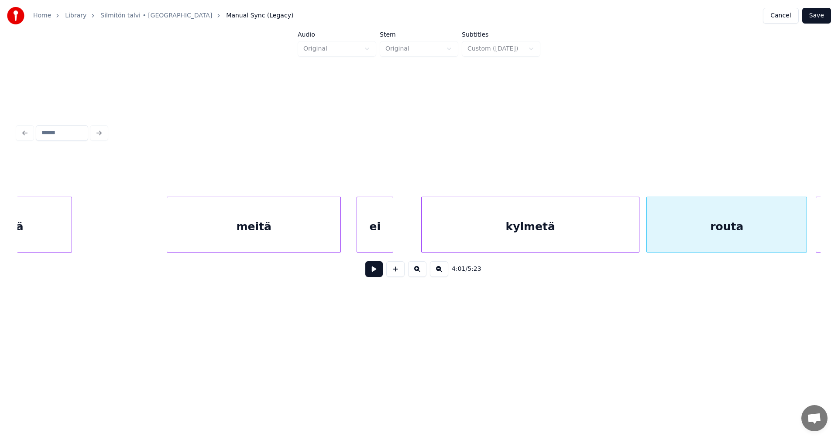
click at [377, 271] on button at bounding box center [373, 269] width 17 height 16
drag, startPoint x: 377, startPoint y: 271, endPoint x: 369, endPoint y: 265, distance: 10.0
click at [377, 268] on button at bounding box center [373, 269] width 17 height 16
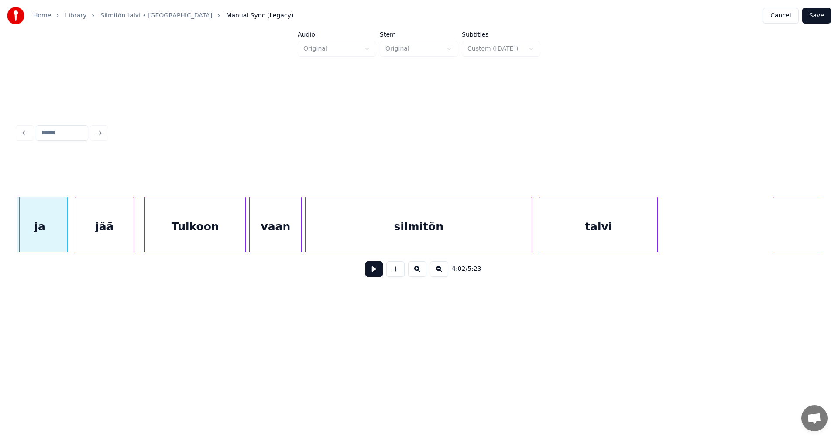
scroll to position [0, 41683]
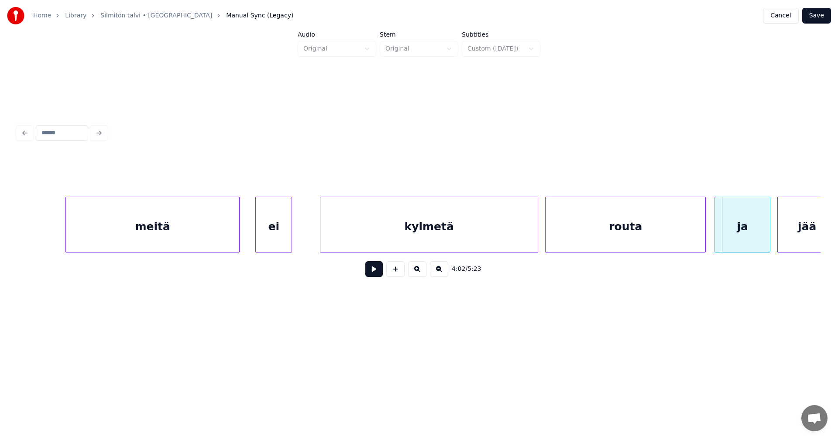
click at [224, 232] on div "meitä" at bounding box center [152, 226] width 173 height 59
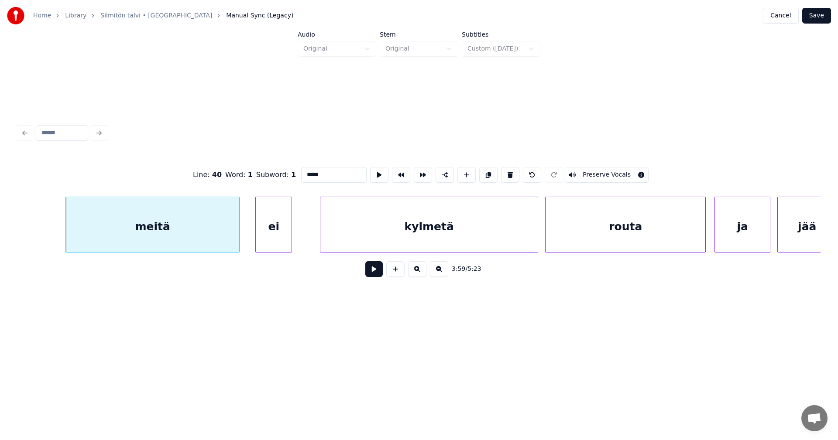
click at [378, 274] on button at bounding box center [373, 269] width 17 height 16
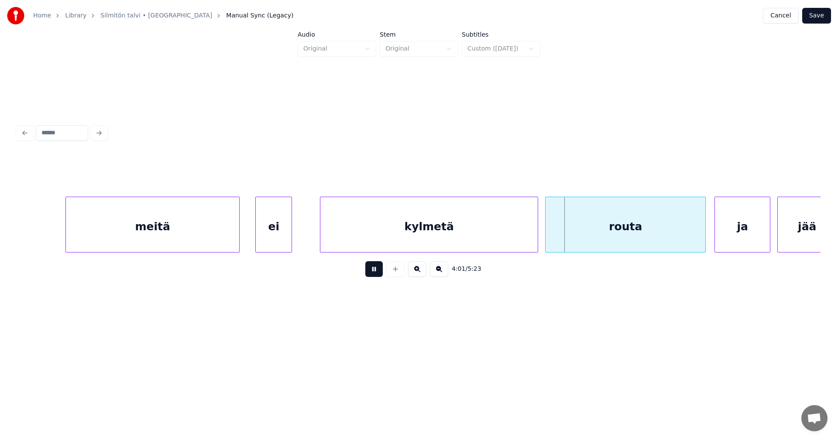
click at [372, 270] on button at bounding box center [373, 269] width 17 height 16
click at [312, 240] on div at bounding box center [313, 224] width 3 height 55
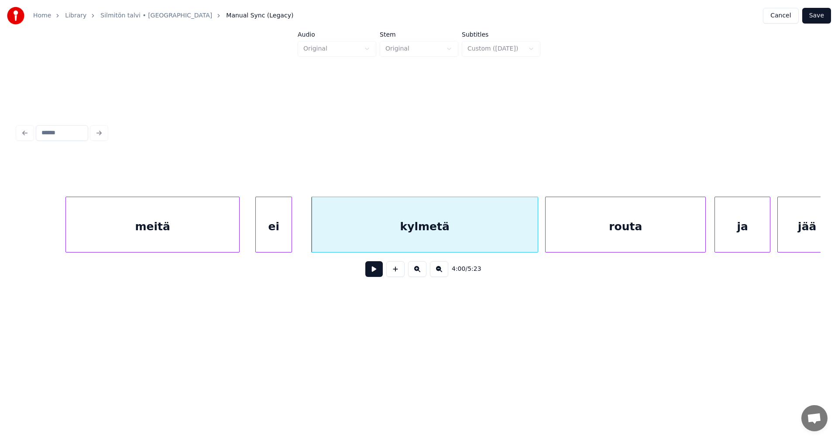
click at [377, 271] on button at bounding box center [373, 269] width 17 height 16
click at [375, 273] on button at bounding box center [373, 269] width 17 height 16
click at [527, 235] on div at bounding box center [527, 224] width 3 height 55
click at [541, 232] on div at bounding box center [541, 224] width 3 height 55
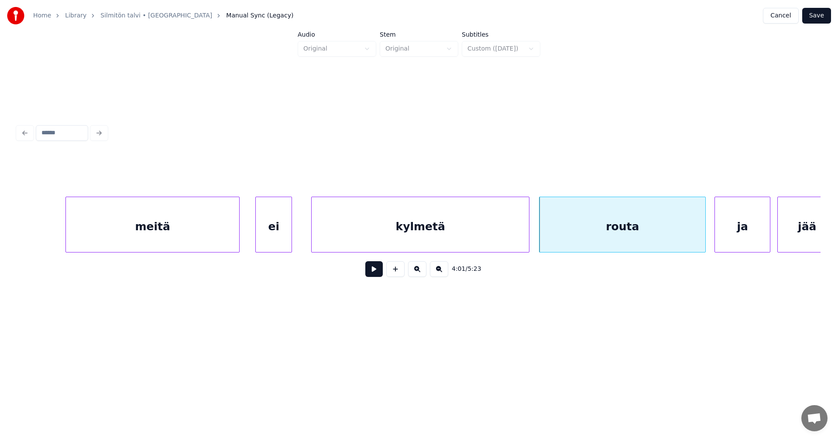
click at [517, 234] on div "kylmetä" at bounding box center [420, 226] width 217 height 59
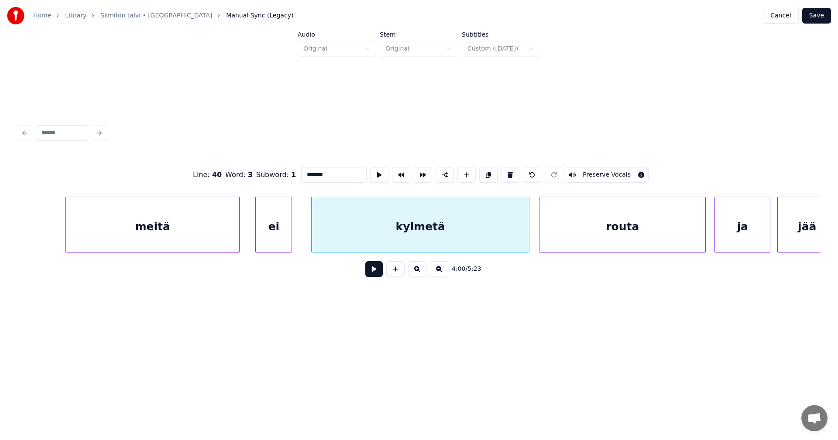
click at [378, 276] on button at bounding box center [373, 269] width 17 height 16
click at [378, 275] on button at bounding box center [373, 269] width 17 height 16
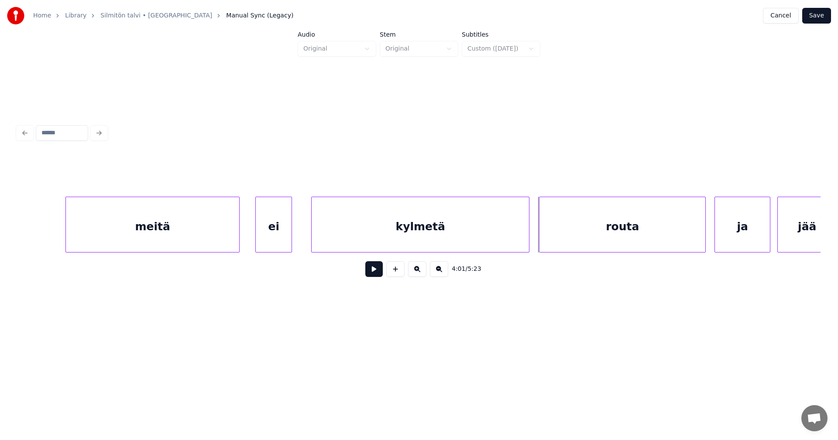
click at [378, 275] on button at bounding box center [373, 269] width 17 height 16
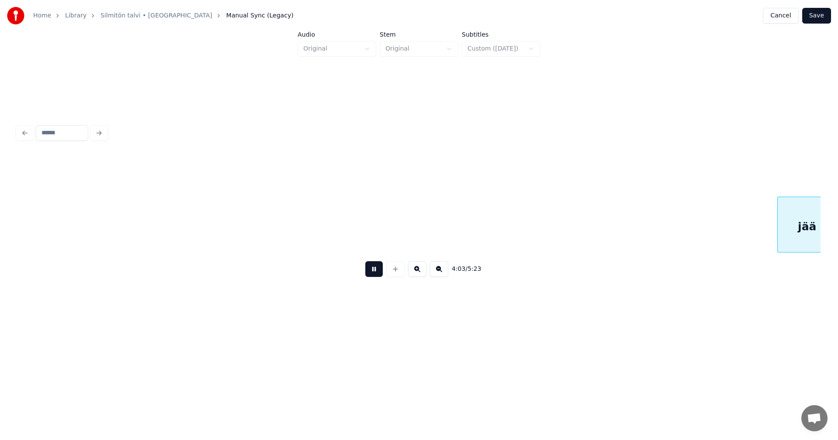
scroll to position [0, 42487]
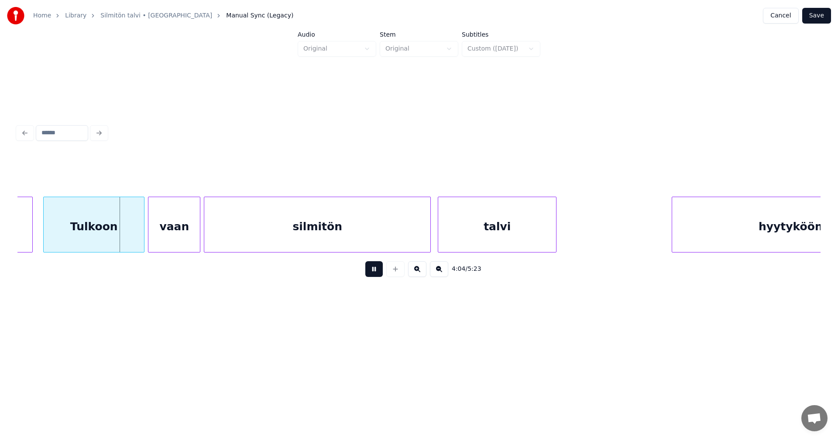
drag, startPoint x: 378, startPoint y: 275, endPoint x: 296, endPoint y: 273, distance: 81.6
click at [376, 274] on button at bounding box center [373, 269] width 17 height 16
click at [82, 238] on div "Tulkoon" at bounding box center [94, 226] width 100 height 59
drag, startPoint x: 306, startPoint y: 168, endPoint x: 304, endPoint y: 176, distance: 7.6
click at [306, 168] on input "*******" at bounding box center [333, 175] width 65 height 16
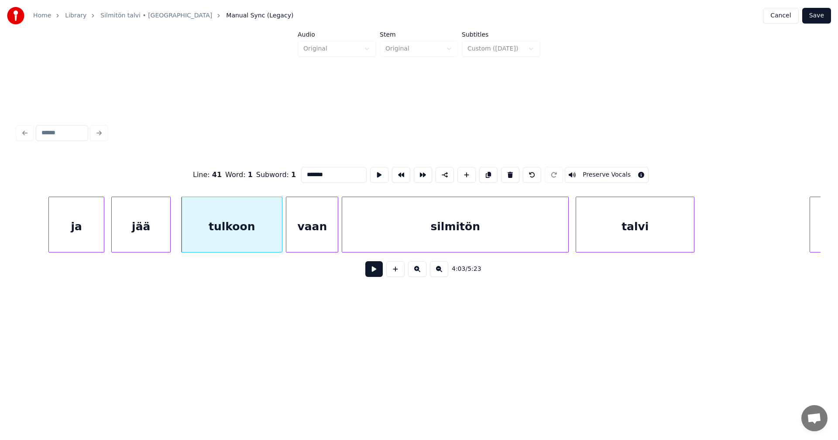
scroll to position [0, 42348]
click at [137, 233] on div "jää" at bounding box center [142, 226] width 58 height 59
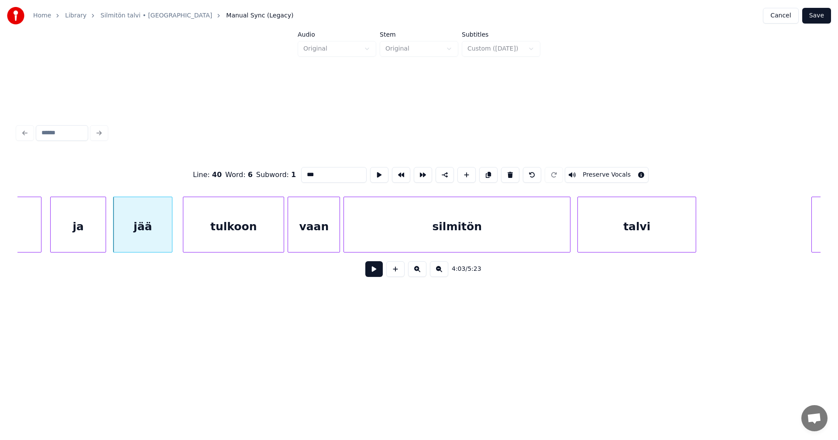
type input "***"
click at [375, 271] on button at bounding box center [373, 269] width 17 height 16
drag, startPoint x: 375, startPoint y: 271, endPoint x: 362, endPoint y: 276, distance: 14.3
click at [362, 276] on div "4:03 / 5:23" at bounding box center [418, 269] width 789 height 19
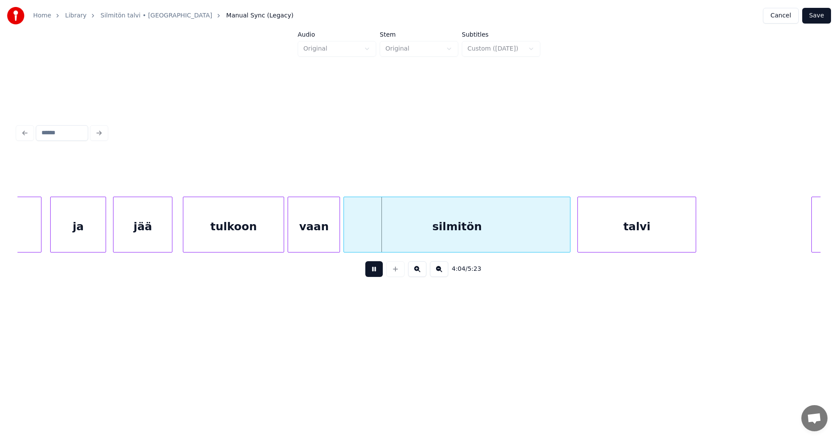
drag, startPoint x: 379, startPoint y: 275, endPoint x: 247, endPoint y: 283, distance: 132.4
click at [376, 273] on button at bounding box center [373, 269] width 17 height 16
click at [158, 240] on div "jää" at bounding box center [142, 226] width 58 height 59
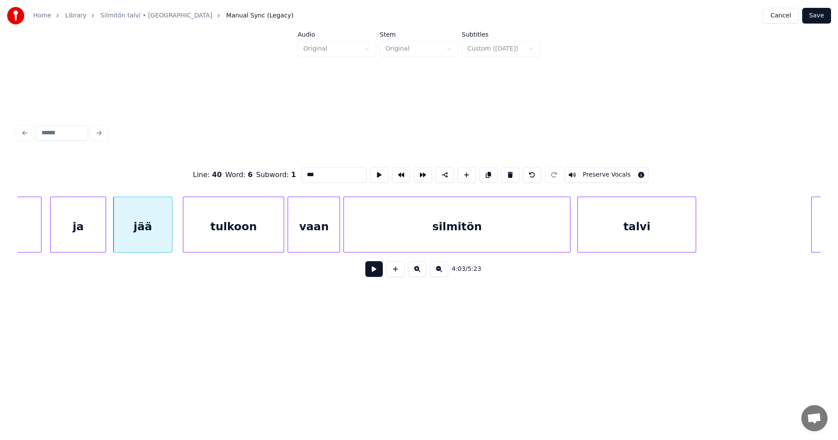
click at [378, 267] on button at bounding box center [373, 269] width 17 height 16
drag, startPoint x: 378, startPoint y: 267, endPoint x: 351, endPoint y: 267, distance: 27.1
click at [377, 267] on button at bounding box center [373, 269] width 17 height 16
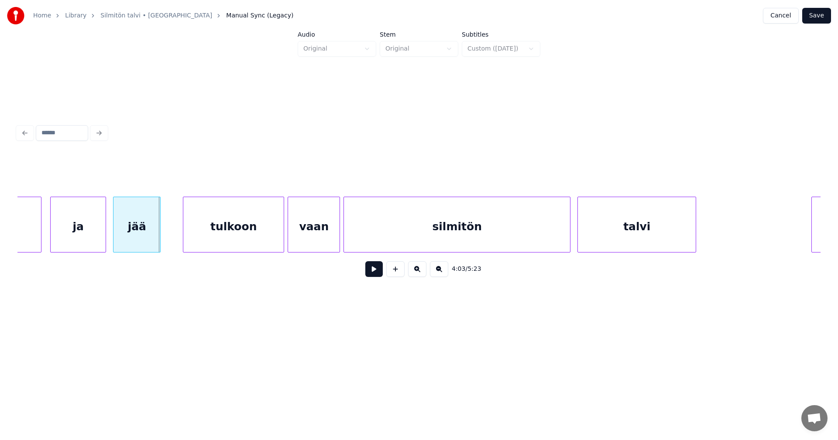
click at [160, 236] on div at bounding box center [159, 224] width 3 height 55
click at [375, 272] on button at bounding box center [373, 269] width 17 height 16
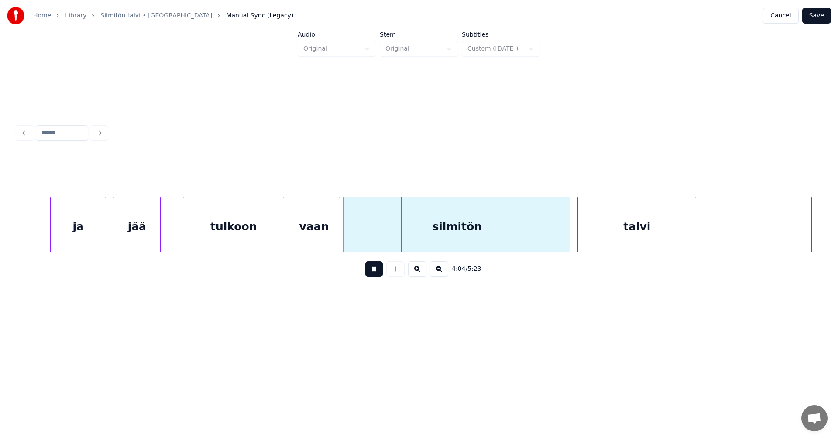
click at [379, 267] on button at bounding box center [373, 269] width 17 height 16
click at [333, 238] on div at bounding box center [332, 224] width 3 height 55
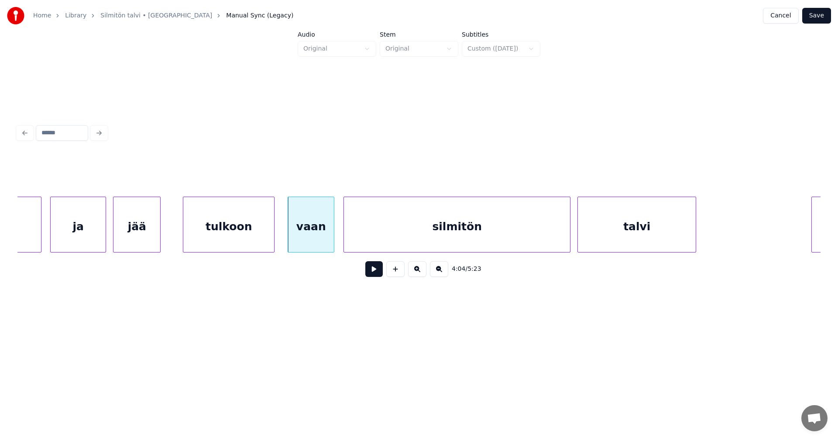
click at [272, 238] on div at bounding box center [272, 224] width 3 height 55
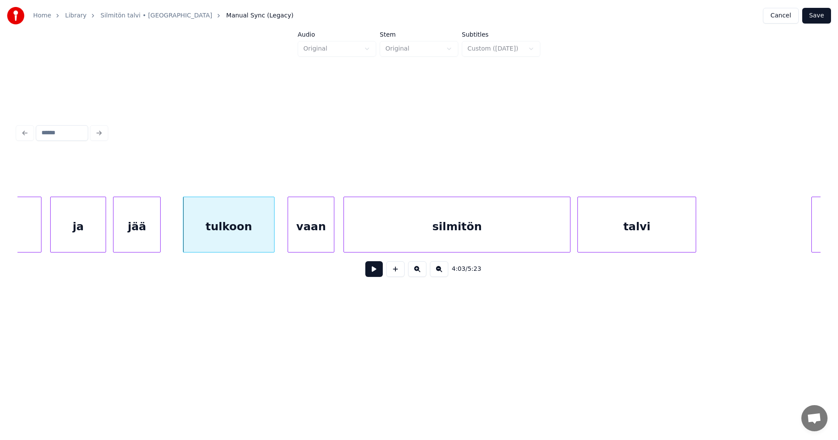
click at [262, 240] on div "tulkoon" at bounding box center [228, 226] width 91 height 59
click at [375, 274] on button at bounding box center [373, 269] width 17 height 16
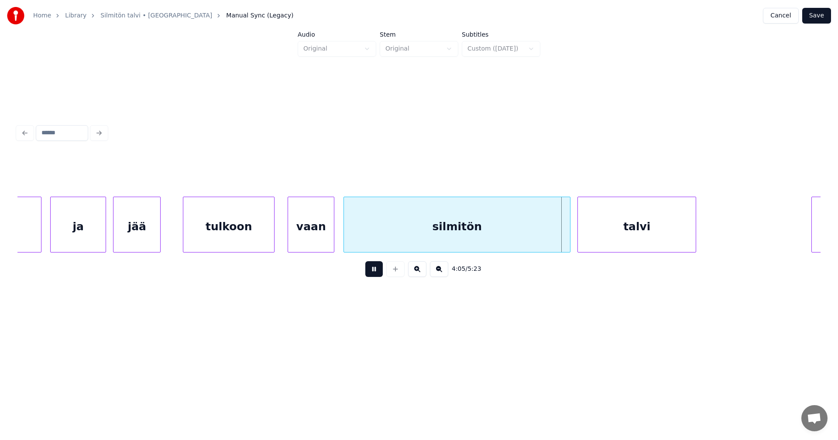
click at [374, 272] on button at bounding box center [373, 269] width 17 height 16
click at [565, 232] on div at bounding box center [564, 224] width 3 height 55
click at [600, 229] on div "talvi" at bounding box center [634, 226] width 118 height 59
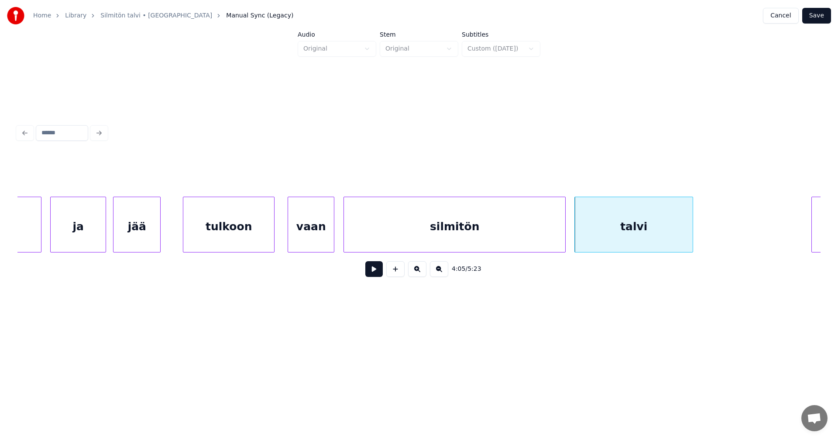
click at [378, 274] on button at bounding box center [373, 269] width 17 height 16
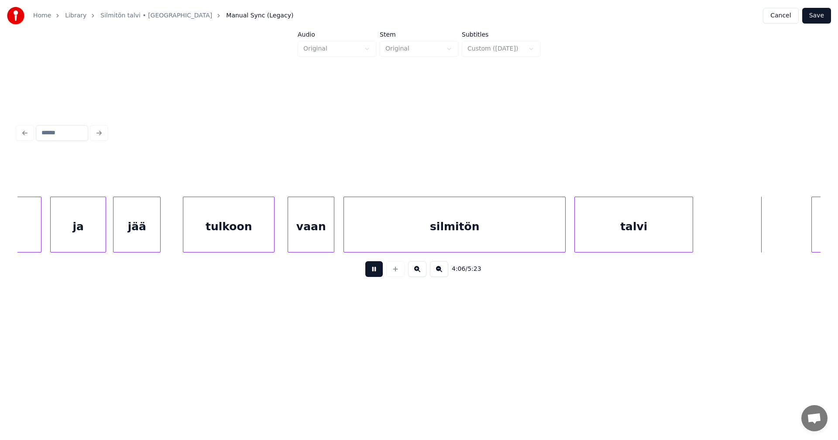
drag, startPoint x: 377, startPoint y: 272, endPoint x: 460, endPoint y: 291, distance: 84.9
click at [377, 274] on button at bounding box center [373, 269] width 17 height 16
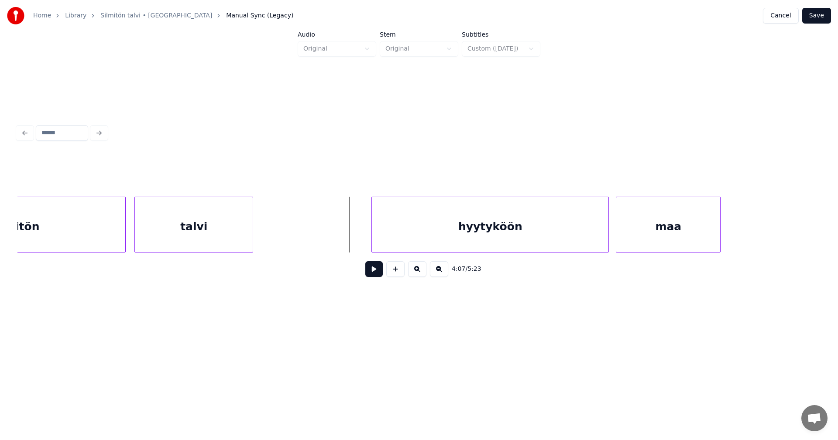
scroll to position [0, 42801]
click at [535, 241] on div "hyytyköön" at bounding box center [454, 226] width 236 height 59
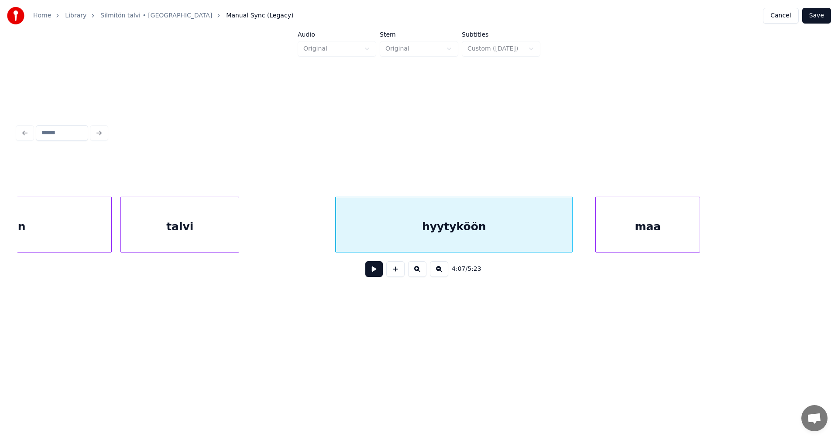
click at [624, 236] on div "maa" at bounding box center [648, 226] width 104 height 59
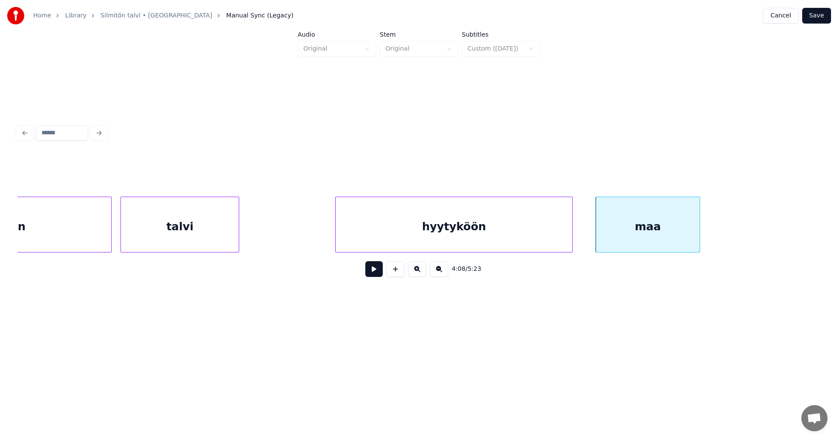
click at [443, 238] on div "hyytyköön" at bounding box center [454, 226] width 236 height 59
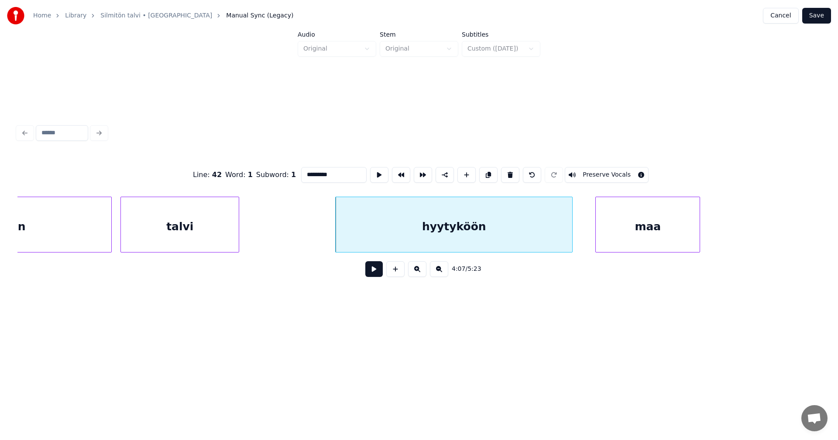
click at [379, 277] on button at bounding box center [373, 269] width 17 height 16
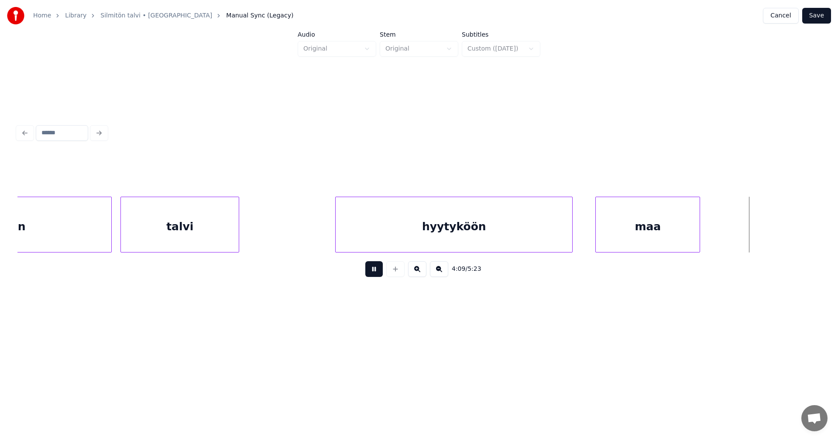
drag, startPoint x: 379, startPoint y: 277, endPoint x: 548, endPoint y: 244, distance: 172.1
click at [395, 277] on div "4:09 / 5:23" at bounding box center [418, 269] width 789 height 19
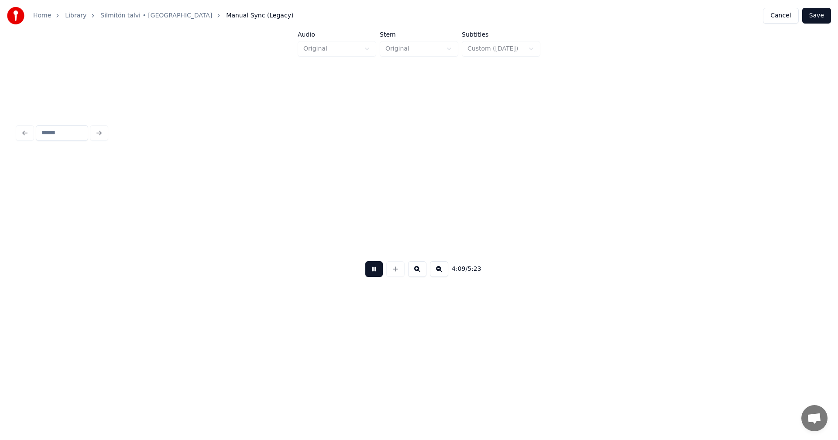
scroll to position [0, 43605]
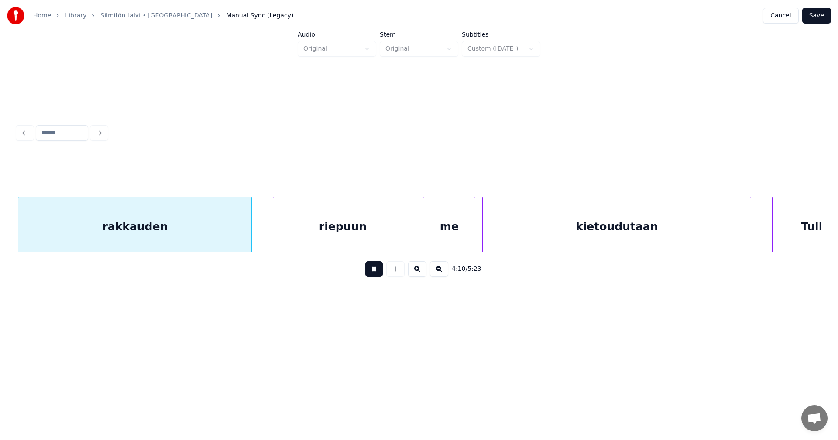
click at [377, 276] on button at bounding box center [373, 269] width 17 height 16
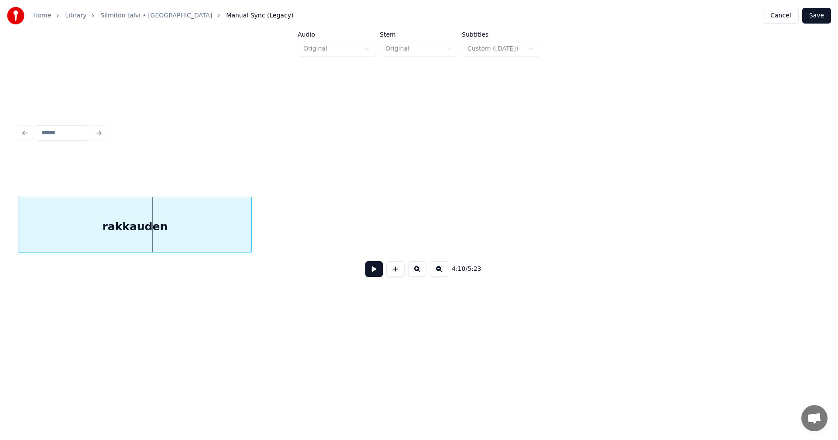
scroll to position [0, 42903]
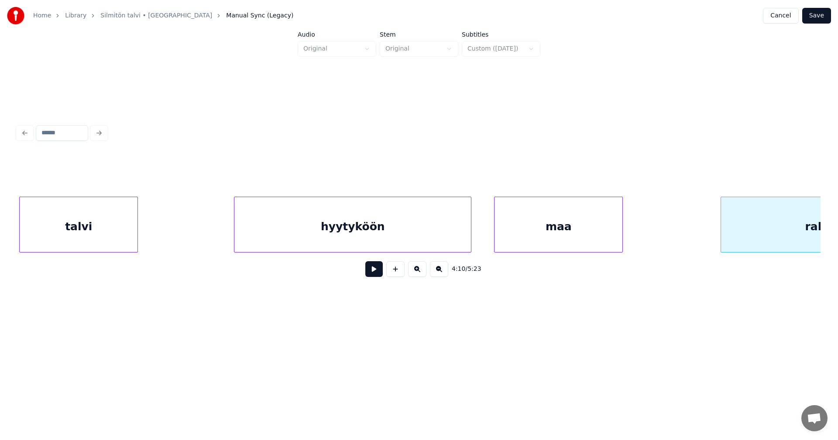
click at [622, 226] on div at bounding box center [621, 224] width 3 height 55
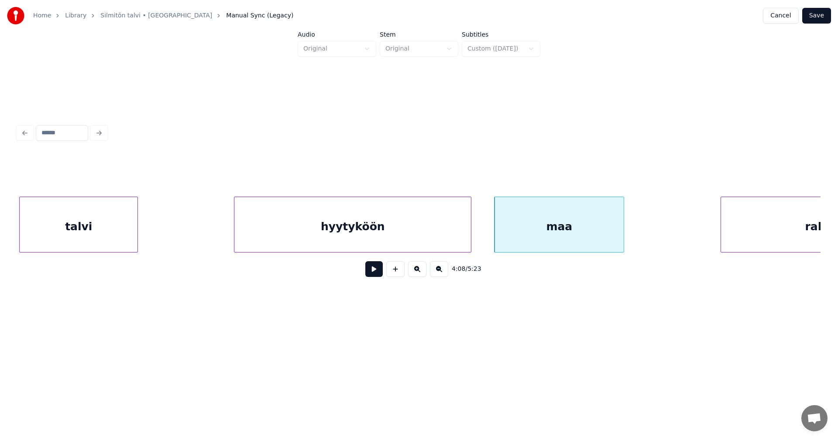
scroll to position [0, 43034]
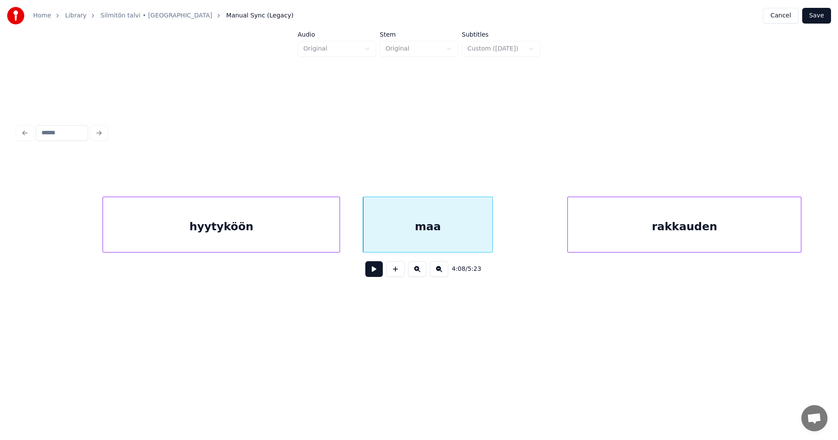
click at [713, 238] on div "rakkauden" at bounding box center [684, 226] width 233 height 59
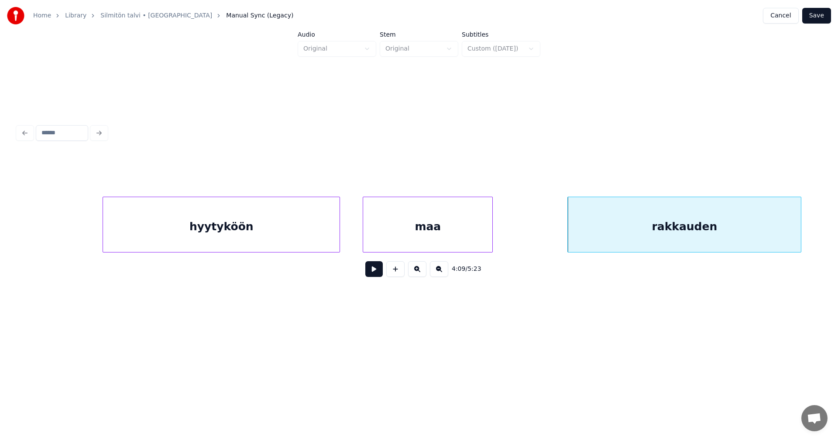
click at [376, 272] on button at bounding box center [373, 269] width 17 height 16
drag, startPoint x: 376, startPoint y: 272, endPoint x: 375, endPoint y: 278, distance: 5.7
click at [376, 273] on button at bounding box center [373, 269] width 17 height 16
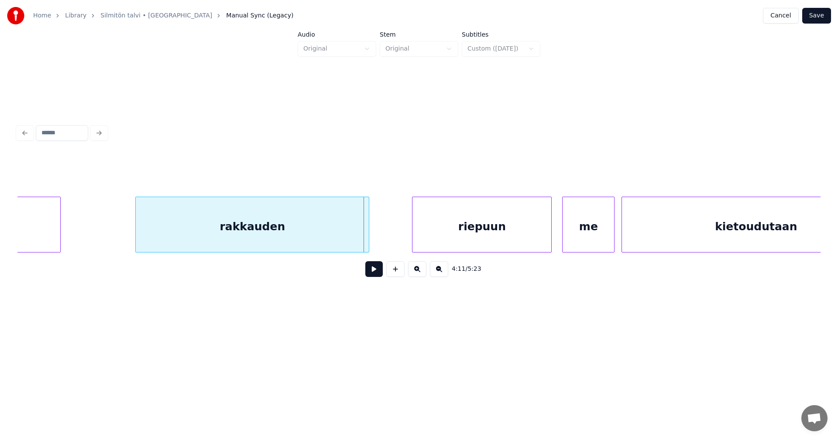
scroll to position [0, 43470]
click at [499, 251] on div "rakkauden maa riepuun me kietoudutaan" at bounding box center [418, 225] width 803 height 56
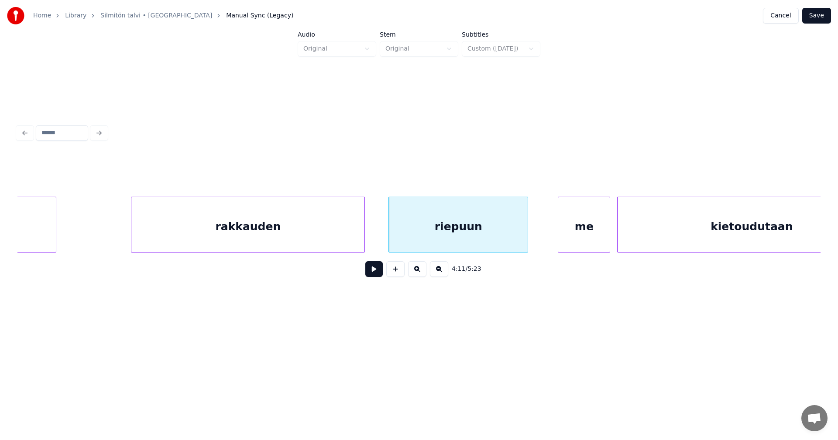
click at [371, 275] on button at bounding box center [373, 269] width 17 height 16
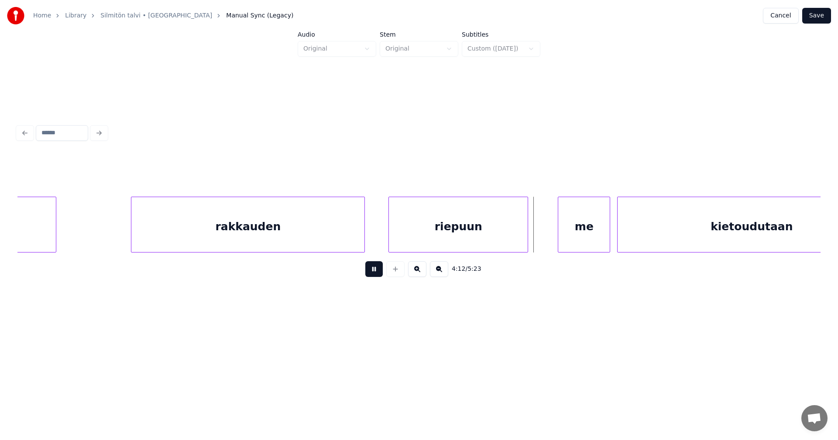
click at [373, 274] on button at bounding box center [373, 269] width 17 height 16
click at [383, 237] on div at bounding box center [383, 224] width 3 height 55
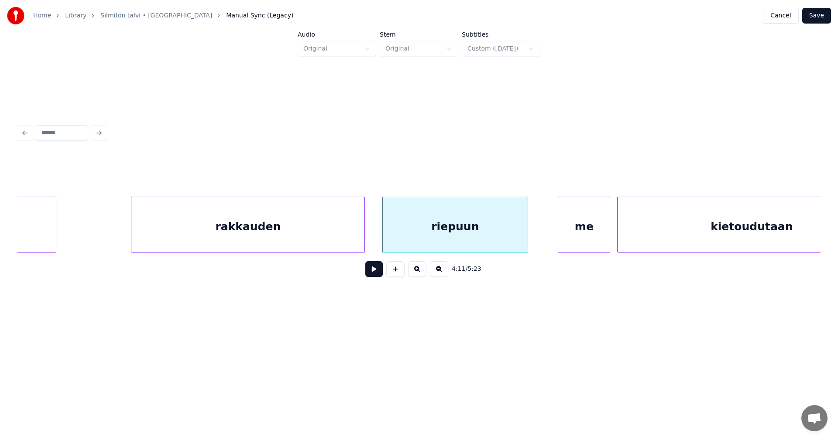
click at [373, 274] on button at bounding box center [373, 269] width 17 height 16
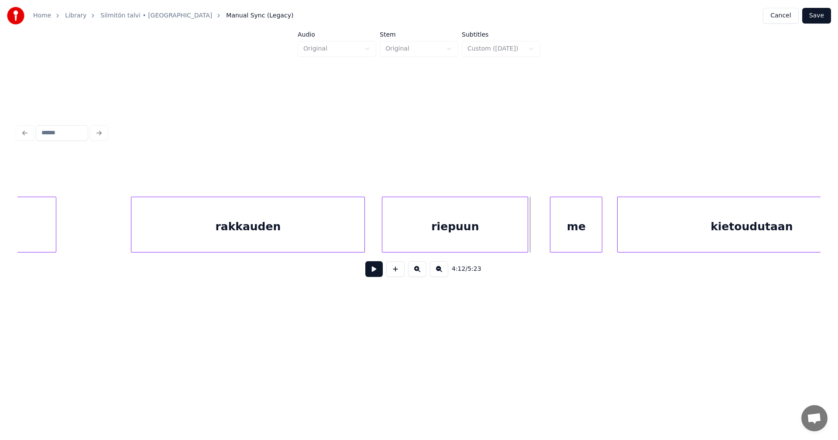
click at [591, 231] on div "me" at bounding box center [575, 226] width 51 height 59
click at [381, 272] on button at bounding box center [373, 269] width 17 height 16
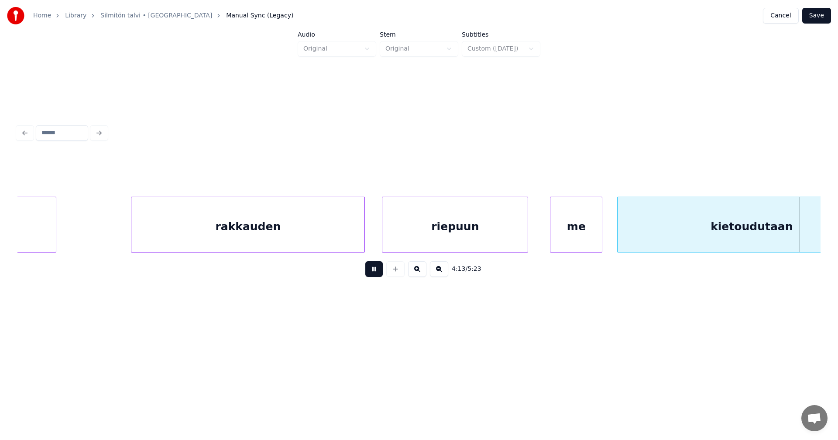
scroll to position [0, 44275]
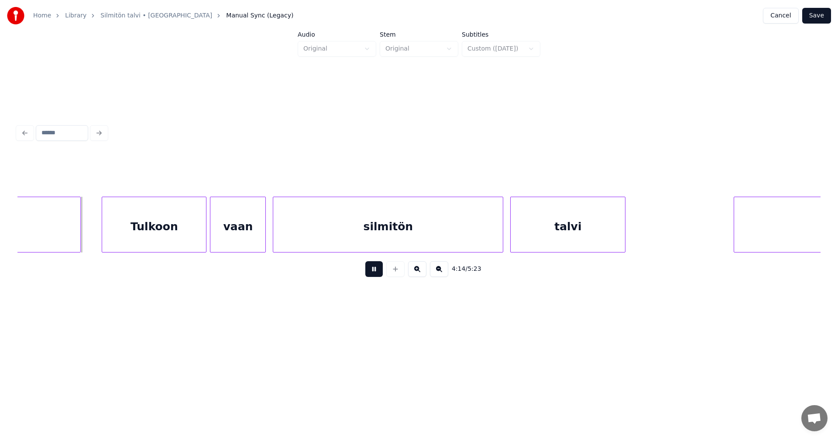
click at [378, 273] on button at bounding box center [373, 269] width 17 height 16
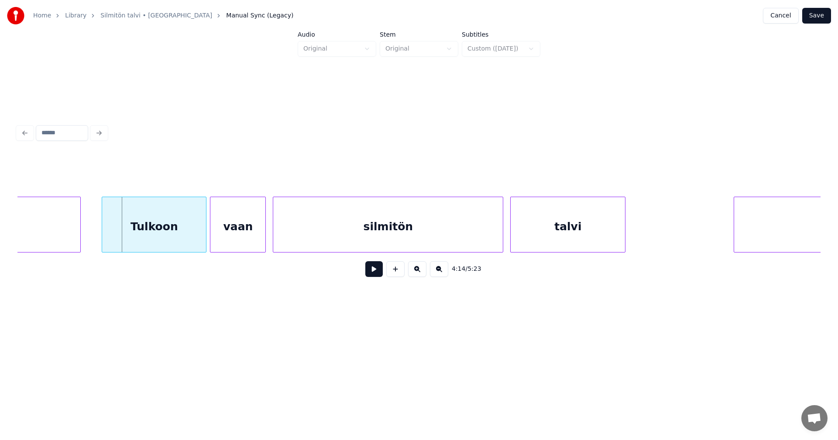
click at [136, 246] on div "Tulkoon" at bounding box center [154, 226] width 104 height 59
click at [306, 171] on input "*******" at bounding box center [333, 175] width 65 height 16
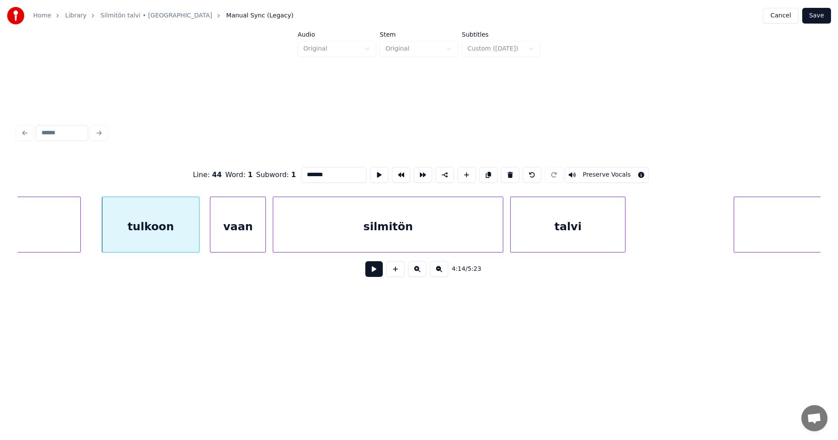
click at [197, 242] on div at bounding box center [197, 224] width 3 height 55
click at [220, 238] on div "vaan" at bounding box center [232, 226] width 55 height 59
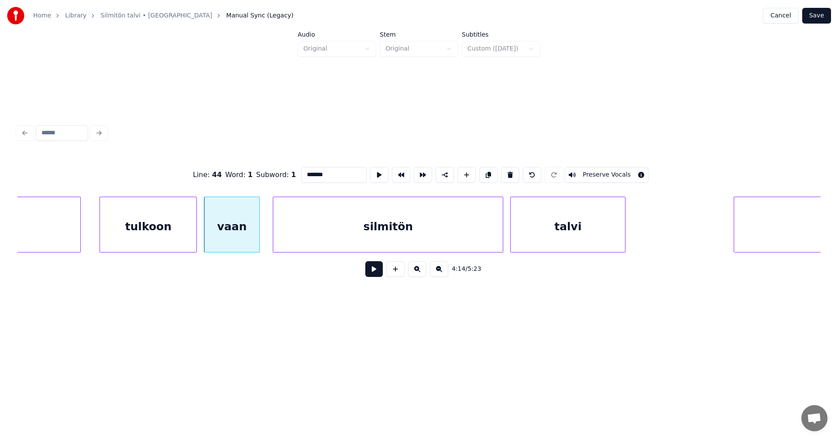
click at [174, 241] on div "tulkoon" at bounding box center [148, 226] width 96 height 59
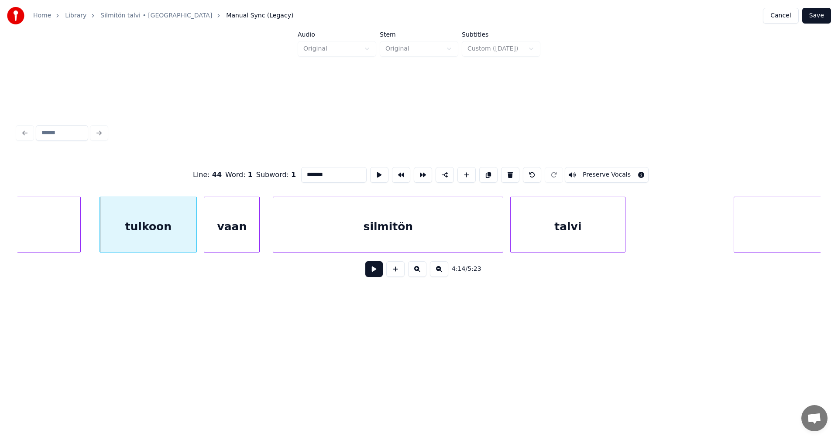
type input "*******"
click at [377, 270] on button at bounding box center [373, 269] width 17 height 16
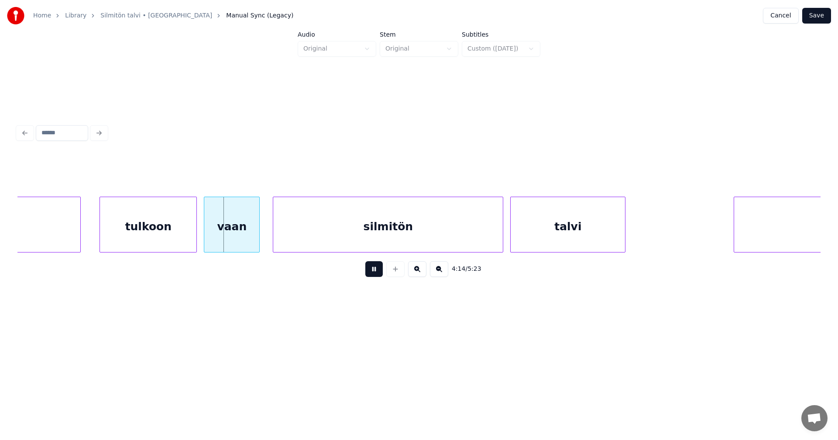
click at [380, 265] on button at bounding box center [373, 269] width 17 height 16
click at [253, 238] on div at bounding box center [254, 224] width 3 height 55
click at [323, 244] on div "silmitön" at bounding box center [379, 226] width 230 height 59
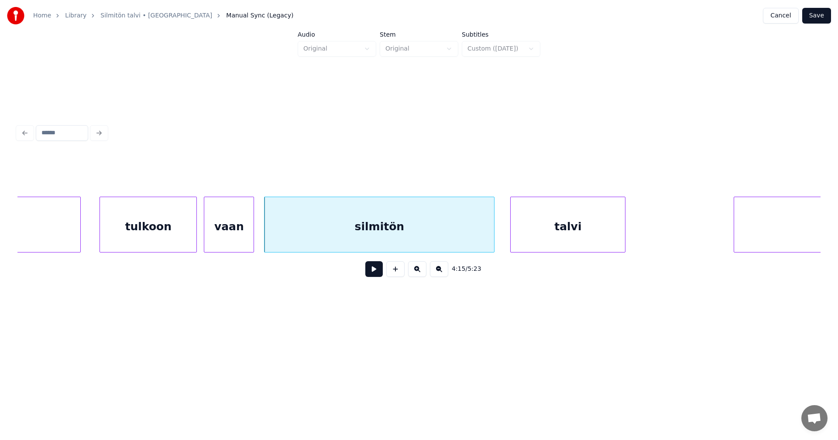
click at [377, 271] on button at bounding box center [373, 269] width 17 height 16
drag, startPoint x: 377, startPoint y: 272, endPoint x: 483, endPoint y: 248, distance: 109.6
click at [382, 270] on button at bounding box center [373, 269] width 17 height 16
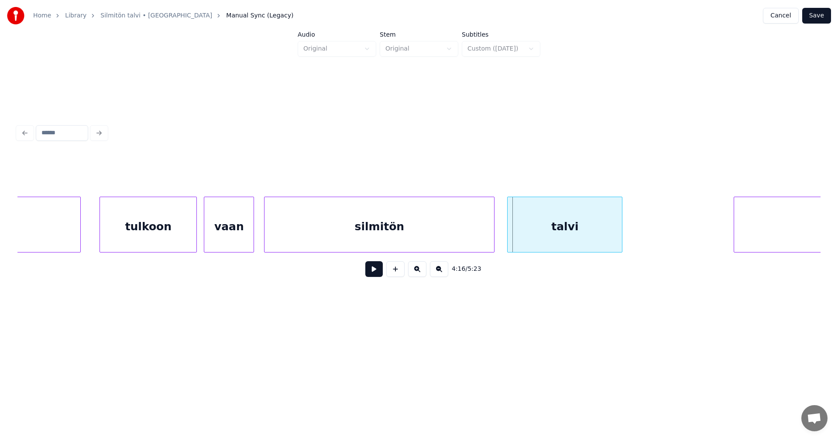
click at [554, 230] on div "talvi" at bounding box center [564, 226] width 114 height 59
click at [377, 275] on button at bounding box center [373, 269] width 17 height 16
click at [377, 273] on button at bounding box center [373, 269] width 17 height 16
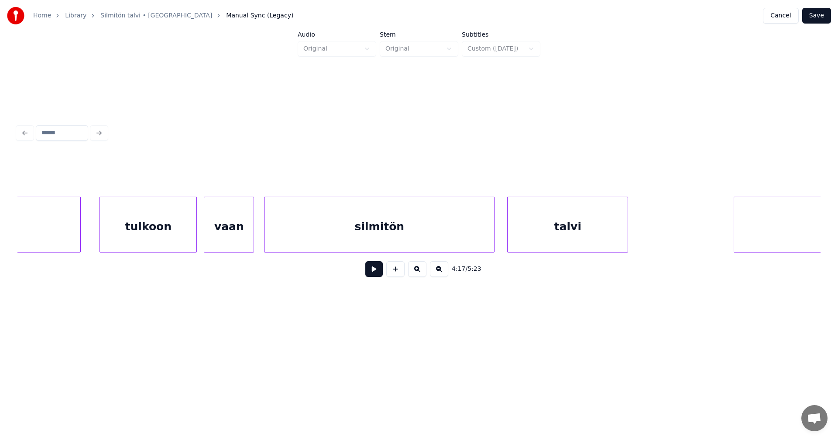
click at [625, 230] on div at bounding box center [626, 224] width 3 height 55
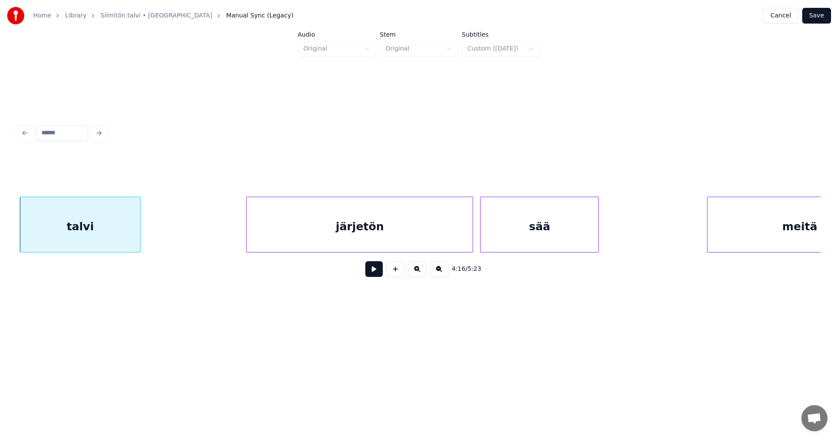
scroll to position [0, 44764]
click at [404, 252] on div "talvi järjetön sää meitä" at bounding box center [418, 225] width 803 height 56
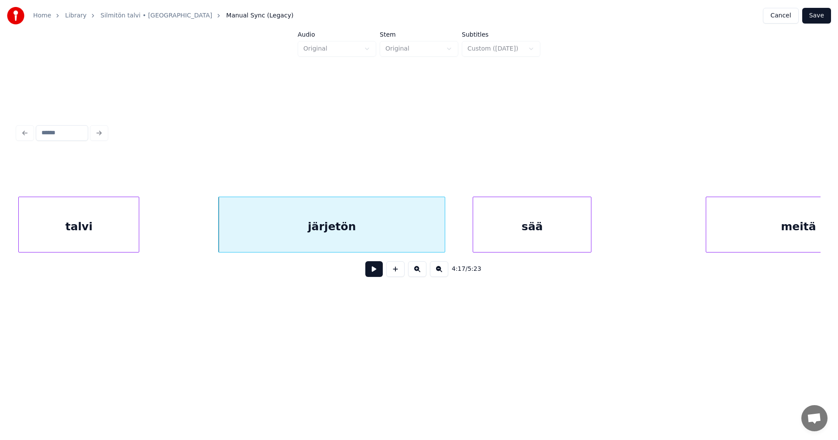
click at [519, 241] on div "sää" at bounding box center [532, 226] width 118 height 59
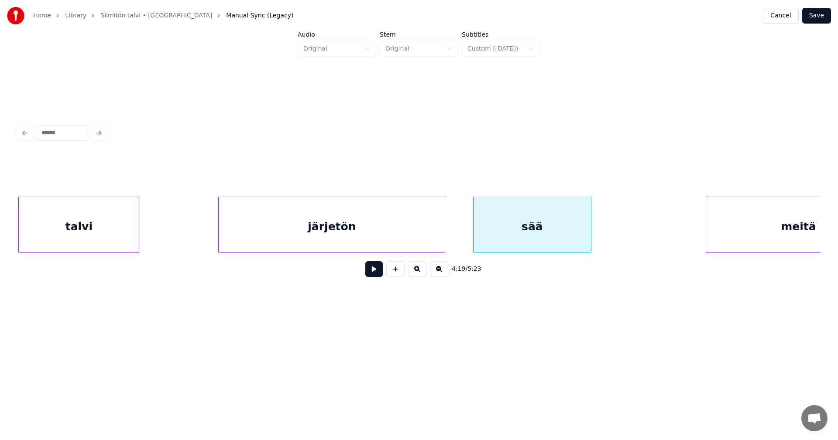
click at [375, 242] on div "järjetön" at bounding box center [332, 226] width 226 height 59
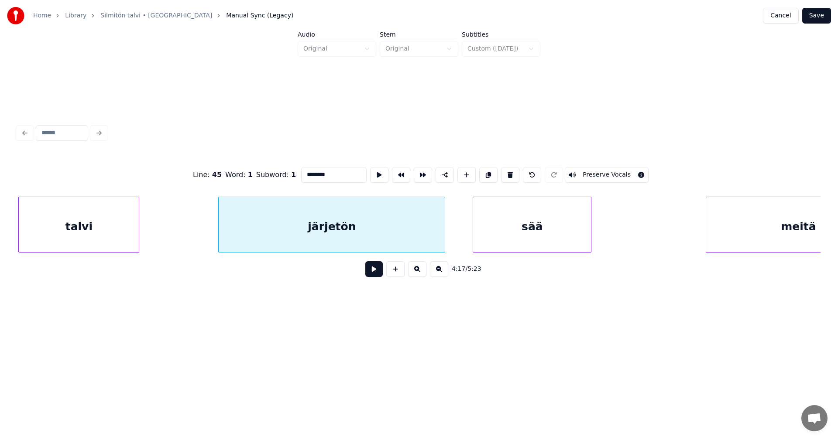
click at [373, 274] on button at bounding box center [373, 269] width 17 height 16
click at [376, 270] on button at bounding box center [373, 269] width 17 height 16
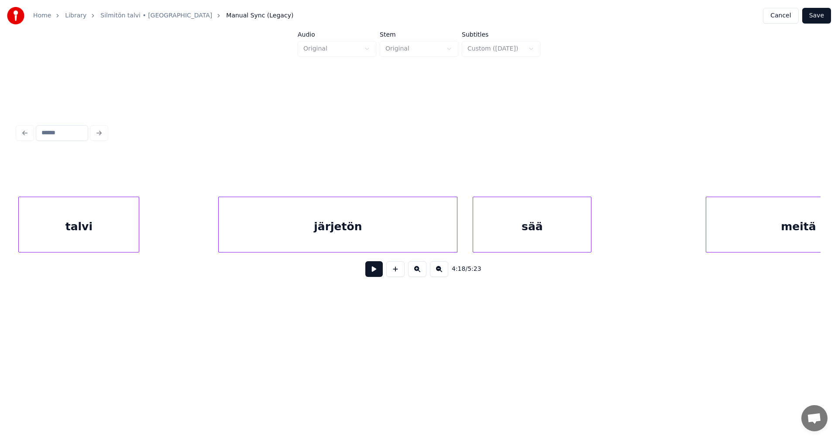
click at [457, 232] on div at bounding box center [455, 224] width 3 height 55
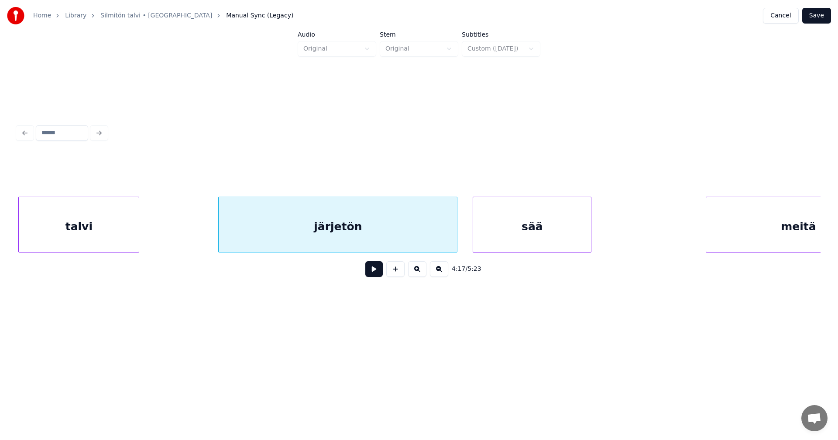
click at [374, 277] on button at bounding box center [373, 269] width 17 height 16
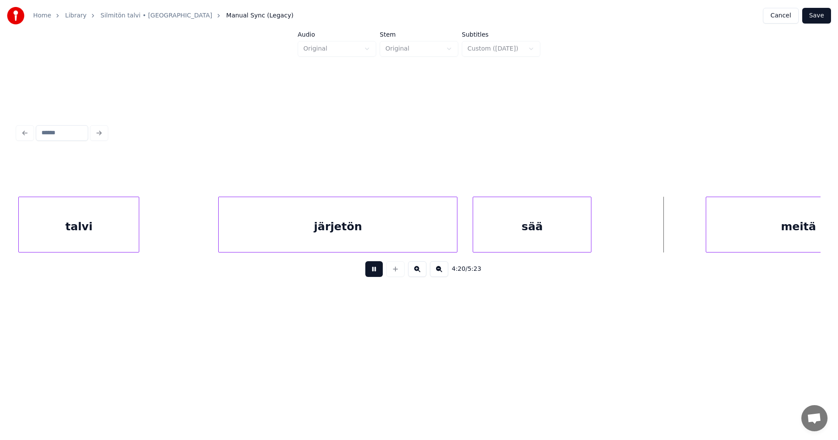
drag, startPoint x: 374, startPoint y: 272, endPoint x: 412, endPoint y: 276, distance: 38.2
click at [374, 273] on button at bounding box center [373, 269] width 17 height 16
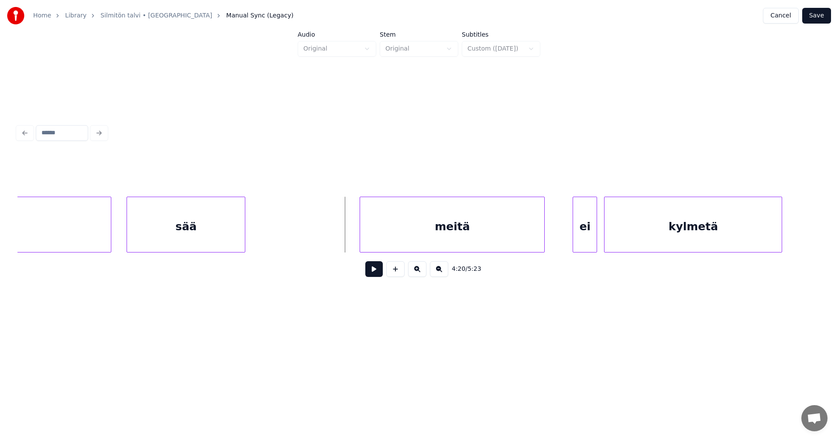
scroll to position [0, 45113]
click at [500, 247] on div "meitä" at bounding box center [439, 226] width 184 height 59
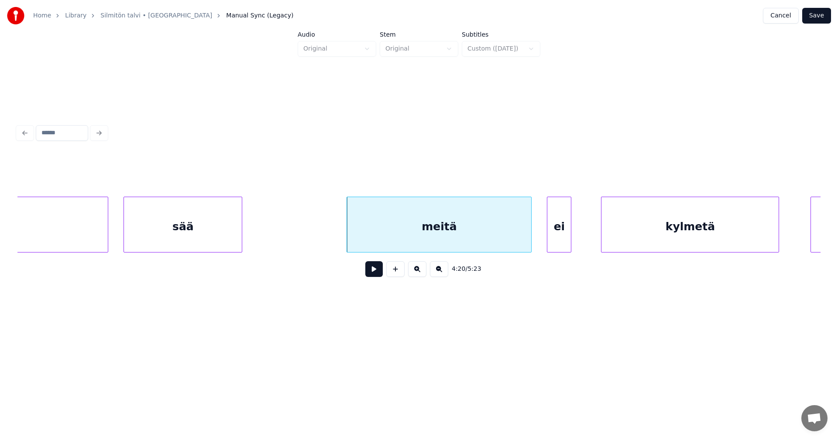
click at [556, 240] on div "ei" at bounding box center [559, 226] width 24 height 59
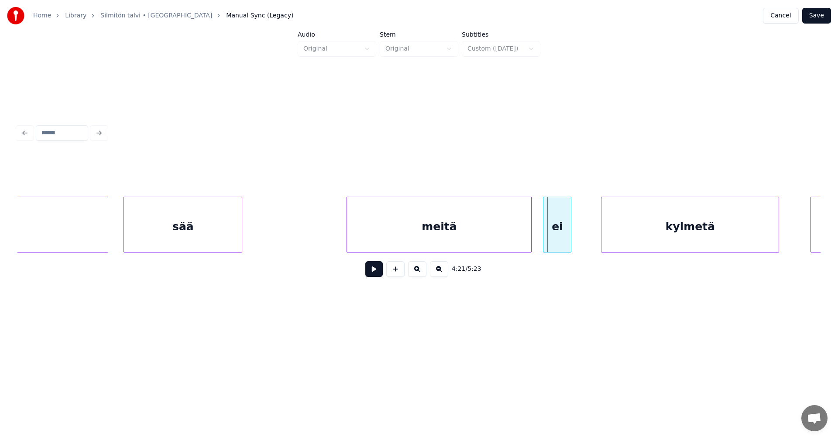
click at [543, 238] on div at bounding box center [544, 224] width 3 height 55
click at [514, 233] on div "meitä" at bounding box center [439, 226] width 184 height 59
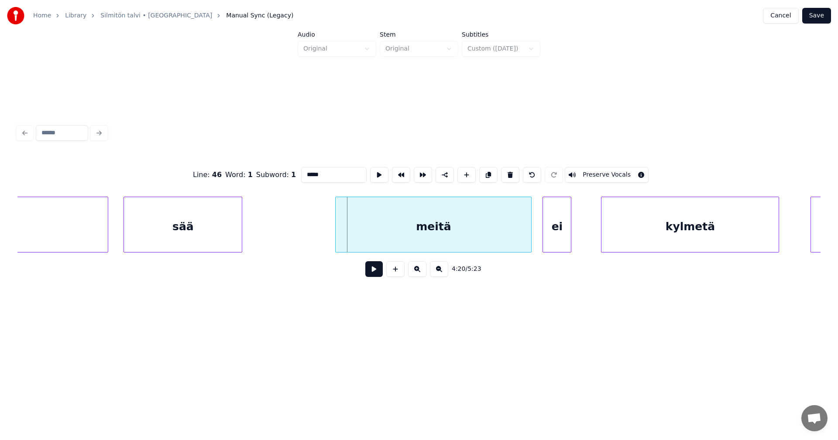
click at [336, 247] on div at bounding box center [337, 224] width 3 height 55
click at [371, 276] on button at bounding box center [373, 269] width 17 height 16
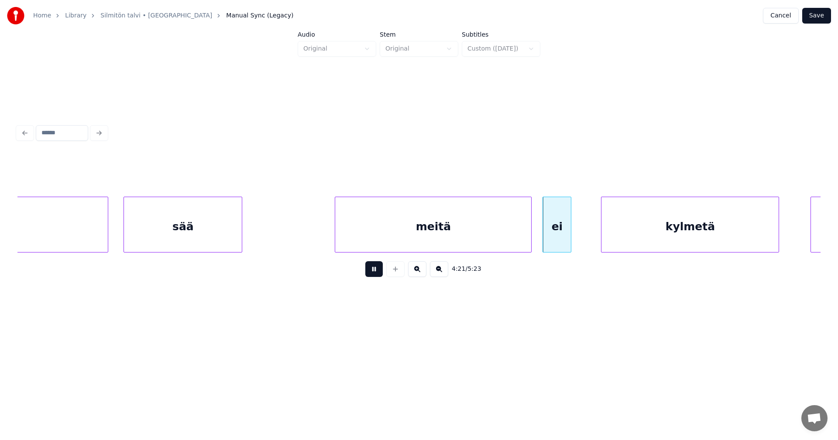
click at [373, 273] on button at bounding box center [373, 269] width 17 height 16
click at [373, 272] on button at bounding box center [373, 269] width 17 height 16
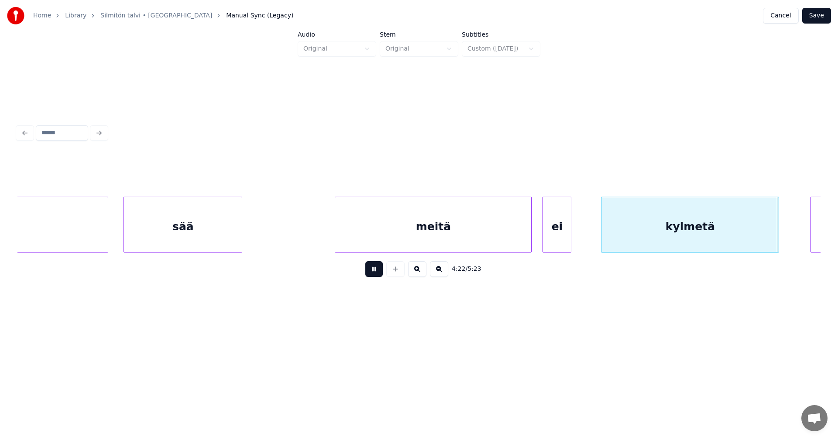
click at [373, 272] on button at bounding box center [373, 269] width 17 height 16
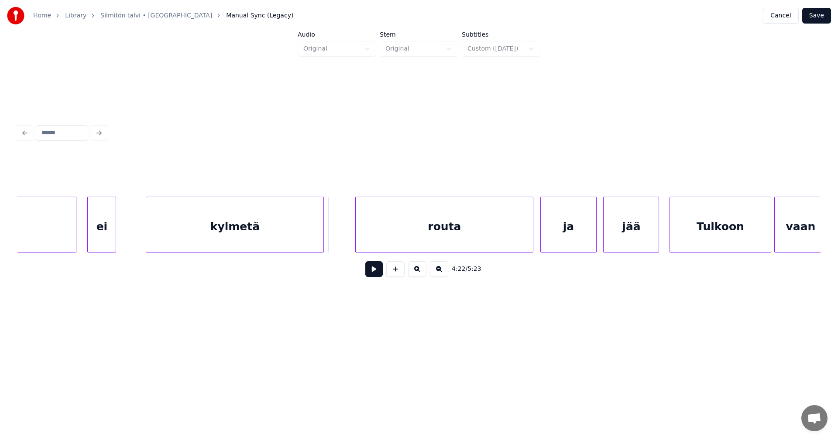
scroll to position [0, 45584]
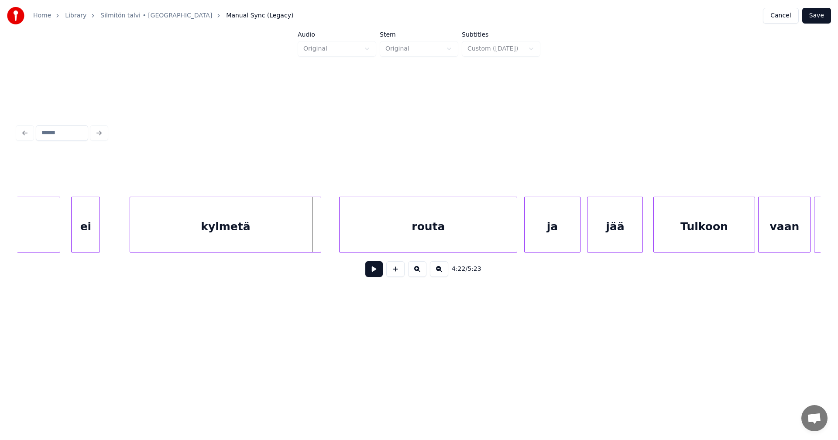
click at [320, 236] on div at bounding box center [319, 224] width 3 height 55
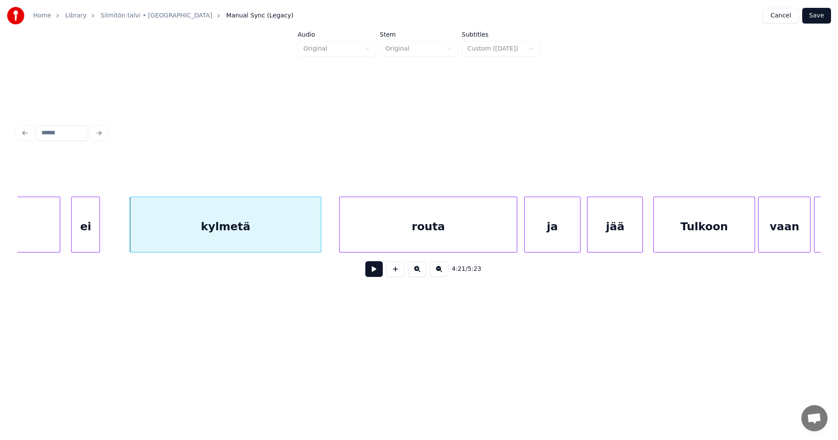
click at [375, 276] on button at bounding box center [373, 269] width 17 height 16
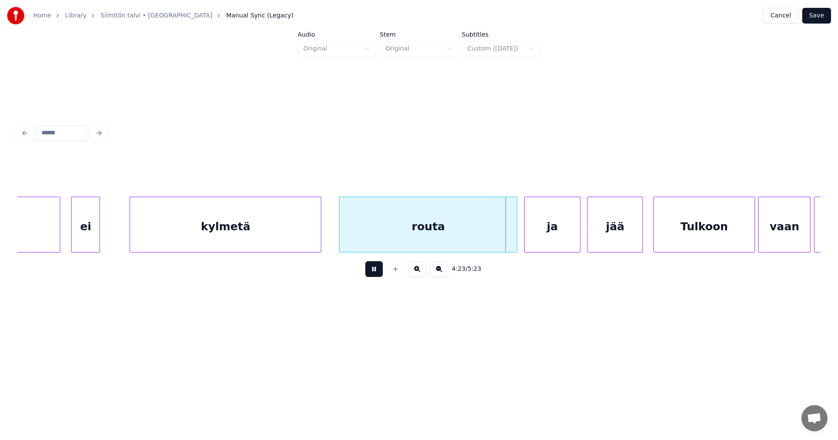
click at [376, 270] on button at bounding box center [373, 269] width 17 height 16
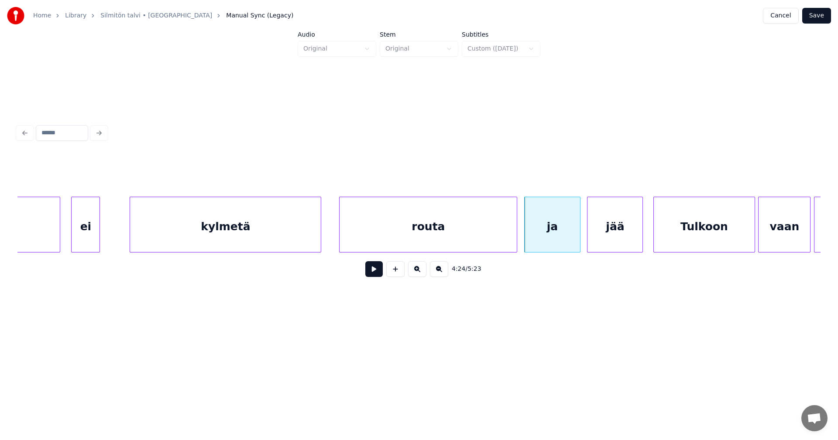
click at [376, 270] on button at bounding box center [373, 269] width 17 height 16
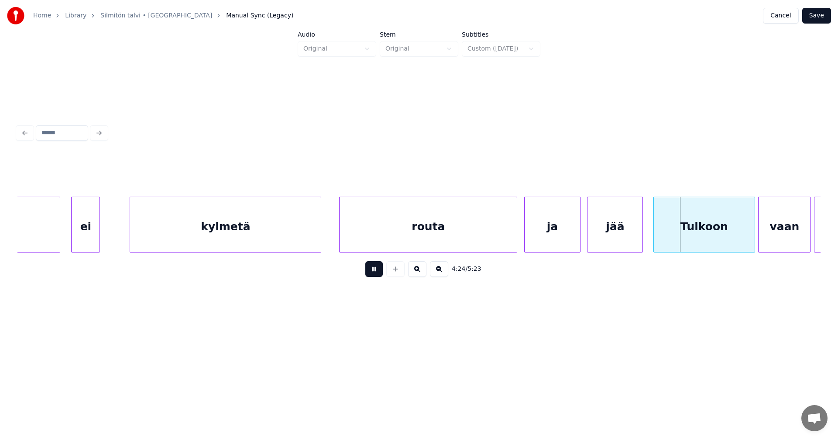
drag, startPoint x: 376, startPoint y: 270, endPoint x: 432, endPoint y: 261, distance: 56.1
click at [377, 270] on button at bounding box center [373, 269] width 17 height 16
click at [702, 222] on div "Tulkoon" at bounding box center [704, 226] width 100 height 59
click at [696, 225] on div "Tulkoon" at bounding box center [702, 226] width 100 height 59
click at [307, 174] on input "*******" at bounding box center [333, 175] width 65 height 16
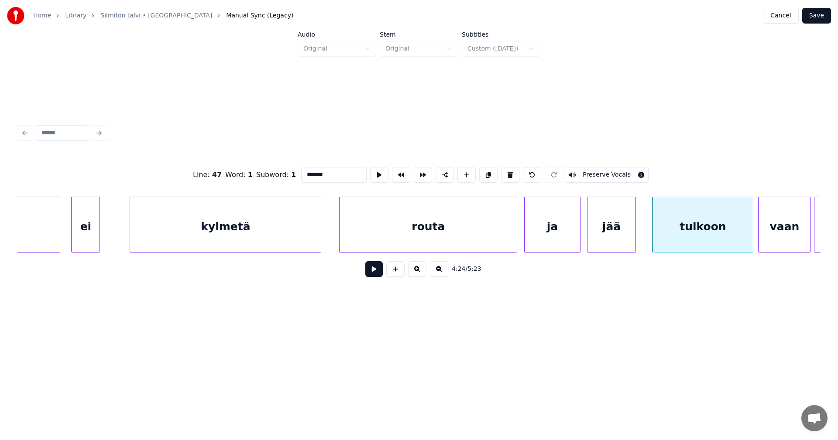
click at [634, 237] on div at bounding box center [634, 224] width 3 height 55
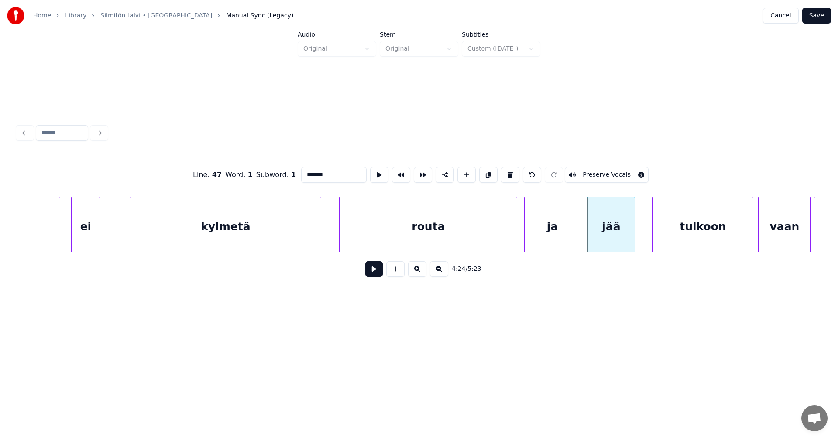
click at [617, 241] on div "jää" at bounding box center [610, 226] width 47 height 59
type input "***"
click at [377, 275] on button at bounding box center [373, 269] width 17 height 16
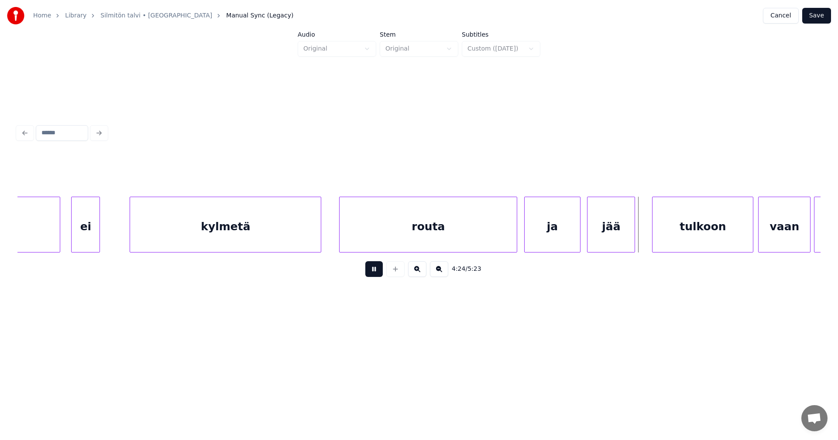
click at [377, 275] on button at bounding box center [373, 269] width 17 height 16
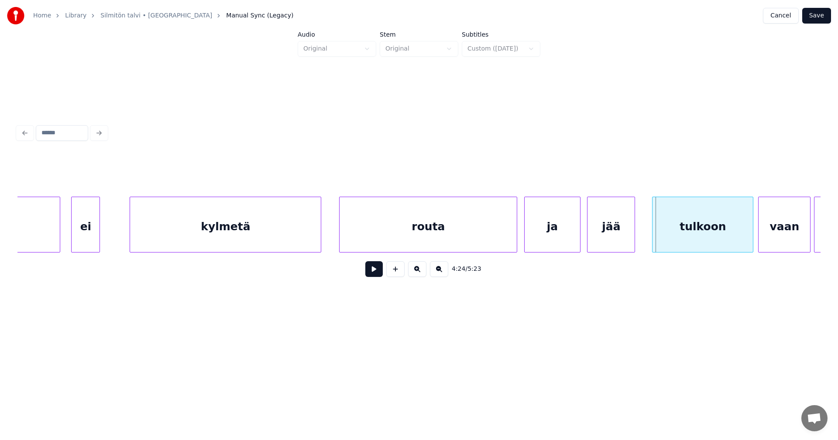
click at [379, 275] on button at bounding box center [373, 269] width 17 height 16
click at [379, 274] on button at bounding box center [373, 269] width 17 height 16
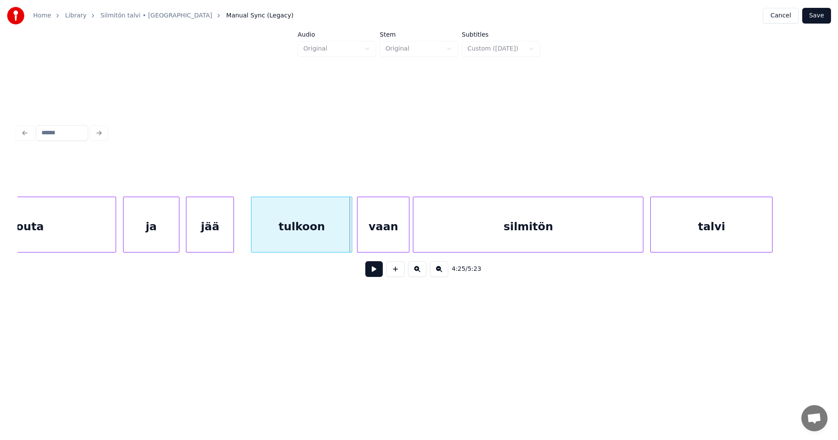
scroll to position [0, 45986]
click at [401, 244] on div at bounding box center [400, 224] width 3 height 55
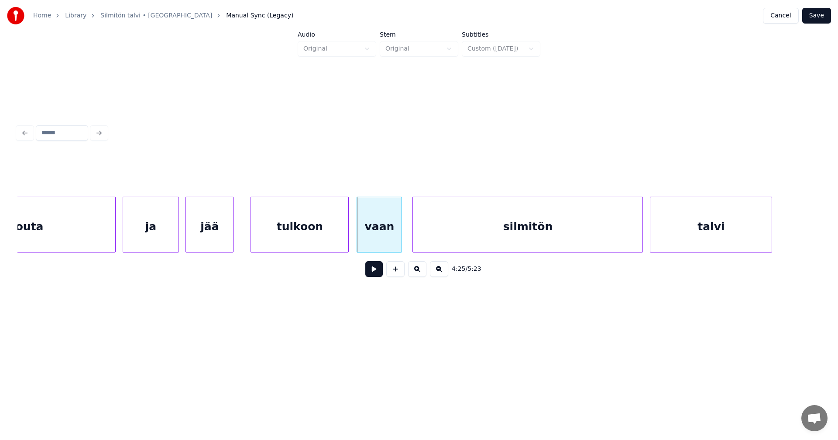
click at [346, 242] on div at bounding box center [347, 224] width 3 height 55
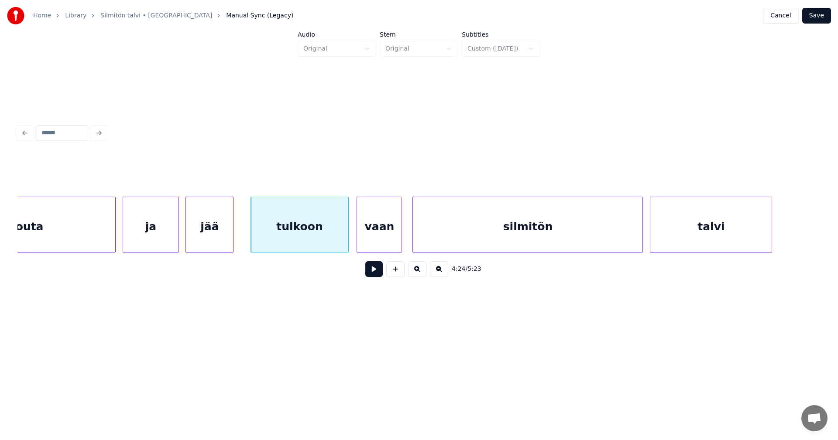
click at [396, 237] on div "vaan" at bounding box center [379, 226] width 45 height 59
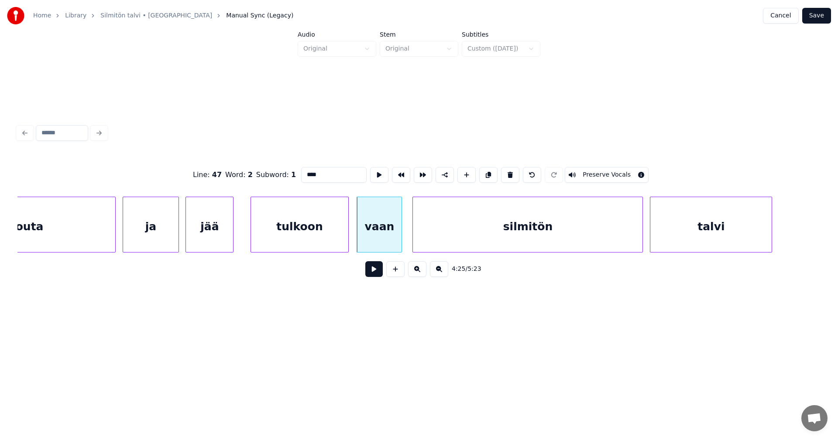
click at [379, 271] on button at bounding box center [373, 269] width 17 height 16
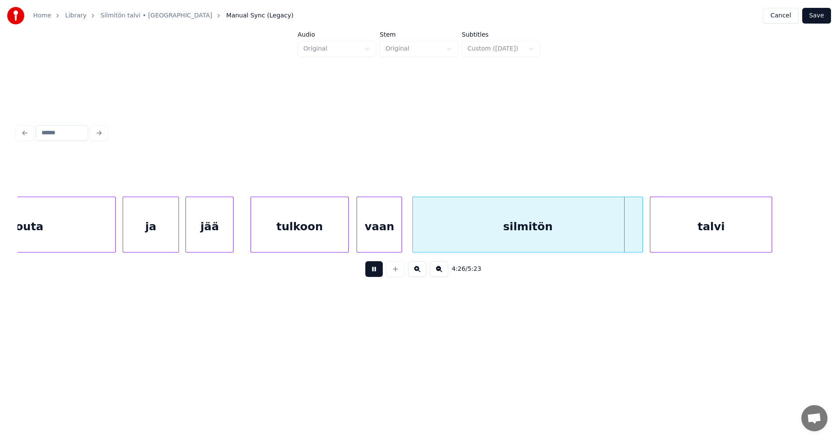
drag, startPoint x: 382, startPoint y: 264, endPoint x: 421, endPoint y: 260, distance: 39.0
click at [383, 264] on div "4:26 / 5:23" at bounding box center [418, 269] width 789 height 19
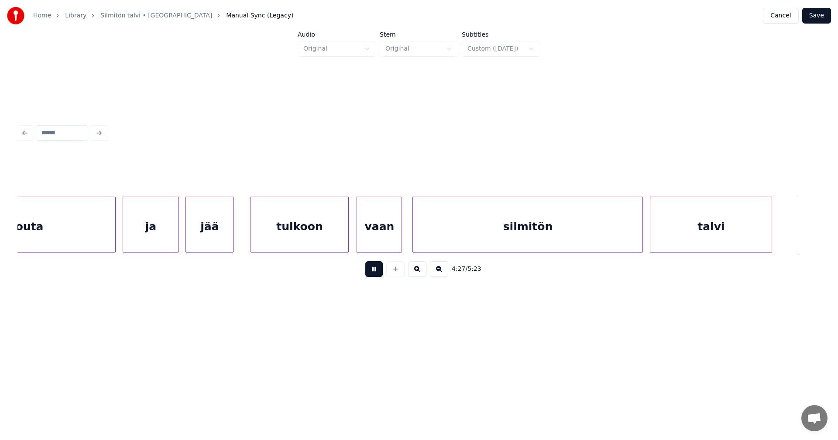
scroll to position [0, 46790]
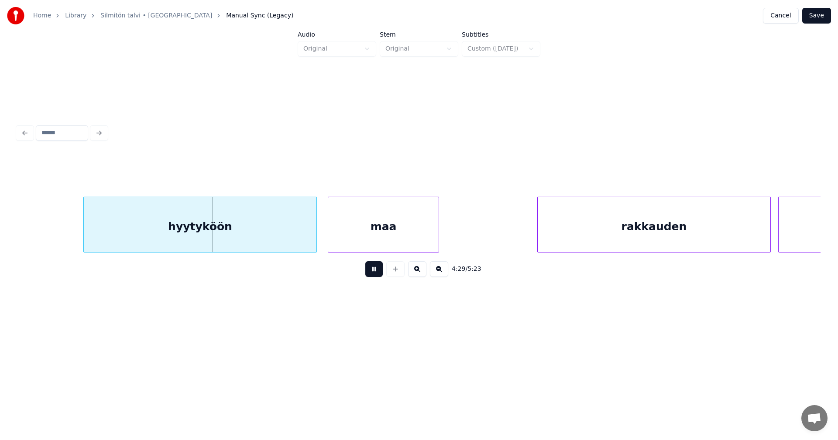
drag, startPoint x: 372, startPoint y: 271, endPoint x: 324, endPoint y: 271, distance: 48.0
click at [371, 268] on button at bounding box center [373, 269] width 17 height 16
click at [265, 244] on div "hyytyköön" at bounding box center [177, 226] width 233 height 59
click at [373, 272] on button at bounding box center [373, 269] width 17 height 16
click at [377, 268] on button at bounding box center [373, 269] width 17 height 16
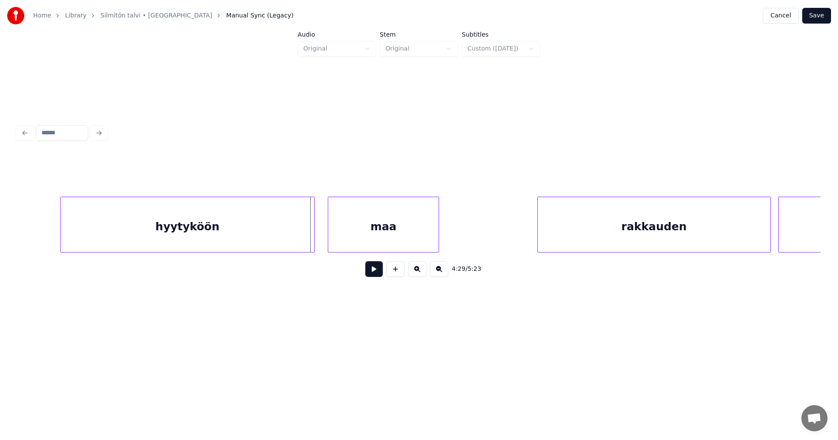
click at [313, 240] on div at bounding box center [313, 224] width 3 height 55
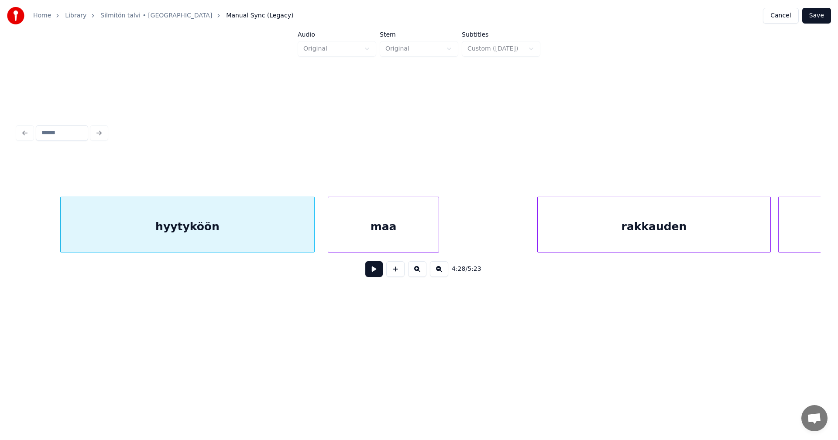
click at [376, 277] on button at bounding box center [373, 269] width 17 height 16
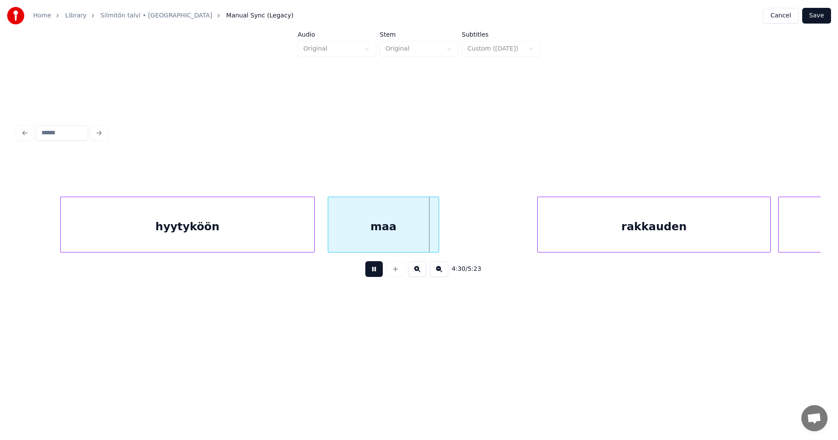
drag, startPoint x: 374, startPoint y: 274, endPoint x: 387, endPoint y: 270, distance: 12.7
click at [375, 274] on button at bounding box center [373, 269] width 17 height 16
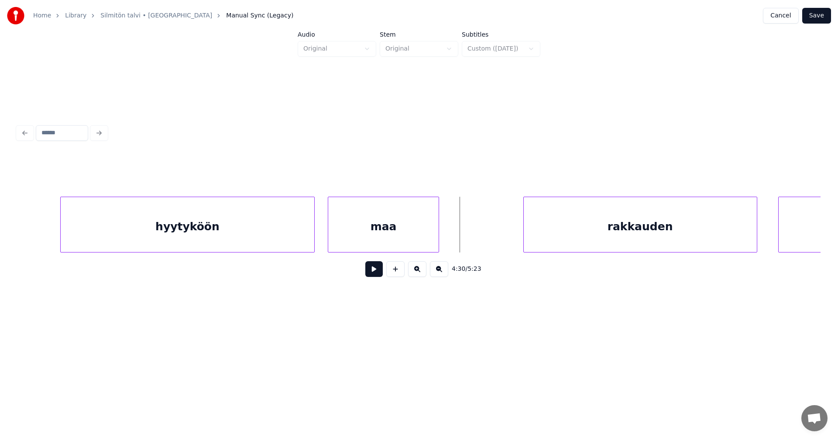
click at [549, 228] on div "rakkauden" at bounding box center [640, 226] width 233 height 59
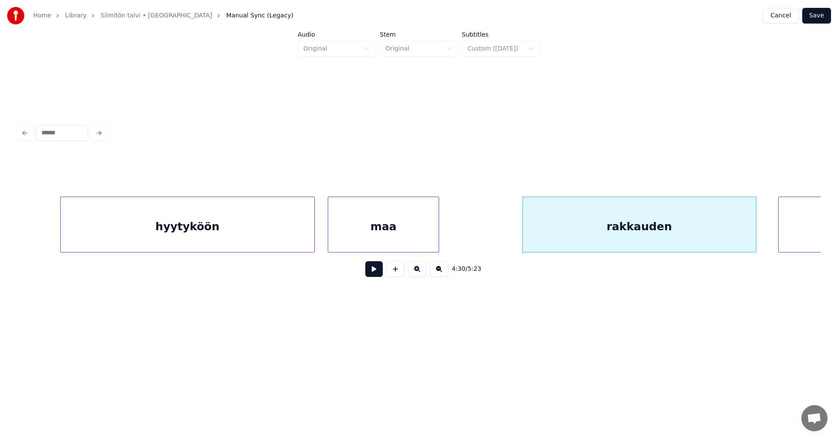
click at [373, 273] on button at bounding box center [373, 269] width 17 height 16
drag, startPoint x: 373, startPoint y: 272, endPoint x: 416, endPoint y: 272, distance: 42.3
click at [373, 273] on button at bounding box center [373, 269] width 17 height 16
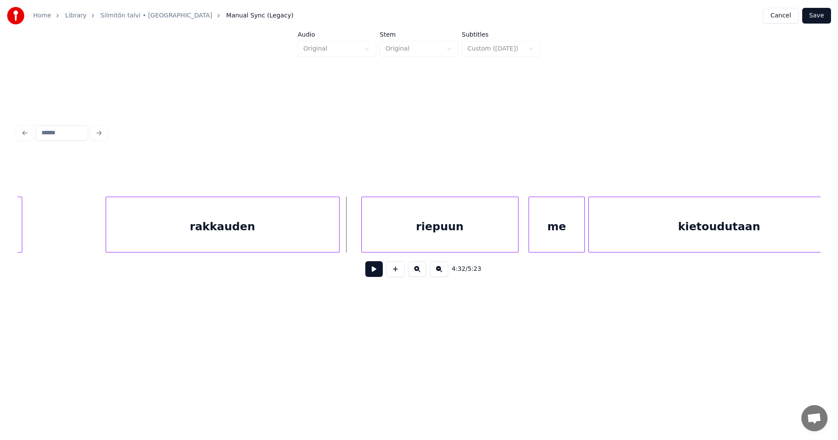
scroll to position [0, 47209]
click at [459, 236] on div "riepuun" at bounding box center [427, 226] width 156 height 59
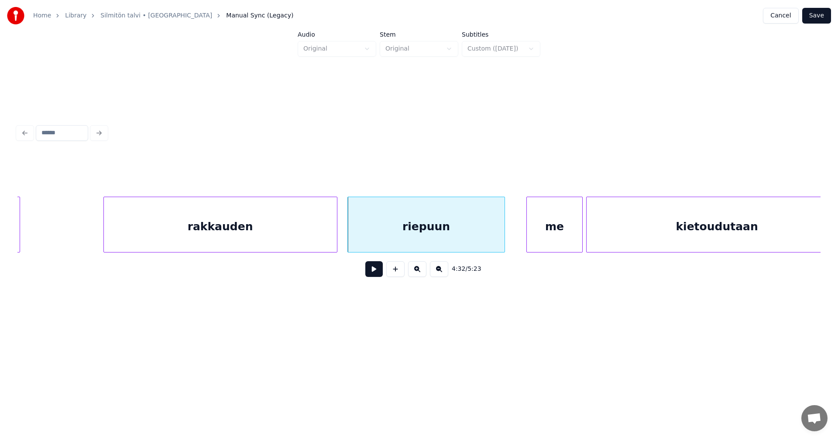
click at [377, 272] on button at bounding box center [373, 269] width 17 height 16
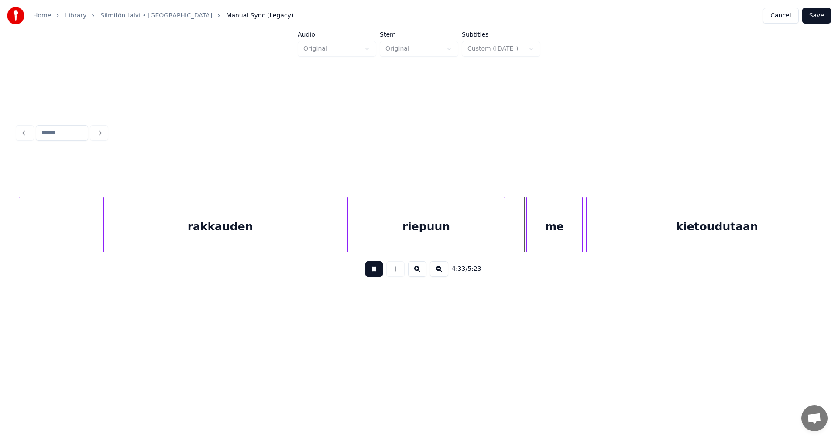
click at [377, 271] on button at bounding box center [373, 269] width 17 height 16
click at [556, 236] on div "me" at bounding box center [550, 226] width 55 height 59
click at [572, 234] on div at bounding box center [571, 224] width 3 height 55
click at [378, 275] on button at bounding box center [373, 269] width 17 height 16
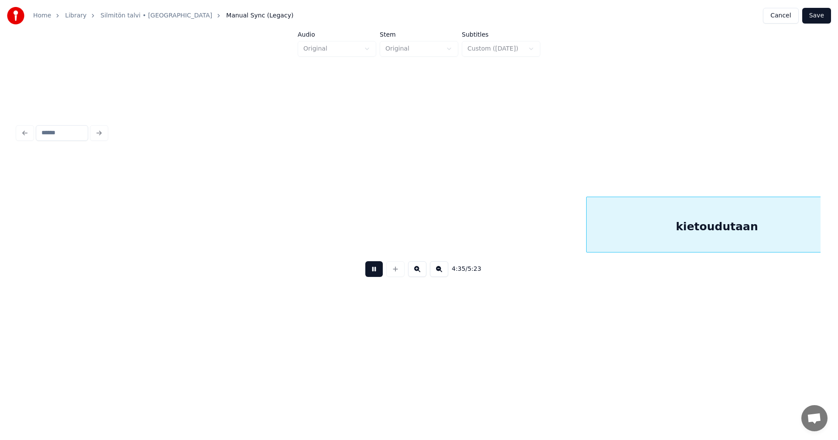
scroll to position [0, 48011]
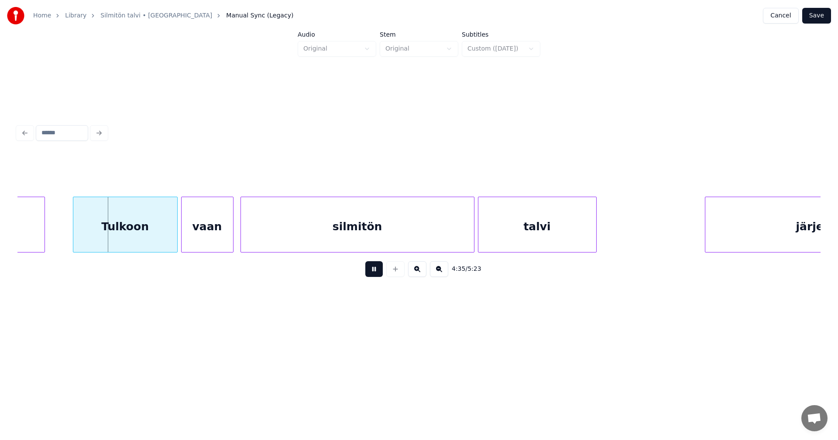
drag, startPoint x: 378, startPoint y: 274, endPoint x: 293, endPoint y: 271, distance: 85.1
click at [377, 274] on button at bounding box center [373, 269] width 17 height 16
click at [131, 236] on div "Tulkoon" at bounding box center [120, 226] width 104 height 59
click at [130, 236] on div "Tulkoon" at bounding box center [120, 226] width 104 height 59
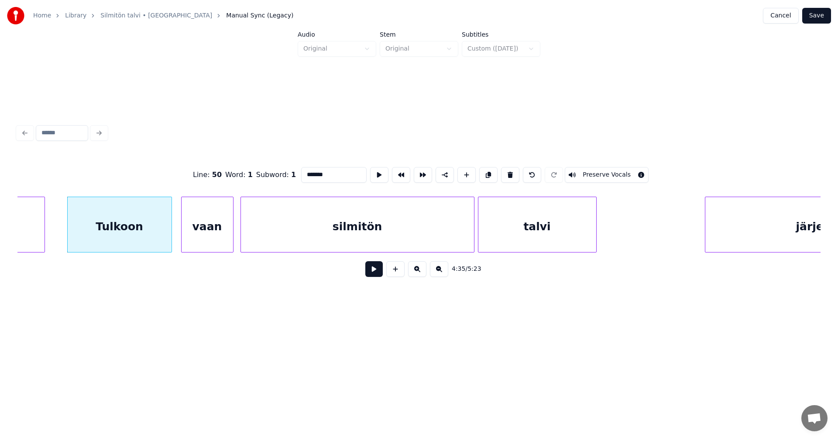
click at [305, 172] on input "*******" at bounding box center [333, 175] width 65 height 16
click at [167, 230] on div at bounding box center [167, 224] width 3 height 55
click at [194, 235] on div "vaan" at bounding box center [201, 226] width 51 height 59
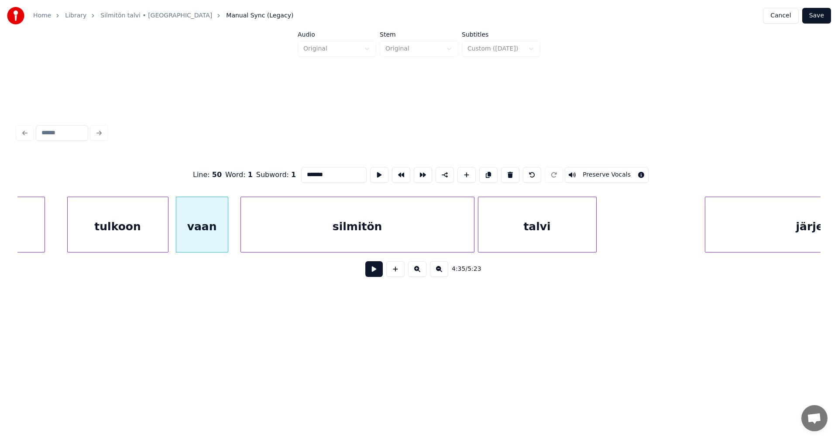
click at [144, 237] on div "tulkoon" at bounding box center [118, 226] width 100 height 59
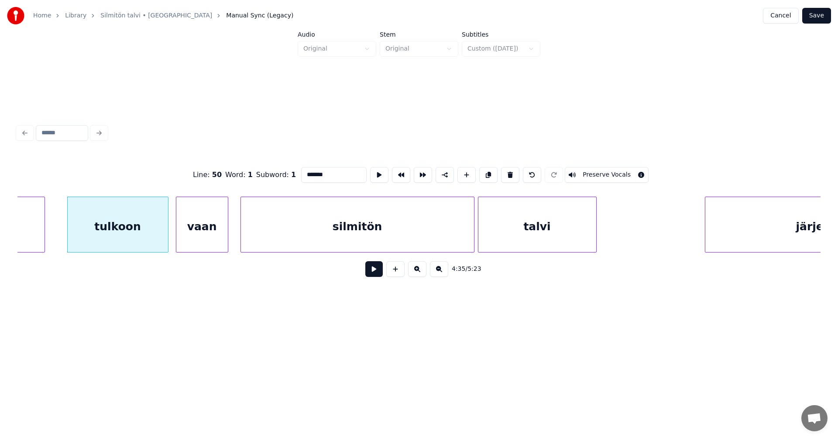
type input "*******"
click at [373, 274] on button at bounding box center [373, 269] width 17 height 16
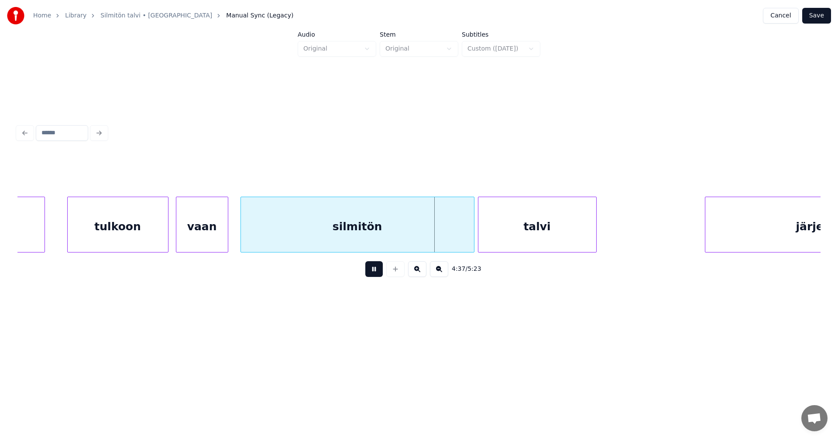
click at [378, 268] on button at bounding box center [373, 269] width 17 height 16
click at [464, 240] on div at bounding box center [465, 224] width 3 height 55
click at [490, 236] on div "talvi" at bounding box center [535, 226] width 118 height 59
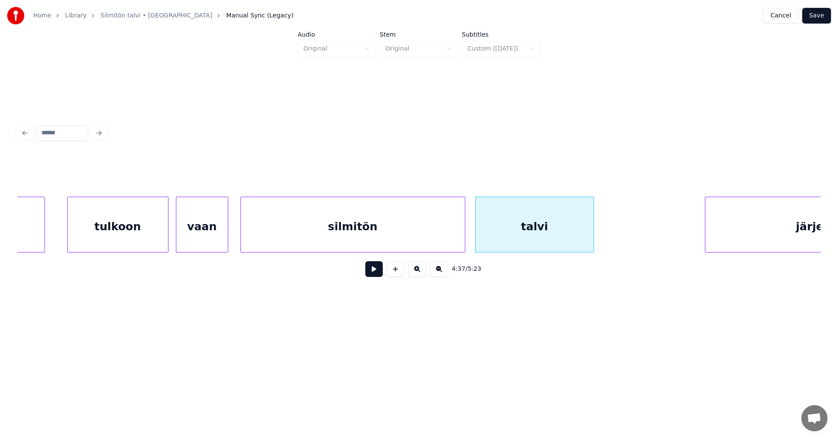
click at [374, 274] on button at bounding box center [373, 269] width 17 height 16
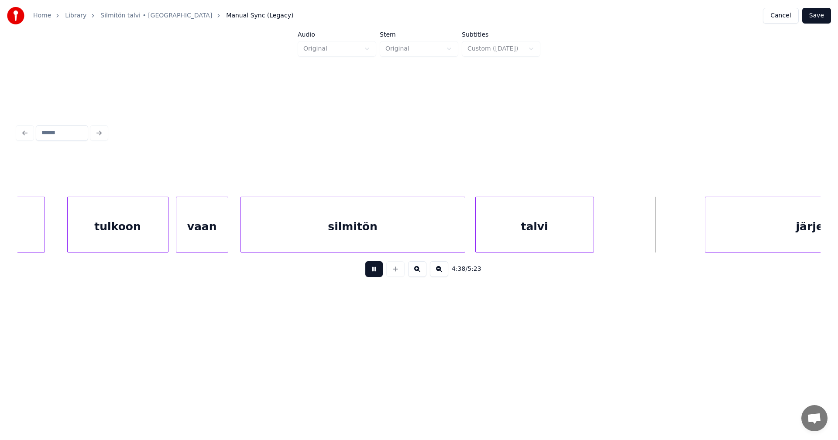
drag, startPoint x: 378, startPoint y: 270, endPoint x: 433, endPoint y: 268, distance: 55.0
click at [382, 272] on button at bounding box center [373, 269] width 17 height 16
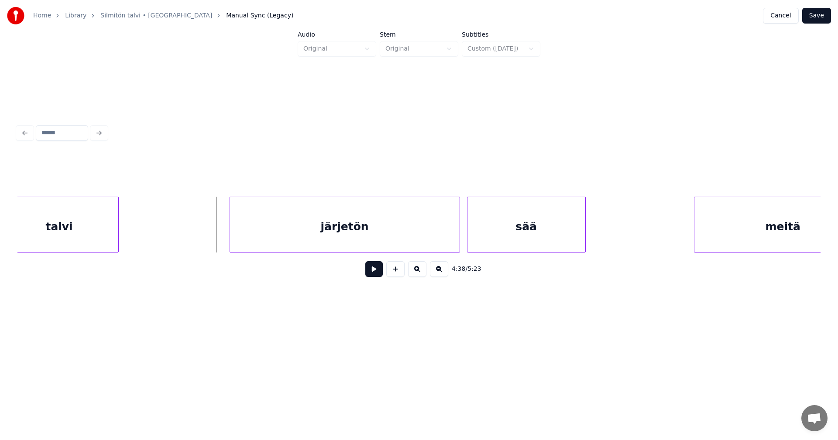
scroll to position [0, 48500]
click at [374, 241] on div "järjetön" at bounding box center [319, 226] width 230 height 59
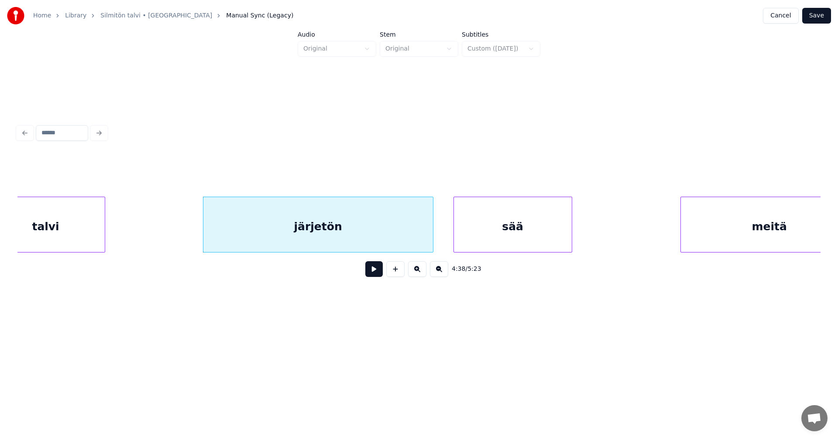
click at [375, 273] on button at bounding box center [373, 269] width 17 height 16
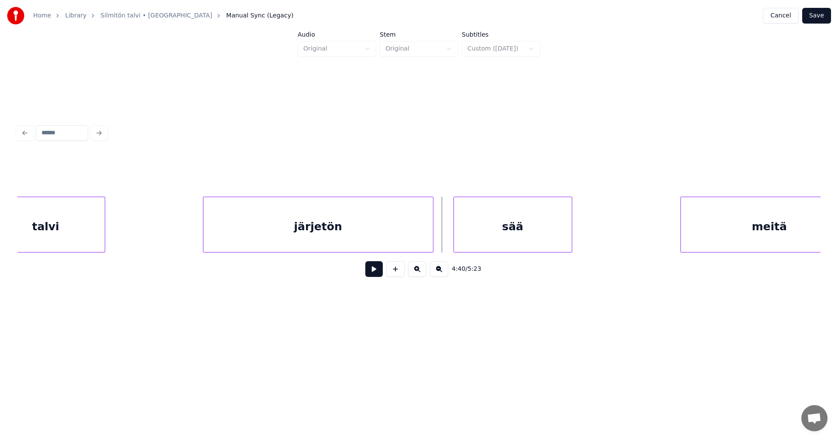
click at [472, 235] on div "sää" at bounding box center [513, 226] width 118 height 59
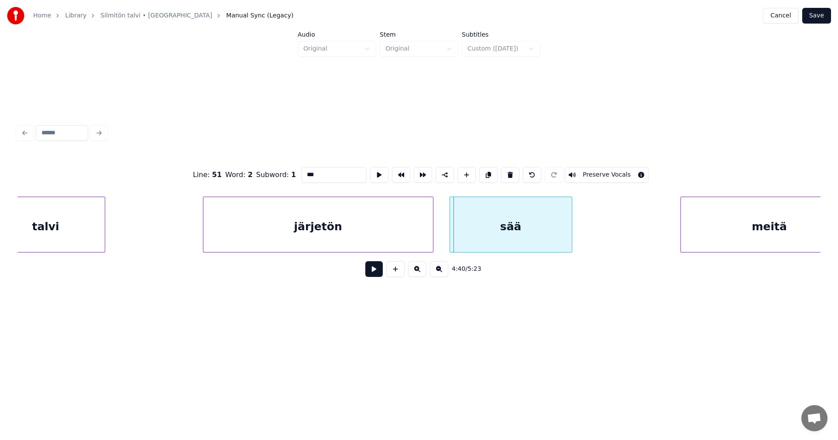
click at [451, 233] on div at bounding box center [451, 224] width 3 height 55
click at [374, 274] on button at bounding box center [373, 269] width 17 height 16
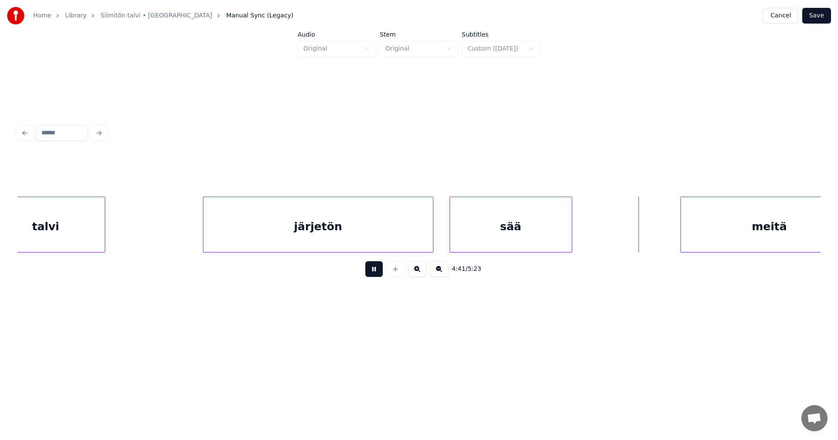
drag, startPoint x: 377, startPoint y: 272, endPoint x: 458, endPoint y: 269, distance: 80.8
click at [378, 271] on button at bounding box center [373, 269] width 17 height 16
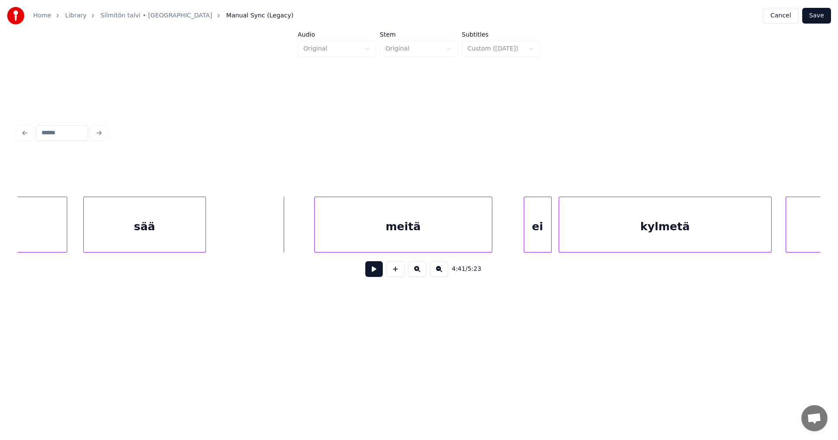
scroll to position [0, 48867]
click at [391, 245] on div "meitä" at bounding box center [386, 226] width 177 height 59
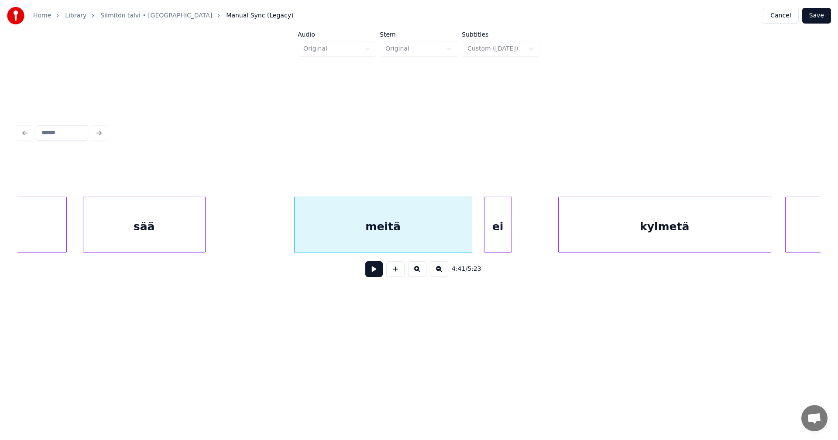
click at [501, 233] on div "ei" at bounding box center [497, 226] width 27 height 59
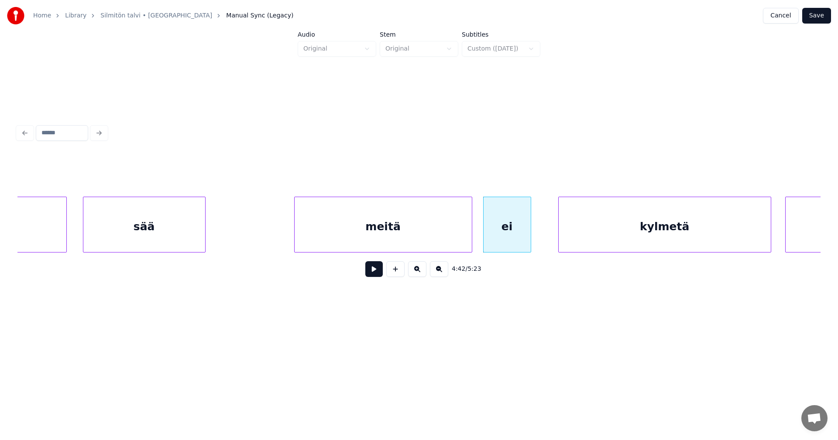
click at [528, 231] on div at bounding box center [529, 224] width 3 height 55
click at [449, 231] on div "meitä" at bounding box center [383, 226] width 177 height 59
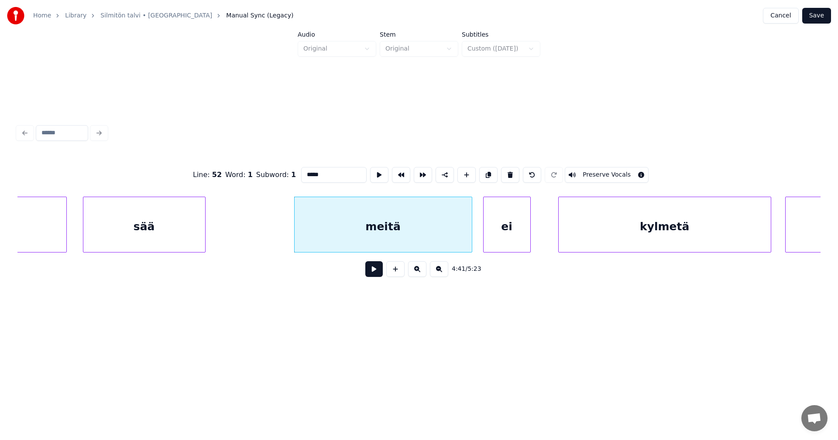
click at [376, 274] on button at bounding box center [373, 269] width 17 height 16
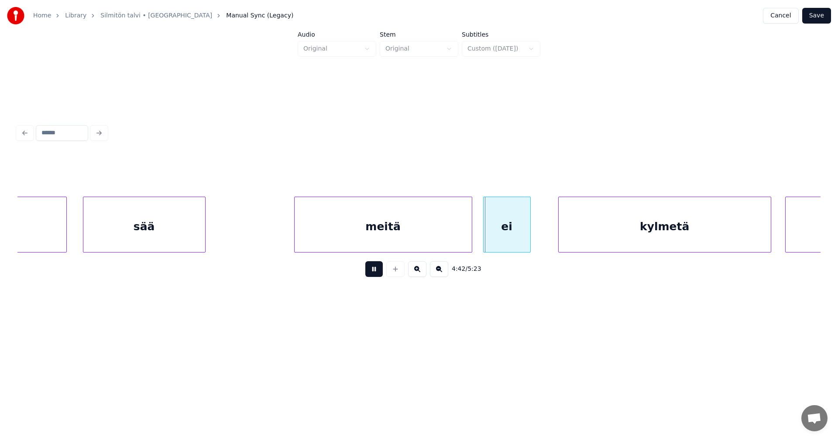
click at [376, 274] on button at bounding box center [373, 269] width 17 height 16
click at [461, 238] on div "meitä" at bounding box center [383, 226] width 177 height 59
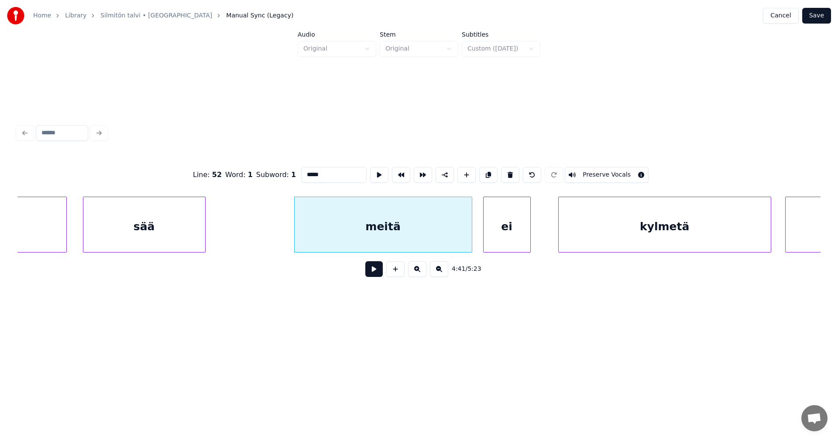
click at [375, 272] on button at bounding box center [373, 269] width 17 height 16
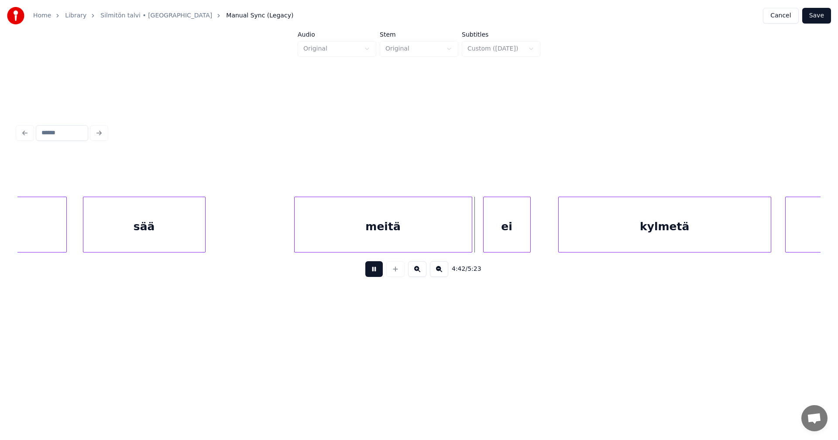
click at [379, 269] on button at bounding box center [373, 269] width 17 height 16
click at [497, 228] on div at bounding box center [496, 224] width 3 height 55
click at [480, 233] on div at bounding box center [480, 224] width 3 height 55
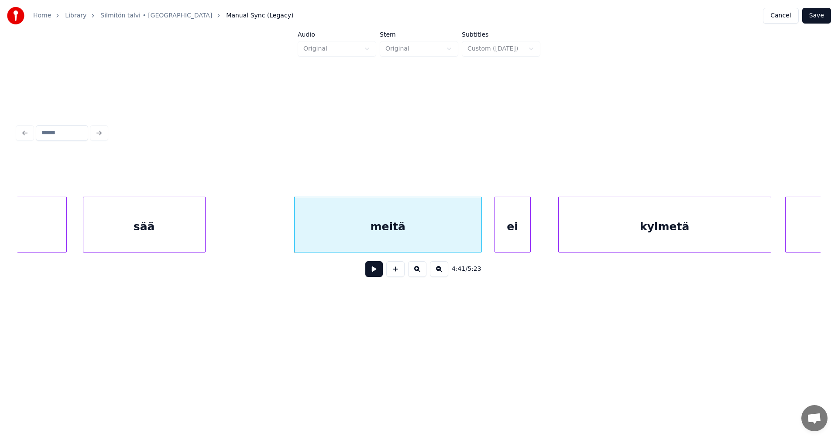
click at [375, 271] on button at bounding box center [373, 269] width 17 height 16
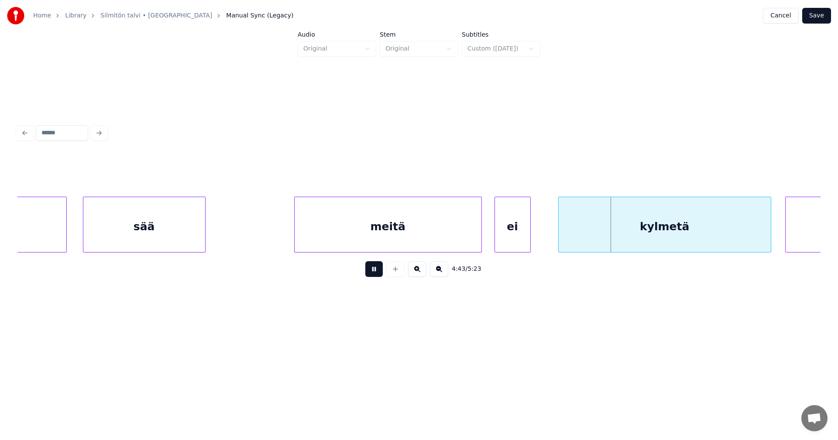
drag, startPoint x: 377, startPoint y: 270, endPoint x: 476, endPoint y: 240, distance: 103.3
click at [377, 269] on button at bounding box center [373, 269] width 17 height 16
click at [531, 232] on div at bounding box center [532, 224] width 3 height 55
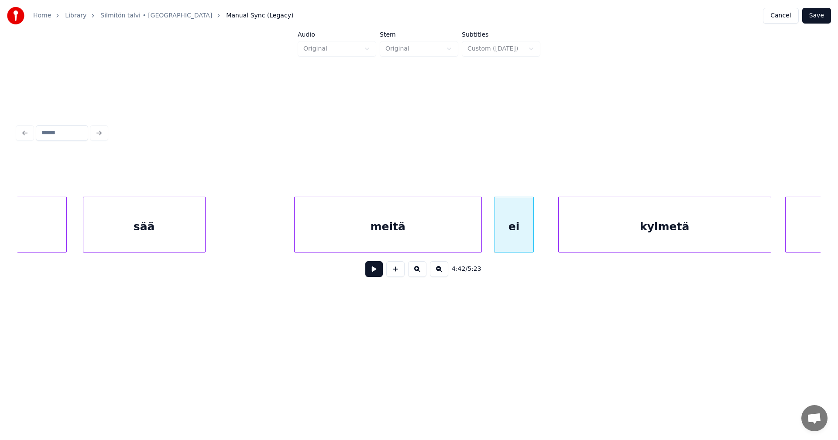
click at [382, 273] on button at bounding box center [373, 269] width 17 height 16
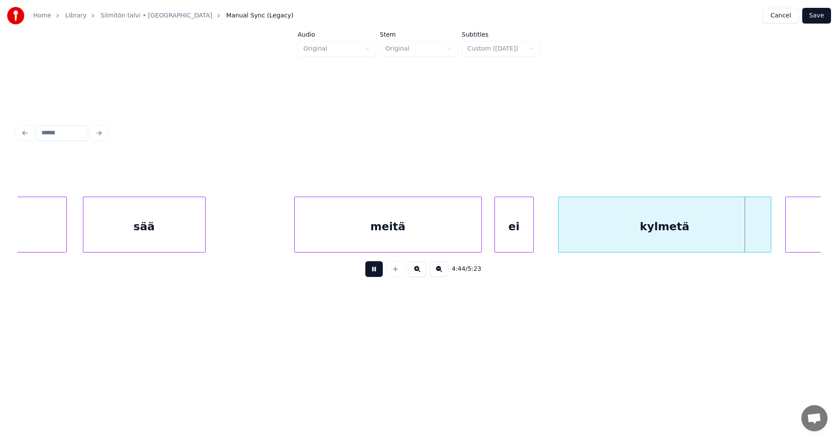
click at [382, 270] on button at bounding box center [373, 269] width 17 height 16
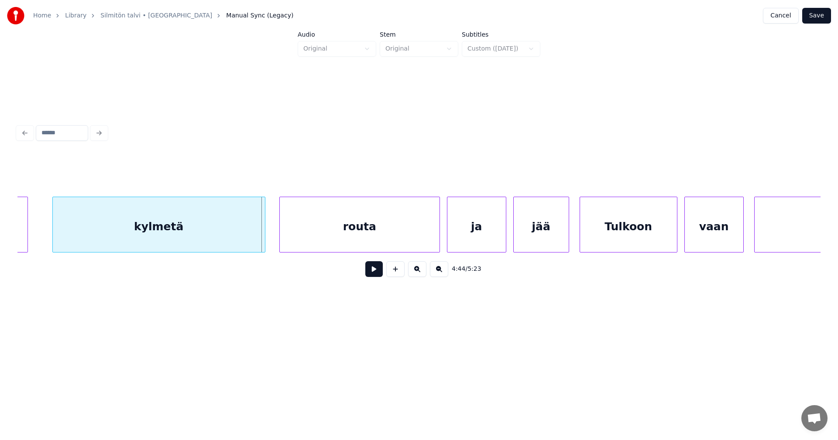
scroll to position [0, 49373]
click at [259, 240] on div at bounding box center [260, 224] width 3 height 55
click at [310, 237] on div "routa" at bounding box center [352, 226] width 160 height 59
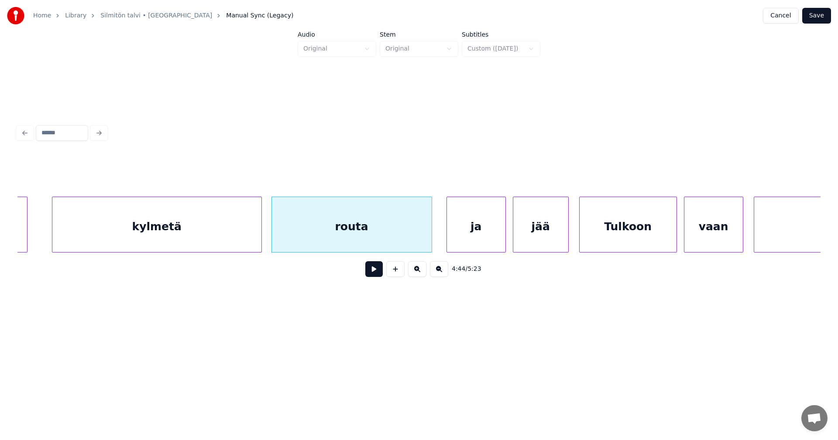
click at [376, 271] on button at bounding box center [373, 269] width 17 height 16
click at [375, 270] on button at bounding box center [373, 269] width 17 height 16
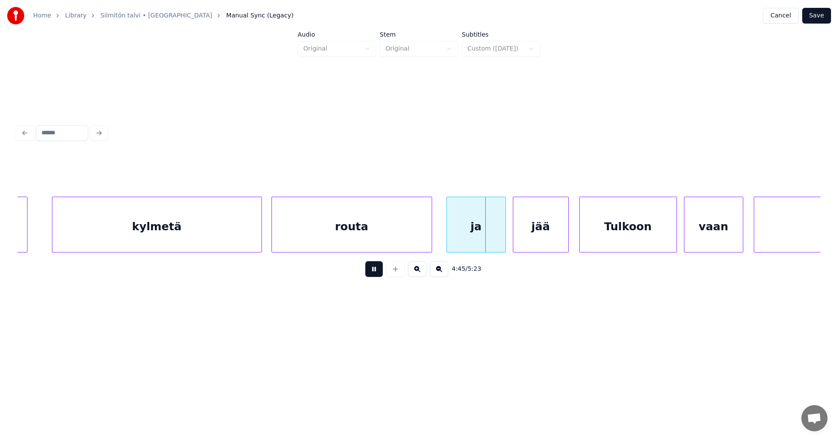
click at [375, 269] on button at bounding box center [373, 269] width 17 height 16
click at [495, 238] on div at bounding box center [495, 224] width 3 height 55
click at [537, 239] on div "jää" at bounding box center [530, 226] width 55 height 59
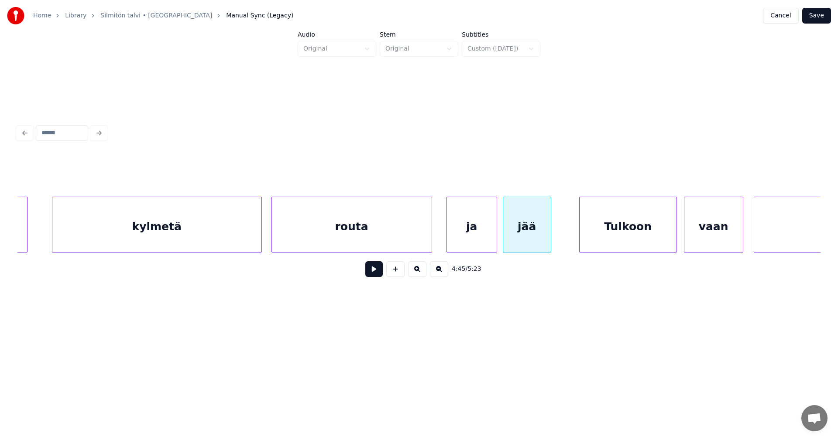
click at [548, 235] on div at bounding box center [549, 224] width 3 height 55
click at [595, 236] on div "Tulkoon" at bounding box center [620, 226] width 97 height 59
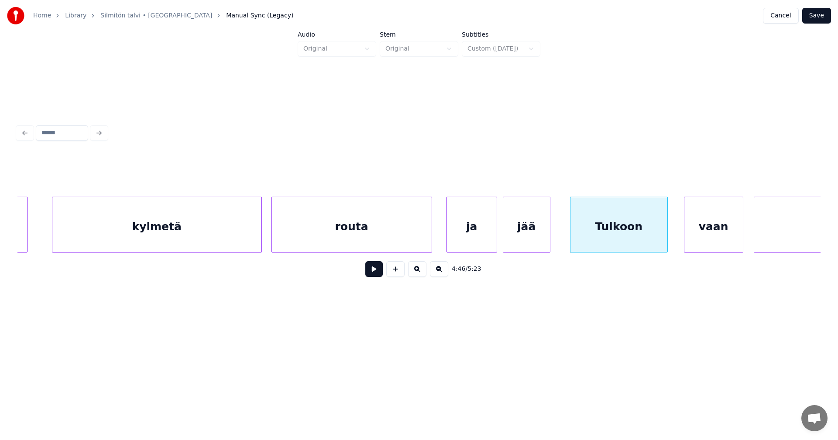
click at [592, 238] on div "Tulkoon" at bounding box center [618, 226] width 97 height 59
click at [307, 170] on input "*******" at bounding box center [333, 175] width 65 height 16
click at [477, 219] on div "ja" at bounding box center [472, 226] width 50 height 59
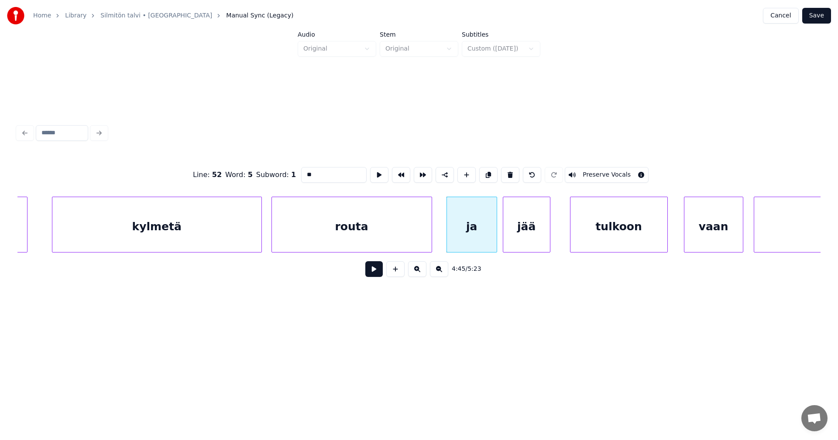
type input "**"
click at [380, 268] on button at bounding box center [373, 269] width 17 height 16
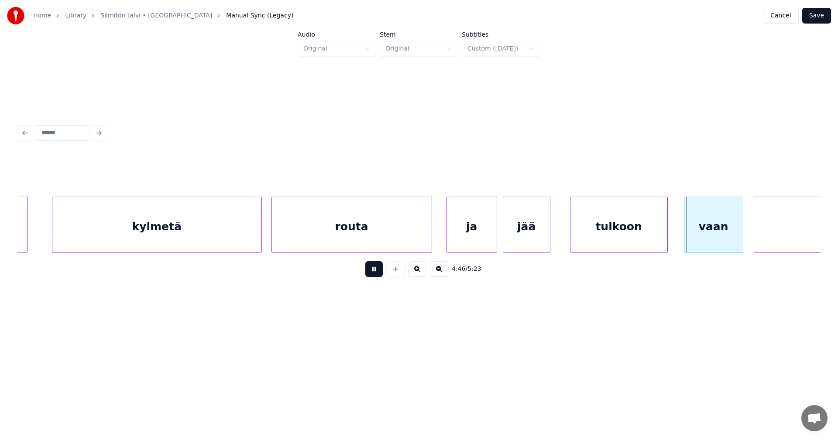
drag, startPoint x: 379, startPoint y: 267, endPoint x: 448, endPoint y: 271, distance: 69.5
click at [385, 271] on div "4:46 / 5:23" at bounding box center [418, 269] width 789 height 19
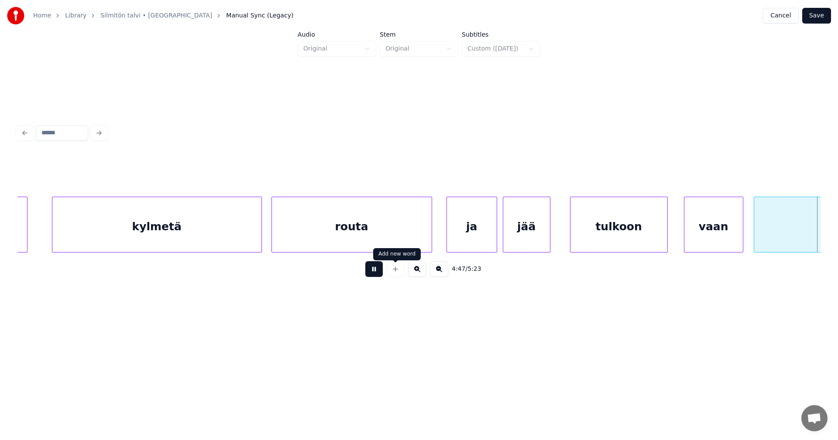
scroll to position [0, 50178]
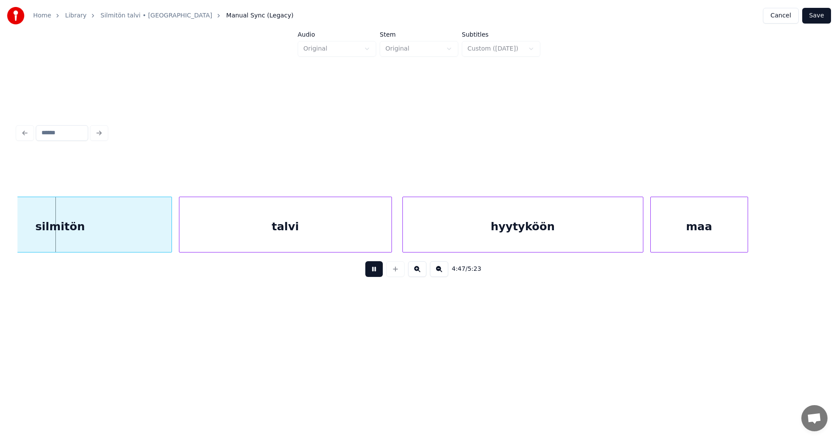
click at [378, 270] on button at bounding box center [373, 269] width 17 height 16
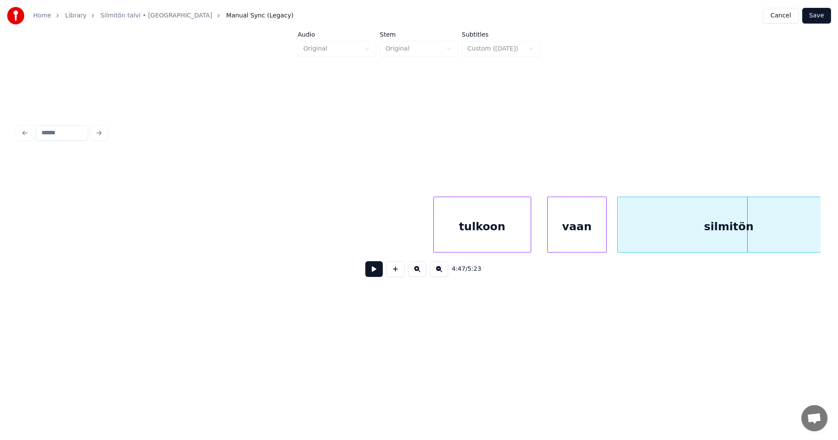
scroll to position [0, 49475]
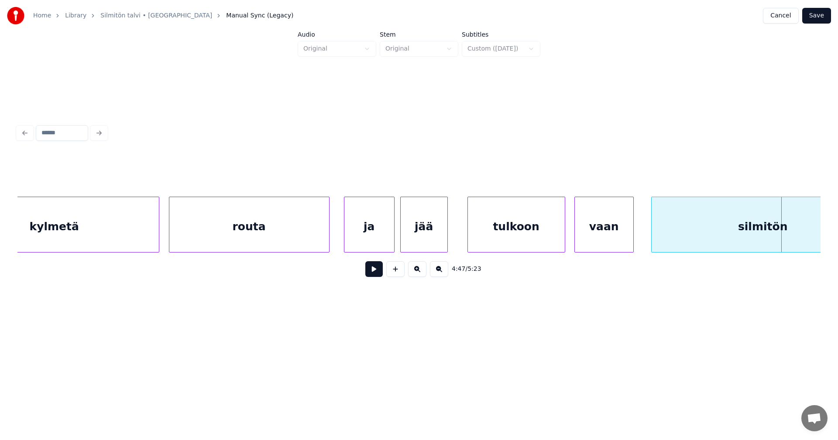
click at [614, 234] on div "vaan" at bounding box center [604, 226] width 58 height 59
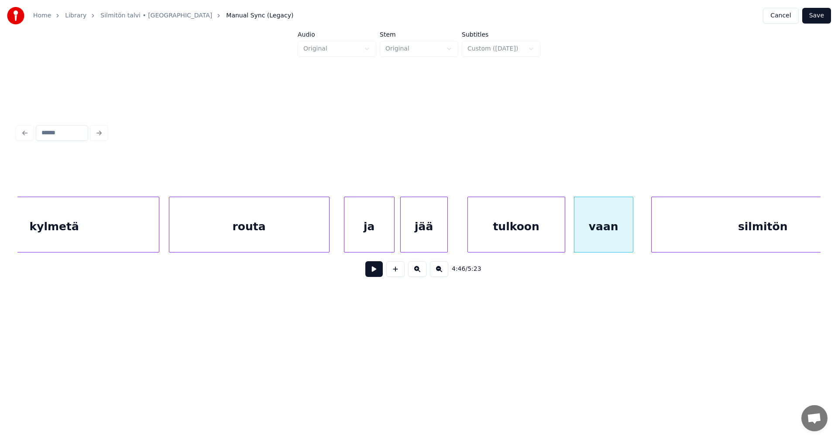
scroll to position [0, 49527]
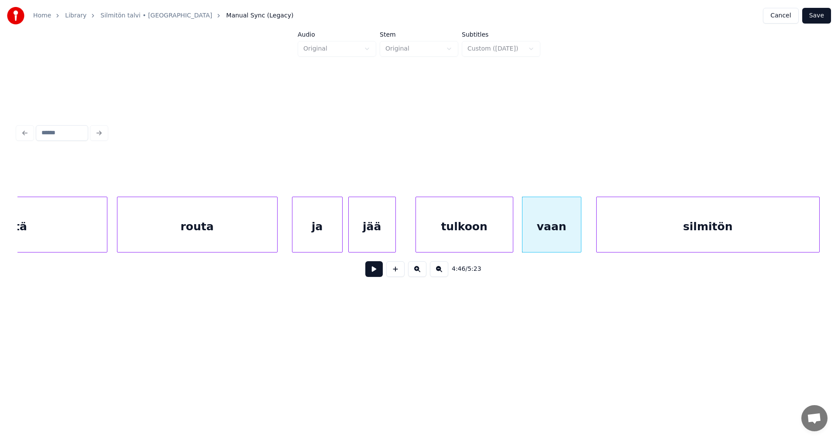
click at [686, 238] on div "silmitön" at bounding box center [707, 226] width 223 height 59
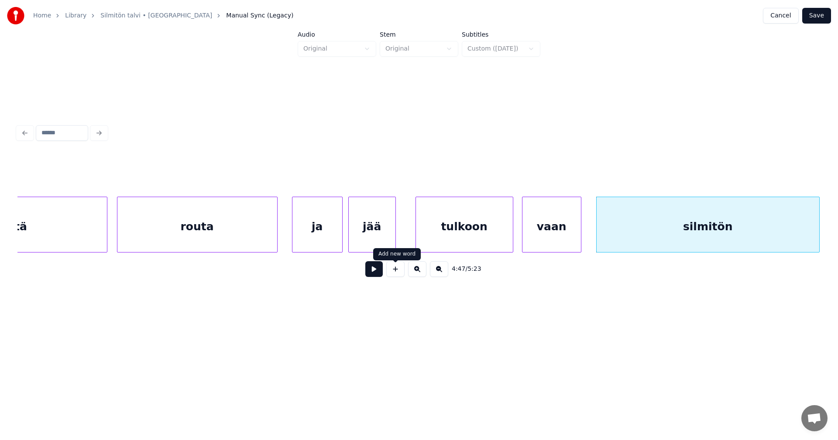
click at [380, 272] on button at bounding box center [373, 269] width 17 height 16
click at [380, 271] on button at bounding box center [373, 269] width 17 height 16
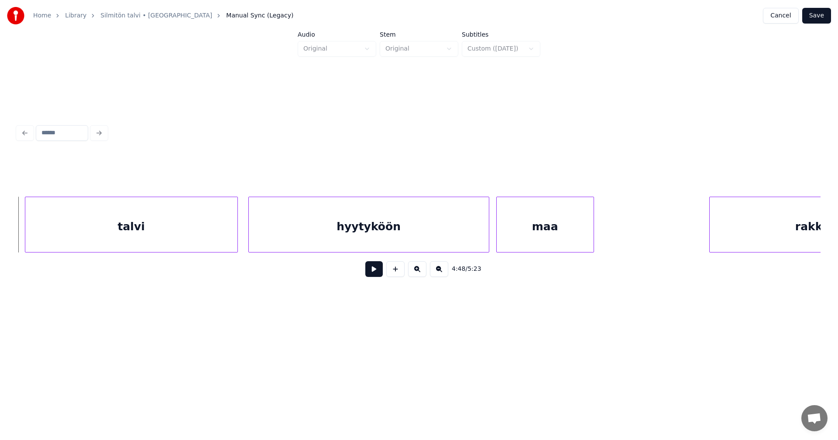
click at [375, 268] on button at bounding box center [373, 269] width 17 height 16
click at [375, 265] on button at bounding box center [373, 269] width 17 height 16
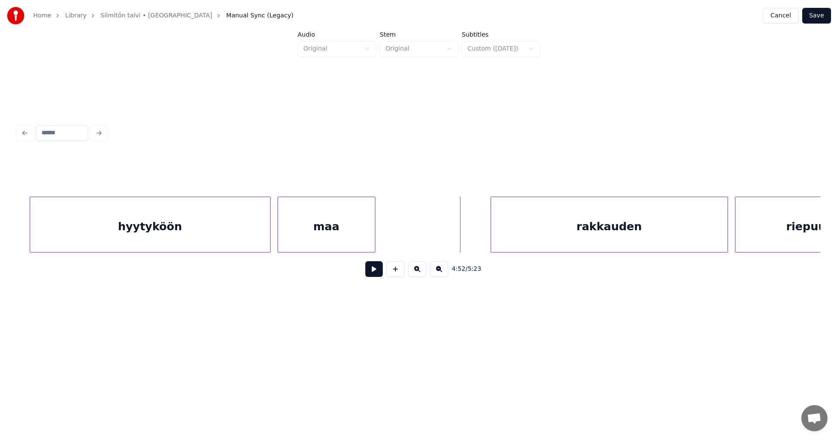
scroll to position [0, 50559]
click at [662, 247] on div "rakkauden" at bounding box center [575, 226] width 236 height 59
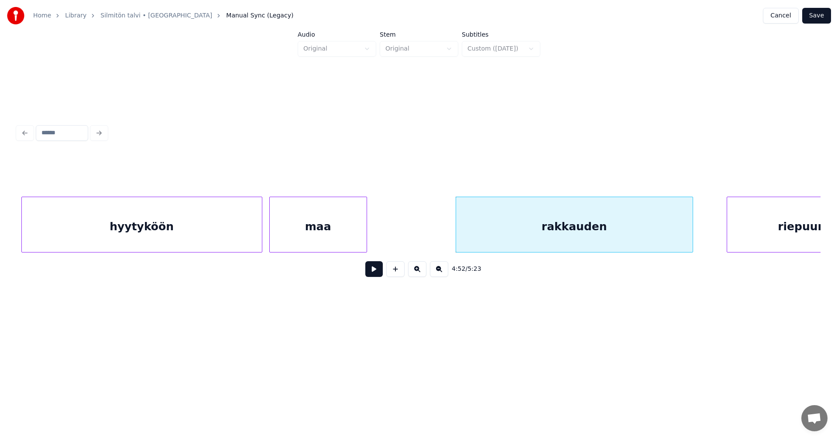
click at [380, 271] on button at bounding box center [373, 269] width 17 height 16
click at [380, 272] on button at bounding box center [373, 269] width 17 height 16
click at [380, 271] on button at bounding box center [373, 269] width 17 height 16
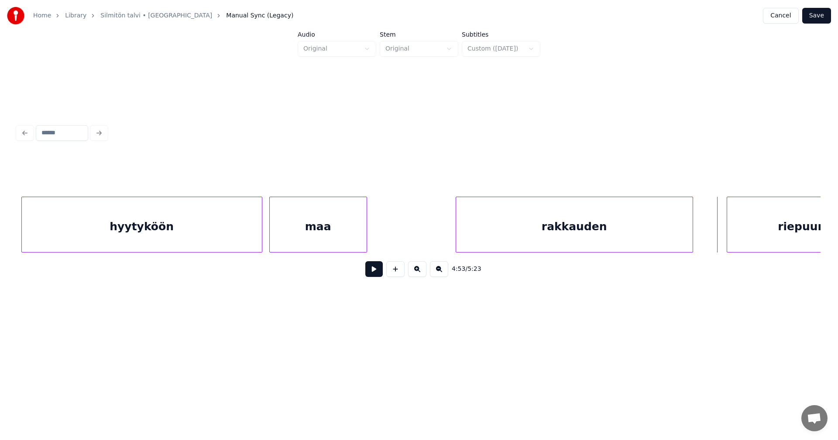
scroll to position [0, 50613]
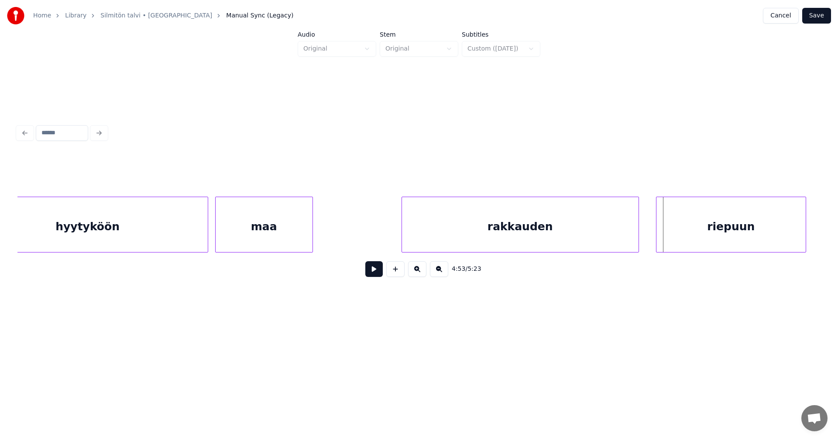
click at [741, 236] on div "riepuun" at bounding box center [730, 226] width 149 height 59
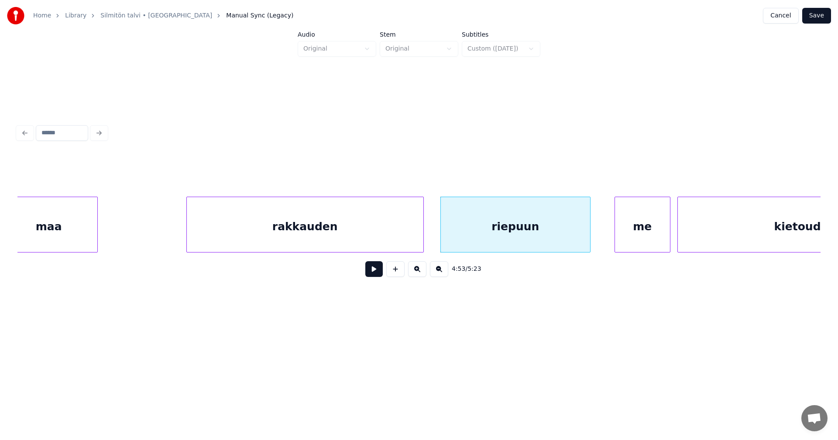
scroll to position [0, 50840]
click at [586, 233] on div "riepuun" at bounding box center [512, 225] width 150 height 56
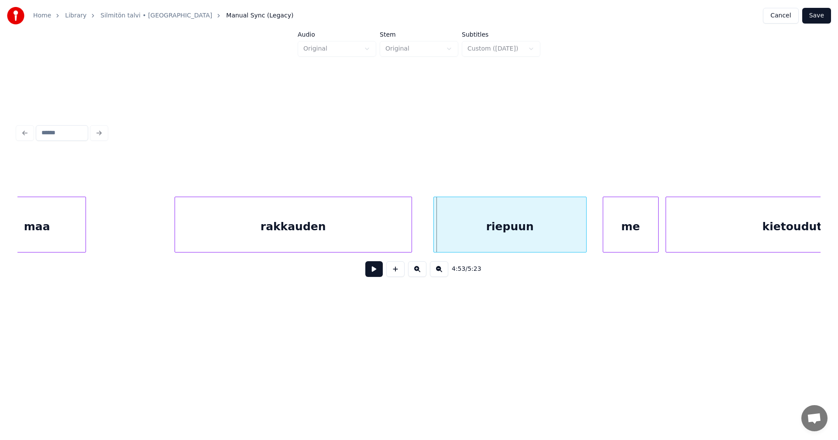
click at [434, 239] on div at bounding box center [435, 224] width 3 height 55
click at [380, 271] on button at bounding box center [373, 269] width 17 height 16
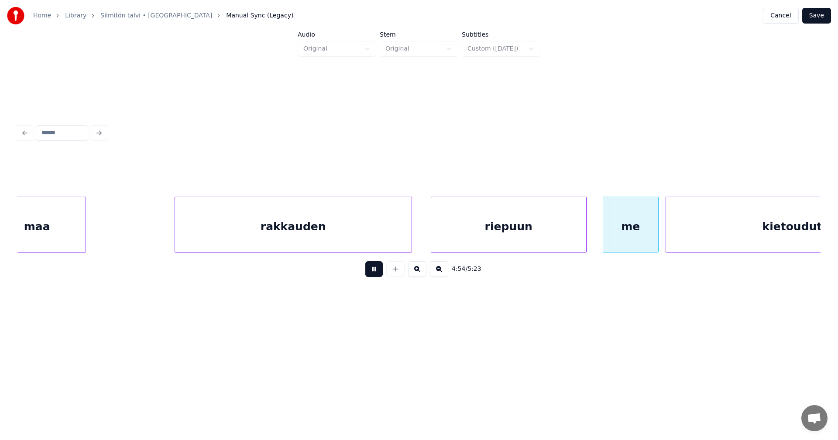
click at [380, 271] on button at bounding box center [373, 269] width 17 height 16
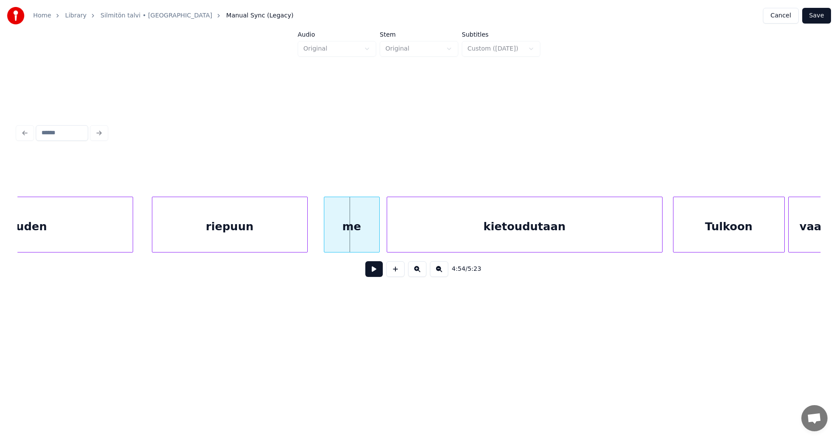
scroll to position [0, 51136]
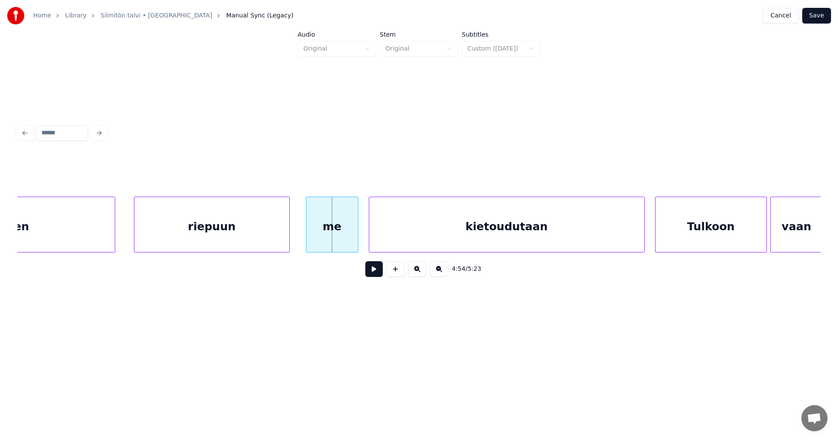
click at [356, 237] on div at bounding box center [356, 224] width 3 height 55
click at [378, 272] on button at bounding box center [373, 269] width 17 height 16
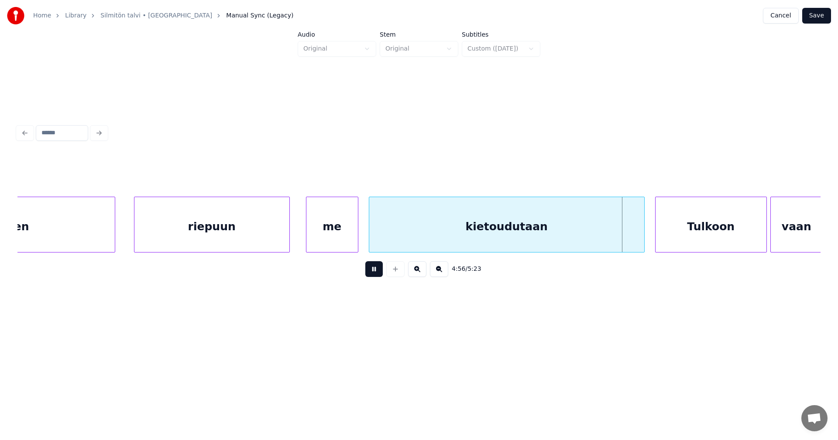
click at [376, 270] on button at bounding box center [373, 269] width 17 height 16
click at [691, 226] on div "Tulkoon" at bounding box center [710, 226] width 111 height 59
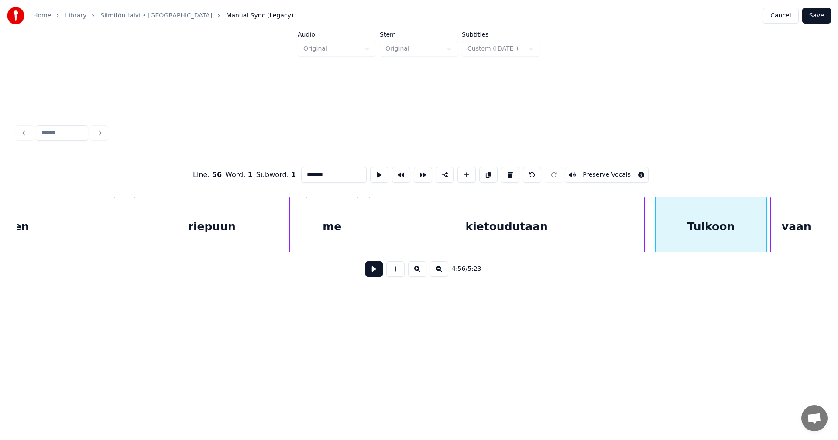
click at [307, 169] on input "*******" at bounding box center [333, 175] width 65 height 16
click at [644, 237] on div "kietoudutaan" at bounding box center [507, 225] width 276 height 56
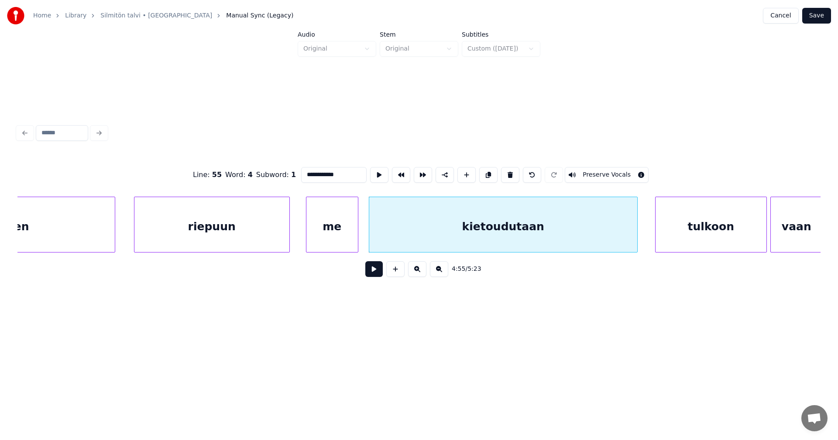
click at [636, 244] on div at bounding box center [635, 224] width 3 height 55
click at [668, 243] on div "tulkoon" at bounding box center [707, 226] width 111 height 59
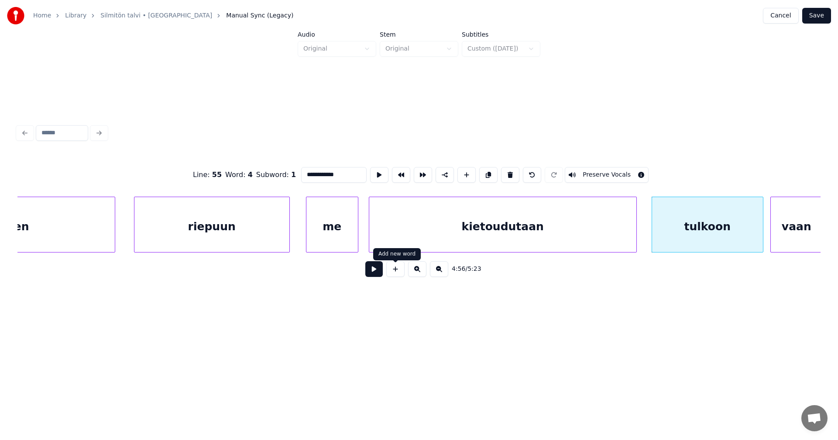
type input "**********"
click at [373, 276] on button at bounding box center [373, 269] width 17 height 16
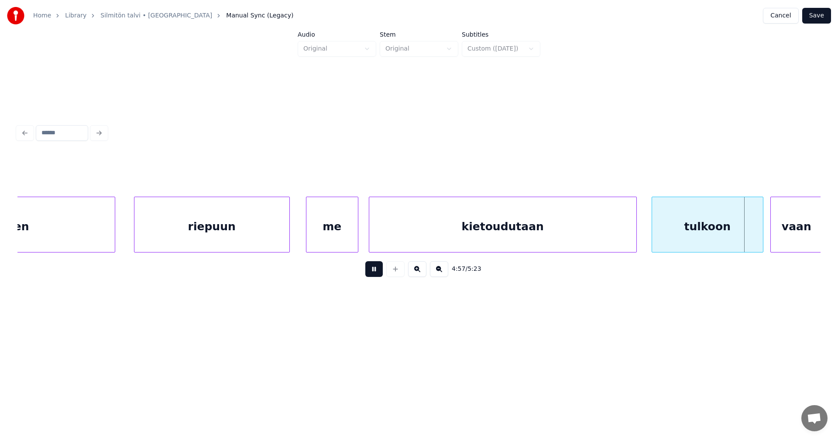
click at [373, 275] on button at bounding box center [373, 269] width 17 height 16
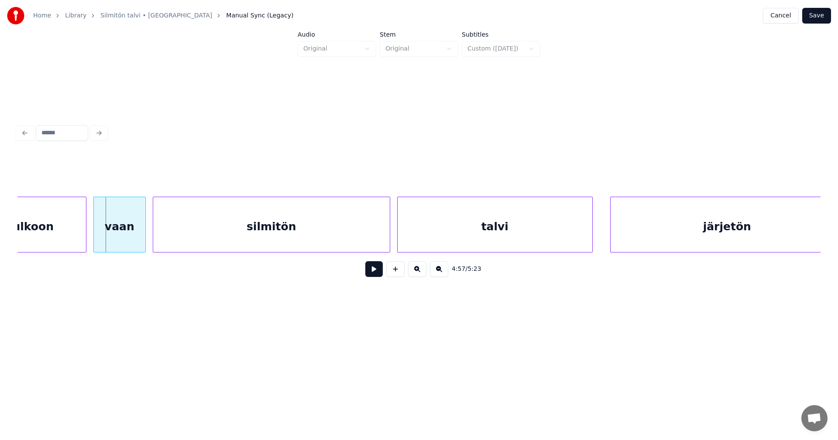
scroll to position [0, 51817]
click at [375, 275] on button at bounding box center [373, 269] width 17 height 16
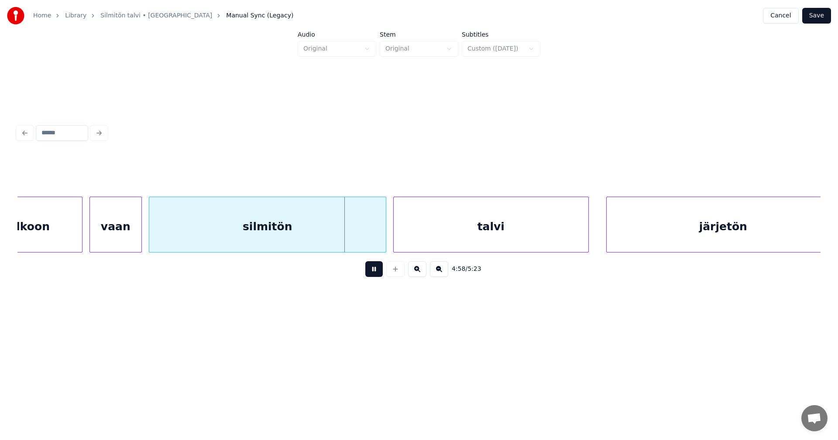
click at [376, 271] on button at bounding box center [373, 269] width 17 height 16
click at [377, 269] on button at bounding box center [373, 269] width 17 height 16
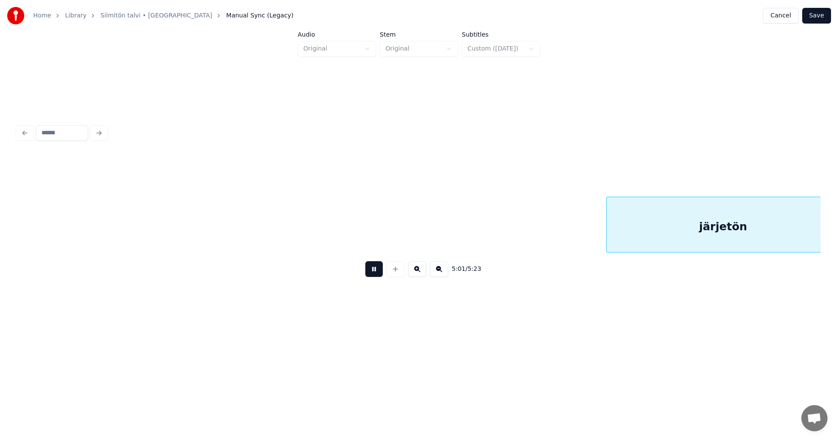
scroll to position [0, 52621]
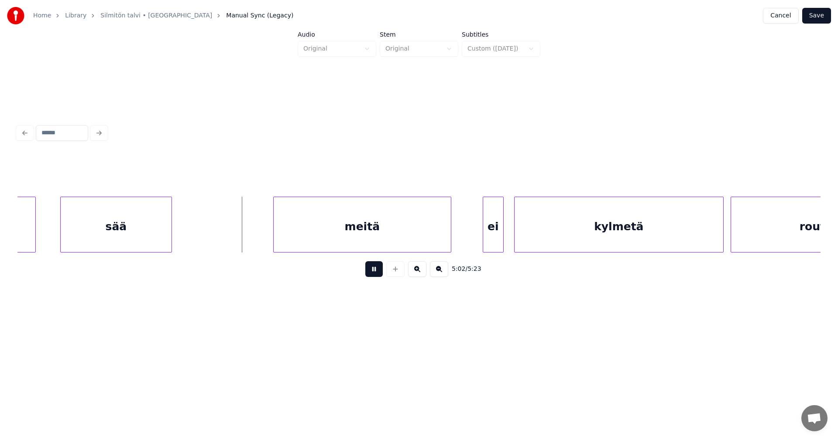
drag, startPoint x: 377, startPoint y: 267, endPoint x: 376, endPoint y: 263, distance: 4.6
click at [376, 263] on div "5:02 / 5:23" at bounding box center [418, 269] width 789 height 19
drag, startPoint x: 375, startPoint y: 269, endPoint x: 382, endPoint y: 261, distance: 10.2
click at [376, 267] on button at bounding box center [373, 269] width 17 height 16
click at [384, 243] on div "meitä" at bounding box center [349, 226] width 177 height 59
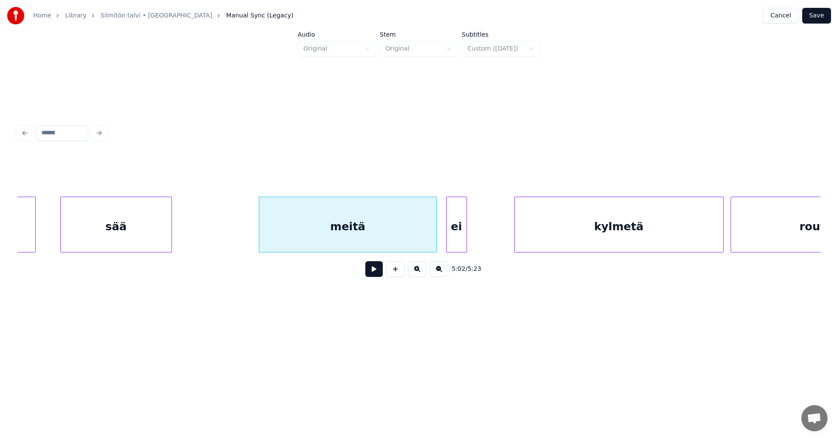
click at [458, 239] on div "ei" at bounding box center [456, 226] width 20 height 59
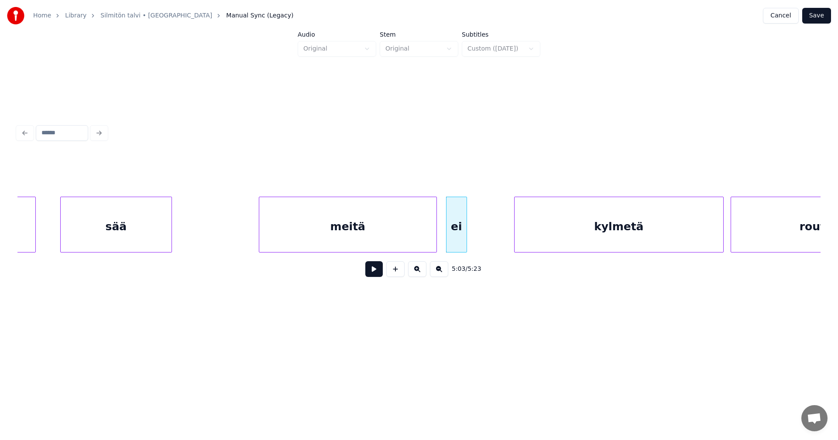
click at [466, 237] on div "ei" at bounding box center [456, 225] width 21 height 56
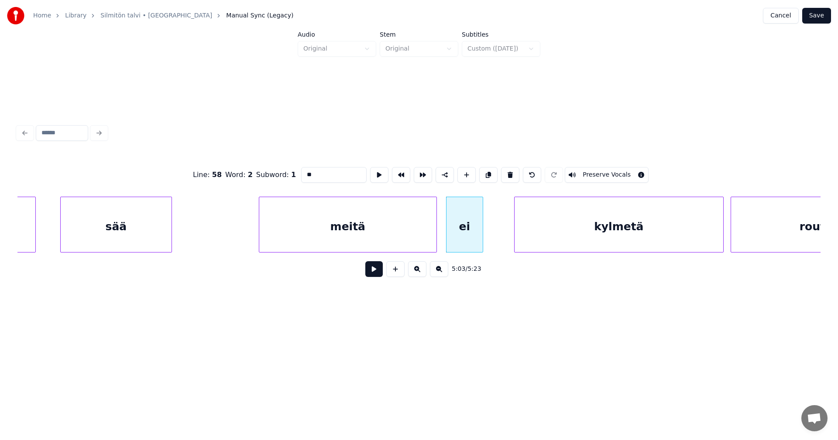
click at [482, 233] on div at bounding box center [481, 224] width 3 height 55
click at [417, 233] on div "meitä" at bounding box center [347, 226] width 177 height 59
type input "*****"
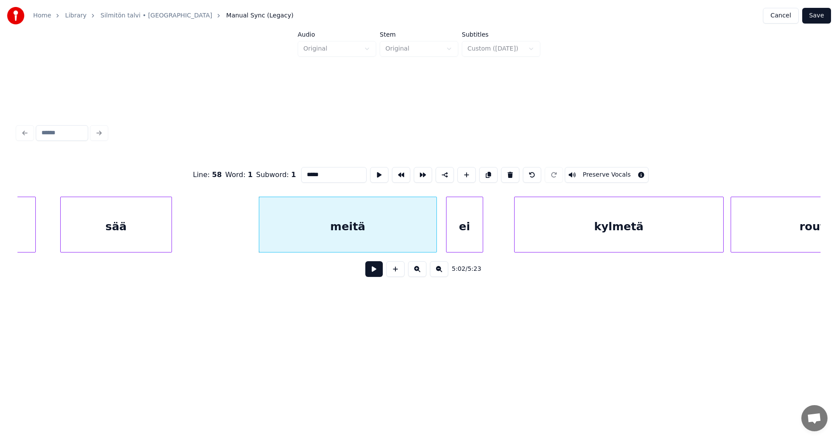
click at [380, 274] on button at bounding box center [373, 269] width 17 height 16
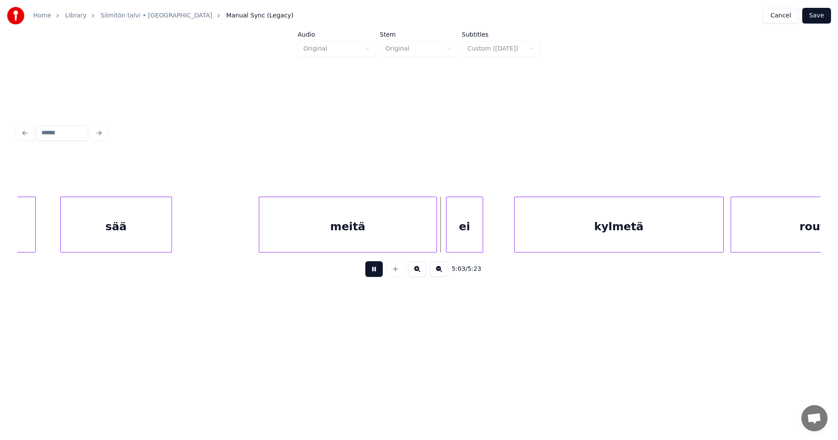
click at [377, 271] on button at bounding box center [373, 269] width 17 height 16
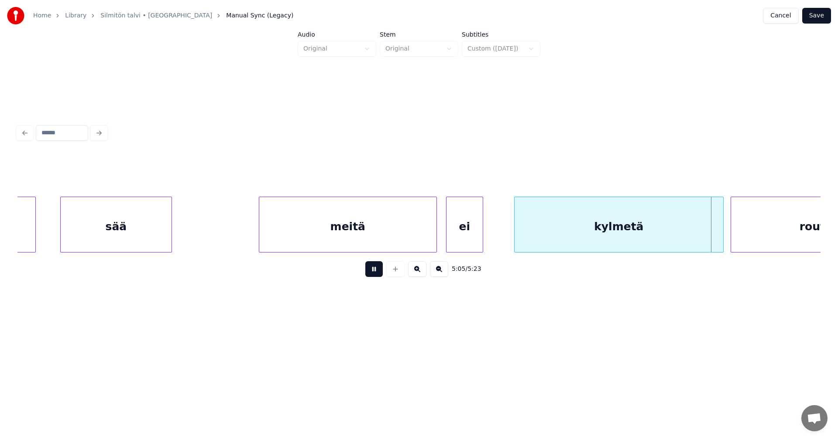
drag, startPoint x: 378, startPoint y: 269, endPoint x: 383, endPoint y: 270, distance: 4.9
click at [379, 269] on button at bounding box center [373, 269] width 17 height 16
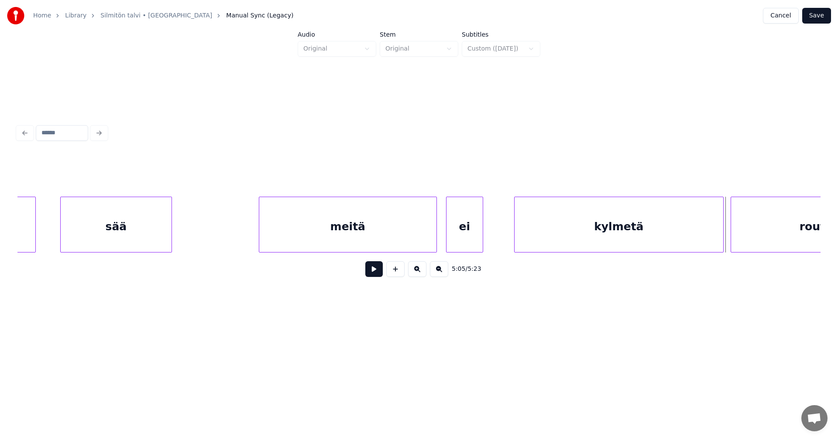
click at [374, 270] on button at bounding box center [373, 269] width 17 height 16
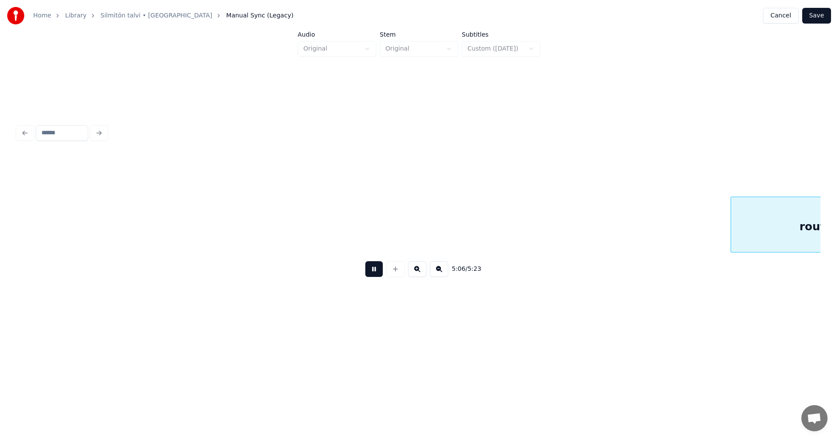
scroll to position [0, 53426]
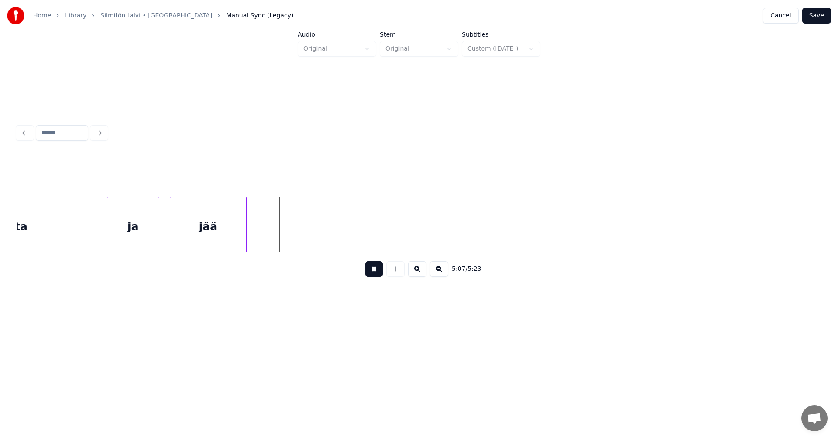
drag, startPoint x: 374, startPoint y: 270, endPoint x: 371, endPoint y: 264, distance: 7.2
click at [372, 265] on button at bounding box center [373, 269] width 17 height 16
click at [256, 236] on div at bounding box center [255, 224] width 3 height 55
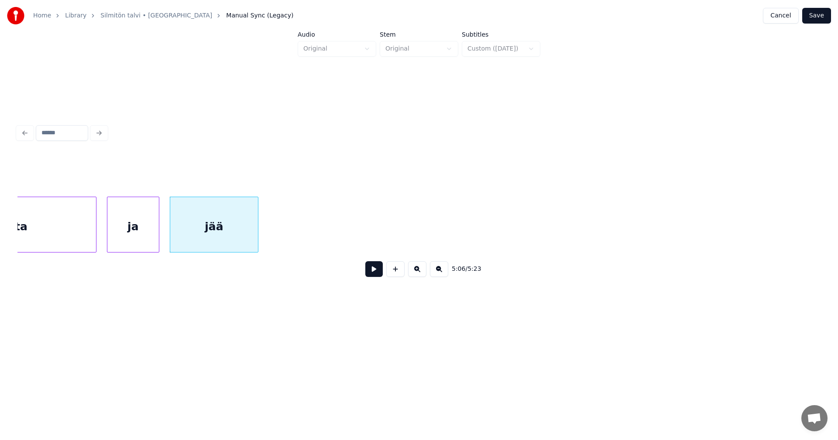
click at [373, 271] on button at bounding box center [373, 269] width 17 height 16
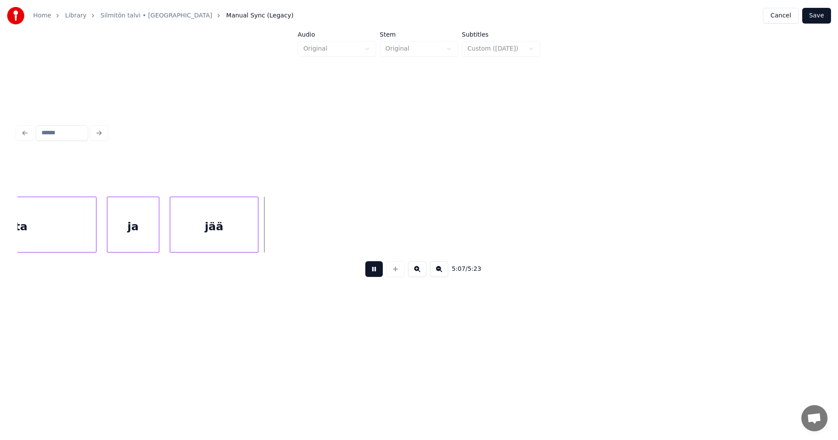
click at [373, 270] on button at bounding box center [373, 269] width 17 height 16
click at [821, 19] on button "Save" at bounding box center [816, 16] width 29 height 16
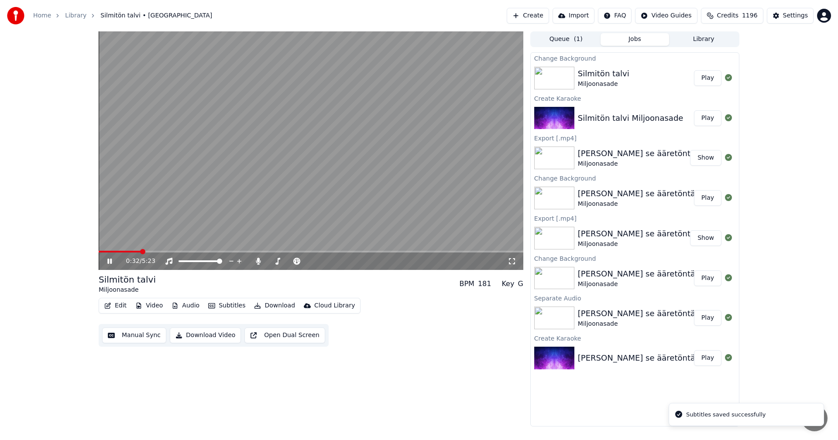
click at [140, 252] on span at bounding box center [311, 252] width 425 height 2
click at [346, 251] on span at bounding box center [311, 252] width 425 height 2
click at [260, 258] on icon at bounding box center [258, 261] width 9 height 7
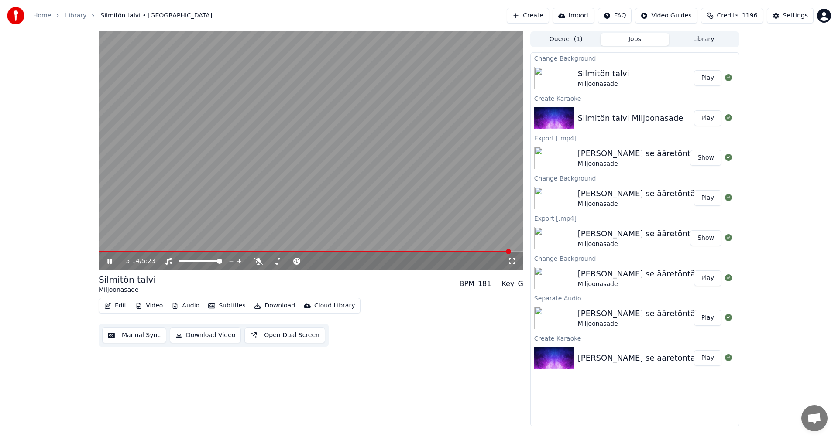
click at [108, 260] on icon at bounding box center [109, 261] width 4 height 5
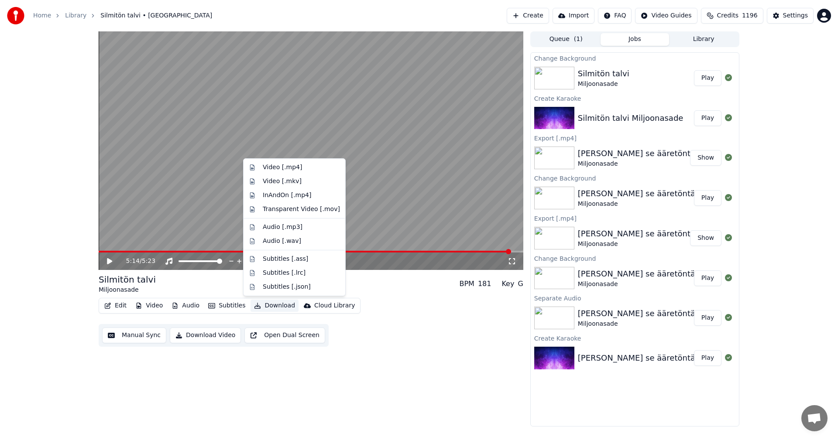
click at [276, 308] on button "Download" at bounding box center [274, 306] width 48 height 12
drag, startPoint x: 294, startPoint y: 169, endPoint x: 294, endPoint y: 189, distance: 19.6
click at [294, 170] on div "Video [.mp4]" at bounding box center [282, 167] width 39 height 9
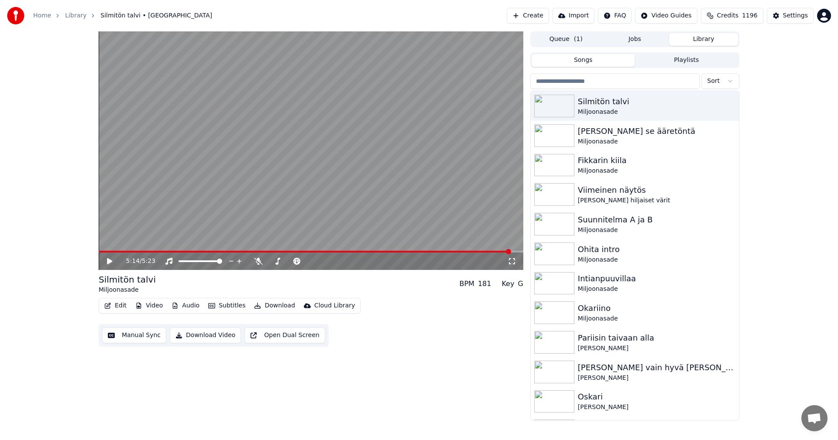
click at [692, 41] on button "Library" at bounding box center [703, 39] width 69 height 13
click at [604, 279] on div "Intianpuuvillaa" at bounding box center [652, 279] width 149 height 12
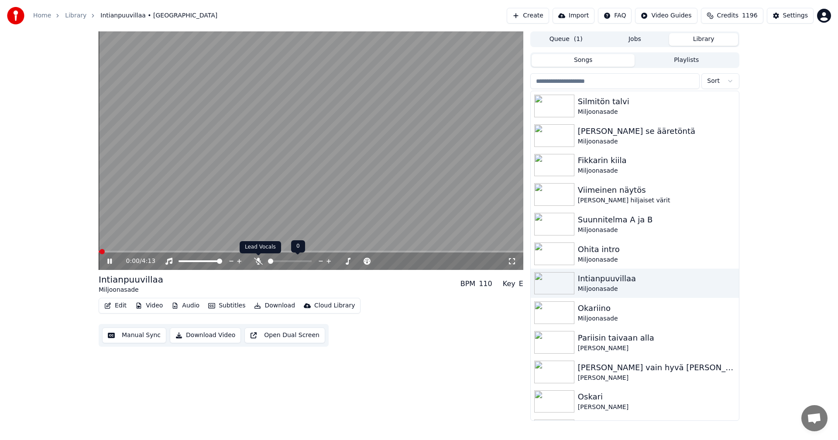
click at [258, 258] on icon at bounding box center [258, 261] width 9 height 7
click at [165, 253] on span at bounding box center [311, 252] width 425 height 2
